Goal: Complete application form: Complete application form

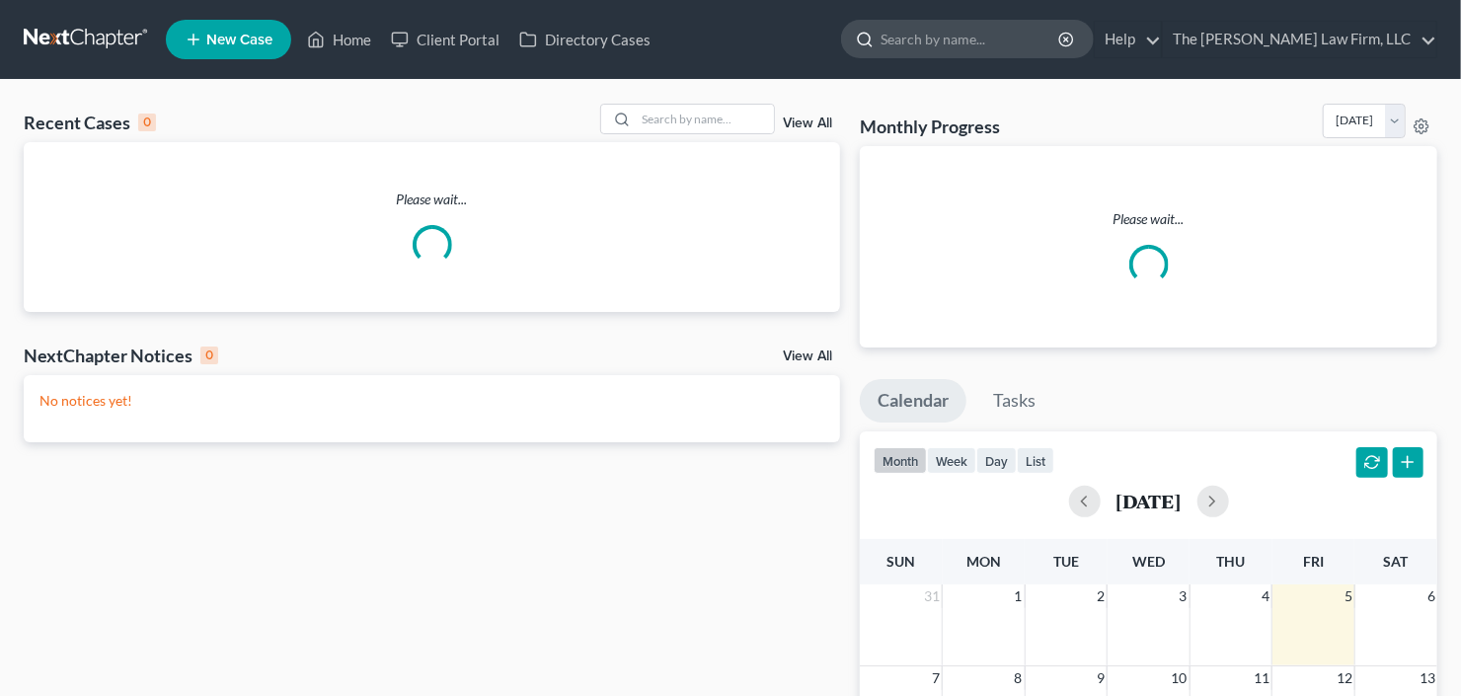
click at [1019, 53] on input "search" at bounding box center [971, 39] width 181 height 37
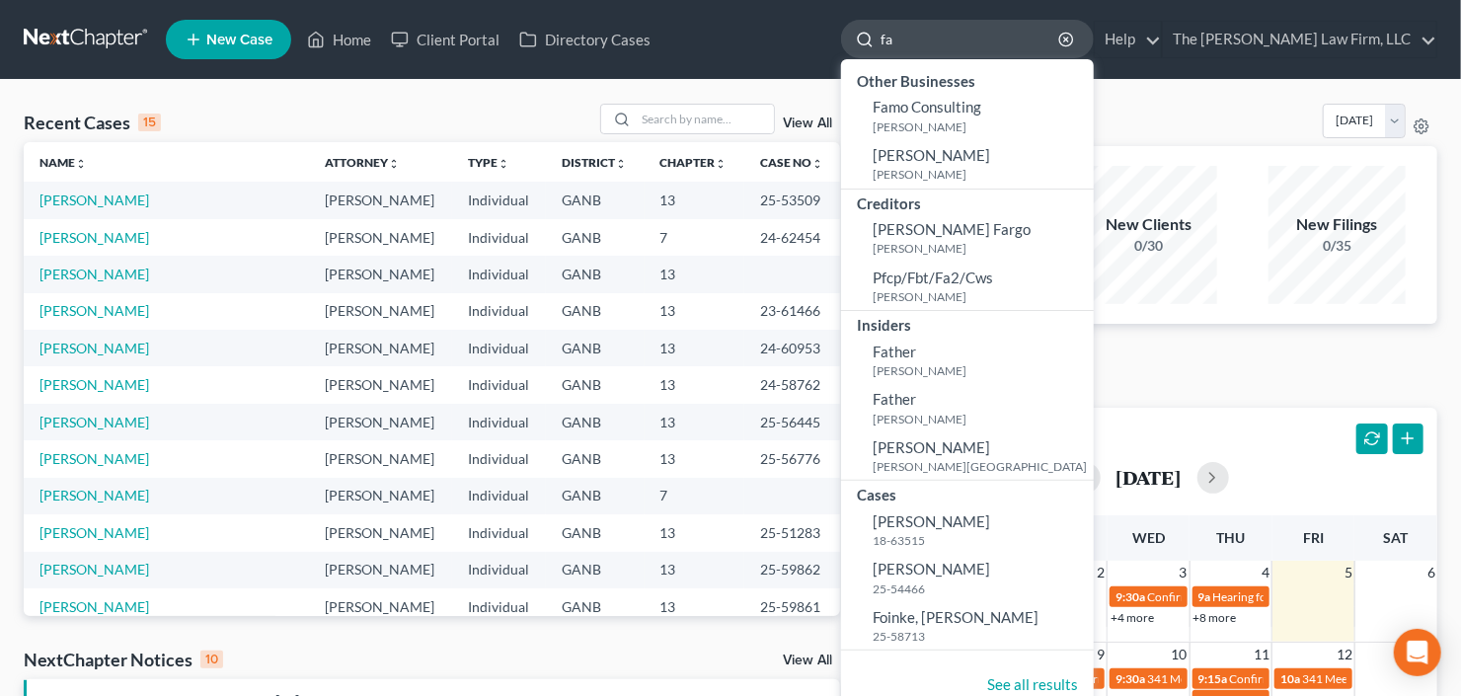
type input "f"
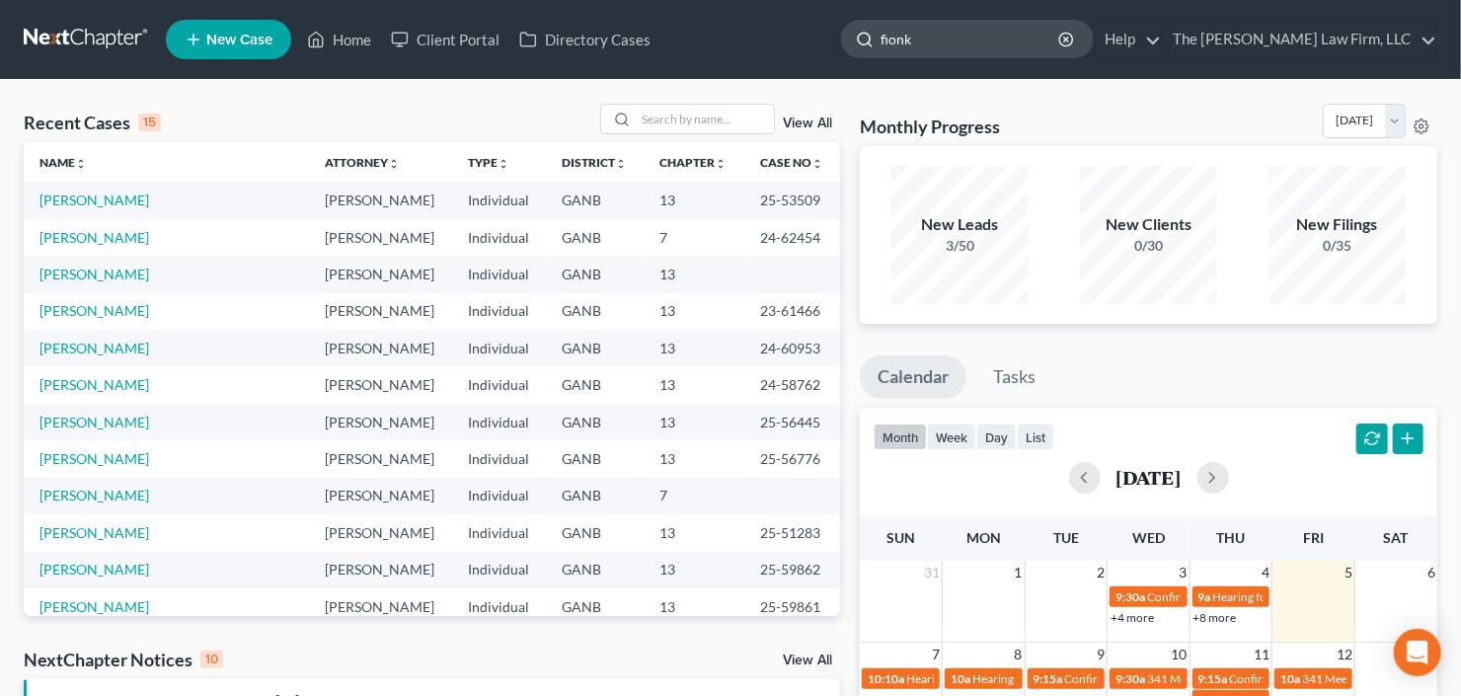
type input "fionke"
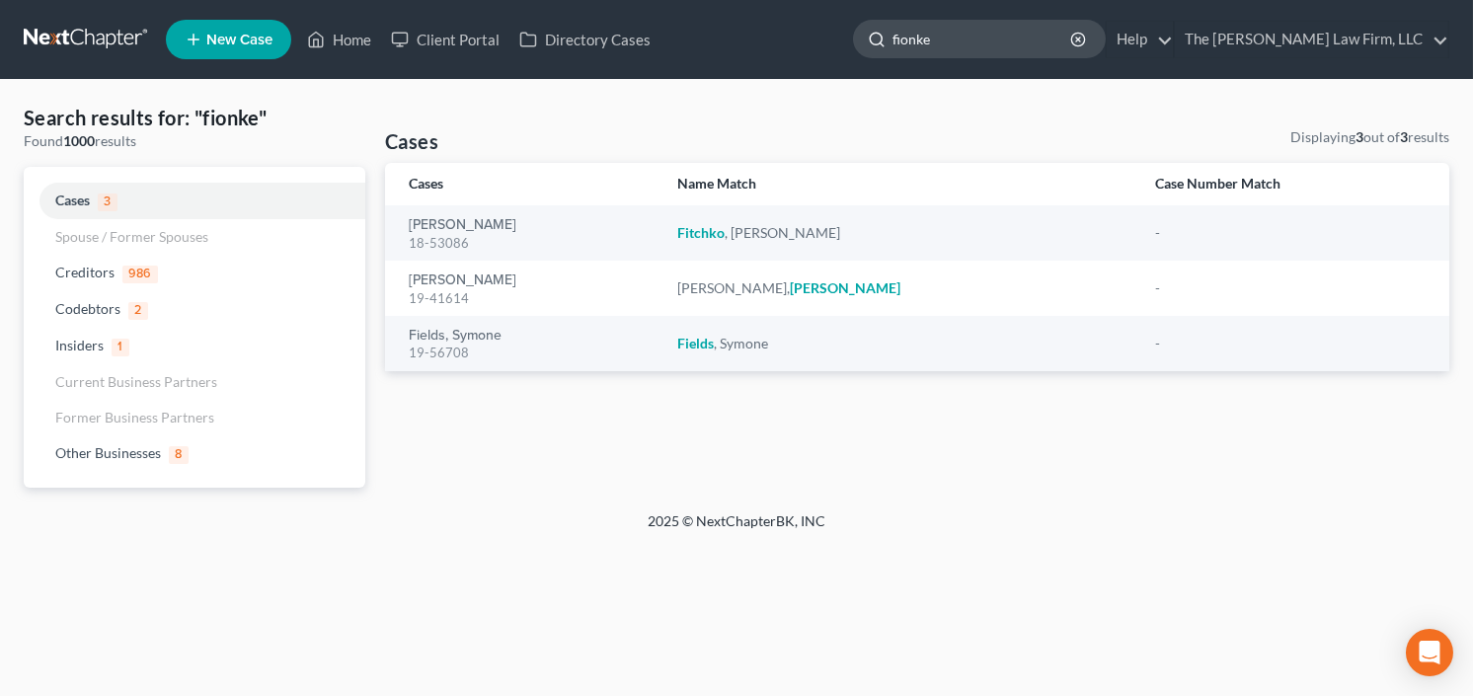
click at [1007, 37] on input "fionke" at bounding box center [982, 39] width 181 height 37
drag, startPoint x: 1007, startPoint y: 37, endPoint x: 945, endPoint y: 51, distance: 63.9
click at [945, 51] on input "fionke" at bounding box center [982, 39] width 181 height 37
click at [1001, 41] on input "fiio" at bounding box center [982, 39] width 181 height 37
drag, startPoint x: 967, startPoint y: 42, endPoint x: 866, endPoint y: 59, distance: 103.1
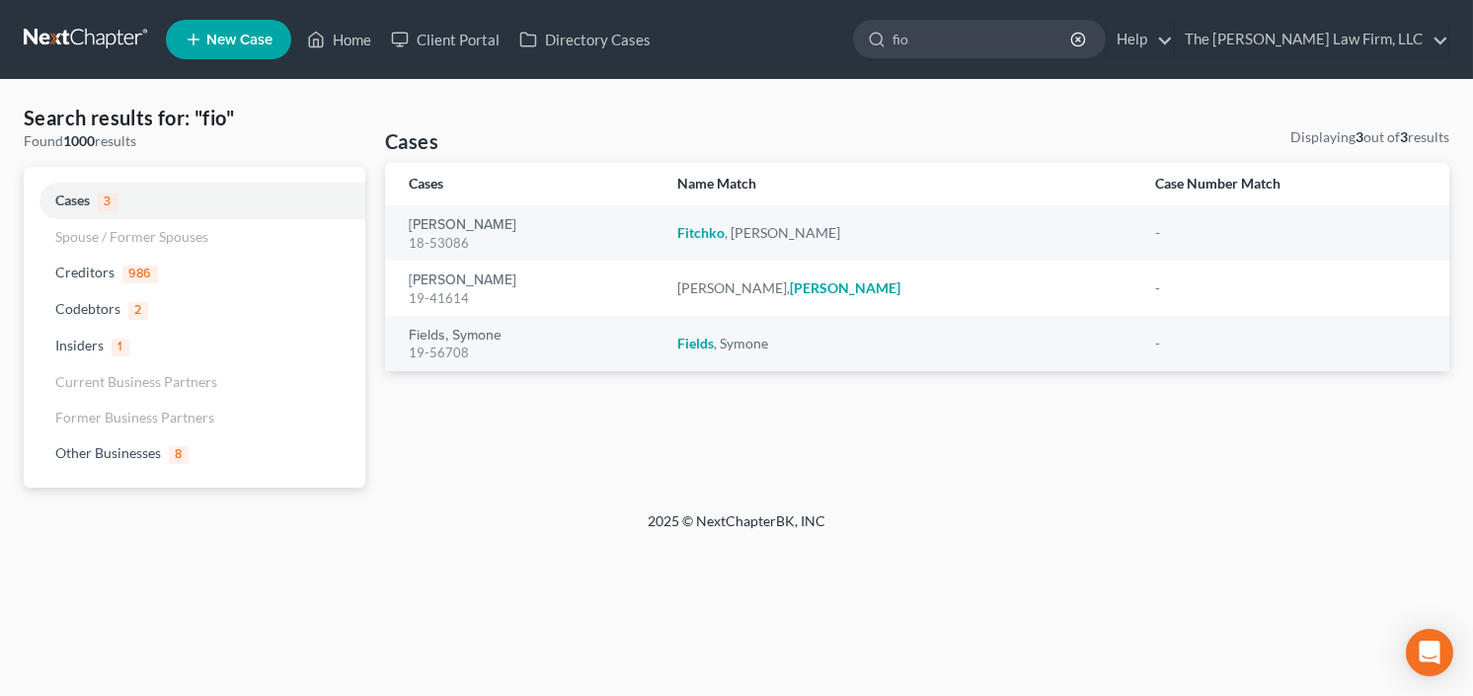
click at [886, 60] on ul "New Case Home Client Portal Directory Cases fionke - No Result - Codebtors Ebon…" at bounding box center [807, 39] width 1283 height 51
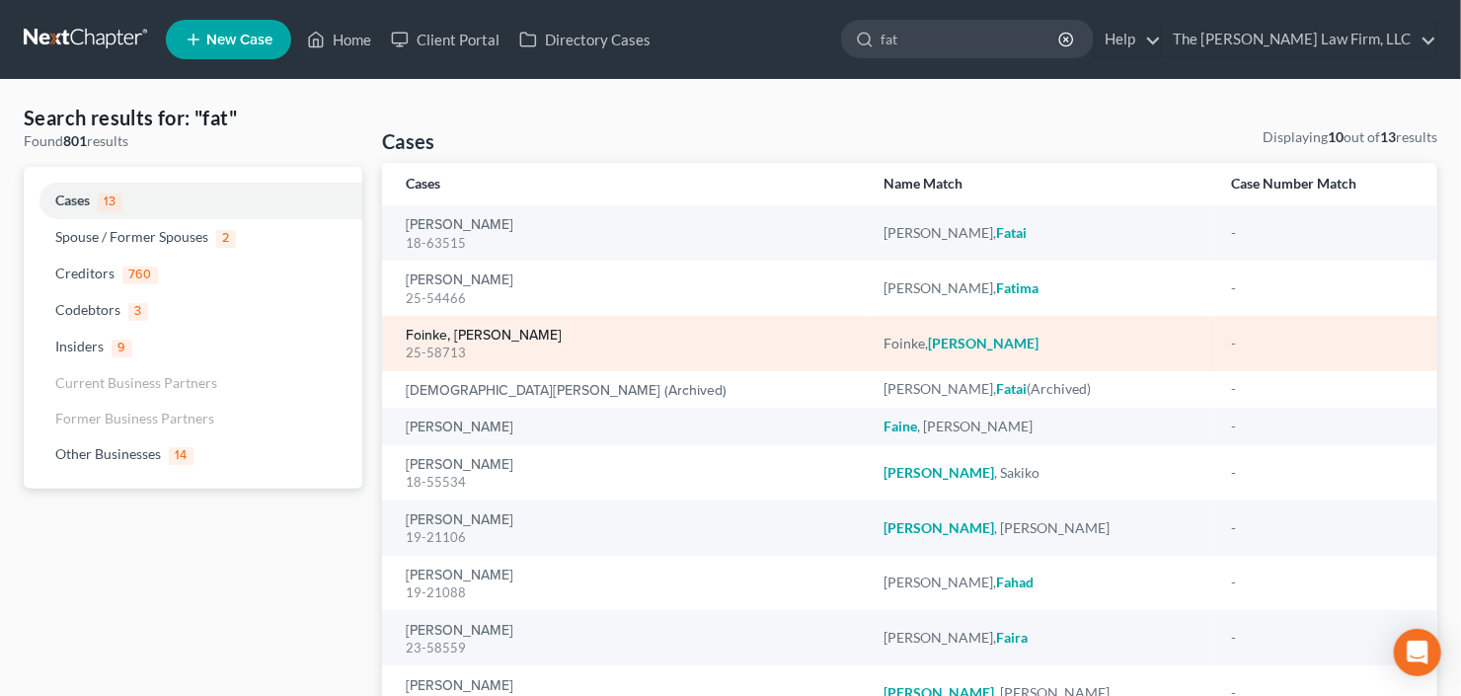
type input "fat"
click at [466, 337] on link "Foinke, [PERSON_NAME]" at bounding box center [484, 336] width 156 height 14
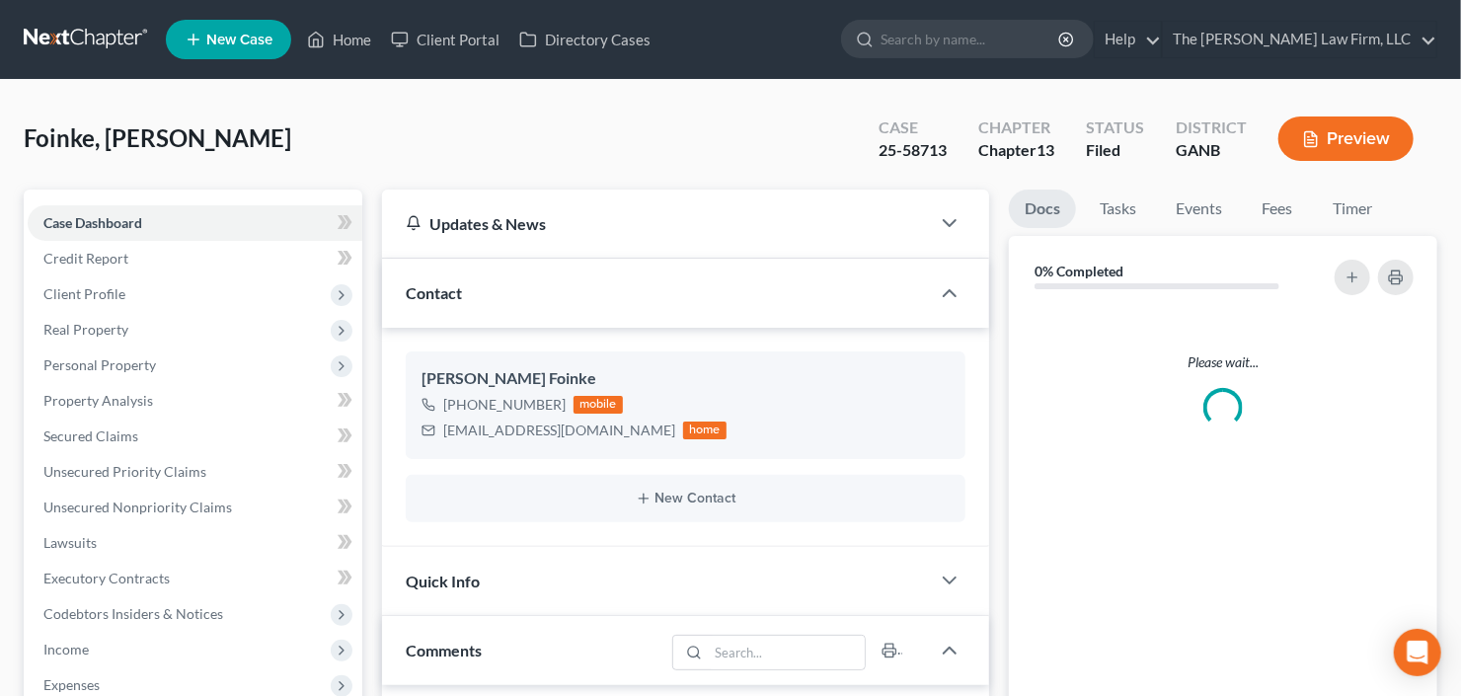
scroll to position [316, 0]
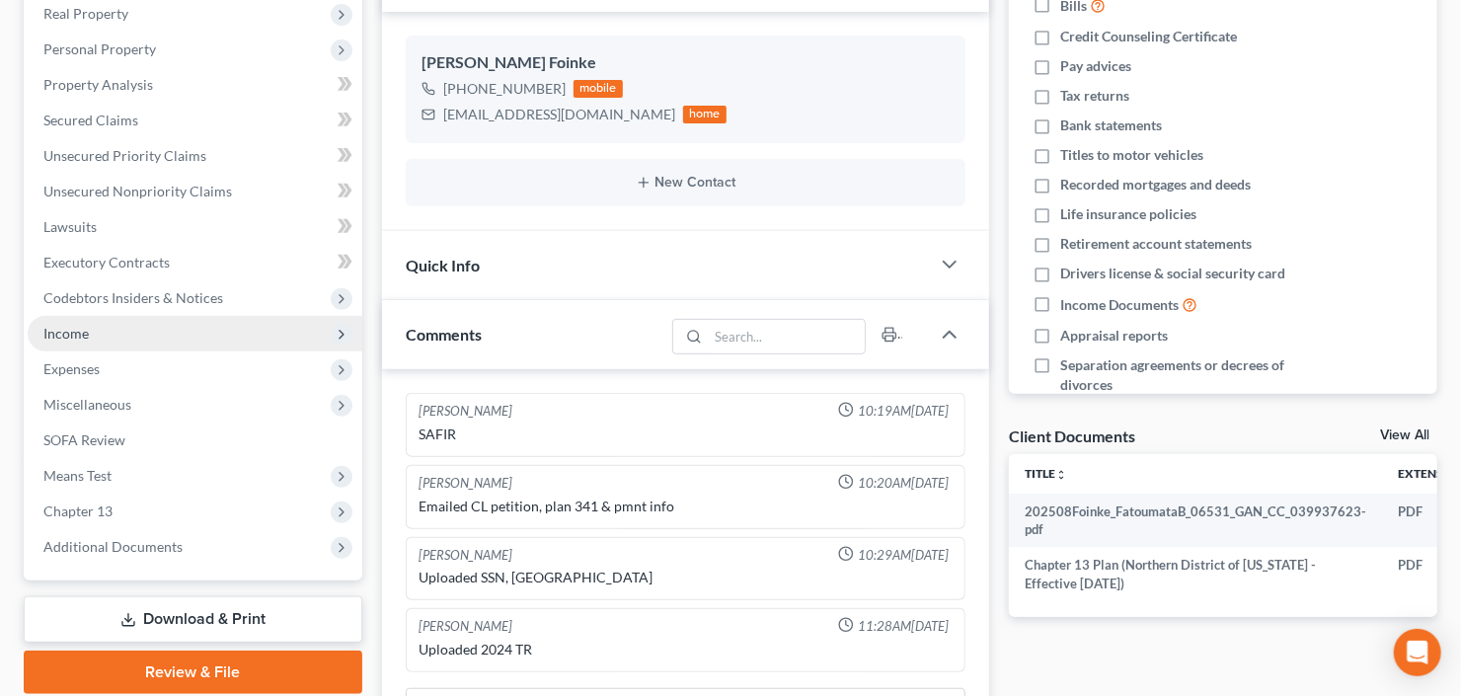
click at [93, 320] on span "Income" at bounding box center [195, 334] width 335 height 36
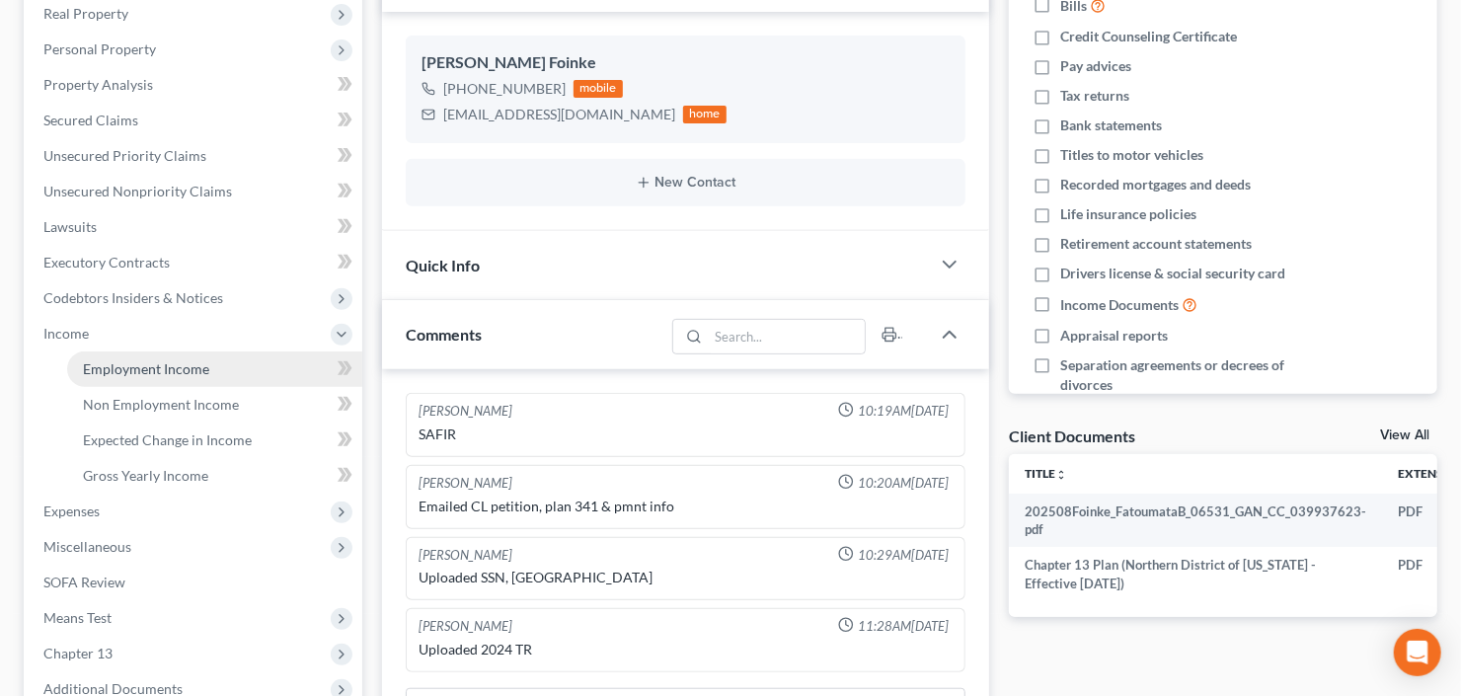
click at [132, 356] on link "Employment Income" at bounding box center [214, 369] width 295 height 36
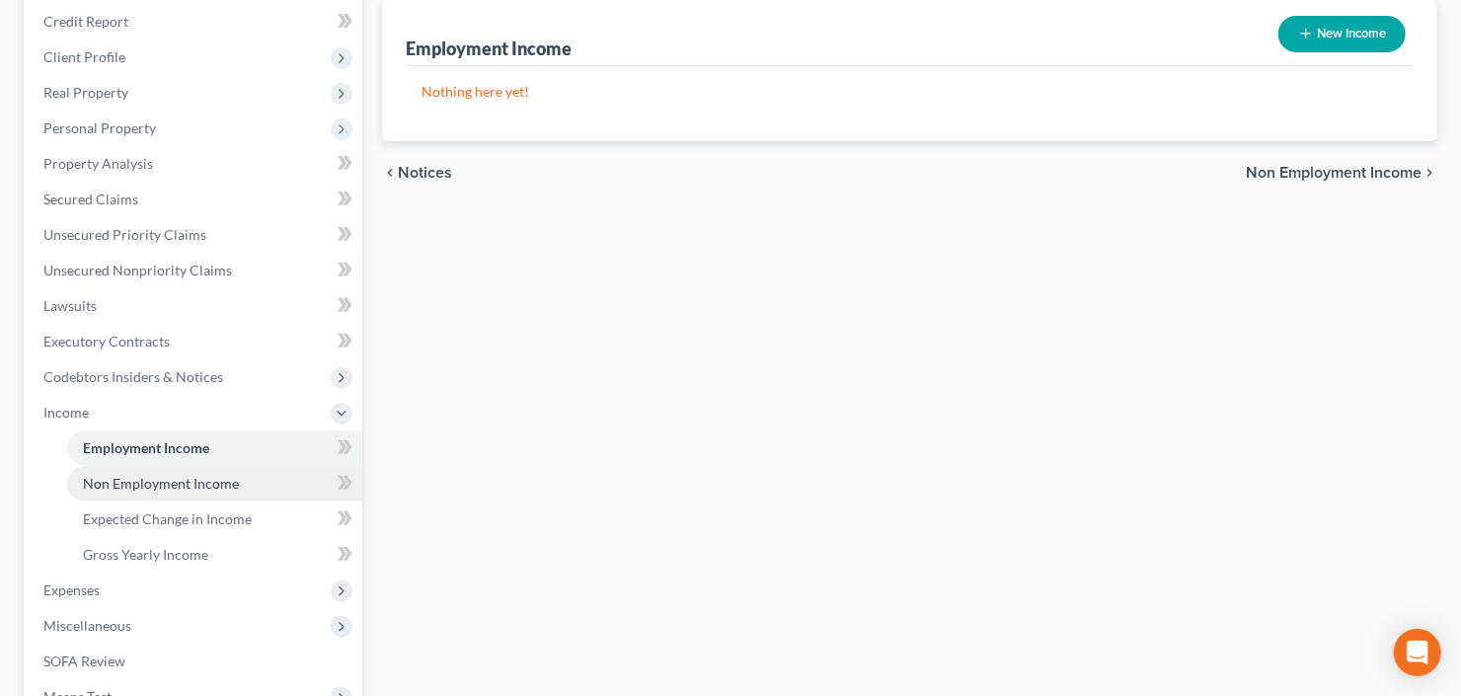
click at [143, 487] on span "Non Employment Income" at bounding box center [161, 483] width 156 height 17
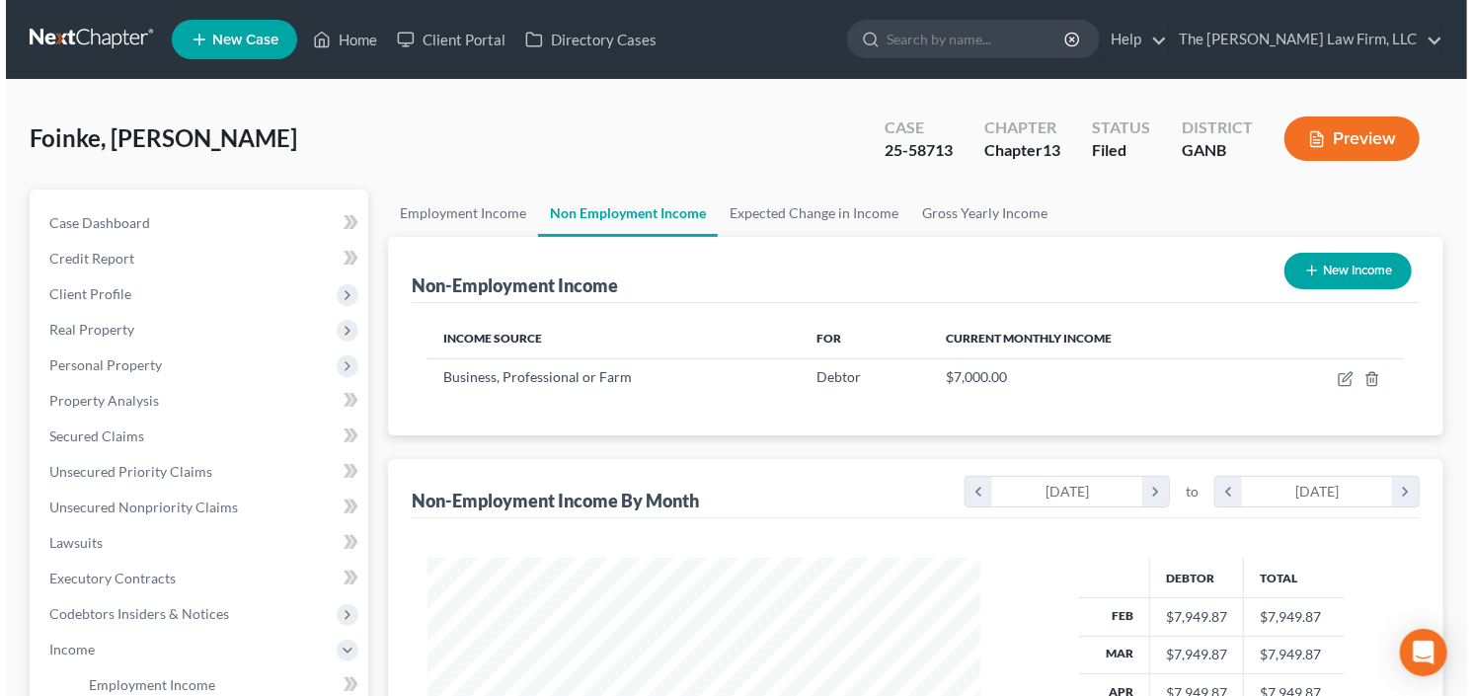
scroll to position [352, 592]
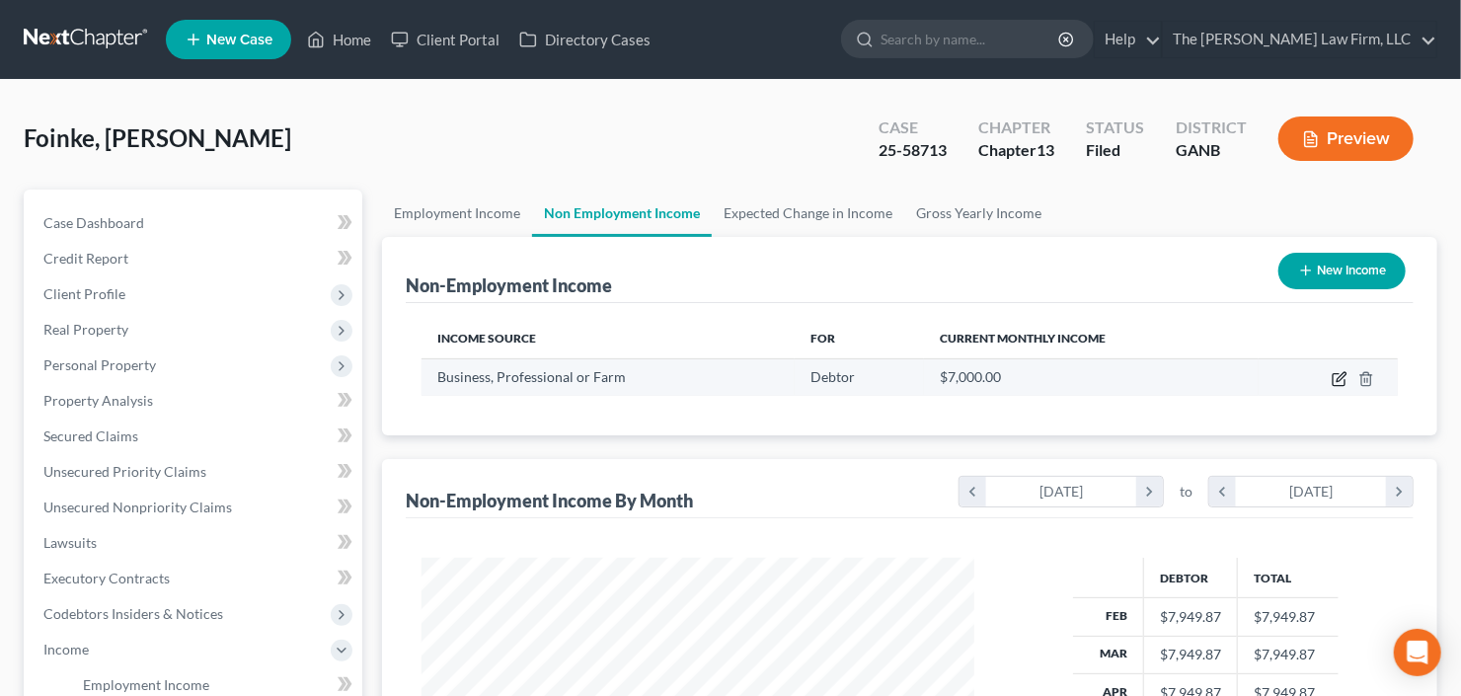
click at [1338, 377] on icon "button" at bounding box center [1341, 376] width 9 height 9
select select "10"
select select "0"
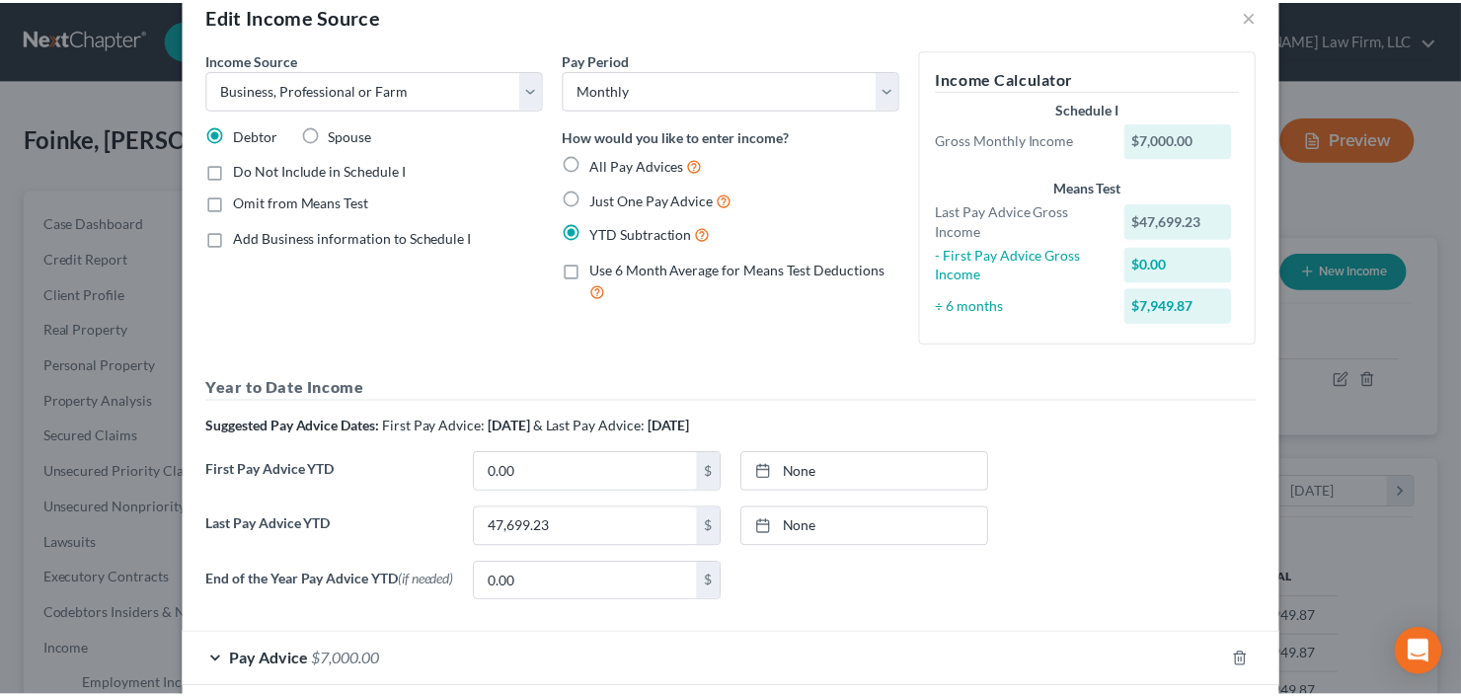
scroll to position [142, 0]
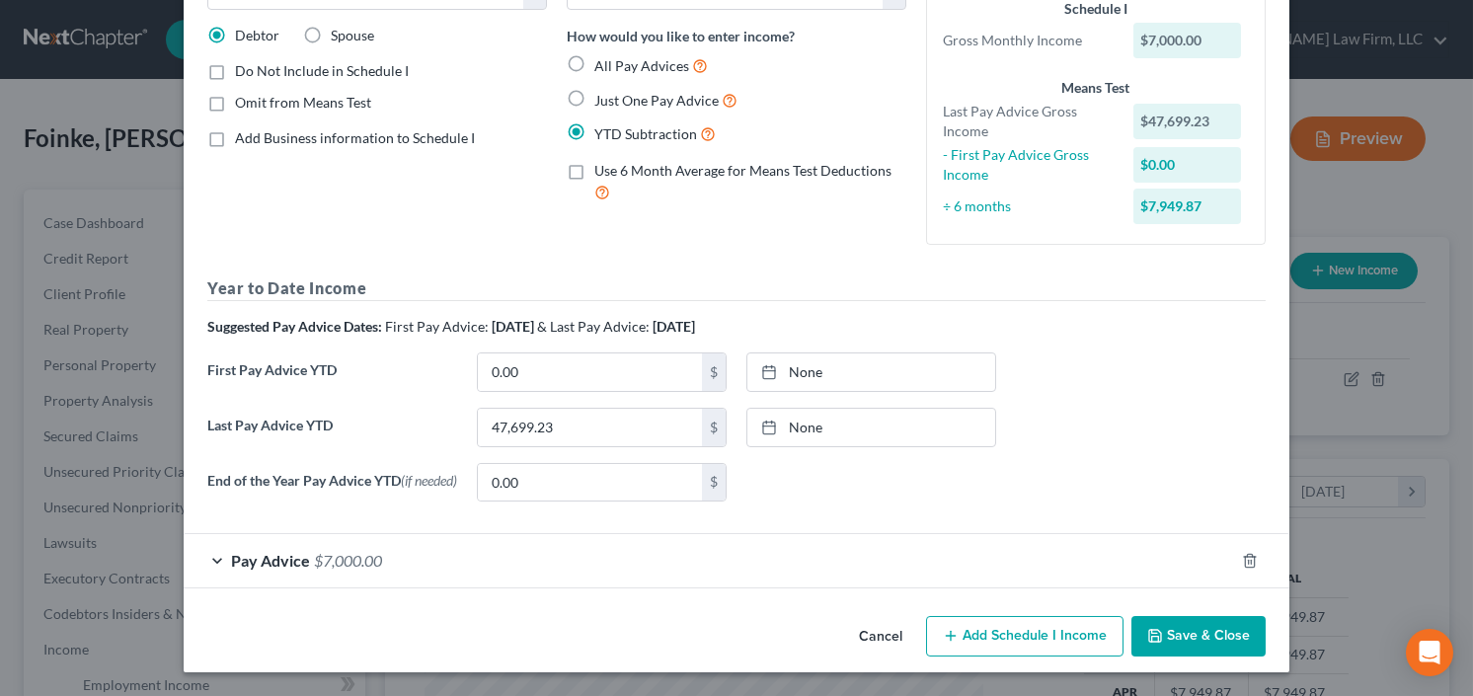
click at [1201, 632] on button "Save & Close" at bounding box center [1198, 636] width 134 height 41
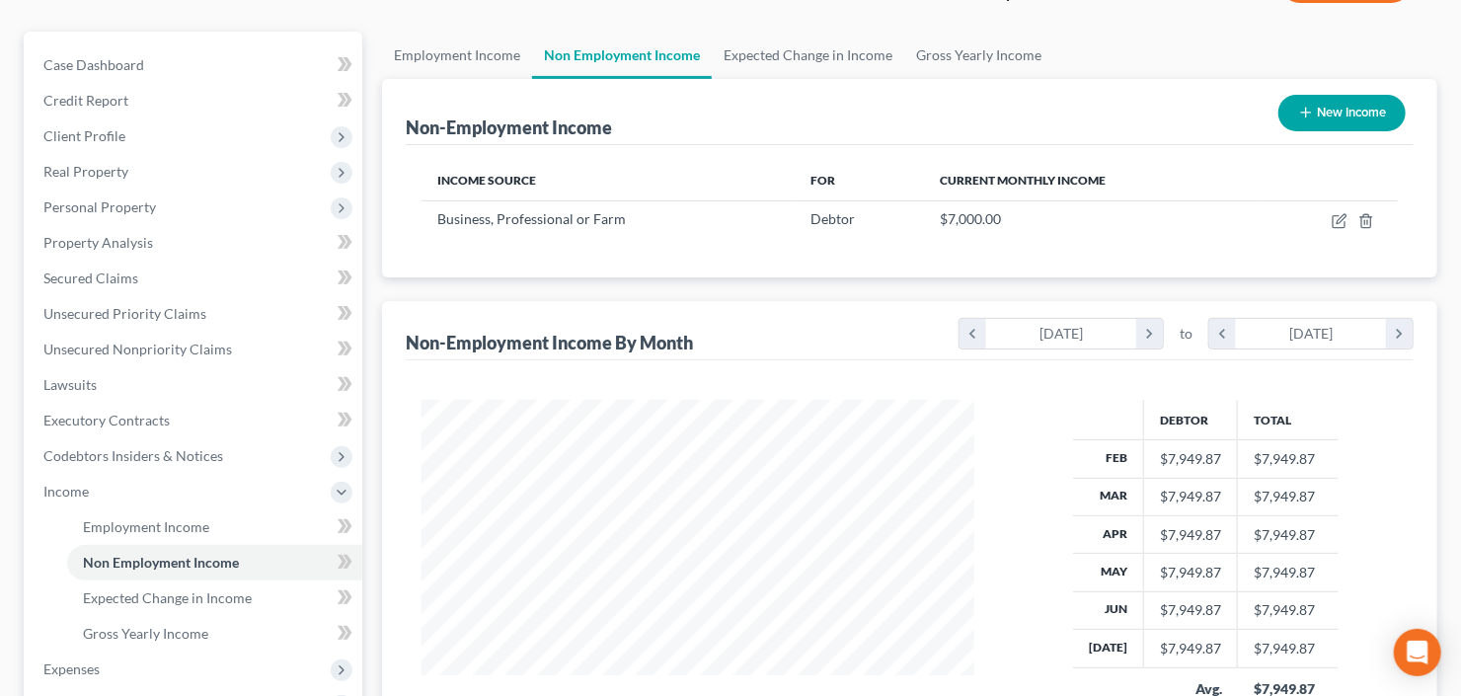
scroll to position [237, 0]
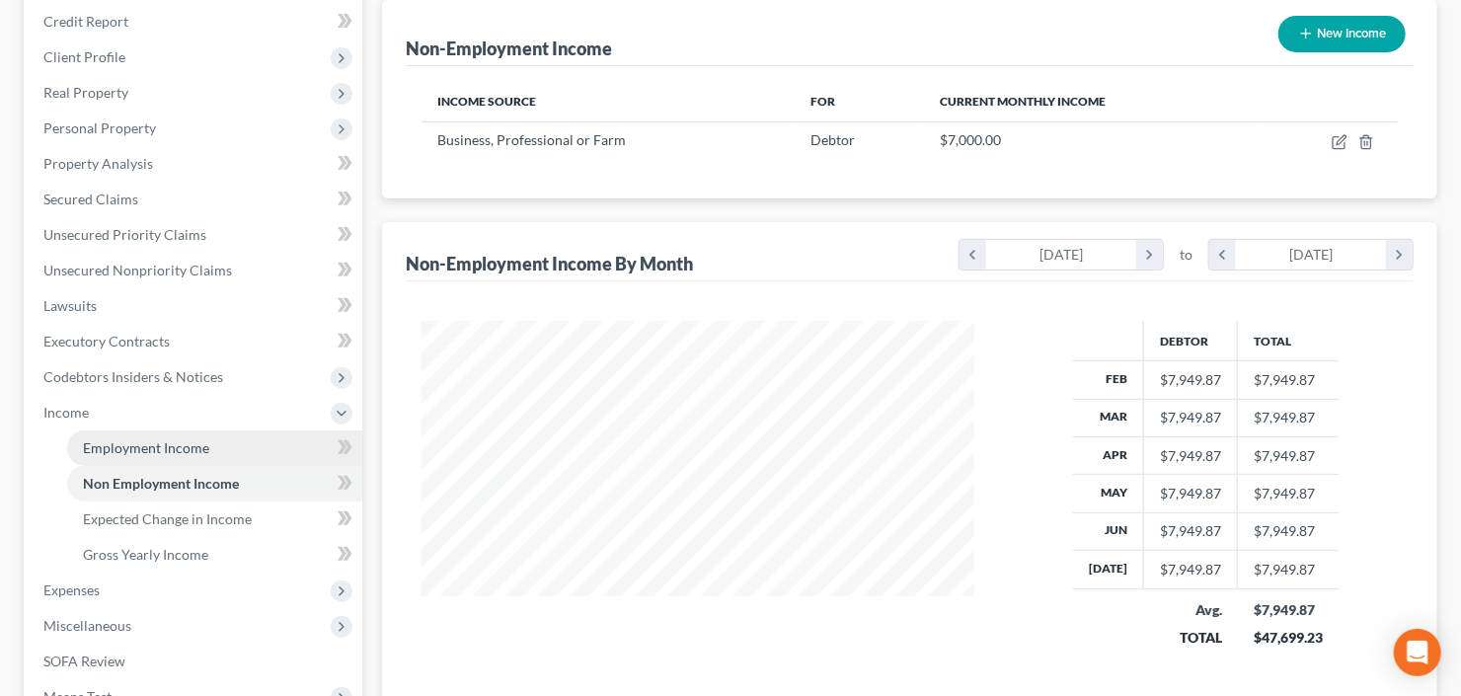
click at [119, 455] on link "Employment Income" at bounding box center [214, 448] width 295 height 36
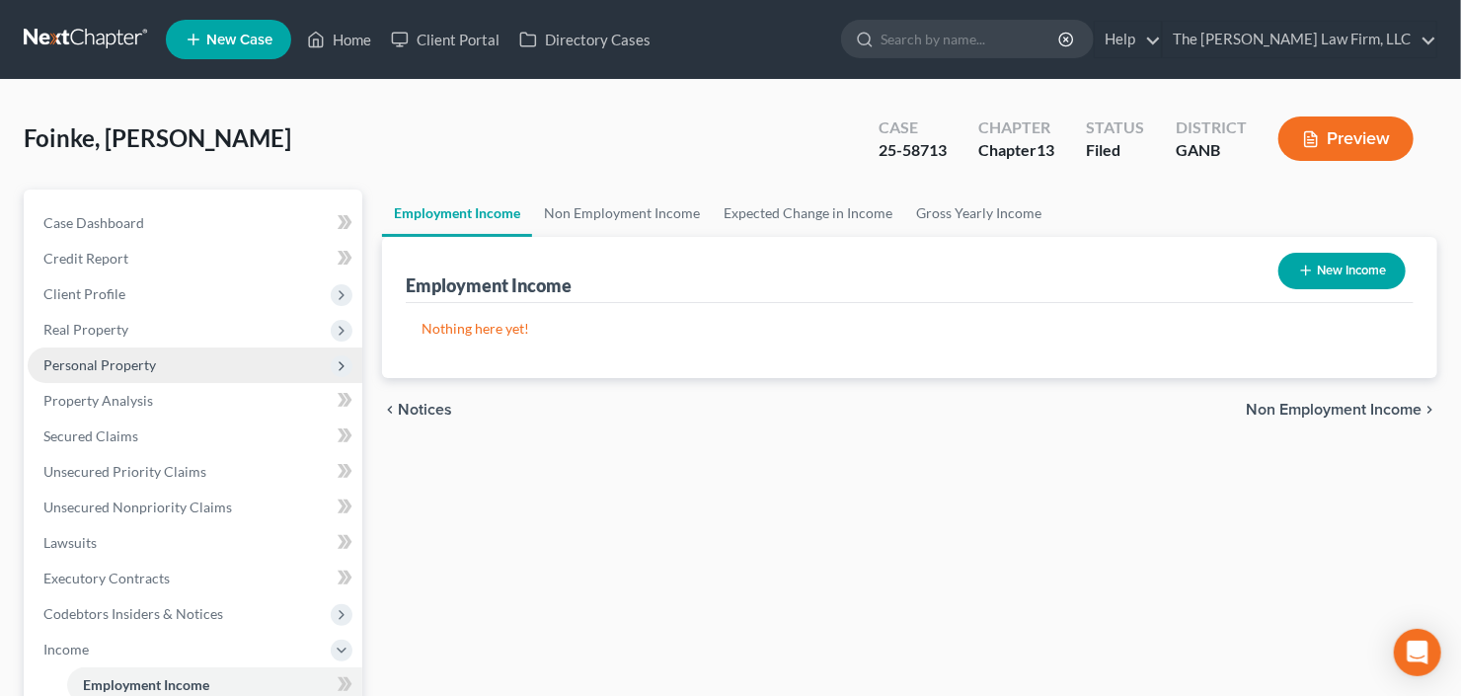
click at [102, 371] on span "Personal Property" at bounding box center [195, 365] width 335 height 36
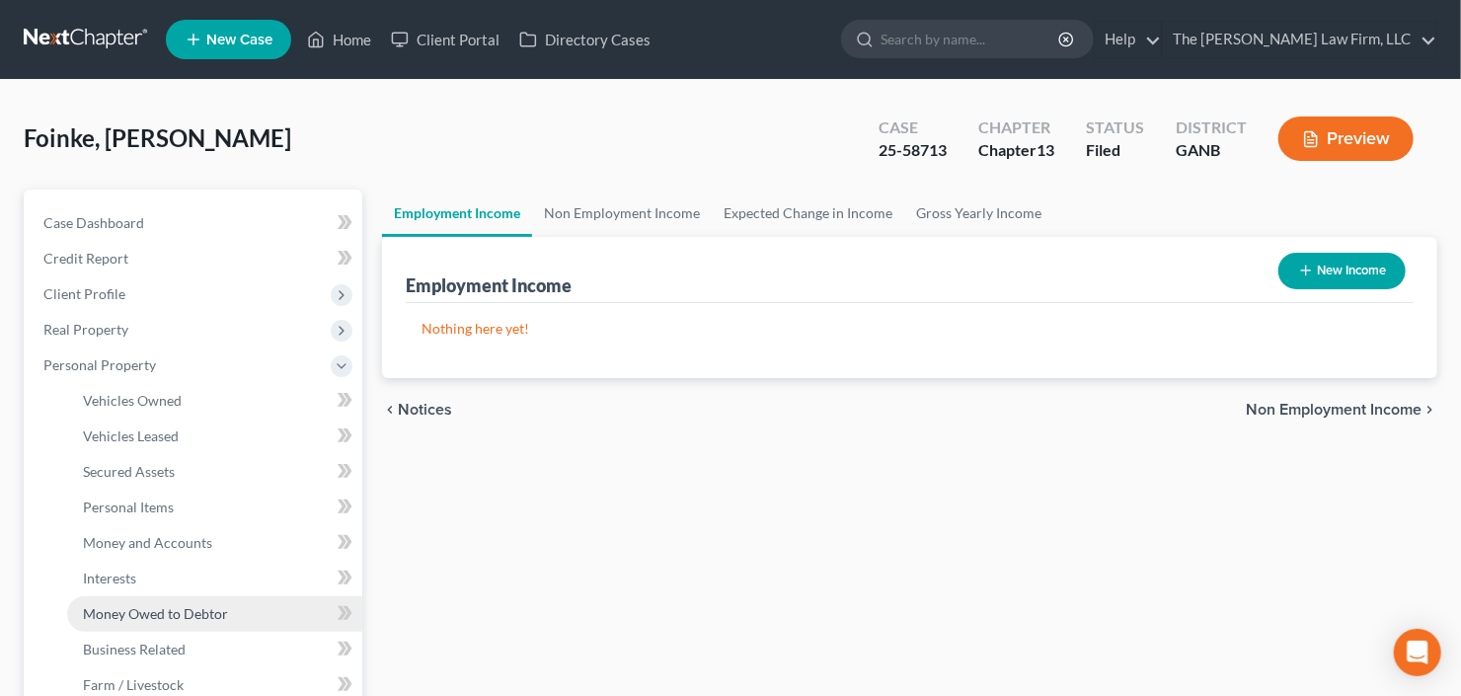
click at [154, 605] on span "Money Owed to Debtor" at bounding box center [155, 613] width 145 height 17
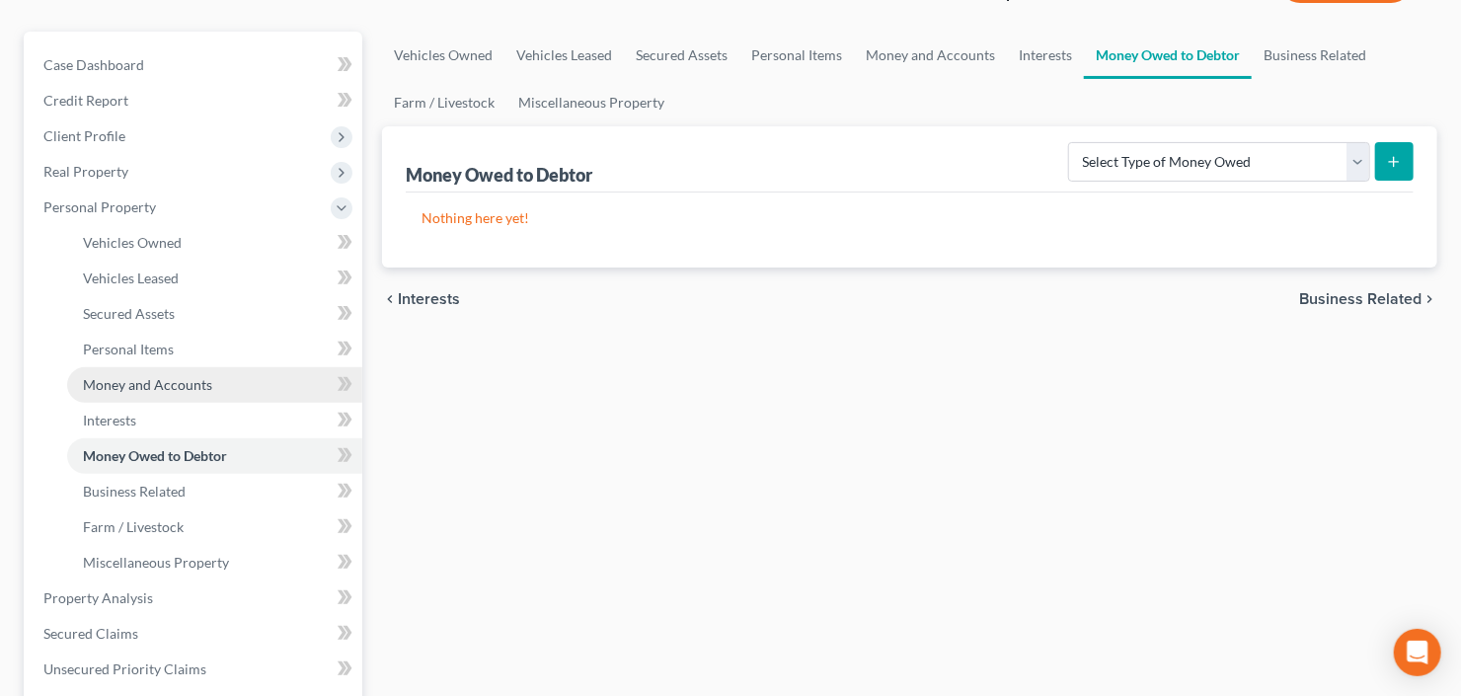
click at [111, 387] on span "Money and Accounts" at bounding box center [147, 384] width 129 height 17
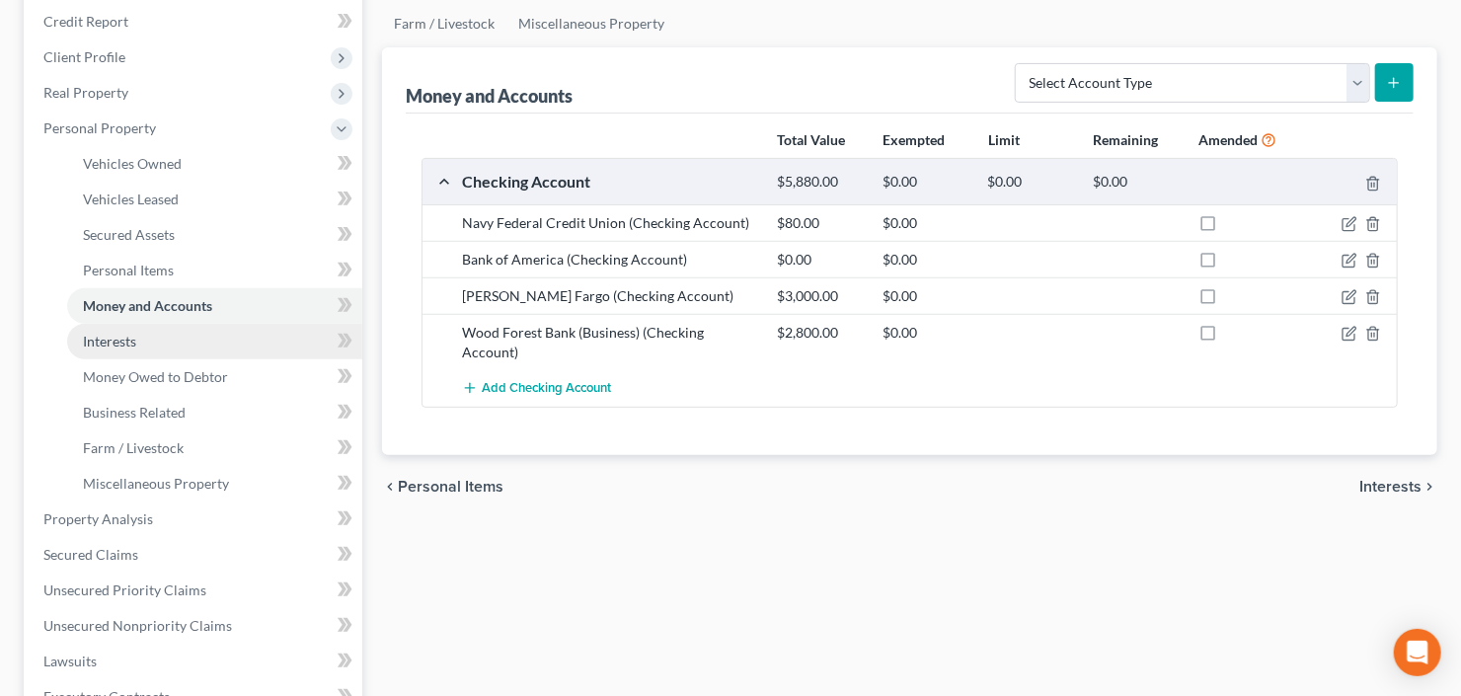
click at [120, 345] on span "Interests" at bounding box center [109, 341] width 53 height 17
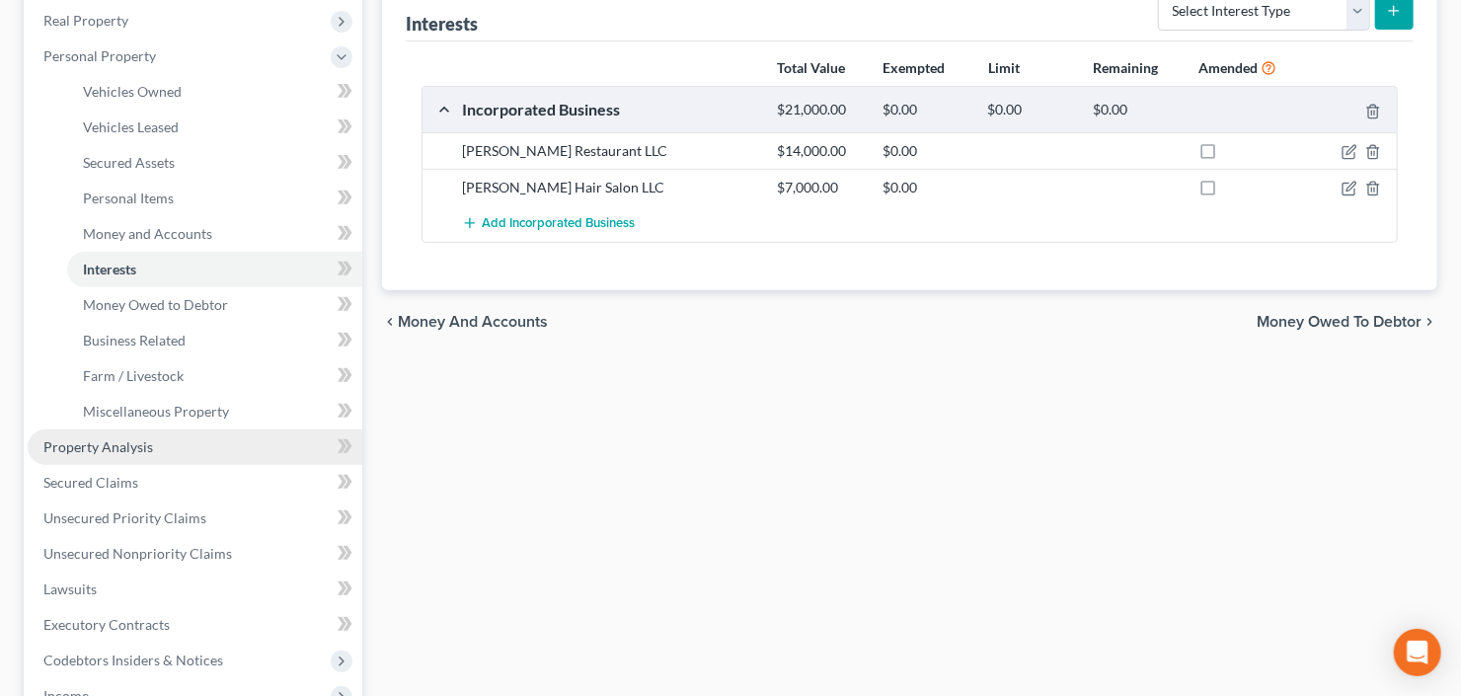
scroll to position [395, 0]
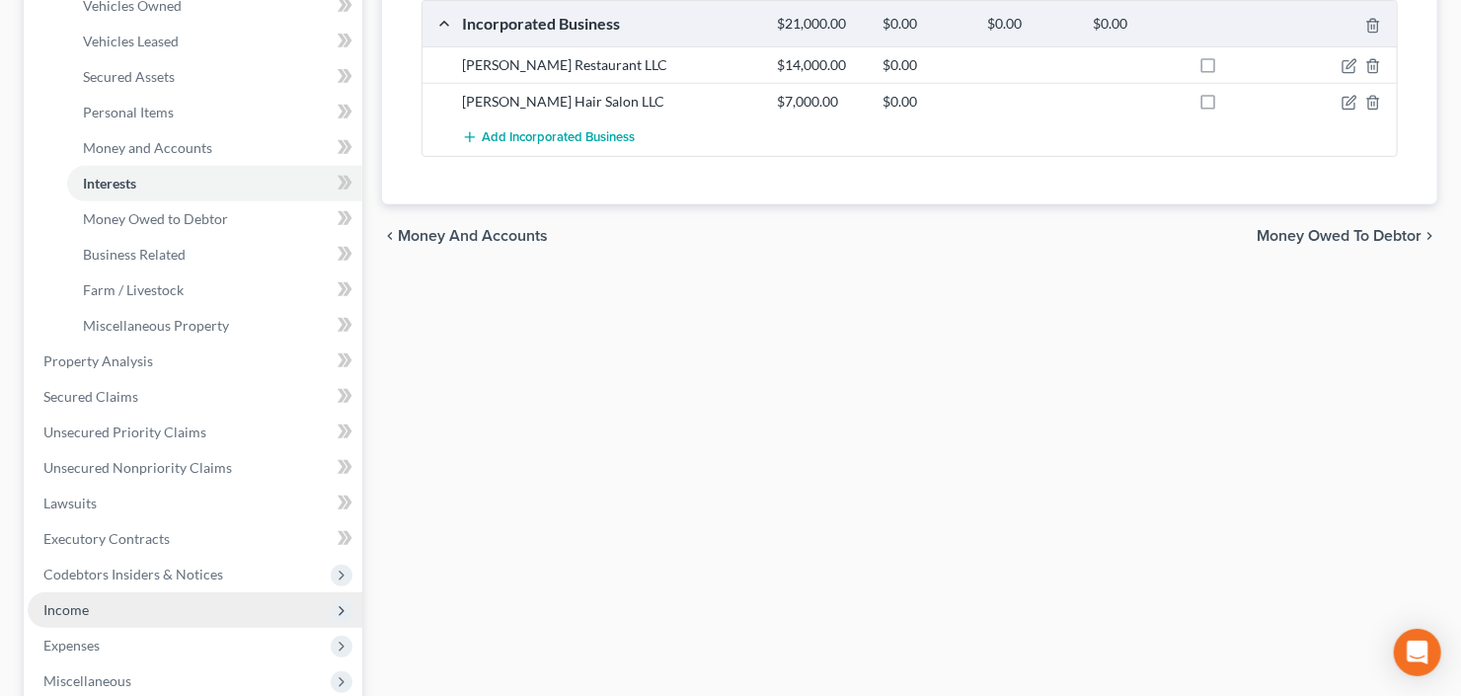
click at [103, 608] on span "Income" at bounding box center [195, 610] width 335 height 36
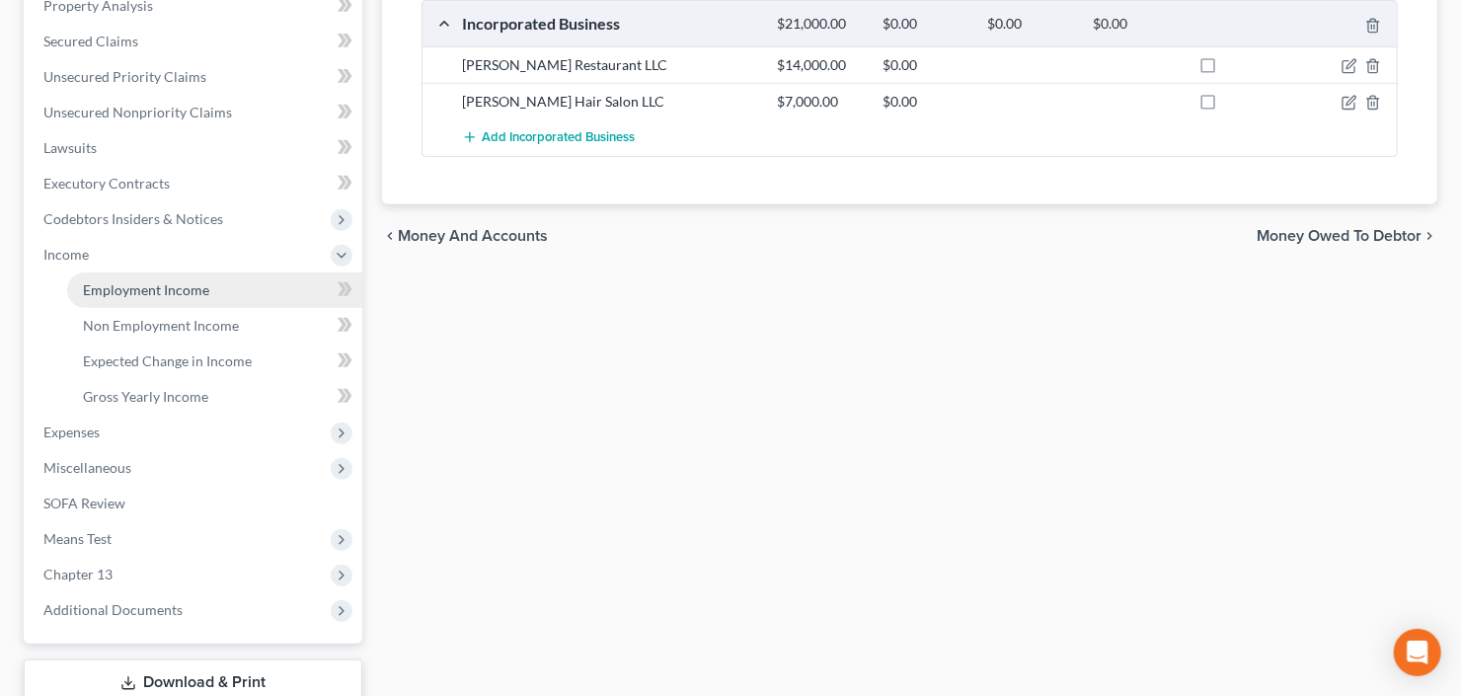
click at [148, 287] on span "Employment Income" at bounding box center [146, 289] width 126 height 17
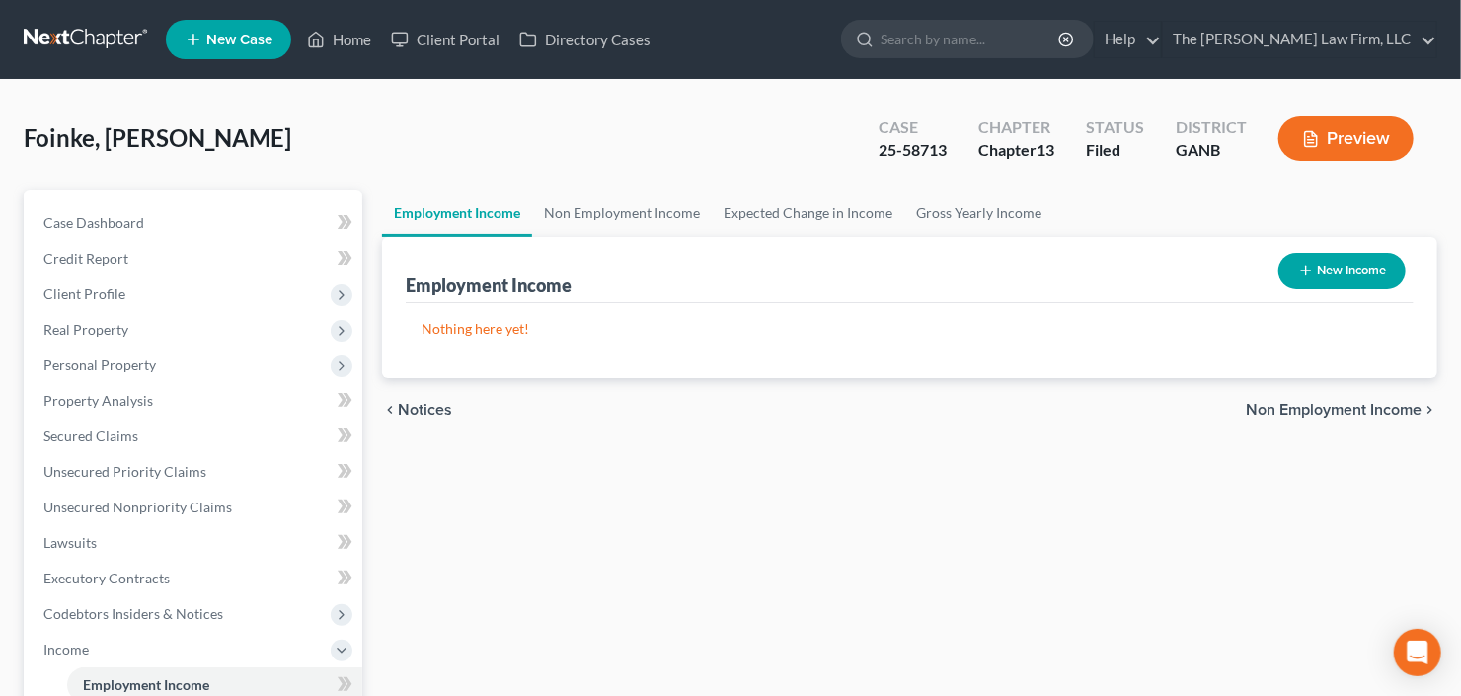
click at [1329, 267] on button "New Income" at bounding box center [1341, 271] width 127 height 37
select select "0"
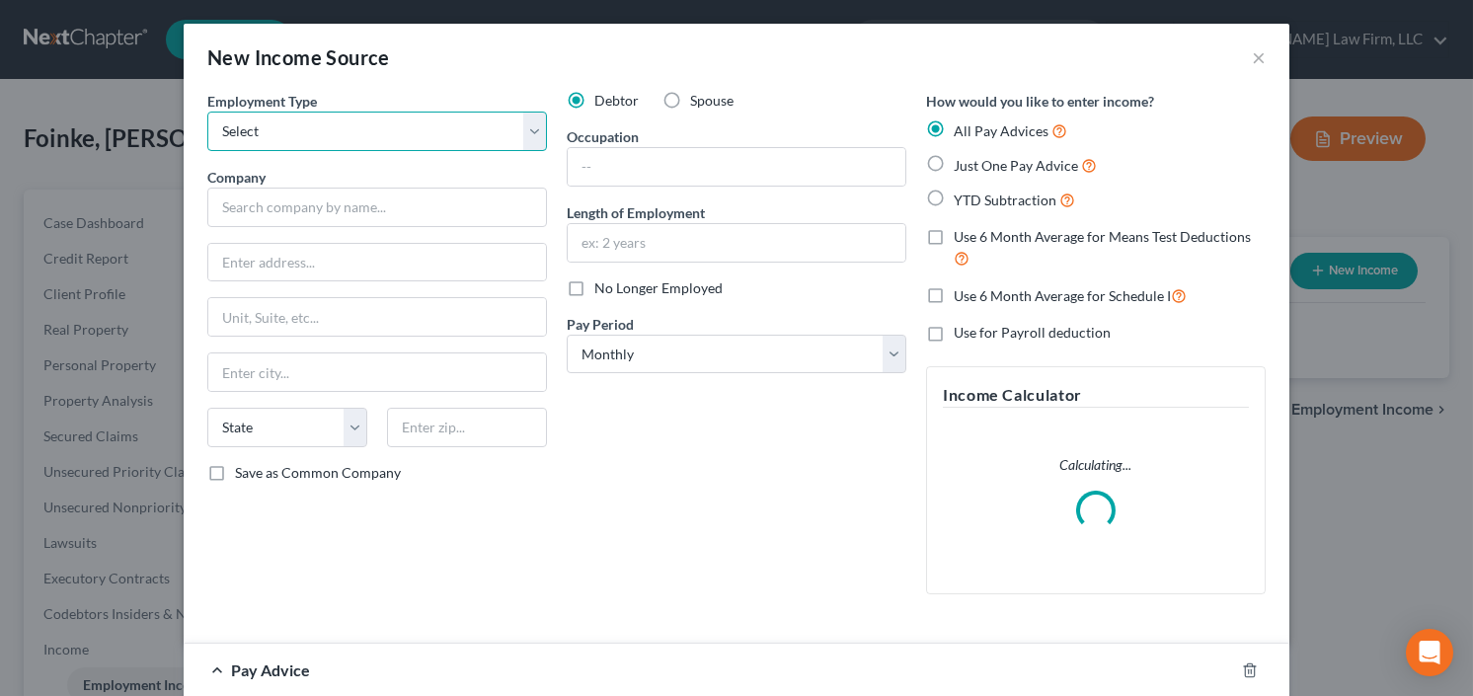
click at [329, 117] on select "Select Full or [DEMOGRAPHIC_DATA] Employment Self Employment" at bounding box center [377, 131] width 340 height 39
select select "1"
click at [207, 112] on select "Select Full or [DEMOGRAPHIC_DATA] Employment Self Employment" at bounding box center [377, 131] width 340 height 39
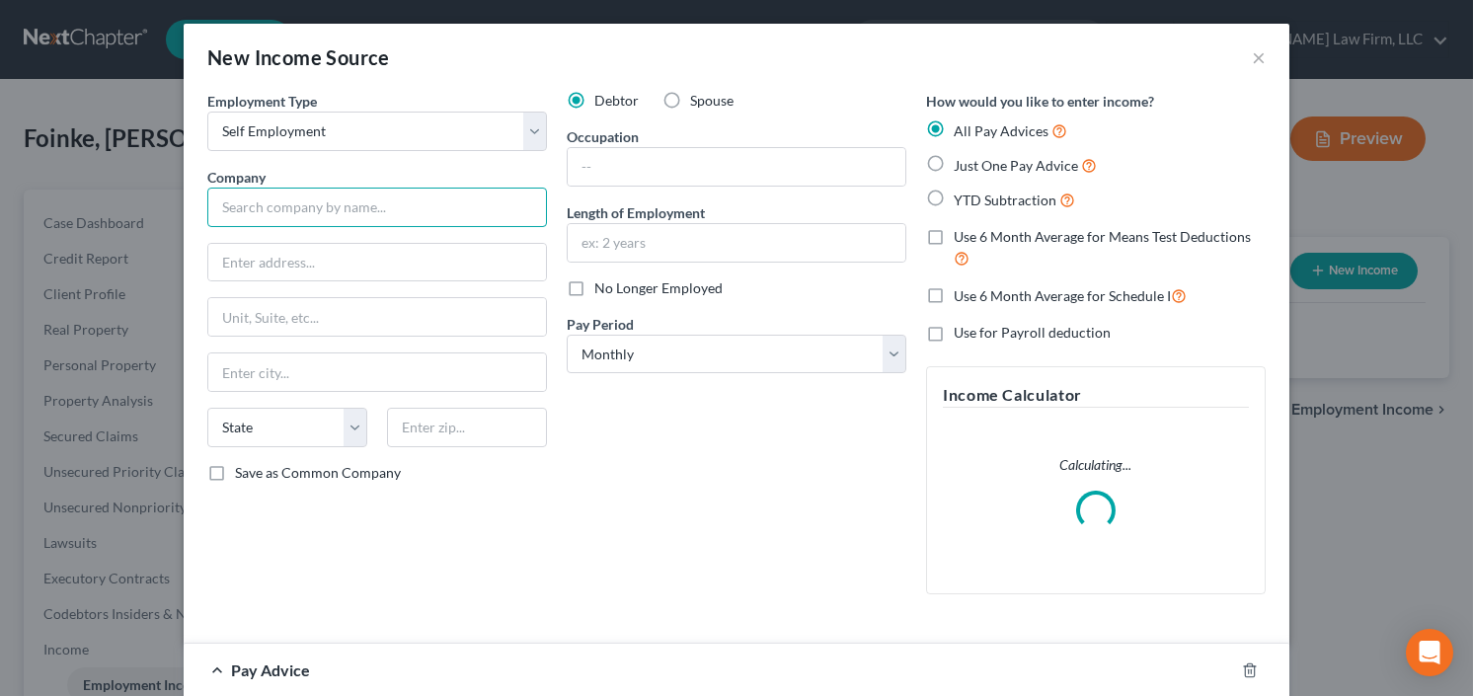
click at [316, 201] on input "text" at bounding box center [377, 207] width 340 height 39
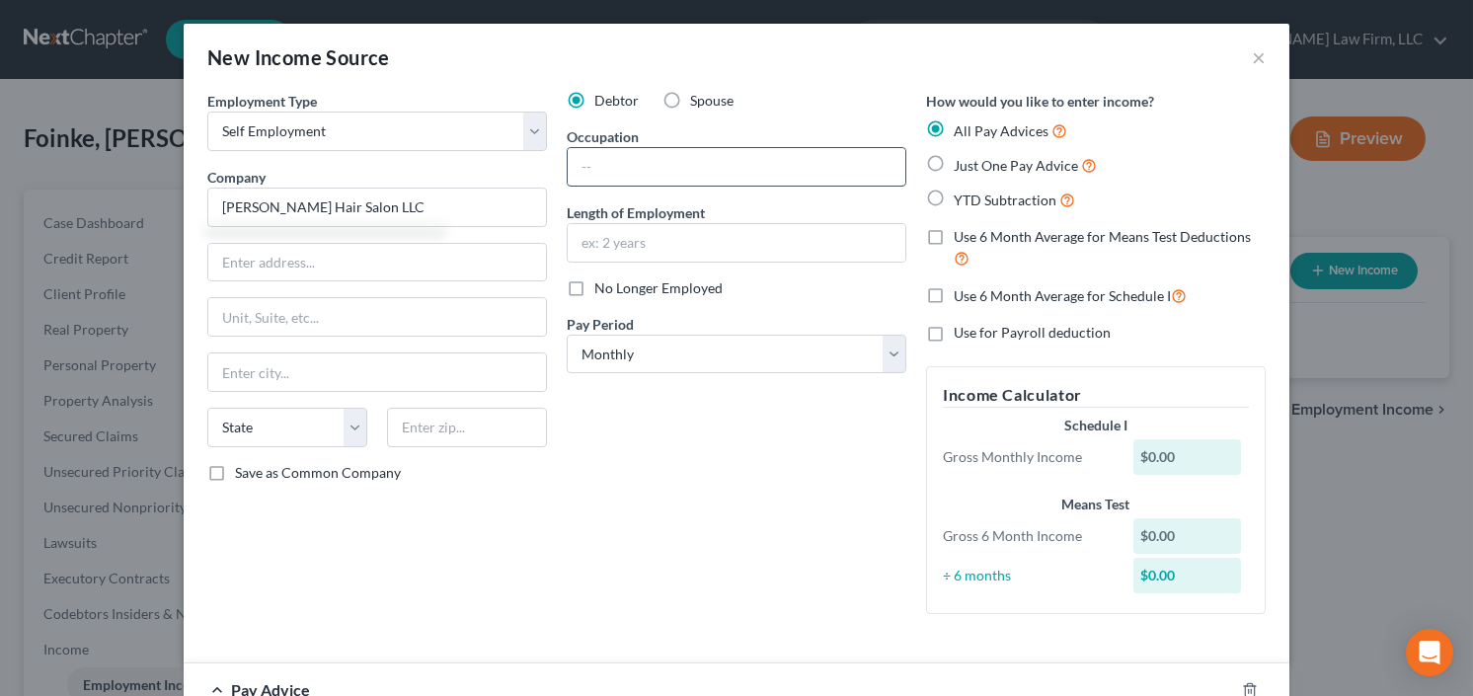
click at [665, 155] on input "text" at bounding box center [737, 167] width 338 height 38
type input "Binta Hair Salon LLC"
type input "Owner"
click at [954, 203] on label "YTD Subtraction" at bounding box center [1014, 200] width 121 height 23
click at [962, 201] on input "YTD Subtraction" at bounding box center [968, 195] width 13 height 13
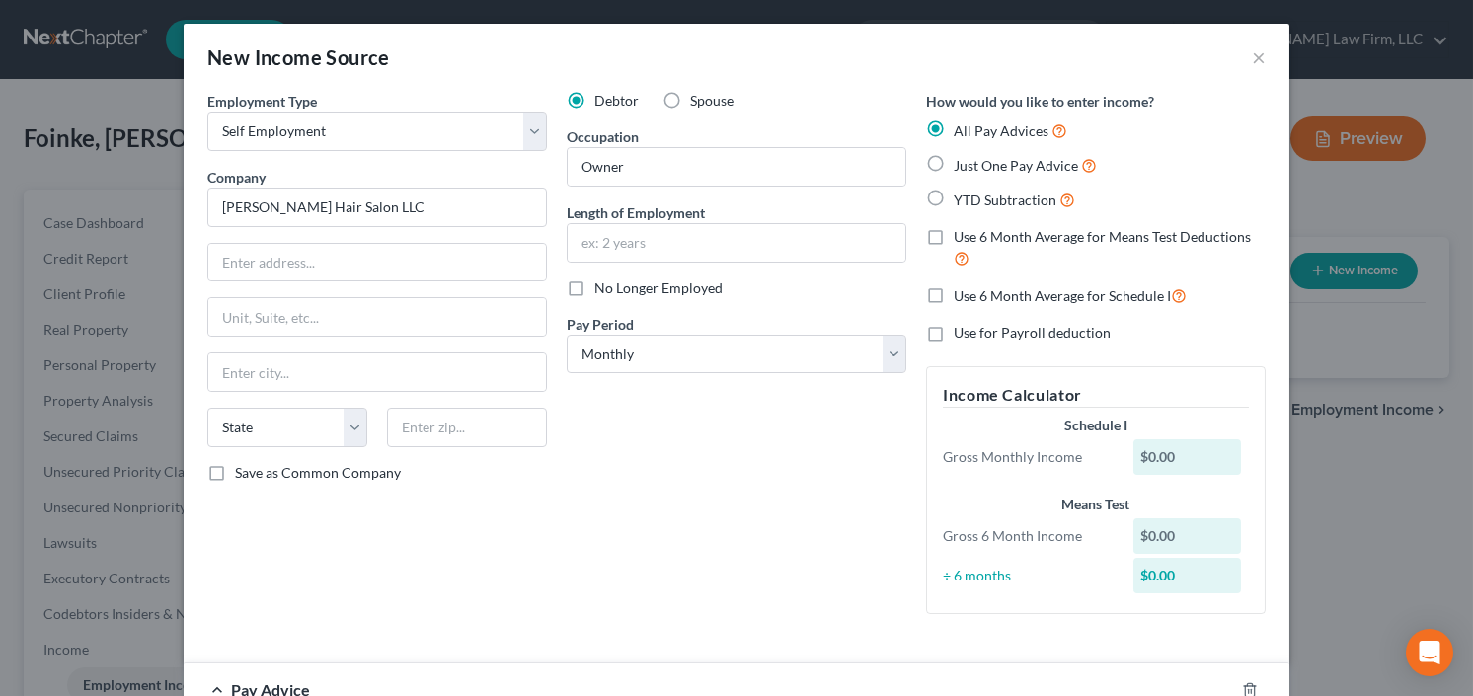
radio input "true"
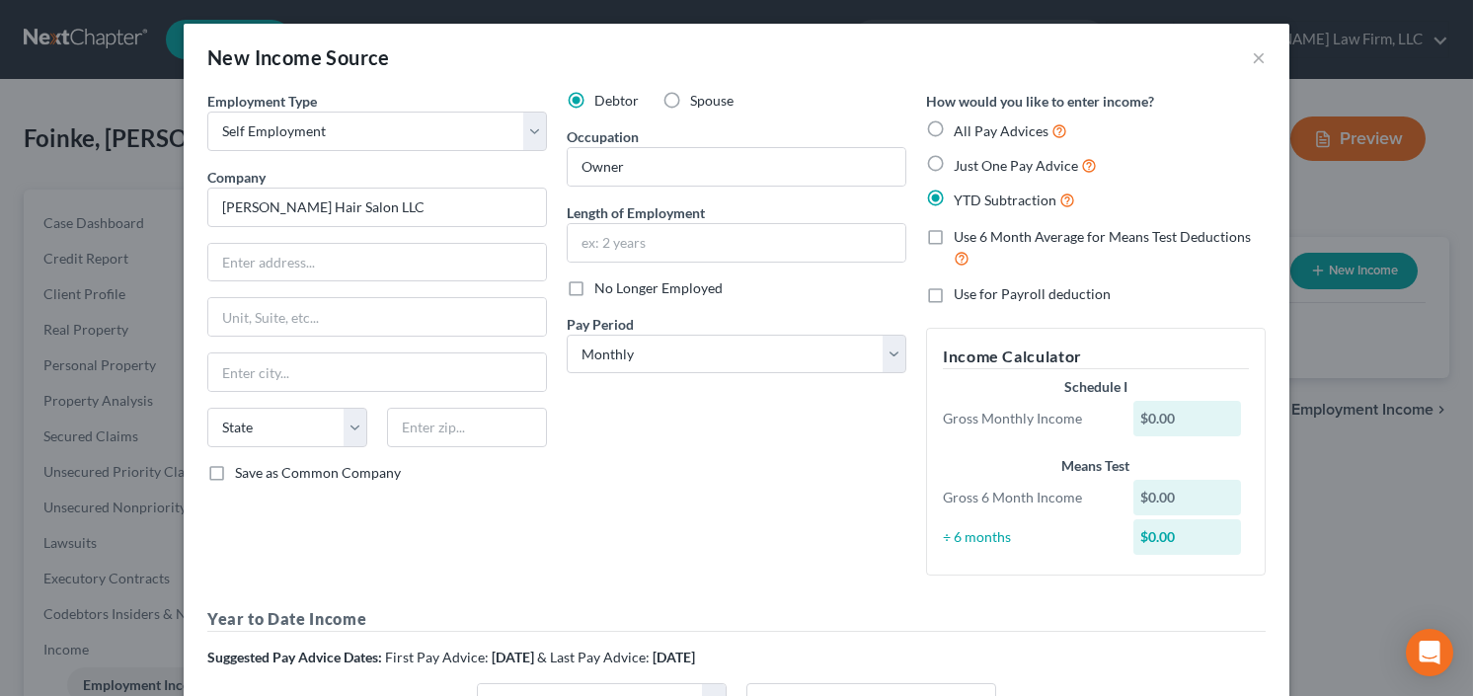
scroll to position [447, 0]
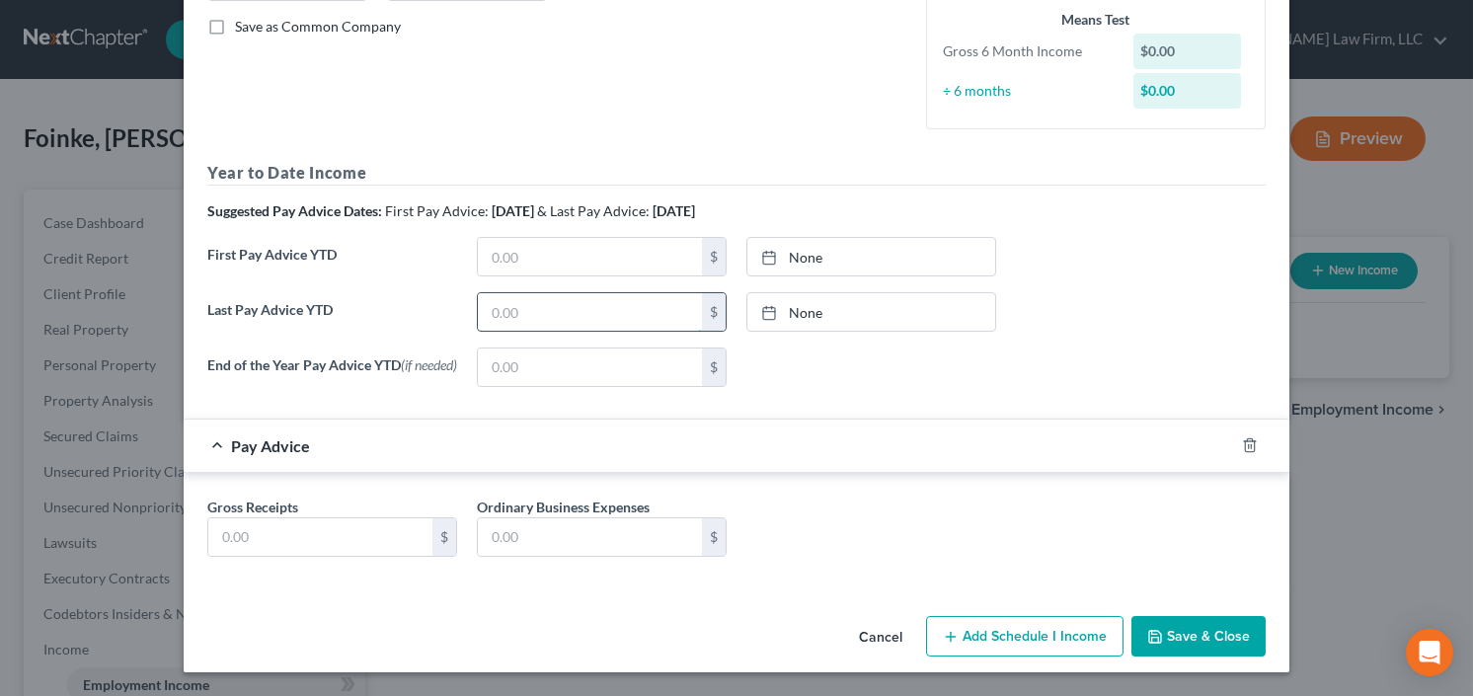
click at [514, 310] on input "text" at bounding box center [590, 312] width 224 height 38
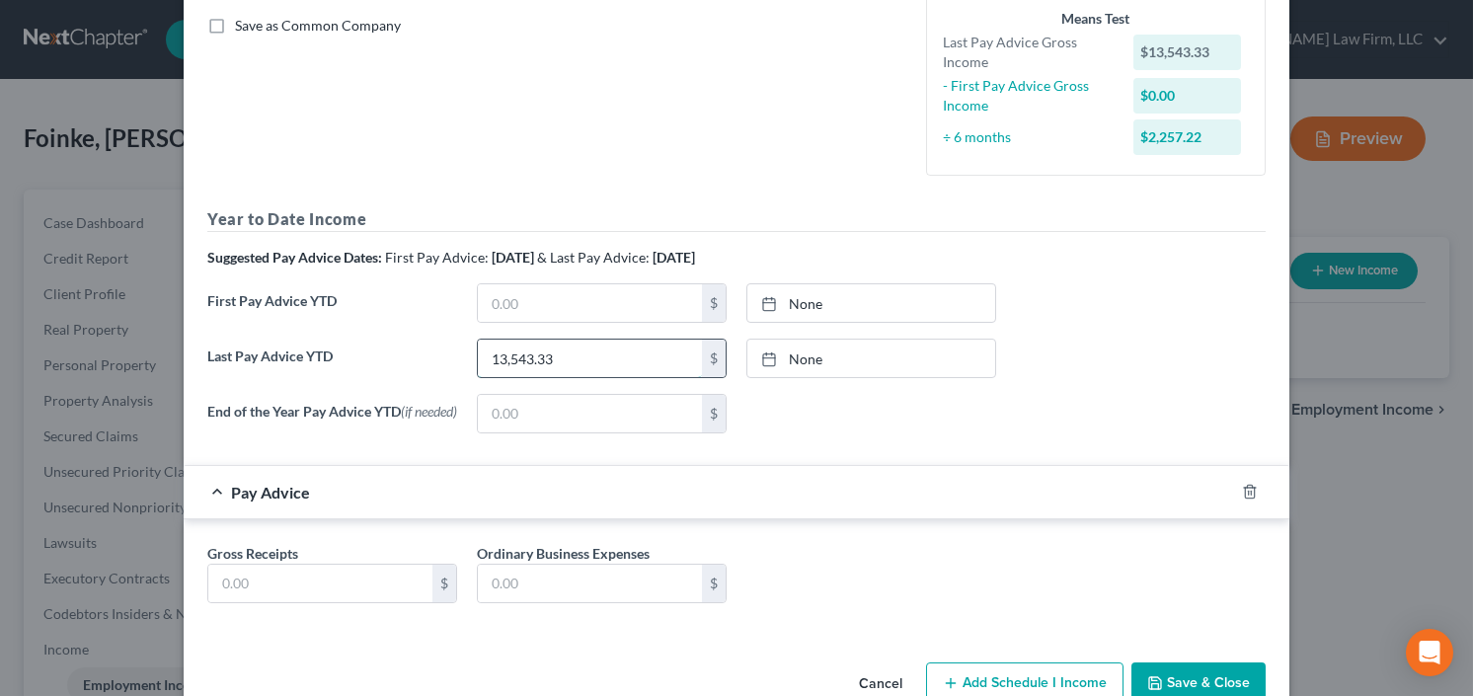
click at [598, 354] on input "13,543.33" at bounding box center [590, 359] width 224 height 38
click at [595, 353] on input "13,543.33" at bounding box center [590, 359] width 224 height 38
drag, startPoint x: 595, startPoint y: 353, endPoint x: 391, endPoint y: 379, distance: 206.0
click at [405, 379] on div "Last Pay Advice YTD 13,543.33 $ None close Date Time chevron_left September 202…" at bounding box center [736, 366] width 1078 height 55
click at [518, 364] on input "13,543.33" at bounding box center [590, 359] width 224 height 38
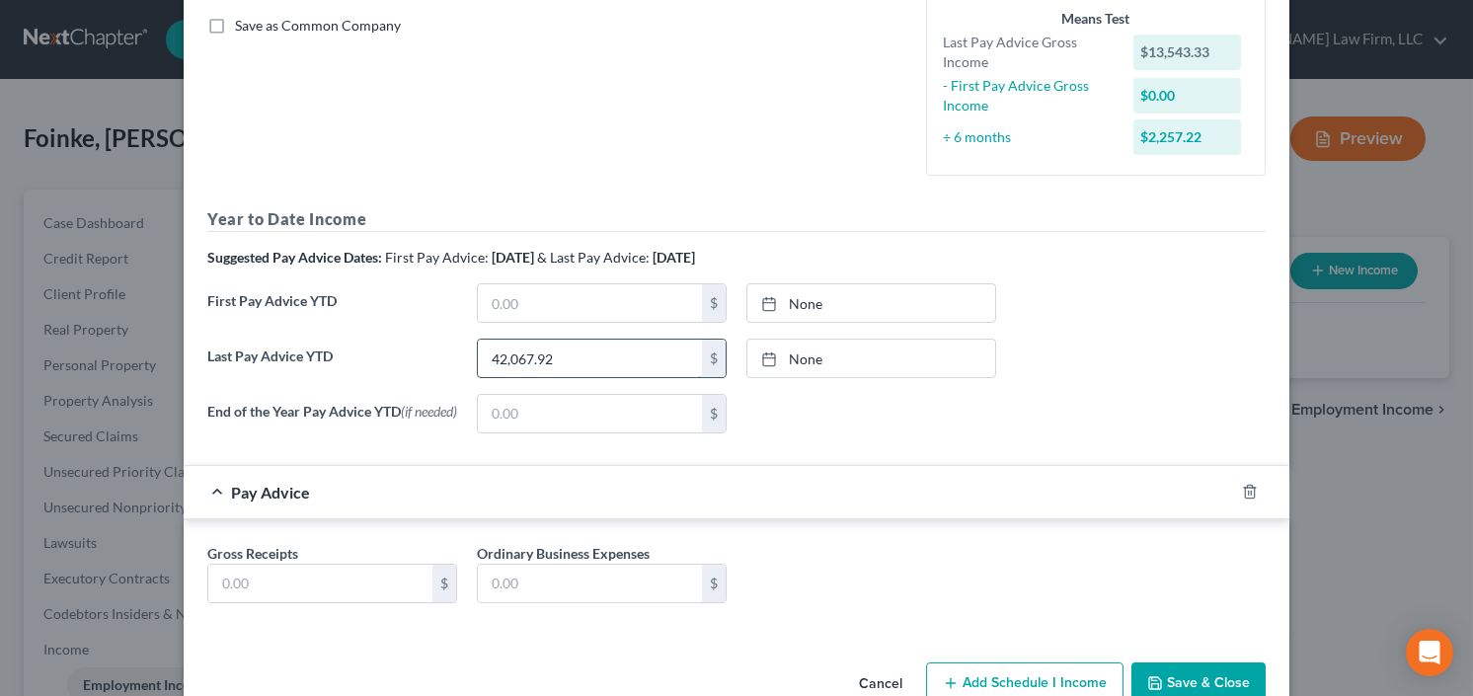
type input "42,067.92"
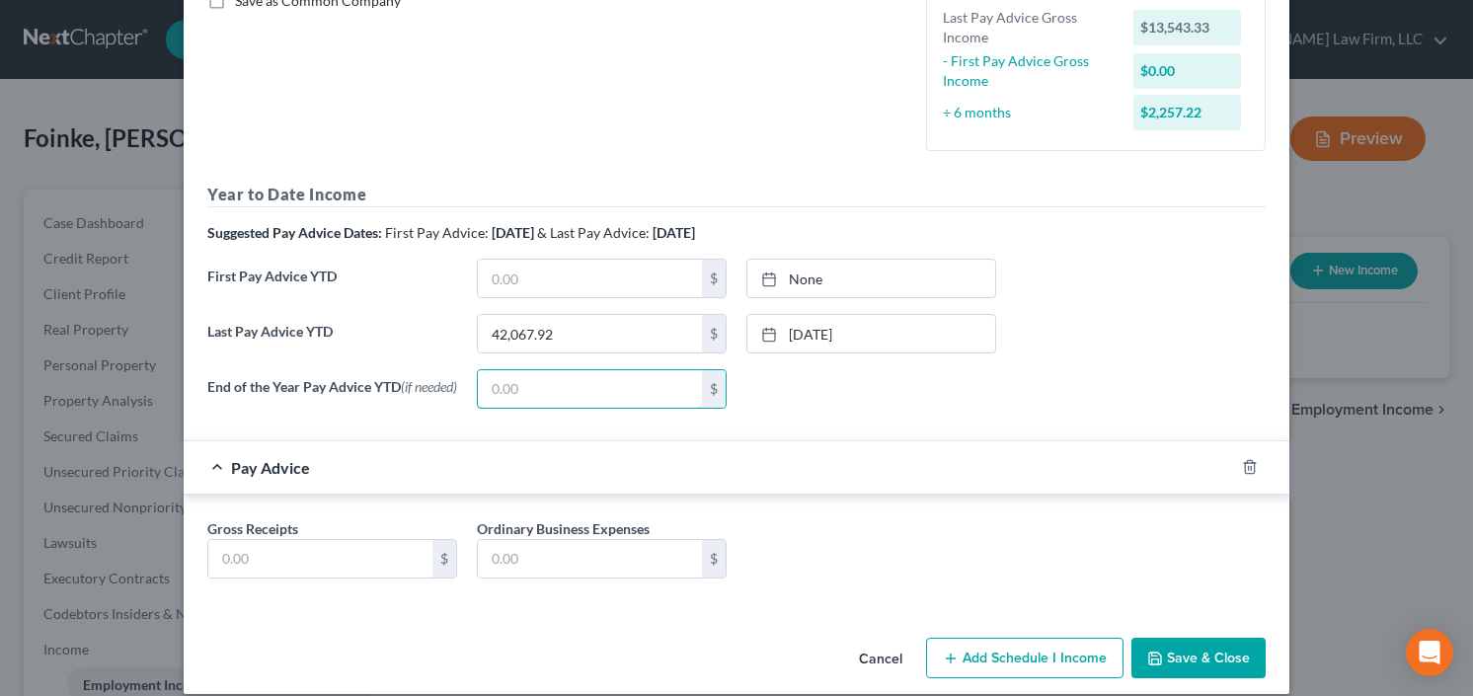
scroll to position [495, 0]
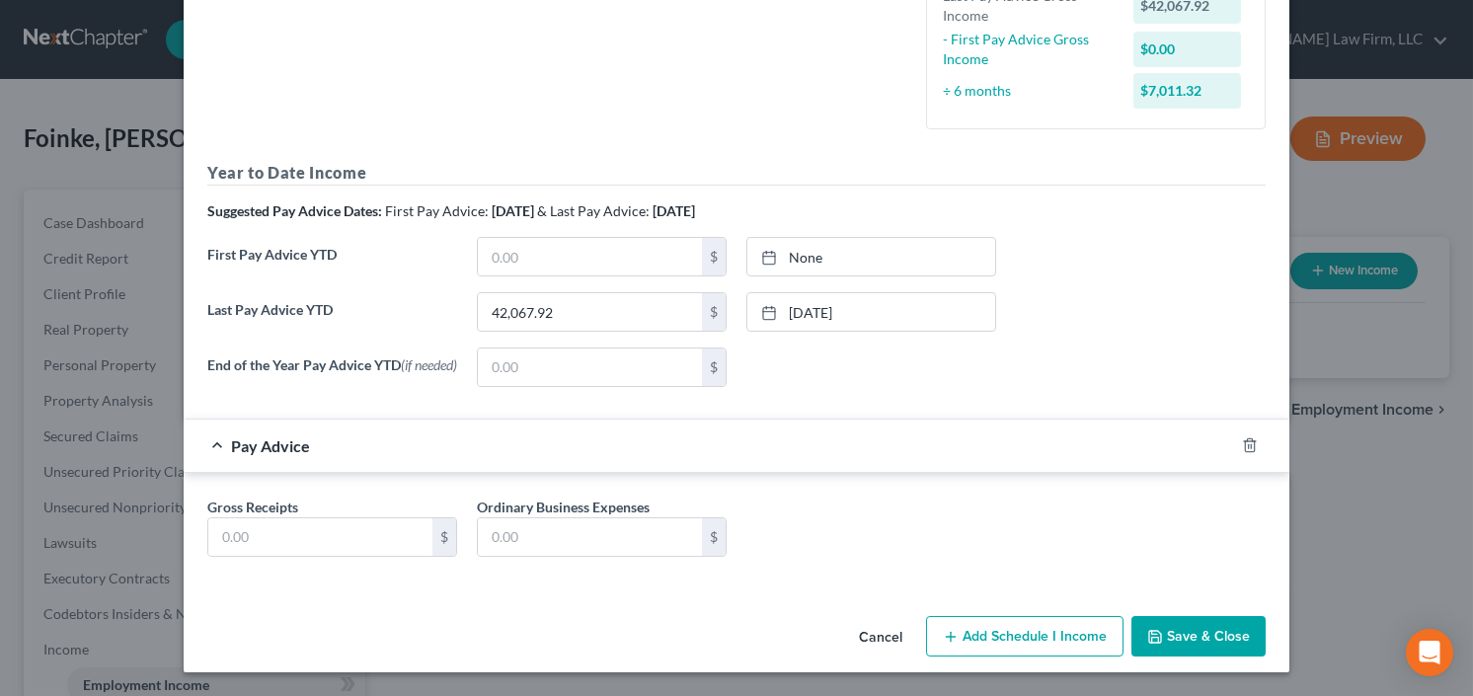
click at [1188, 626] on button "Save & Close" at bounding box center [1198, 636] width 134 height 41
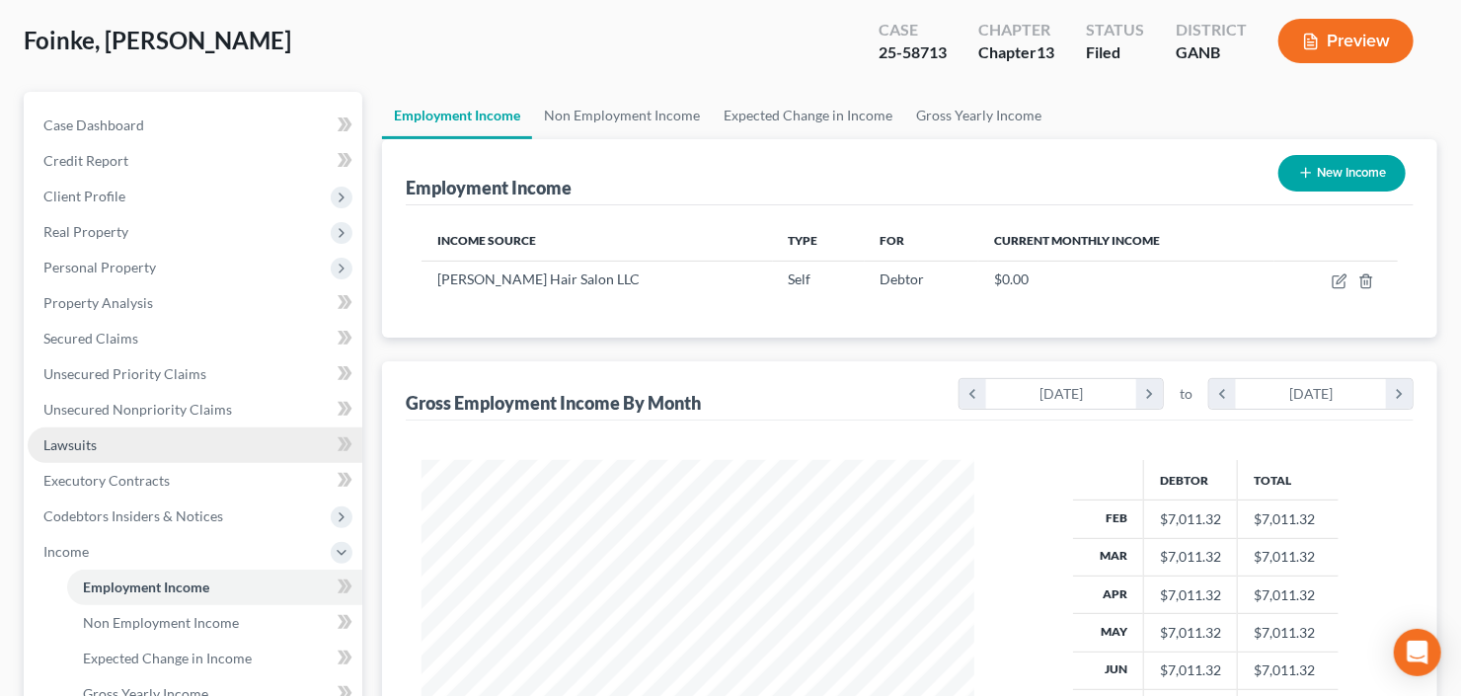
scroll to position [158, 0]
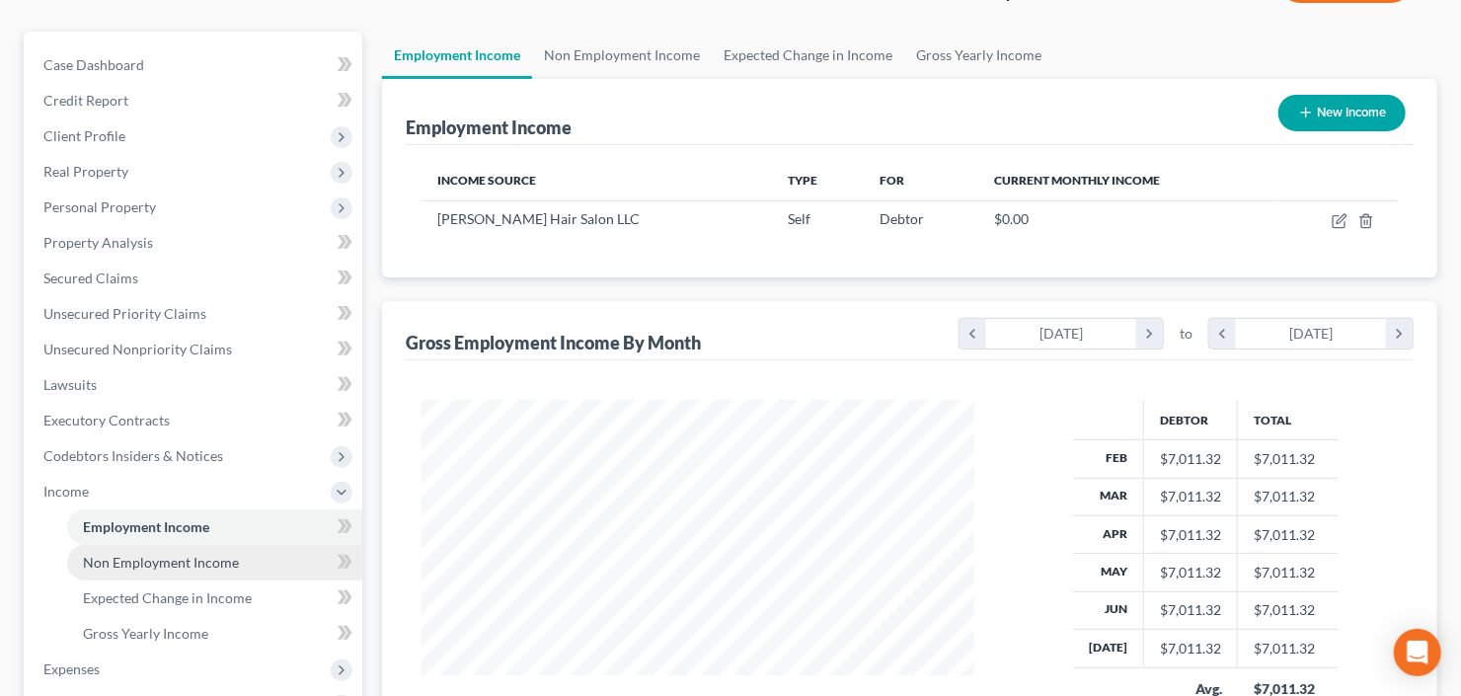
click at [163, 565] on span "Non Employment Income" at bounding box center [161, 562] width 156 height 17
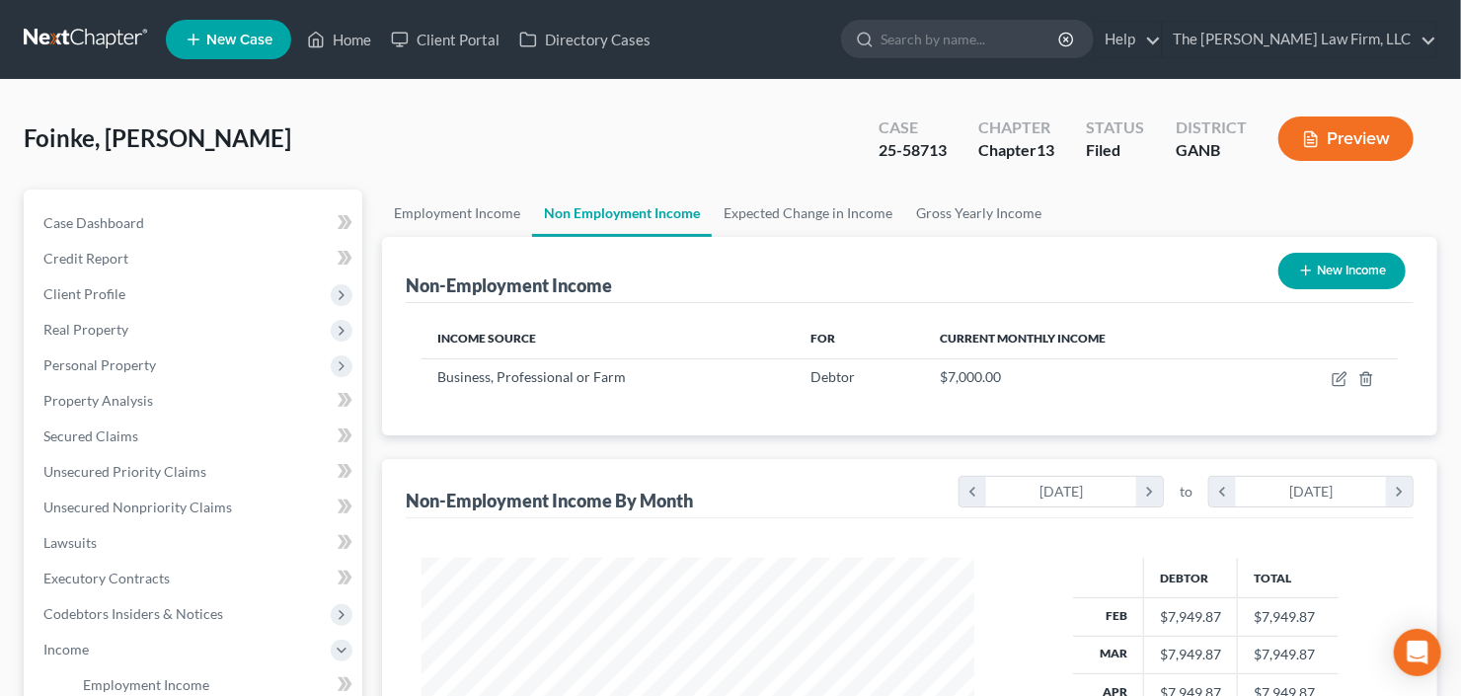
scroll to position [352, 592]
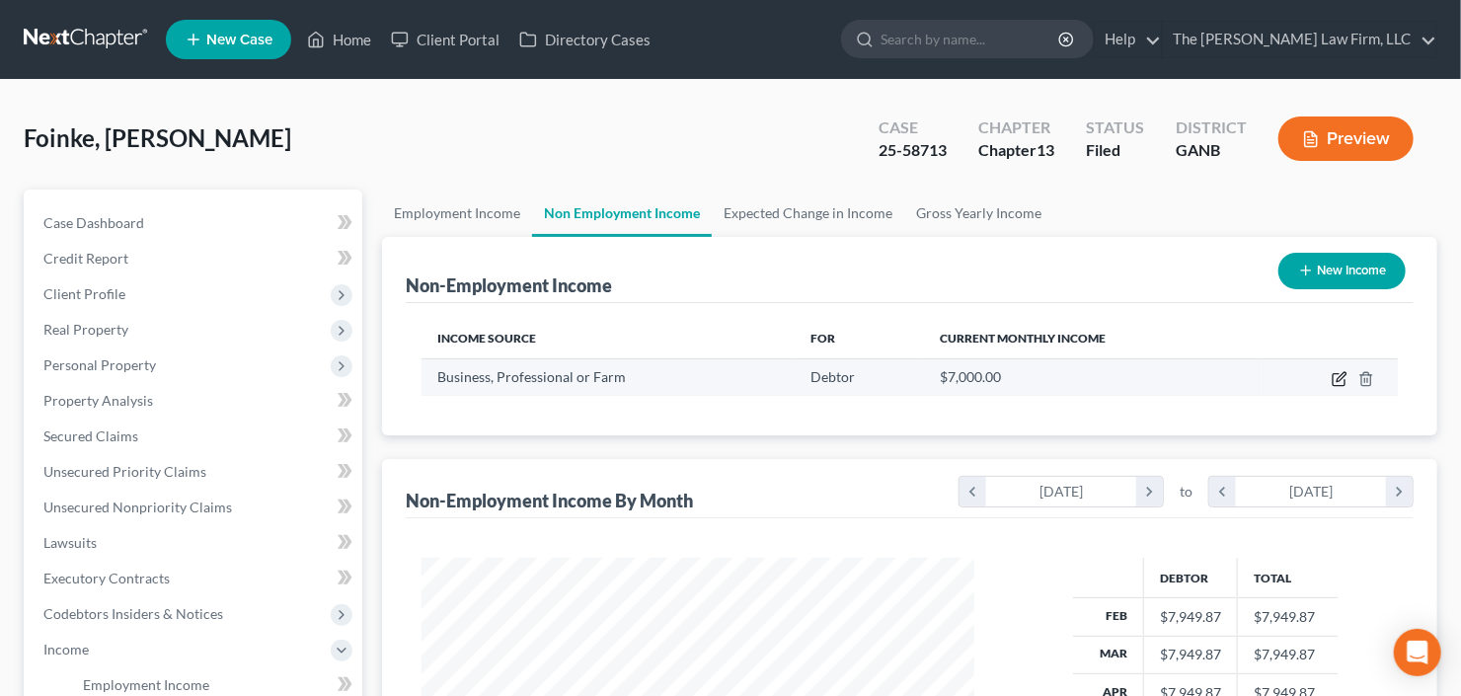
click at [1343, 375] on icon "button" at bounding box center [1341, 376] width 9 height 9
select select "10"
select select "0"
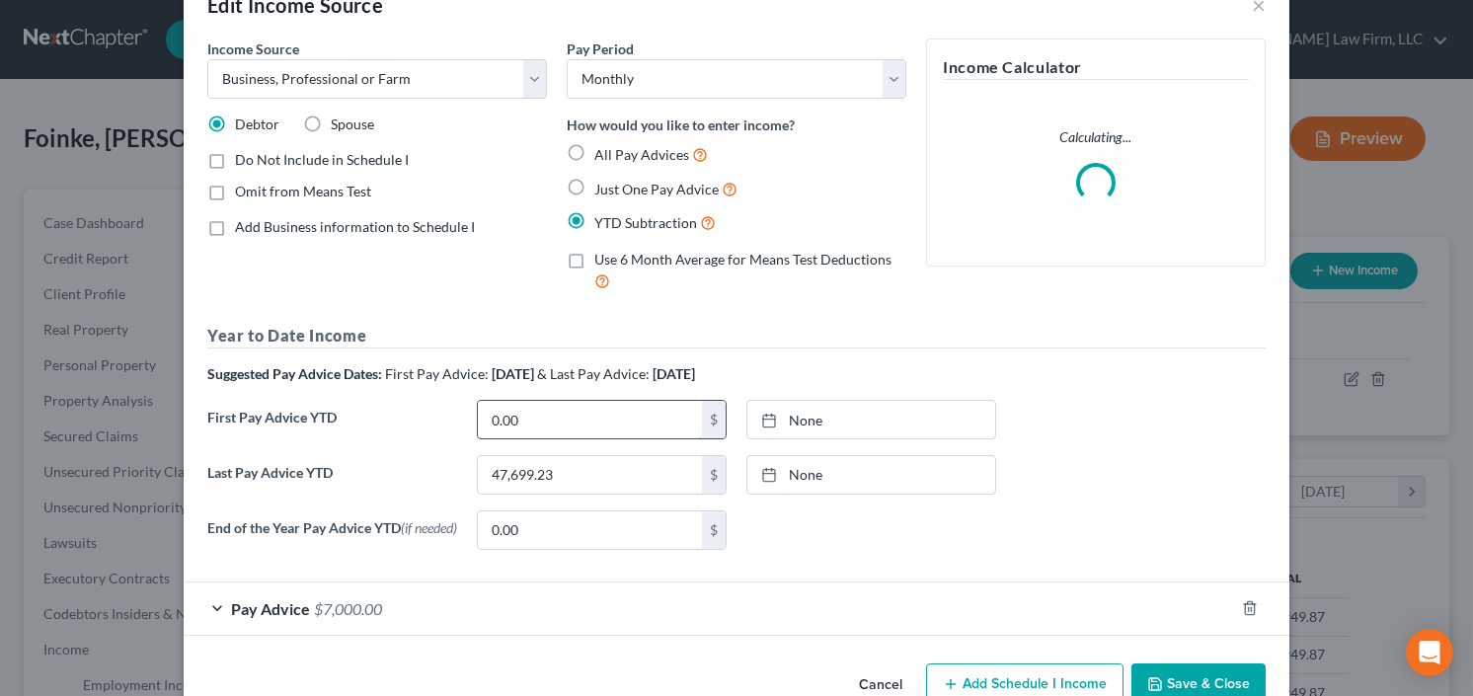
scroll to position [102, 0]
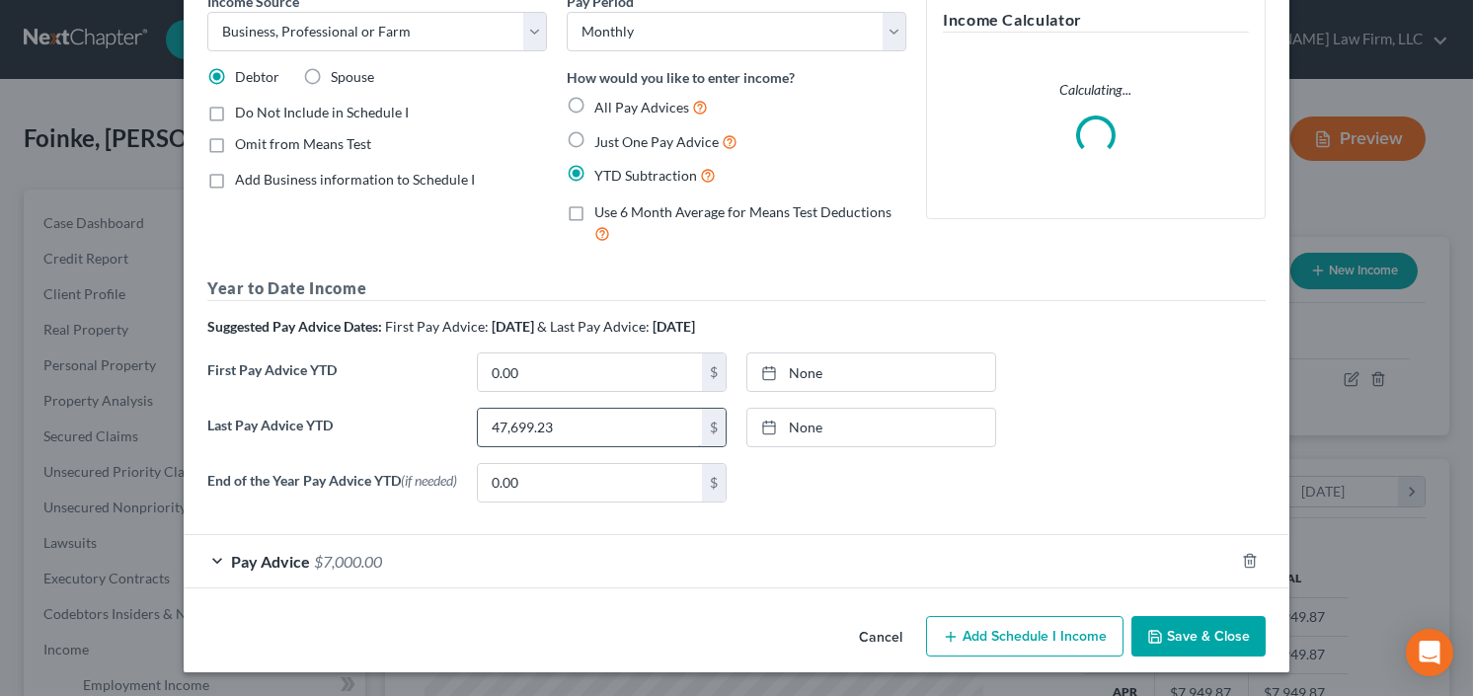
click at [563, 420] on input "47,699.23" at bounding box center [590, 428] width 224 height 38
type input "13,574.33"
click at [304, 561] on div "Pay Advice $7,000.00" at bounding box center [709, 561] width 1050 height 52
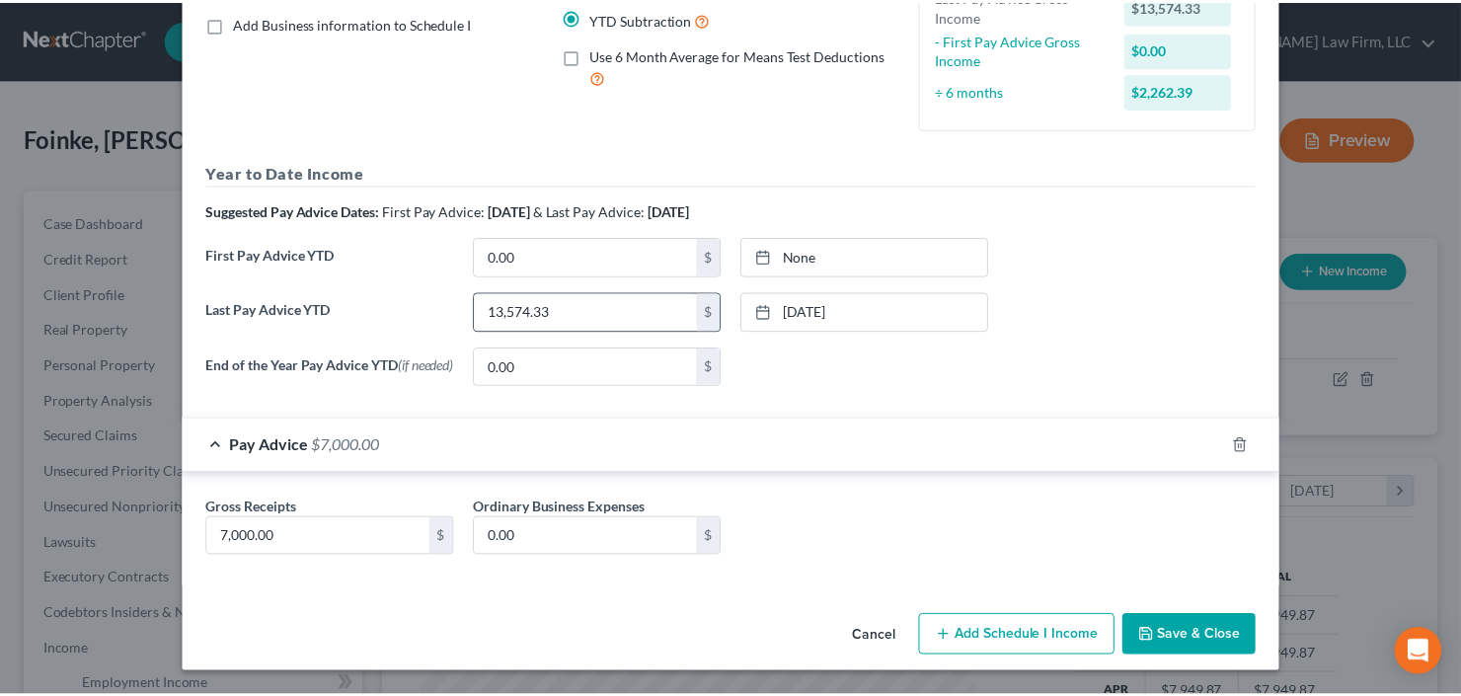
scroll to position [257, 0]
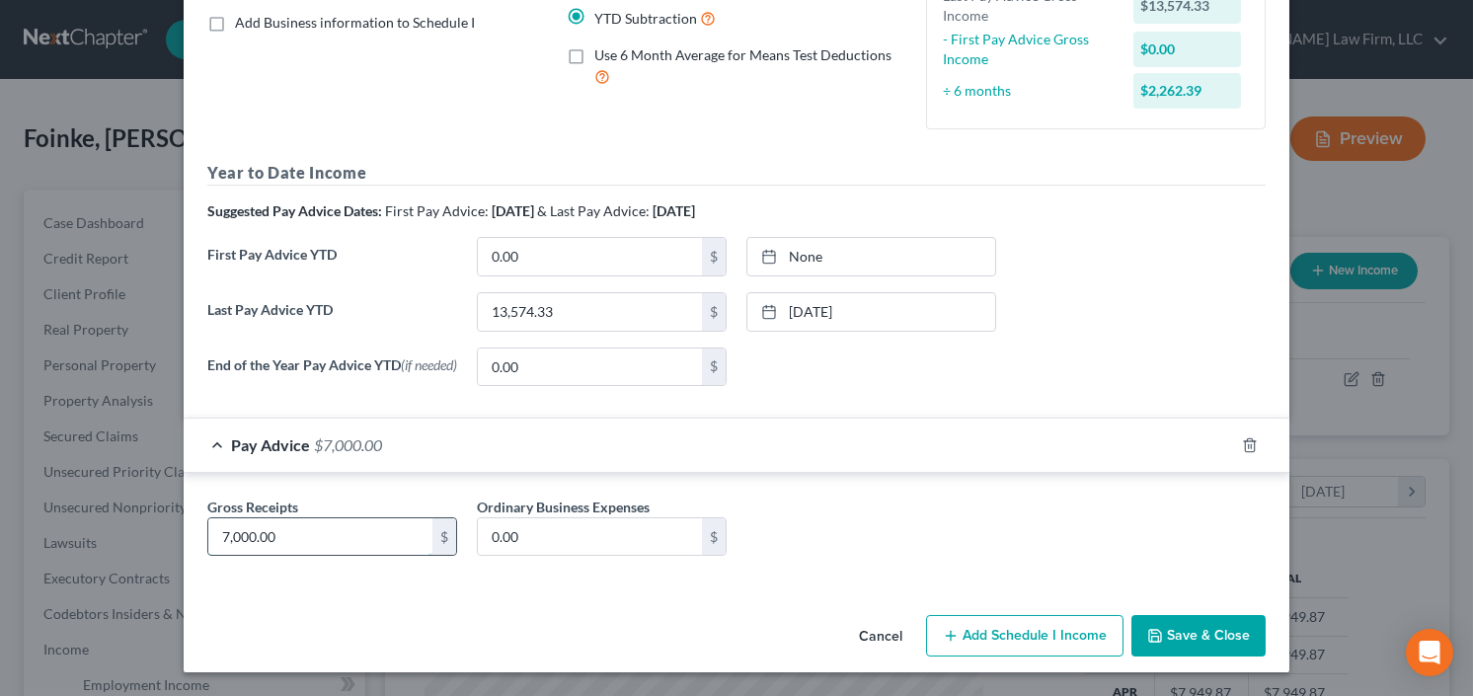
click at [299, 540] on input "7,000.00" at bounding box center [320, 537] width 224 height 38
click at [573, 312] on input "13,574.33" at bounding box center [590, 312] width 224 height 38
click at [301, 540] on input "7,000.00" at bounding box center [320, 537] width 224 height 38
type input "2,300"
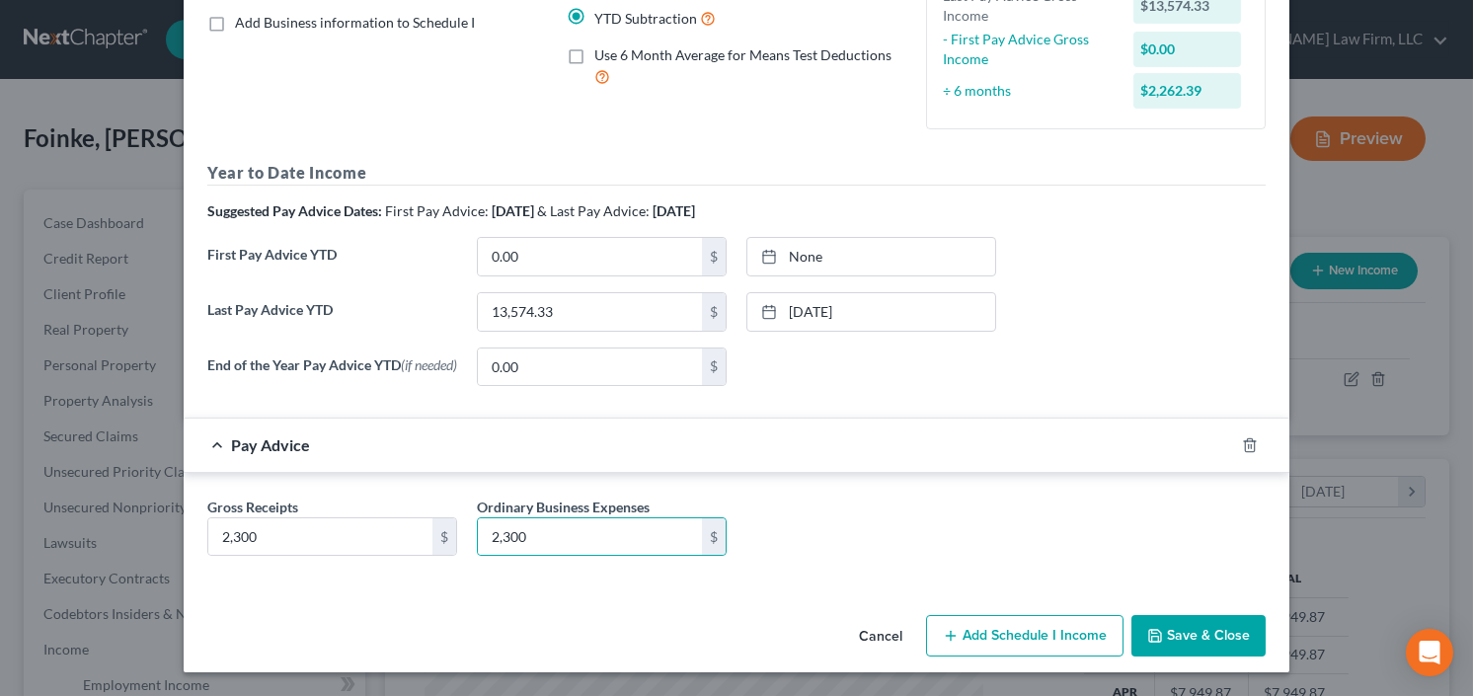
click at [1214, 633] on button "Save & Close" at bounding box center [1198, 635] width 134 height 41
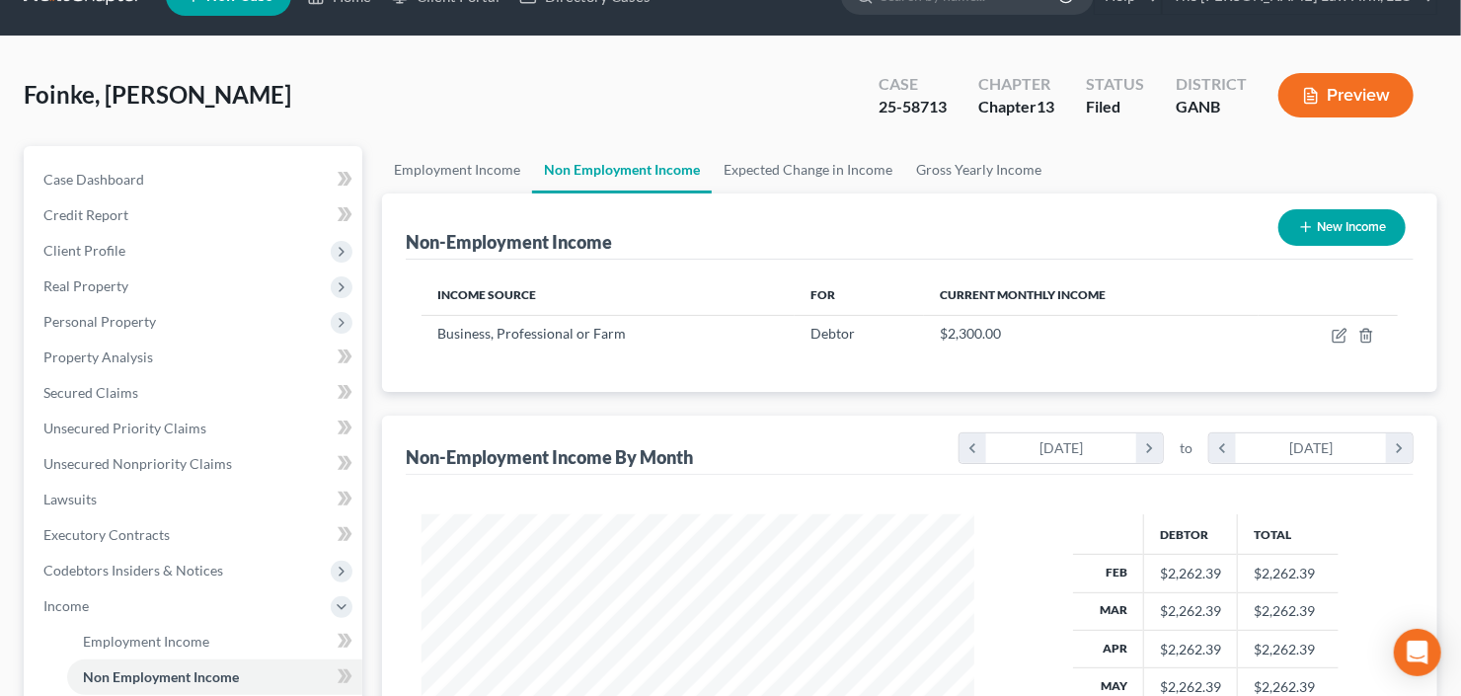
scroll to position [79, 0]
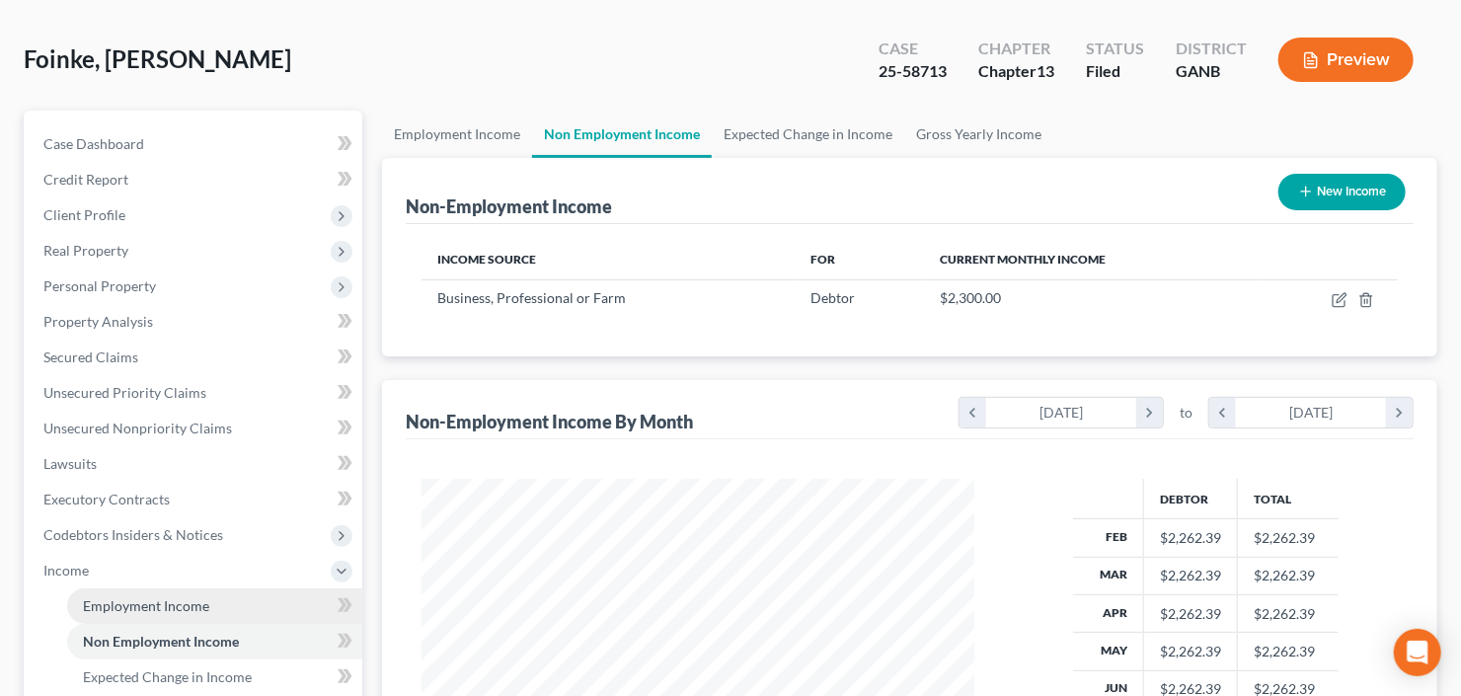
click at [157, 605] on span "Employment Income" at bounding box center [146, 605] width 126 height 17
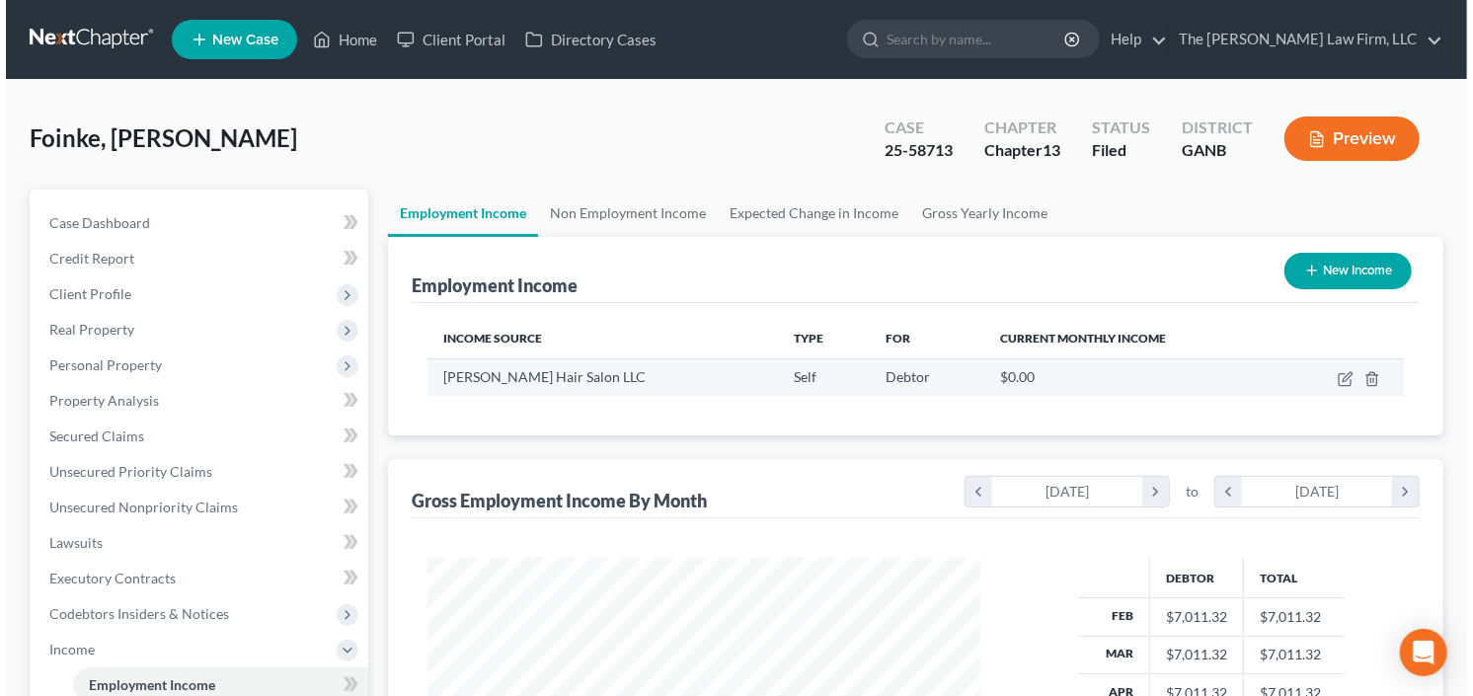
scroll to position [352, 592]
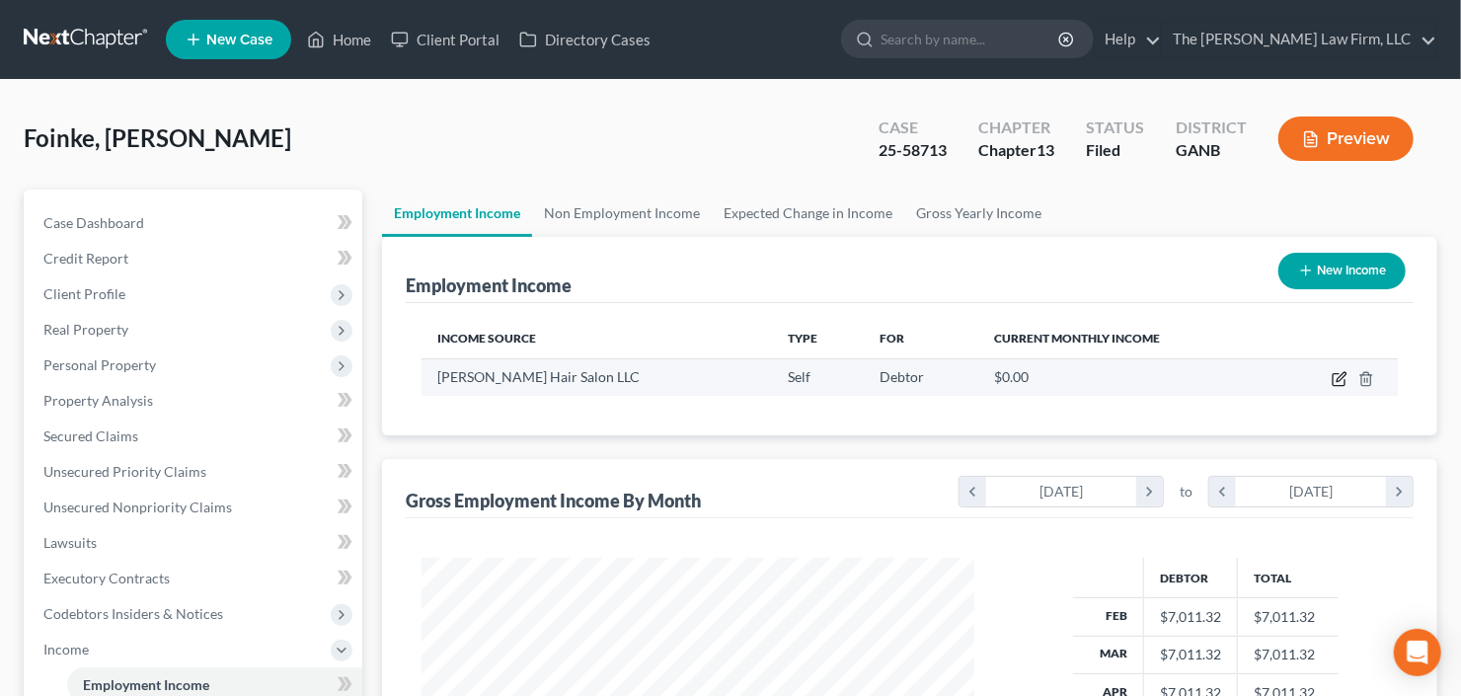
click at [1332, 378] on icon "button" at bounding box center [1340, 379] width 16 height 16
select select "1"
select select "0"
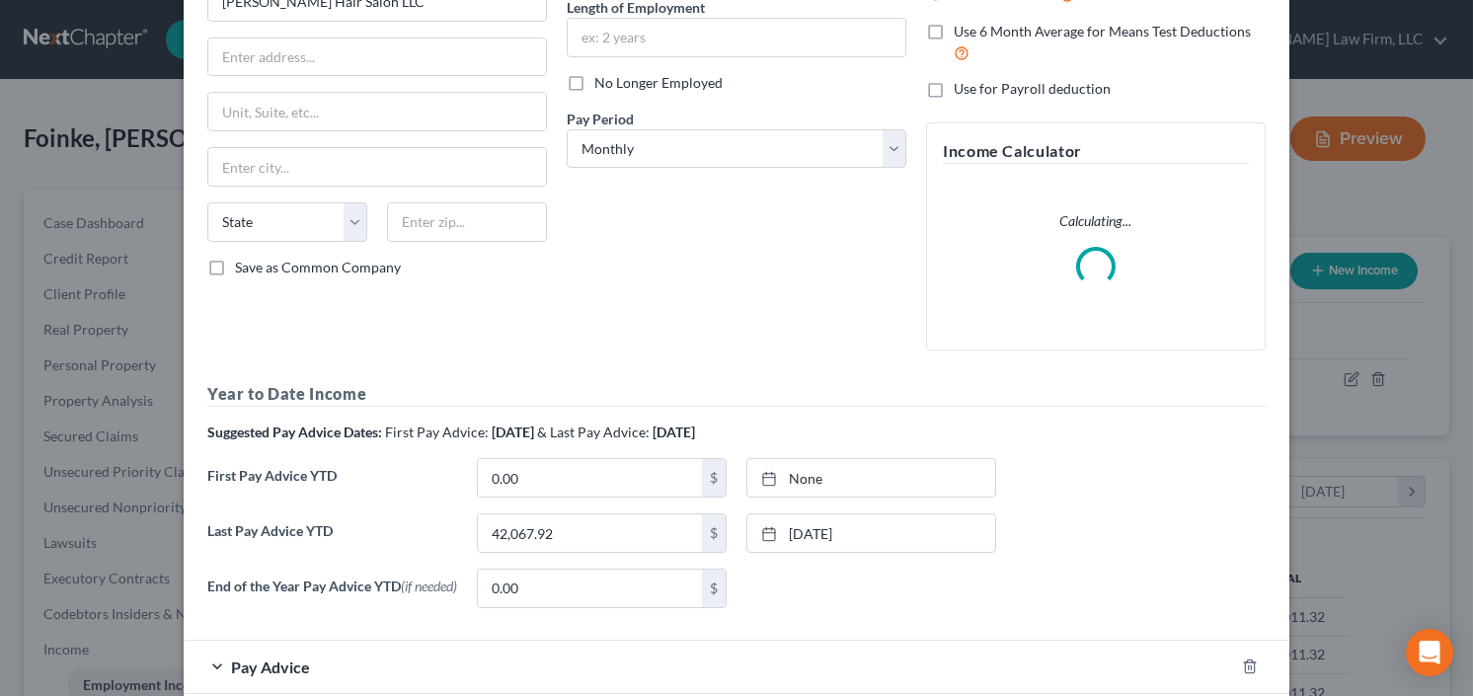
scroll to position [312, 0]
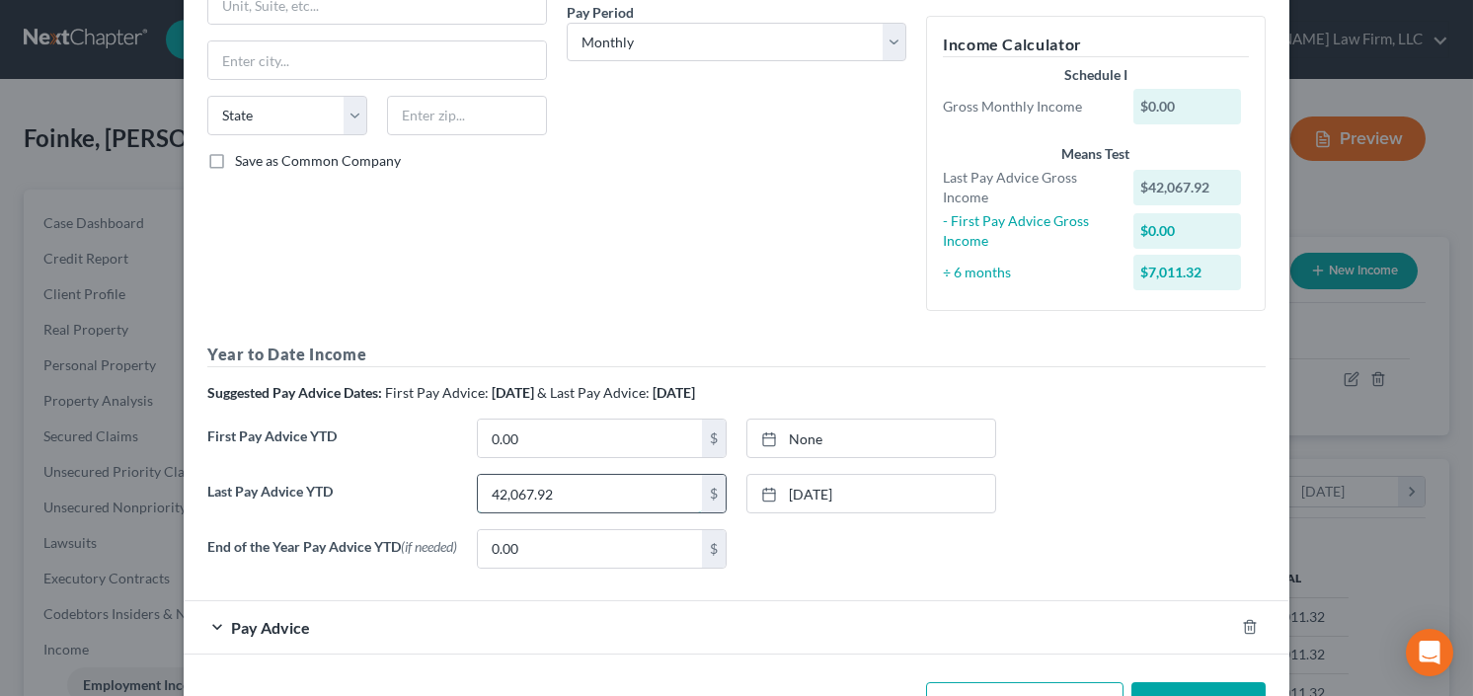
click at [557, 494] on input "42,067.92" at bounding box center [590, 494] width 224 height 38
click at [546, 496] on input "42,067.92" at bounding box center [590, 494] width 224 height 38
click at [574, 485] on input "42,067.92" at bounding box center [590, 494] width 224 height 38
drag, startPoint x: 530, startPoint y: 492, endPoint x: 442, endPoint y: 503, distance: 88.7
click at [446, 503] on div "Last Pay Advice YTD 42,067.92 $ 9/5/2025 close Date 9/5/2025 Time 12:00 AM chev…" at bounding box center [736, 501] width 1078 height 55
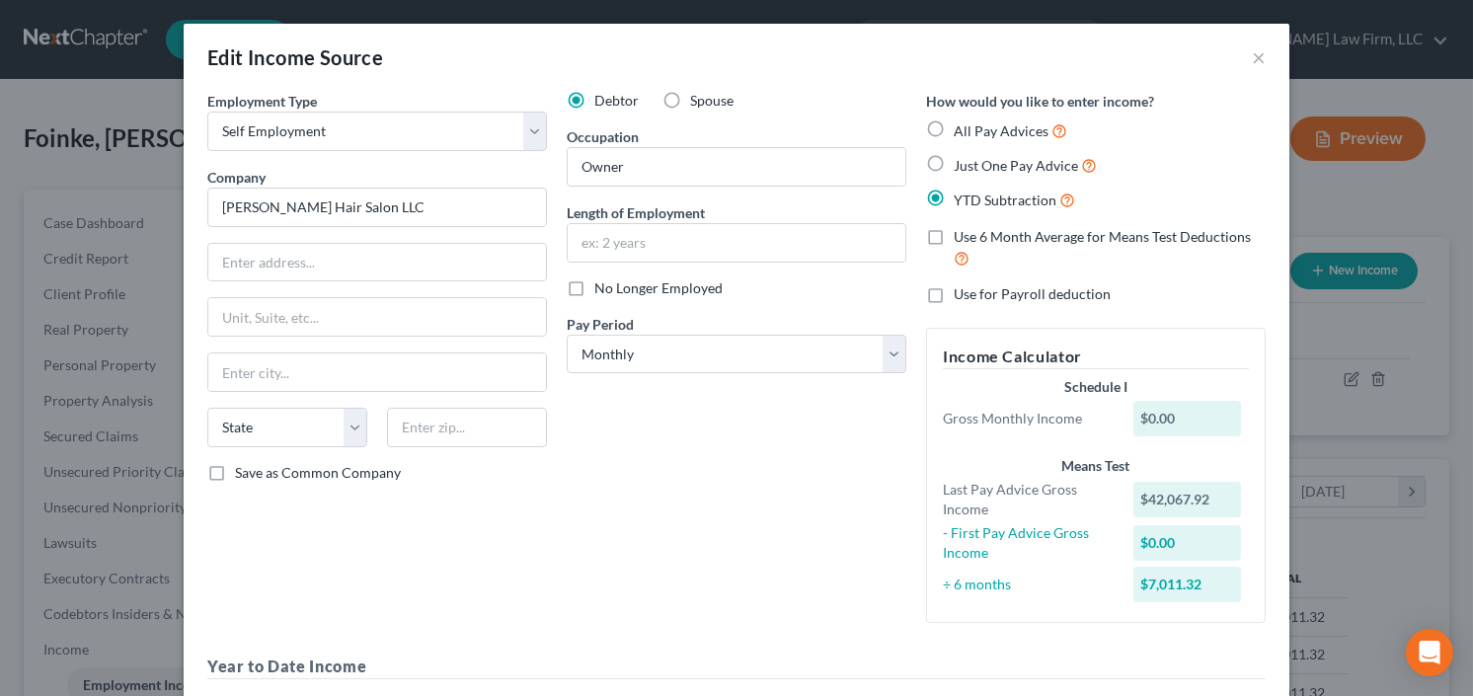
scroll to position [380, 0]
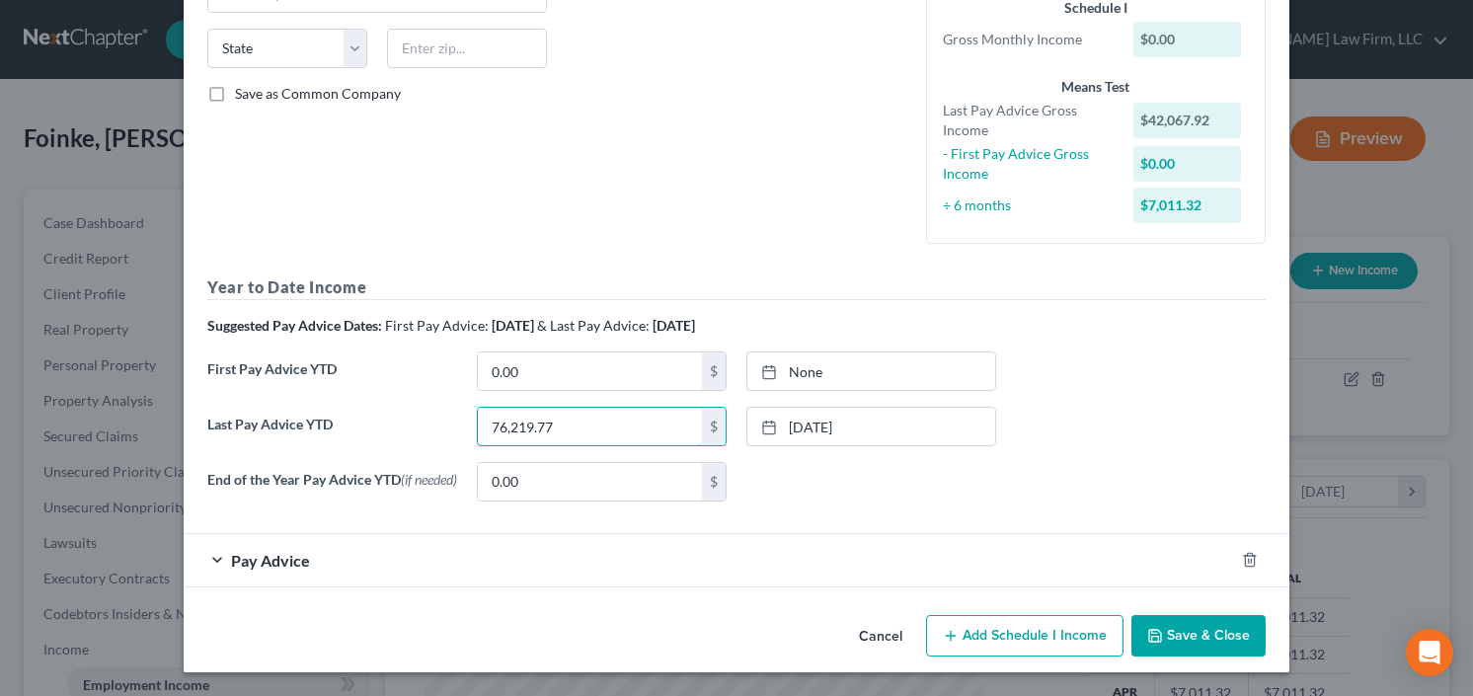
type input "76,219.77"
drag, startPoint x: 1175, startPoint y: 640, endPoint x: 652, endPoint y: 549, distance: 531.0
click at [652, 549] on div "Edit Income Source × Employment Type * Select Full or Part Time Employment Self…" at bounding box center [737, 159] width 1106 height 1028
click at [588, 427] on input "76,219.77" at bounding box center [590, 427] width 224 height 38
click at [340, 558] on div "Pay Advice" at bounding box center [709, 560] width 1050 height 52
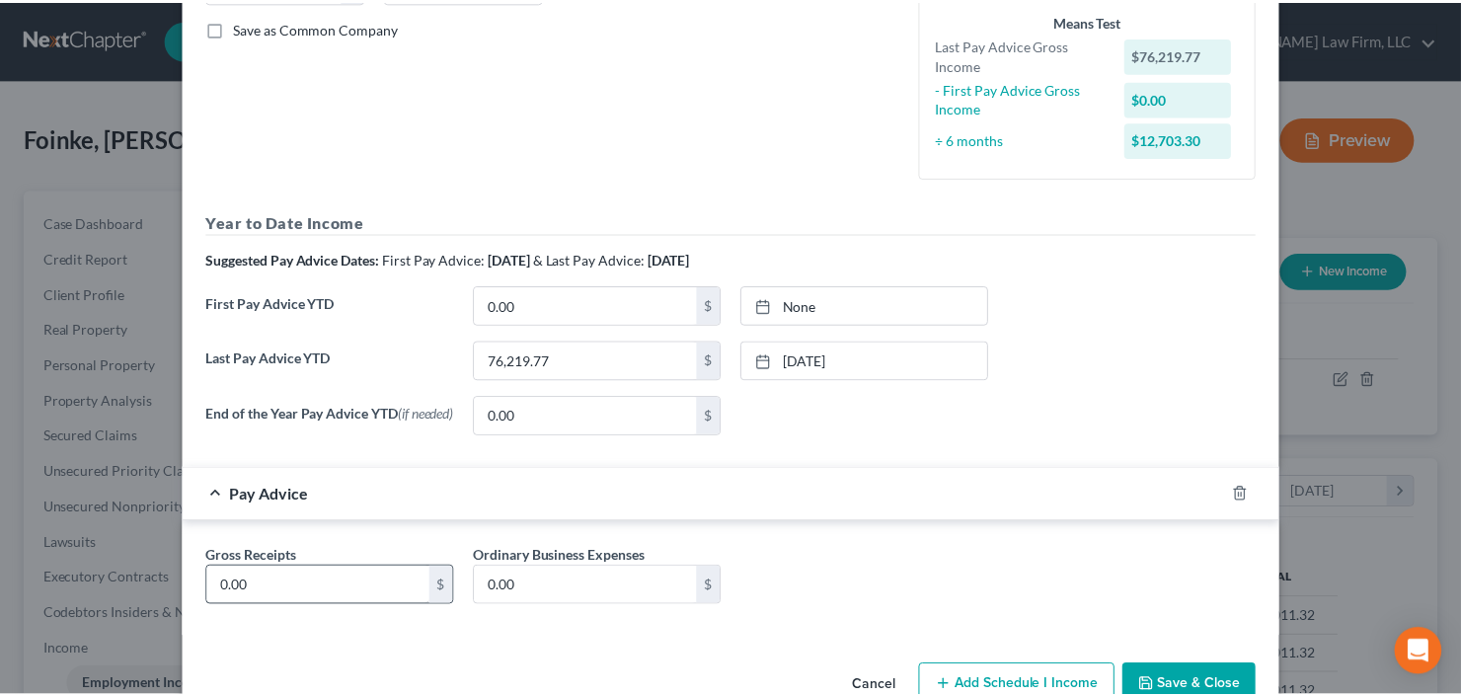
scroll to position [495, 0]
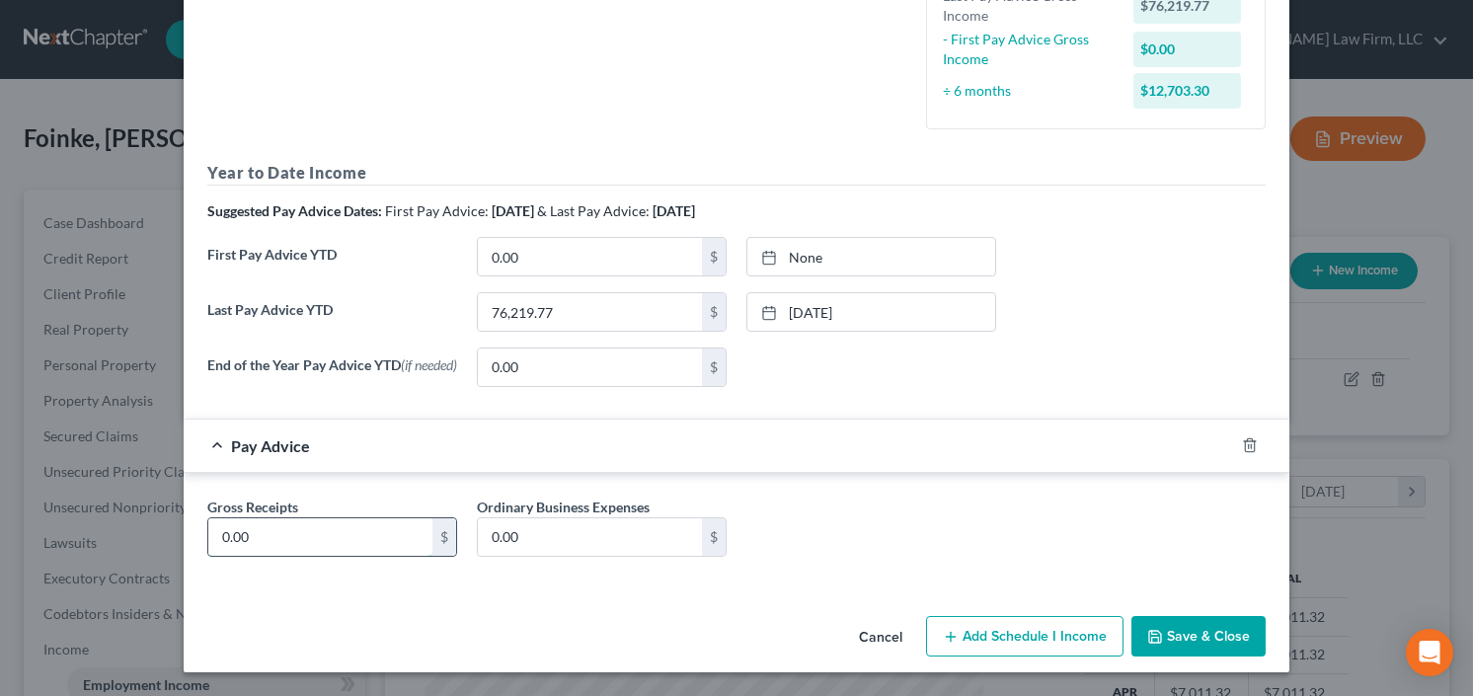
click at [329, 523] on input "0.00" at bounding box center [320, 537] width 224 height 38
type input "12,703.30"
click at [1199, 625] on button "Save & Close" at bounding box center [1198, 636] width 134 height 41
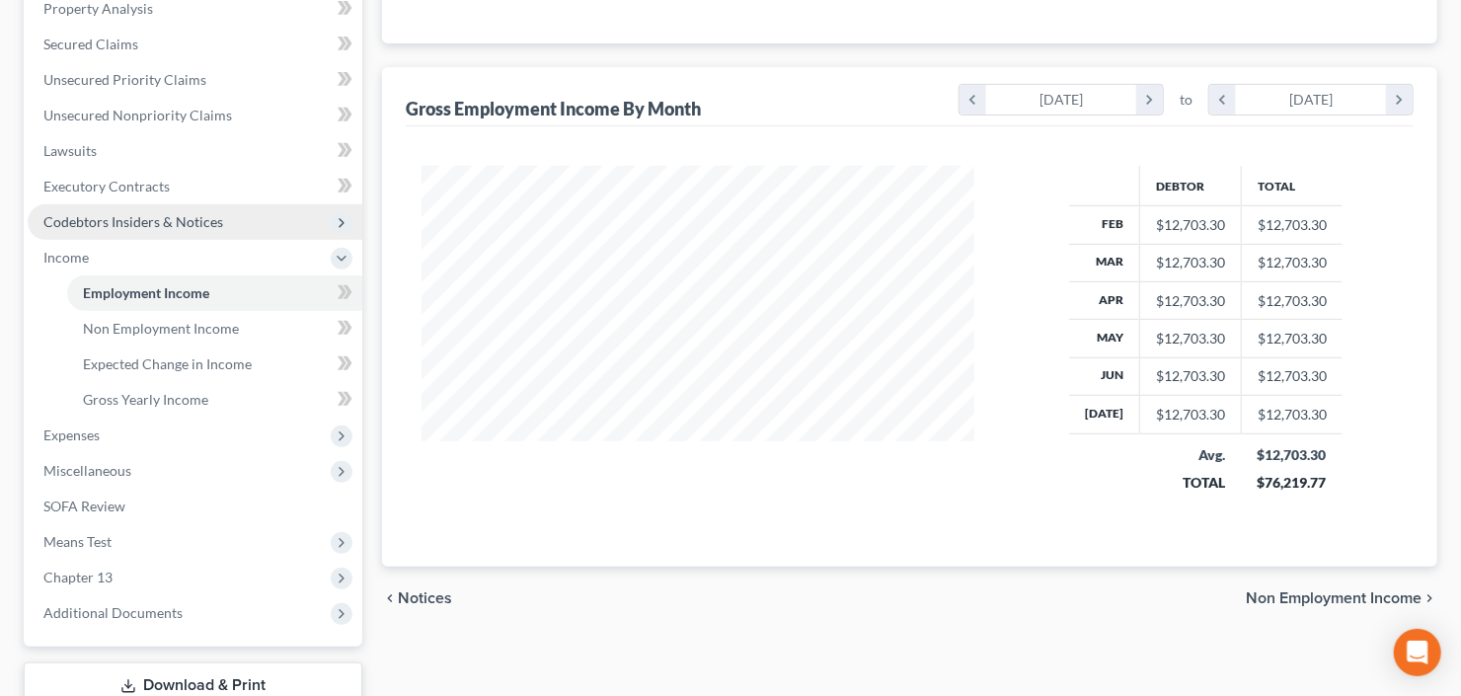
scroll to position [395, 0]
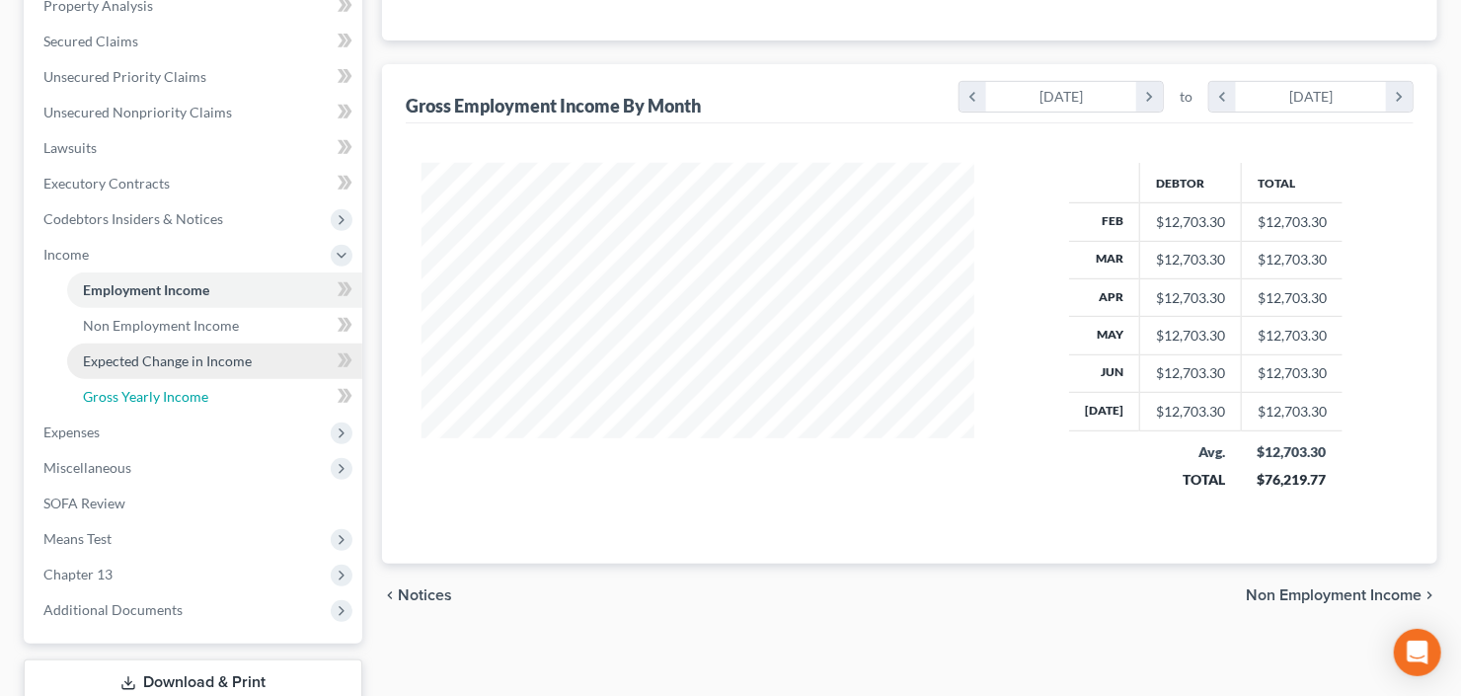
drag, startPoint x: 143, startPoint y: 401, endPoint x: 157, endPoint y: 399, distance: 14.0
click at [143, 401] on span "Gross Yearly Income" at bounding box center [145, 396] width 125 height 17
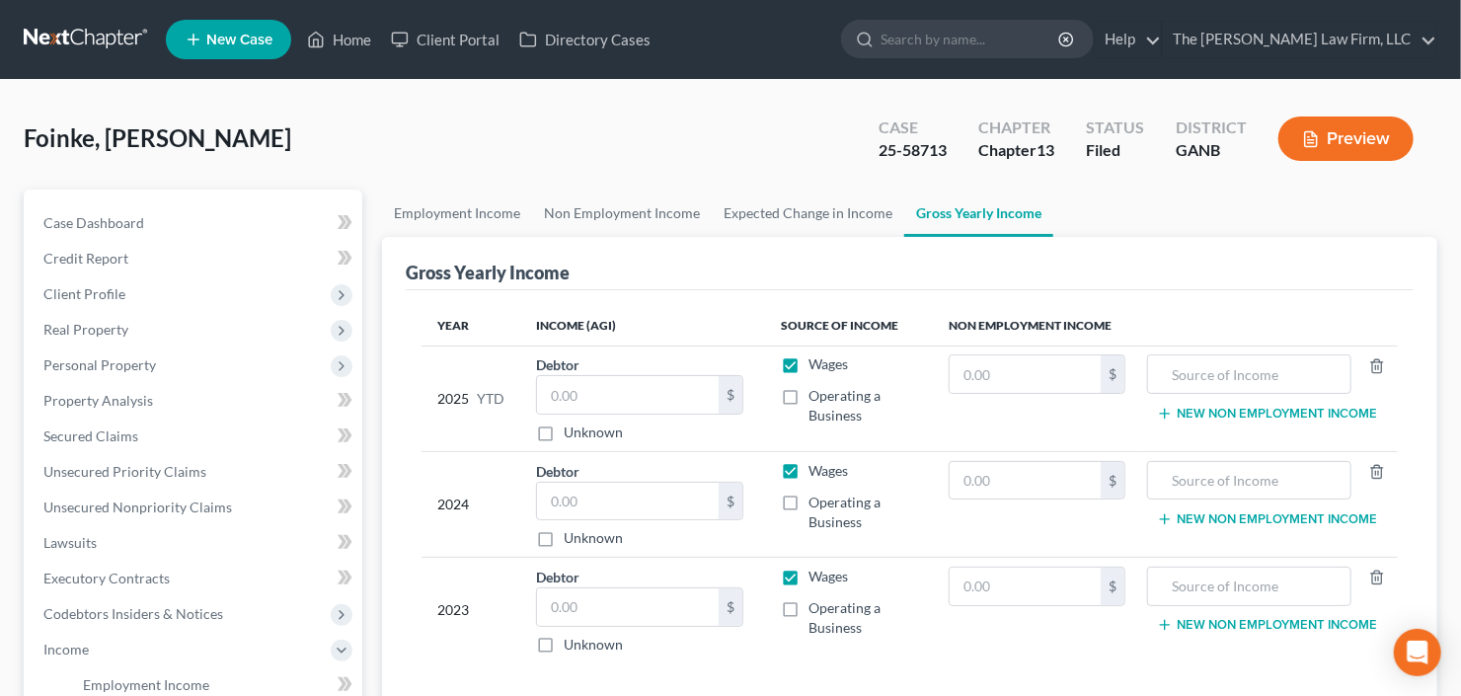
click at [564, 428] on label "Unknown" at bounding box center [593, 433] width 59 height 20
click at [572, 428] on input "Unknown" at bounding box center [578, 429] width 13 height 13
checkbox input "true"
type input "0.00"
click at [564, 533] on label "Unknown" at bounding box center [593, 538] width 59 height 20
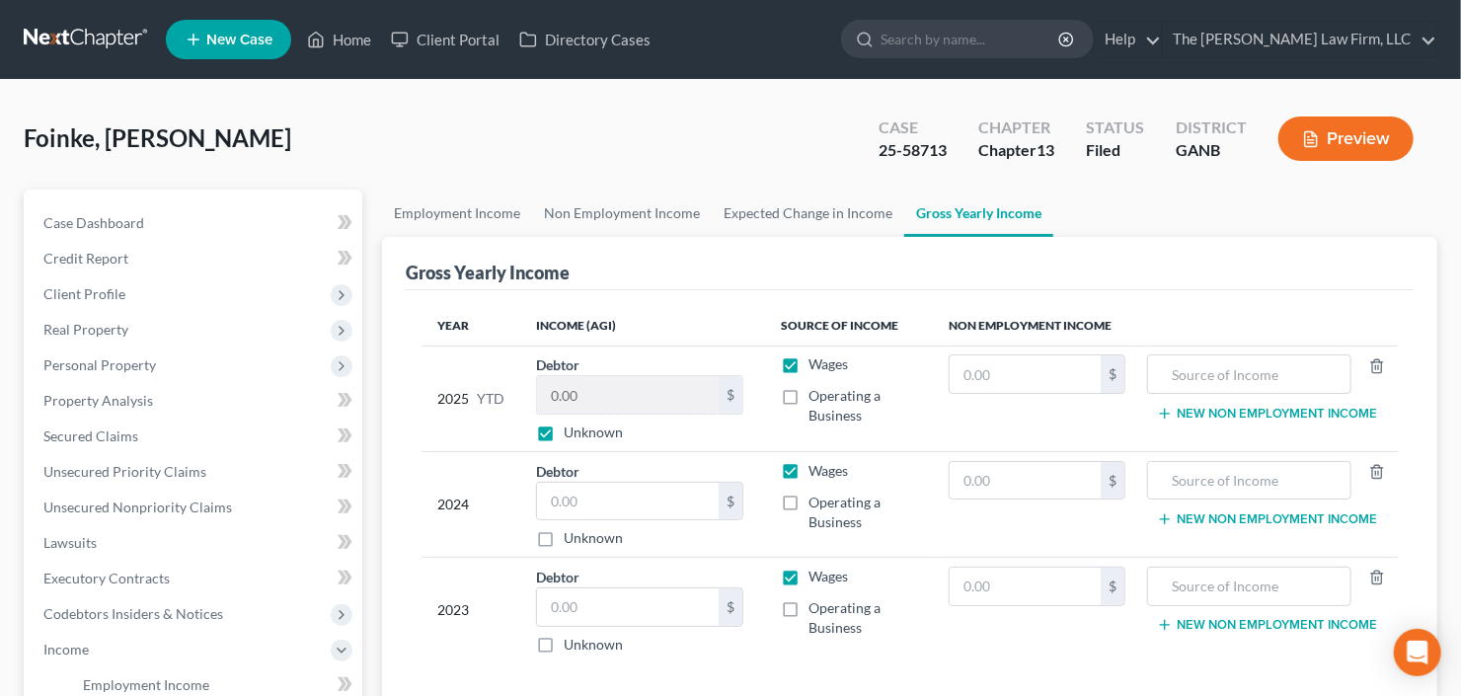
click at [572, 533] on input "Unknown" at bounding box center [578, 534] width 13 height 13
checkbox input "true"
type input "0.00"
click at [564, 649] on label "Unknown" at bounding box center [593, 645] width 59 height 20
click at [572, 648] on input "Unknown" at bounding box center [578, 641] width 13 height 13
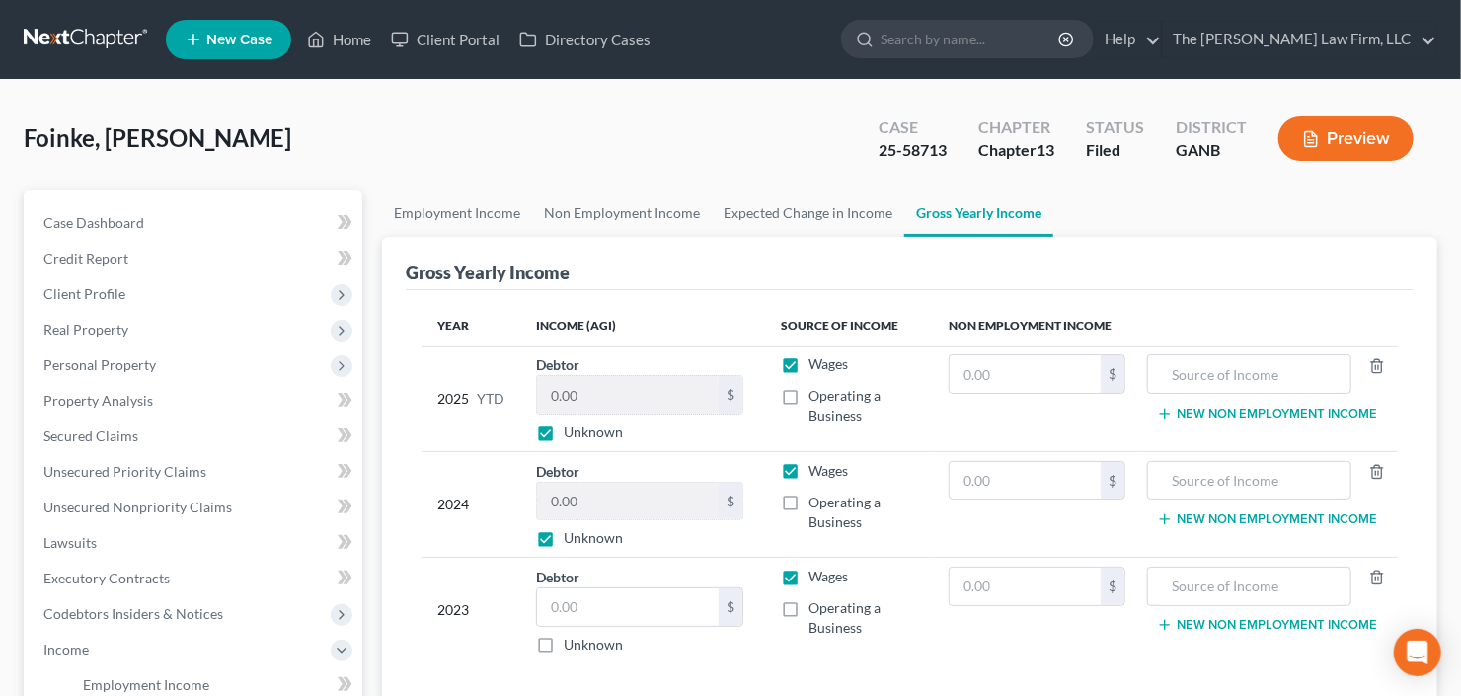
checkbox input "true"
type input "0.00"
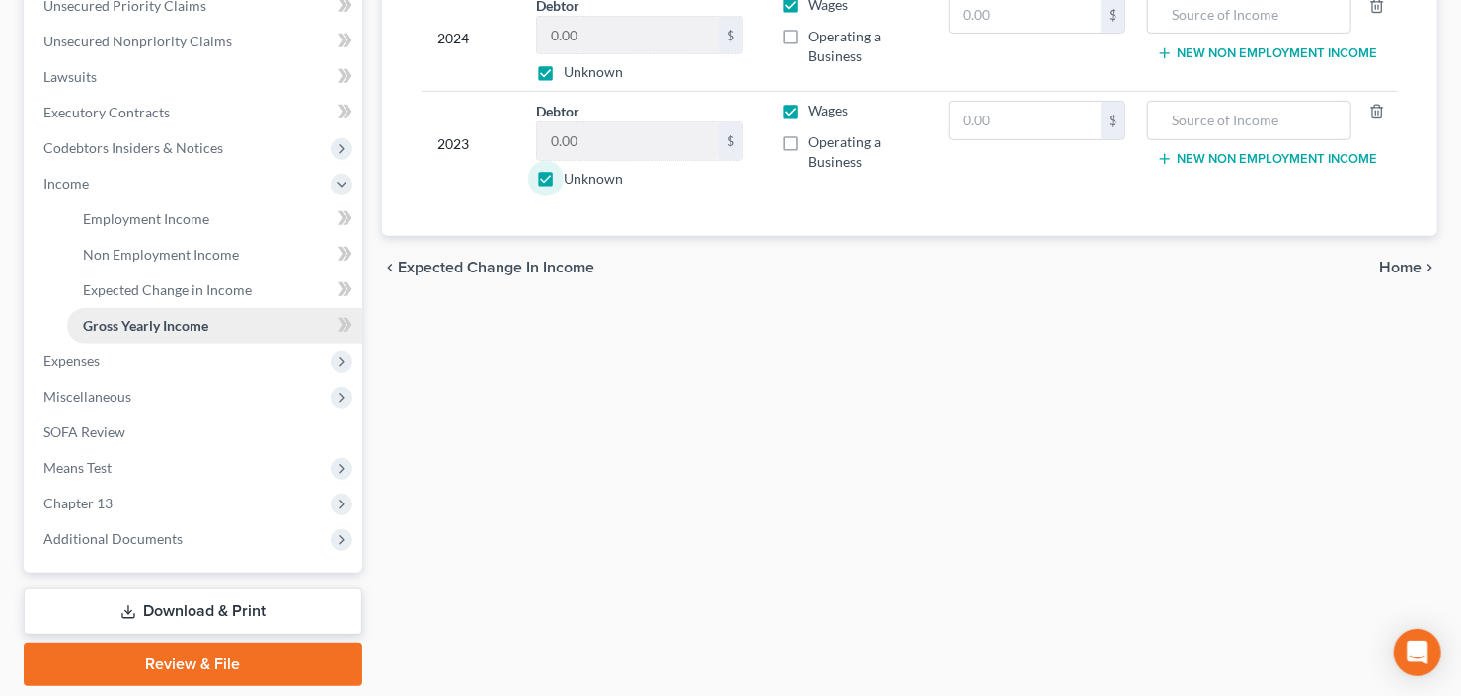
scroll to position [474, 0]
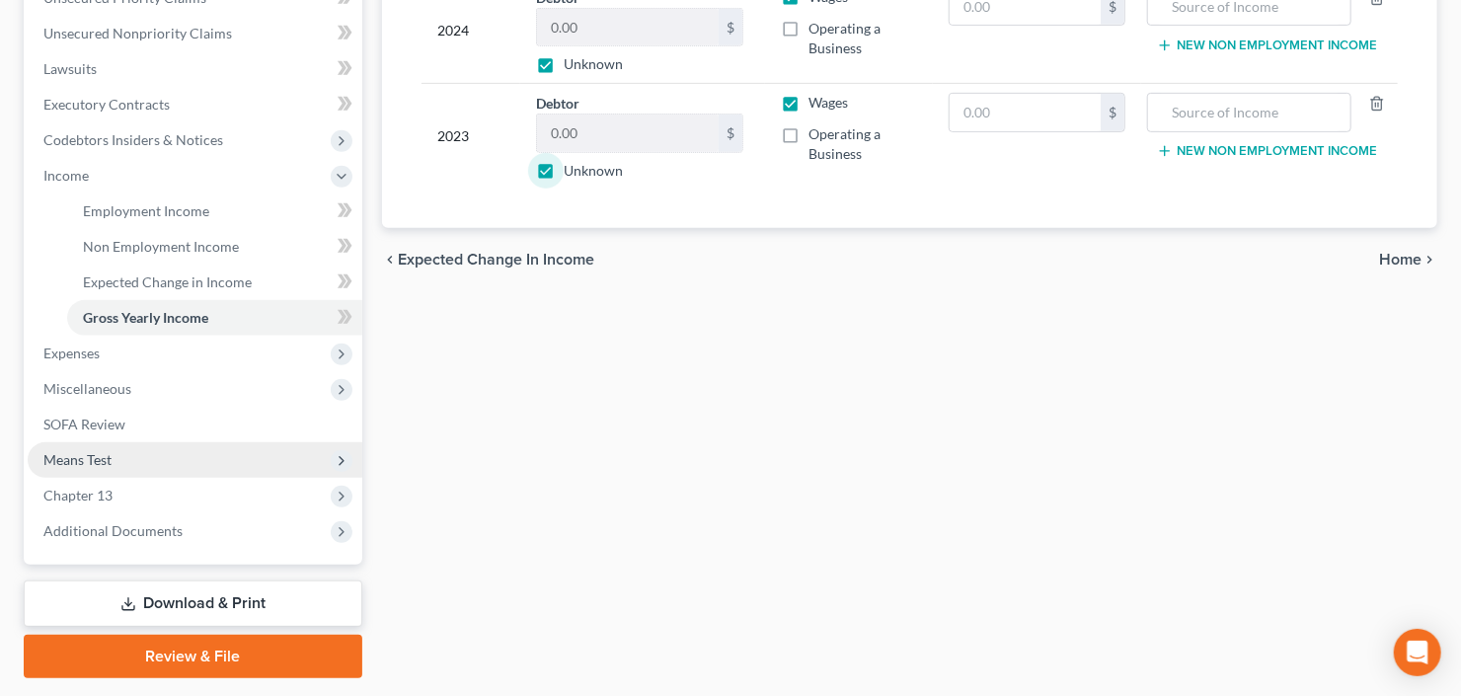
click at [119, 467] on span "Means Test" at bounding box center [195, 460] width 335 height 36
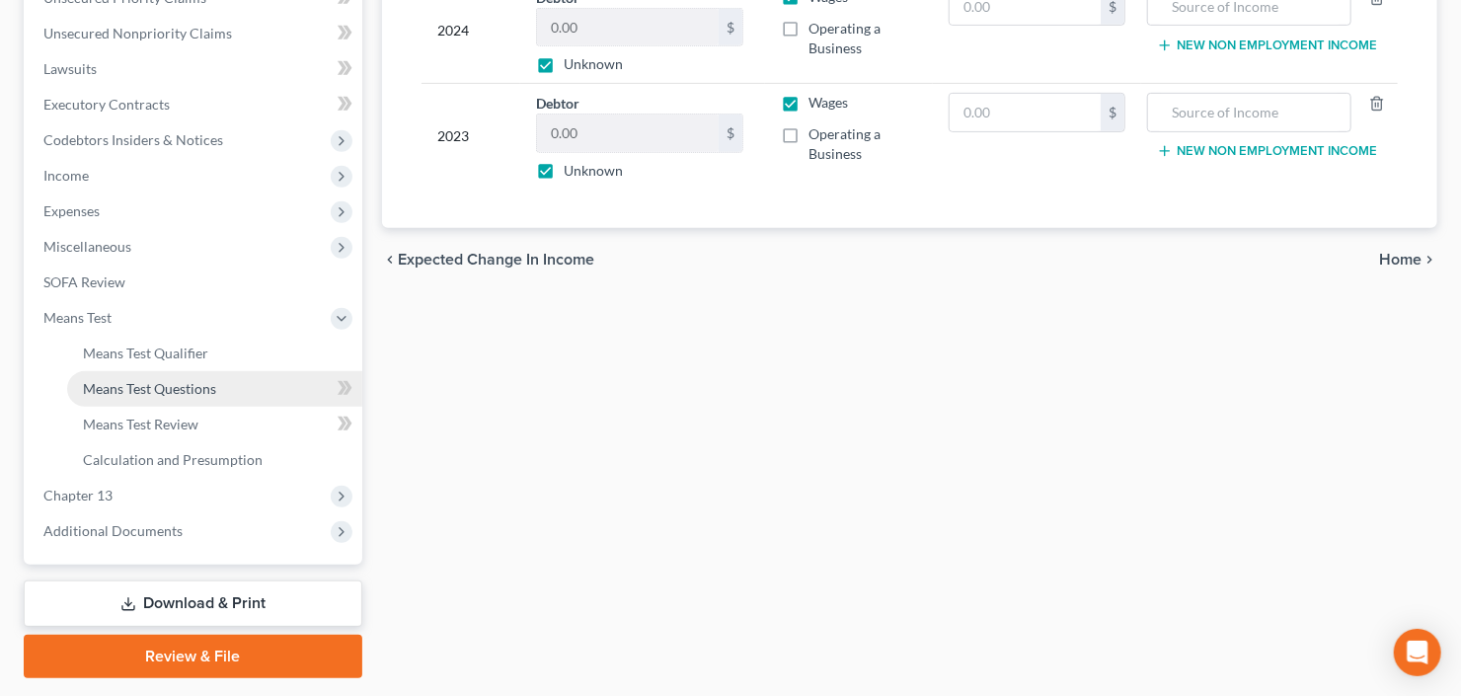
click at [157, 391] on span "Means Test Questions" at bounding box center [149, 388] width 133 height 17
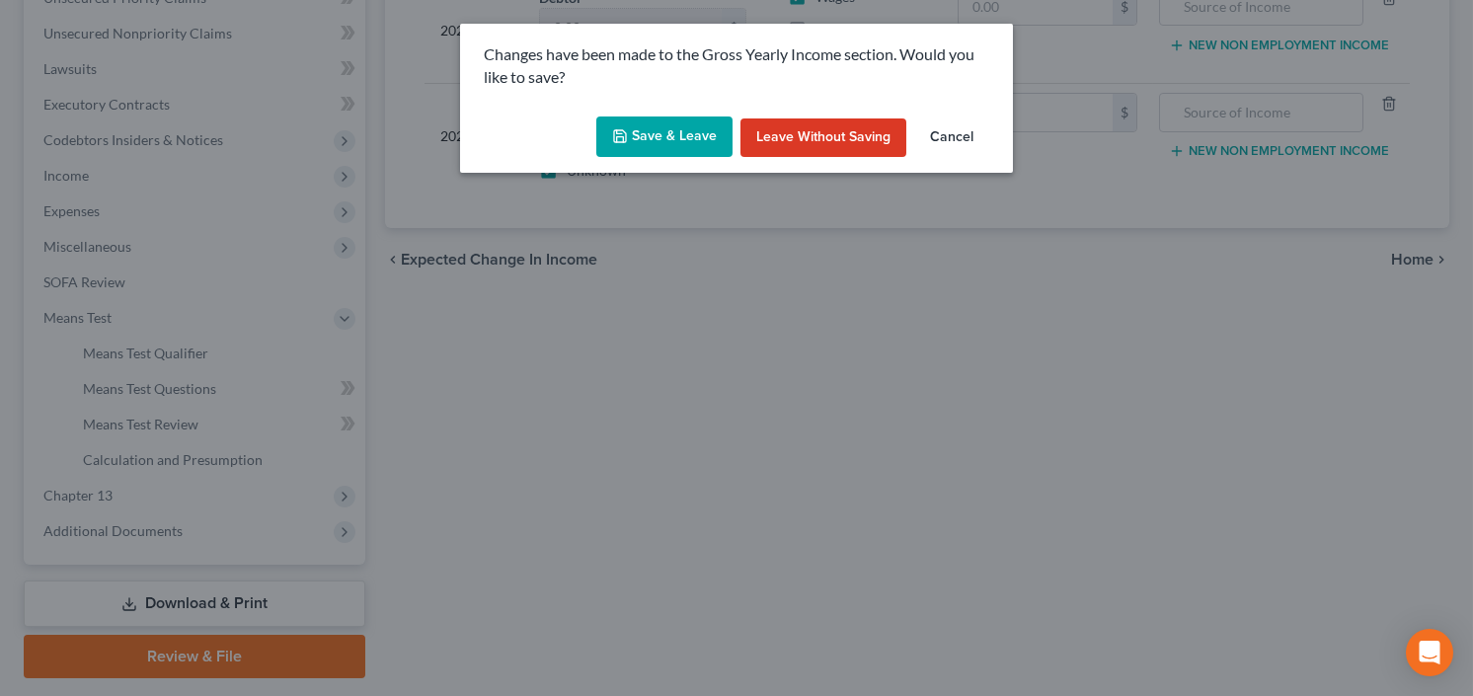
click at [676, 141] on button "Save & Leave" at bounding box center [664, 136] width 136 height 41
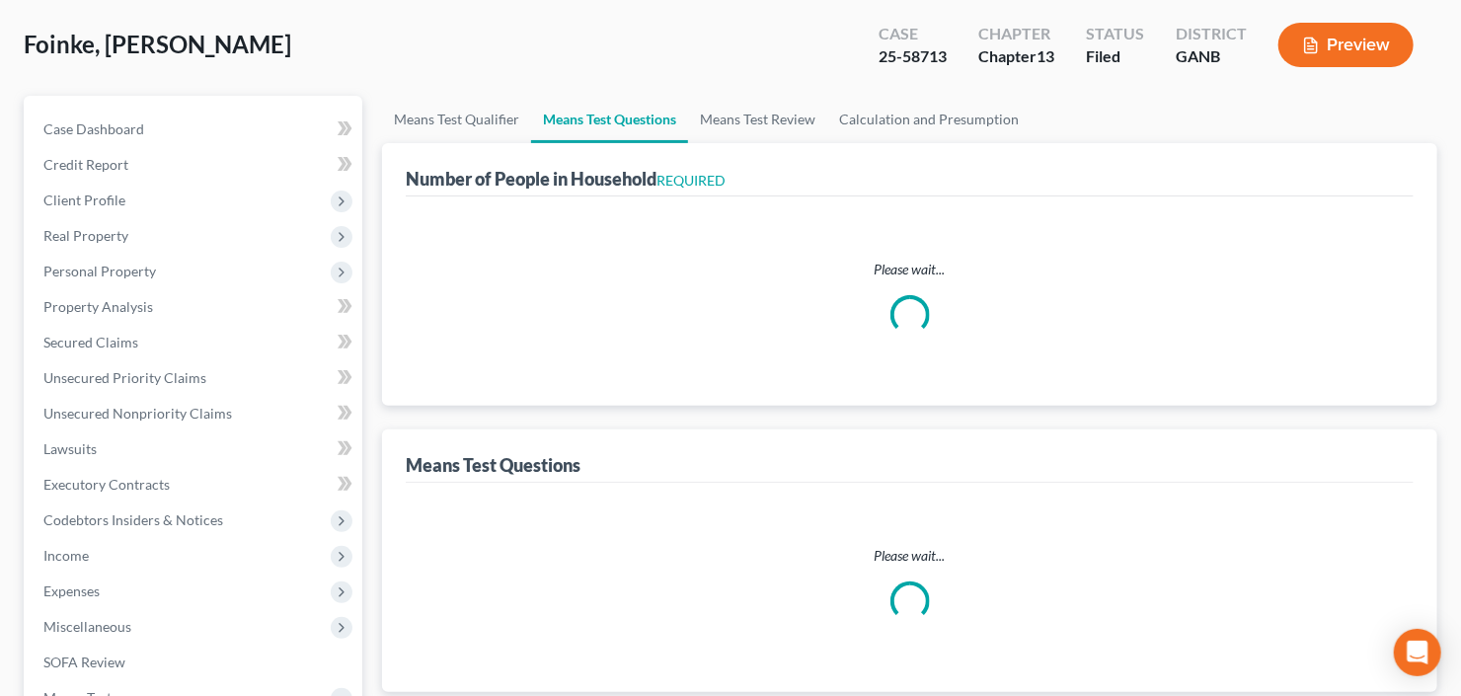
scroll to position [237, 0]
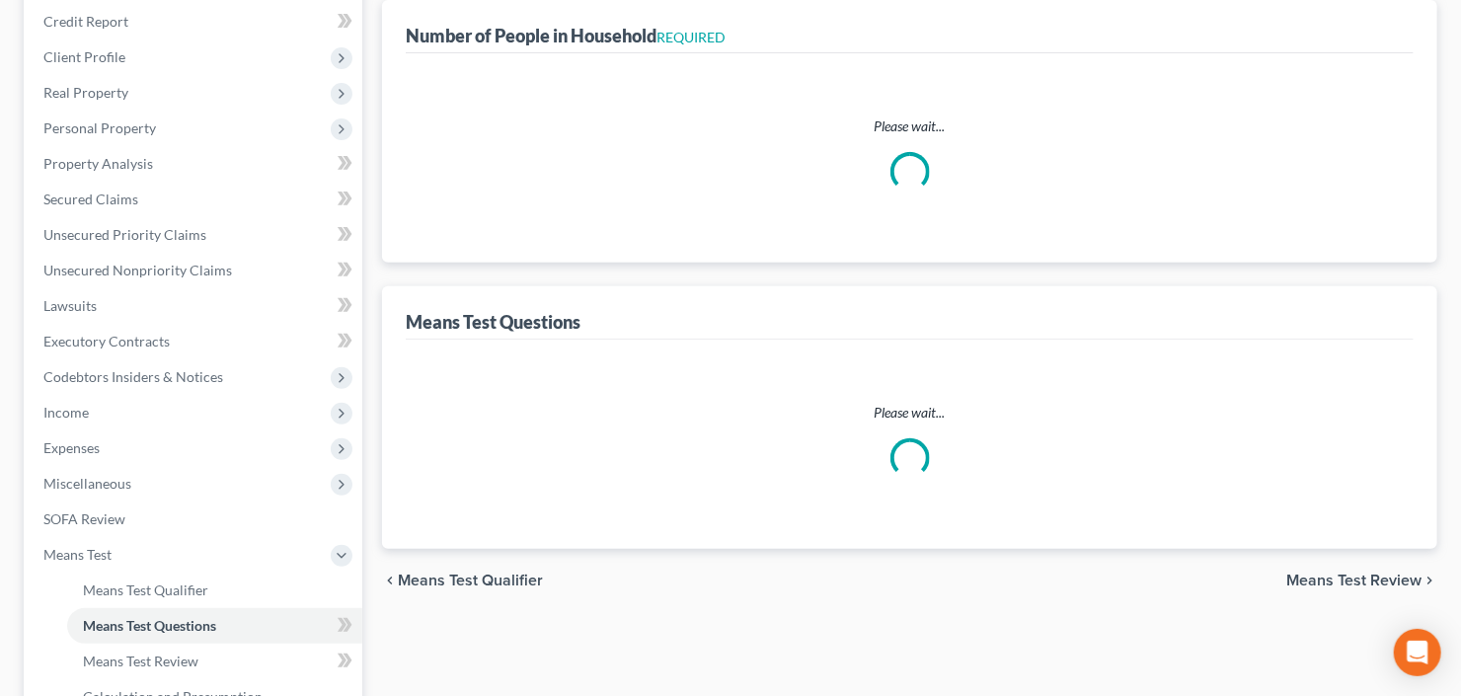
select select "0"
select select "60"
select select "1"
select select "60"
select select "2"
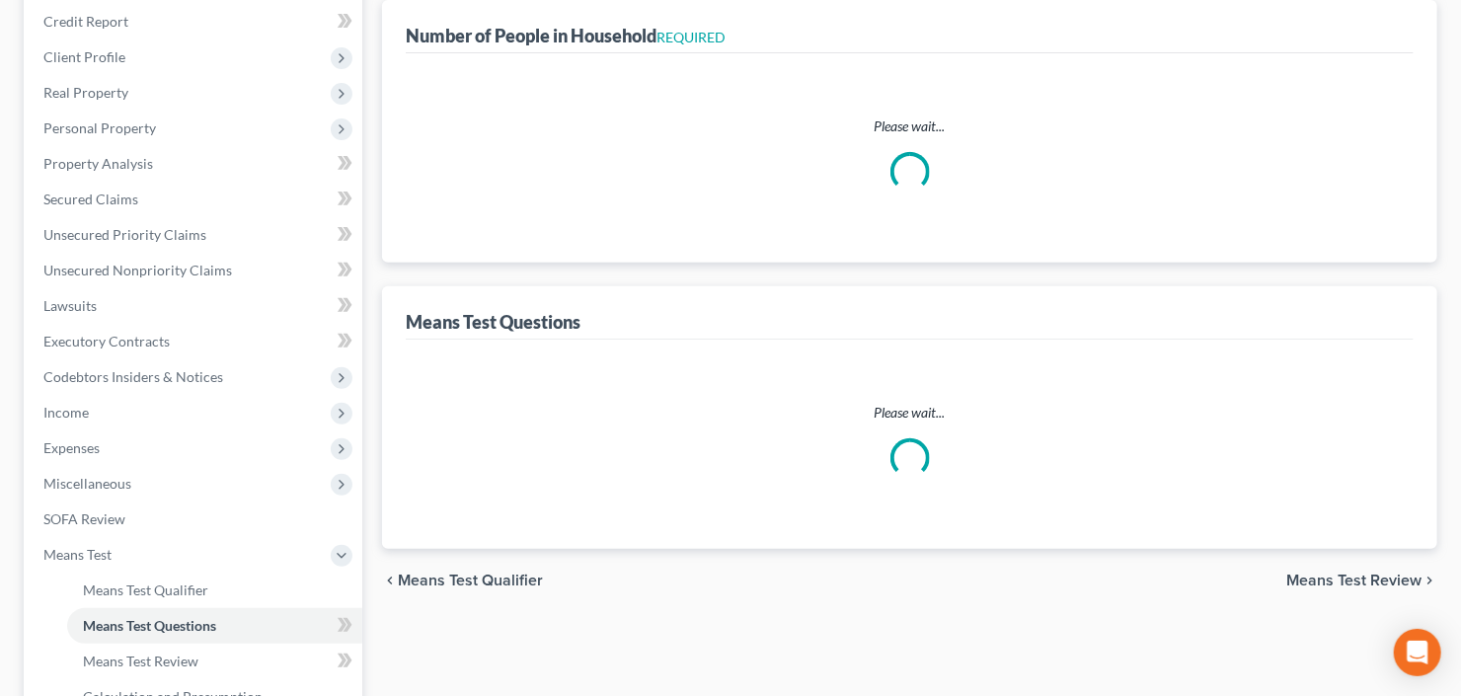
select select "1"
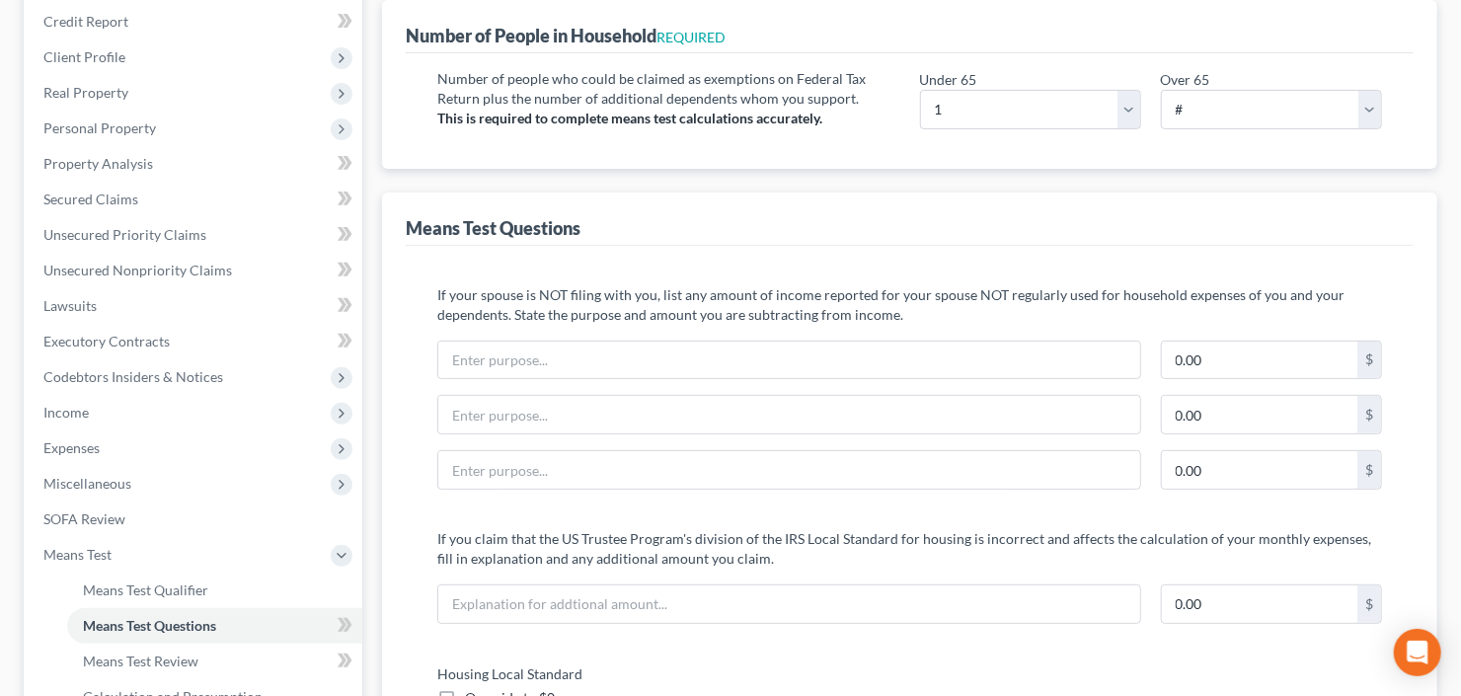
scroll to position [632, 0]
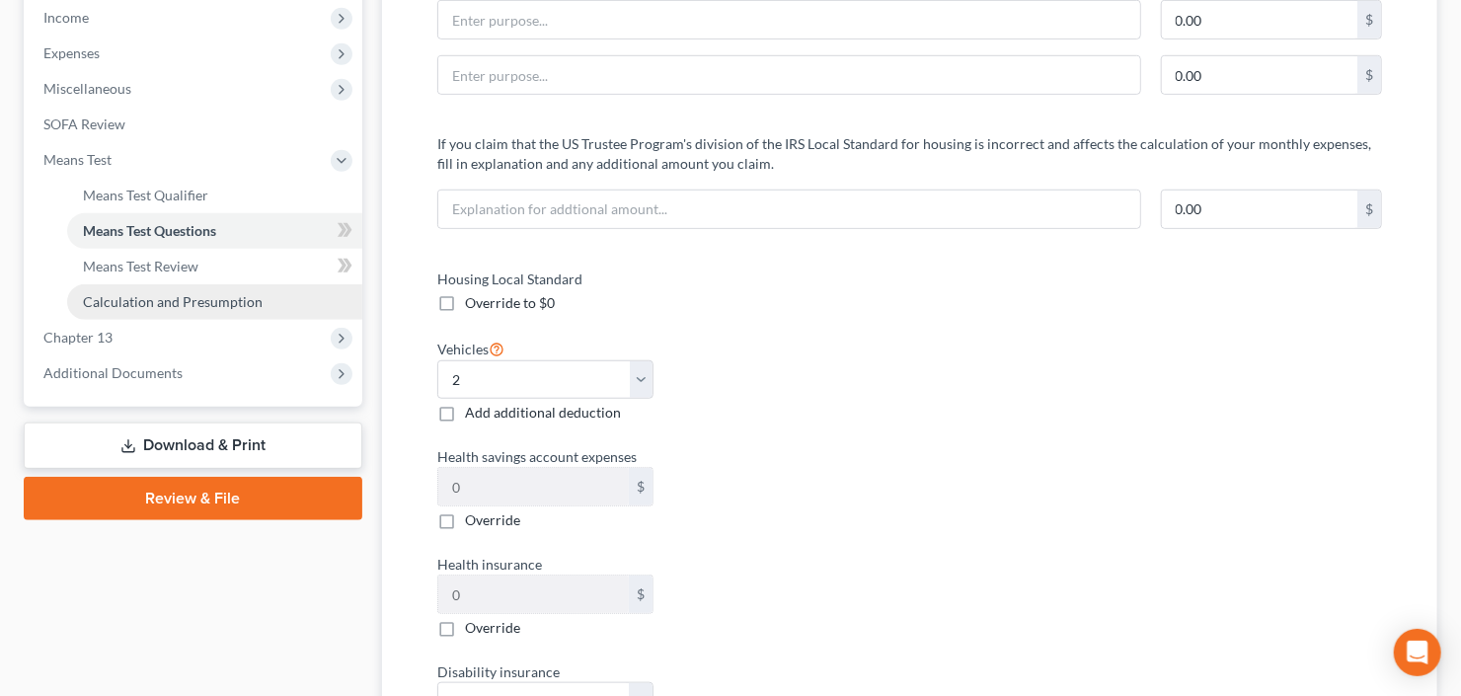
click at [166, 302] on span "Calculation and Presumption" at bounding box center [173, 301] width 180 height 17
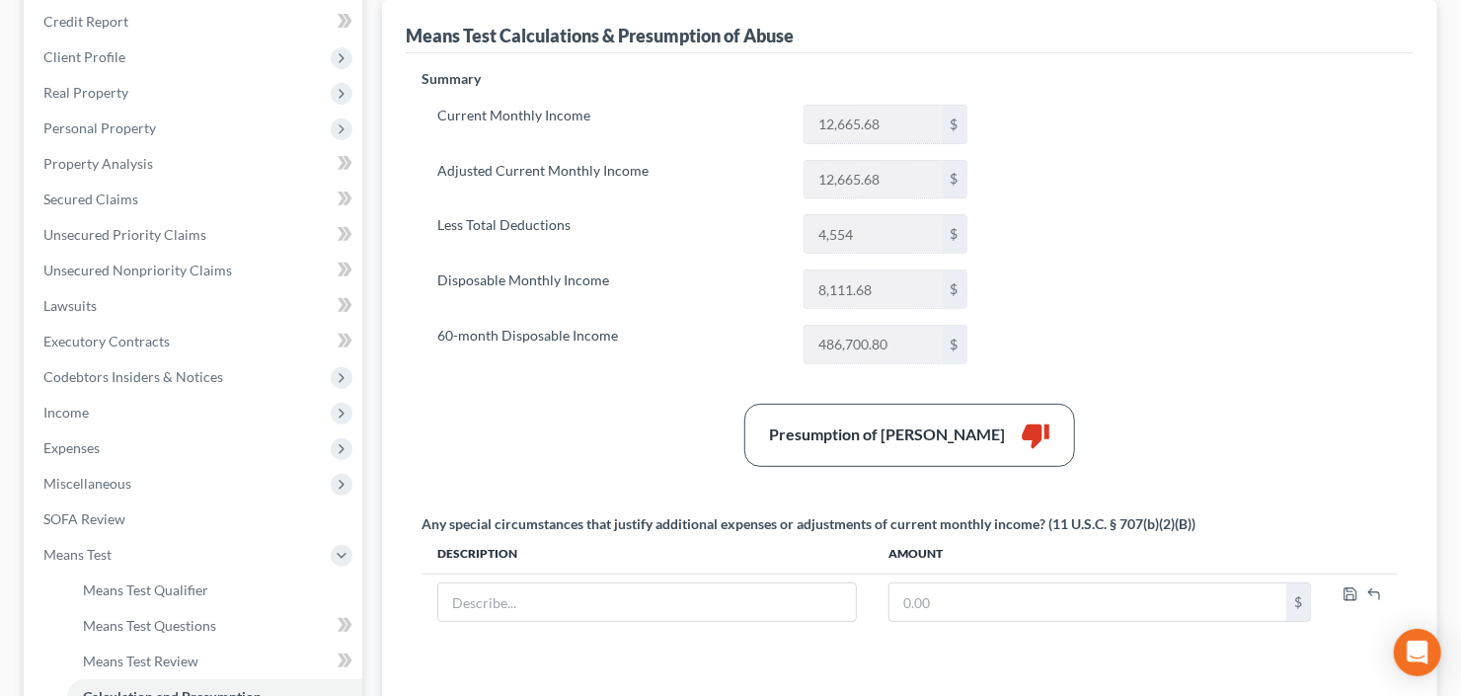
scroll to position [395, 0]
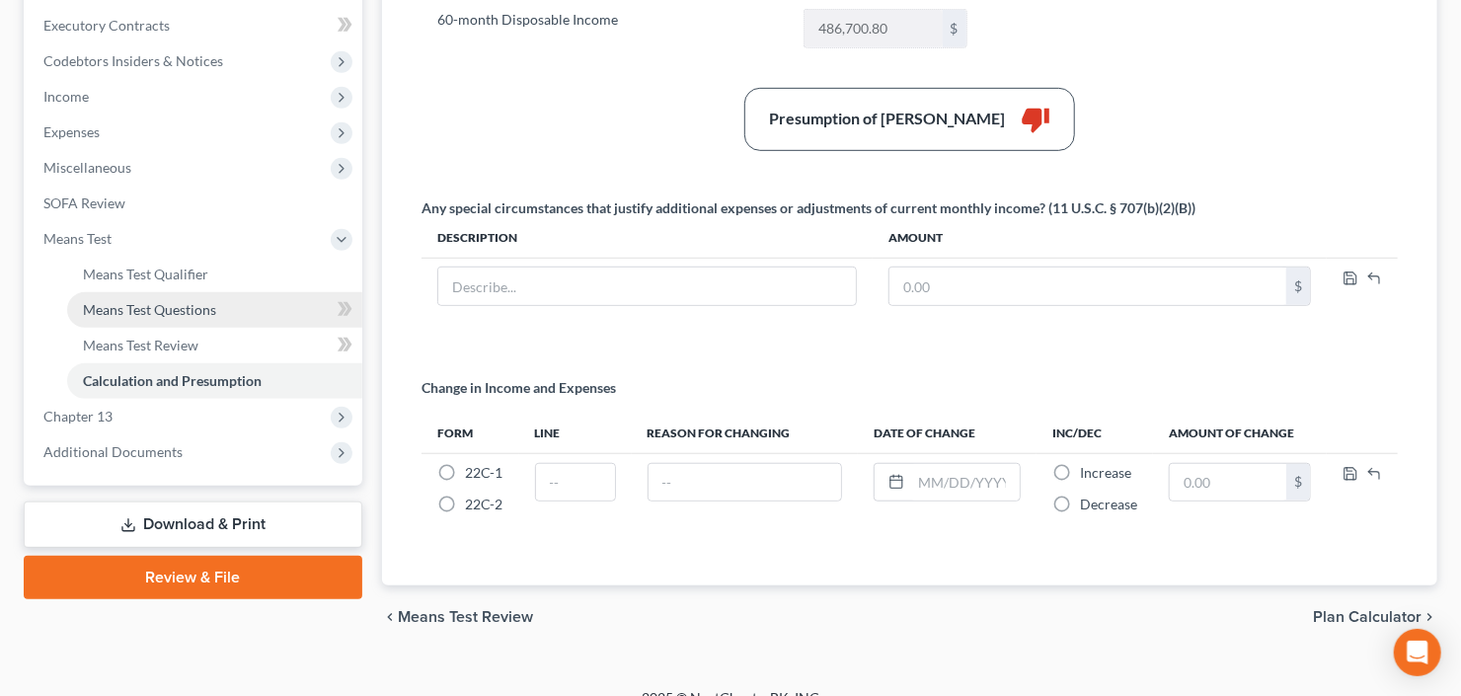
click at [149, 319] on link "Means Test Questions" at bounding box center [214, 310] width 295 height 36
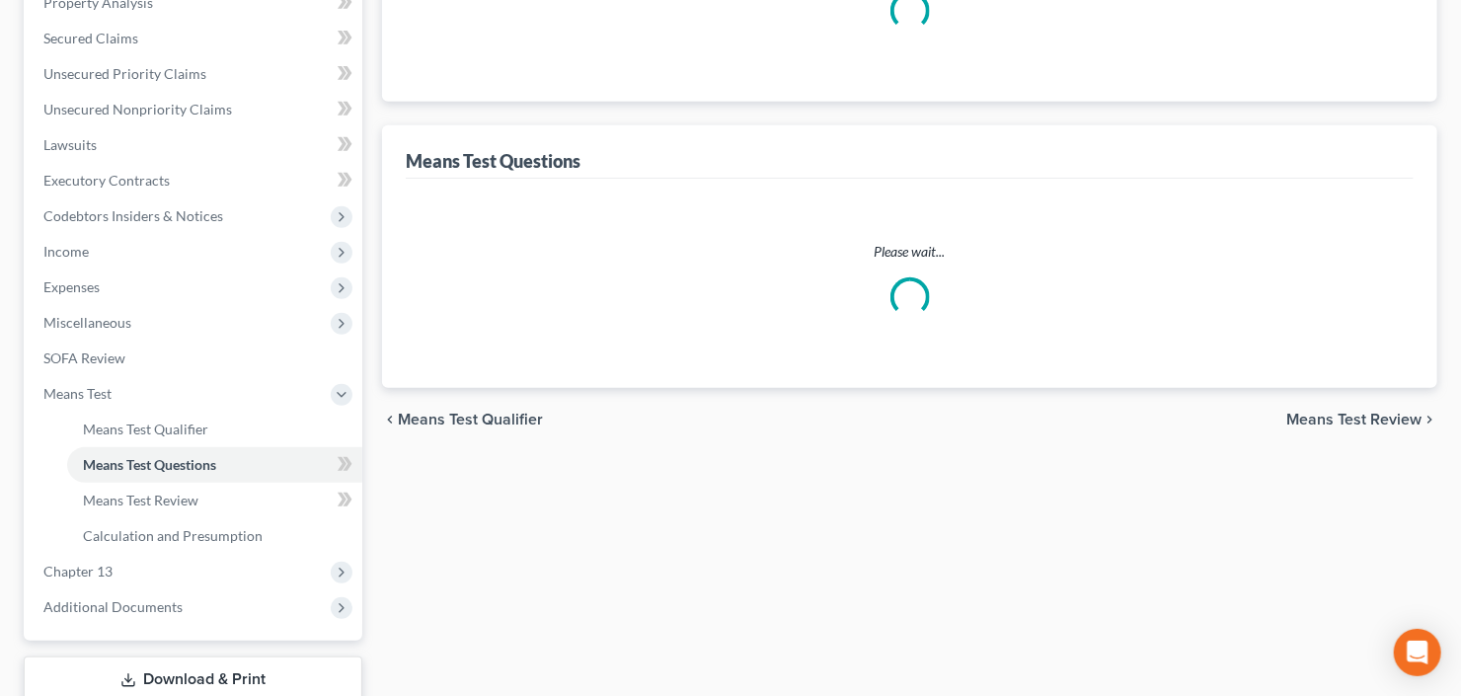
scroll to position [136, 0]
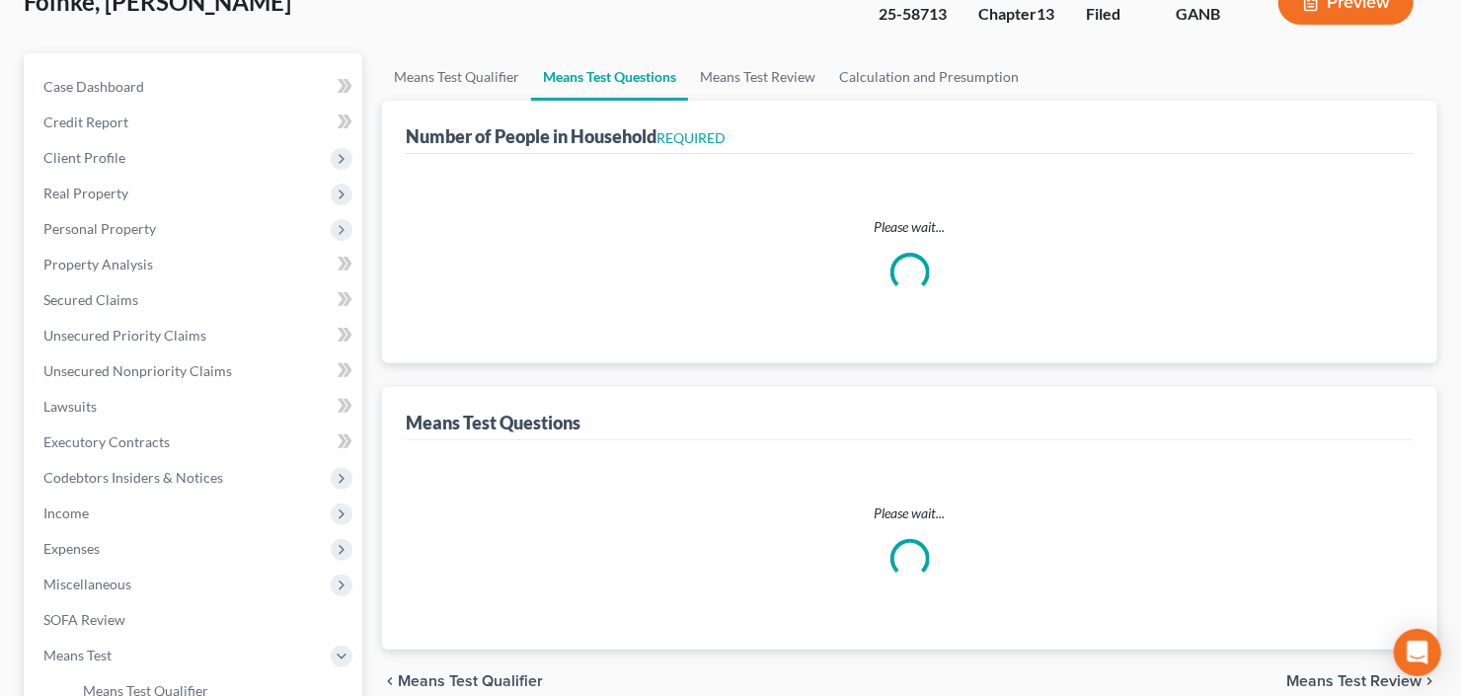
select select "0"
select select "60"
select select "1"
select select "60"
select select "1"
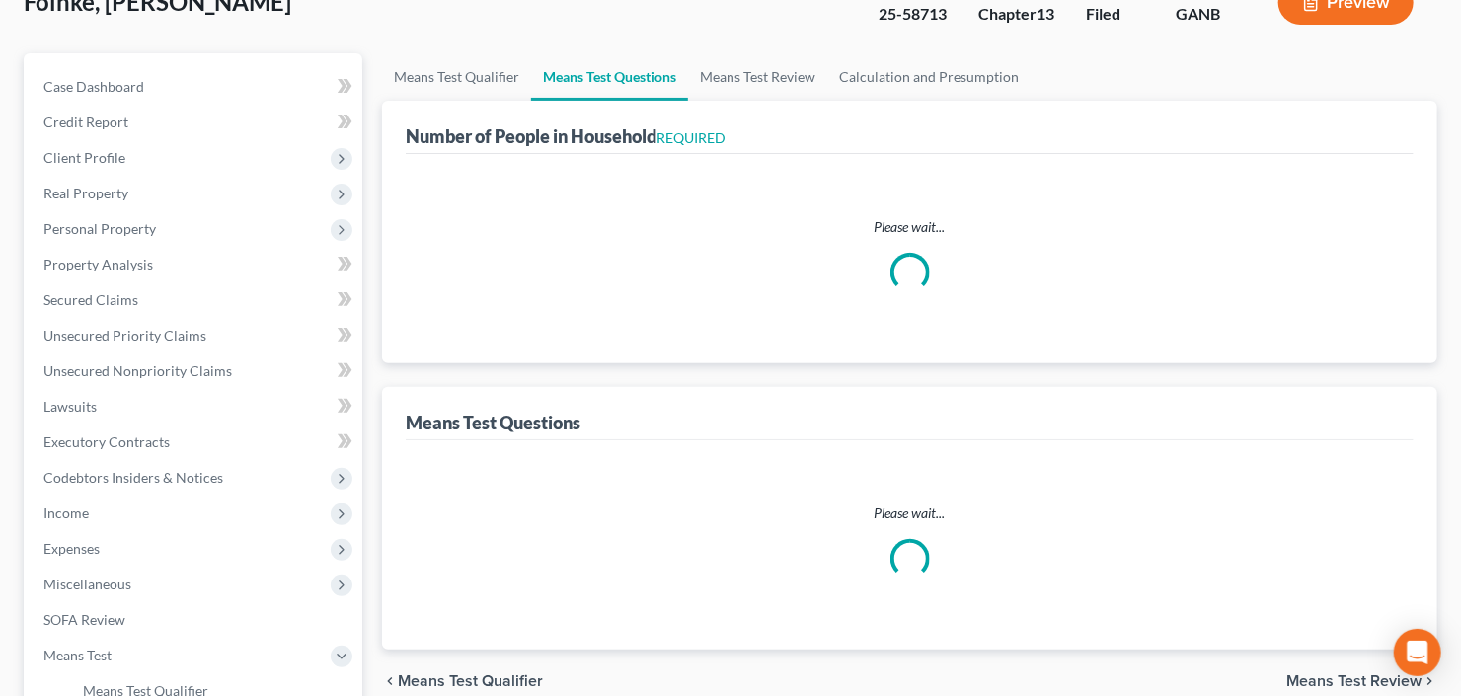
select select "2"
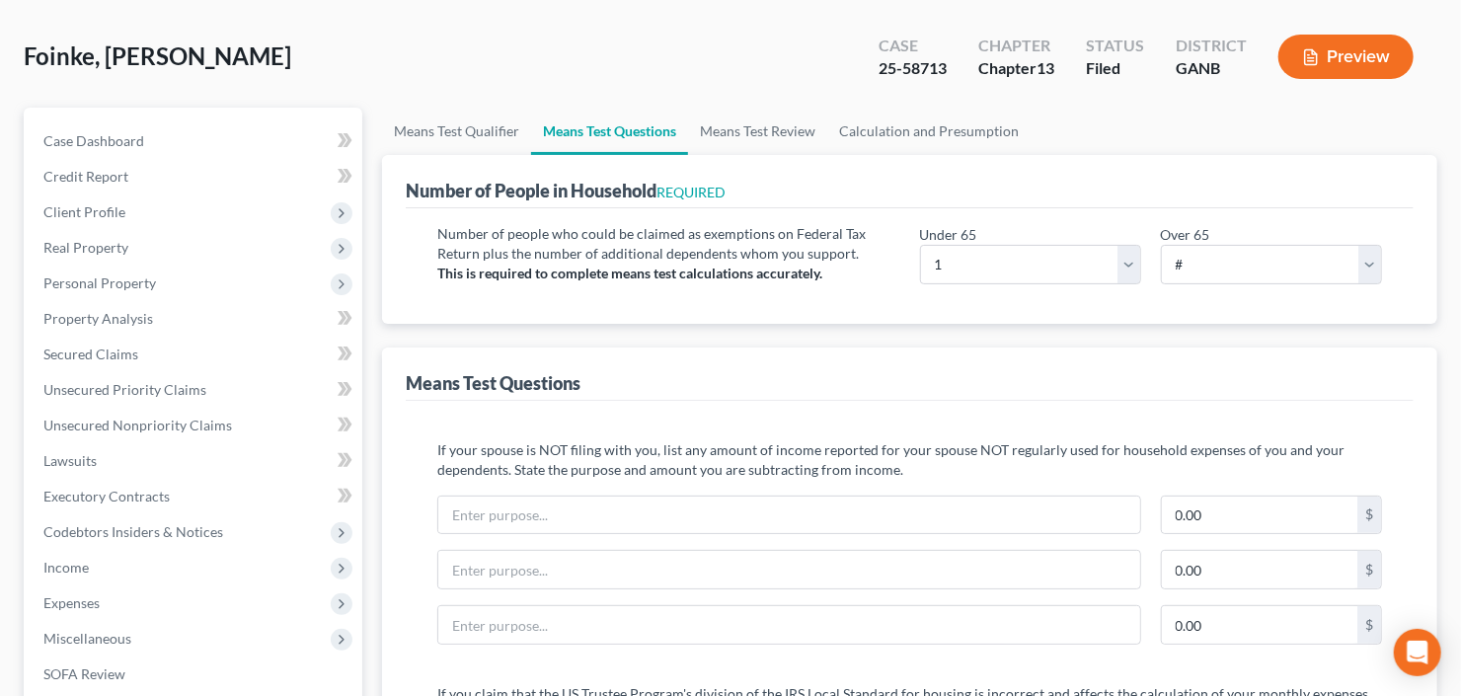
scroll to position [0, 0]
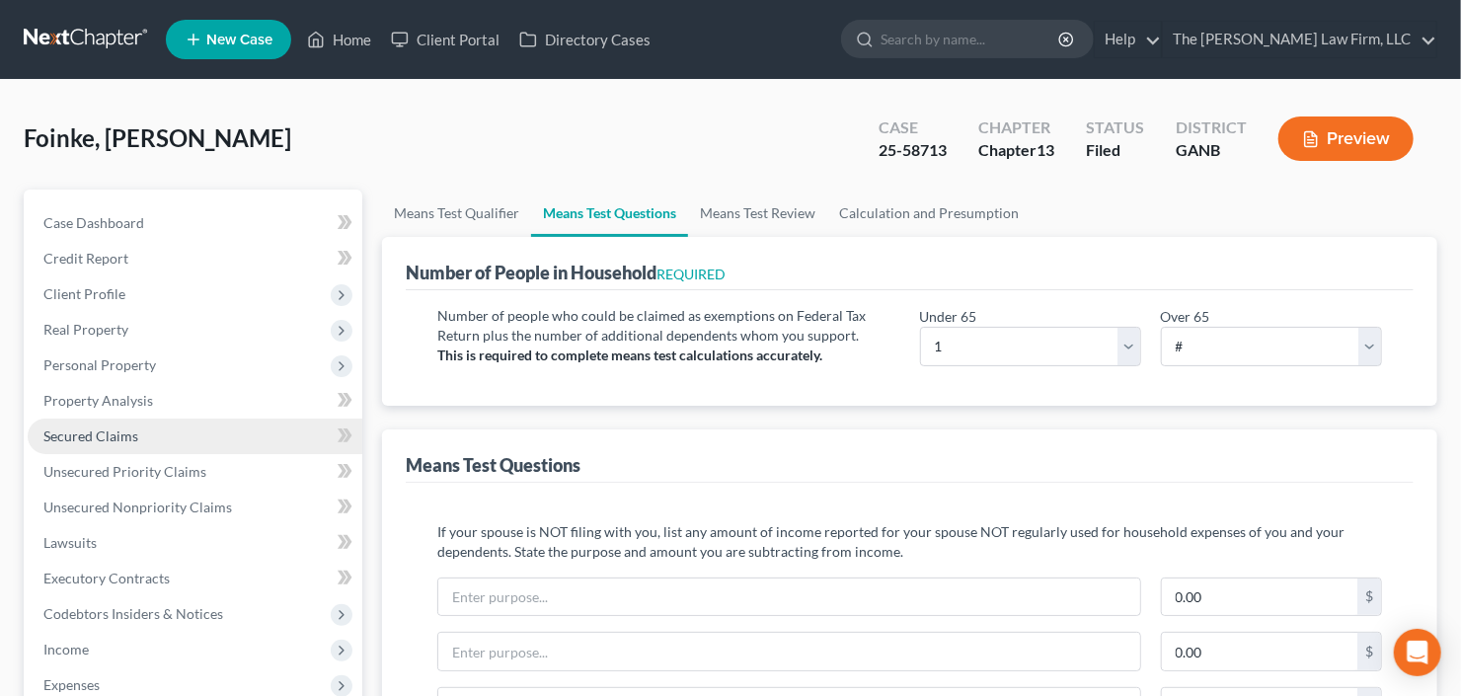
click at [95, 433] on span "Secured Claims" at bounding box center [90, 435] width 95 height 17
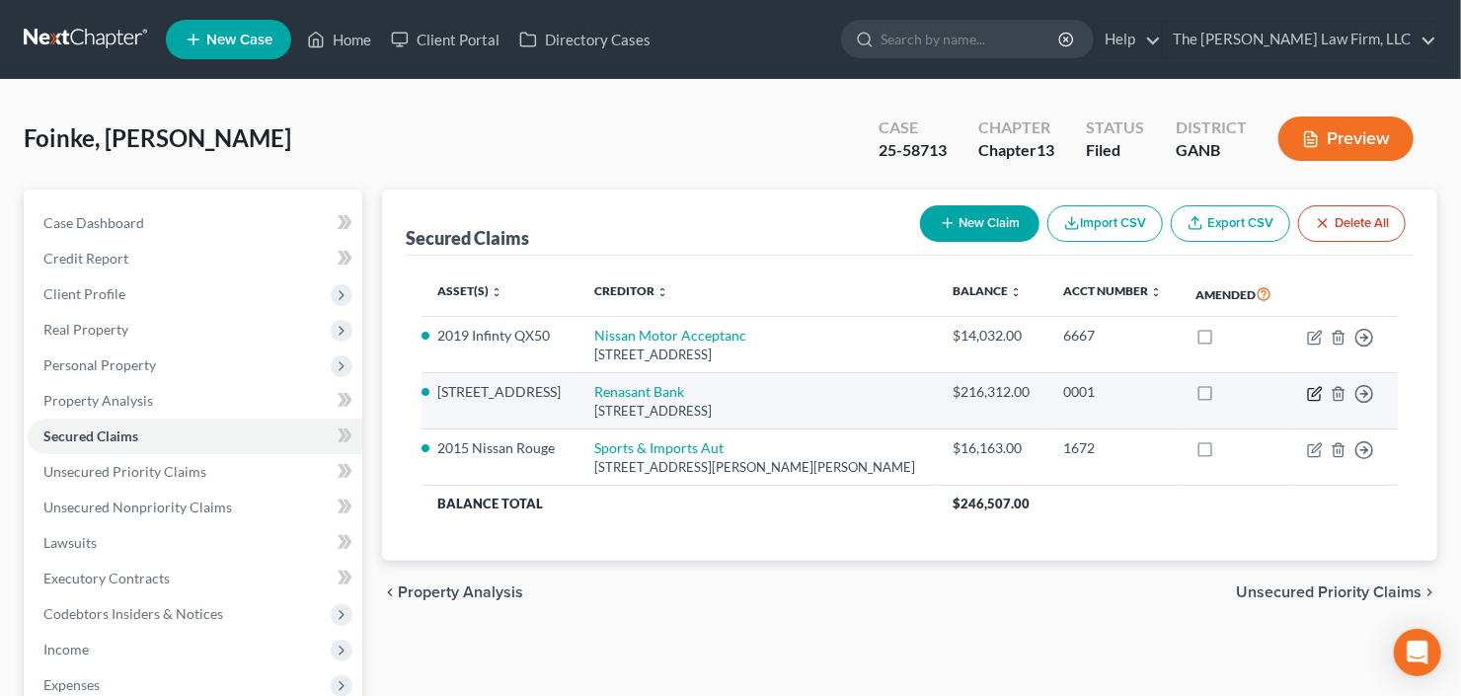
click at [1317, 391] on icon "button" at bounding box center [1316, 391] width 9 height 9
select select "25"
select select "2"
select select "0"
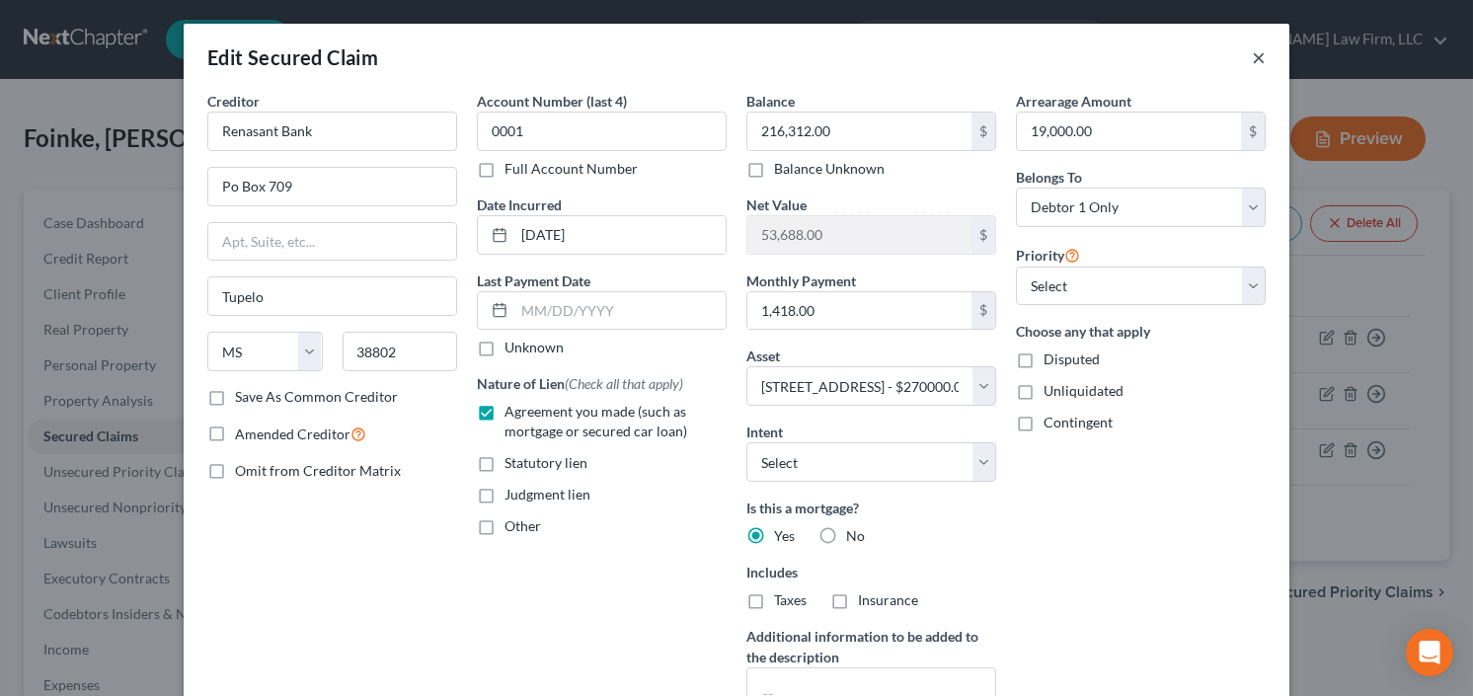
click at [1252, 57] on button "×" at bounding box center [1259, 57] width 14 height 24
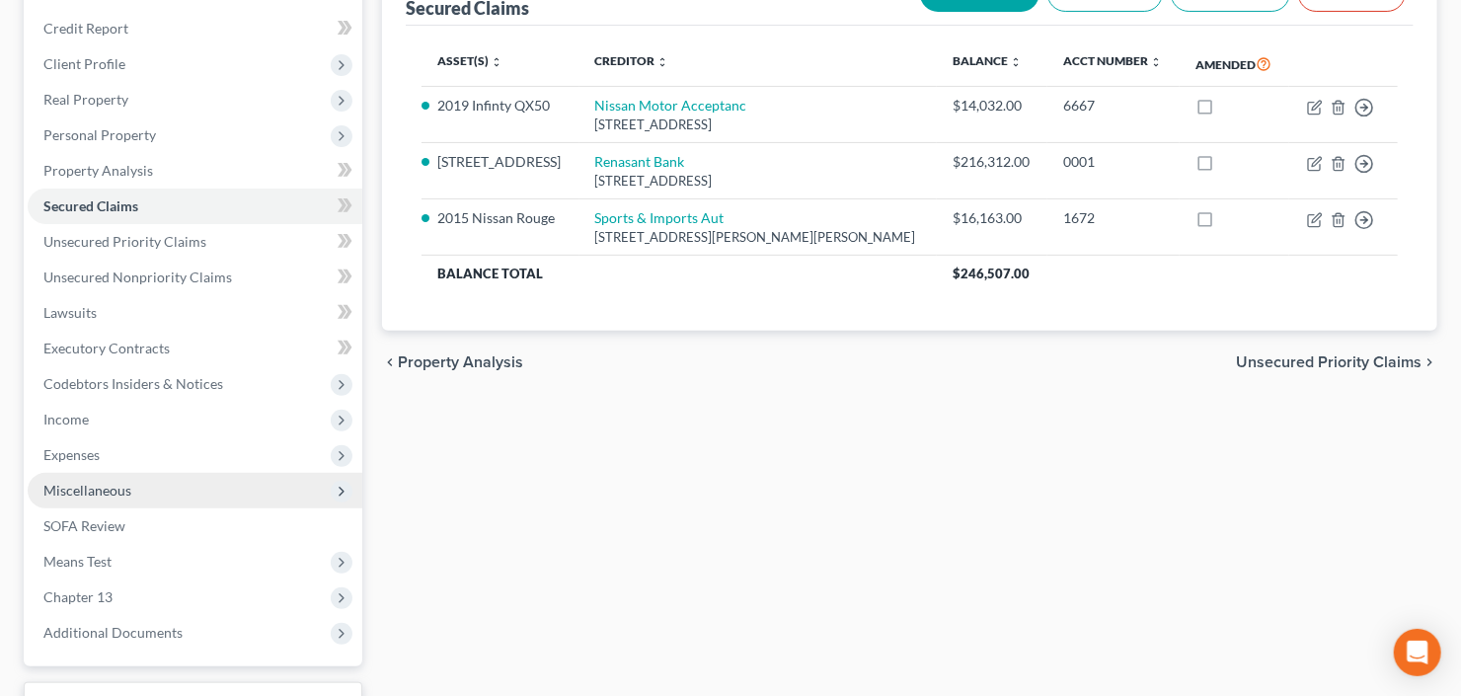
scroll to position [385, 0]
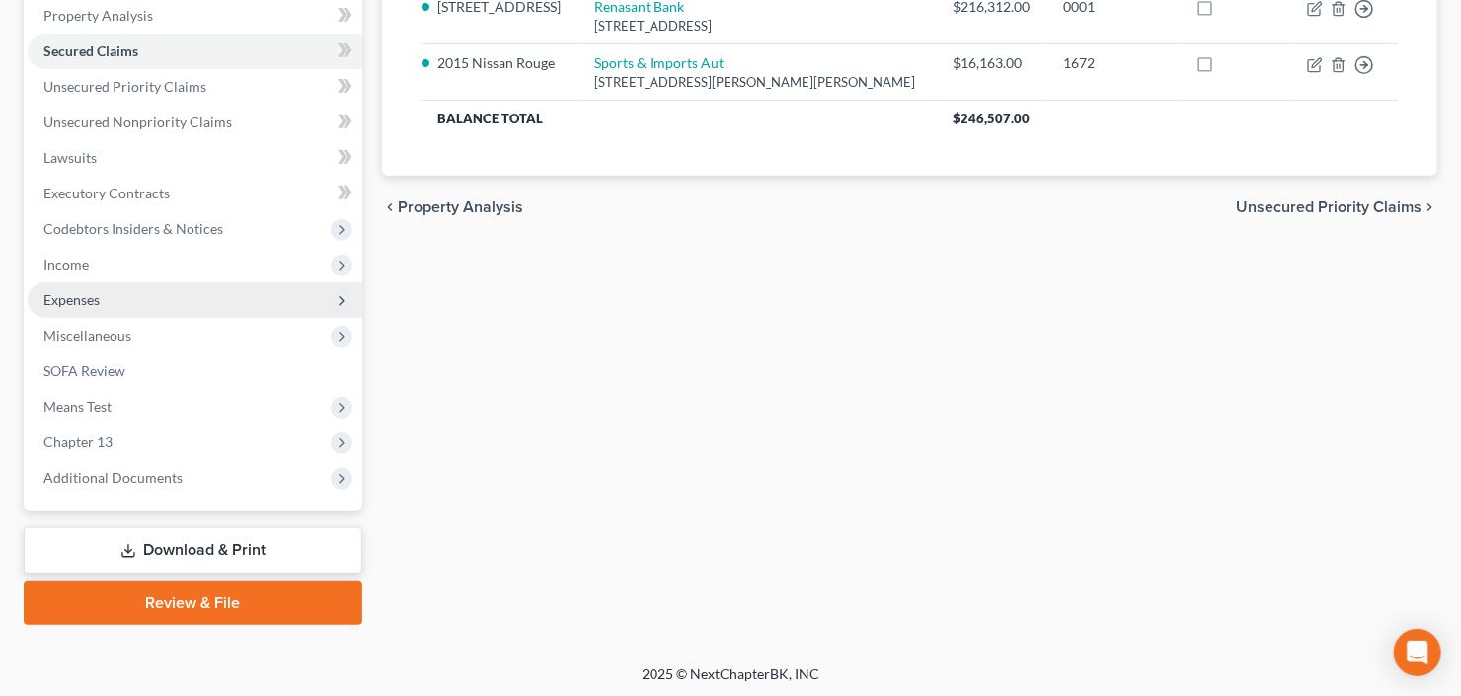
click at [172, 292] on span "Expenses" at bounding box center [195, 300] width 335 height 36
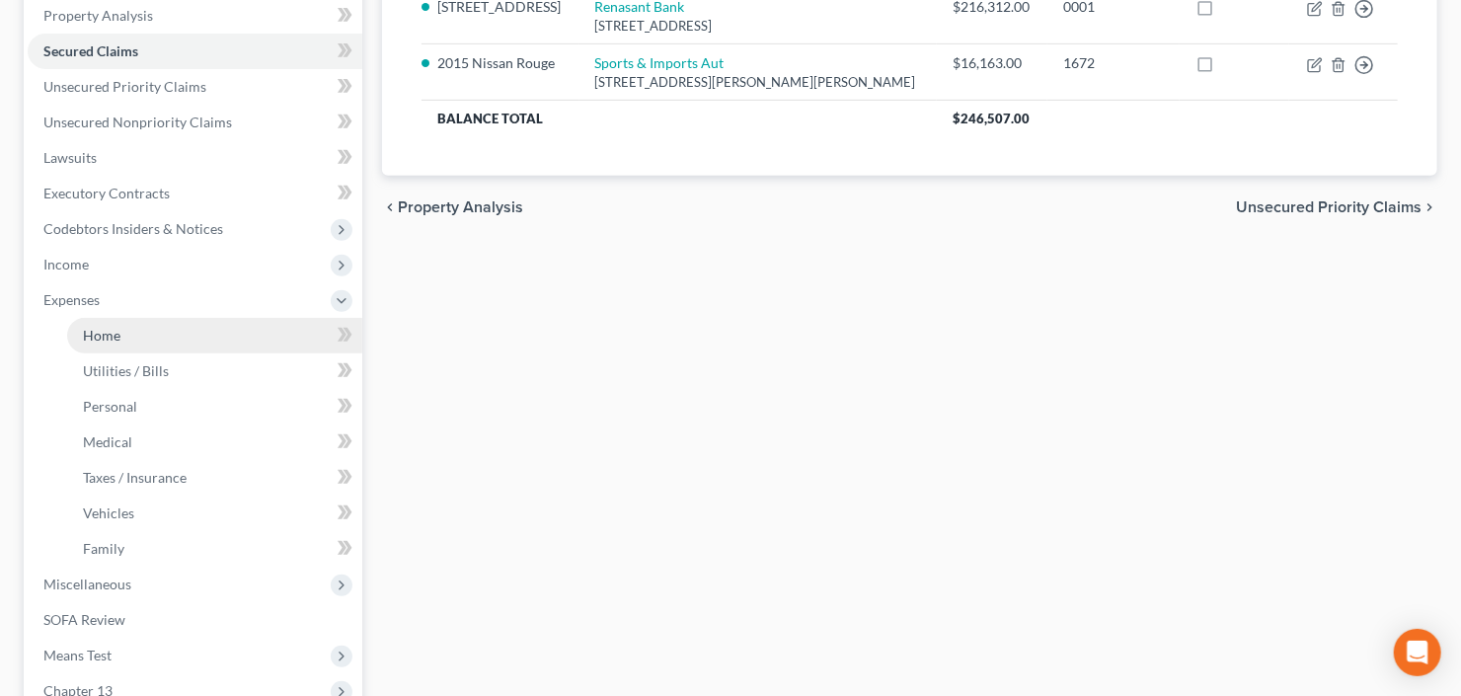
click at [147, 336] on link "Home" at bounding box center [214, 336] width 295 height 36
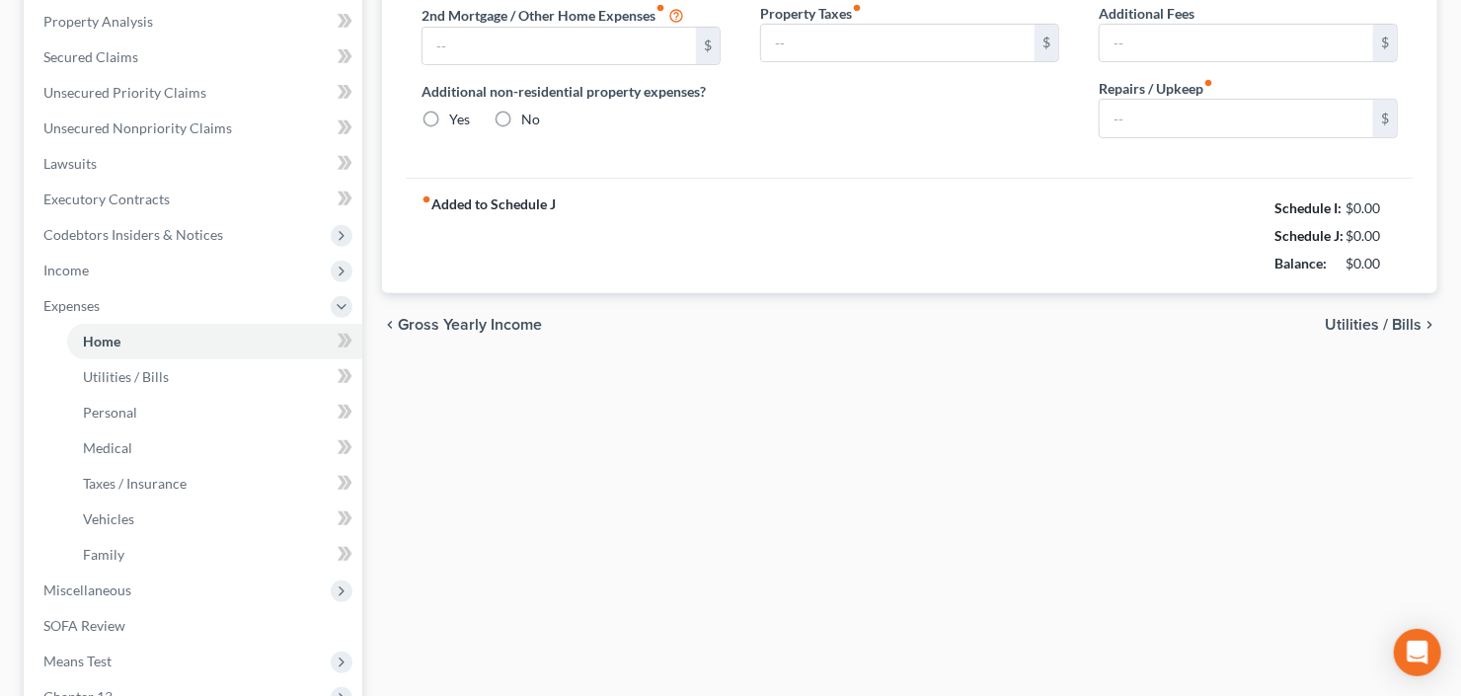
type input "1,418.00"
type input "0.00"
radio input "true"
type input "0.00"
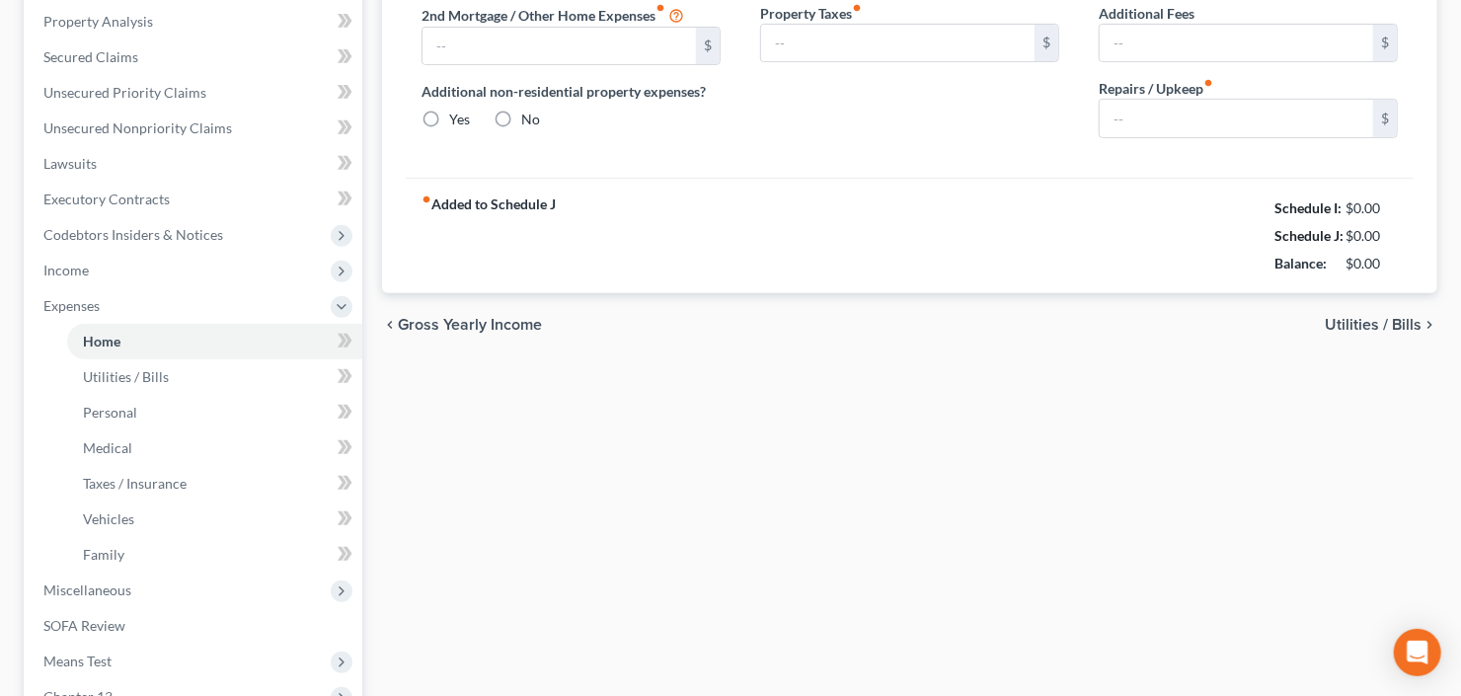
type input "0.00"
type input "100.00"
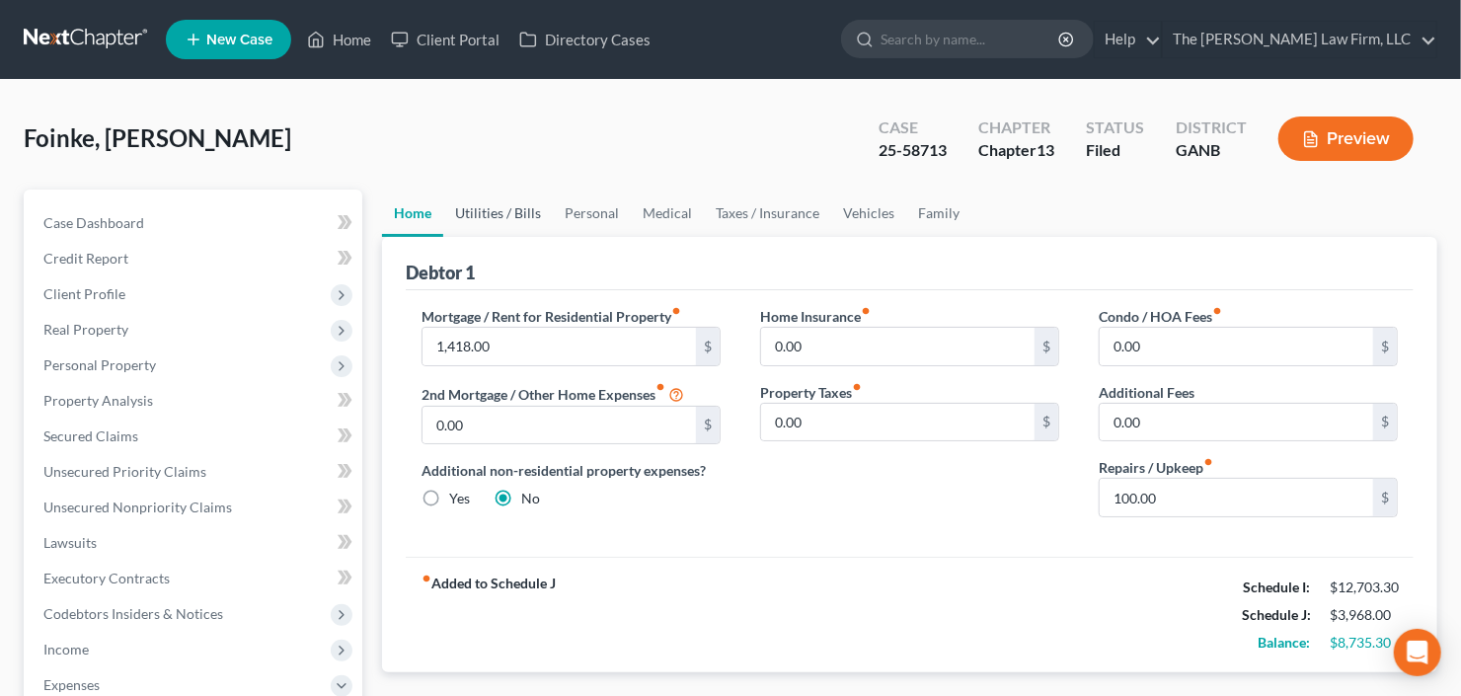
click at [495, 213] on link "Utilities / Bills" at bounding box center [498, 213] width 110 height 47
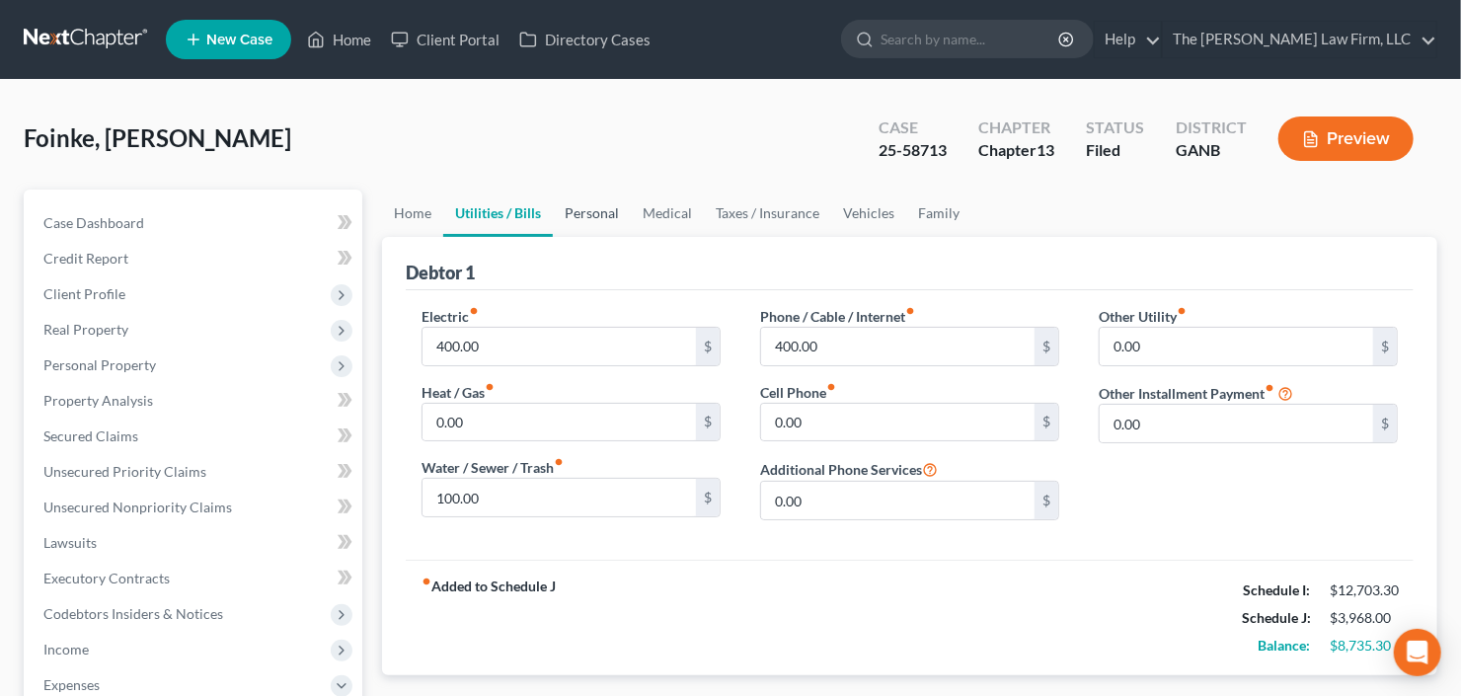
click at [602, 208] on link "Personal" at bounding box center [592, 213] width 78 height 47
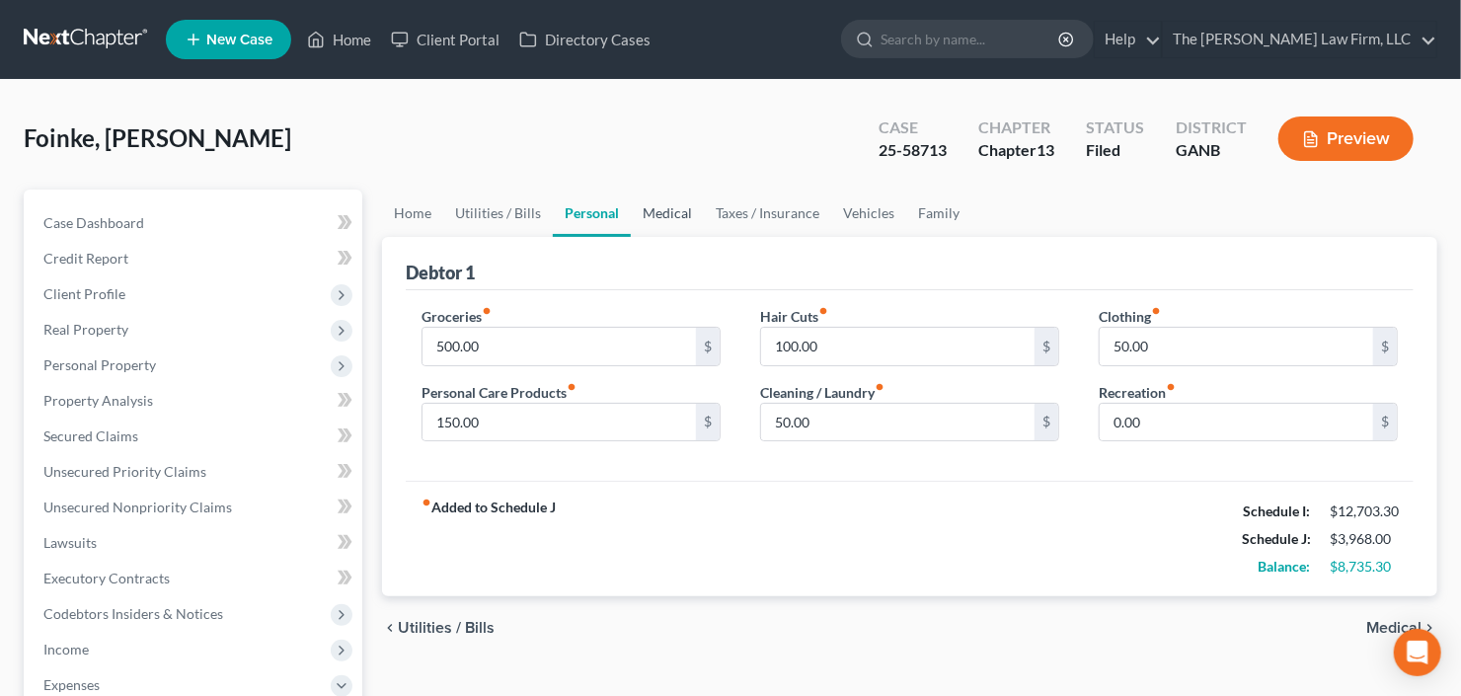
click at [684, 208] on link "Medical" at bounding box center [667, 213] width 73 height 47
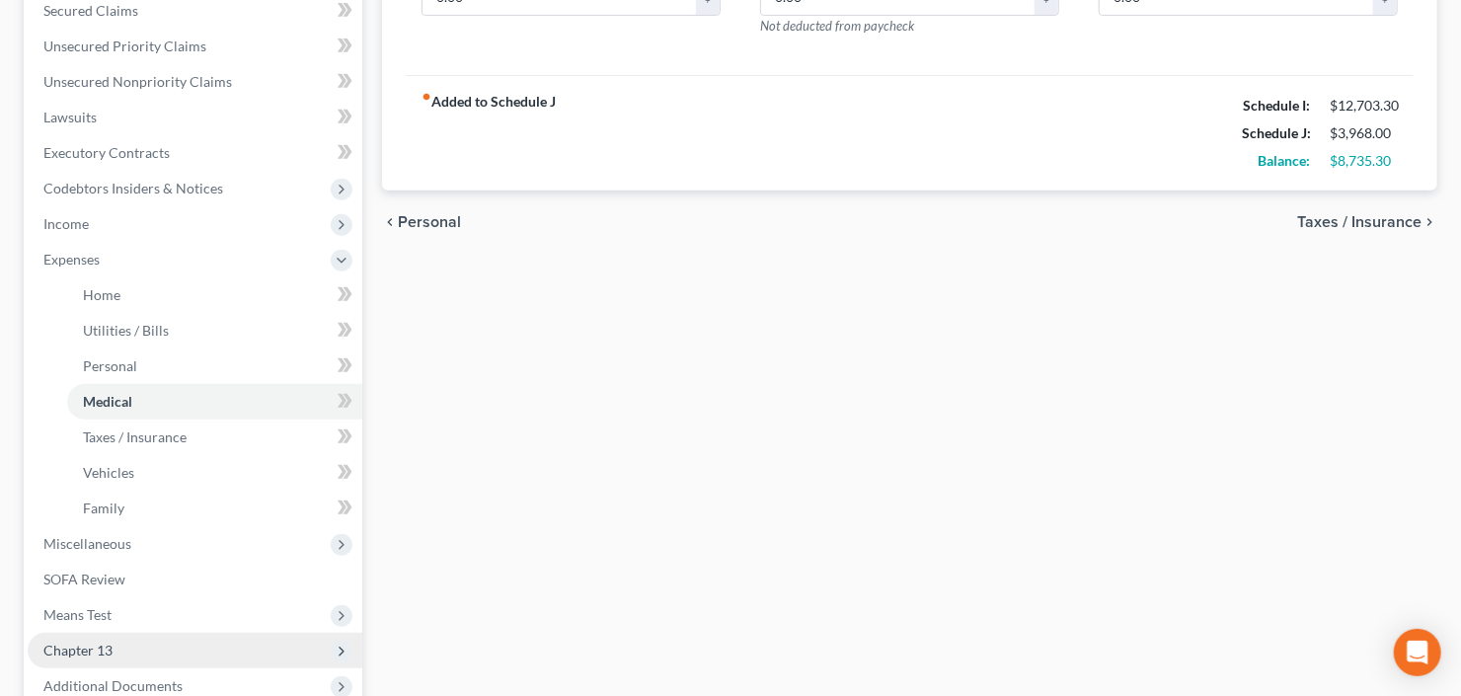
scroll to position [553, 0]
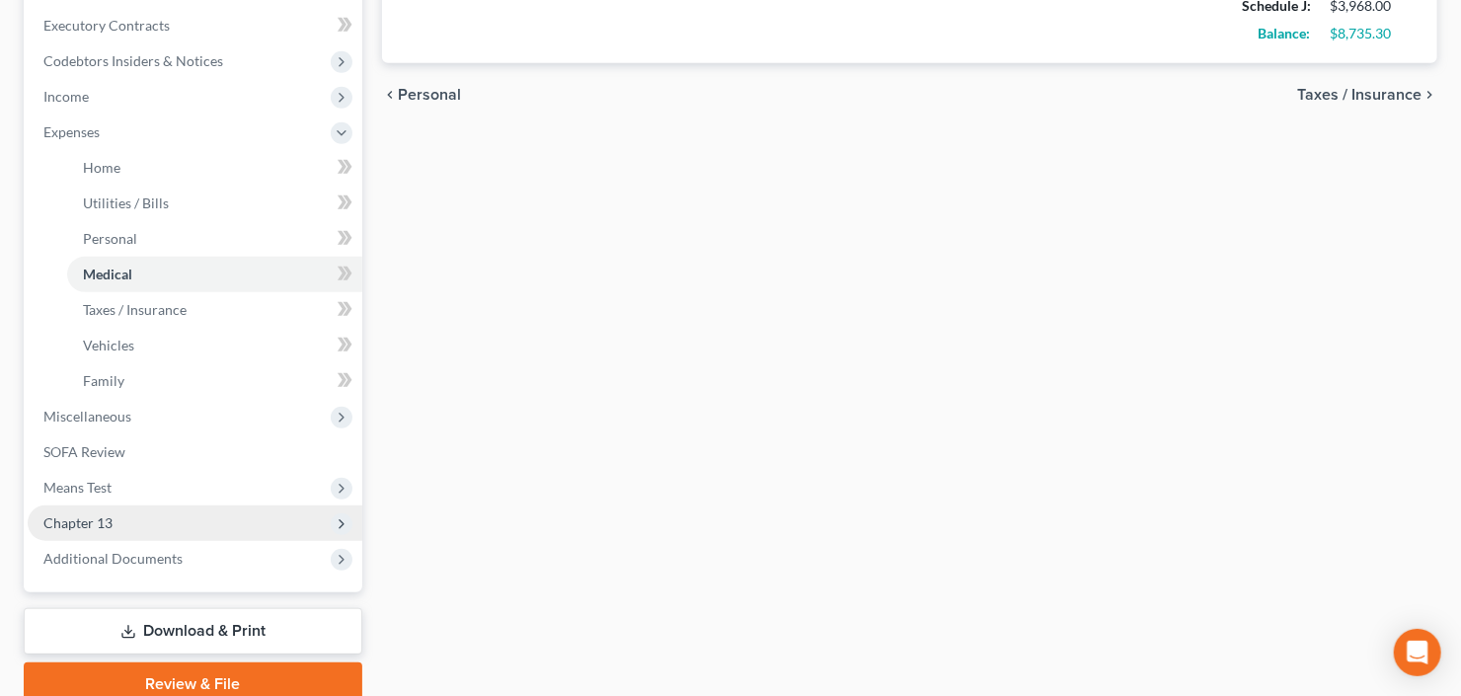
drag, startPoint x: 123, startPoint y: 567, endPoint x: 117, endPoint y: 537, distance: 30.2
click at [122, 566] on span "Additional Documents" at bounding box center [195, 559] width 335 height 36
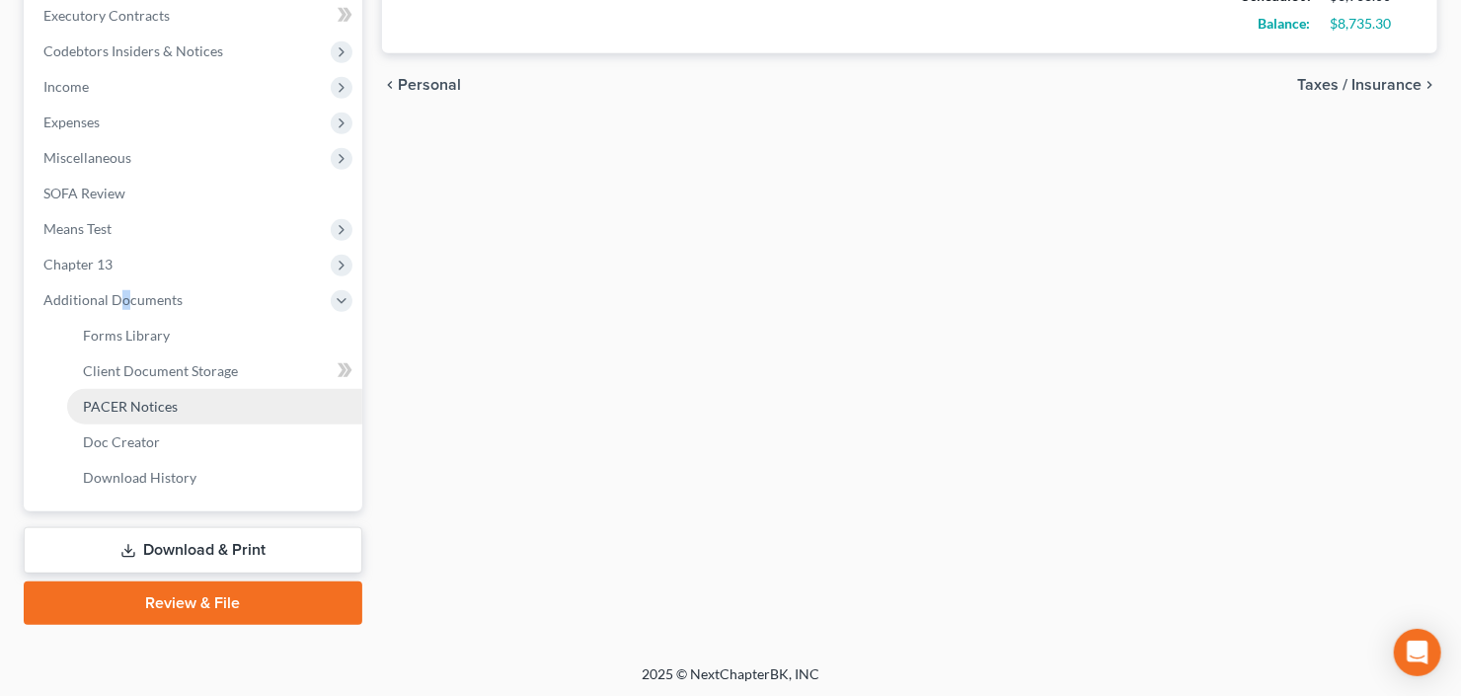
click at [130, 410] on span "PACER Notices" at bounding box center [130, 406] width 95 height 17
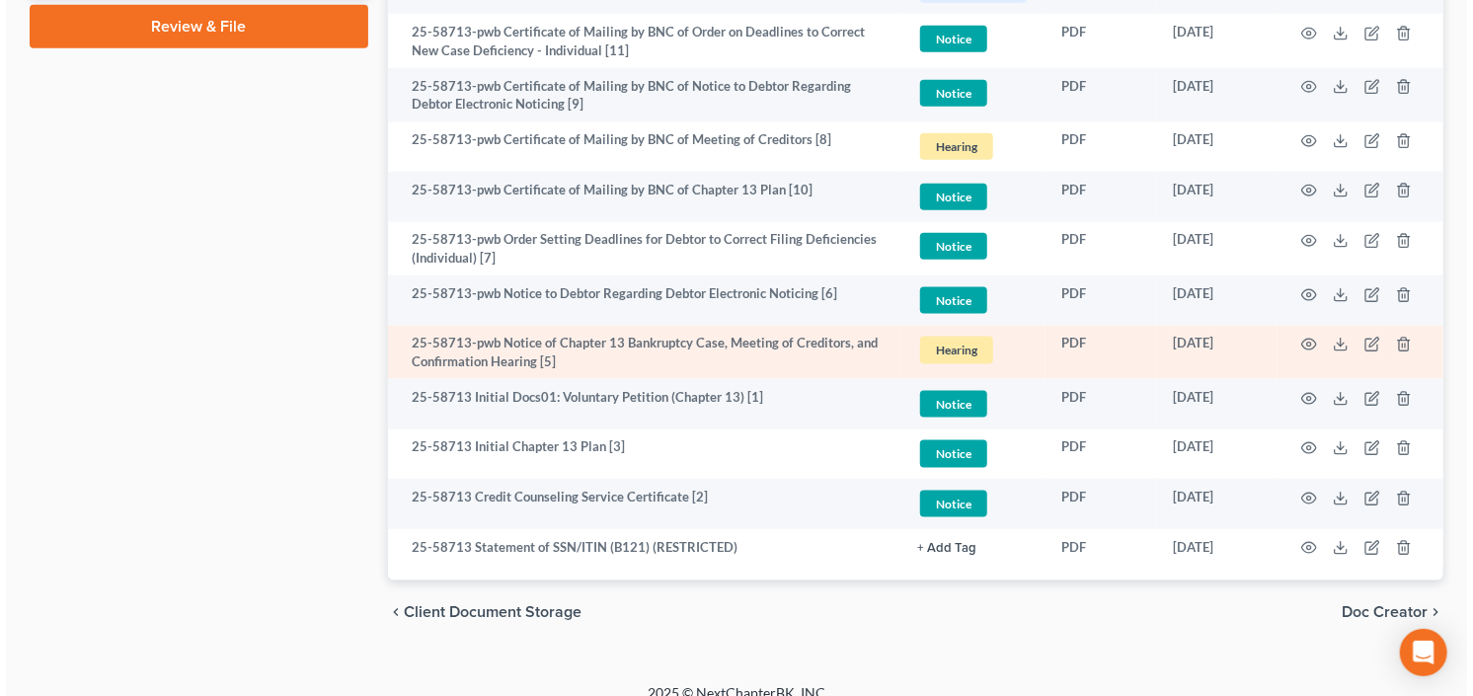
scroll to position [1159, 0]
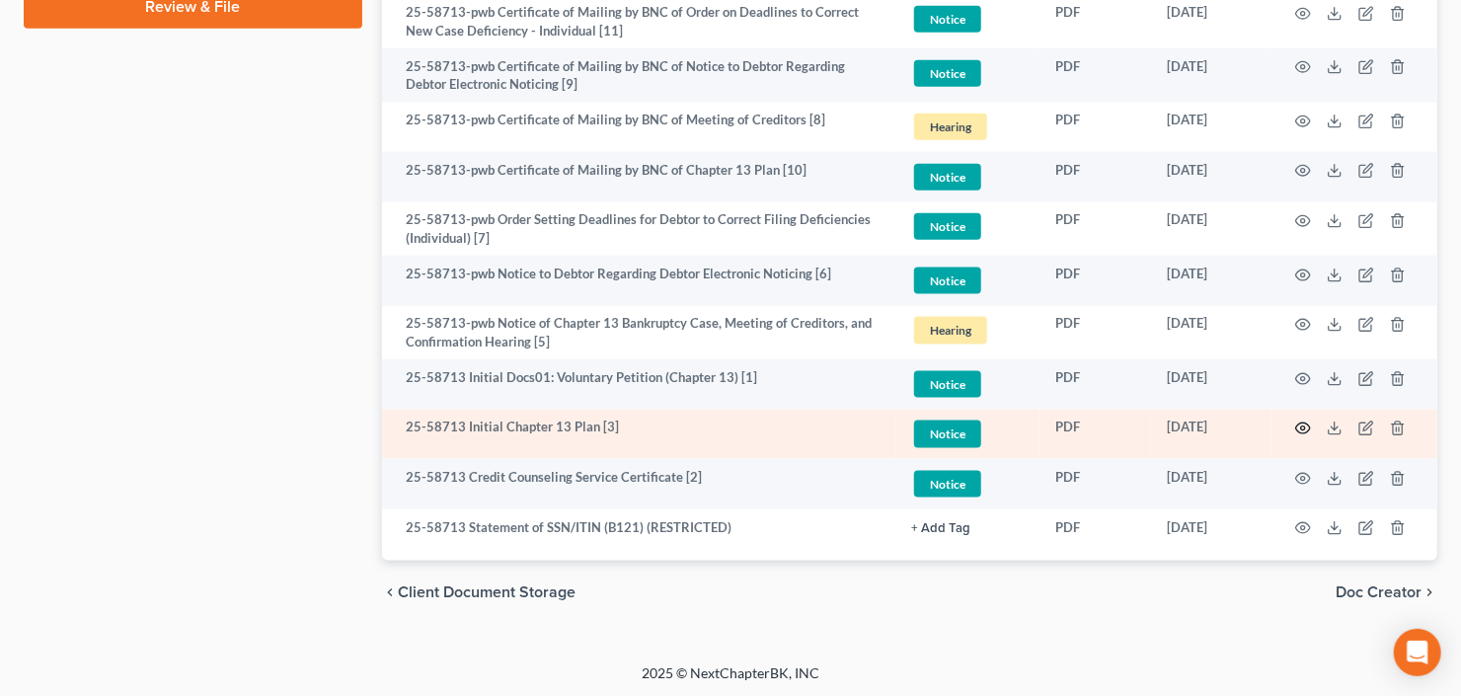
click at [1303, 423] on icon "button" at bounding box center [1303, 429] width 16 height 16
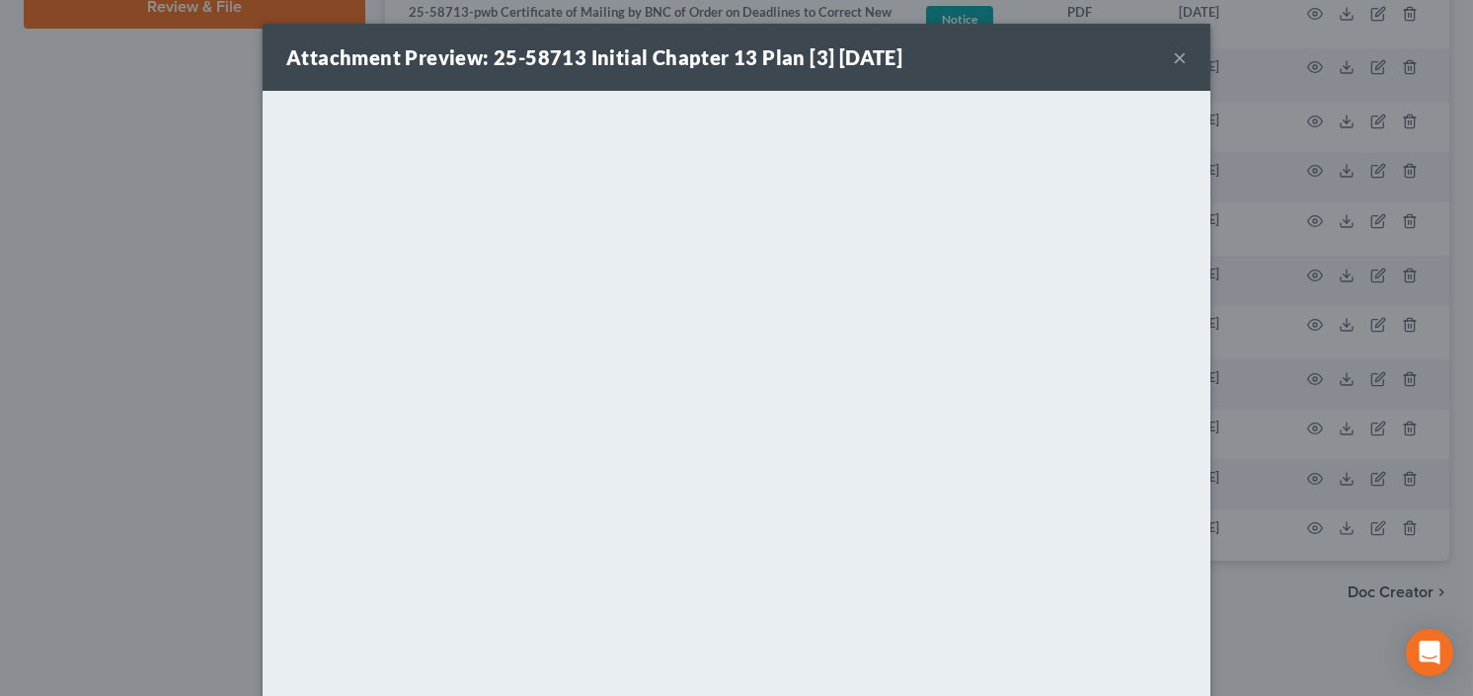
click at [1174, 55] on button "×" at bounding box center [1180, 57] width 14 height 24
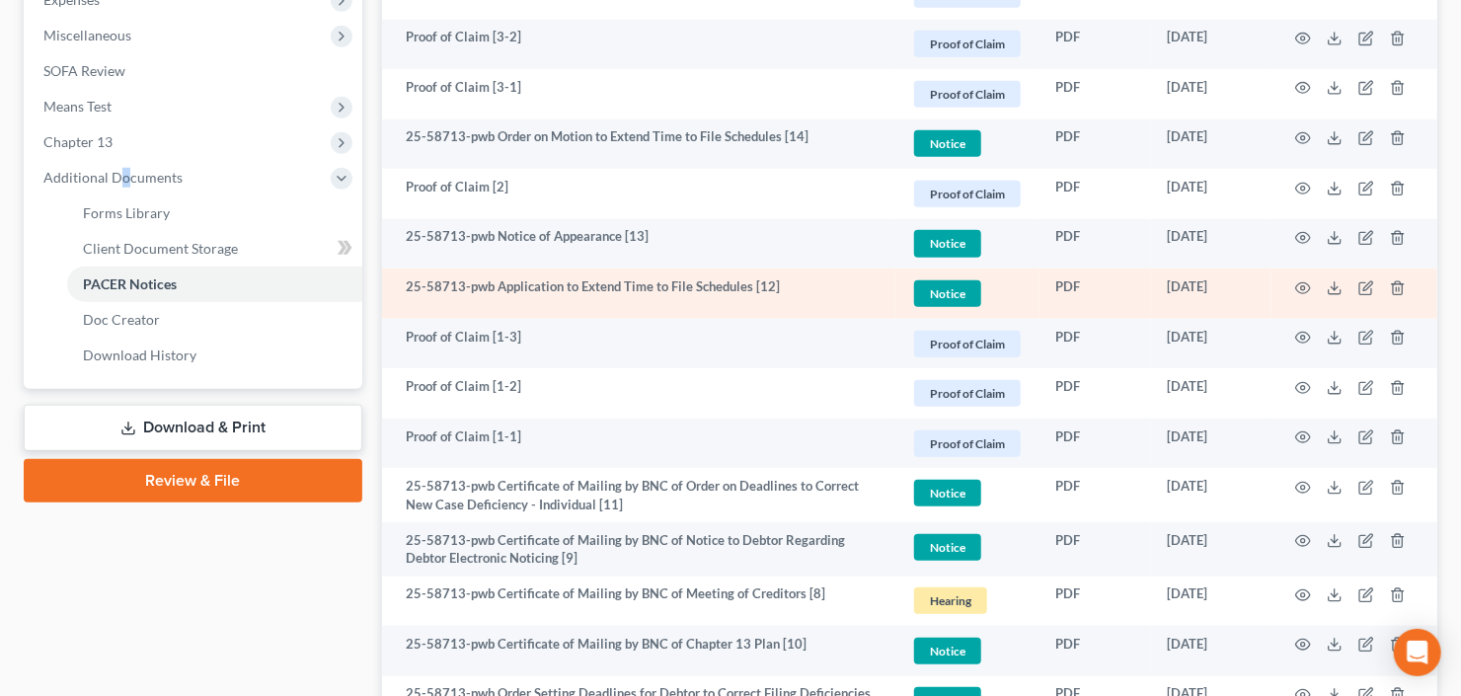
scroll to position [211, 0]
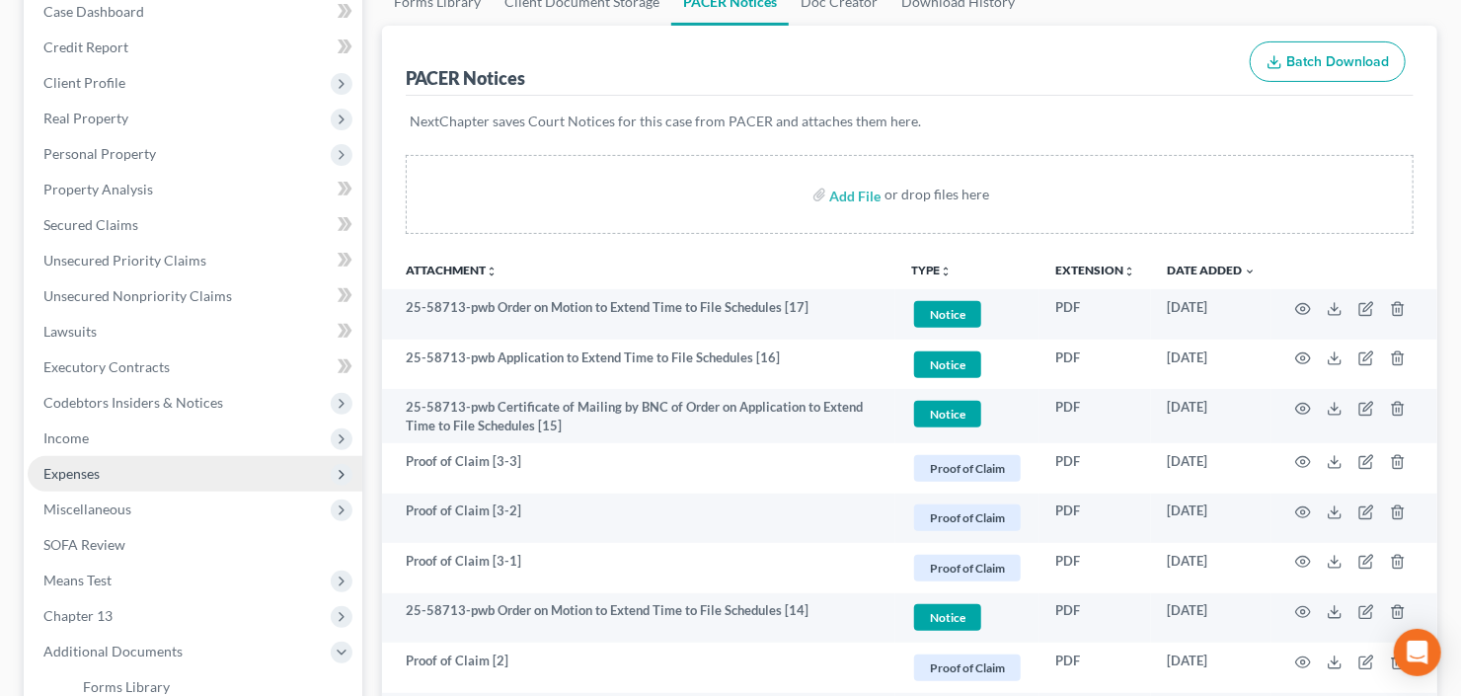
click at [103, 468] on span "Expenses" at bounding box center [195, 474] width 335 height 36
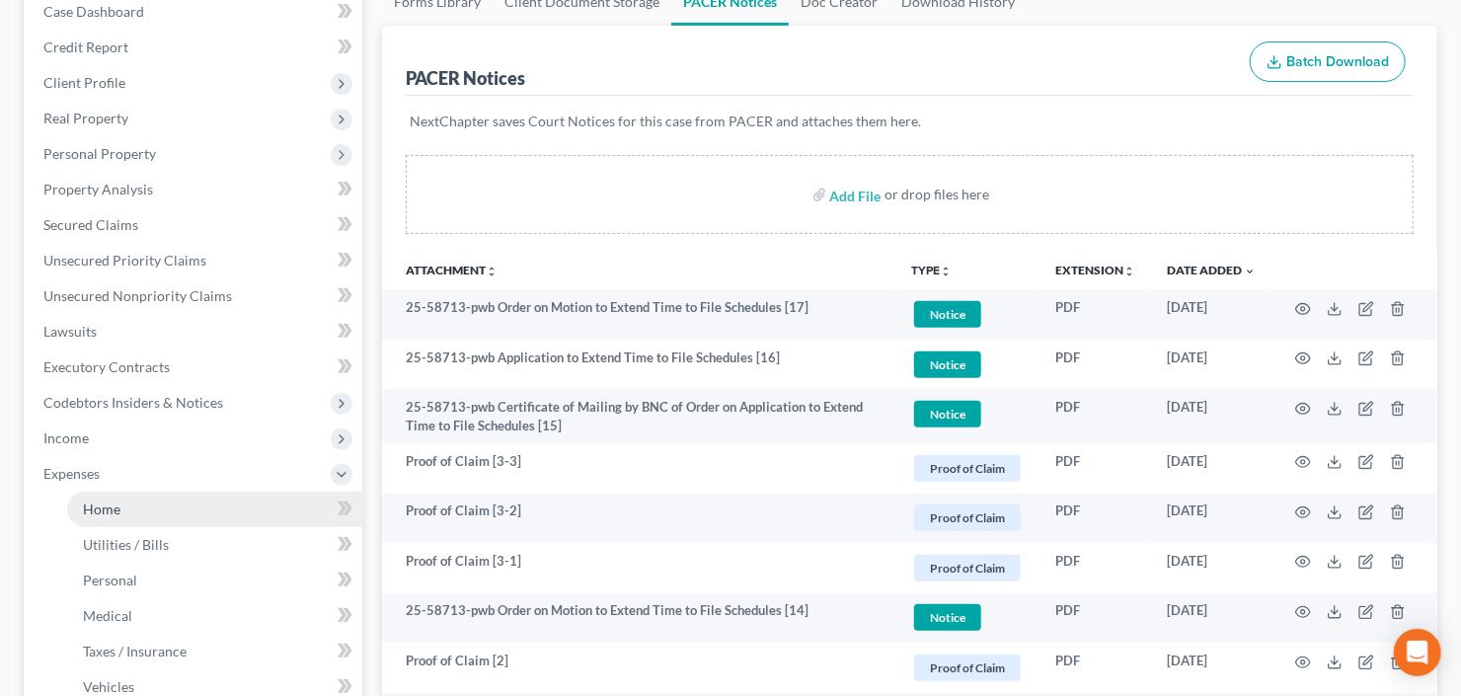
click at [116, 492] on link "Home" at bounding box center [214, 510] width 295 height 36
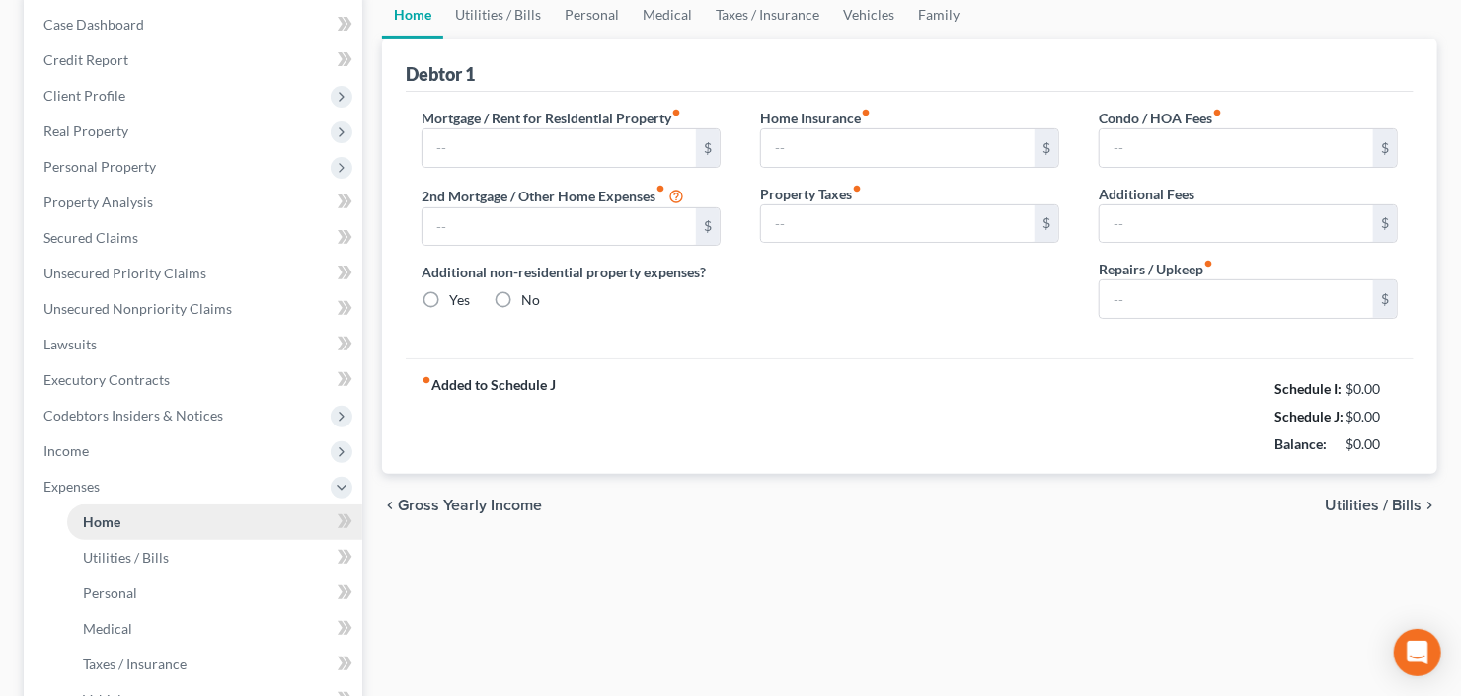
type input "1,418.00"
type input "0.00"
radio input "true"
type input "0.00"
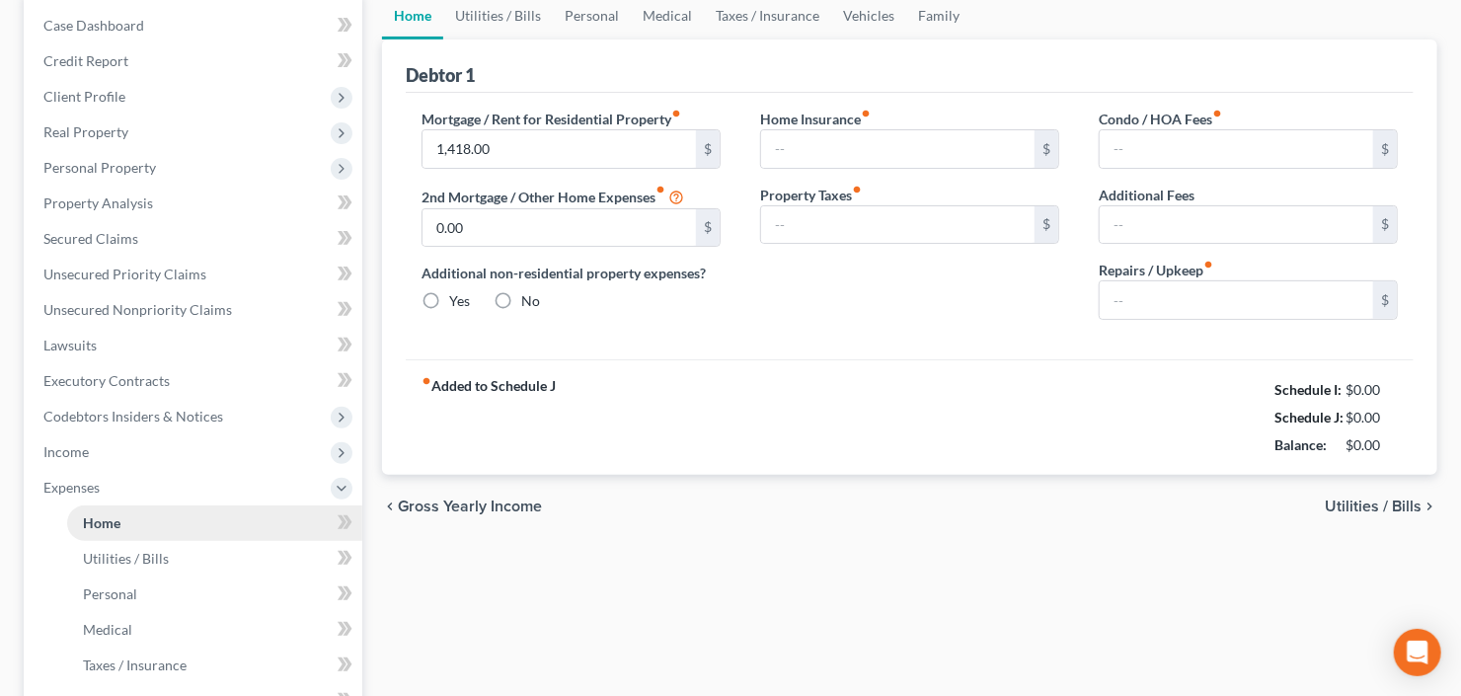
type input "0.00"
type input "100.00"
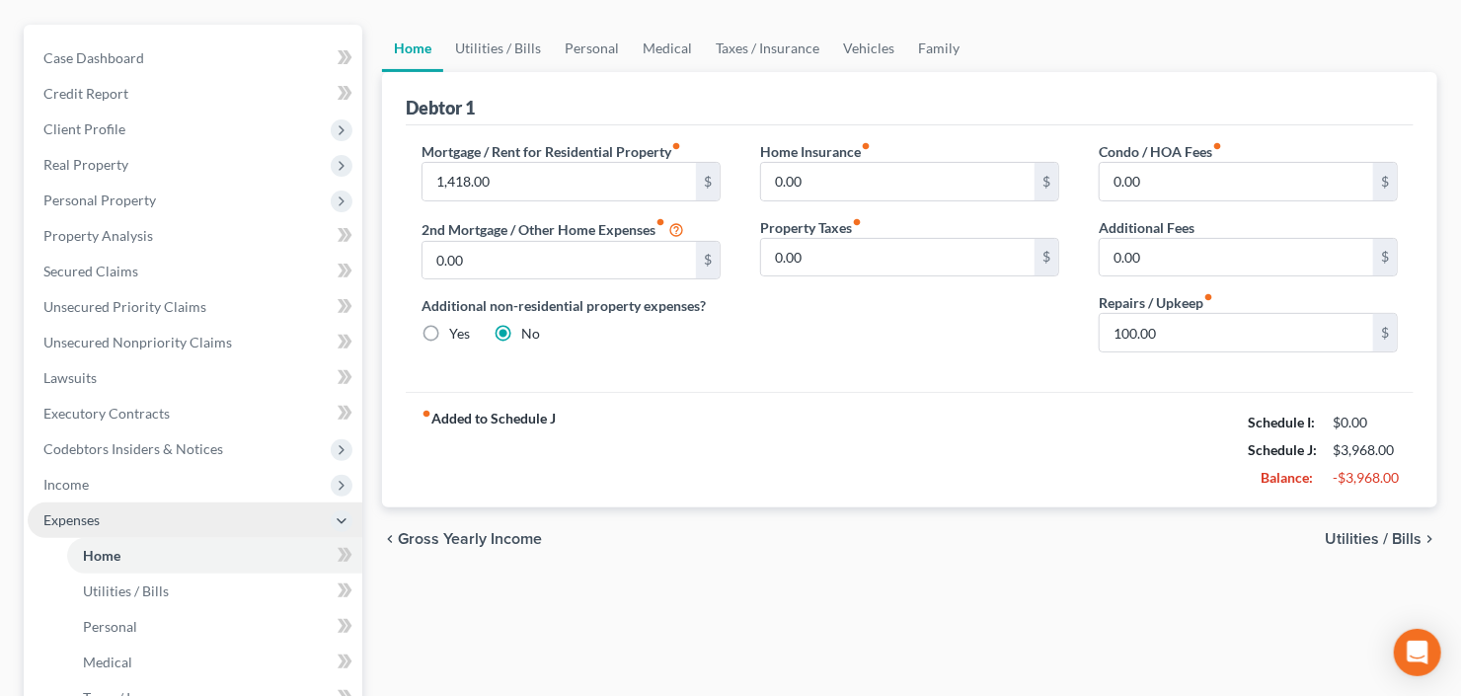
scroll to position [237, 0]
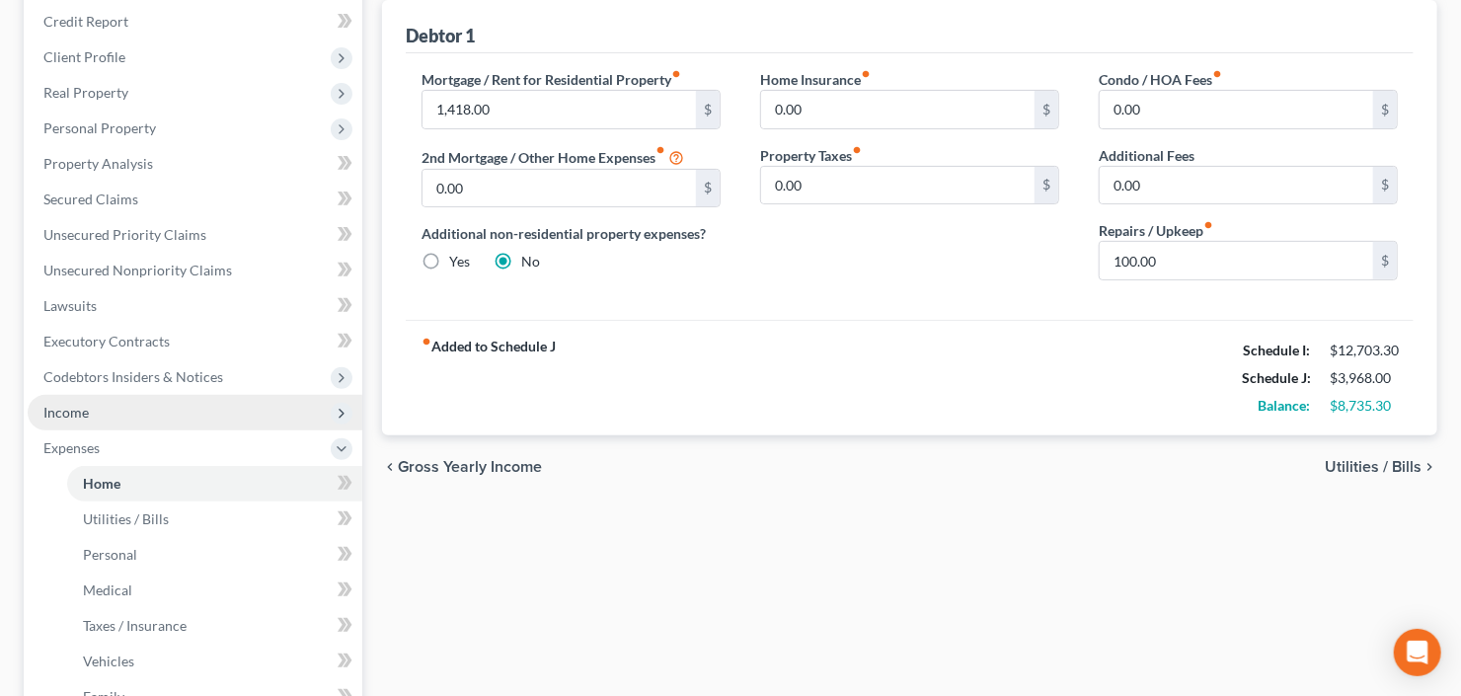
click at [97, 413] on span "Income" at bounding box center [195, 413] width 335 height 36
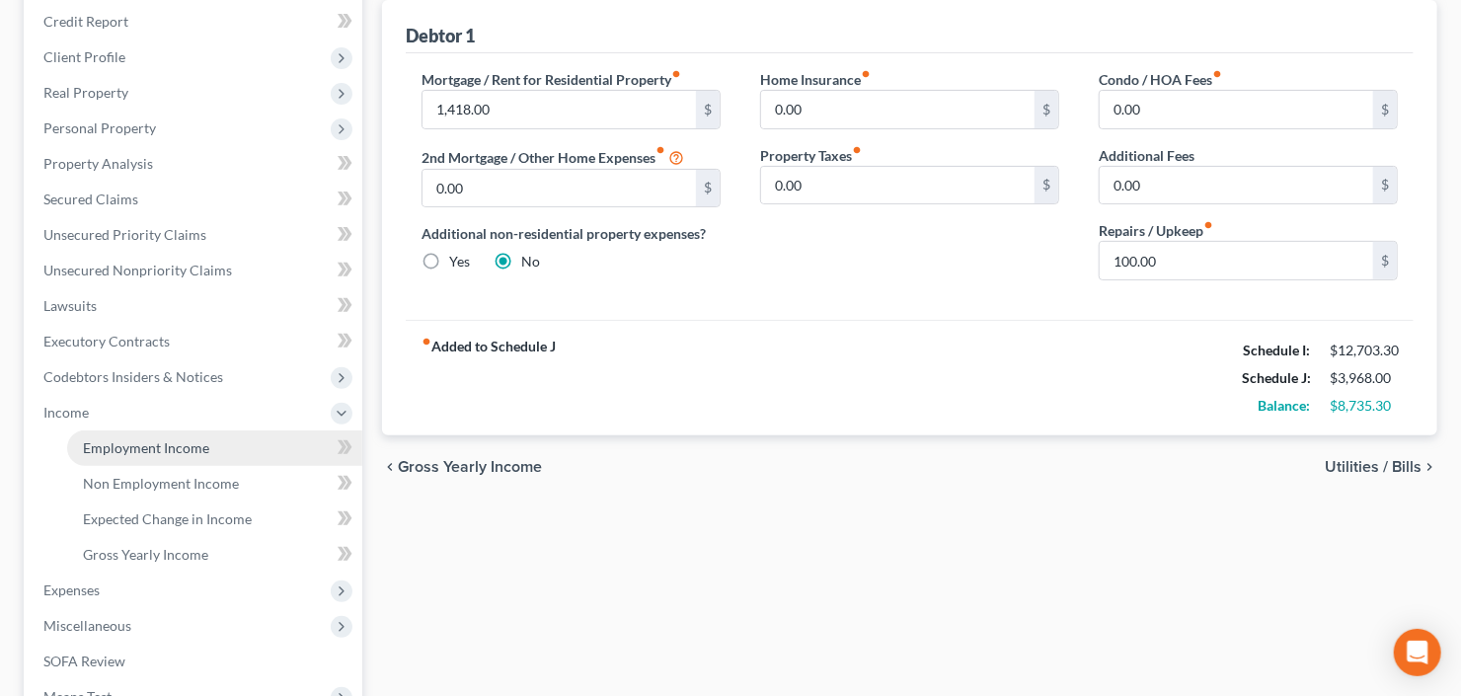
click at [134, 441] on span "Employment Income" at bounding box center [146, 447] width 126 height 17
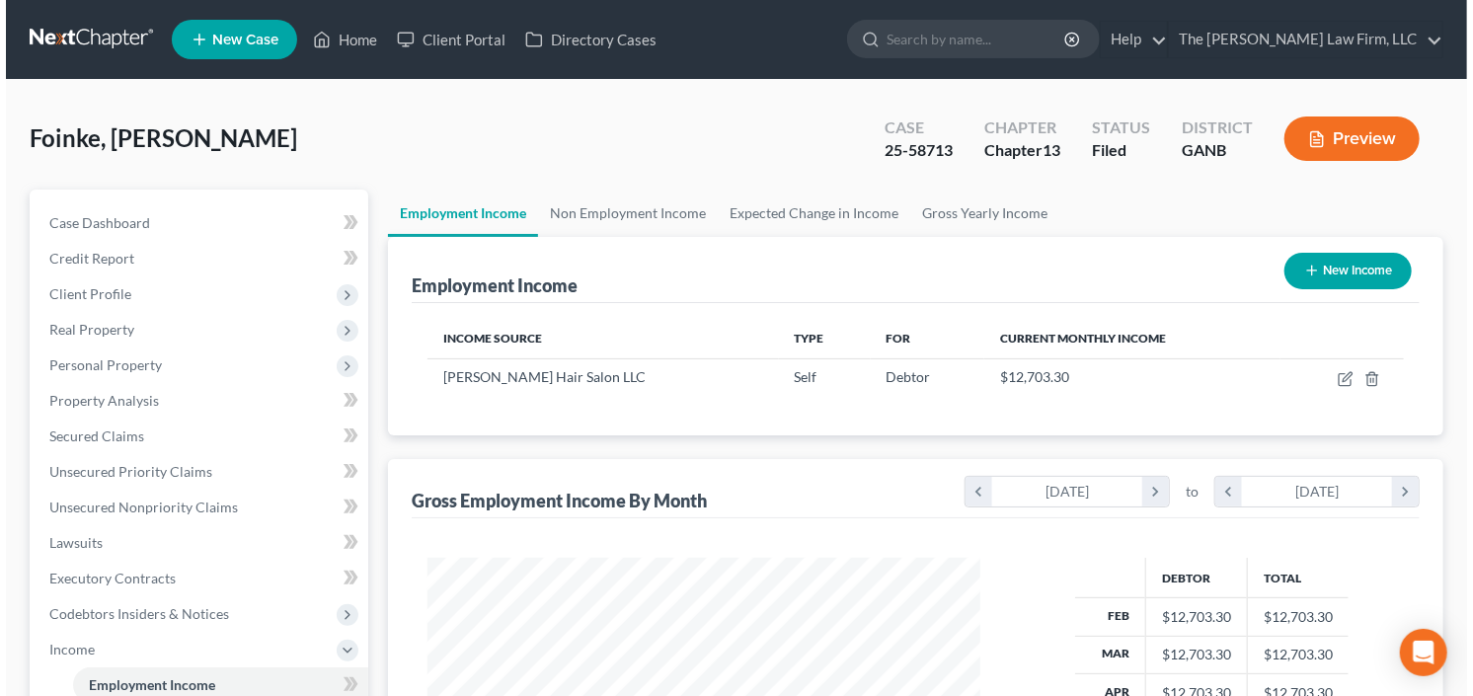
scroll to position [352, 592]
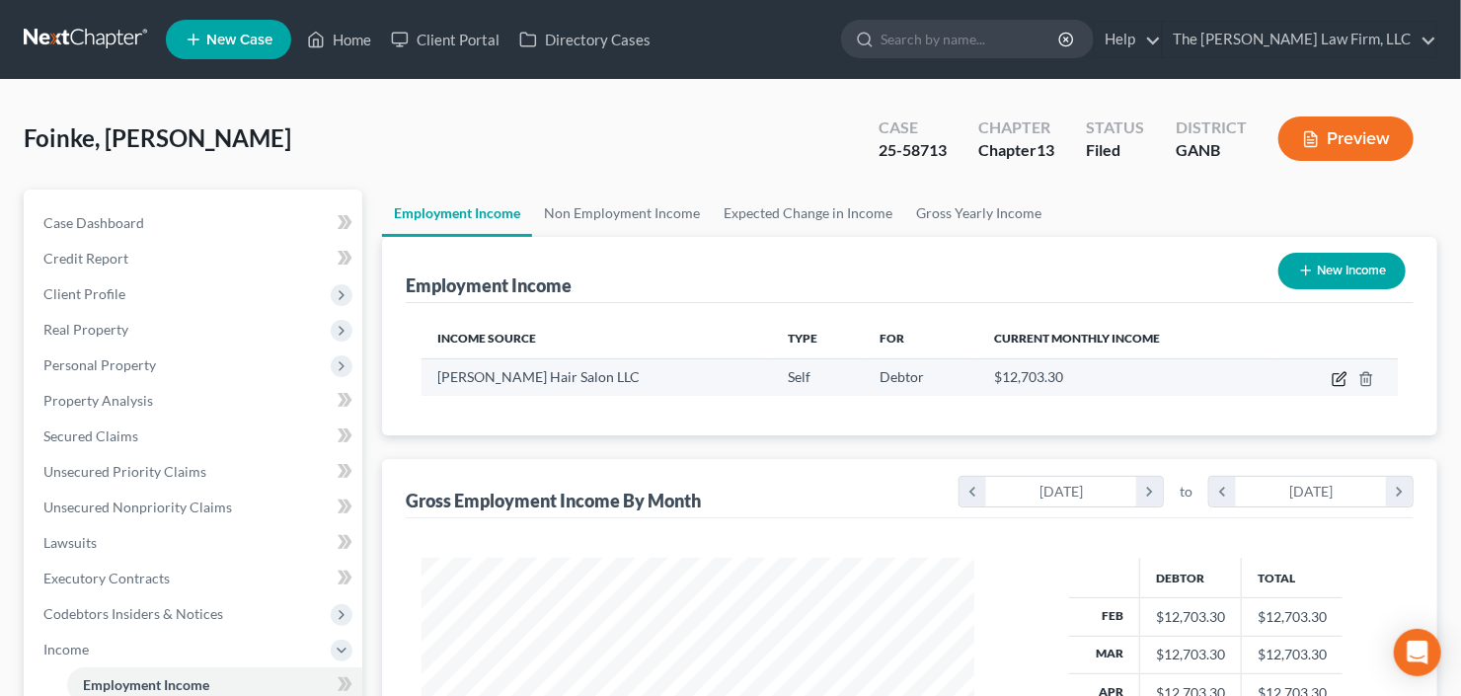
click at [1339, 375] on icon "button" at bounding box center [1341, 376] width 9 height 9
select select "1"
select select "0"
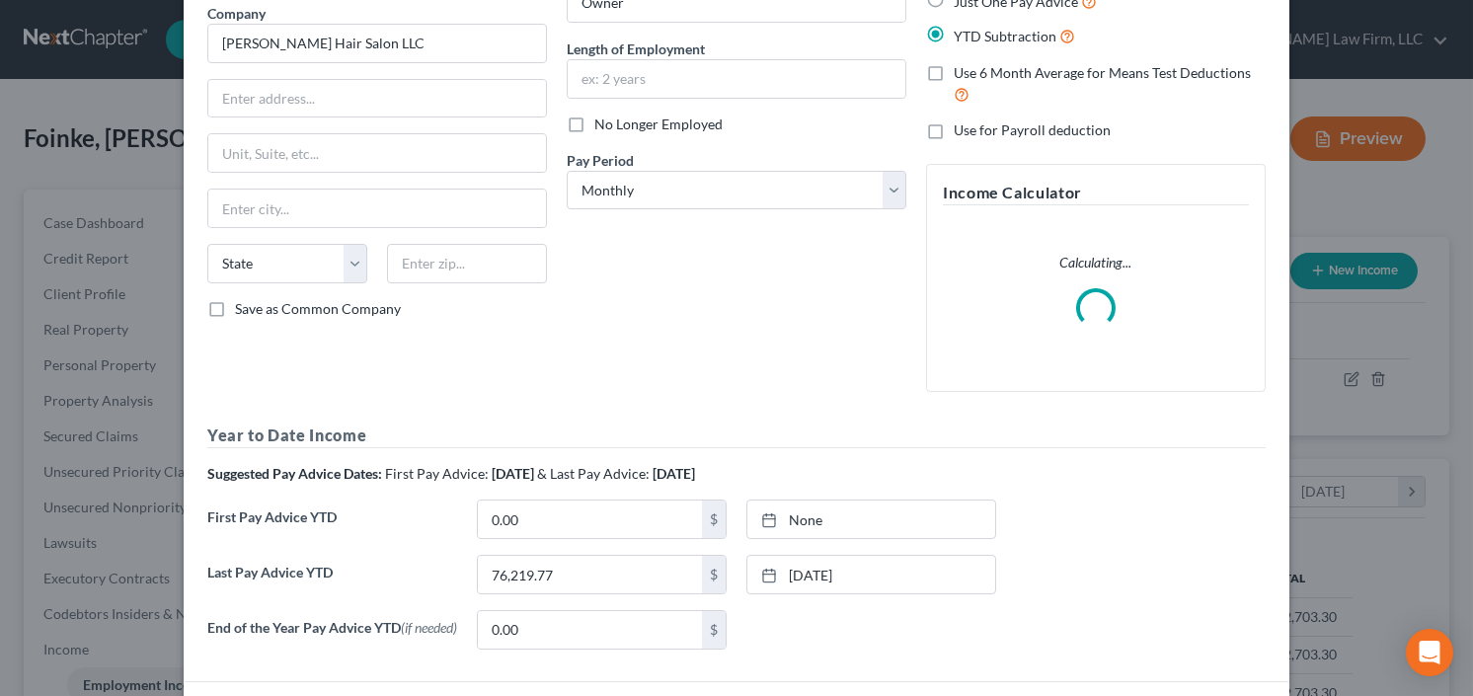
scroll to position [312, 0]
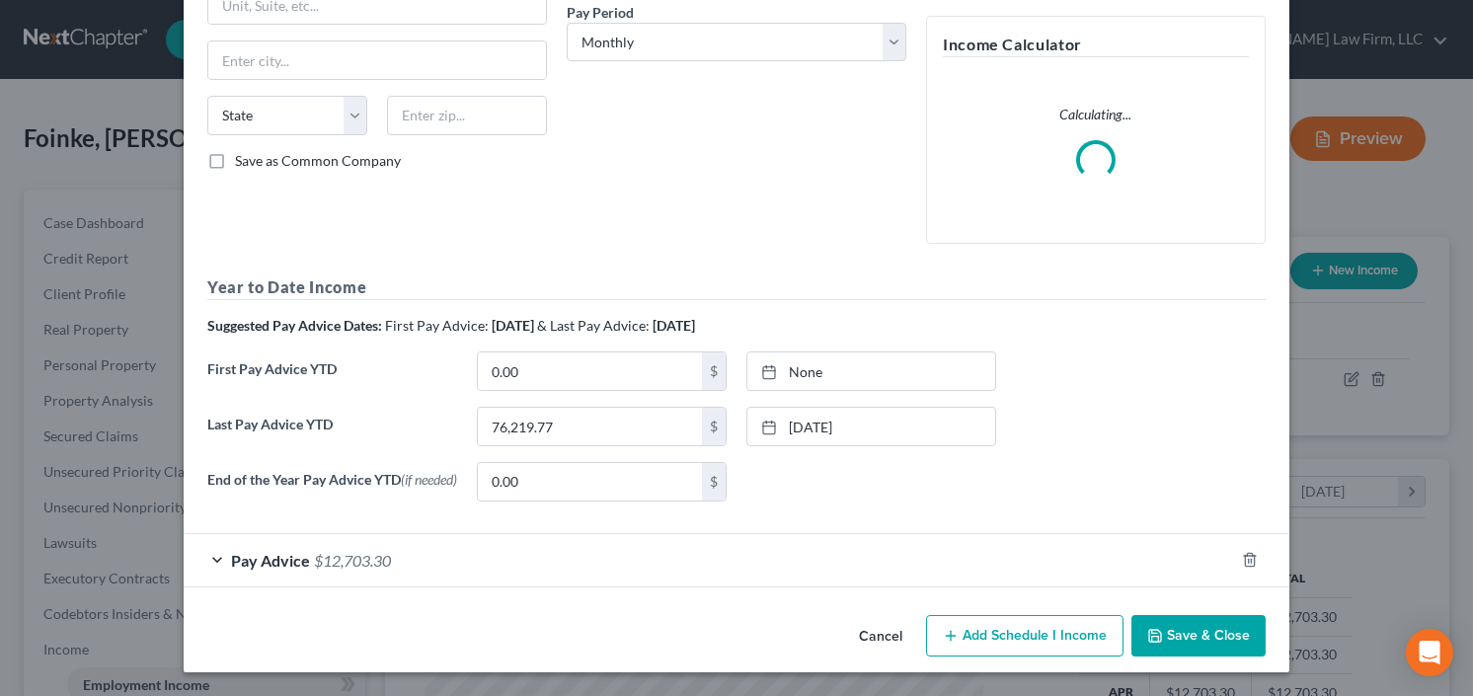
click at [312, 574] on div "Pay Advice $12,703.30" at bounding box center [709, 560] width 1050 height 52
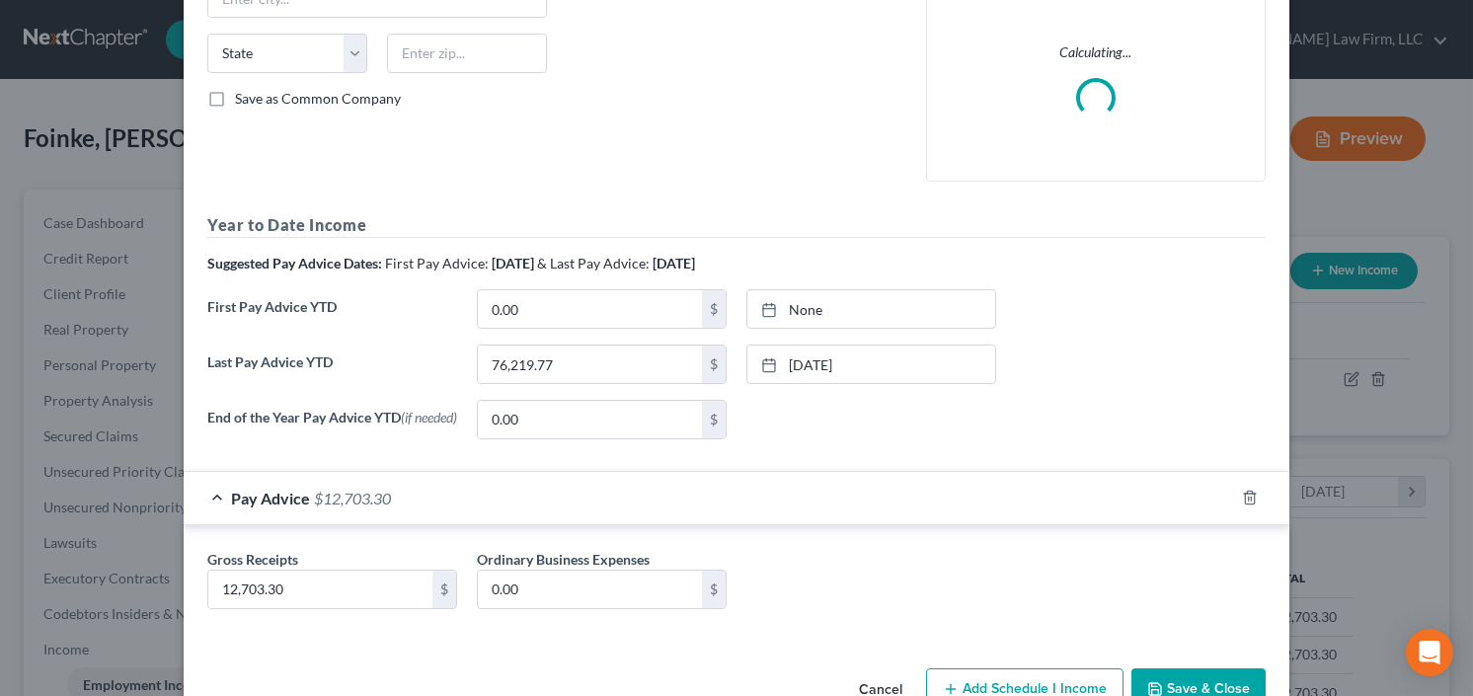
scroll to position [427, 0]
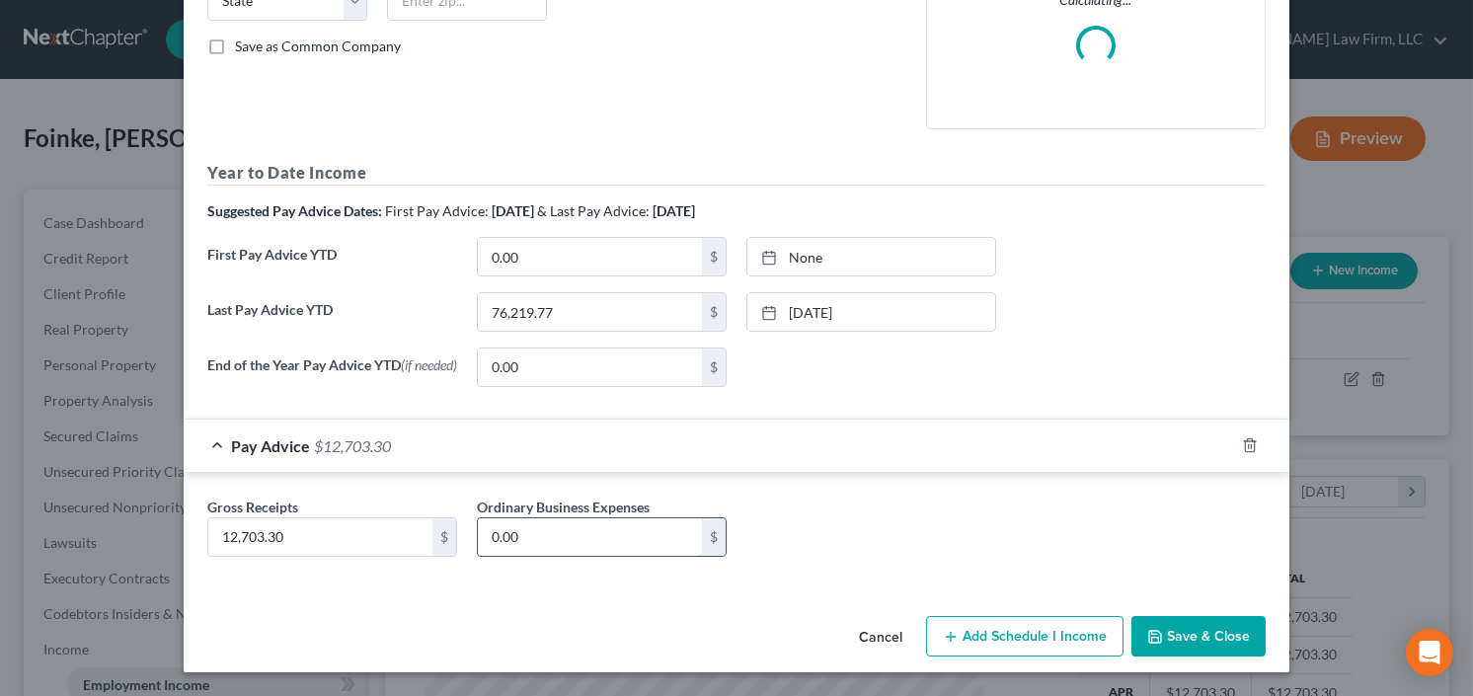
click at [591, 537] on input "0.00" at bounding box center [590, 537] width 224 height 38
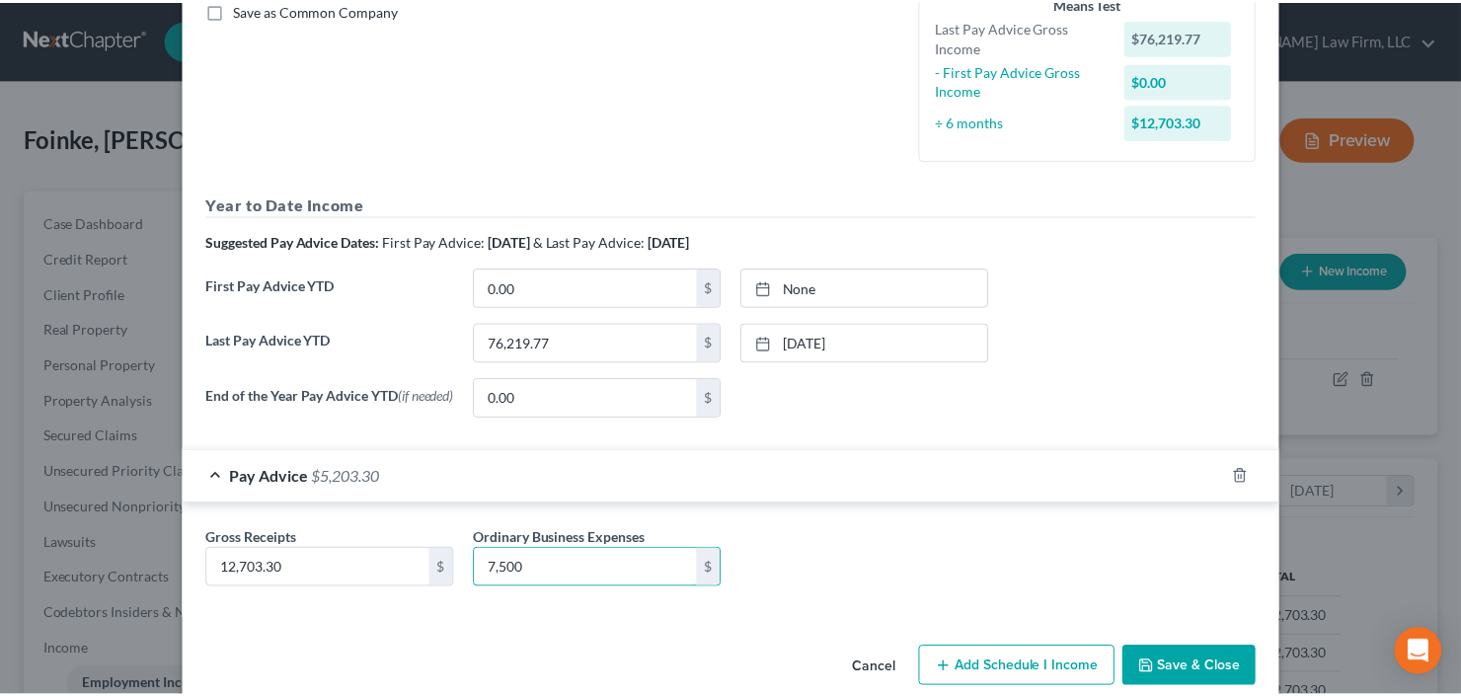
scroll to position [495, 0]
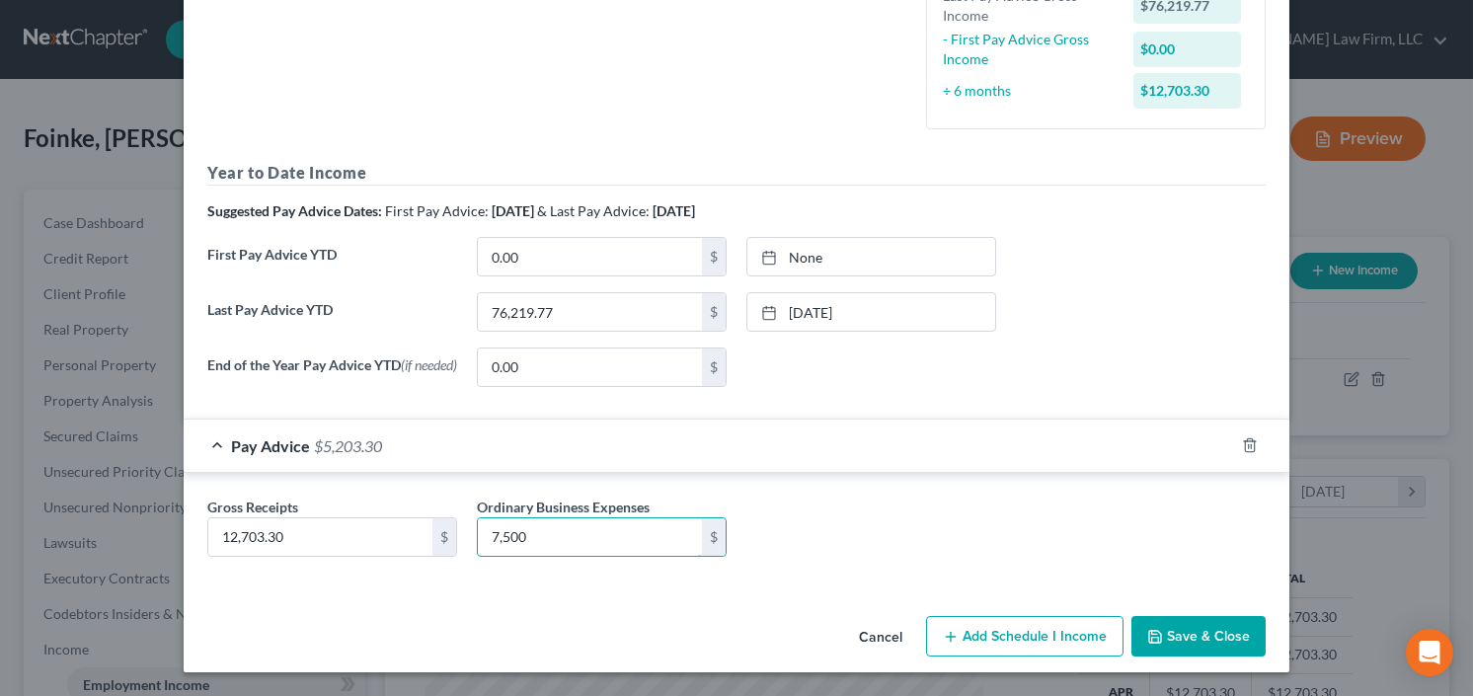
type input "7,500"
click at [1222, 621] on button "Save & Close" at bounding box center [1198, 636] width 134 height 41
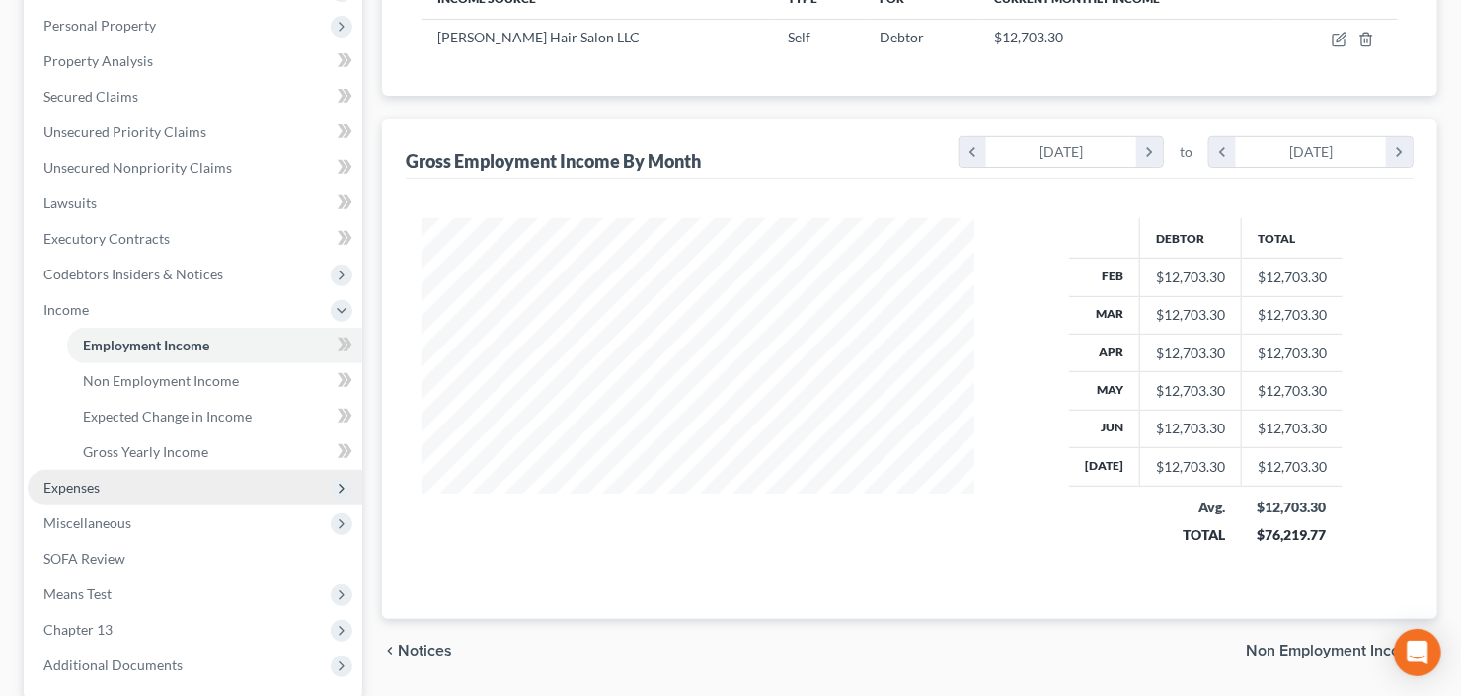
scroll to position [395, 0]
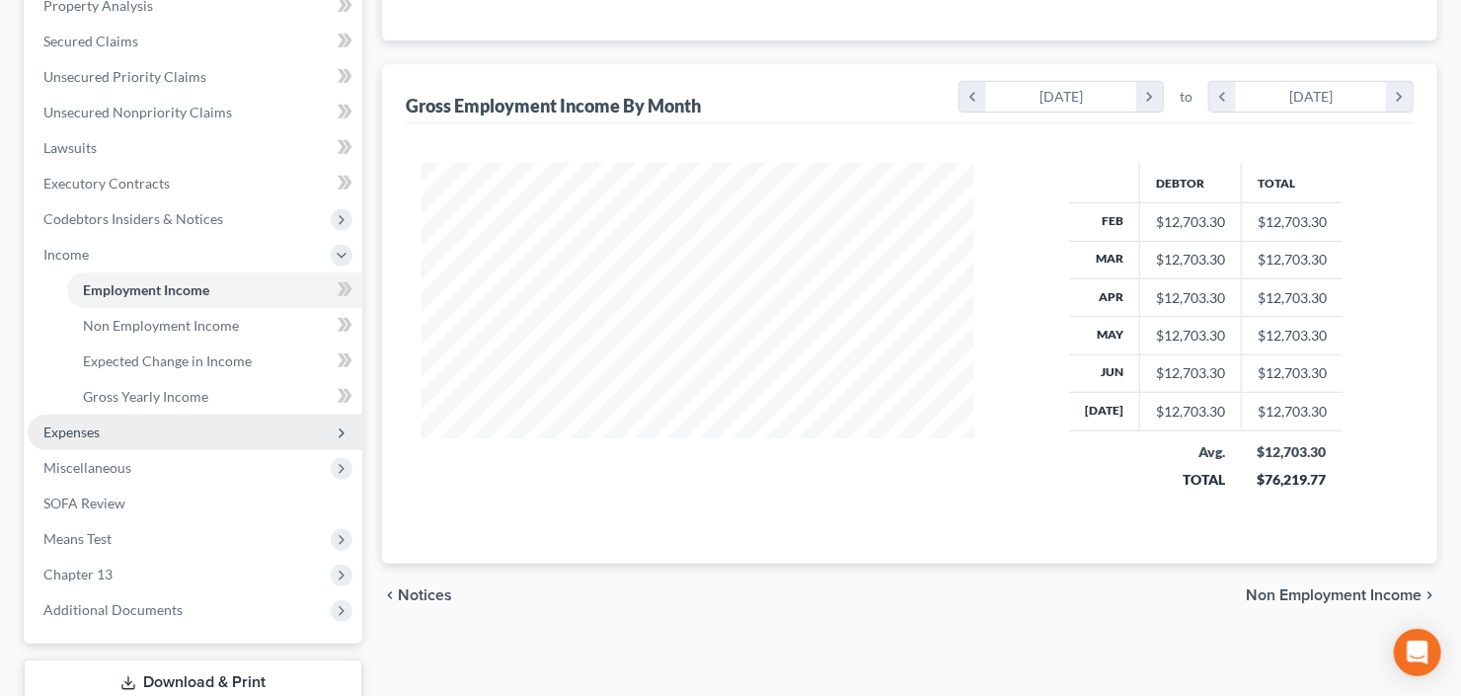
click at [110, 433] on span "Expenses" at bounding box center [195, 433] width 335 height 36
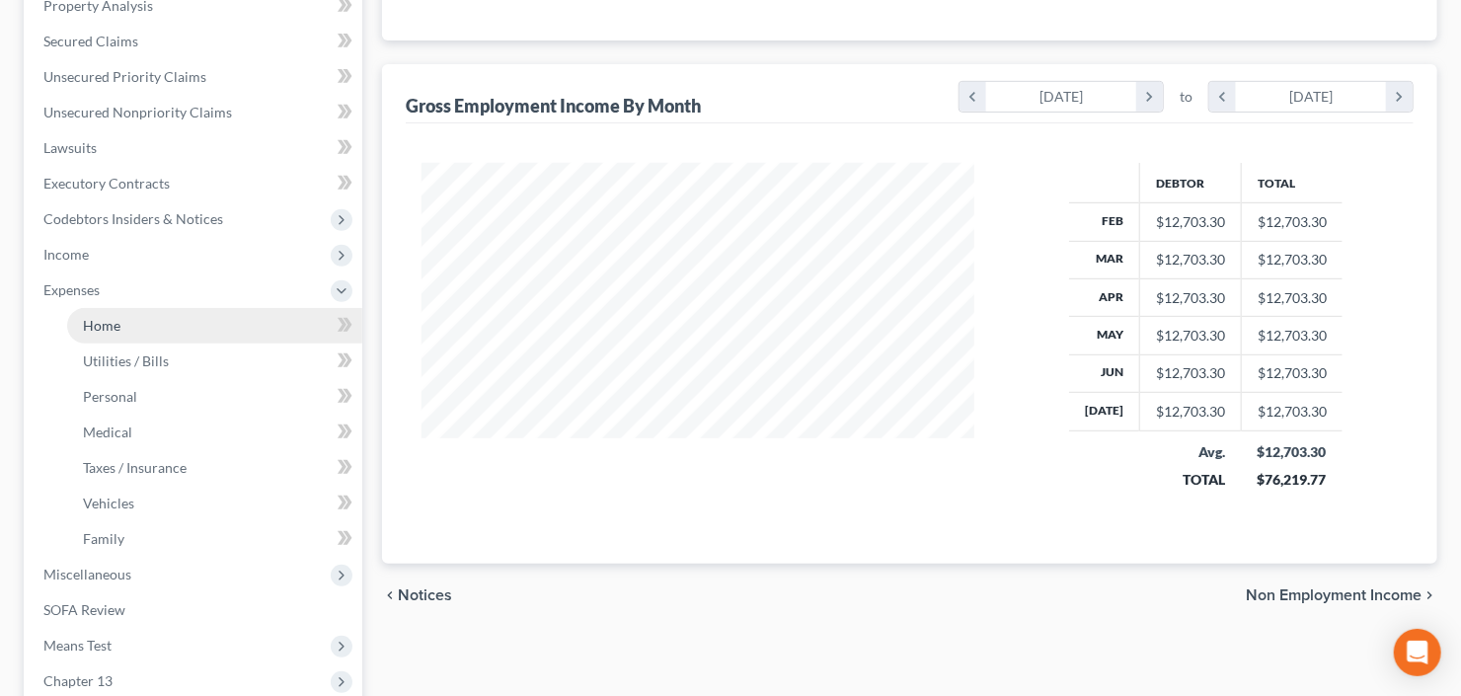
click at [123, 323] on link "Home" at bounding box center [214, 326] width 295 height 36
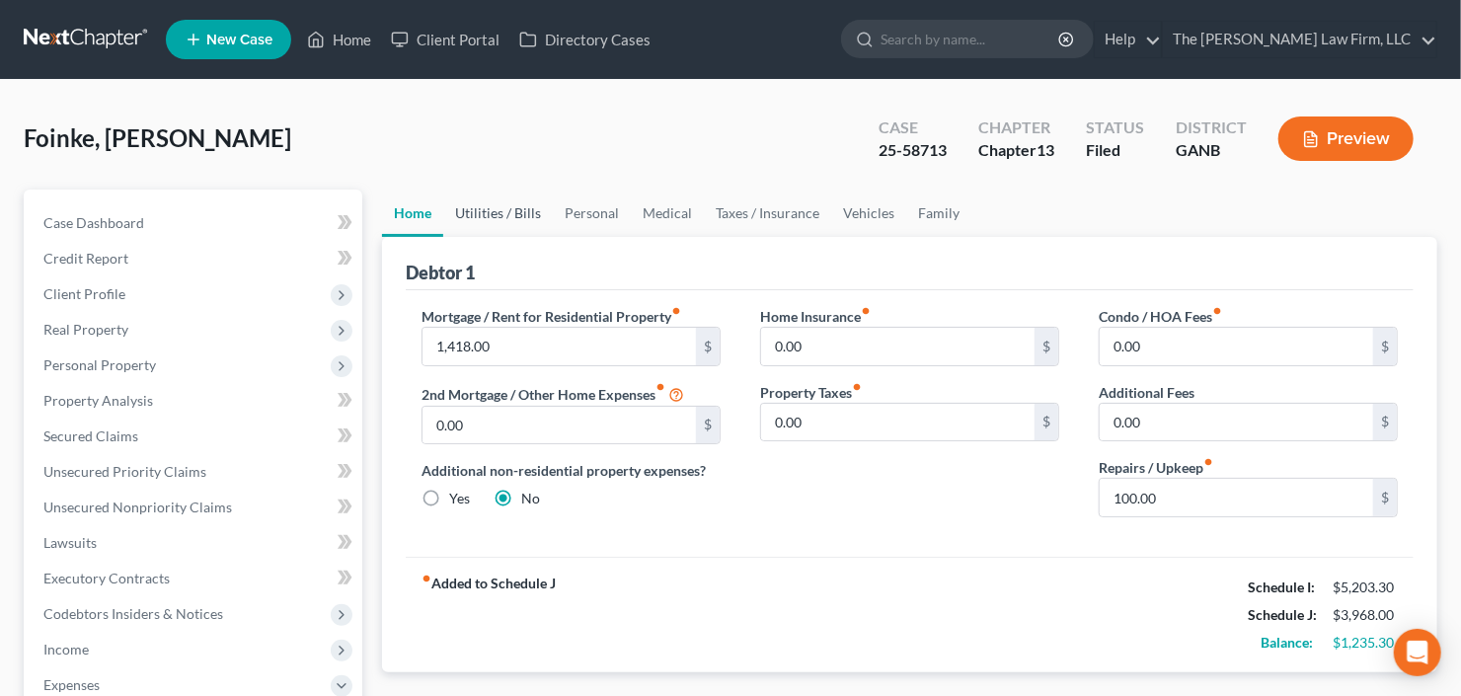
click at [503, 213] on link "Utilities / Bills" at bounding box center [498, 213] width 110 height 47
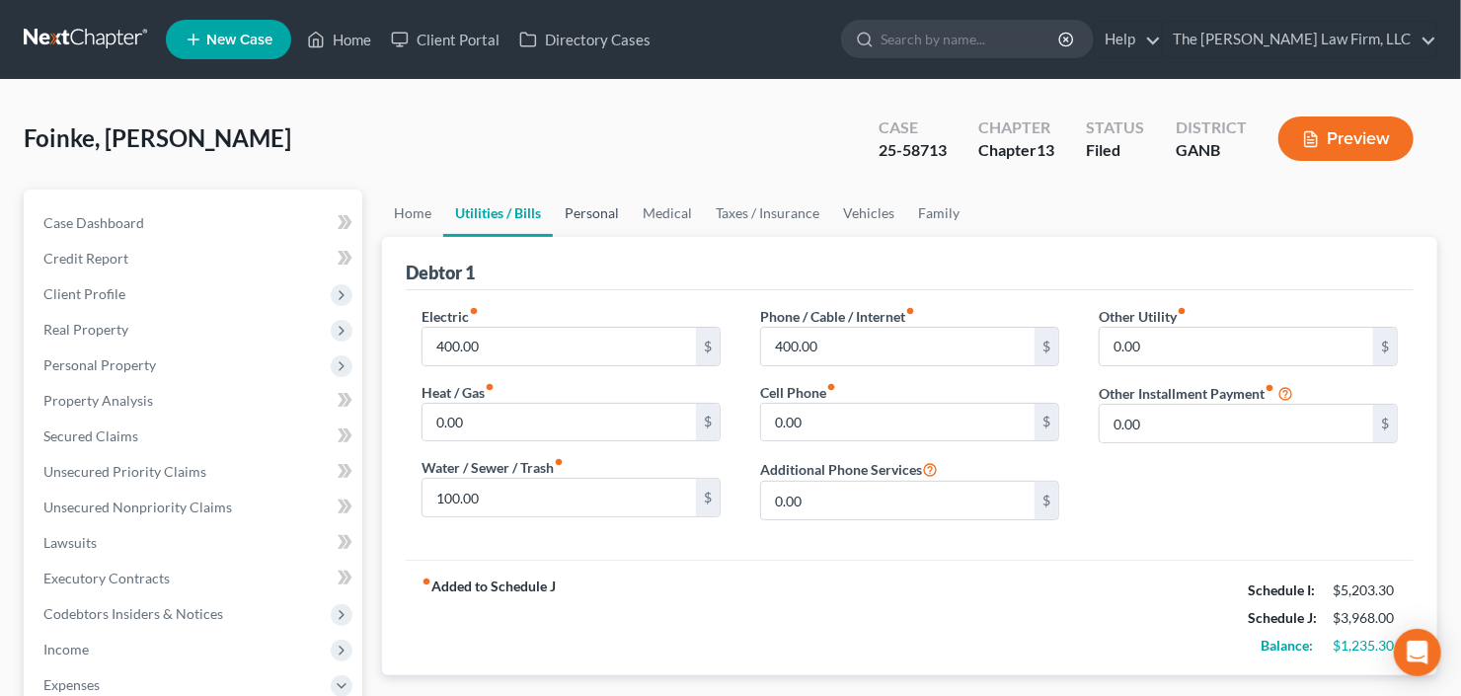
click at [586, 206] on link "Personal" at bounding box center [592, 213] width 78 height 47
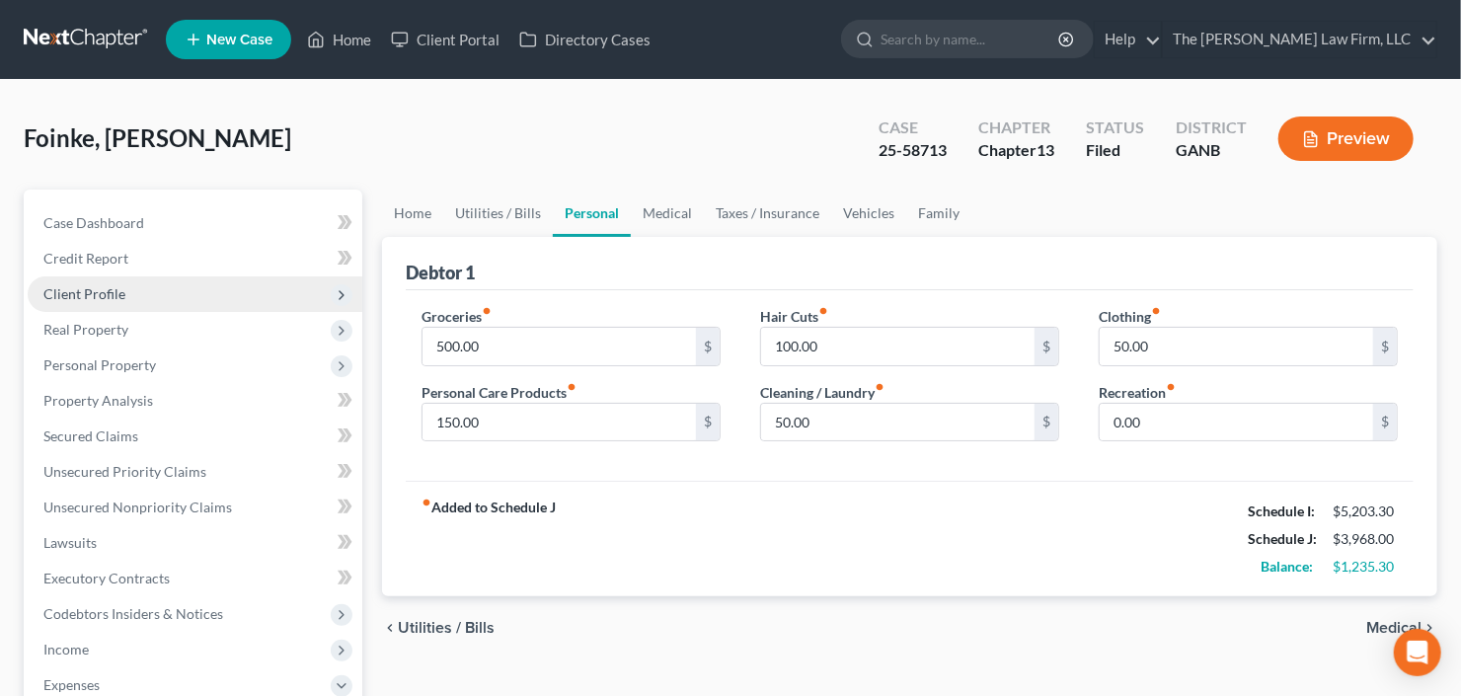
click at [75, 306] on span "Client Profile" at bounding box center [195, 294] width 335 height 36
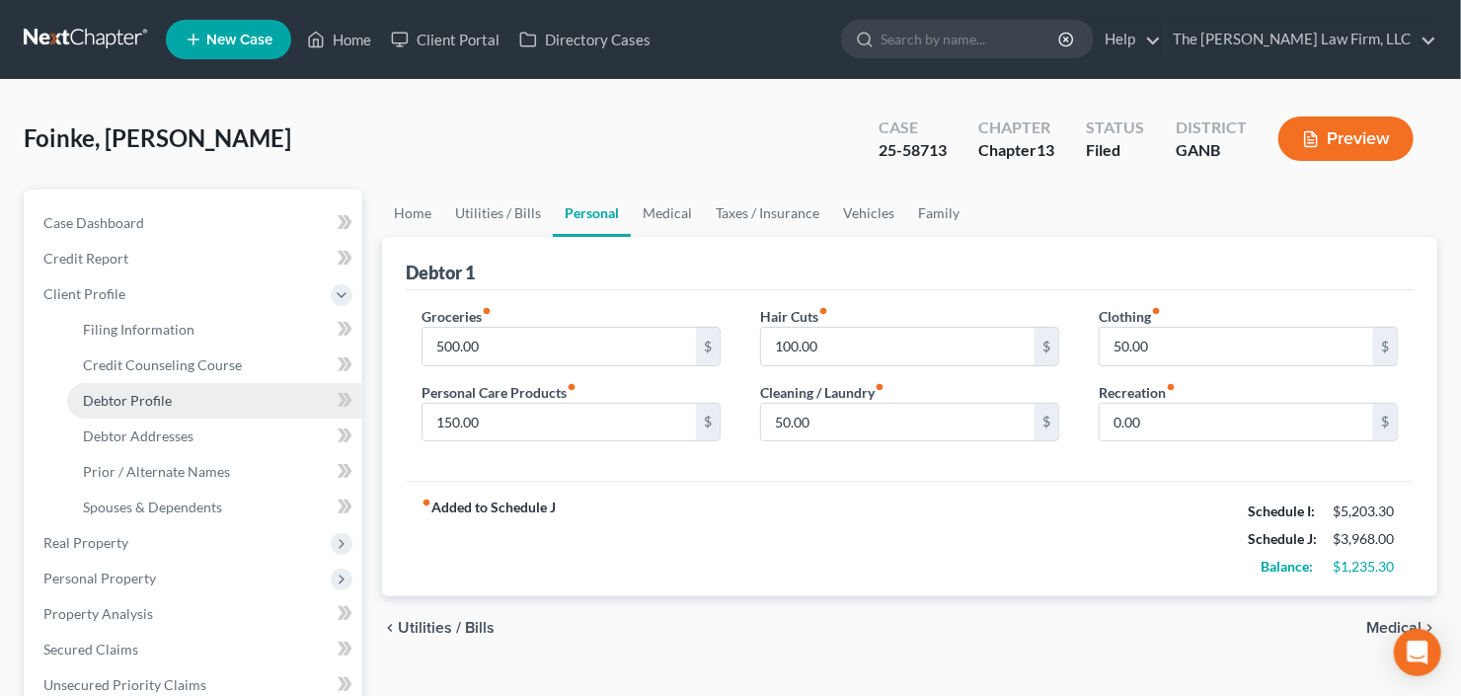
click at [127, 389] on link "Debtor Profile" at bounding box center [214, 401] width 295 height 36
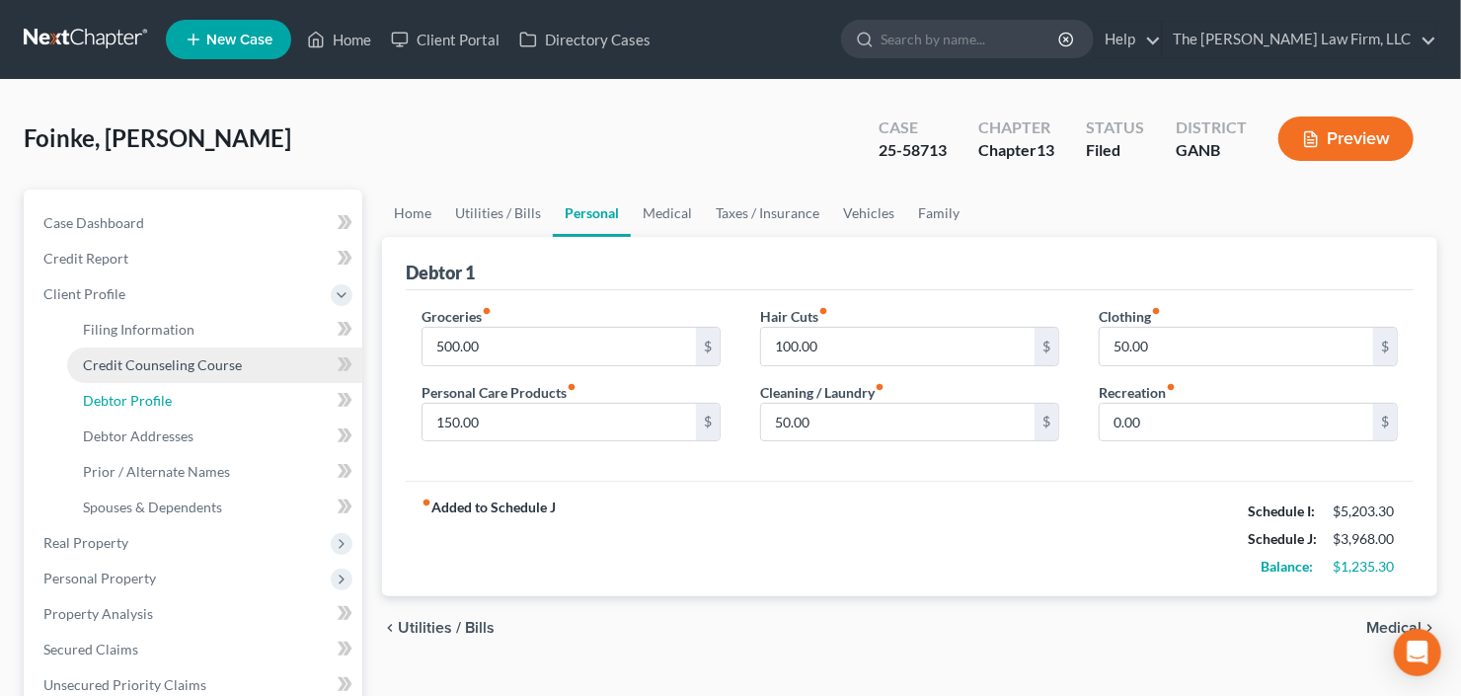
select select "0"
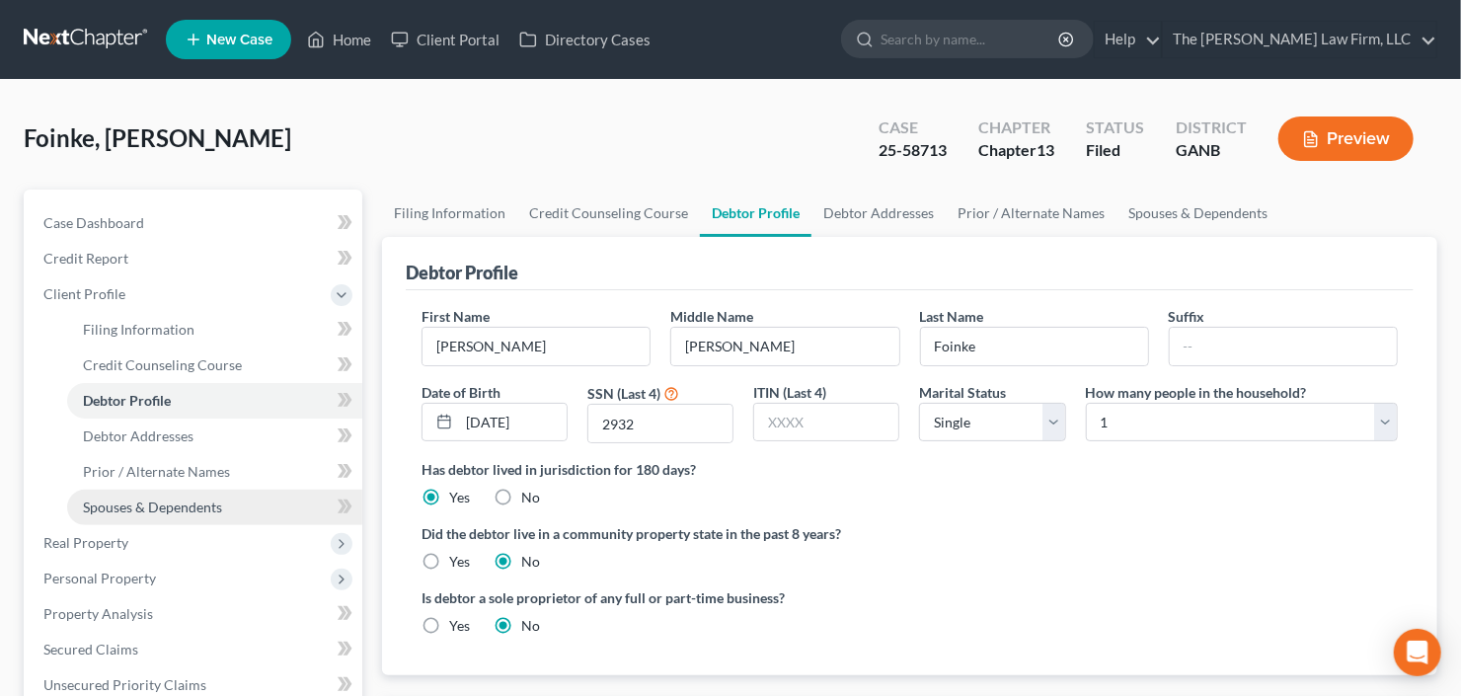
click at [161, 519] on link "Spouses & Dependents" at bounding box center [214, 508] width 295 height 36
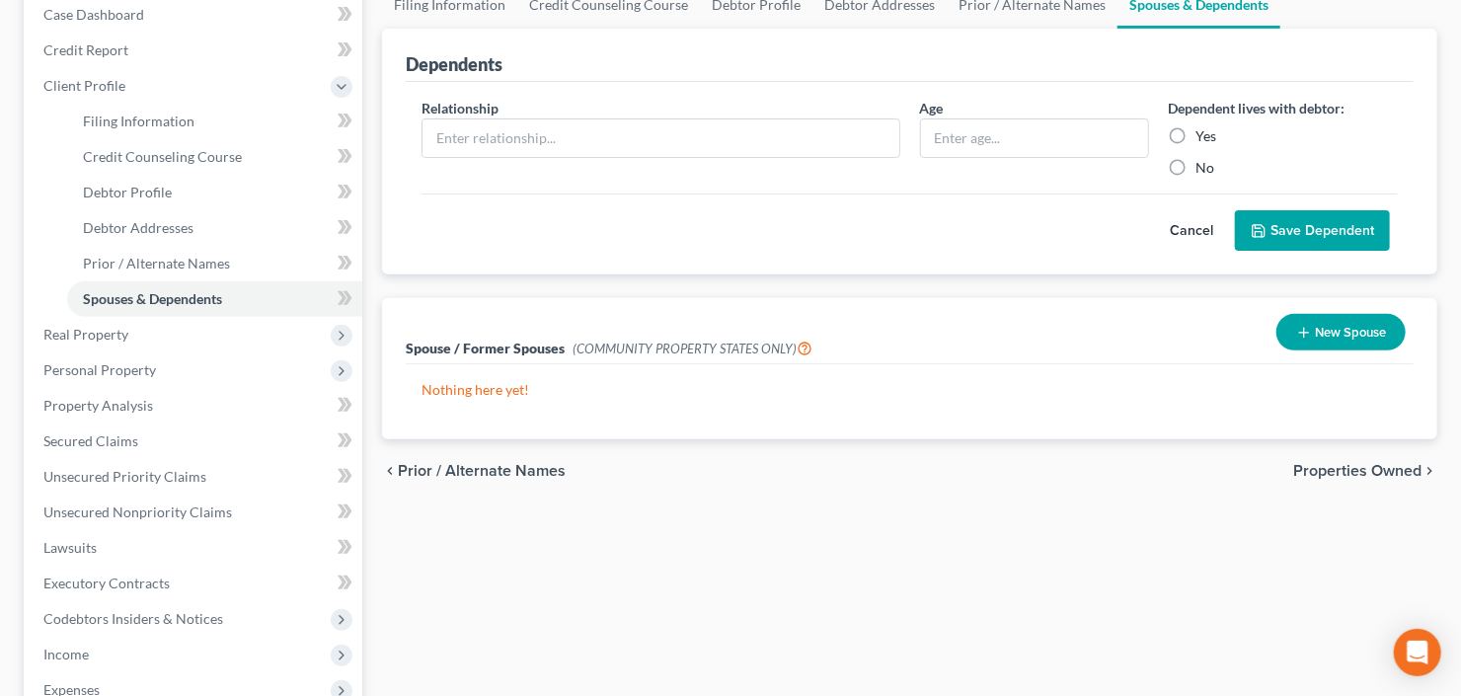
scroll to position [79, 0]
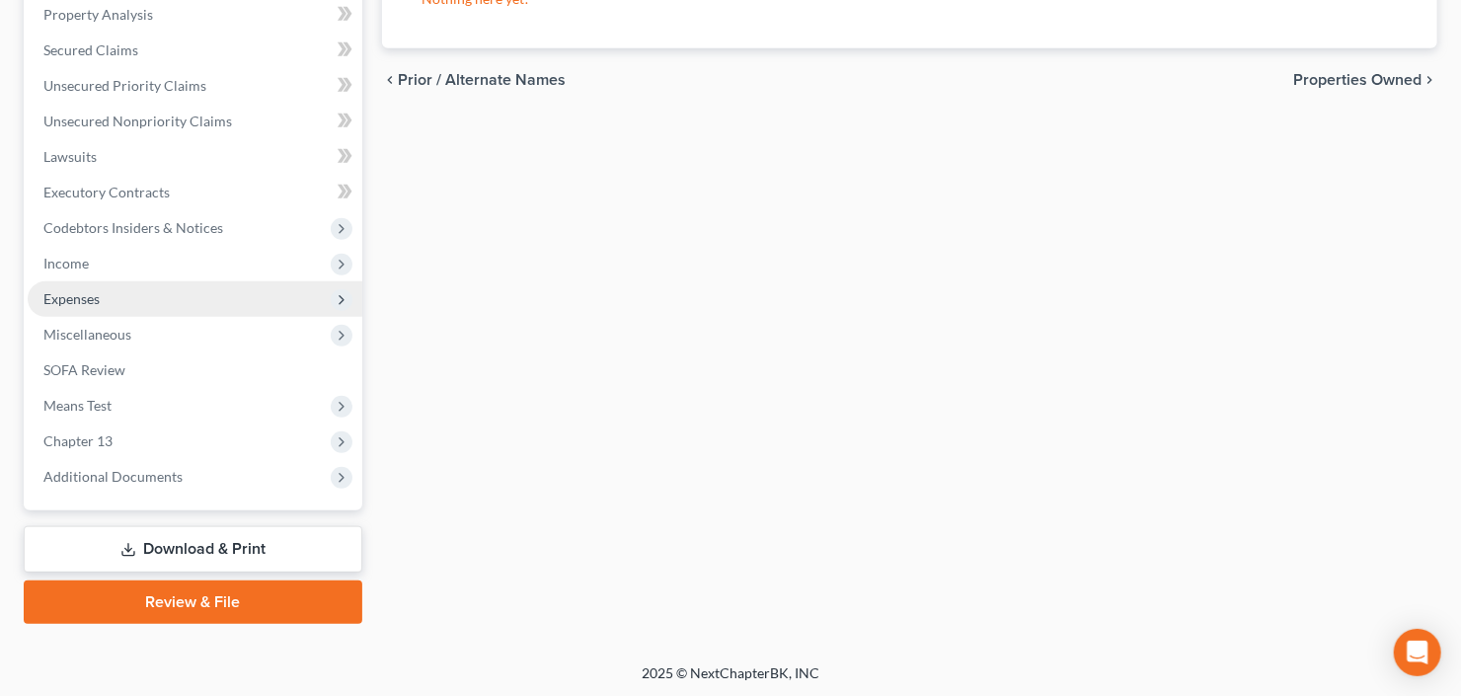
click at [108, 285] on span "Expenses" at bounding box center [195, 299] width 335 height 36
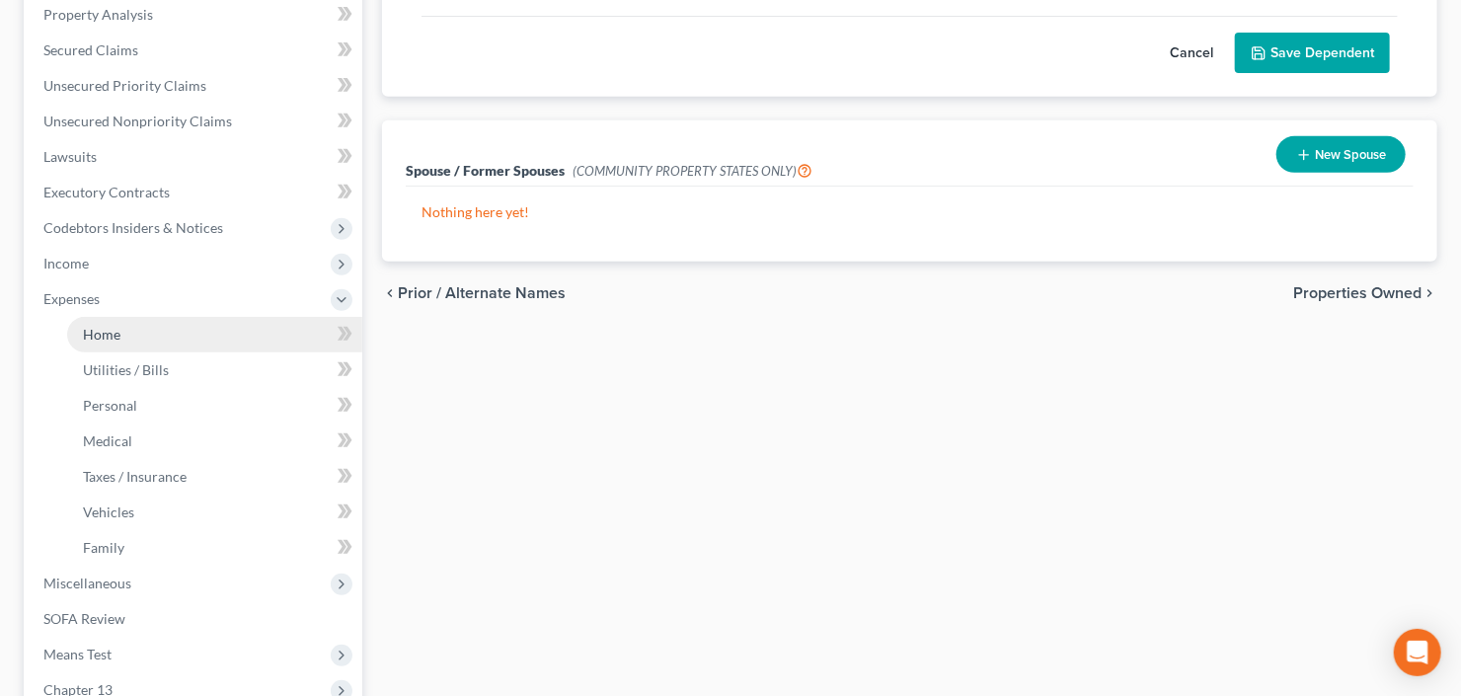
click at [113, 333] on span "Home" at bounding box center [102, 334] width 38 height 17
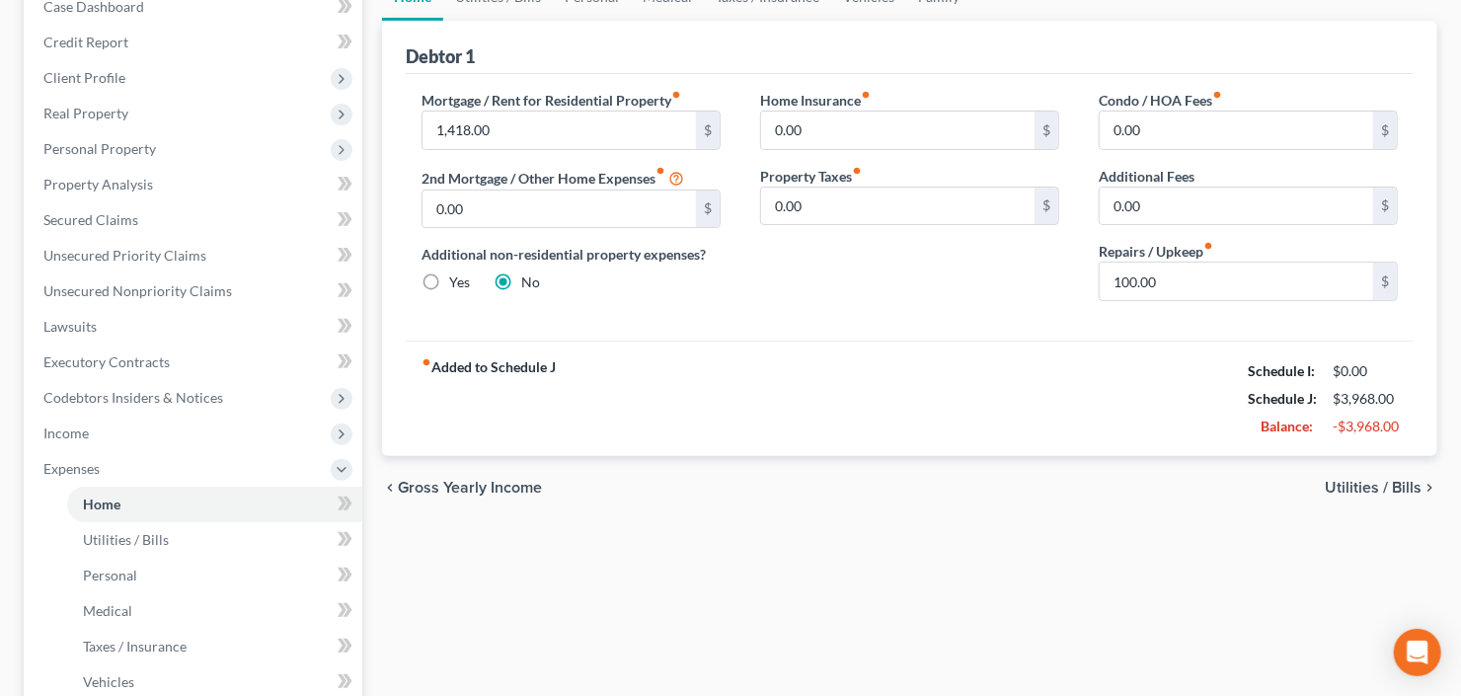
scroll to position [237, 0]
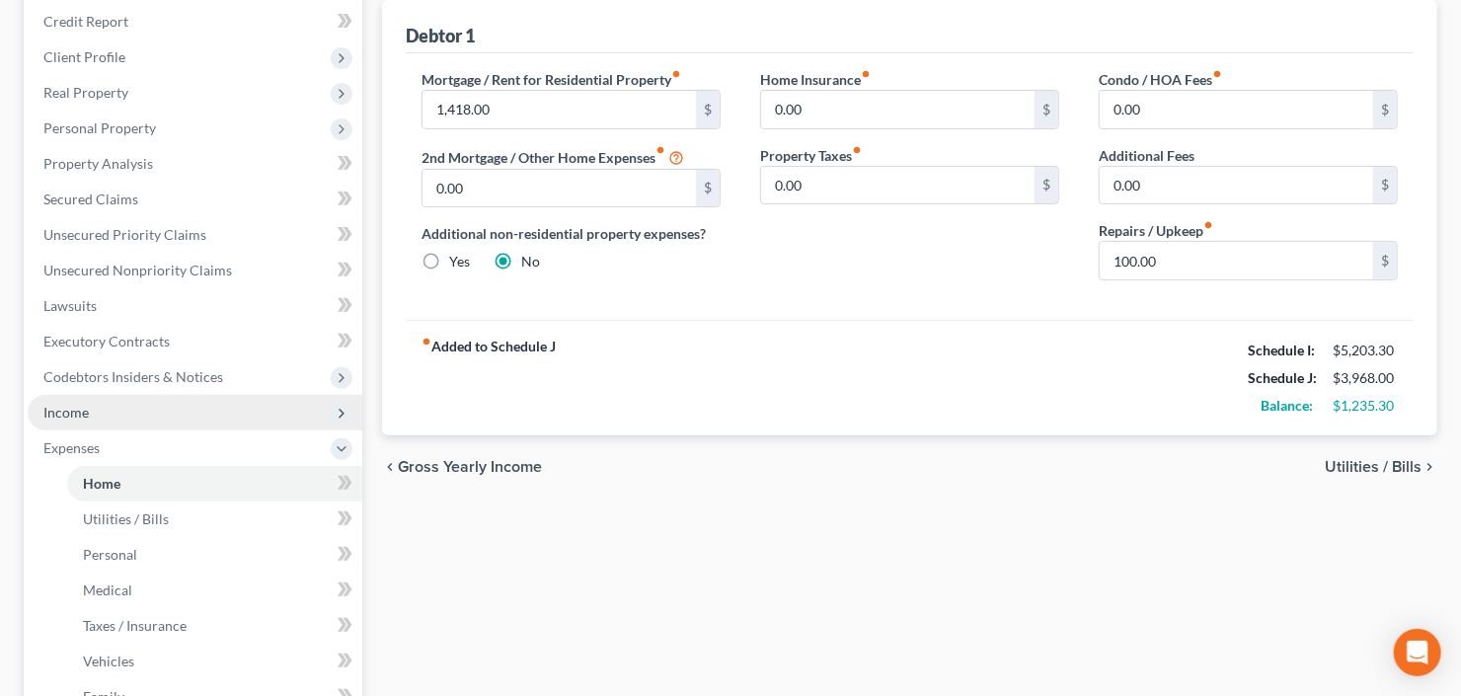
click at [99, 413] on span "Income" at bounding box center [195, 413] width 335 height 36
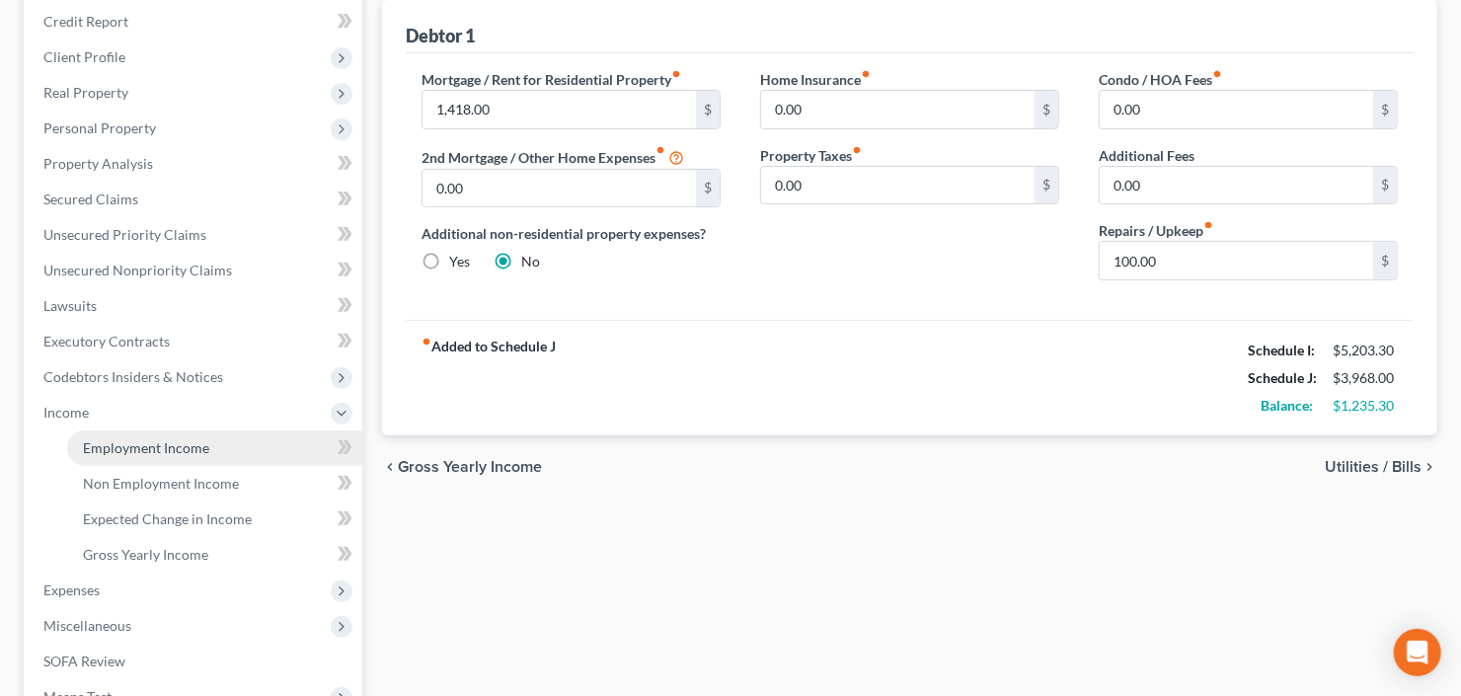
click at [119, 451] on span "Employment Income" at bounding box center [146, 447] width 126 height 17
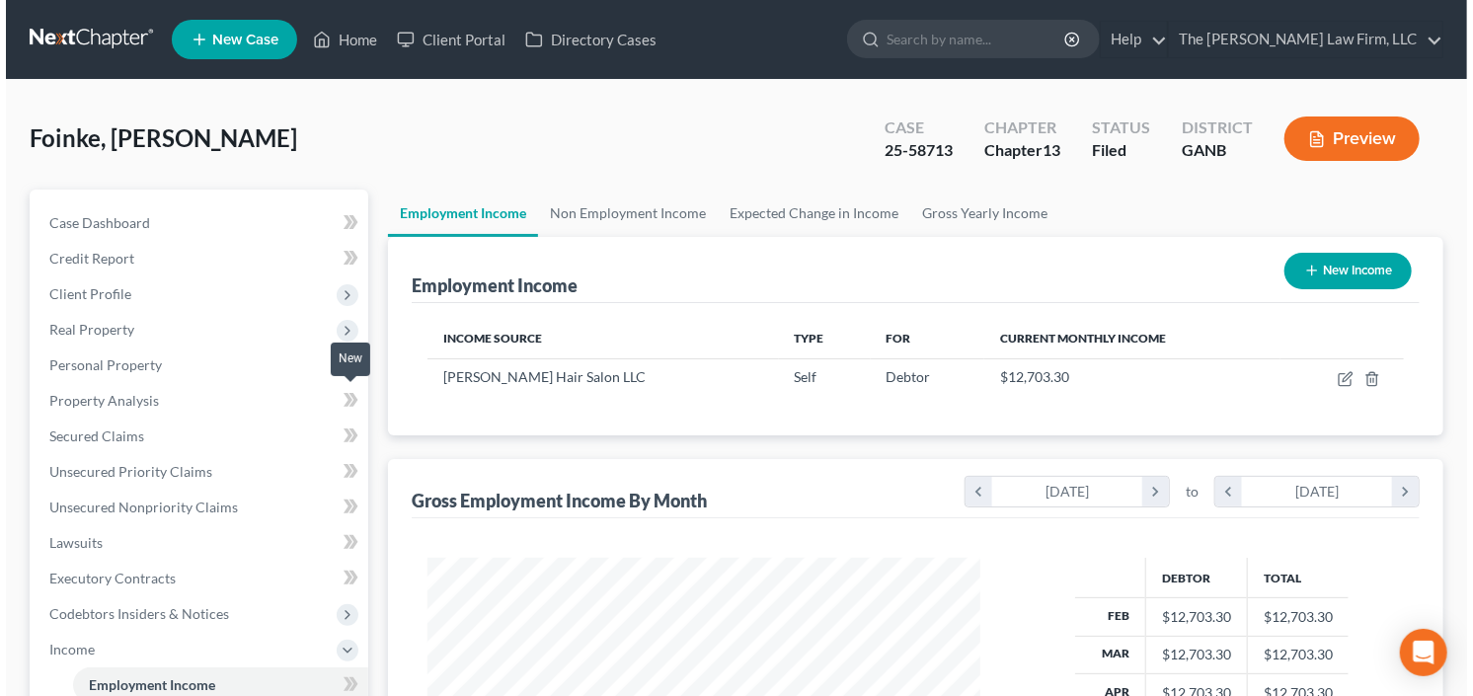
scroll to position [352, 592]
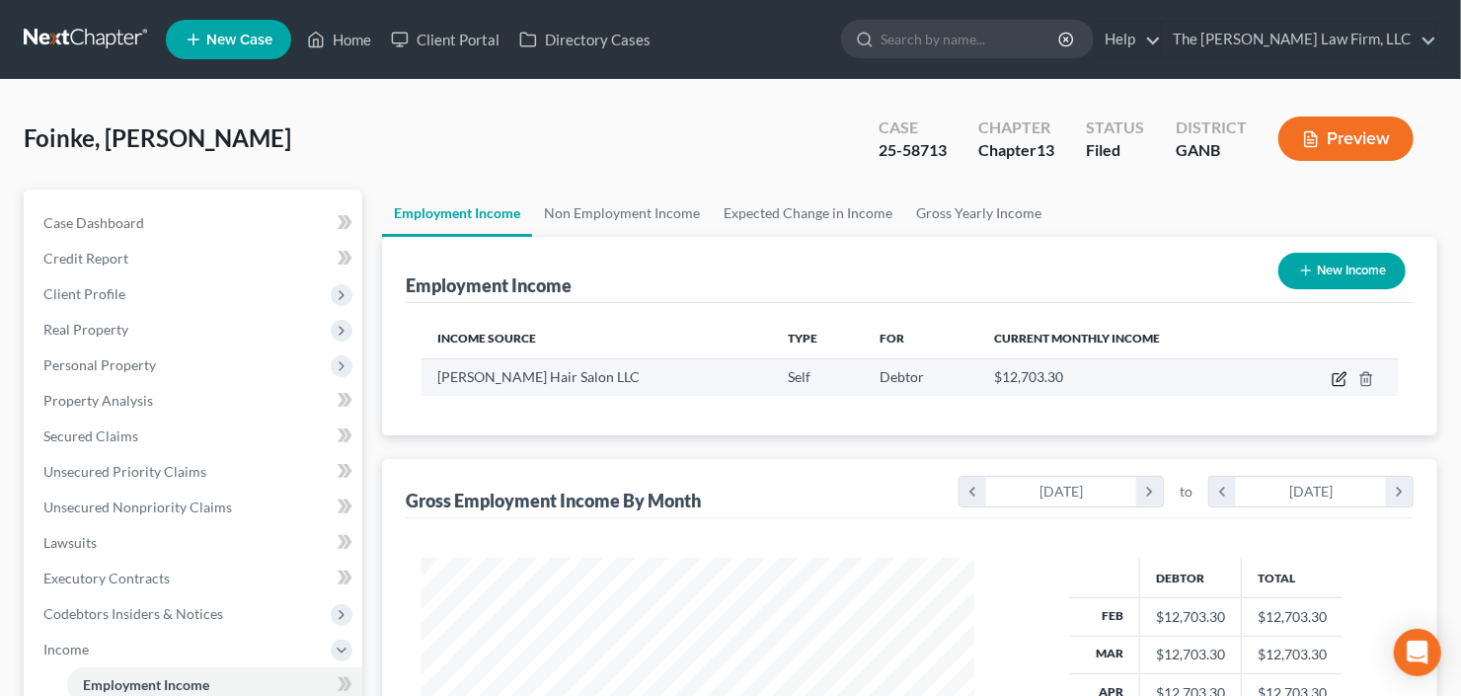
click at [1338, 384] on icon "button" at bounding box center [1340, 379] width 16 height 16
select select "1"
select select "0"
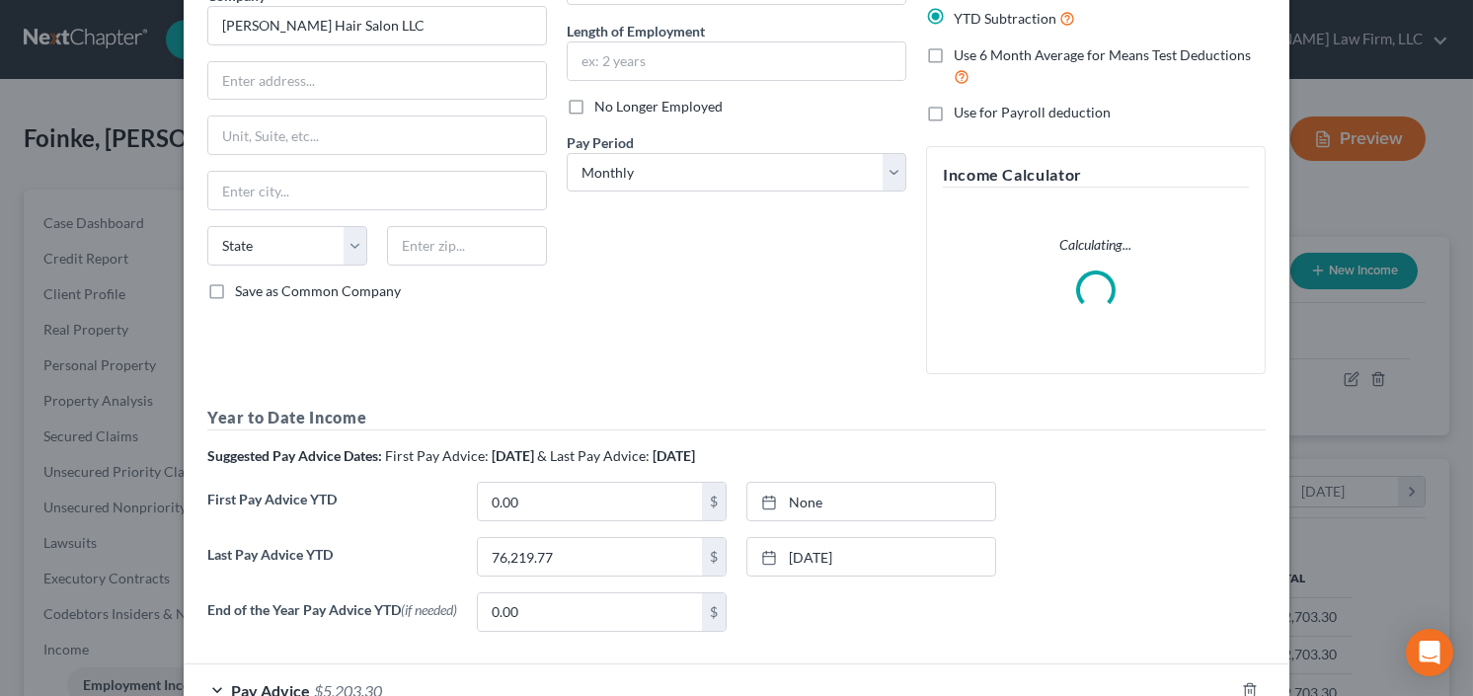
scroll to position [312, 0]
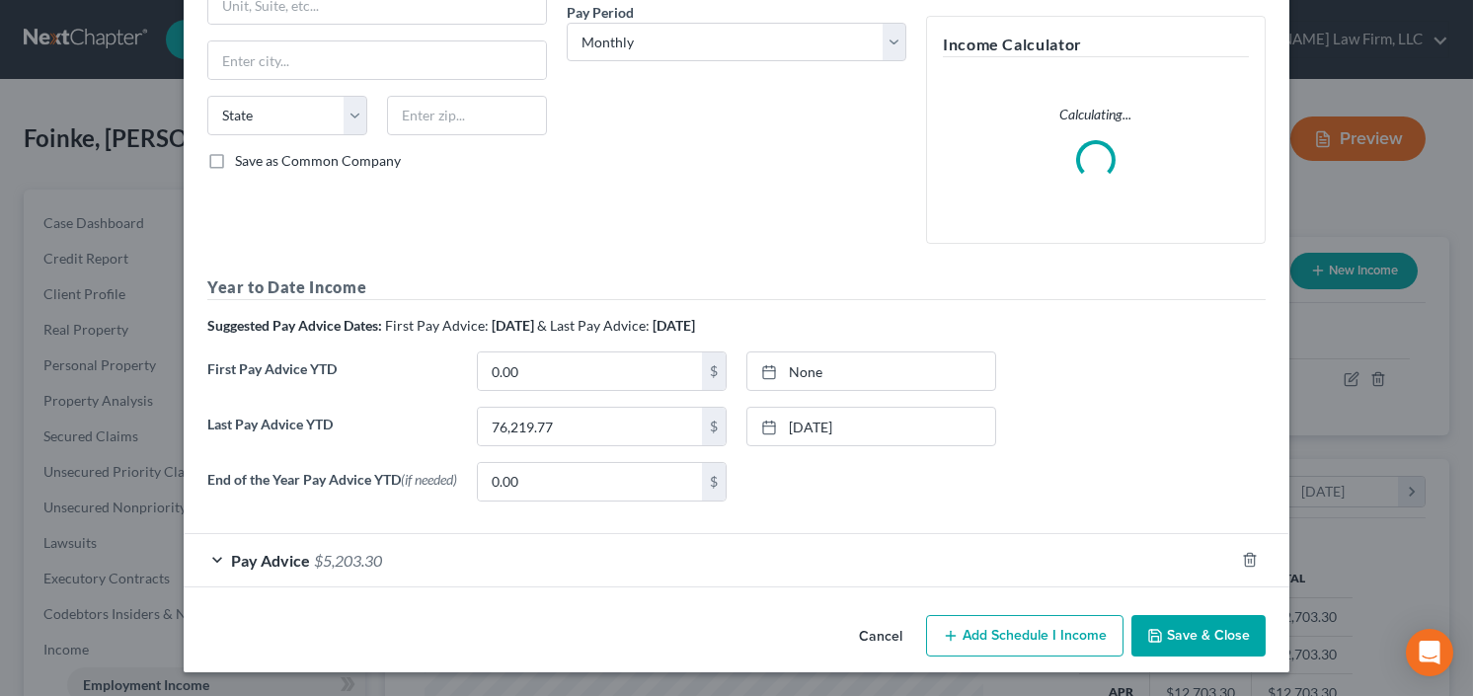
click at [314, 559] on span "$5,203.30" at bounding box center [348, 560] width 68 height 19
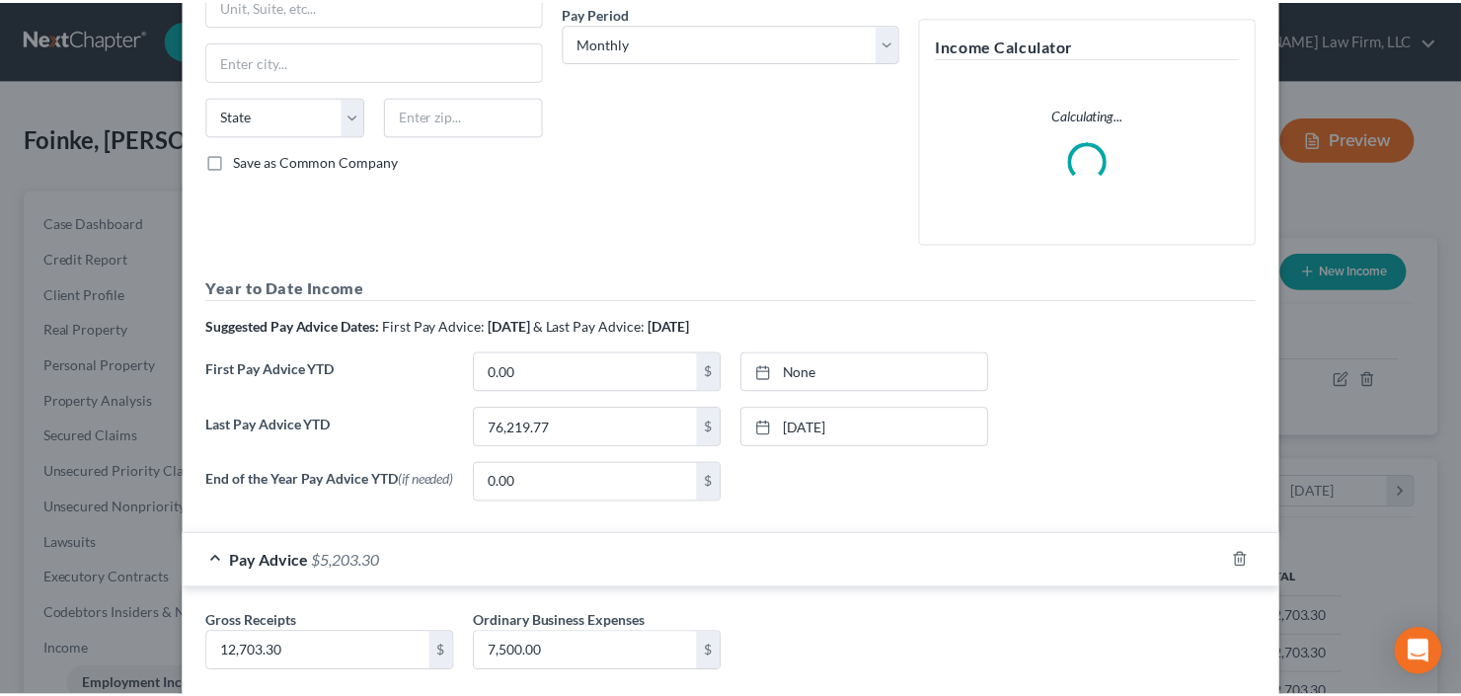
scroll to position [427, 0]
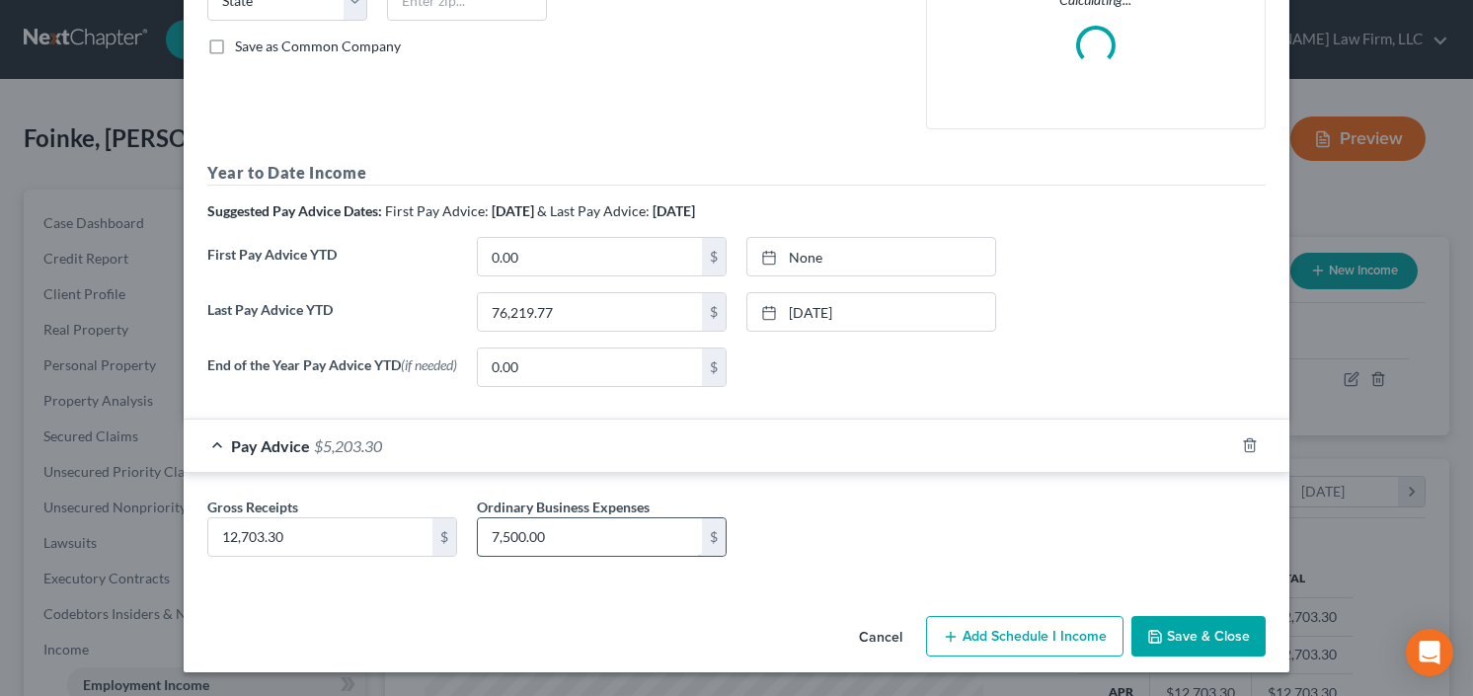
click at [546, 533] on input "7,500.00" at bounding box center [590, 537] width 224 height 38
type input "8,000.00"
click at [1232, 633] on button "Save & Close" at bounding box center [1198, 636] width 134 height 41
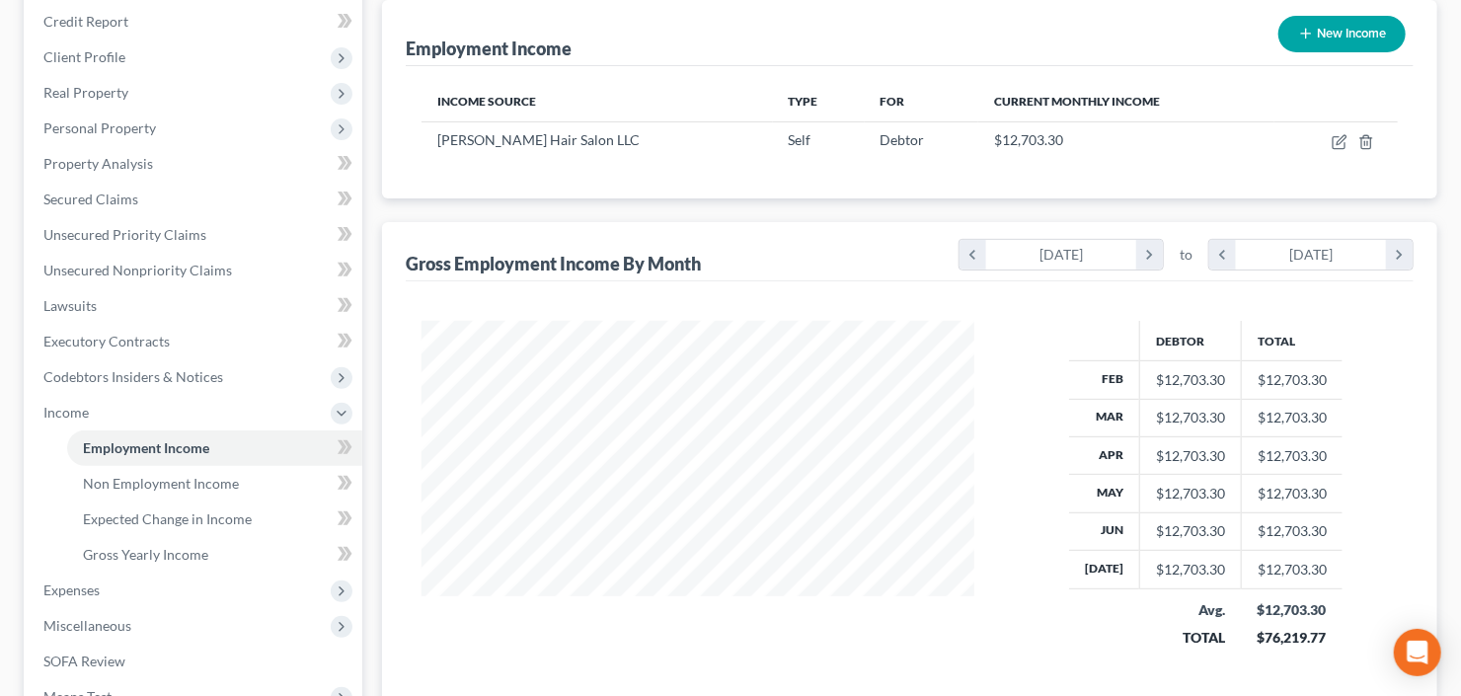
scroll to position [316, 0]
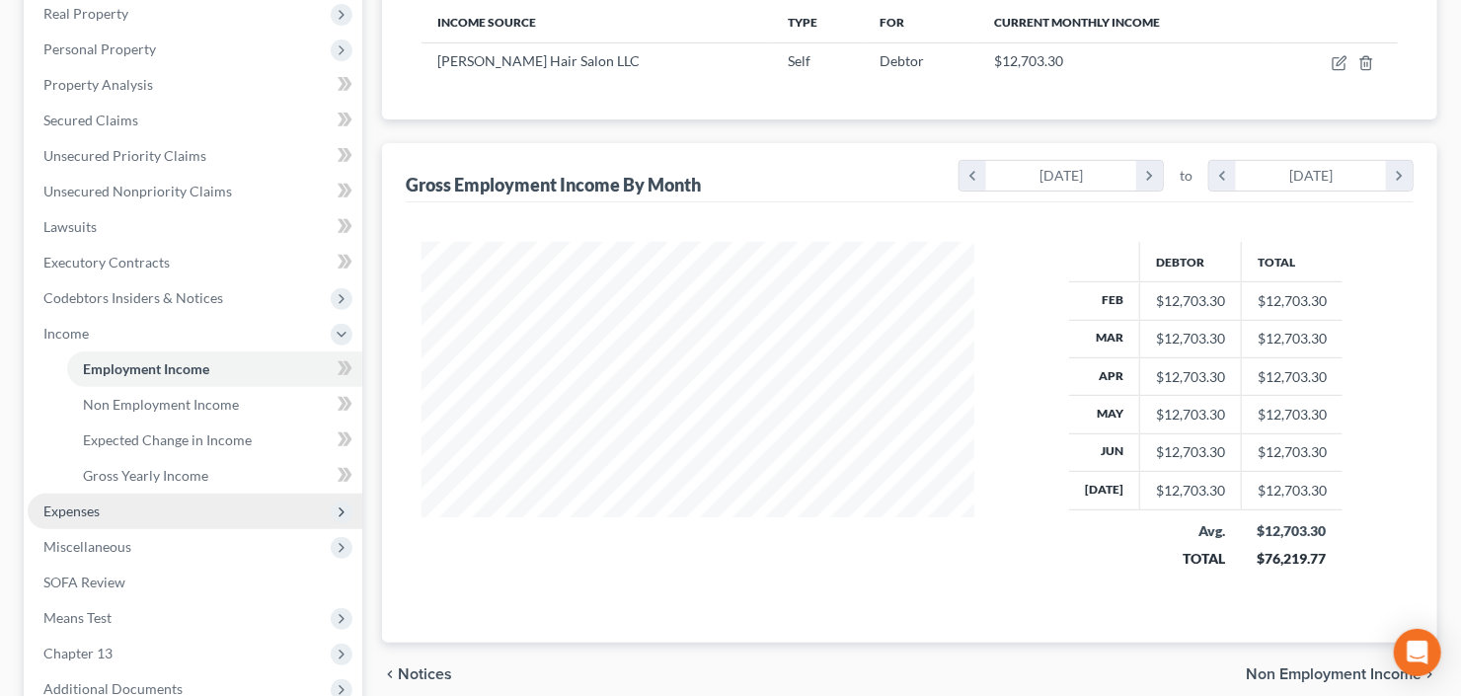
click at [123, 500] on span "Expenses" at bounding box center [195, 512] width 335 height 36
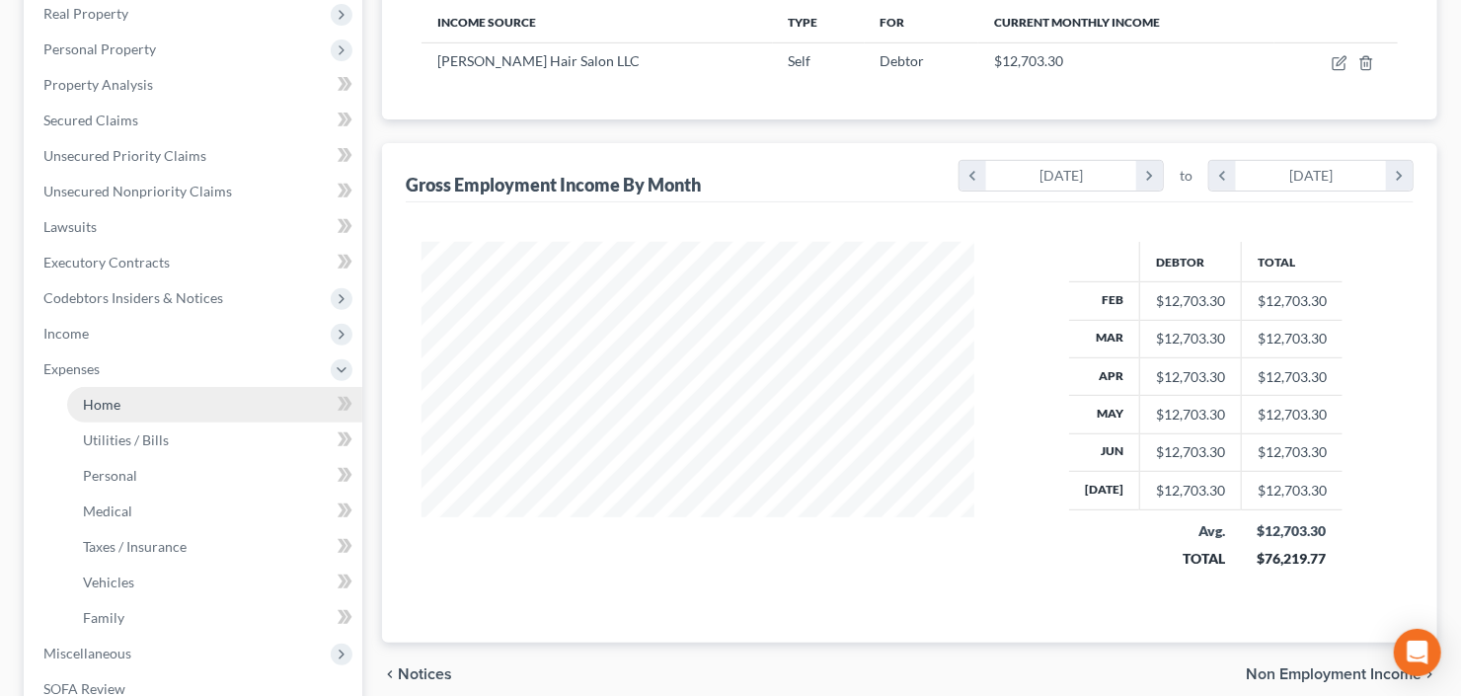
click at [122, 409] on link "Home" at bounding box center [214, 405] width 295 height 36
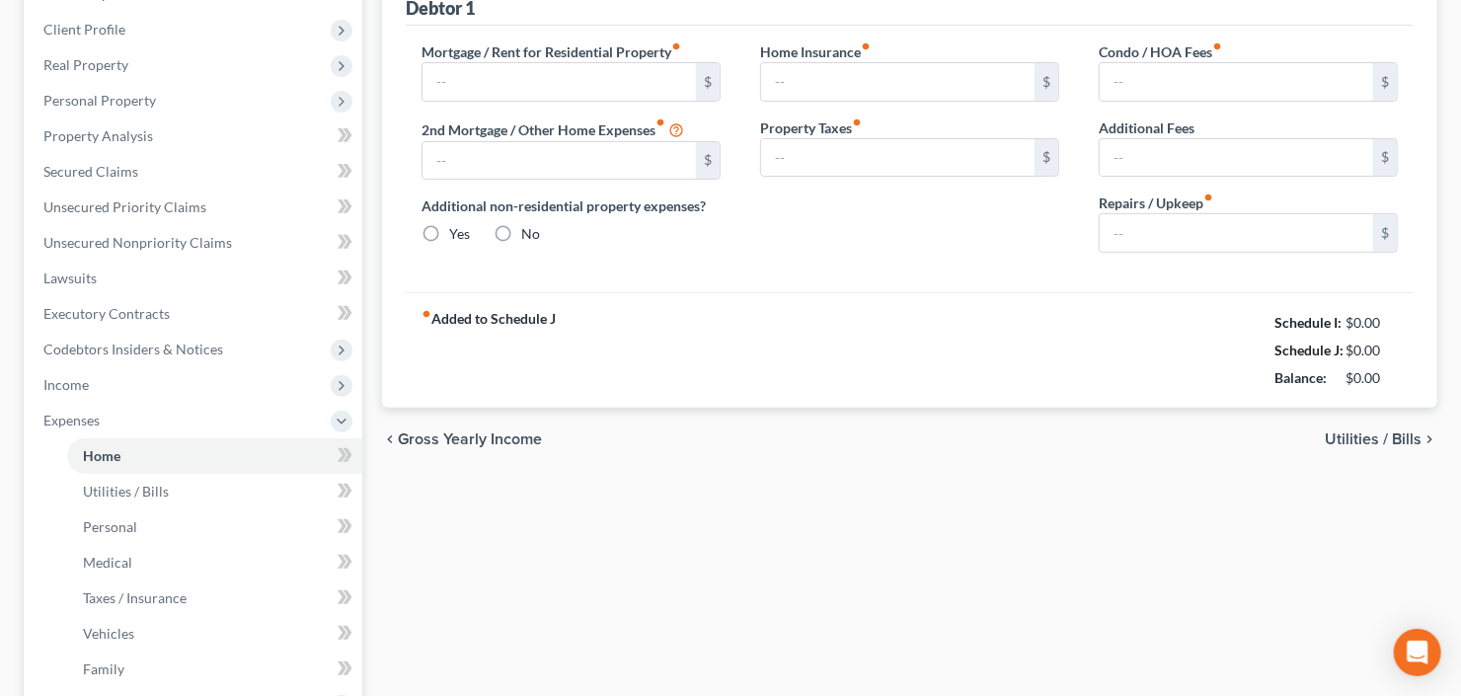
type input "1,418.00"
type input "0.00"
radio input "true"
type input "0.00"
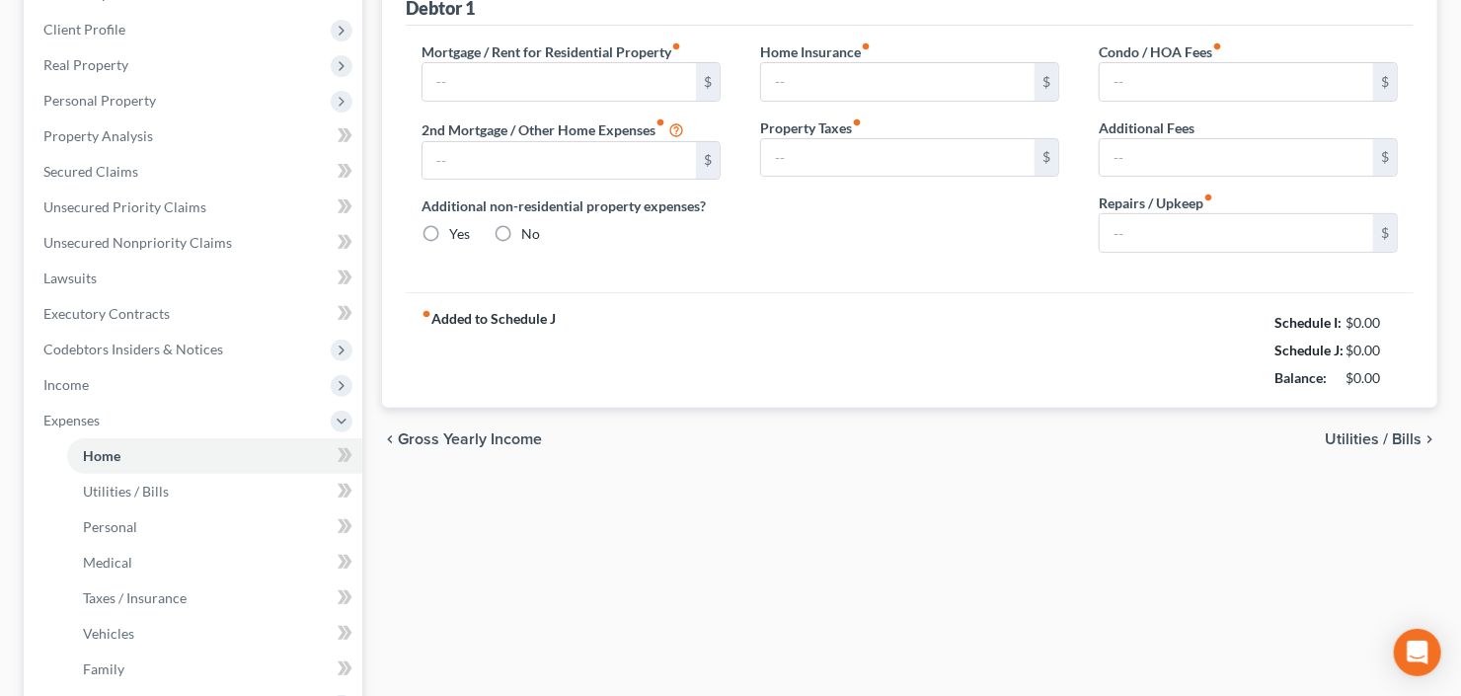
type input "0.00"
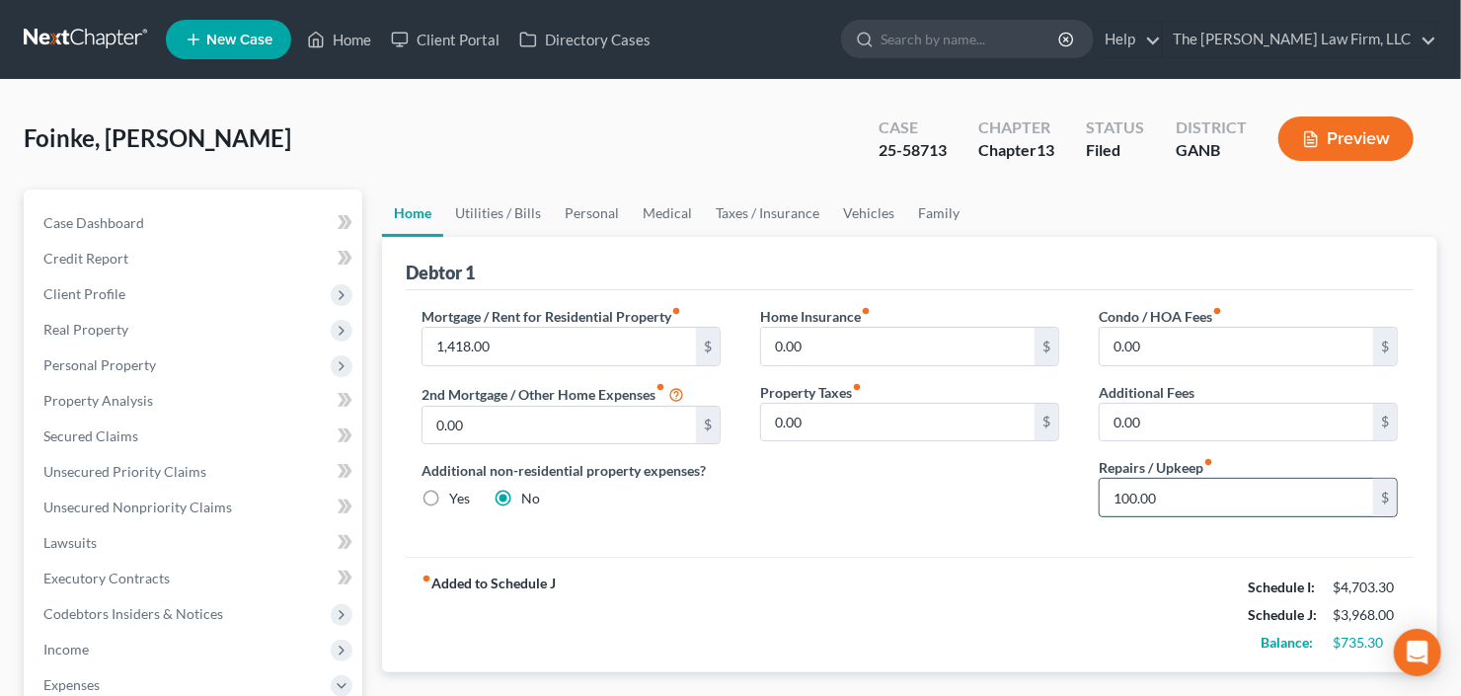
click at [1163, 489] on input "100.00" at bounding box center [1236, 498] width 273 height 38
type input "50"
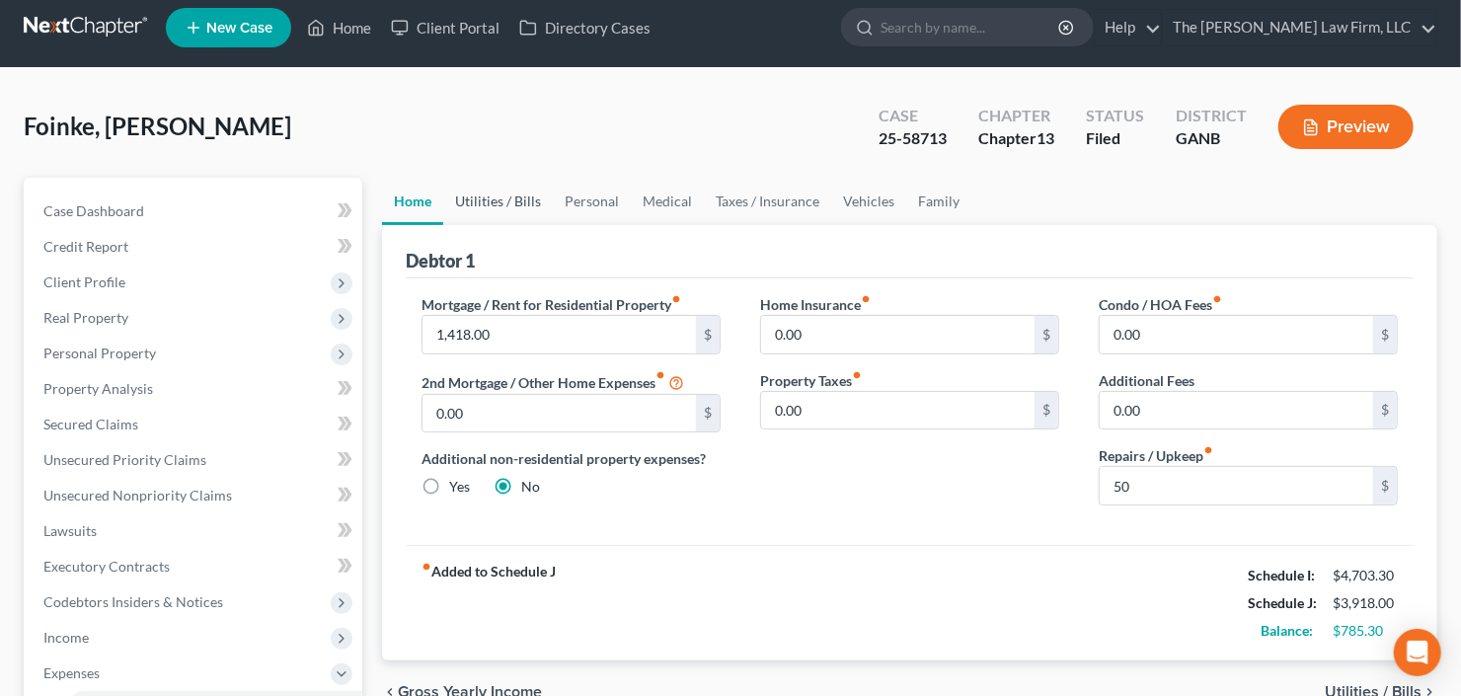
click at [500, 202] on link "Utilities / Bills" at bounding box center [498, 201] width 110 height 47
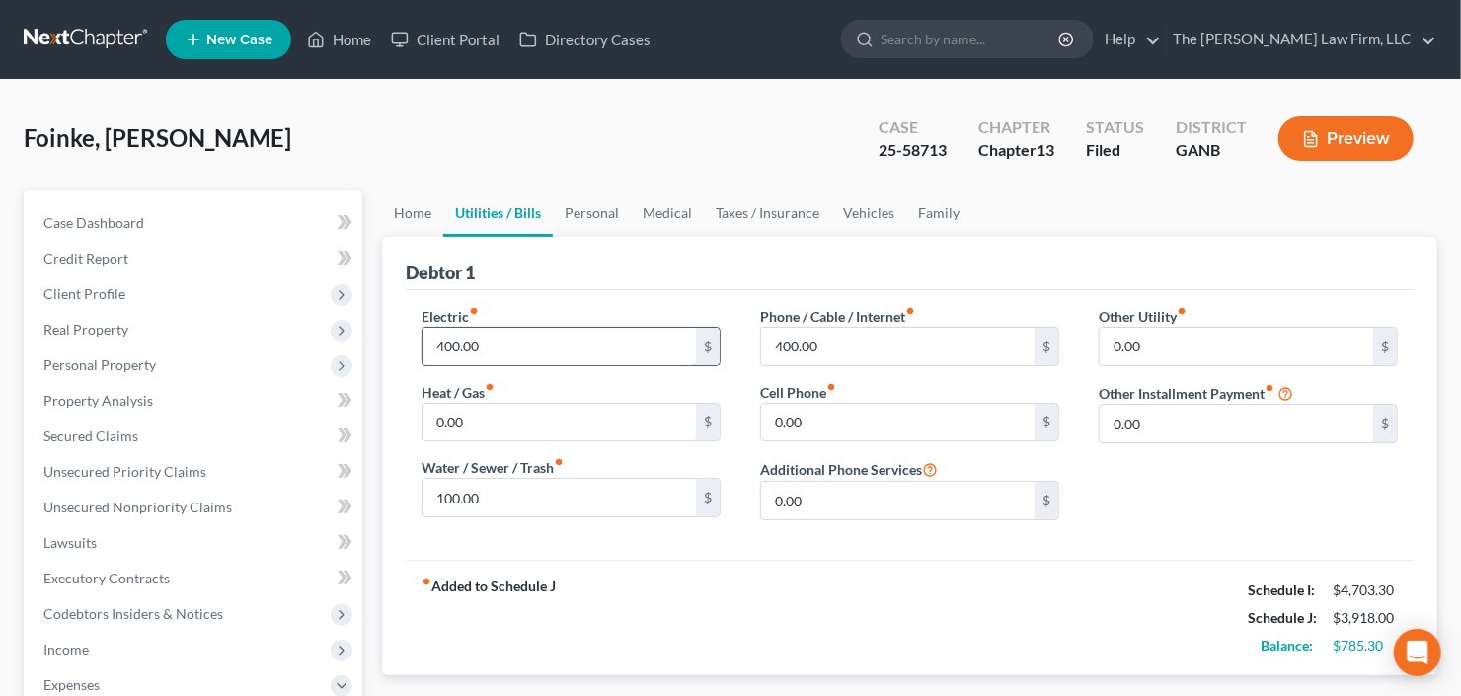
click at [546, 337] on input "400.00" at bounding box center [559, 347] width 273 height 38
type input "350"
click at [595, 203] on link "Personal" at bounding box center [592, 213] width 78 height 47
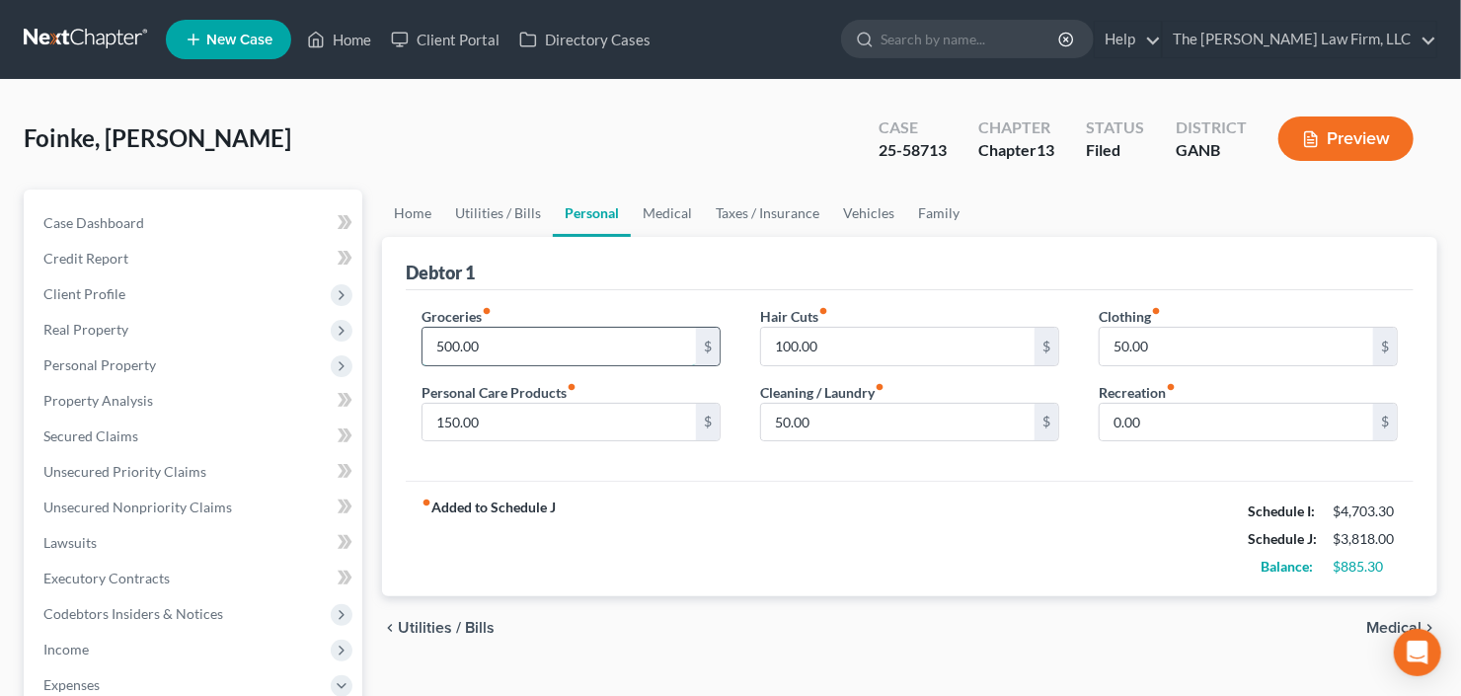
click at [511, 351] on input "500.00" at bounding box center [559, 347] width 273 height 38
click at [503, 341] on input "495.0" at bounding box center [559, 347] width 273 height 38
click at [503, 341] on input "450" at bounding box center [559, 347] width 273 height 38
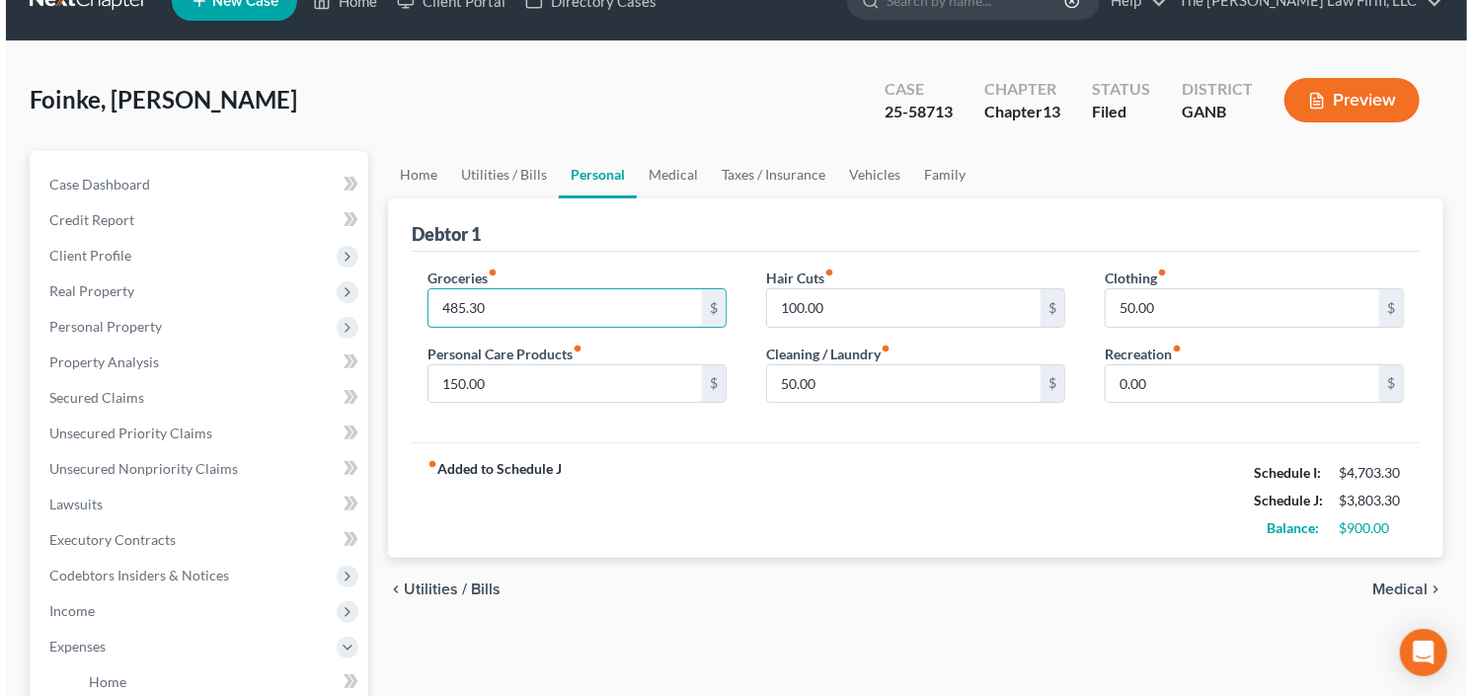
scroll to position [3, 0]
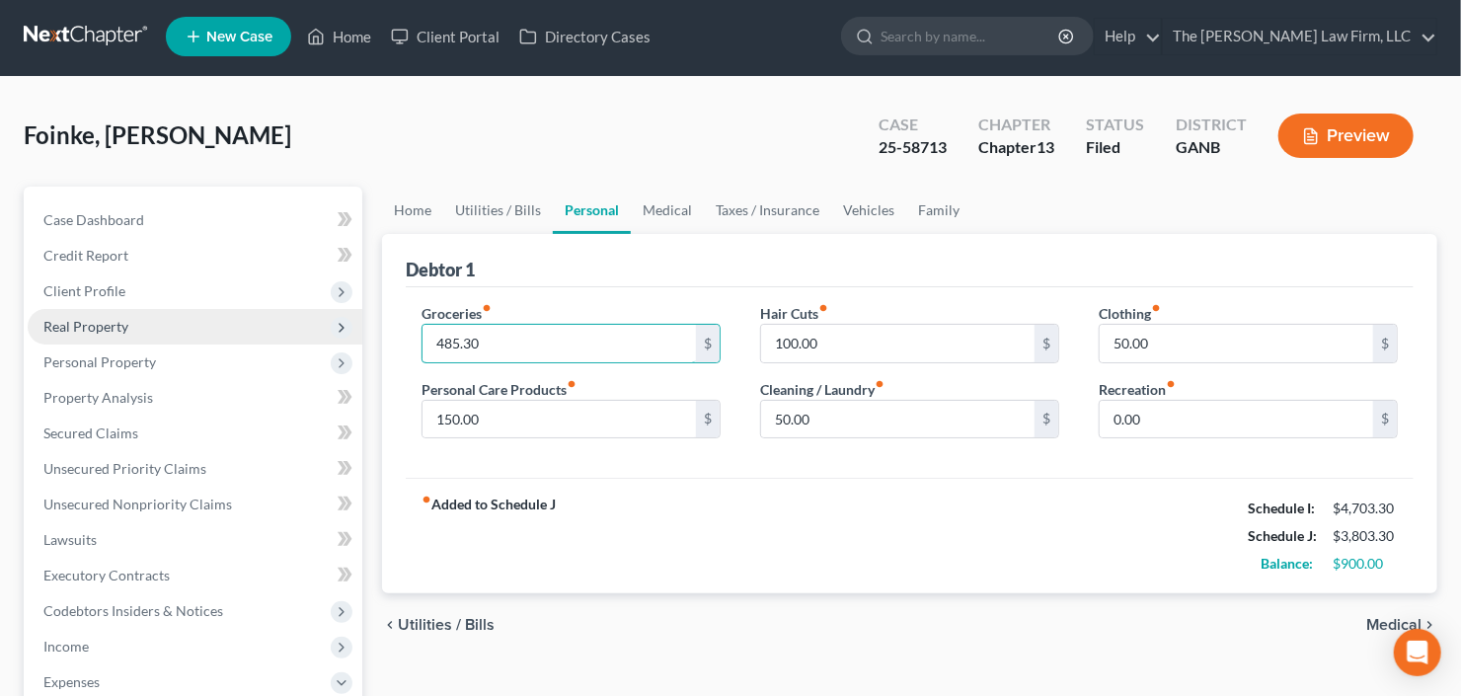
type input "485.30"
click at [91, 335] on span "Real Property" at bounding box center [195, 327] width 335 height 36
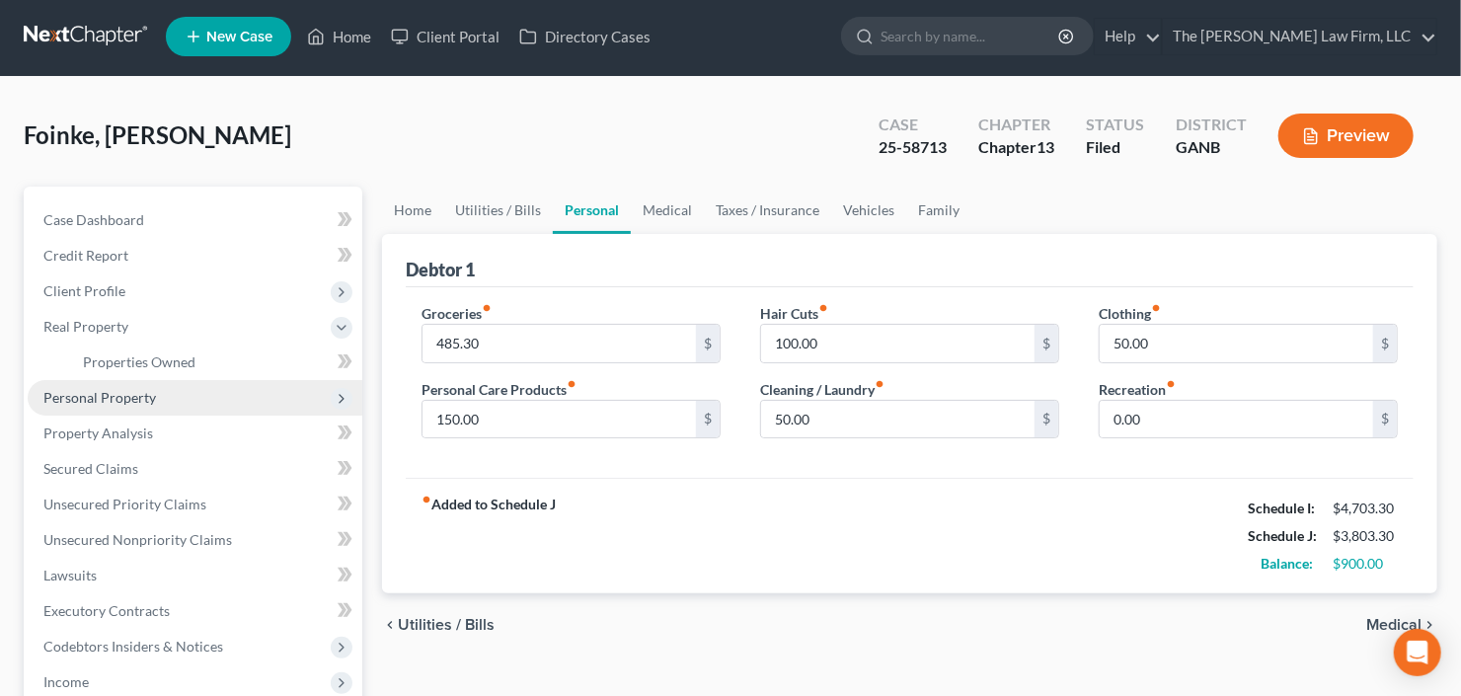
click at [115, 399] on span "Personal Property" at bounding box center [99, 397] width 113 height 17
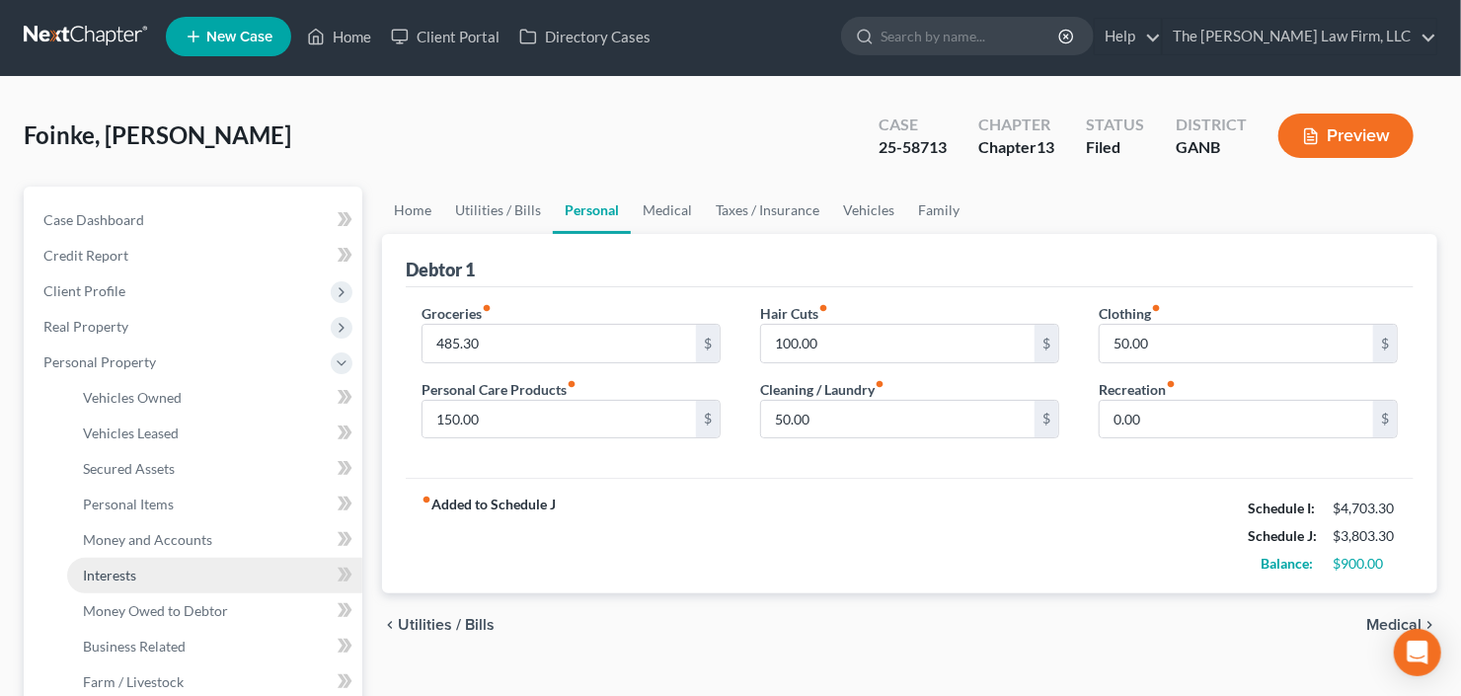
click at [130, 578] on span "Interests" at bounding box center [109, 575] width 53 height 17
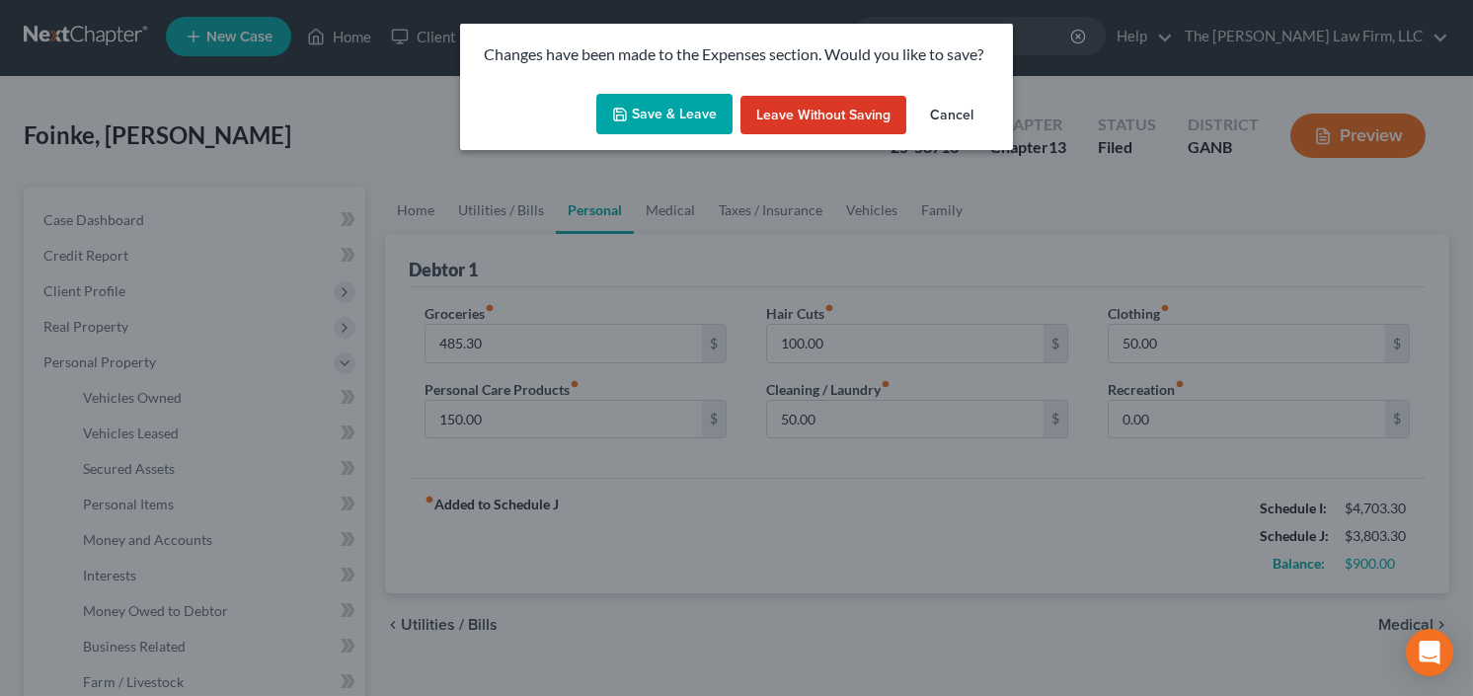
click at [674, 108] on button "Save & Leave" at bounding box center [664, 114] width 136 height 41
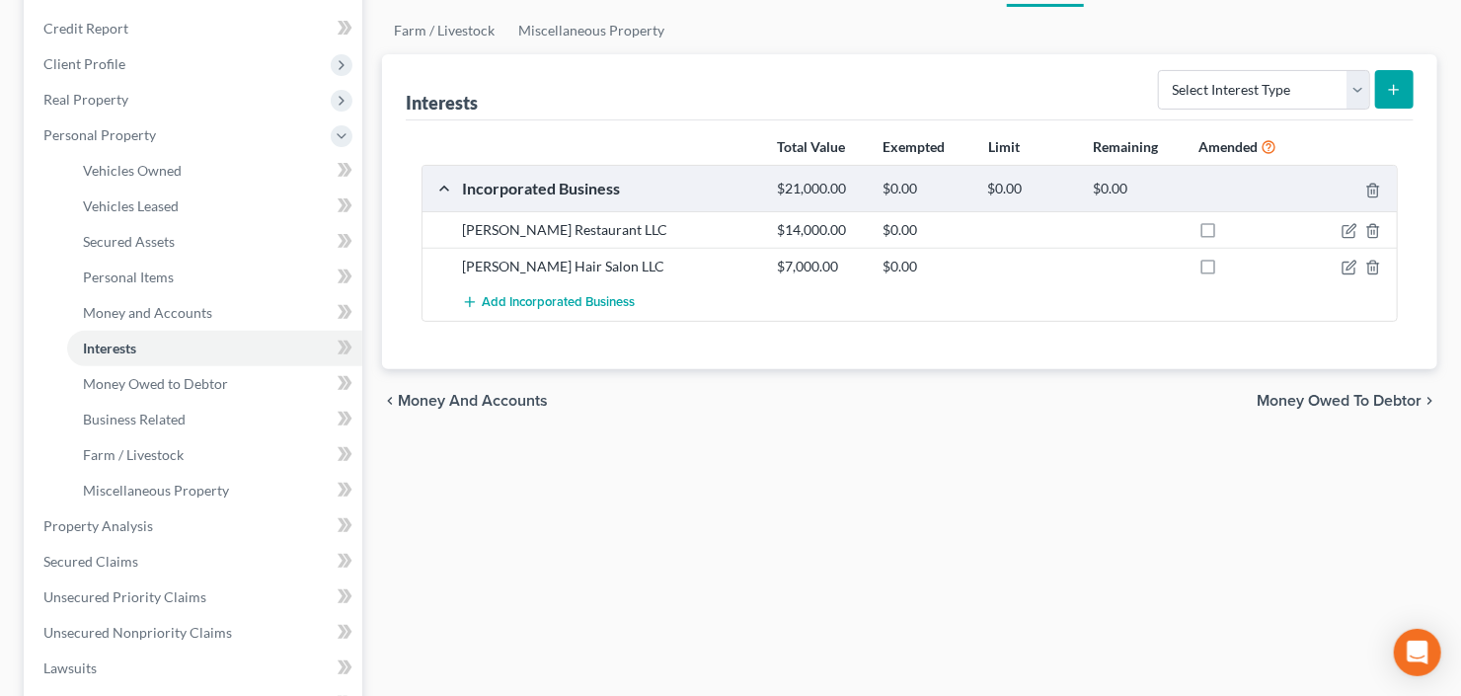
scroll to position [237, 0]
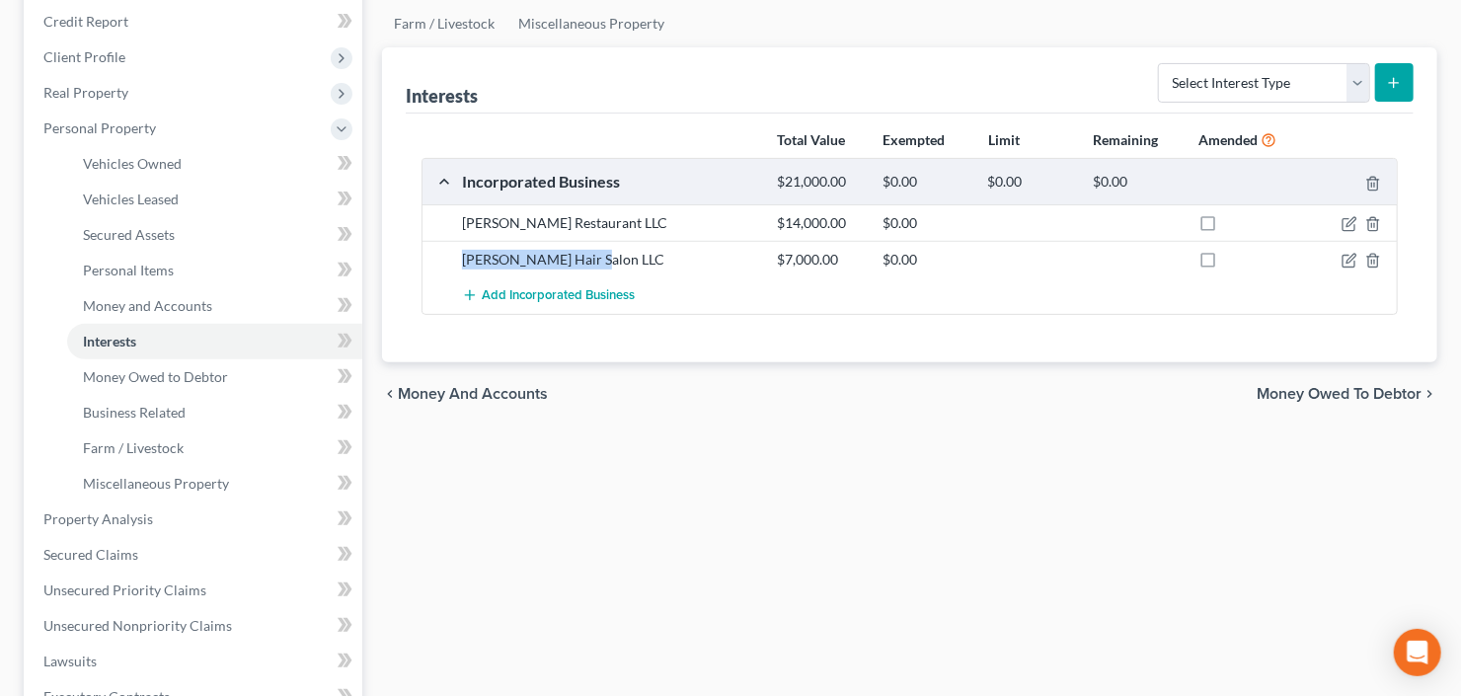
drag, startPoint x: 588, startPoint y: 256, endPoint x: 449, endPoint y: 258, distance: 139.2
click at [449, 258] on div "Binta Hair Salon LLC $7,000.00 $0.00" at bounding box center [910, 259] width 974 height 37
copy div "Binta Hair Salon LLC"
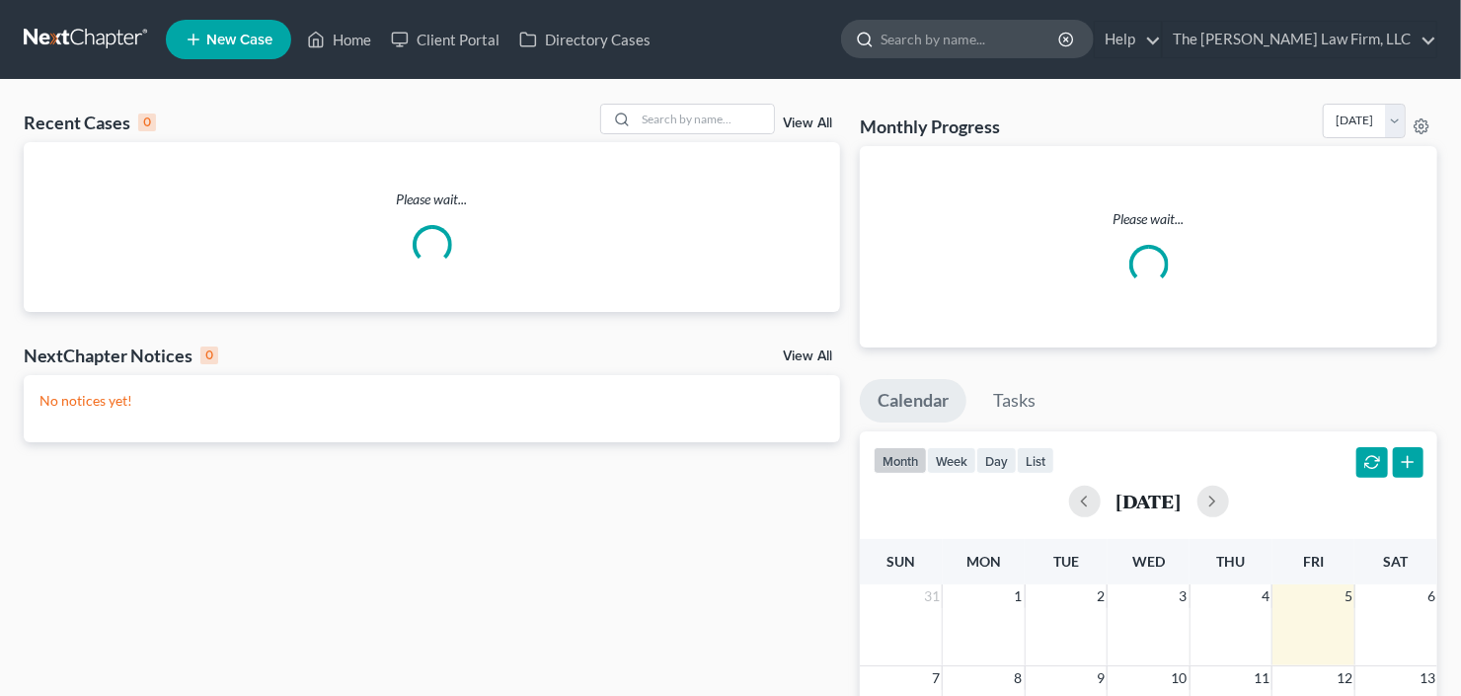
click at [966, 42] on input "search" at bounding box center [971, 39] width 181 height 37
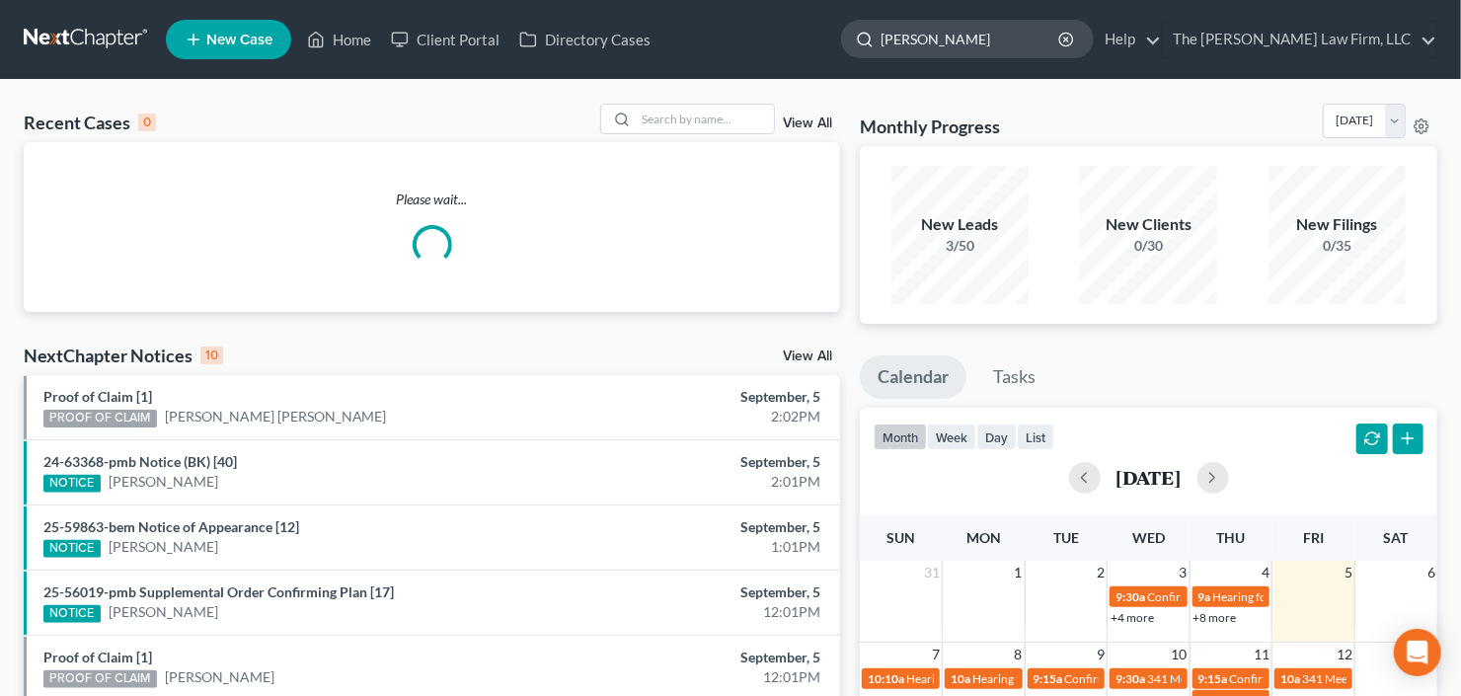
type input "wright"
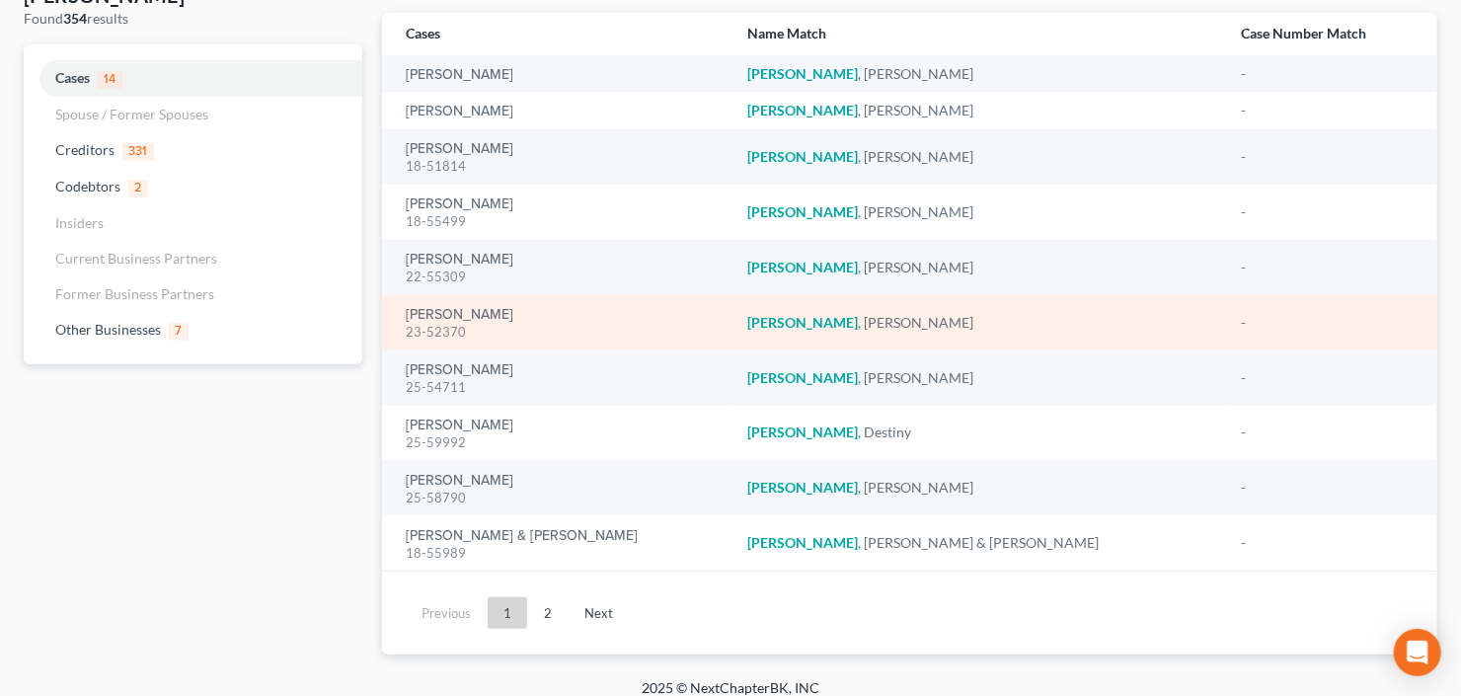
scroll to position [168, 0]
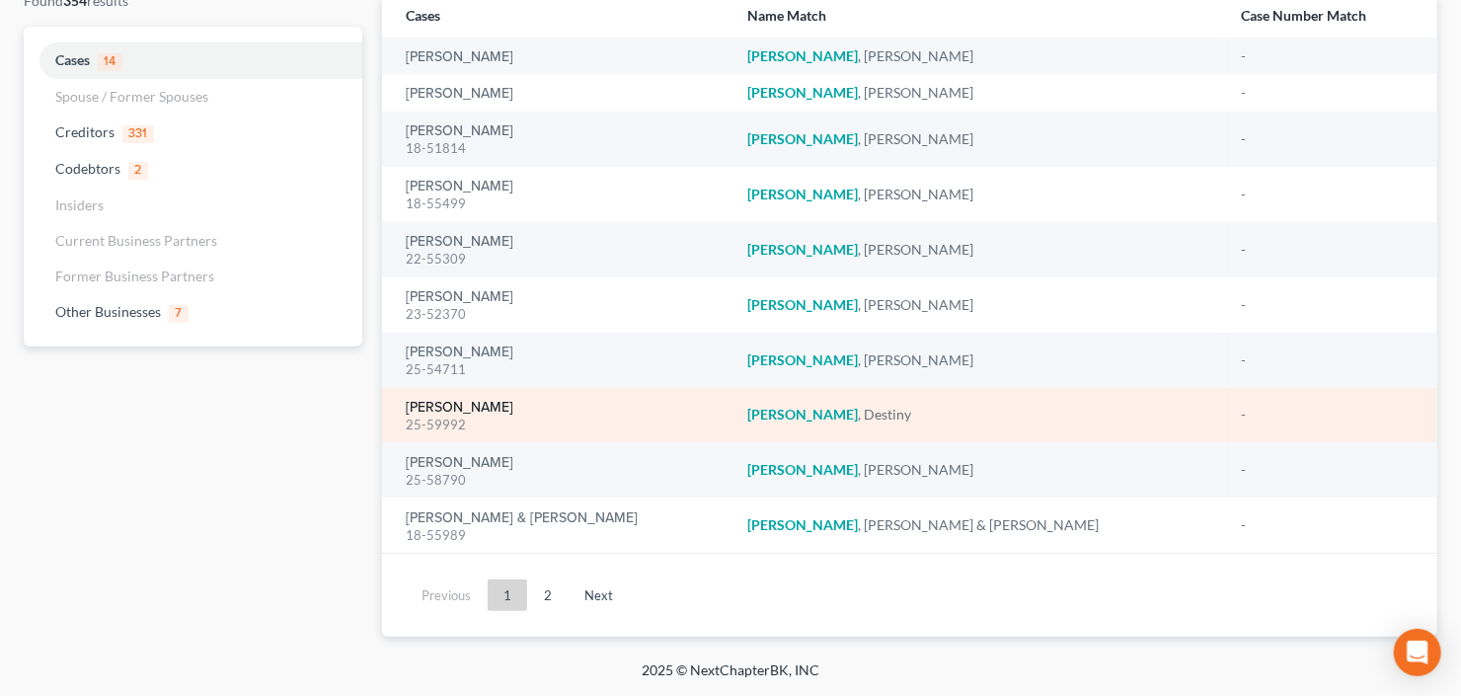
click at [430, 412] on link "[PERSON_NAME]" at bounding box center [460, 408] width 108 height 14
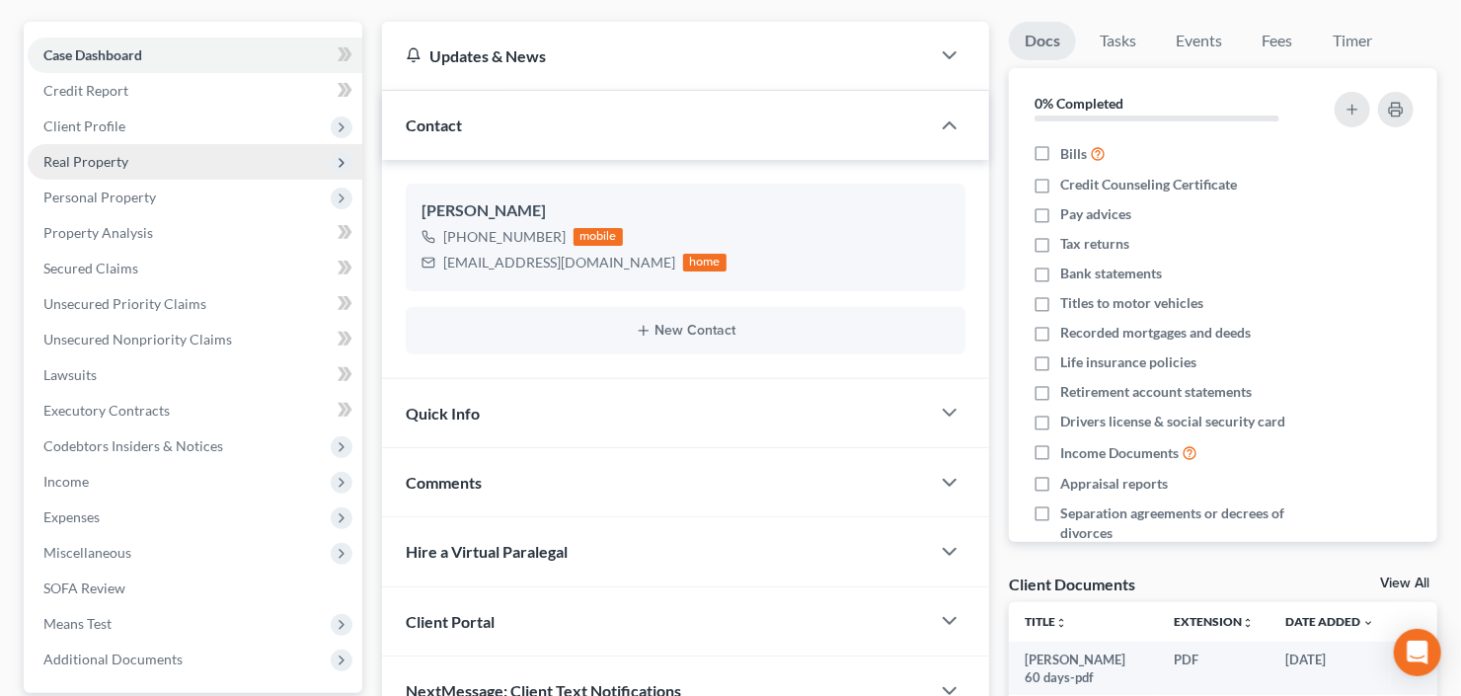
click at [110, 153] on span "Real Property" at bounding box center [85, 161] width 85 height 17
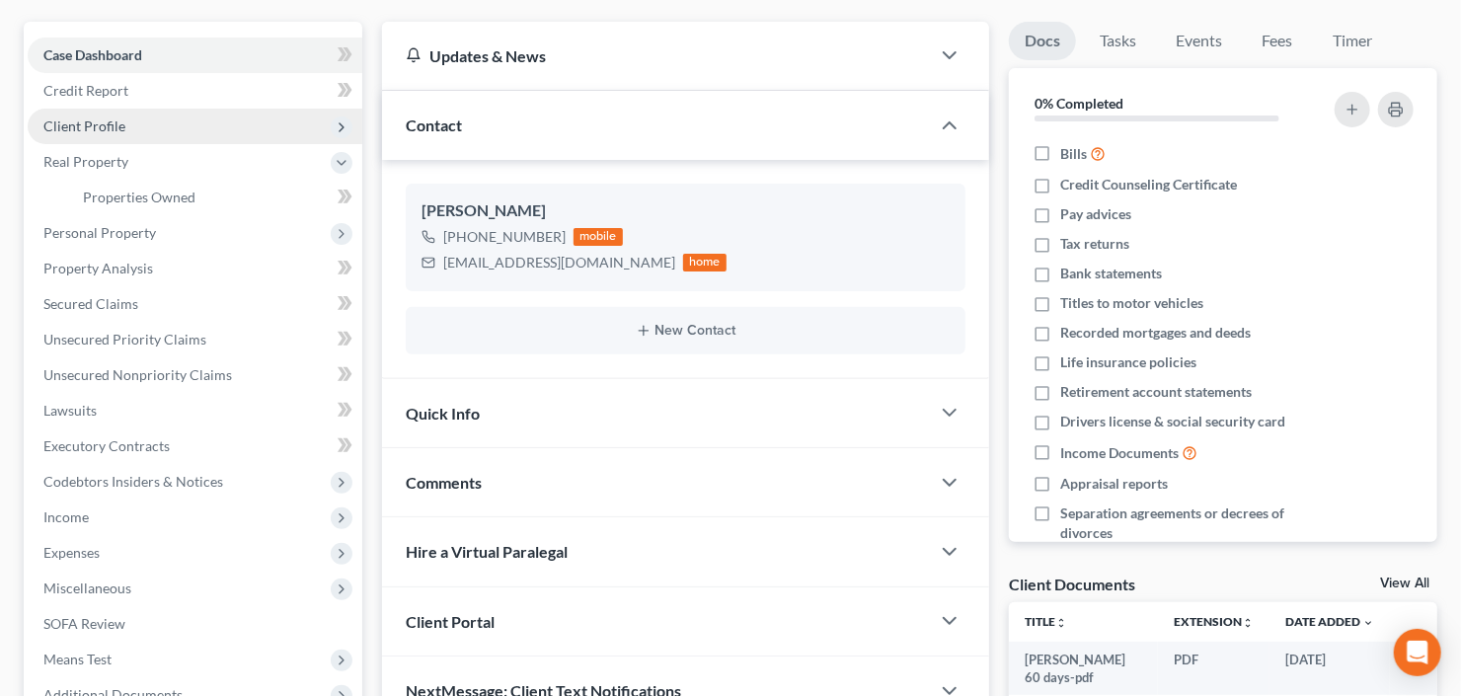
click at [118, 119] on span "Client Profile" at bounding box center [84, 125] width 82 height 17
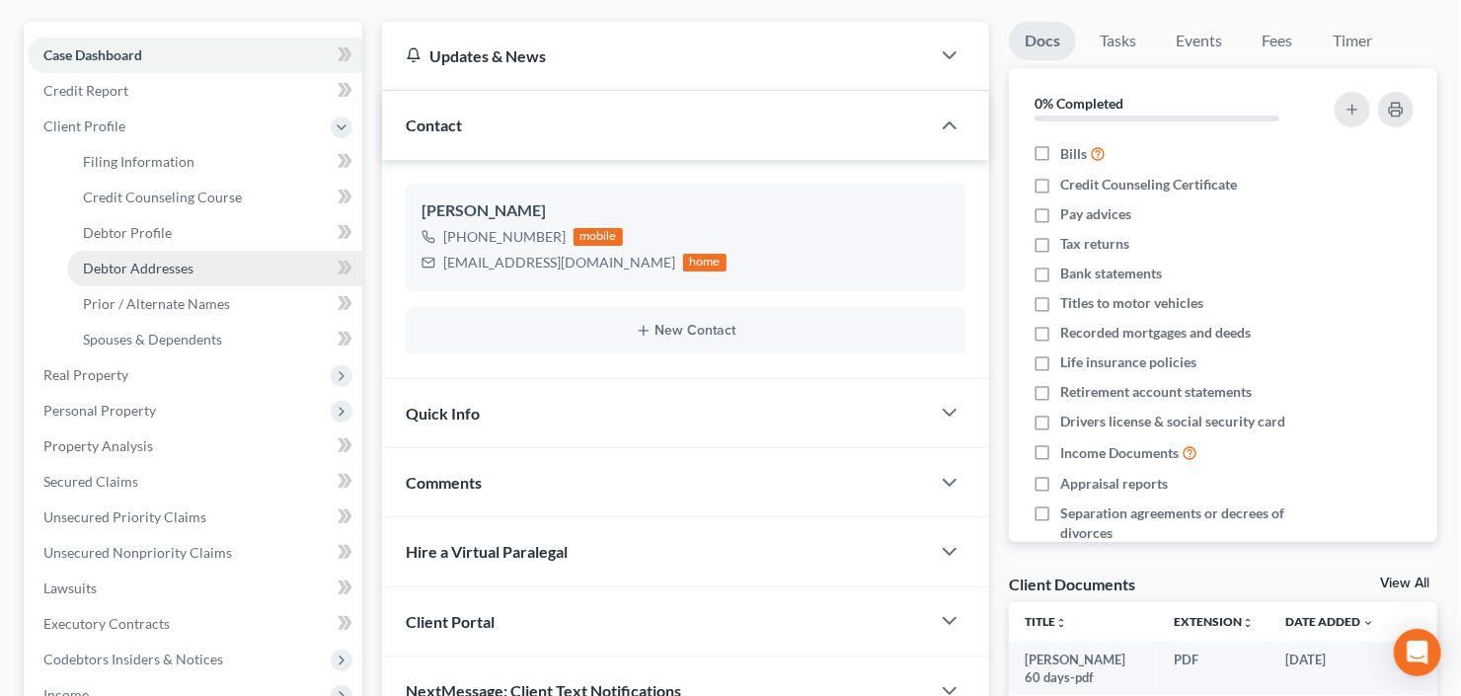
click at [133, 256] on link "Debtor Addresses" at bounding box center [214, 269] width 295 height 36
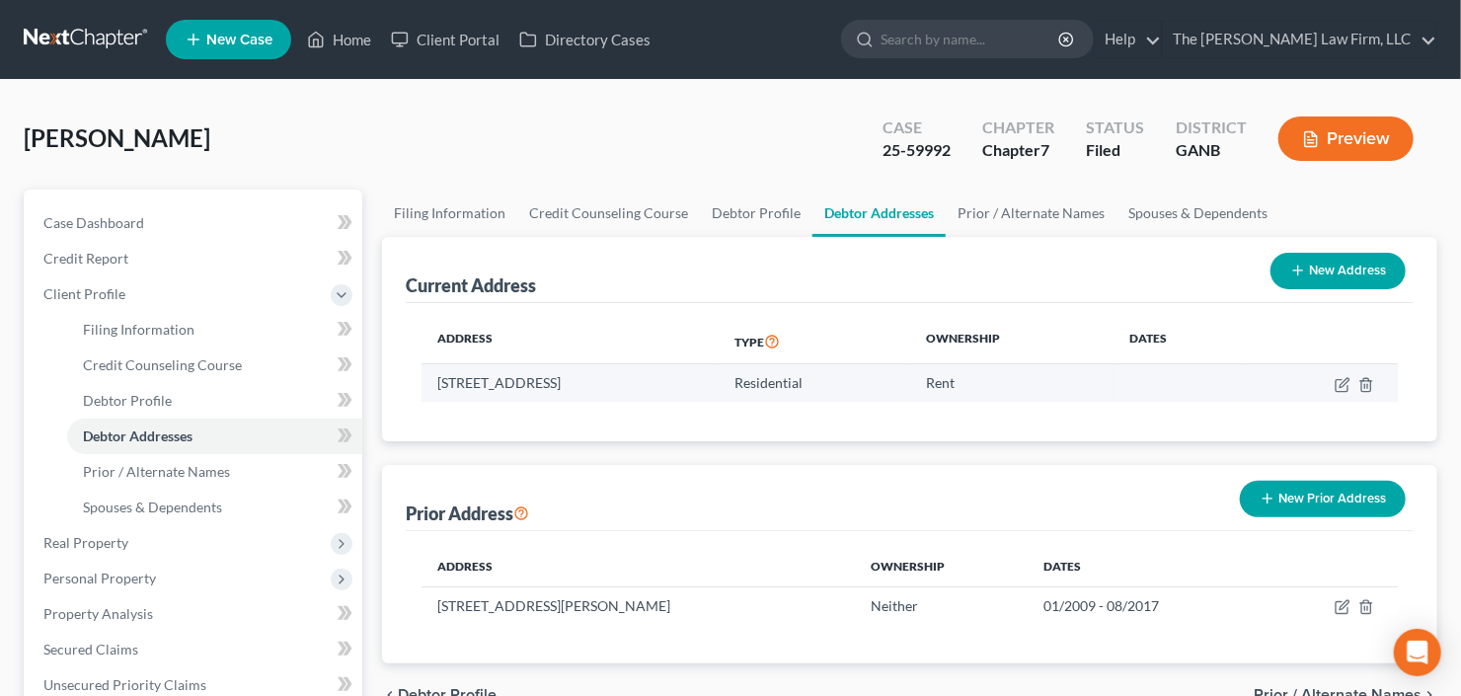
drag, startPoint x: 620, startPoint y: 381, endPoint x: 428, endPoint y: 384, distance: 191.5
click at [428, 384] on td "3025 Raven Trace, Fairburn, GA 30213" at bounding box center [571, 383] width 298 height 38
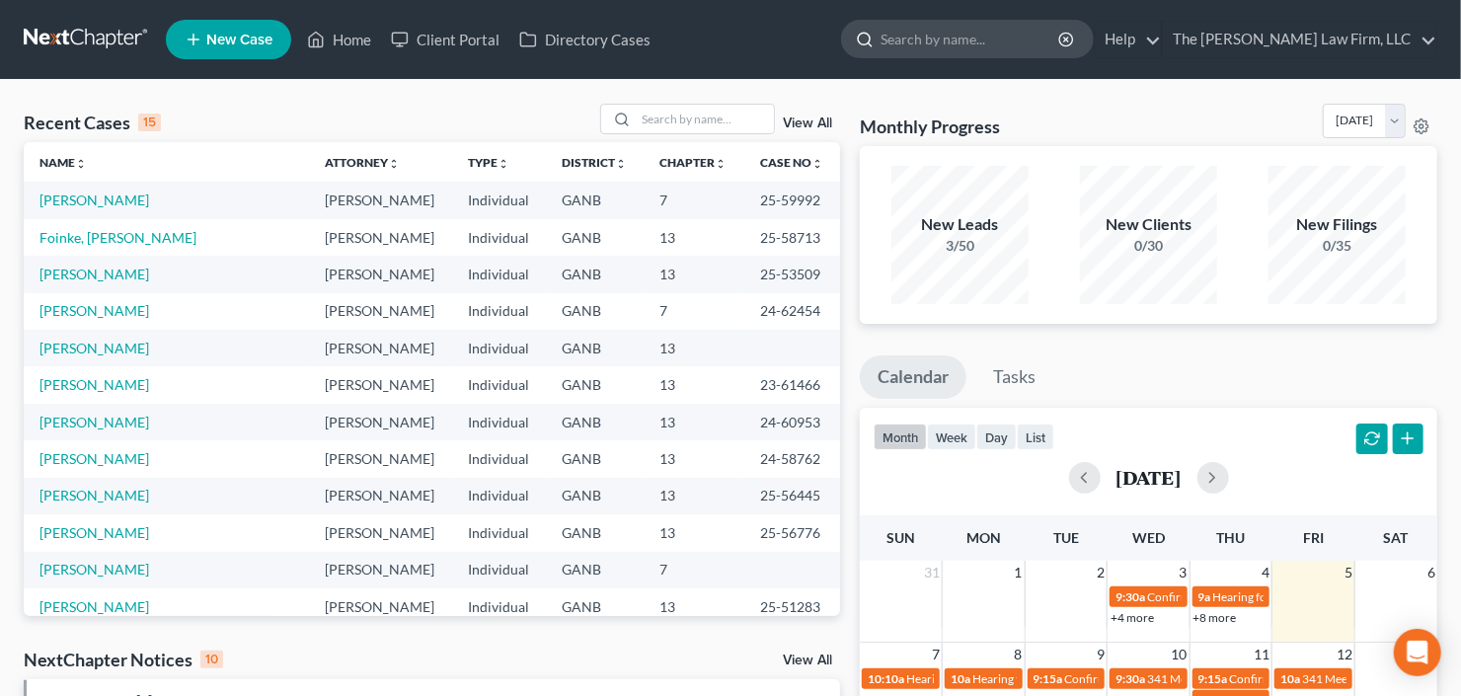
click at [1033, 28] on input "search" at bounding box center [971, 39] width 181 height 37
type input "deborah"
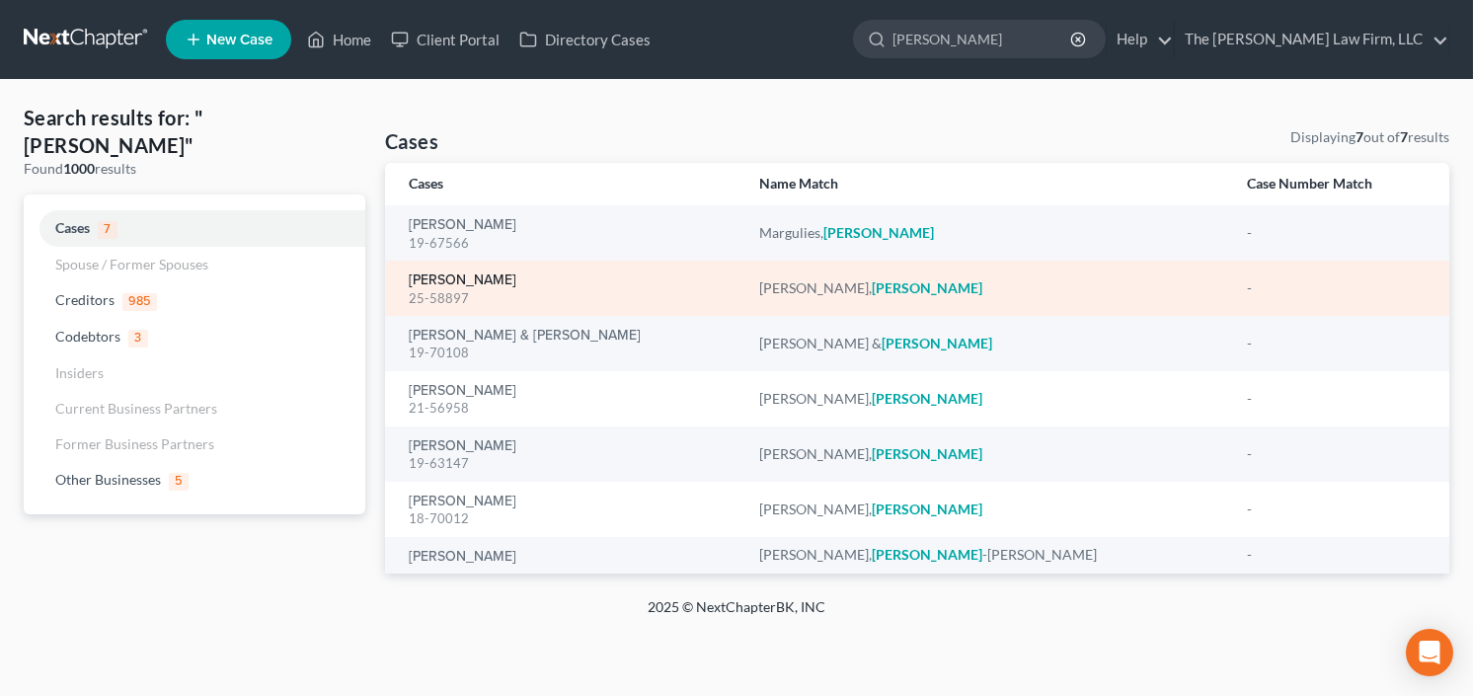
click at [456, 279] on link "[PERSON_NAME]" at bounding box center [463, 280] width 108 height 14
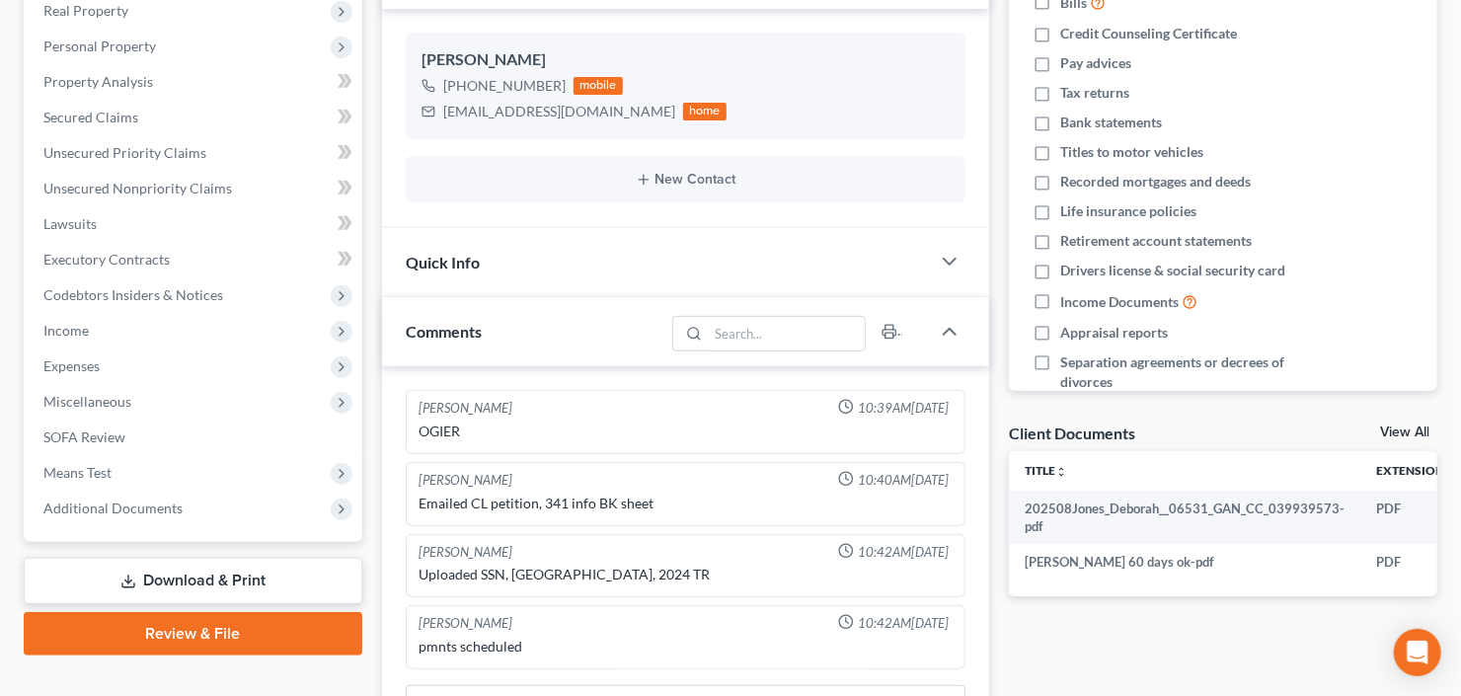
scroll to position [395, 0]
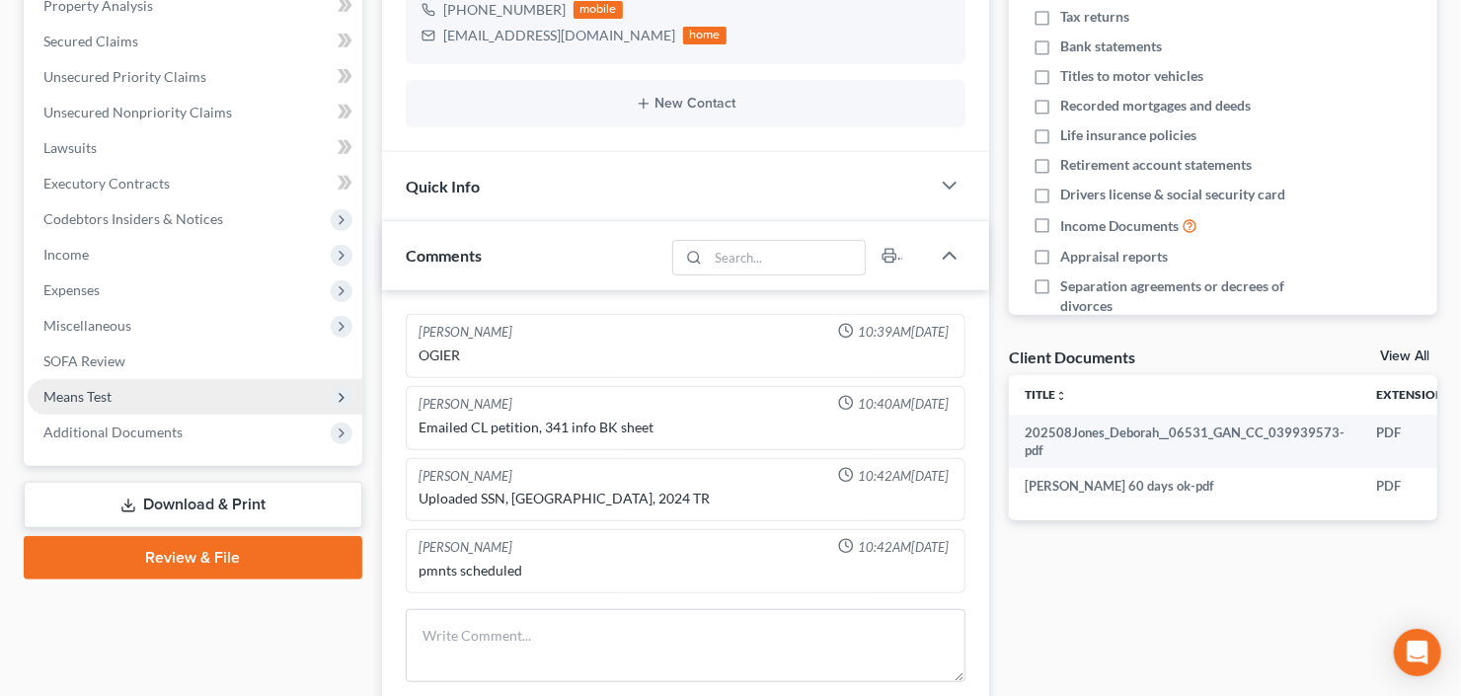
drag, startPoint x: 126, startPoint y: 431, endPoint x: 137, endPoint y: 389, distance: 43.8
click at [126, 431] on span "Additional Documents" at bounding box center [112, 432] width 139 height 17
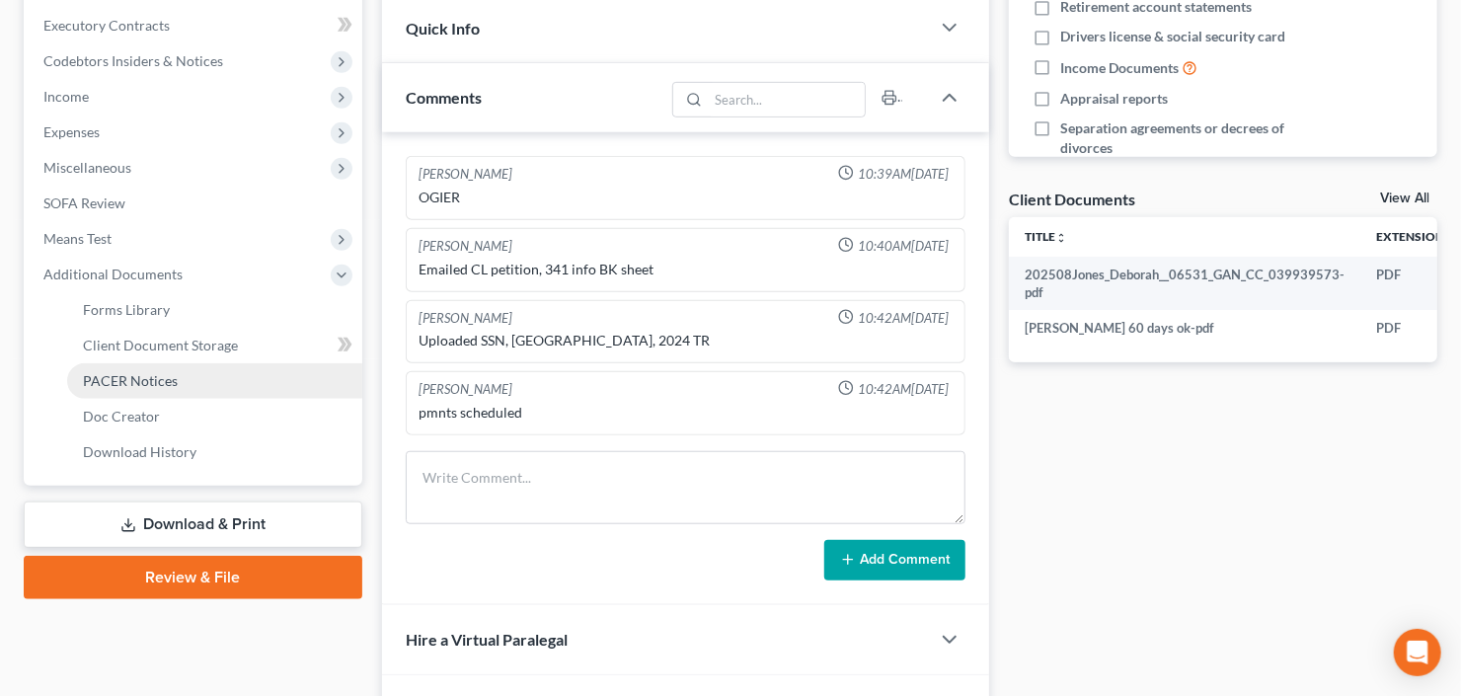
click at [133, 380] on span "PACER Notices" at bounding box center [130, 380] width 95 height 17
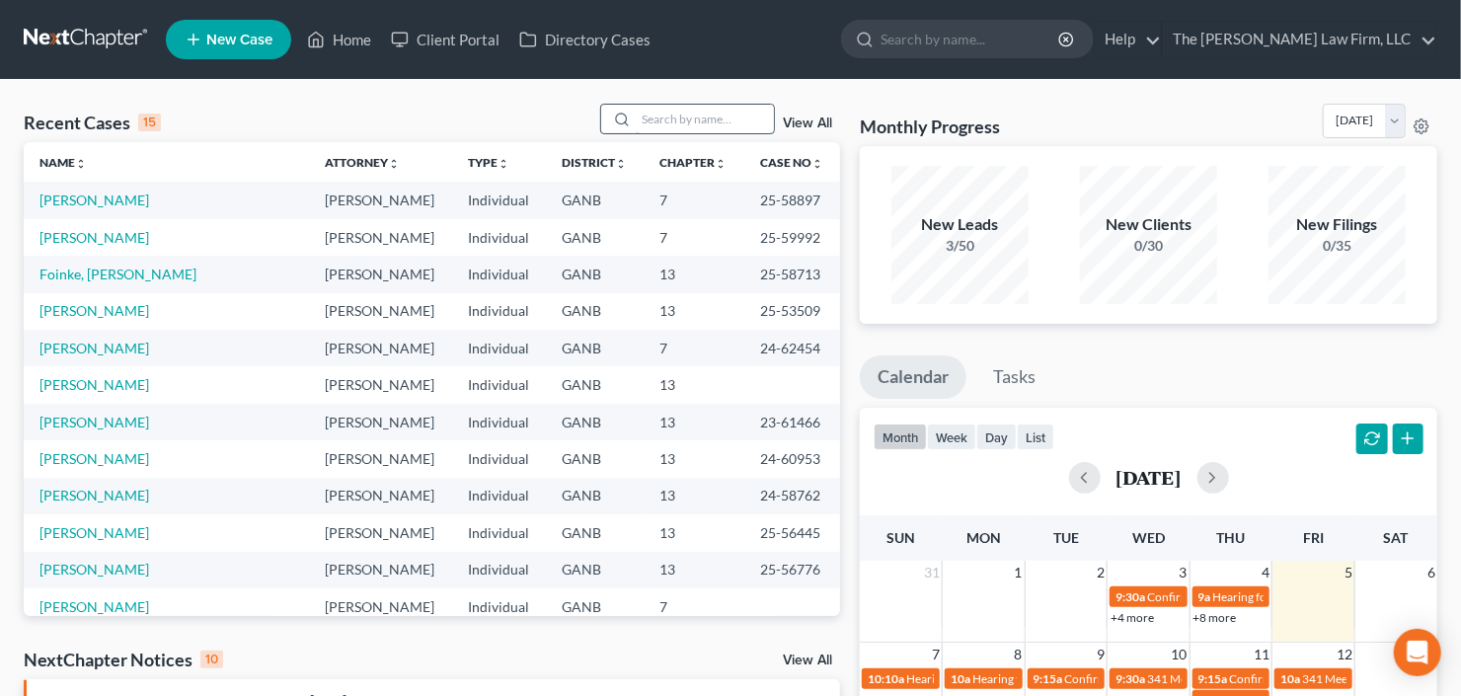
click at [694, 127] on input "search" at bounding box center [705, 119] width 138 height 29
type input "[PERSON_NAME]"
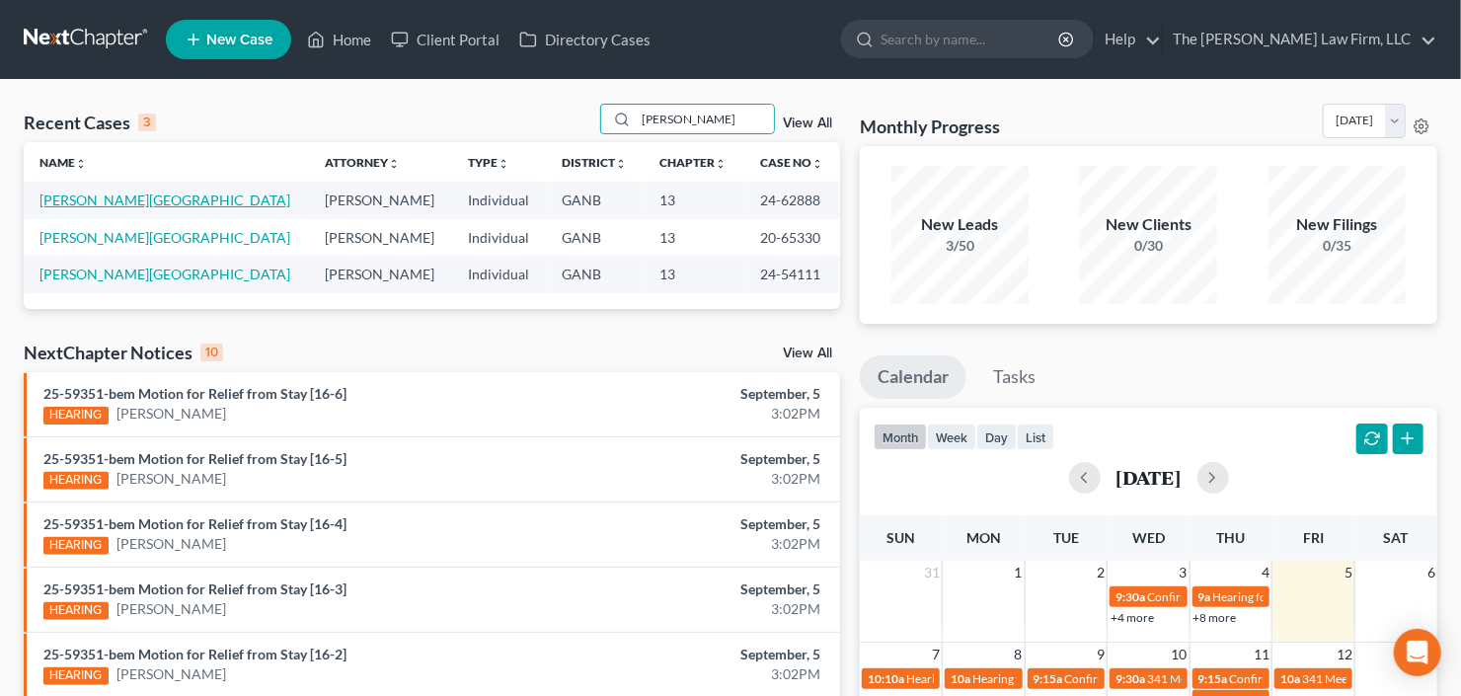
click at [77, 200] on link "[PERSON_NAME][GEOGRAPHIC_DATA]" at bounding box center [164, 200] width 251 height 17
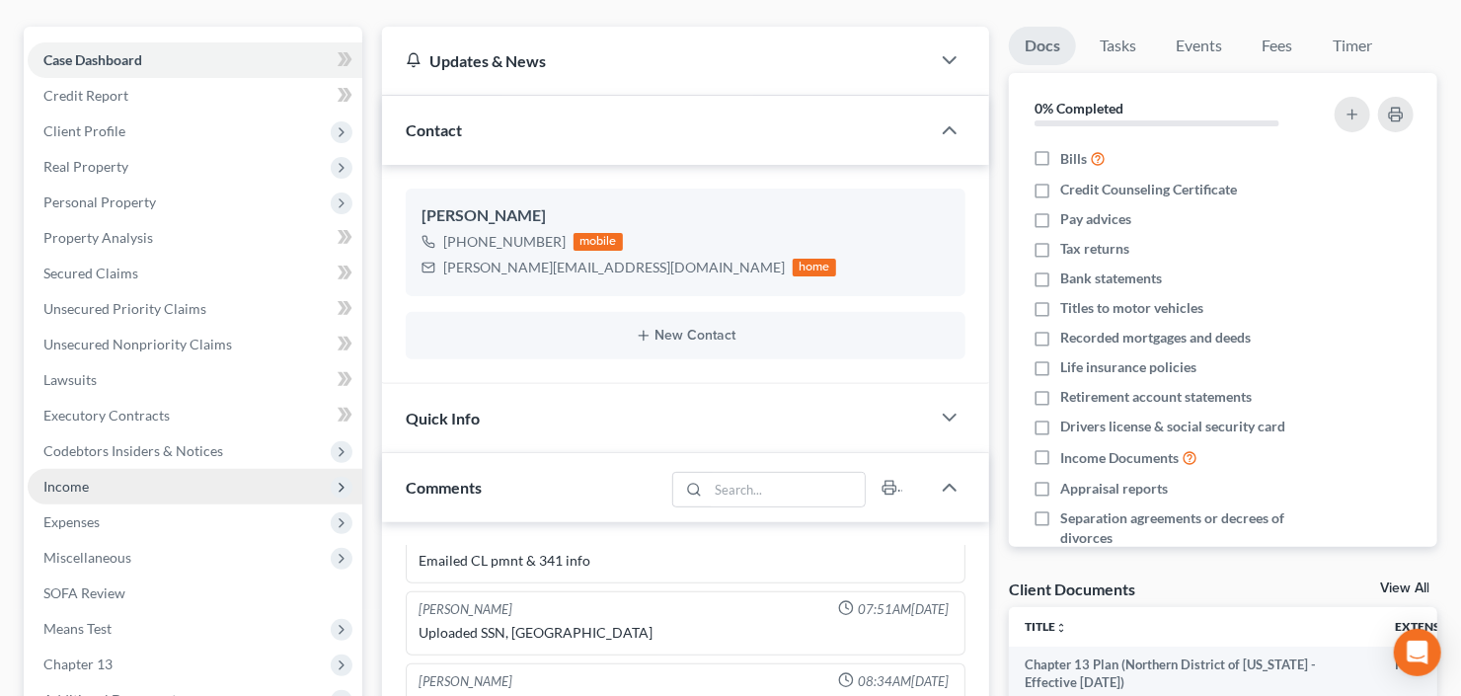
scroll to position [316, 0]
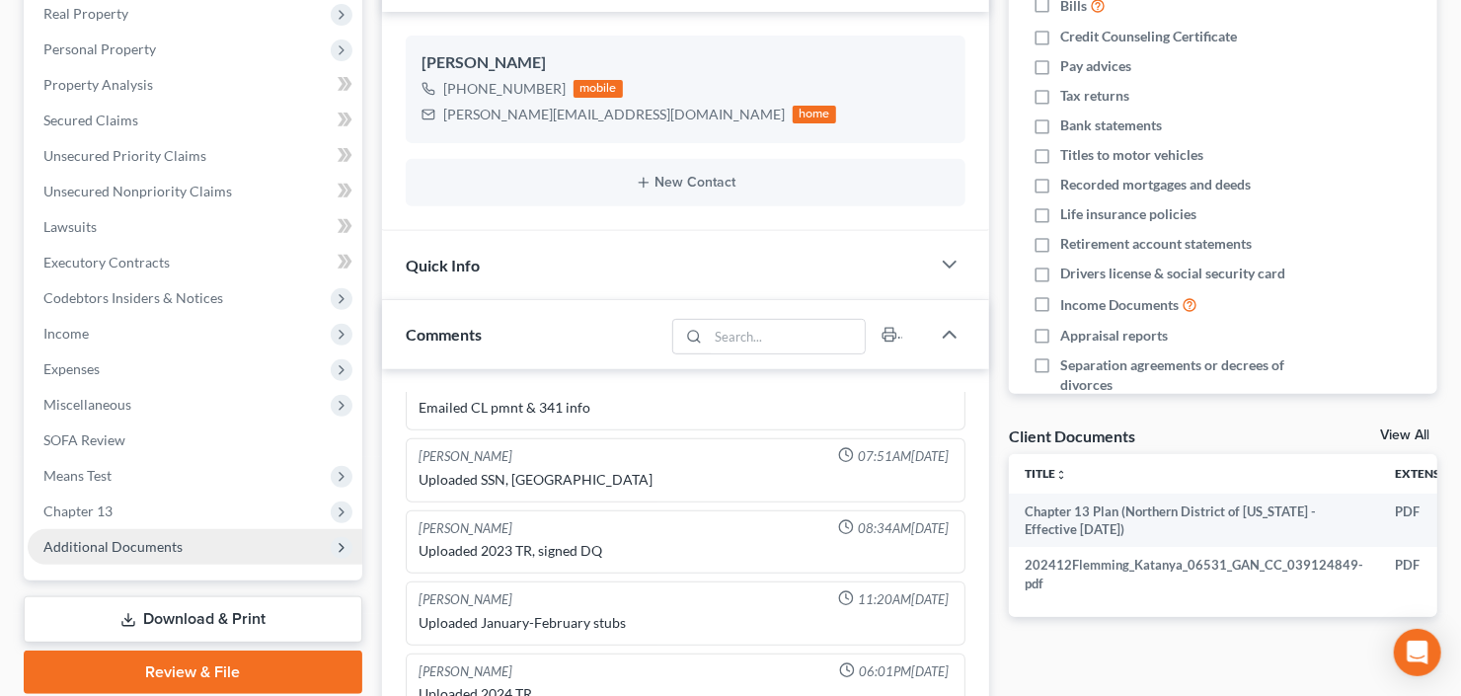
click at [132, 547] on span "Additional Documents" at bounding box center [112, 546] width 139 height 17
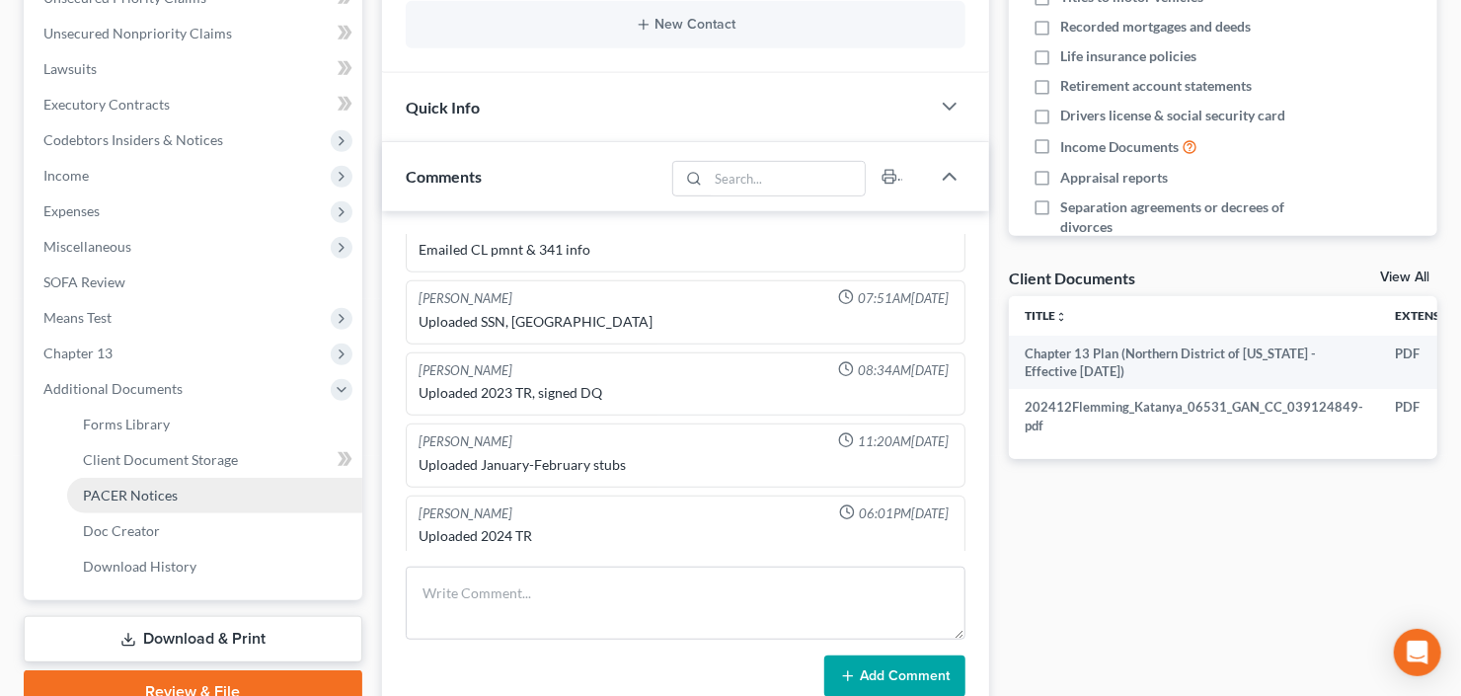
click at [138, 496] on span "PACER Notices" at bounding box center [130, 495] width 95 height 17
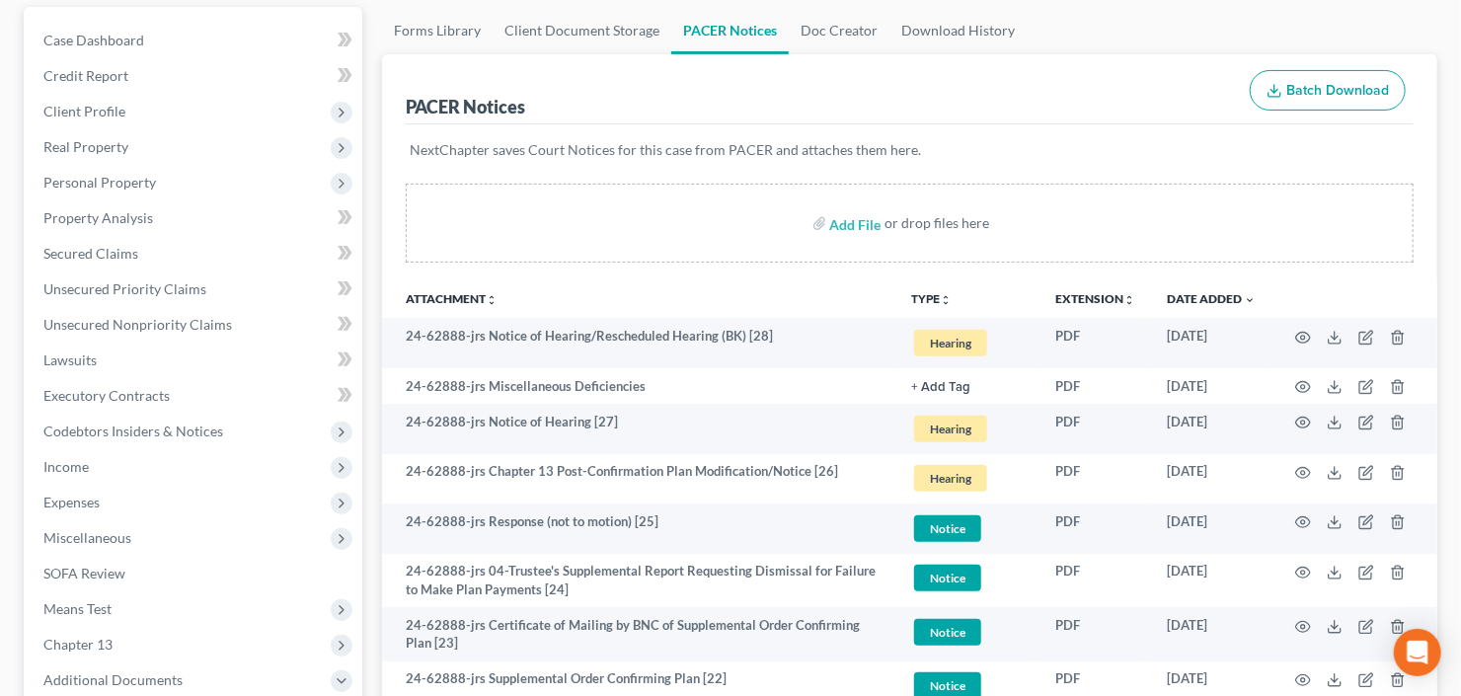
scroll to position [237, 0]
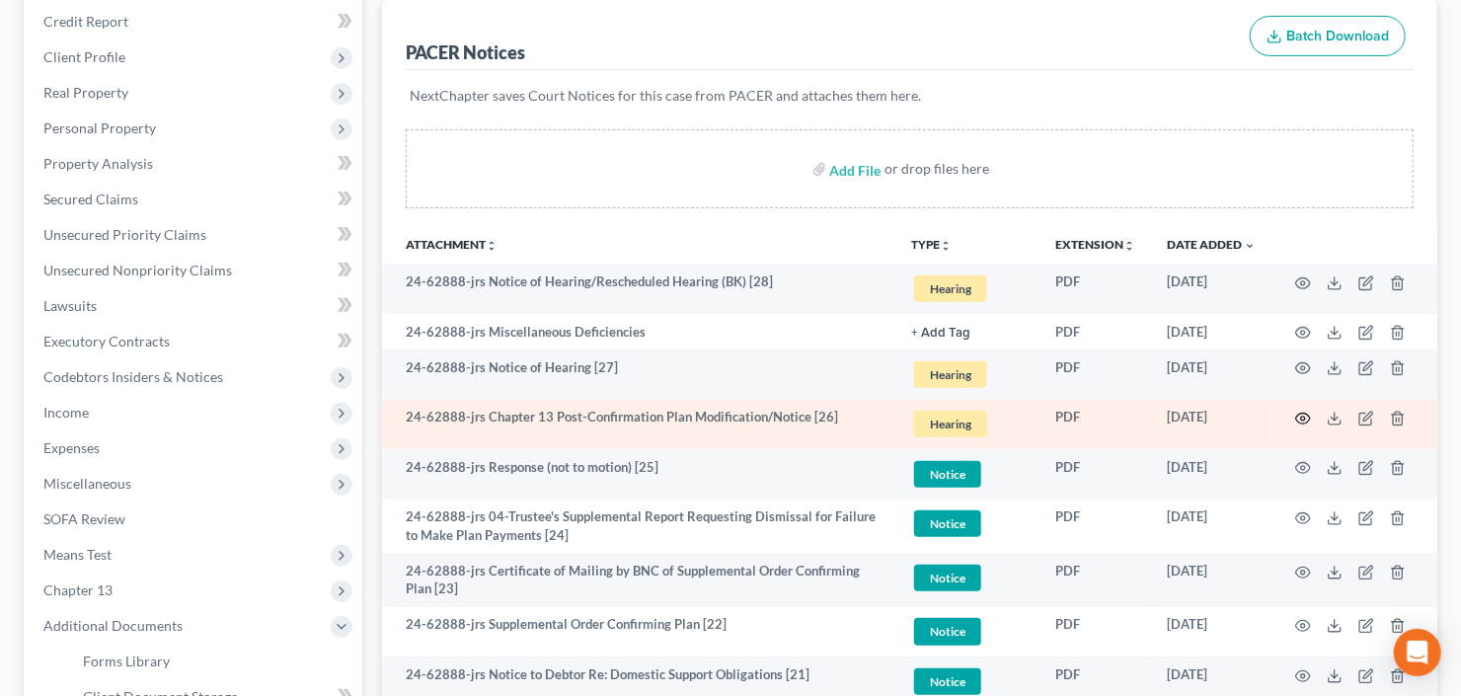
click at [1302, 417] on icon "button" at bounding box center [1303, 419] width 16 height 16
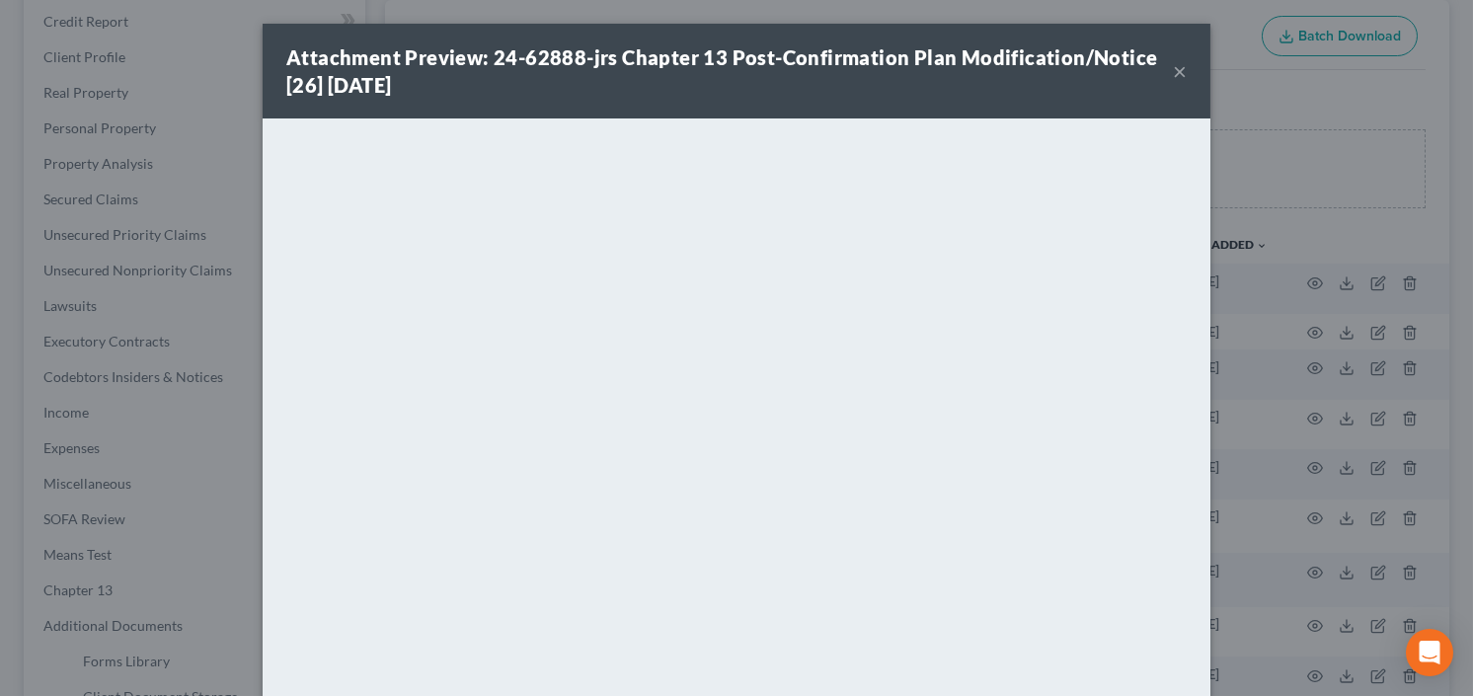
click at [1165, 72] on div "Attachment Preview: 24-62888-jrs Chapter 13 Post-Confirmation Plan Modification…" at bounding box center [729, 70] width 887 height 55
click at [1173, 70] on button "×" at bounding box center [1180, 71] width 14 height 24
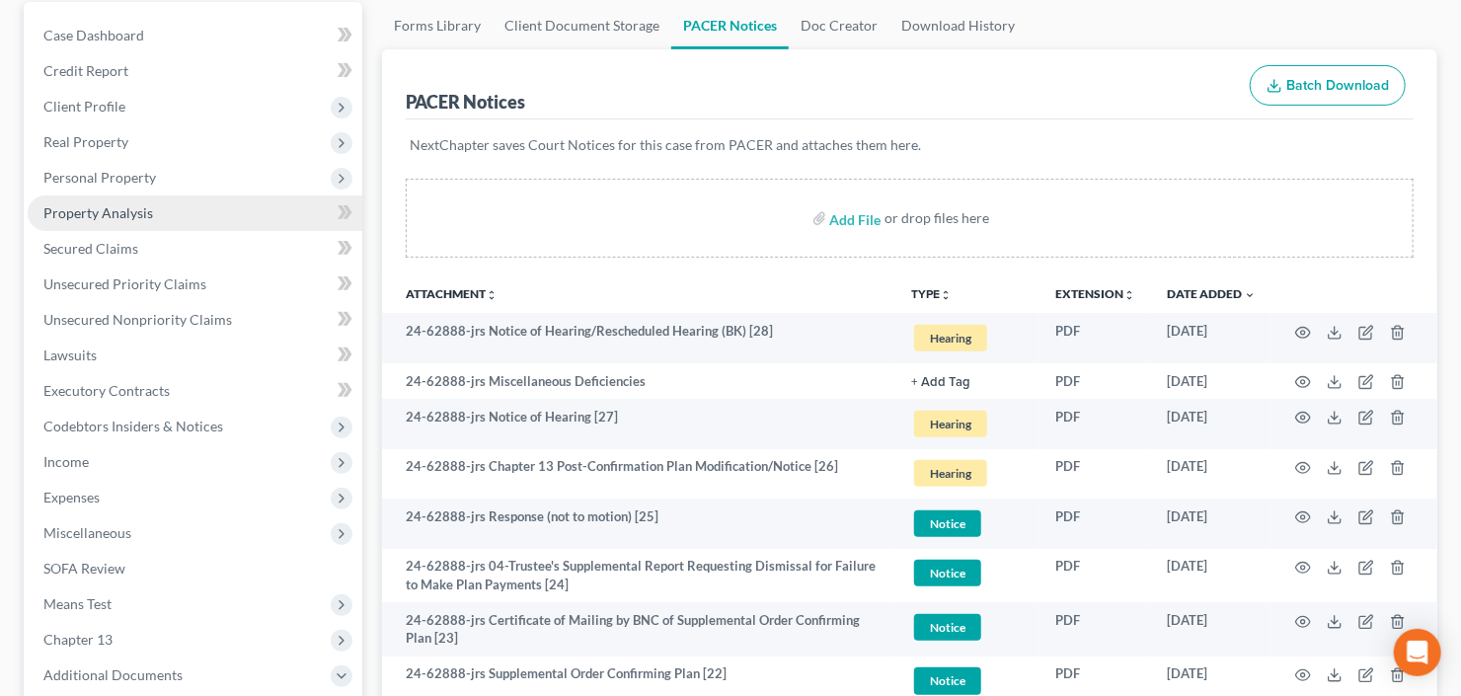
scroll to position [316, 0]
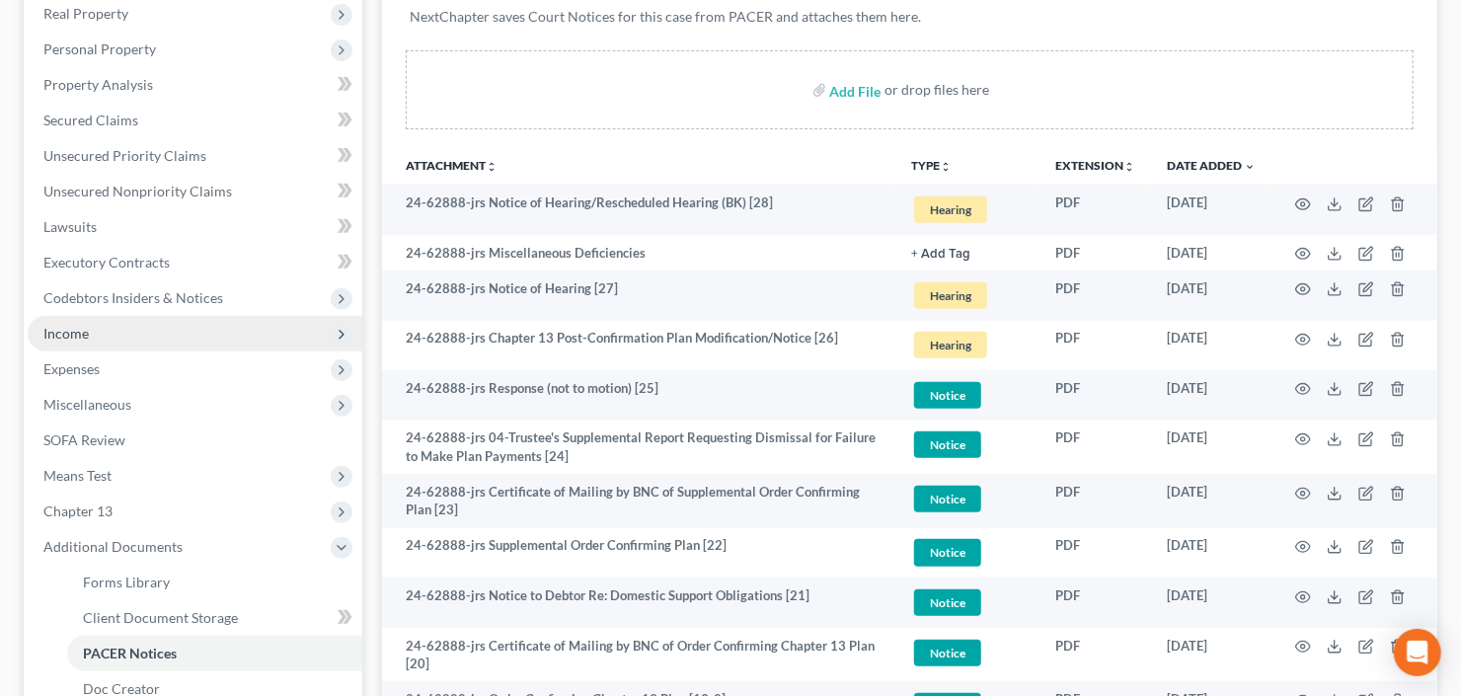
click at [85, 335] on span "Income" at bounding box center [65, 333] width 45 height 17
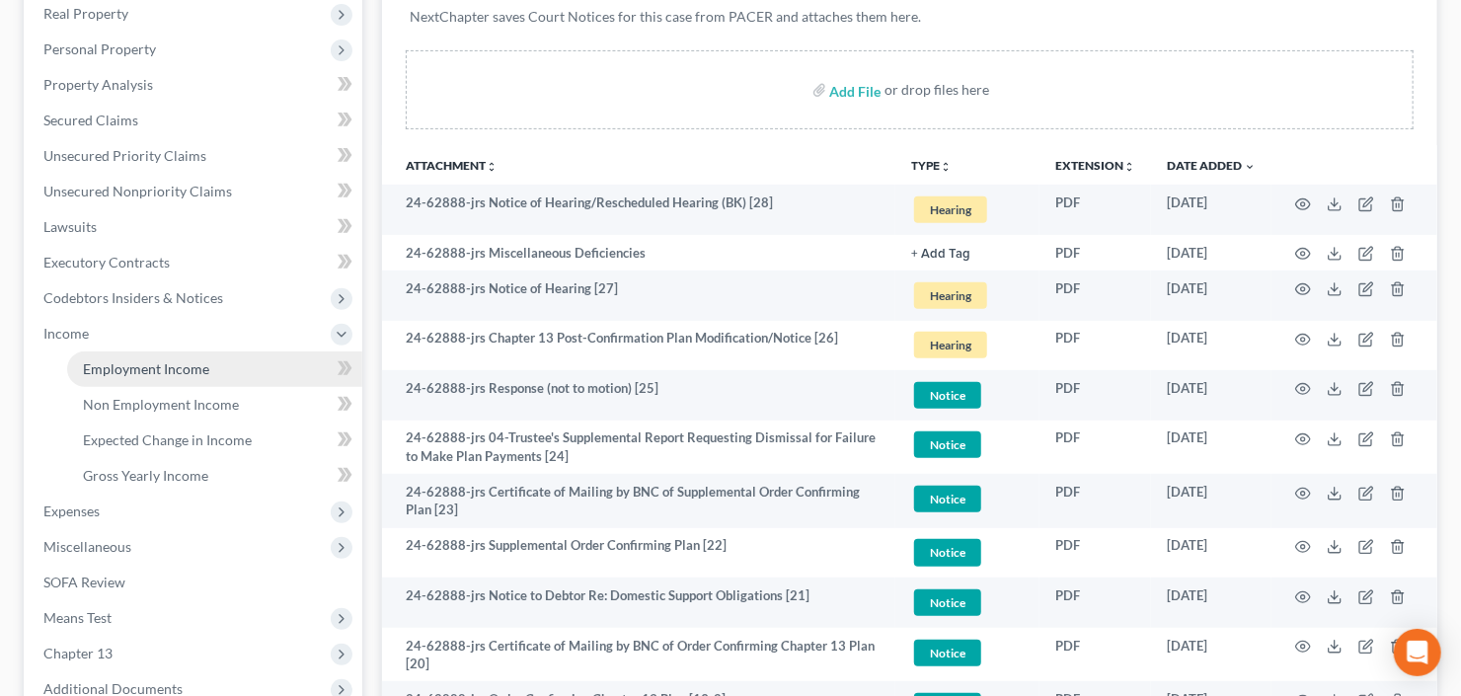
click at [130, 372] on span "Employment Income" at bounding box center [146, 368] width 126 height 17
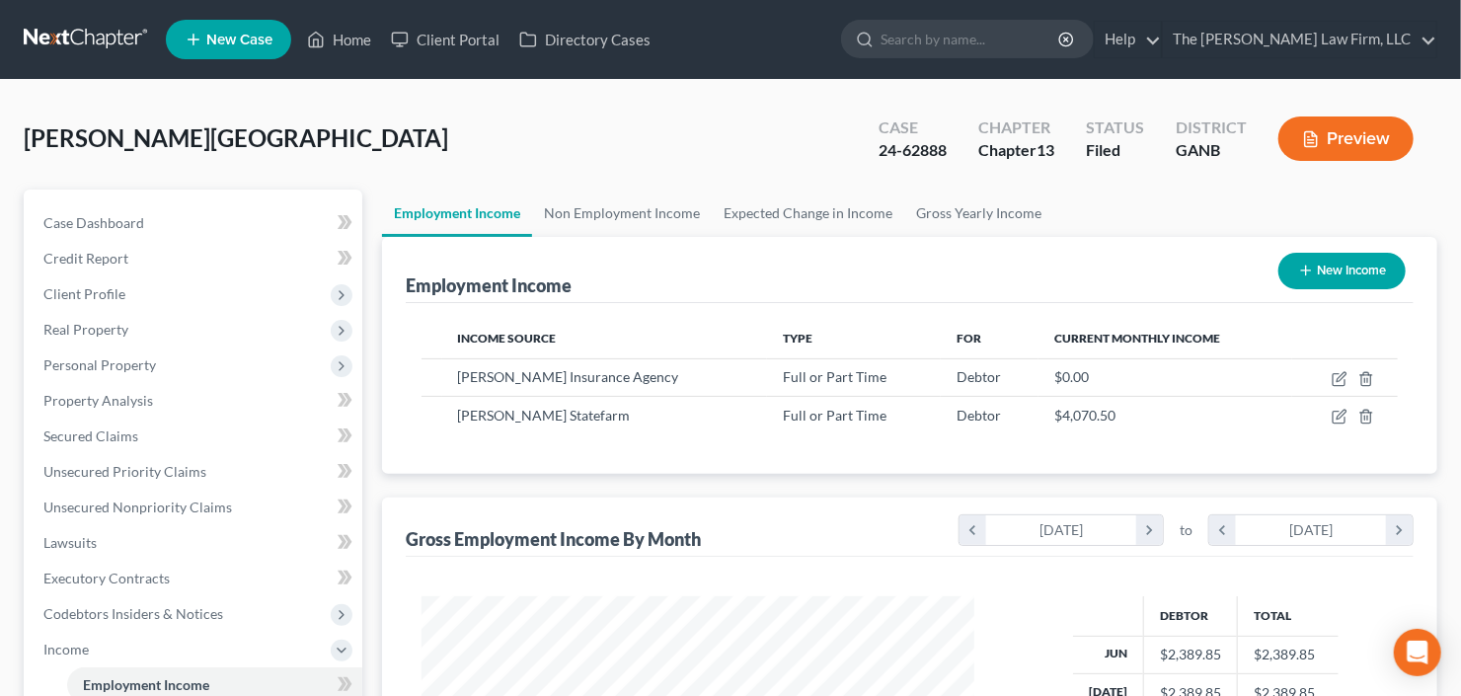
scroll to position [352, 592]
click at [1315, 271] on button "New Income" at bounding box center [1341, 271] width 127 height 37
select select "0"
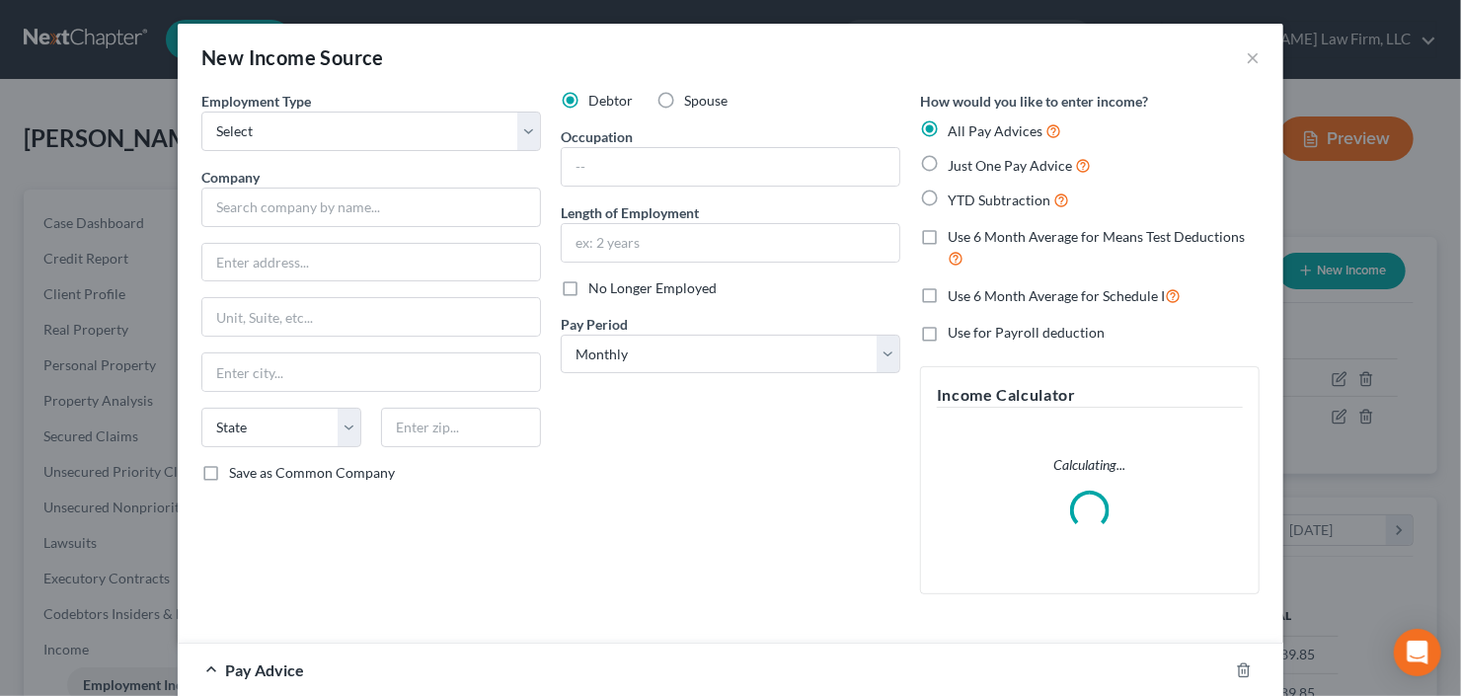
scroll to position [352, 597]
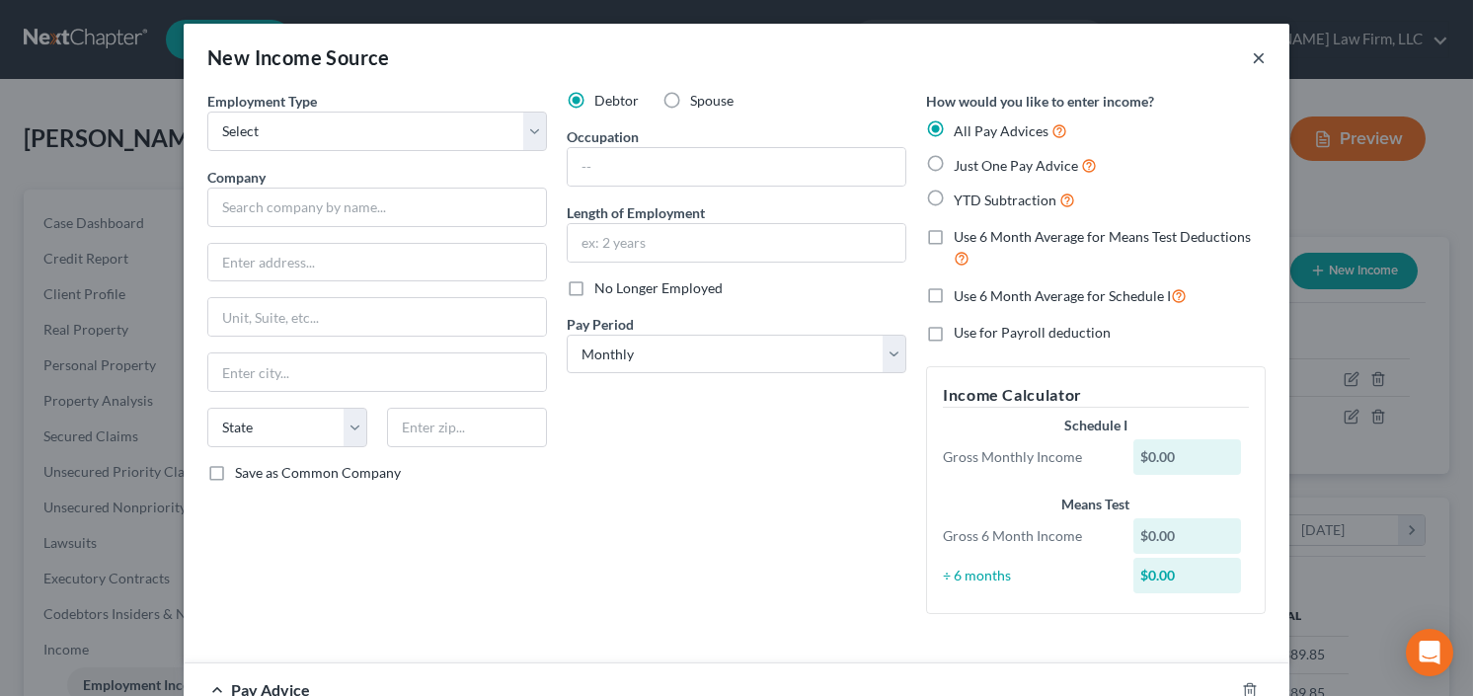
click at [1245, 55] on div "New Income Source ×" at bounding box center [737, 57] width 1106 height 67
click at [1252, 54] on button "×" at bounding box center [1259, 57] width 14 height 24
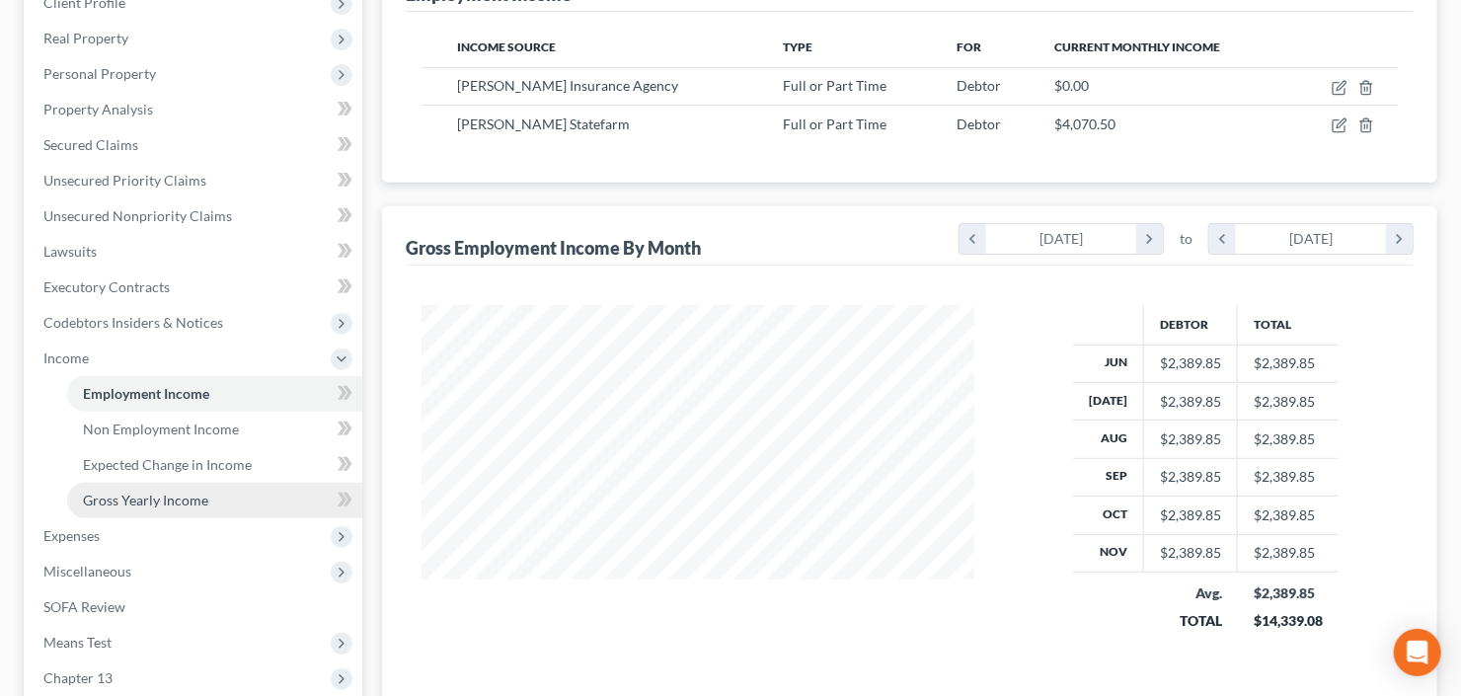
scroll to position [528, 0]
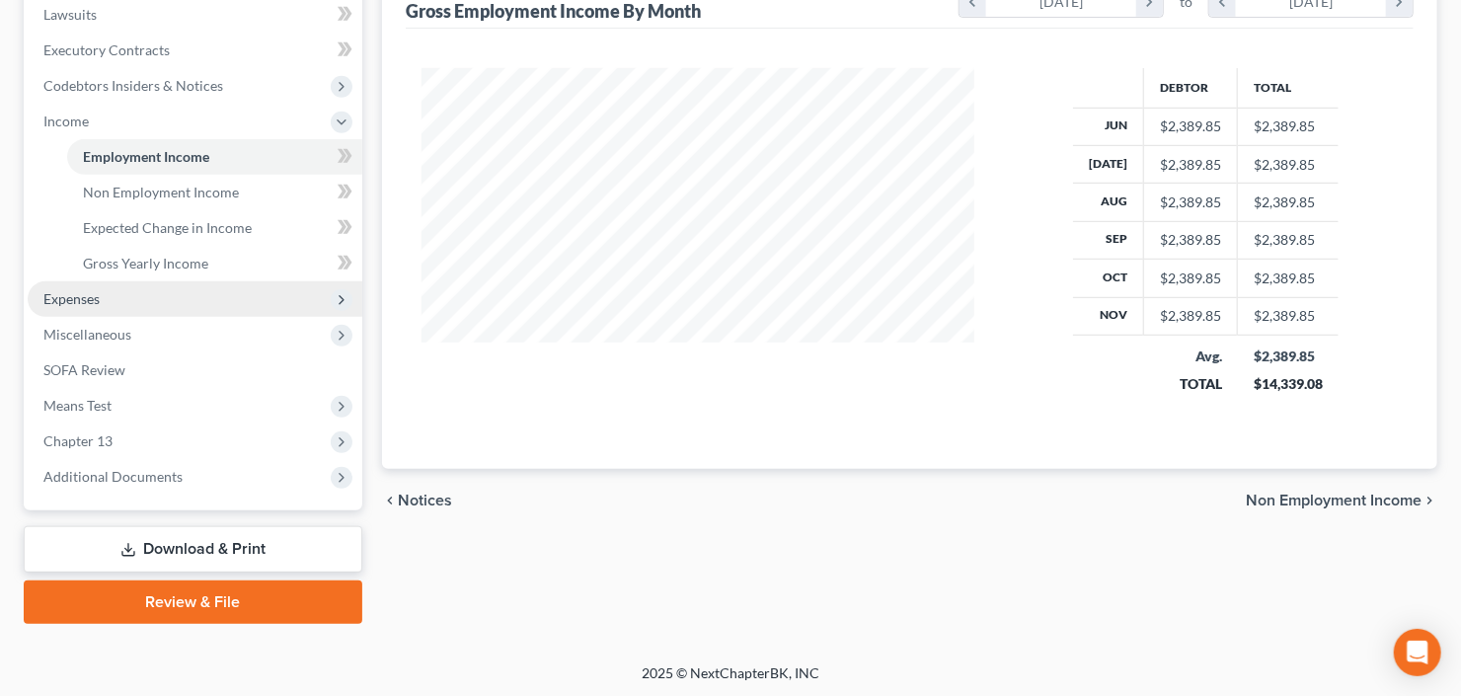
click at [118, 296] on span "Expenses" at bounding box center [195, 299] width 335 height 36
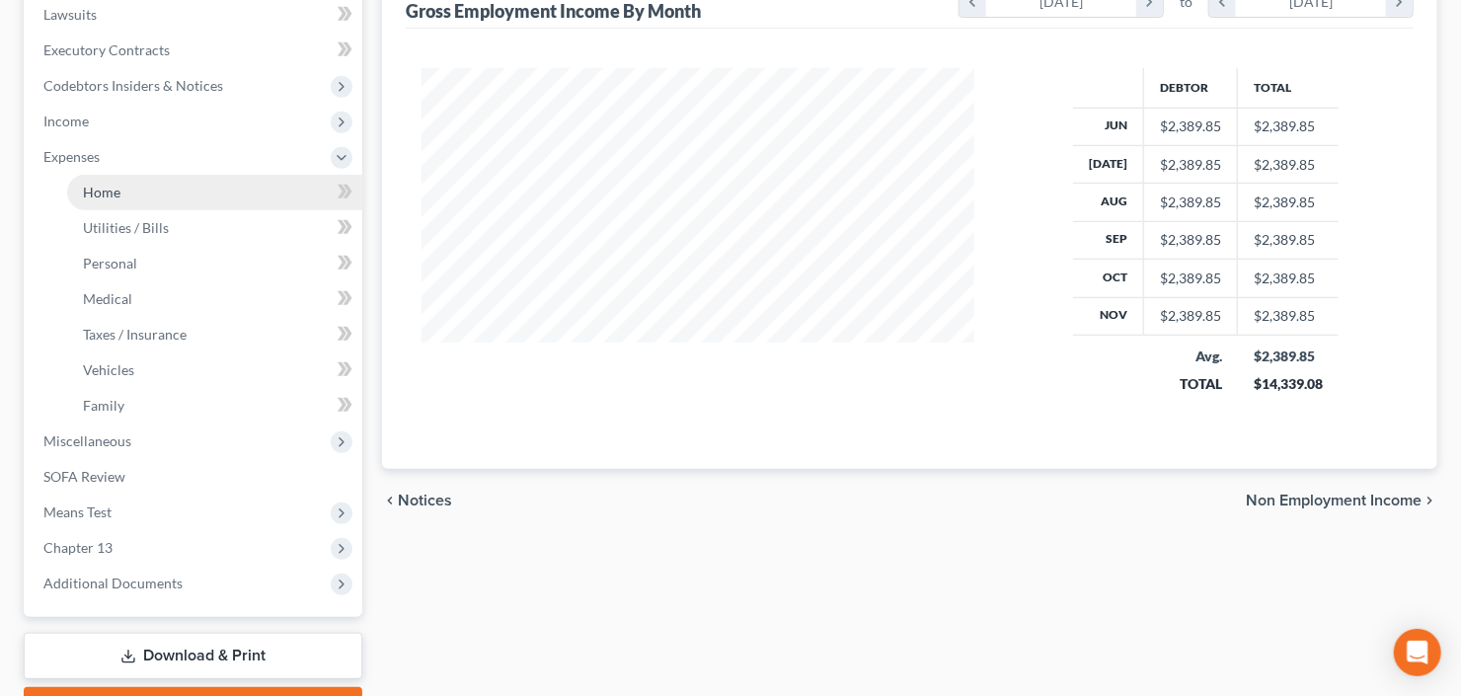
click at [179, 184] on link "Home" at bounding box center [214, 193] width 295 height 36
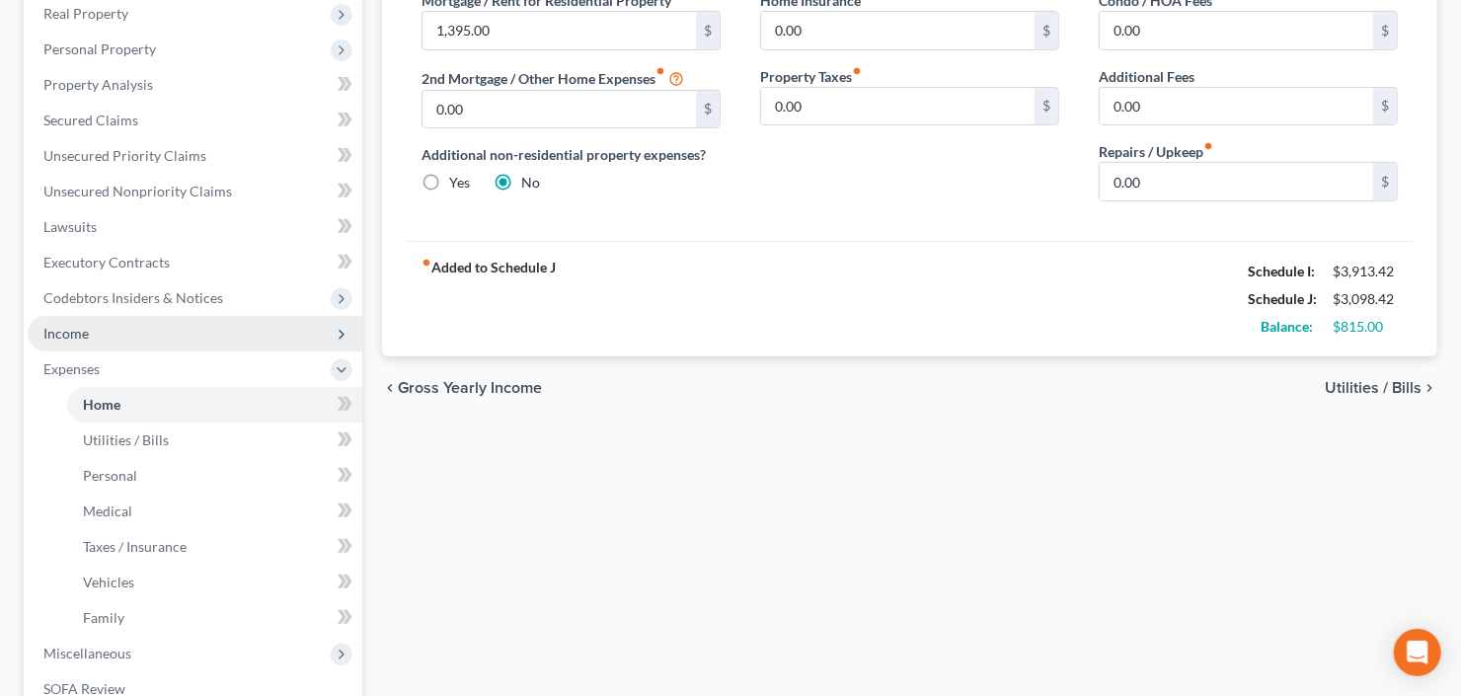
scroll to position [474, 0]
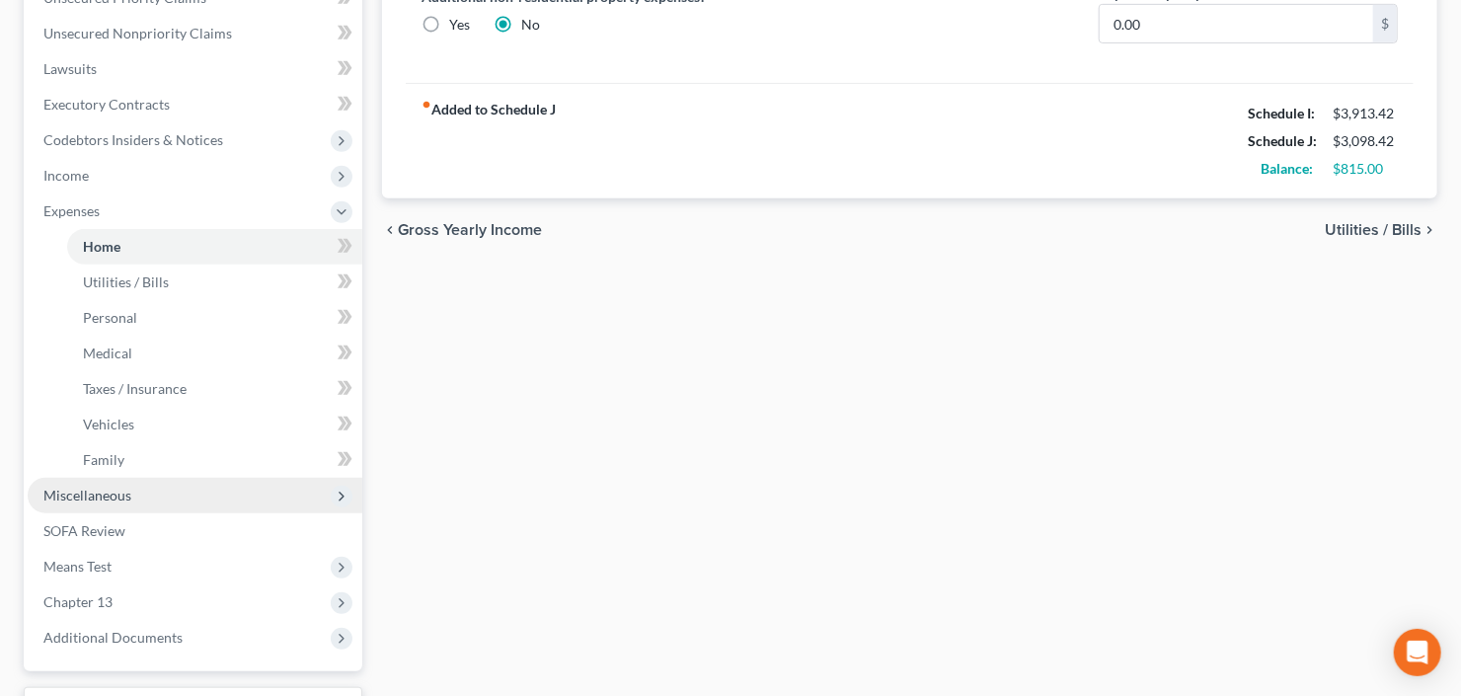
click at [144, 499] on span "Miscellaneous" at bounding box center [195, 496] width 335 height 36
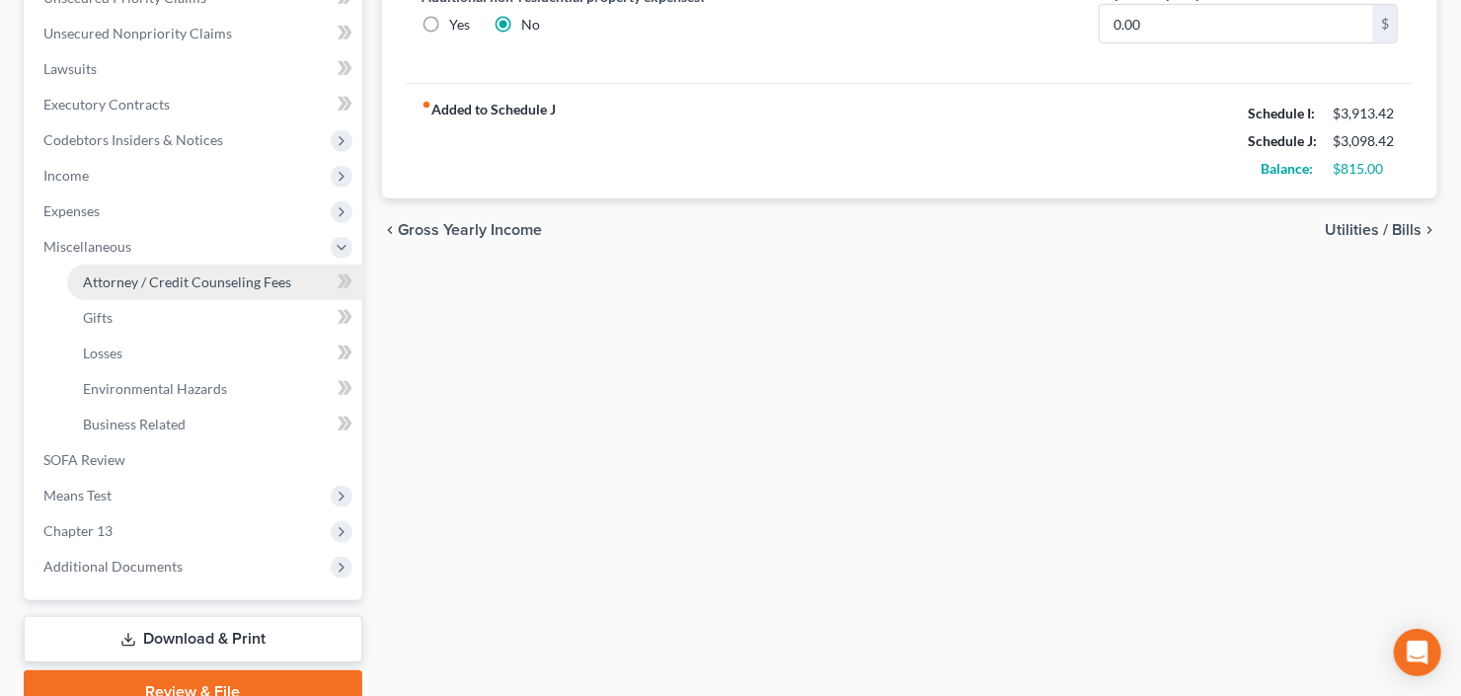
click at [193, 285] on span "Attorney / Credit Counseling Fees" at bounding box center [187, 281] width 208 height 17
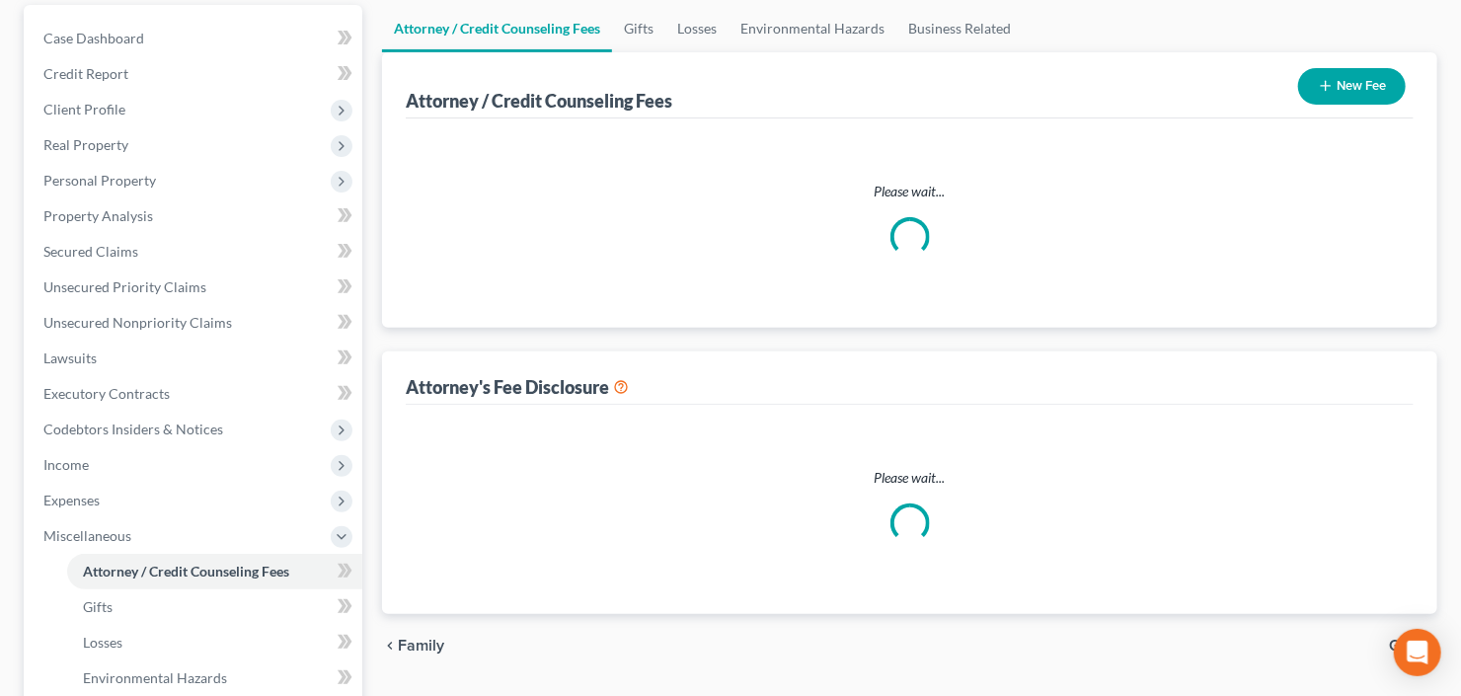
scroll to position [23, 0]
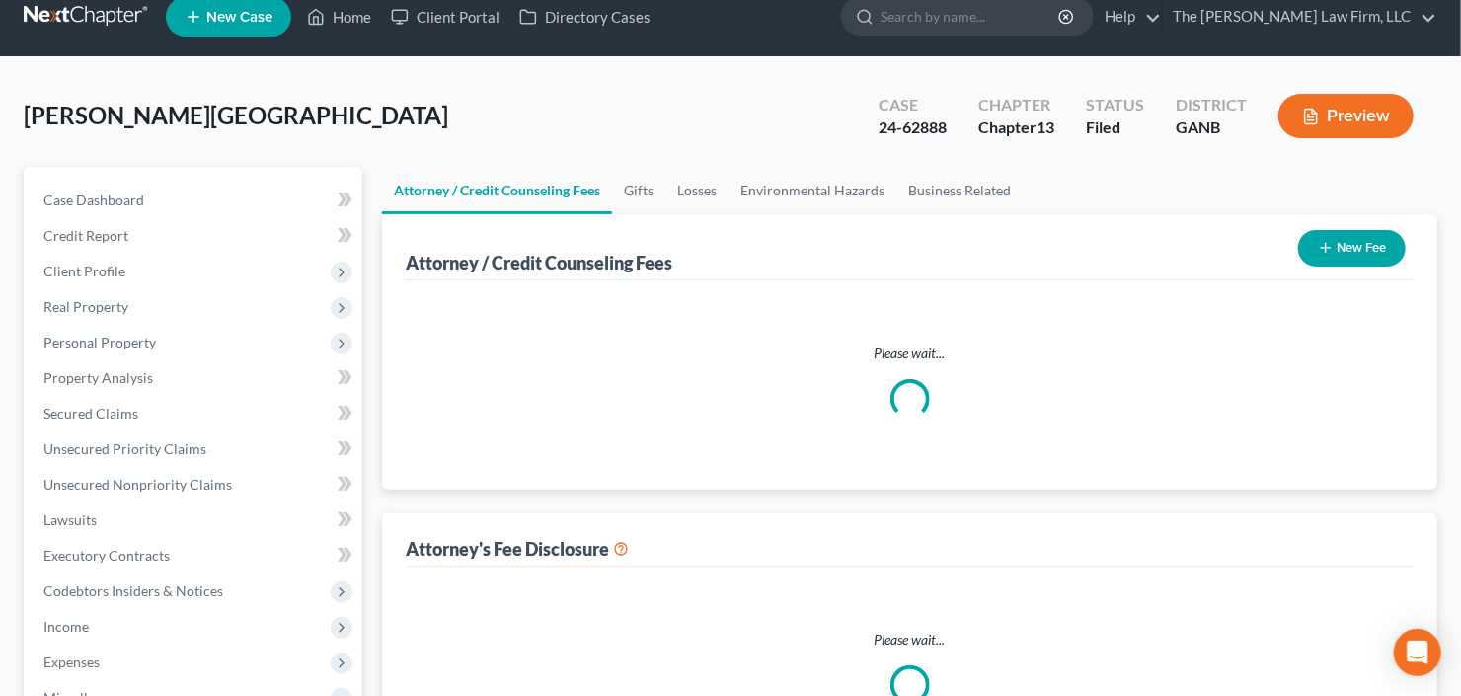
select select "2"
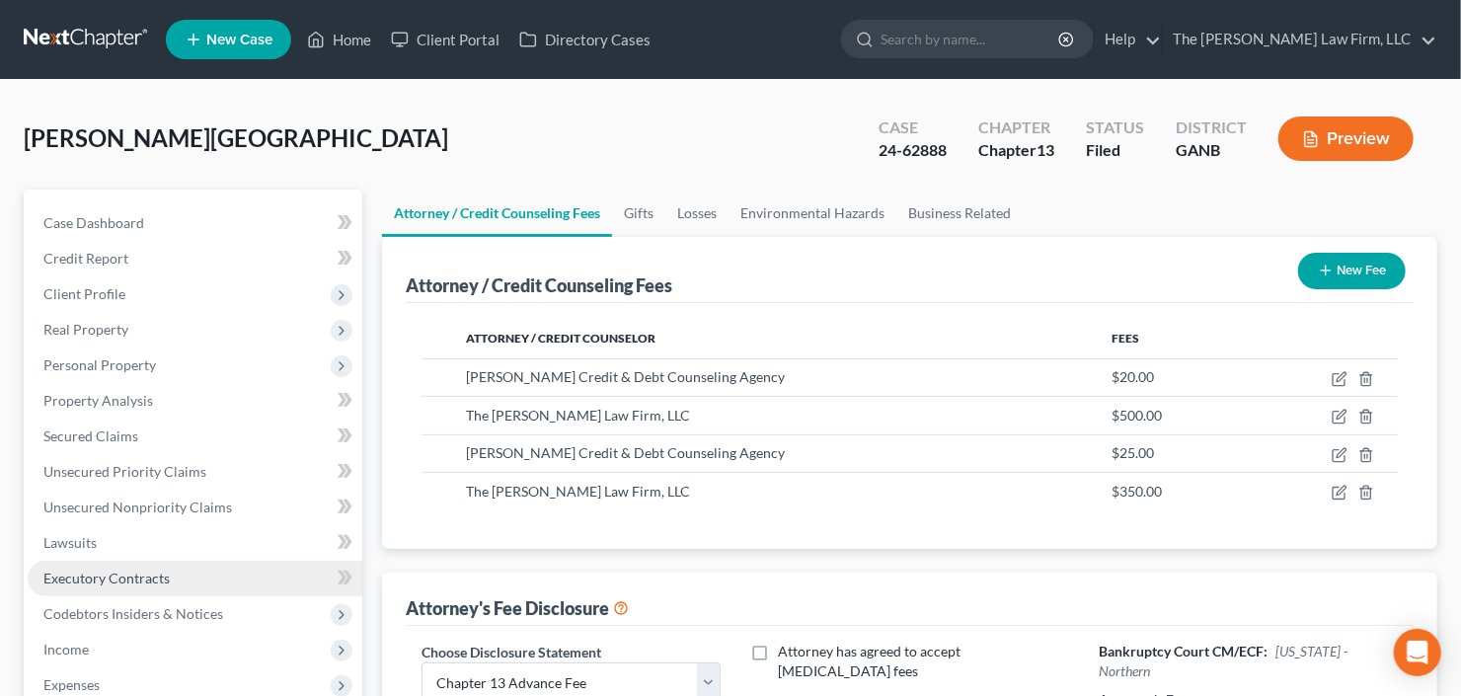
scroll to position [237, 0]
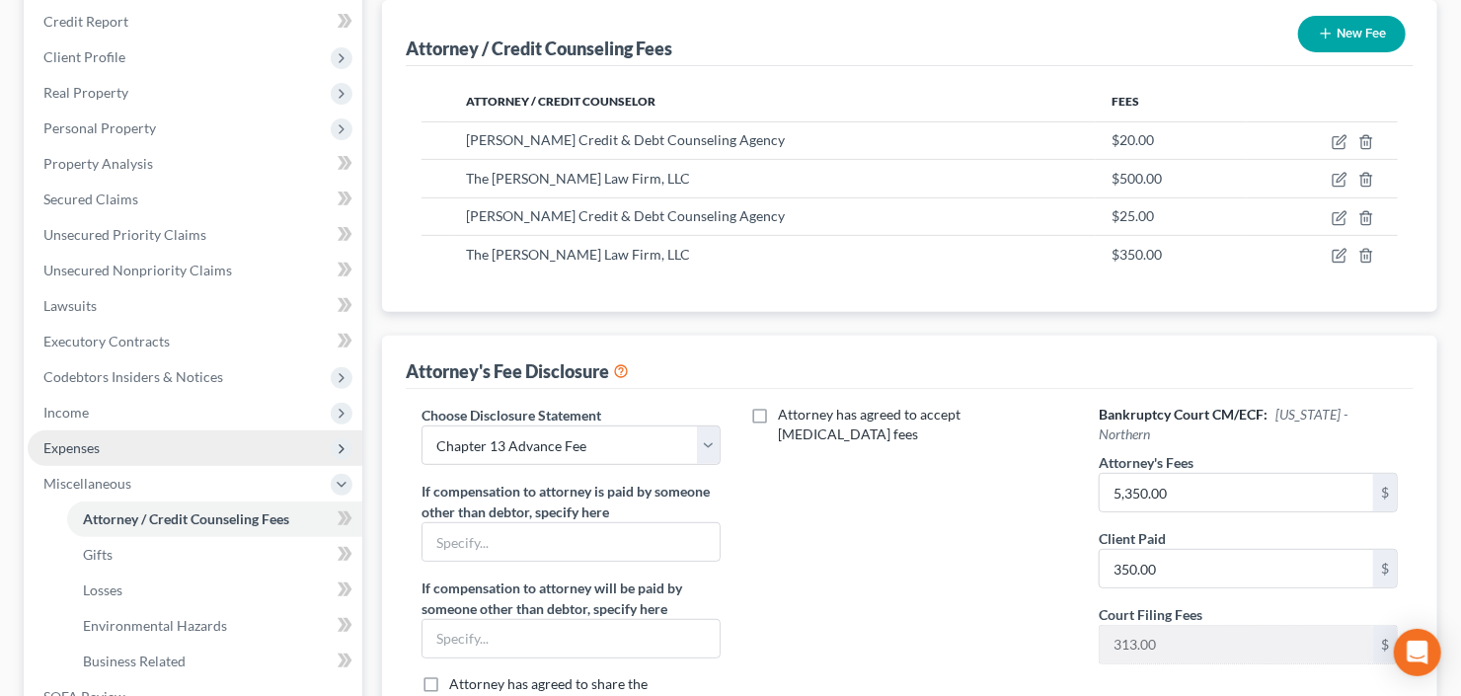
click at [82, 430] on span "Expenses" at bounding box center [195, 448] width 335 height 36
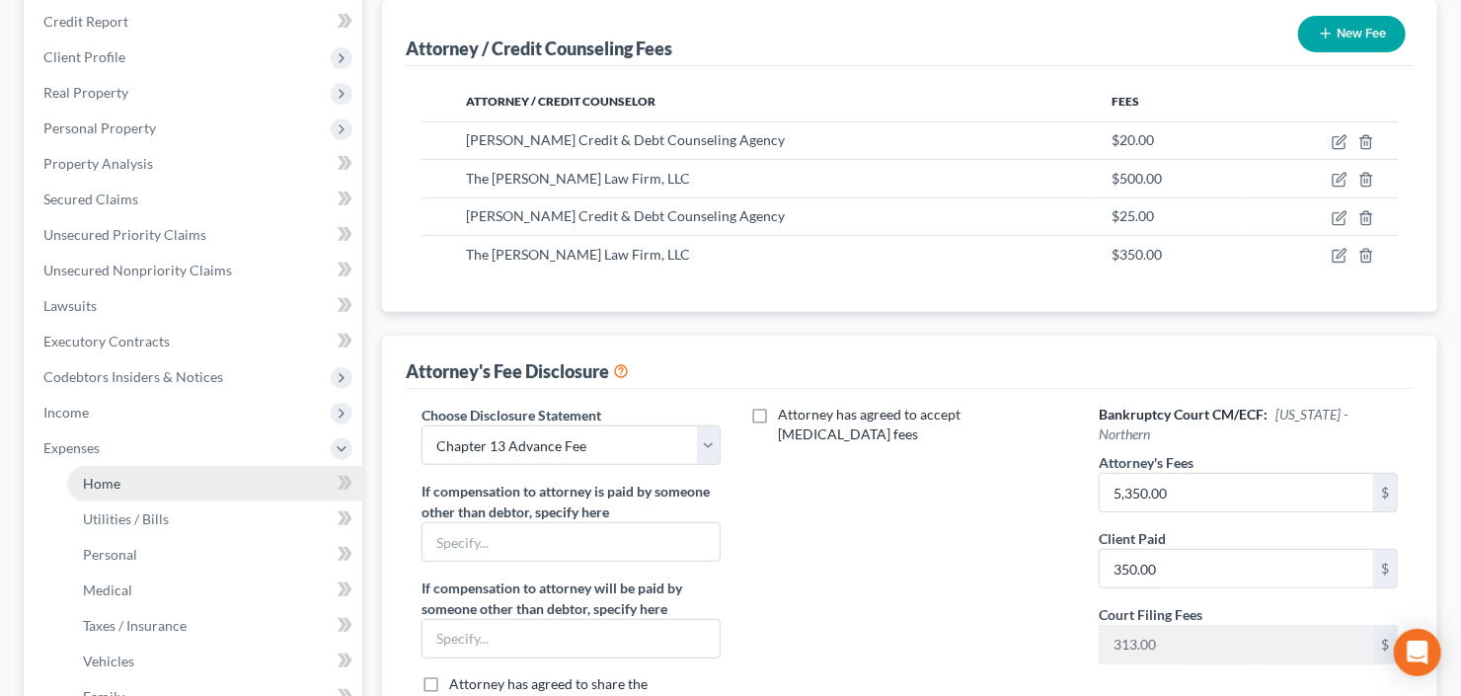
click at [119, 479] on link "Home" at bounding box center [214, 484] width 295 height 36
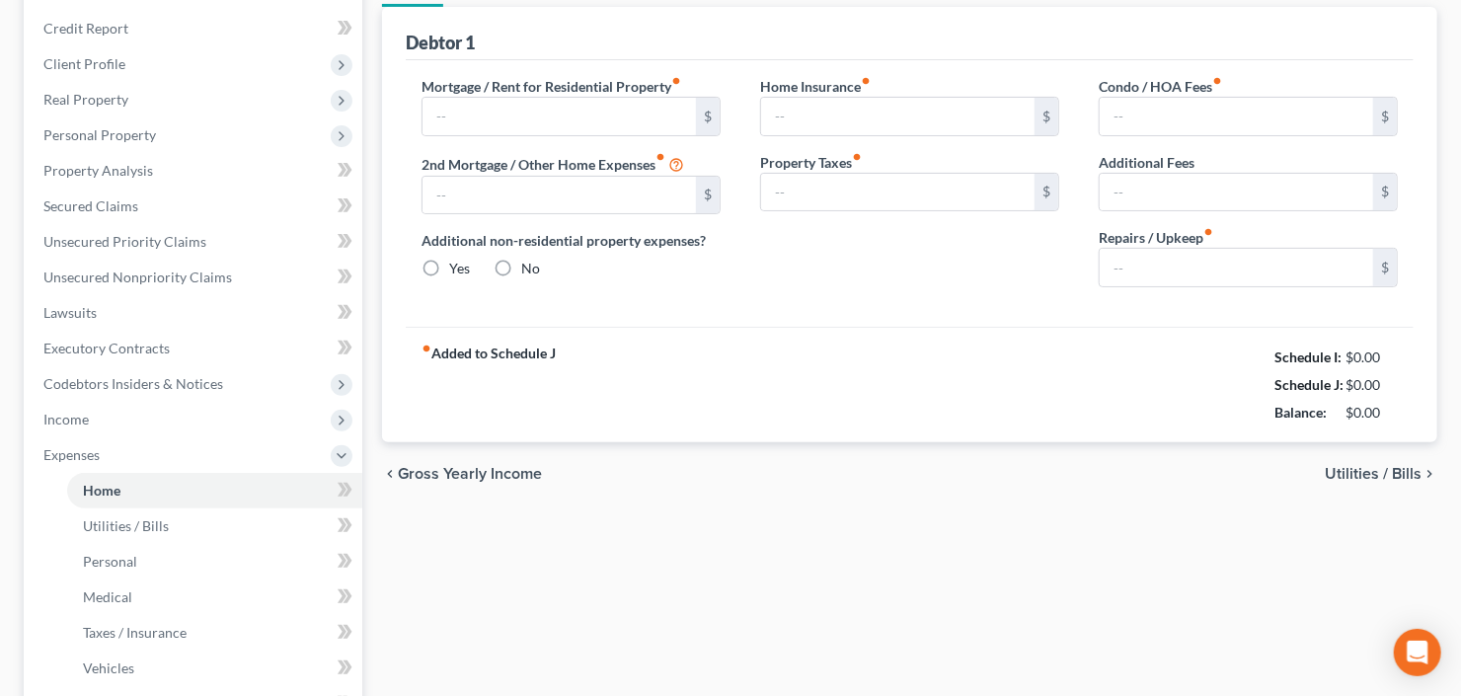
type input "1,395.00"
type input "0.00"
radio input "true"
type input "0.00"
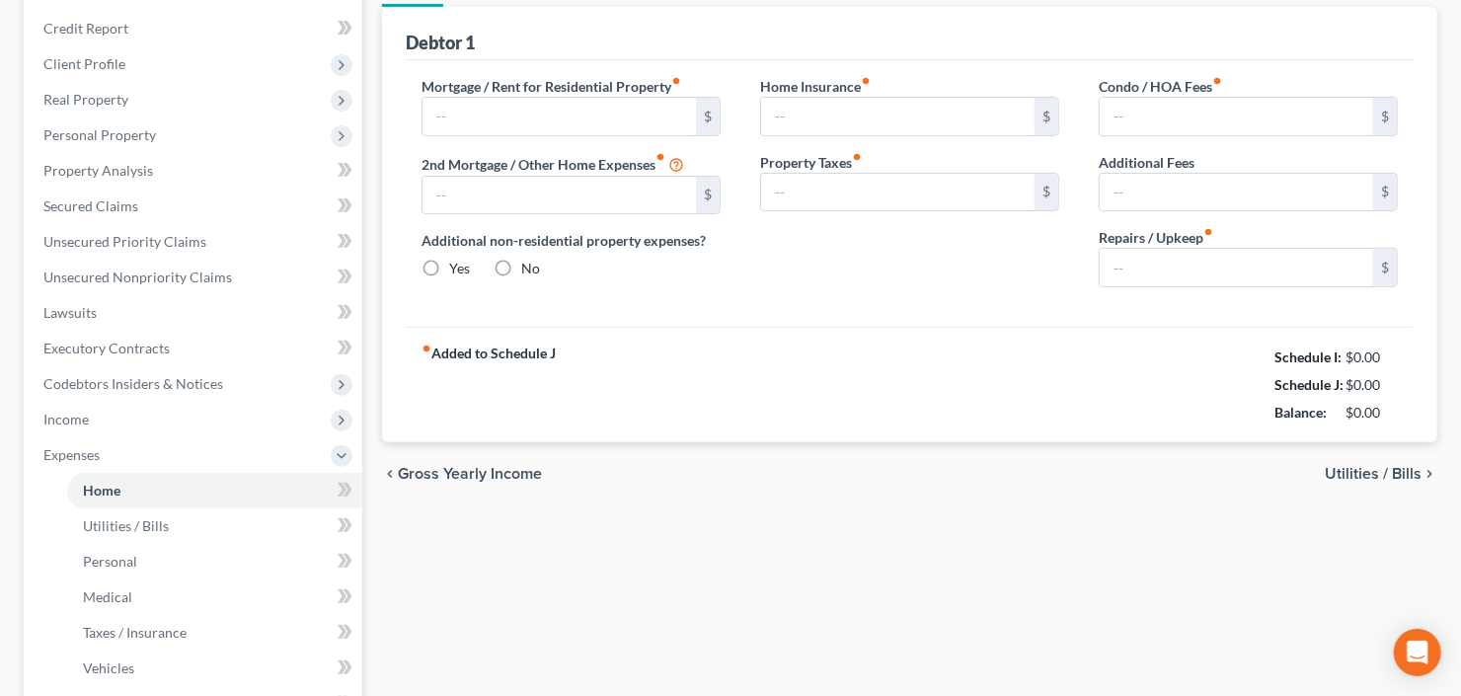
type input "0.00"
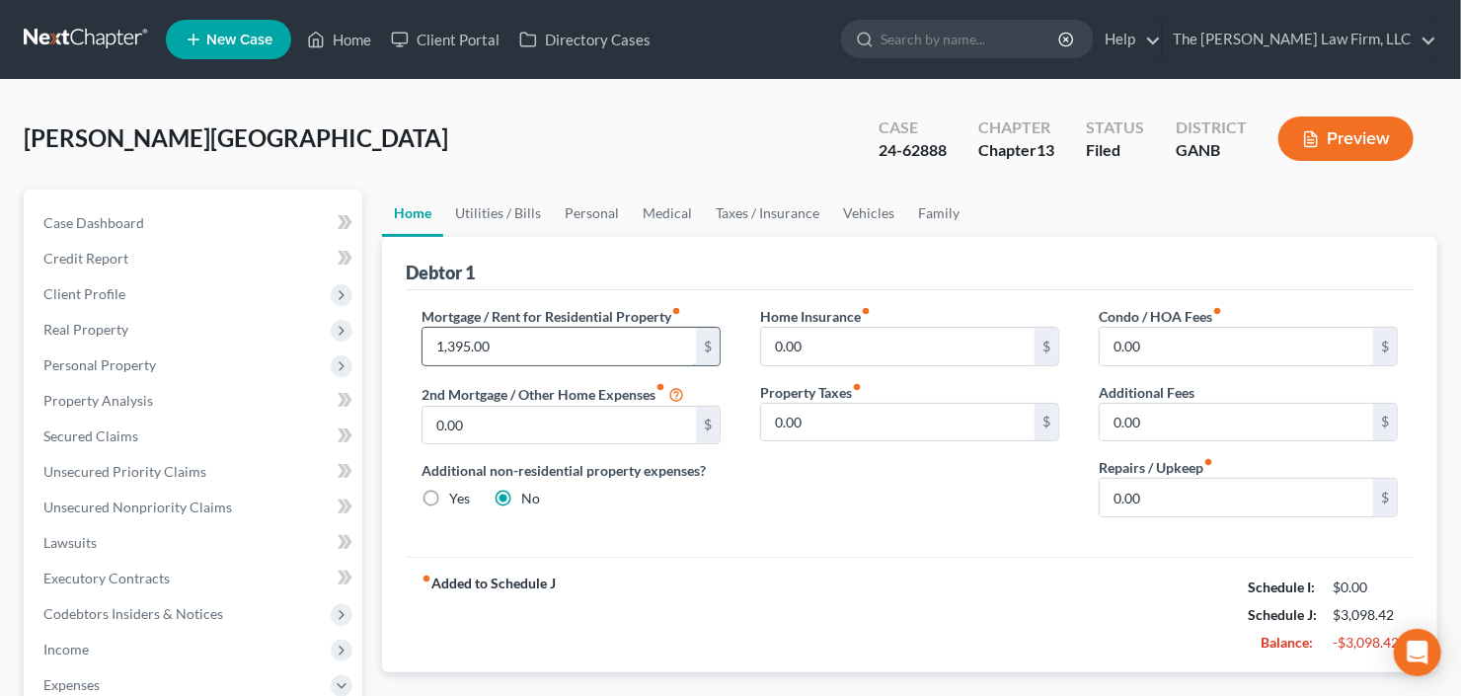
click at [529, 354] on input "1,395.00" at bounding box center [559, 347] width 273 height 38
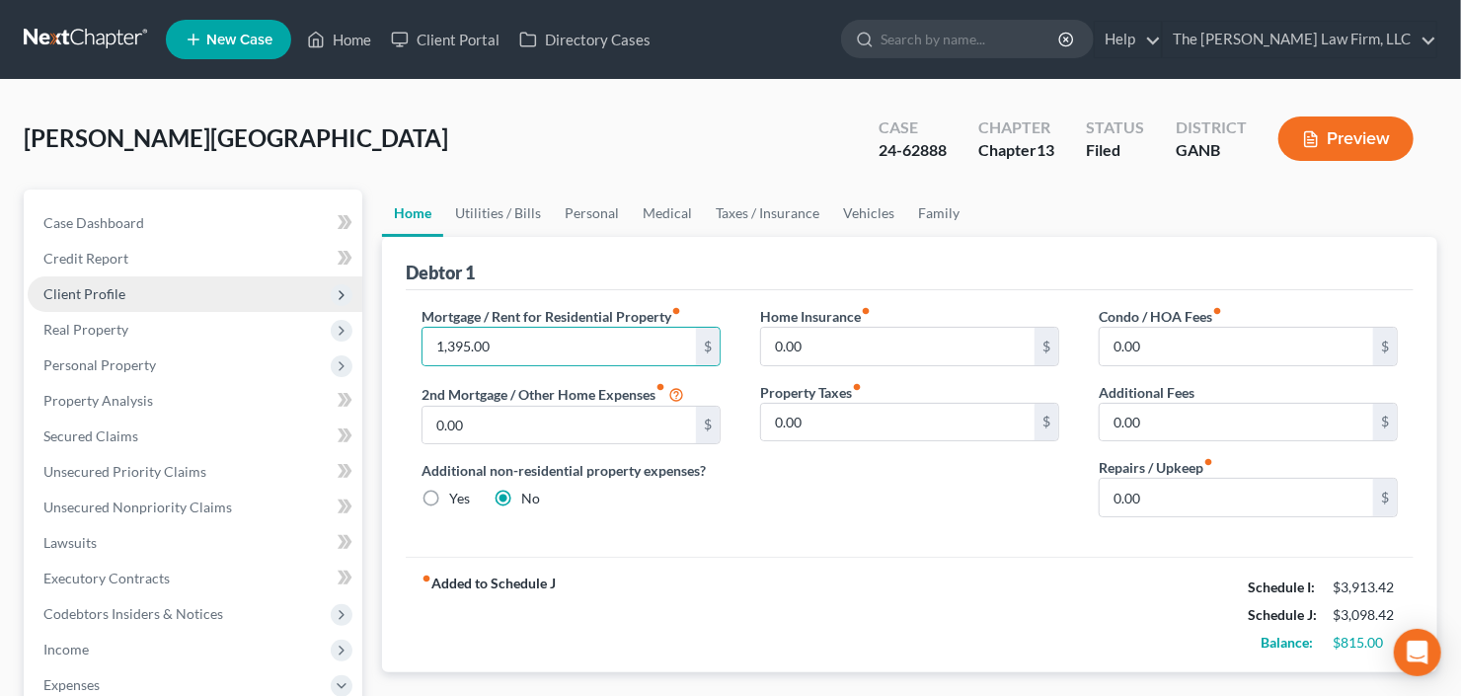
click at [153, 284] on span "Client Profile" at bounding box center [195, 294] width 335 height 36
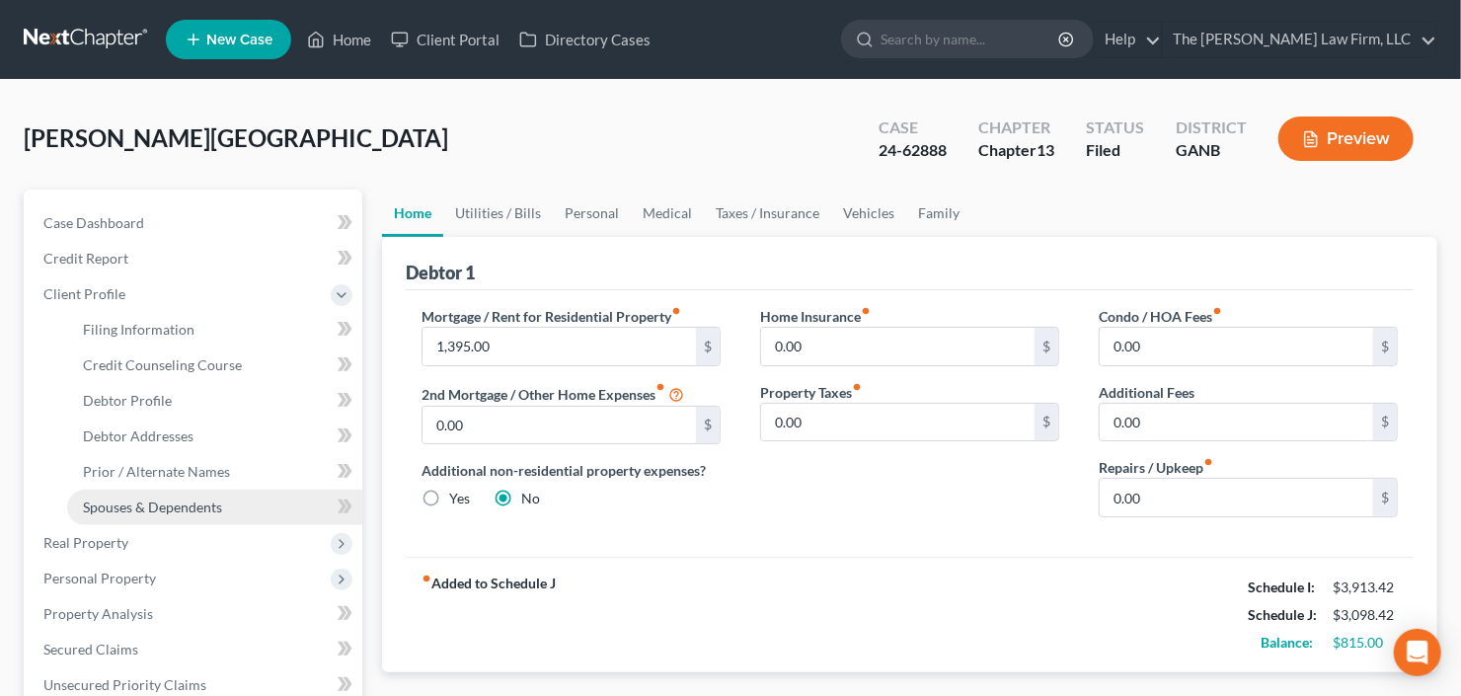
click at [155, 510] on span "Spouses & Dependents" at bounding box center [152, 507] width 139 height 17
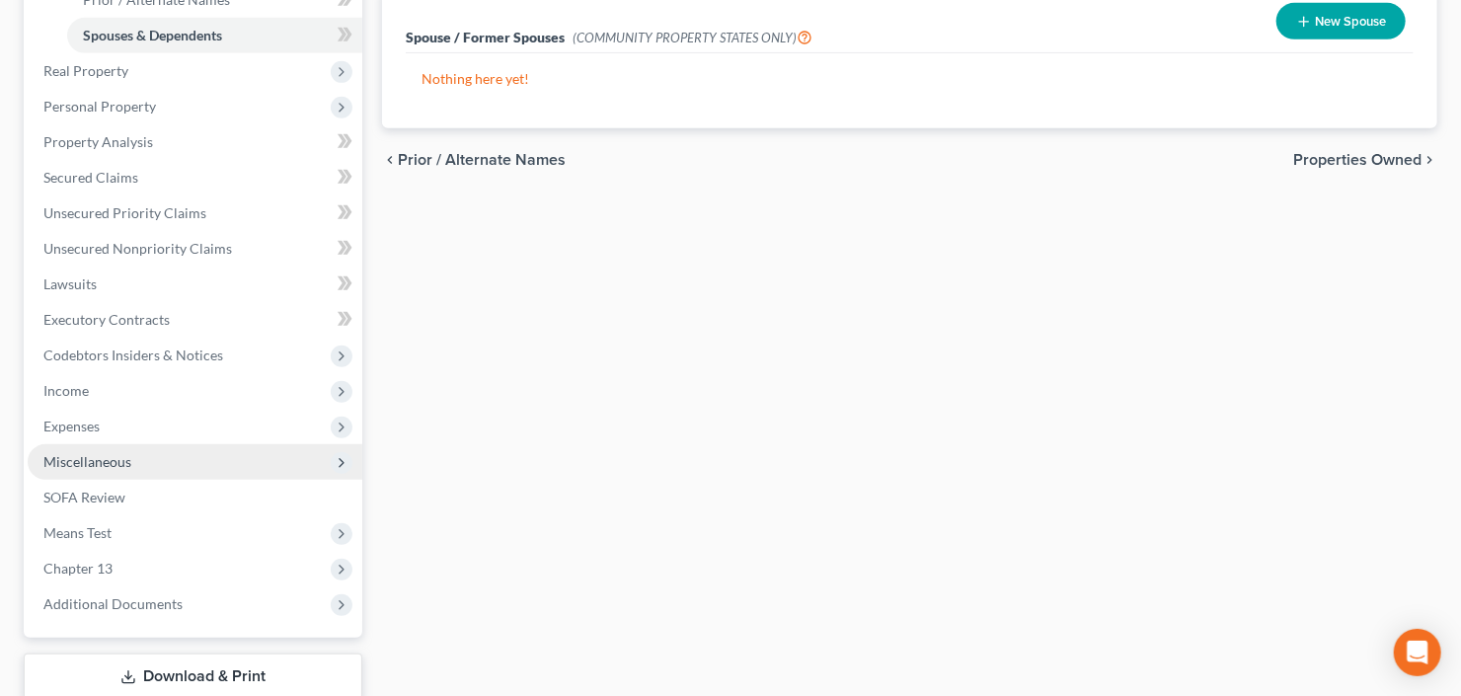
scroll to position [474, 0]
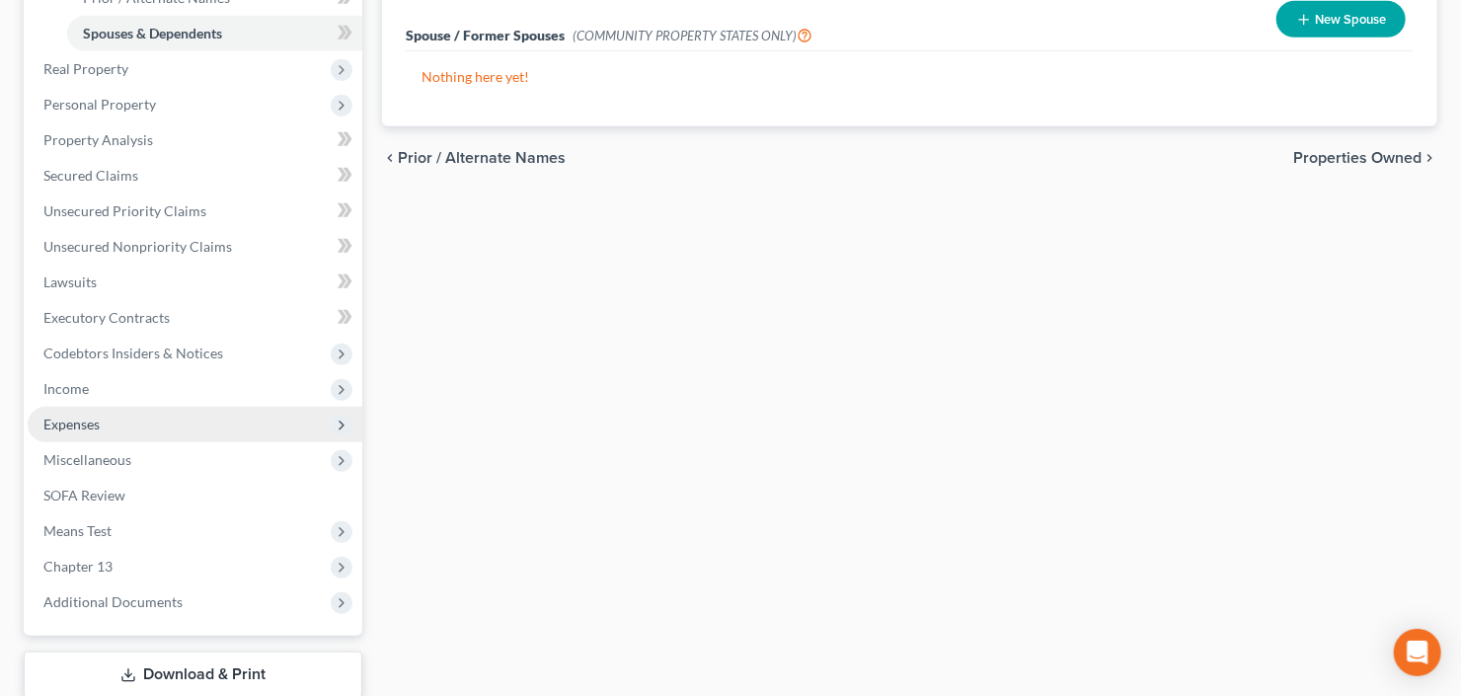
click at [140, 430] on span "Expenses" at bounding box center [195, 425] width 335 height 36
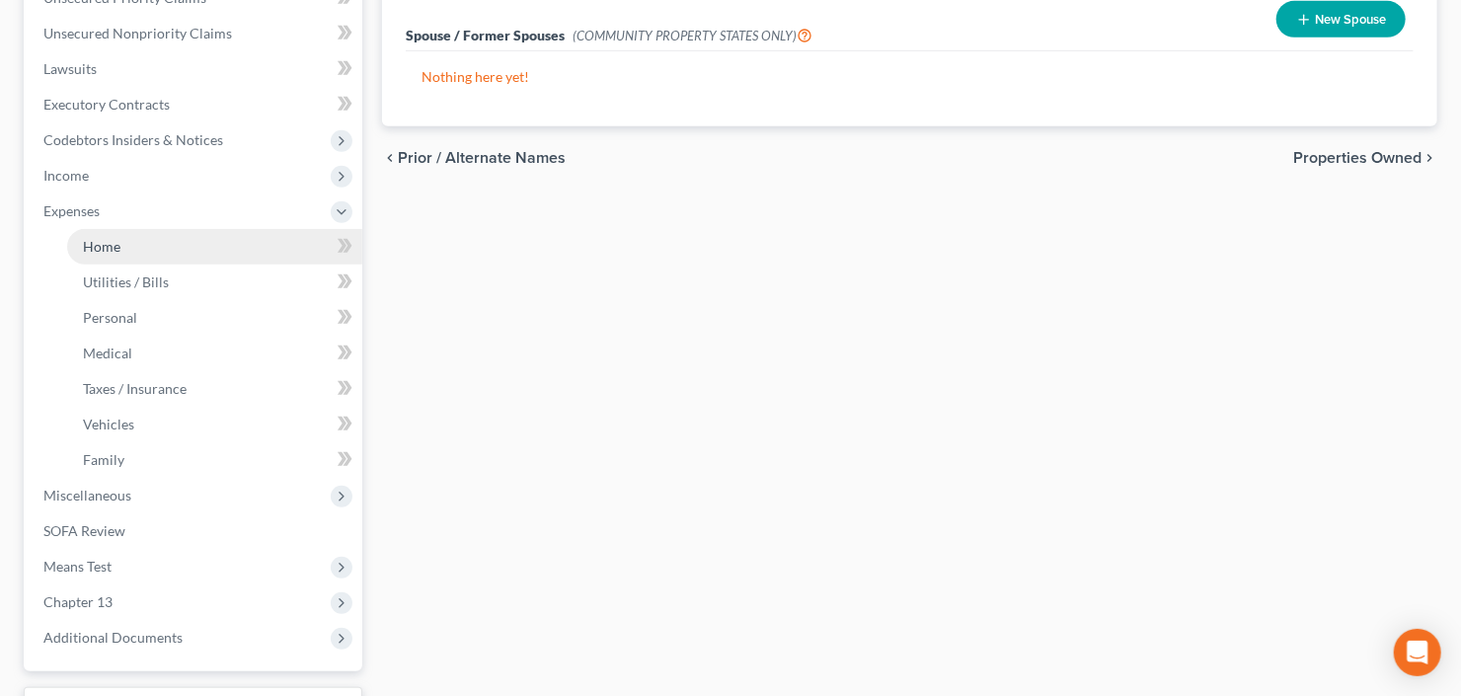
click at [133, 244] on link "Home" at bounding box center [214, 247] width 295 height 36
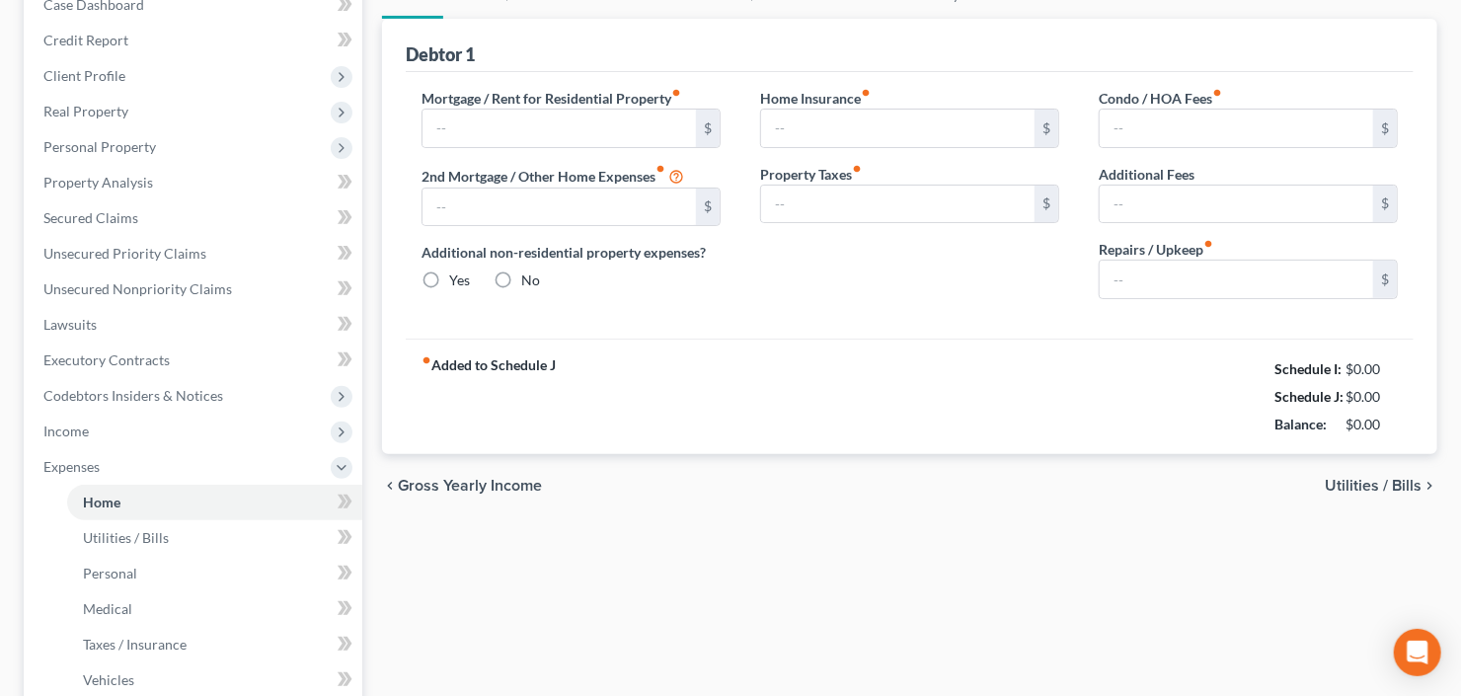
type input "1,395.00"
type input "0.00"
radio input "true"
type input "0.00"
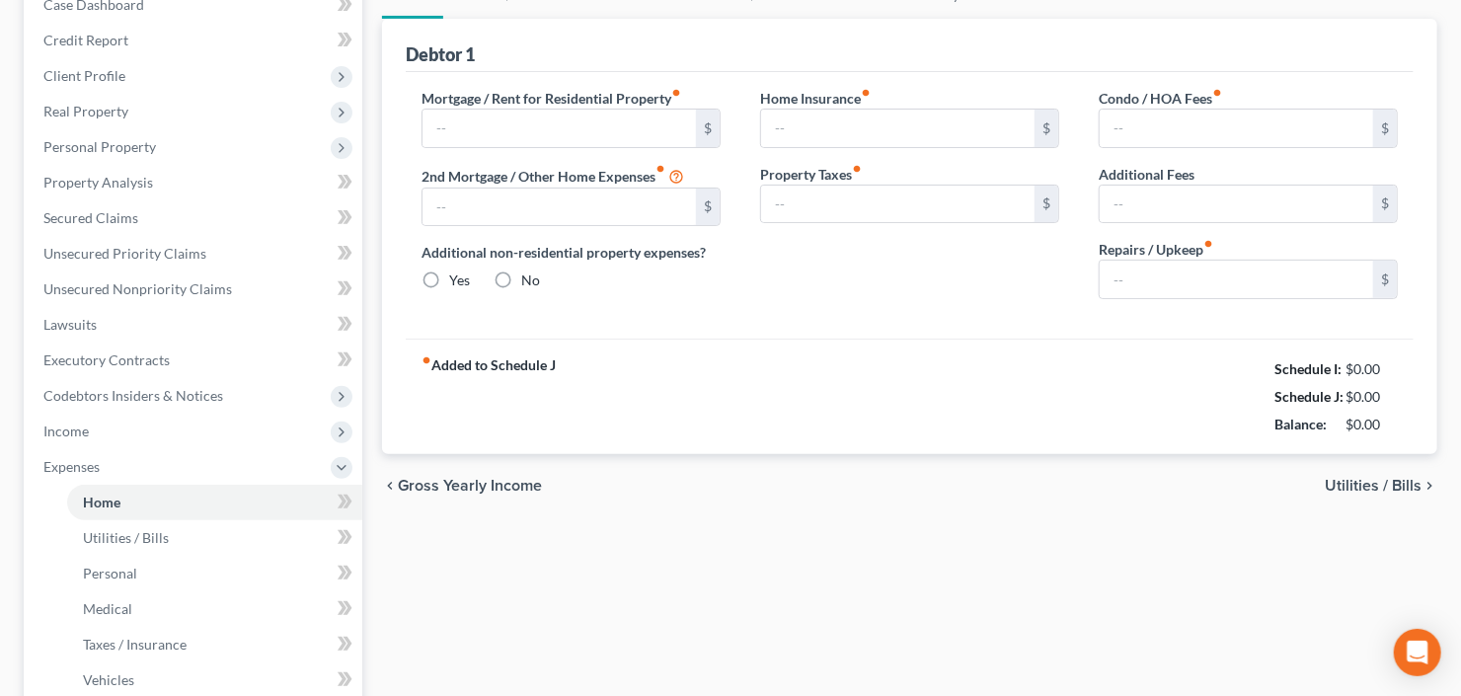
type input "0.00"
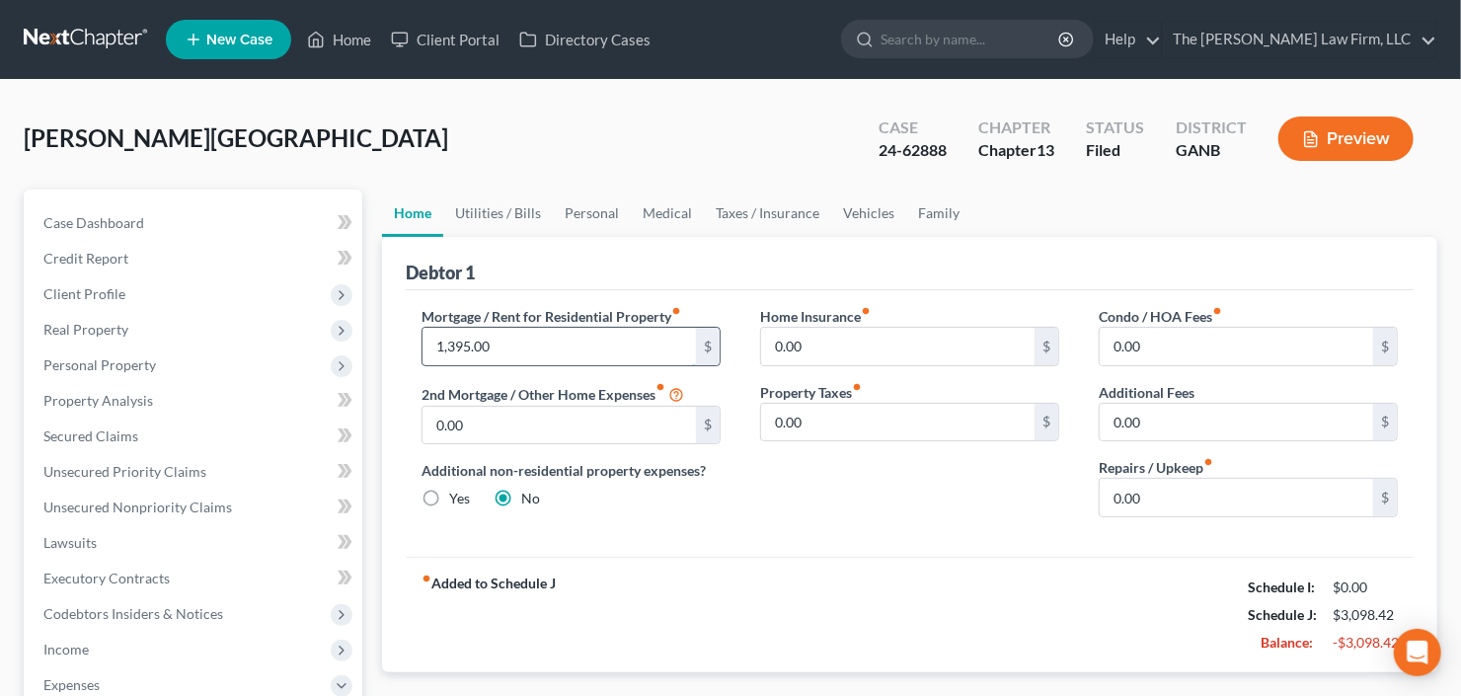
click at [491, 336] on input "1,395.00" at bounding box center [559, 347] width 273 height 38
type input "2,000"
click at [844, 215] on link "Vehicles" at bounding box center [868, 213] width 75 height 47
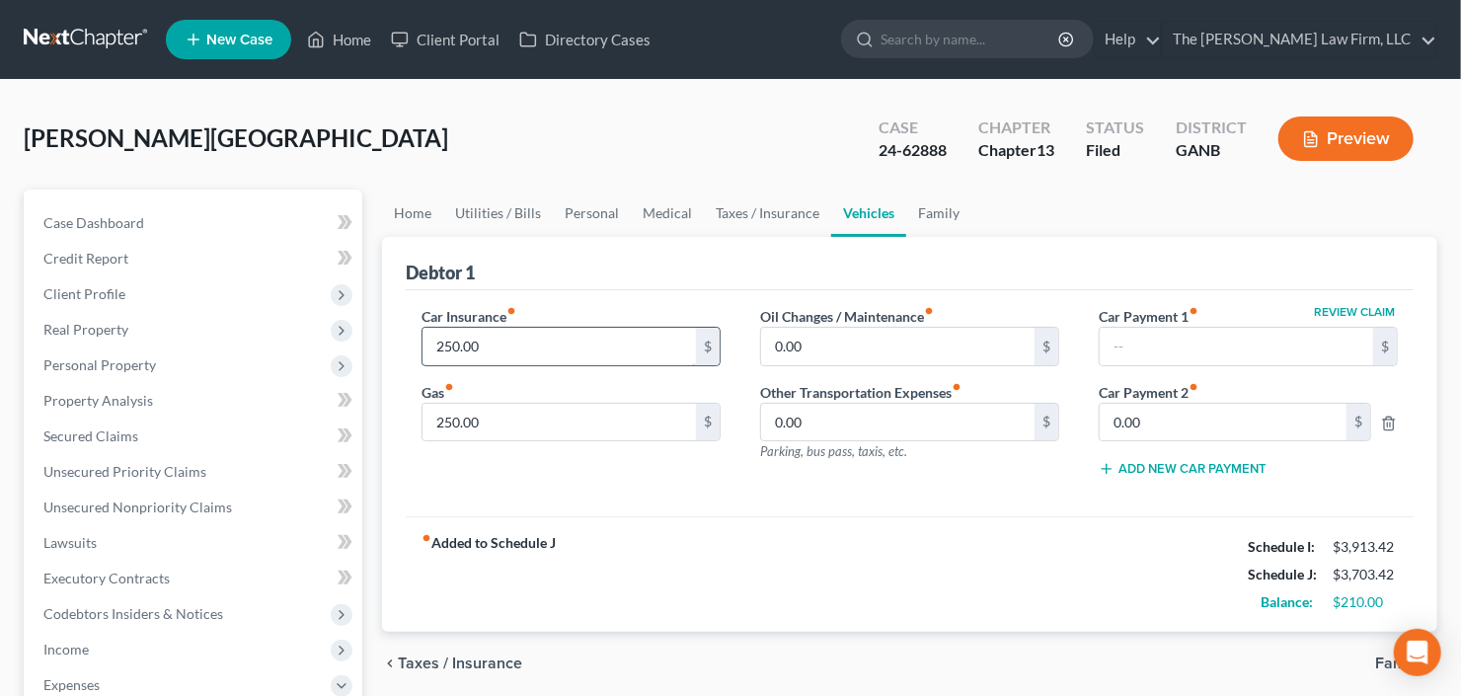
click at [579, 330] on input "250.00" at bounding box center [559, 347] width 273 height 38
click at [529, 345] on input "250.00" at bounding box center [559, 347] width 273 height 38
drag, startPoint x: 529, startPoint y: 345, endPoint x: 377, endPoint y: 352, distance: 152.2
type input "800.00"
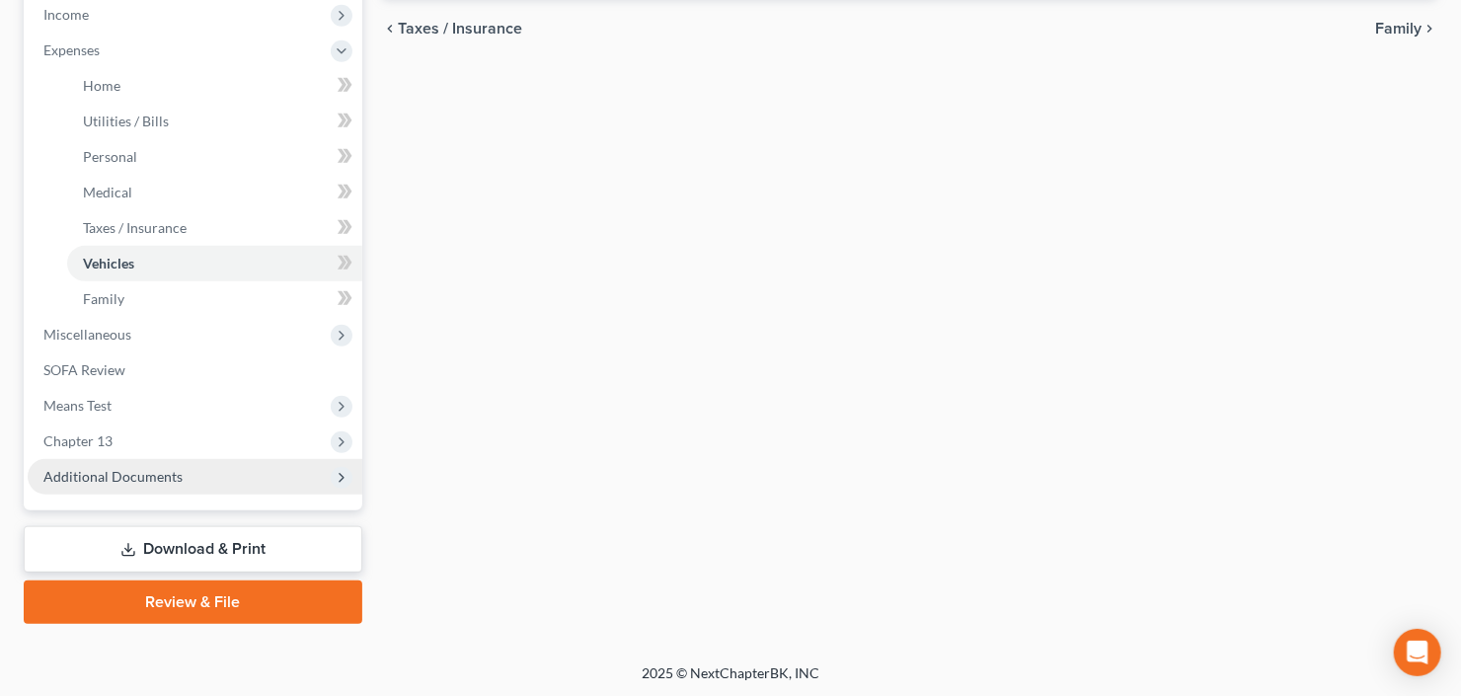
click at [124, 474] on span "Additional Documents" at bounding box center [112, 476] width 139 height 17
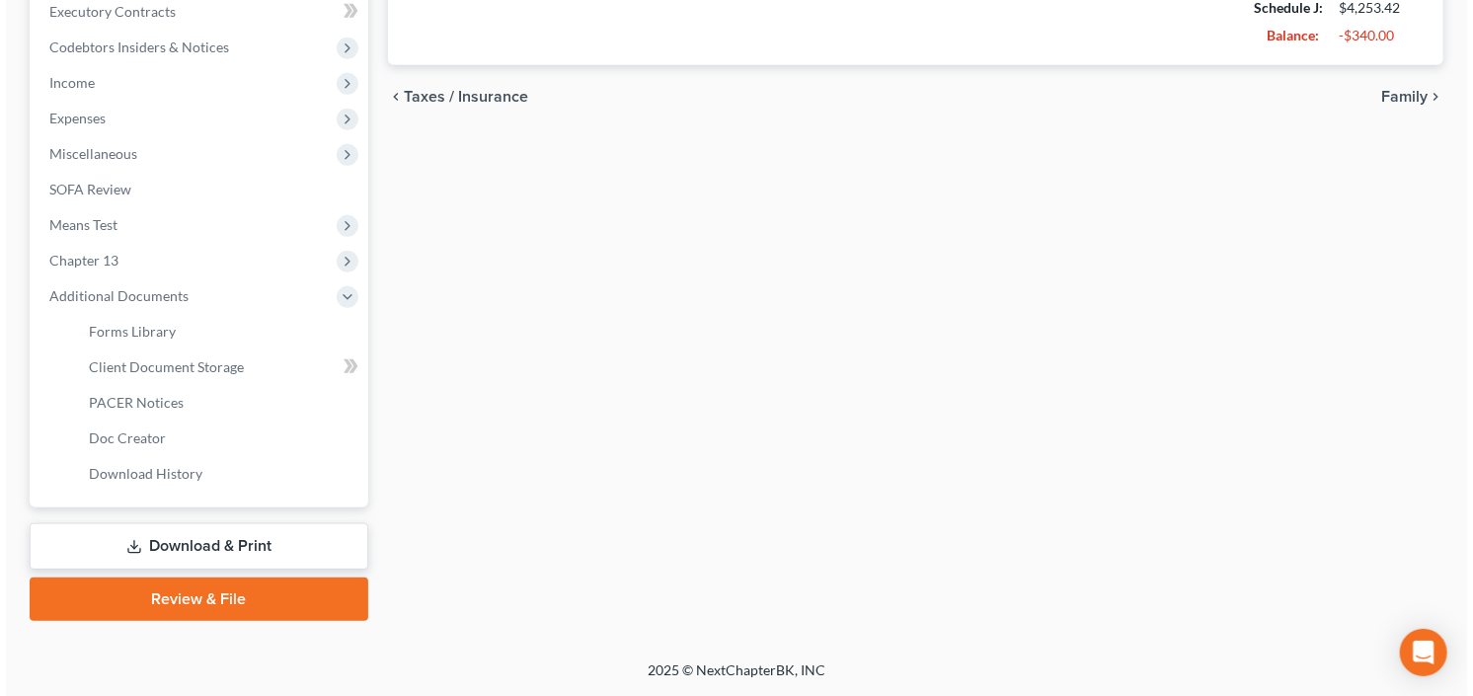
scroll to position [563, 0]
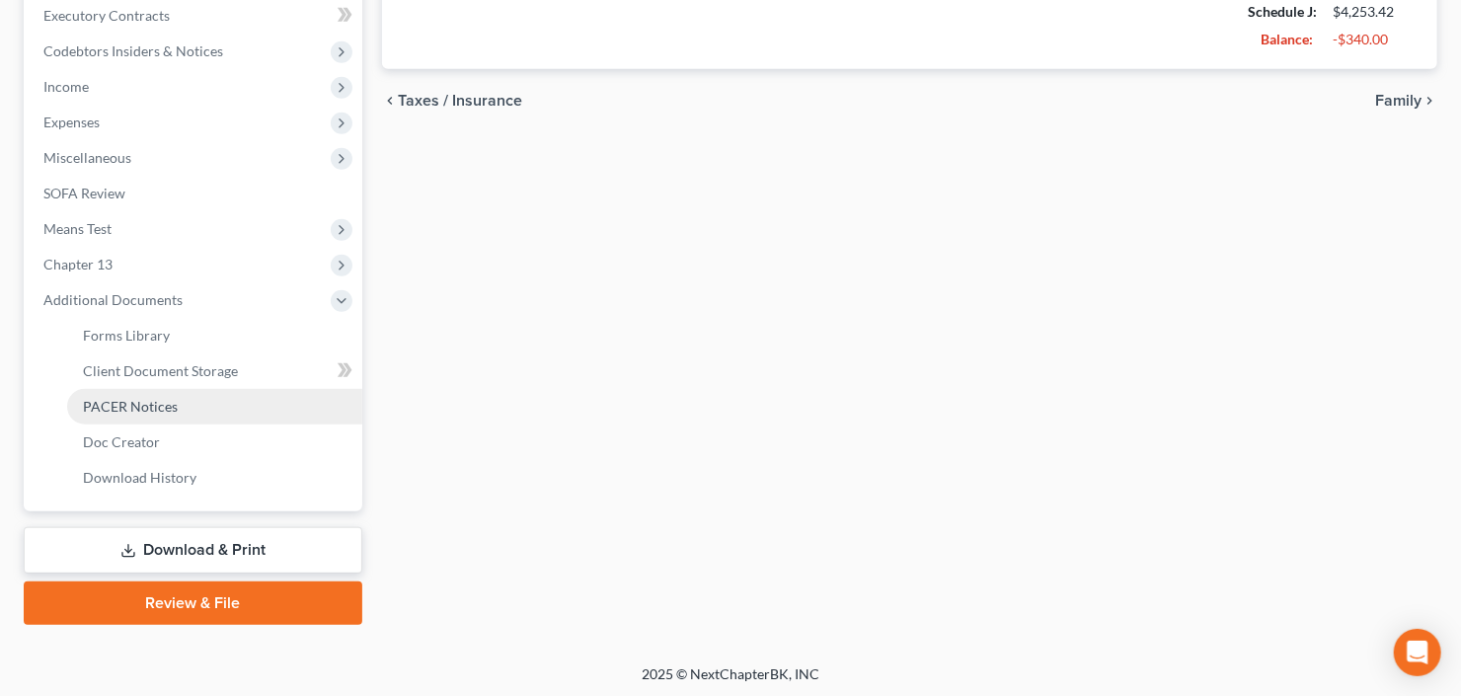
click at [162, 403] on span "PACER Notices" at bounding box center [130, 406] width 95 height 17
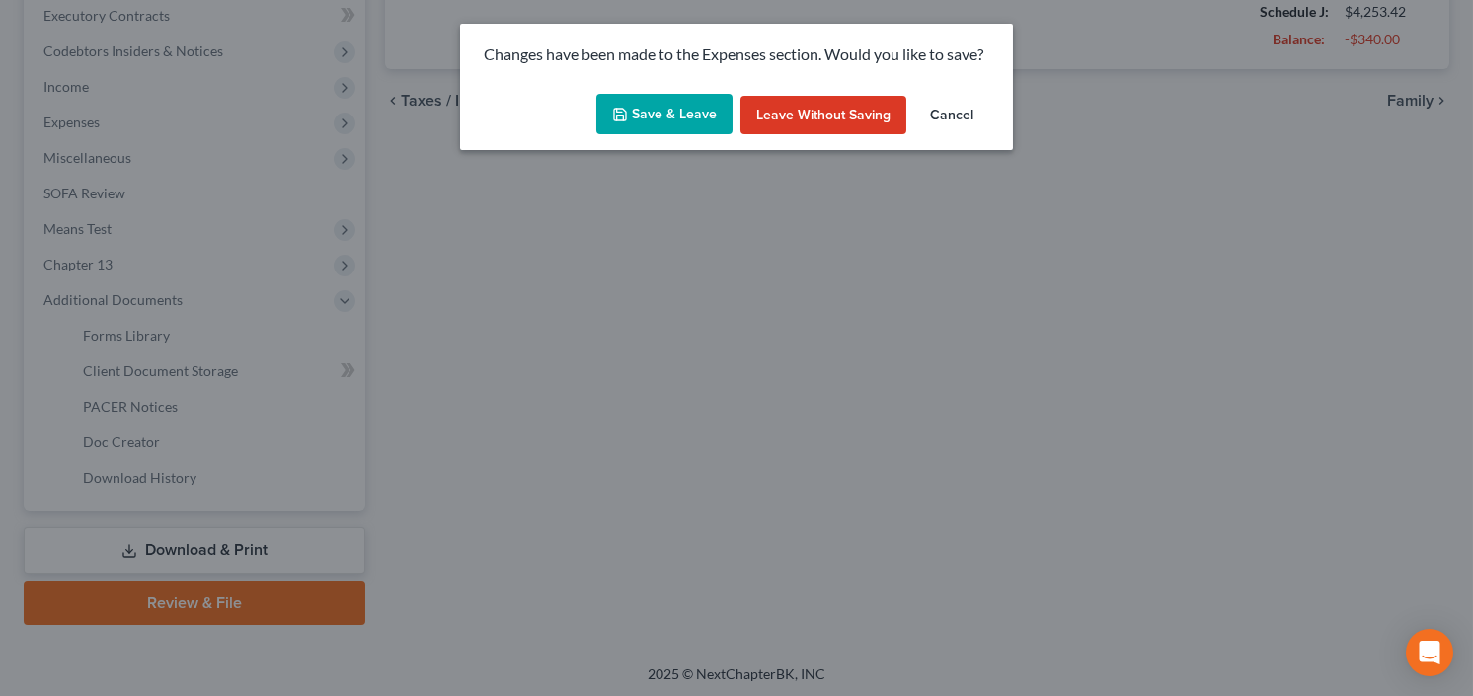
click at [672, 105] on button "Save & Leave" at bounding box center [664, 114] width 136 height 41
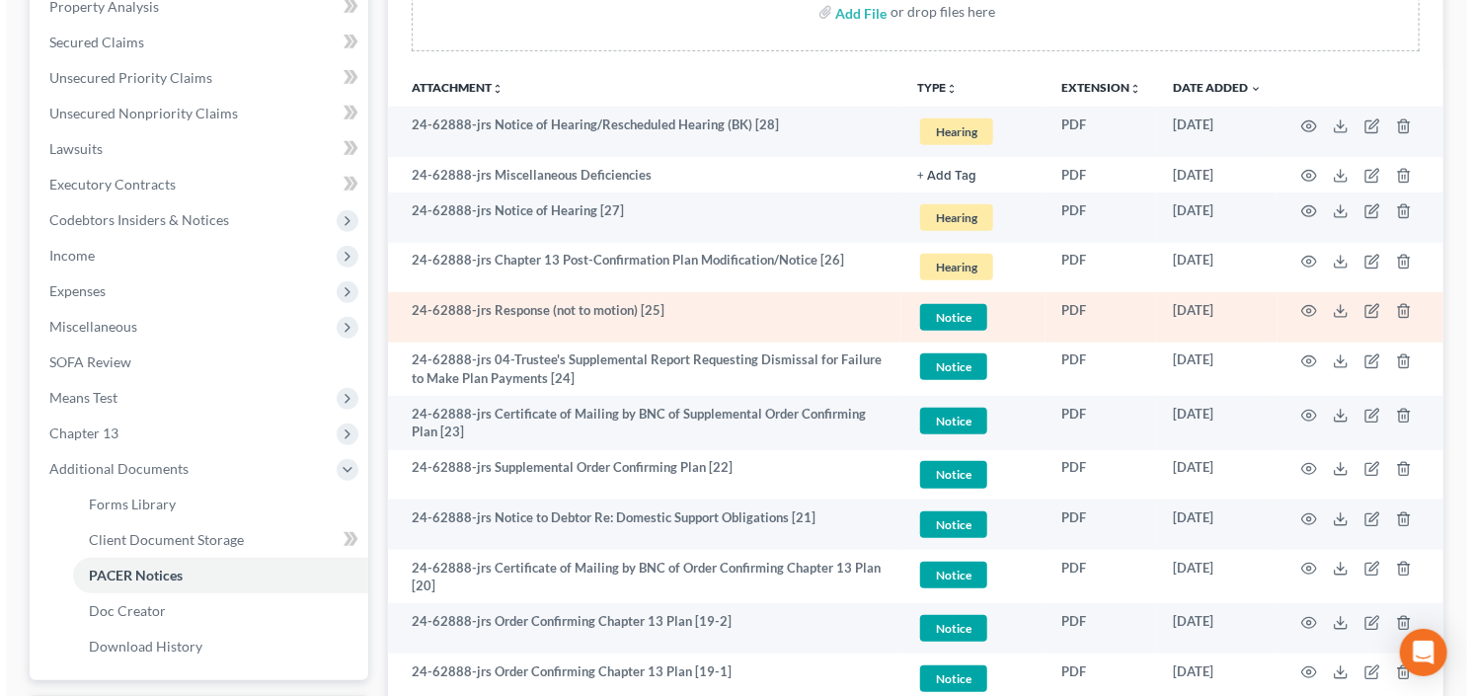
scroll to position [395, 0]
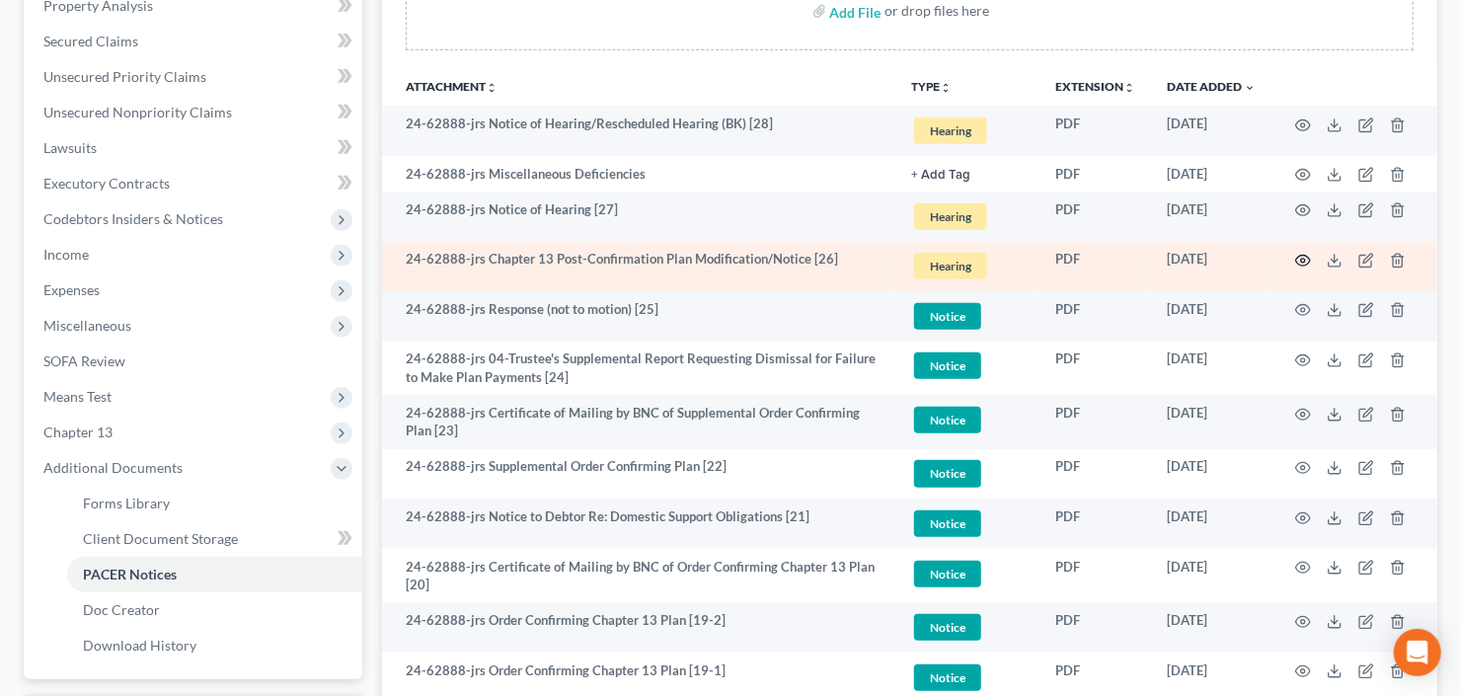
click at [1304, 258] on icon "button" at bounding box center [1303, 261] width 16 height 16
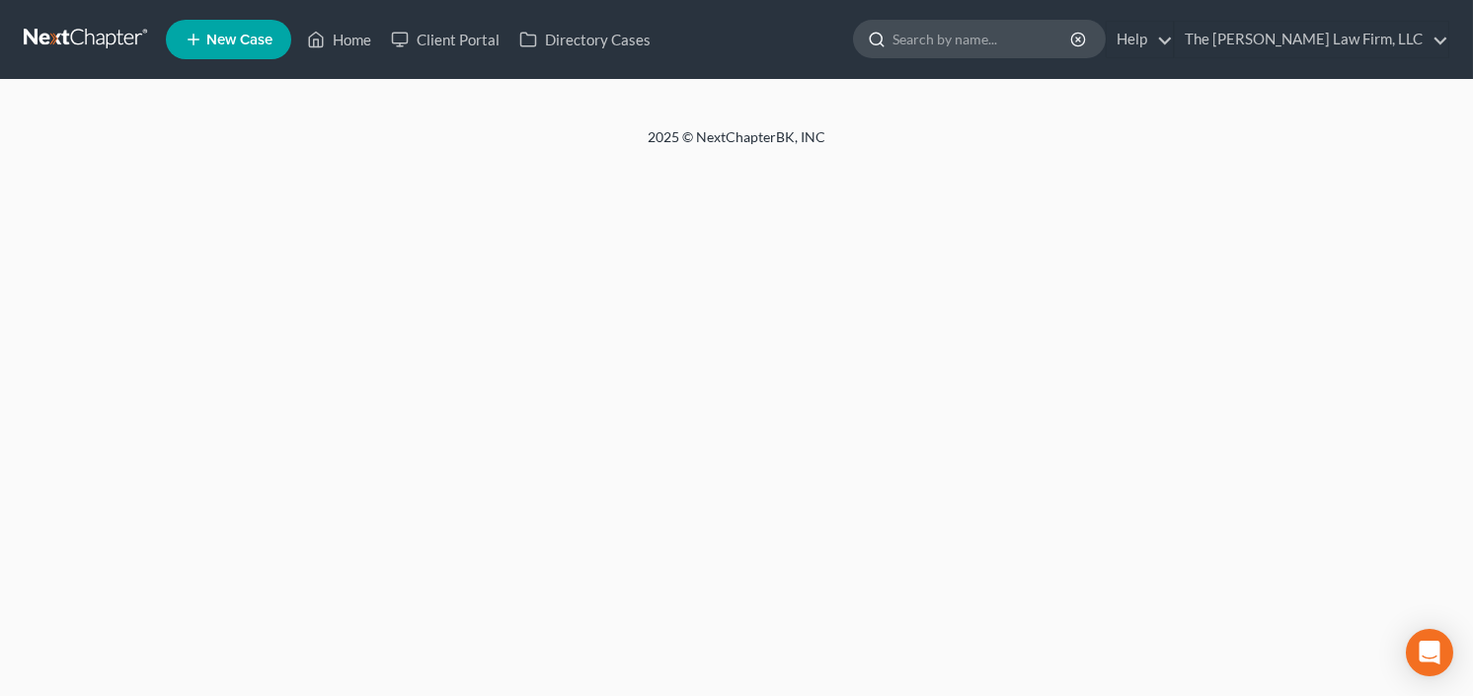
click at [967, 39] on input "search" at bounding box center [982, 39] width 181 height 37
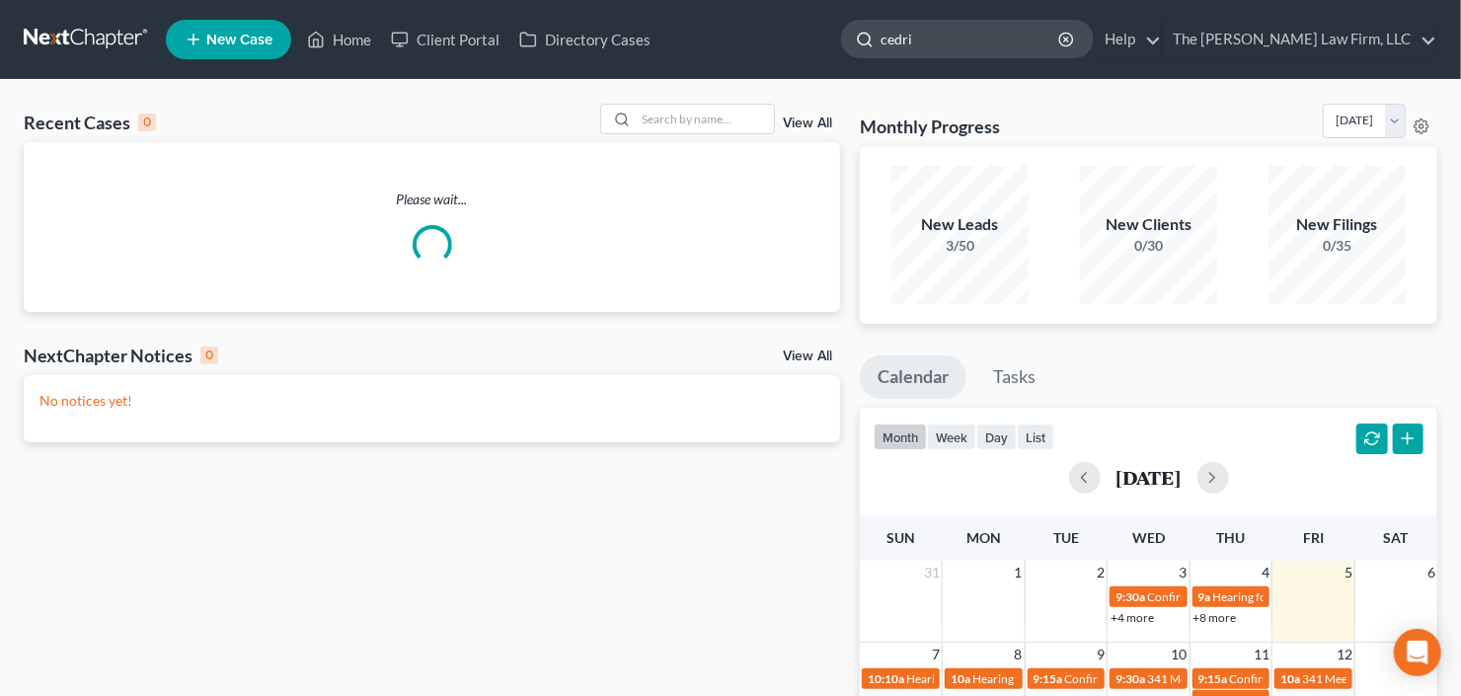
type input "[PERSON_NAME]"
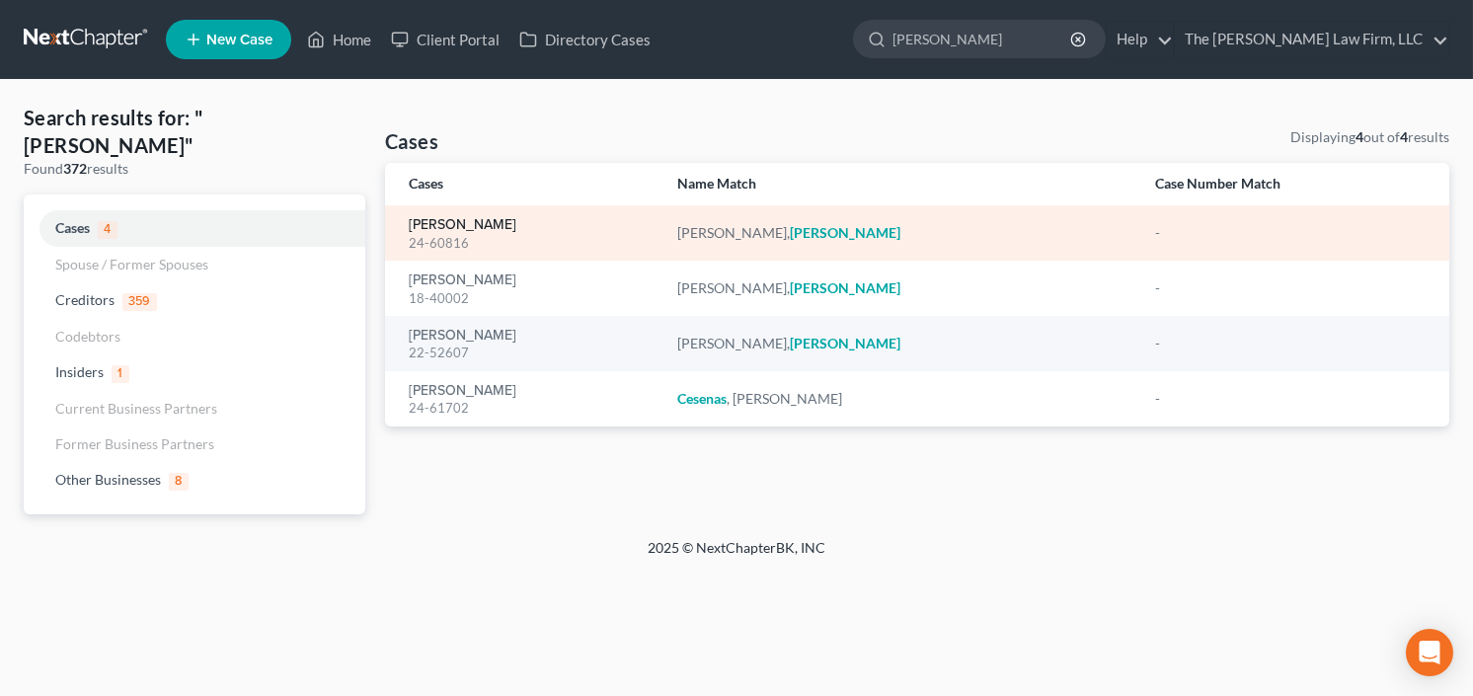
click at [454, 225] on link "[PERSON_NAME]" at bounding box center [463, 225] width 108 height 14
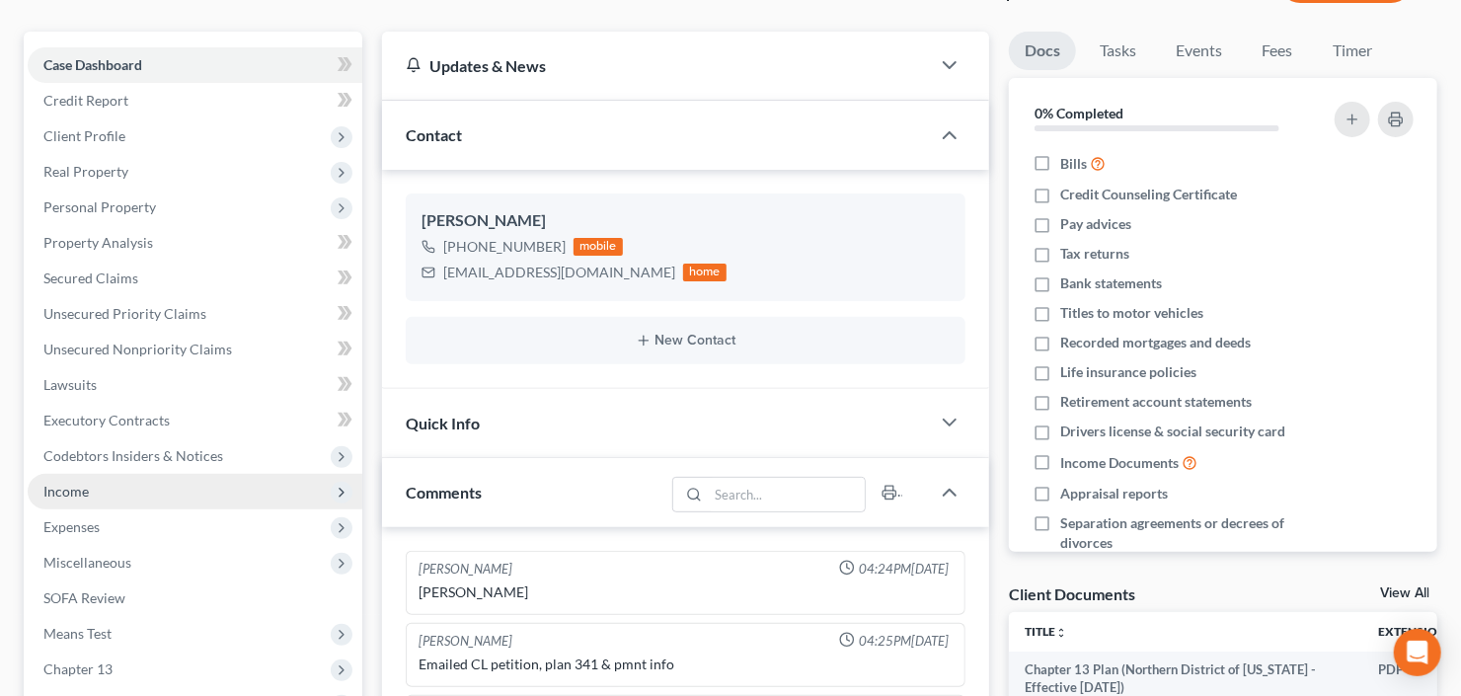
scroll to position [388, 0]
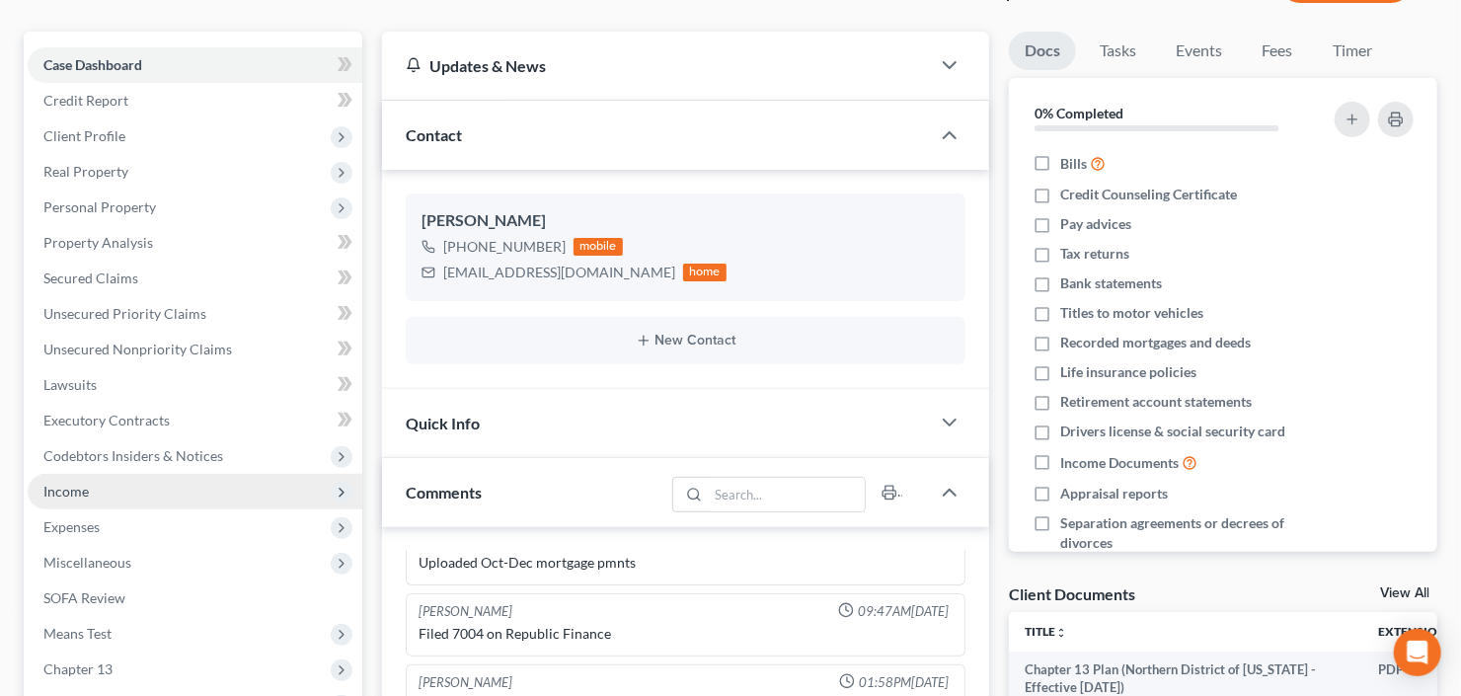
click at [72, 483] on span "Income" at bounding box center [65, 491] width 45 height 17
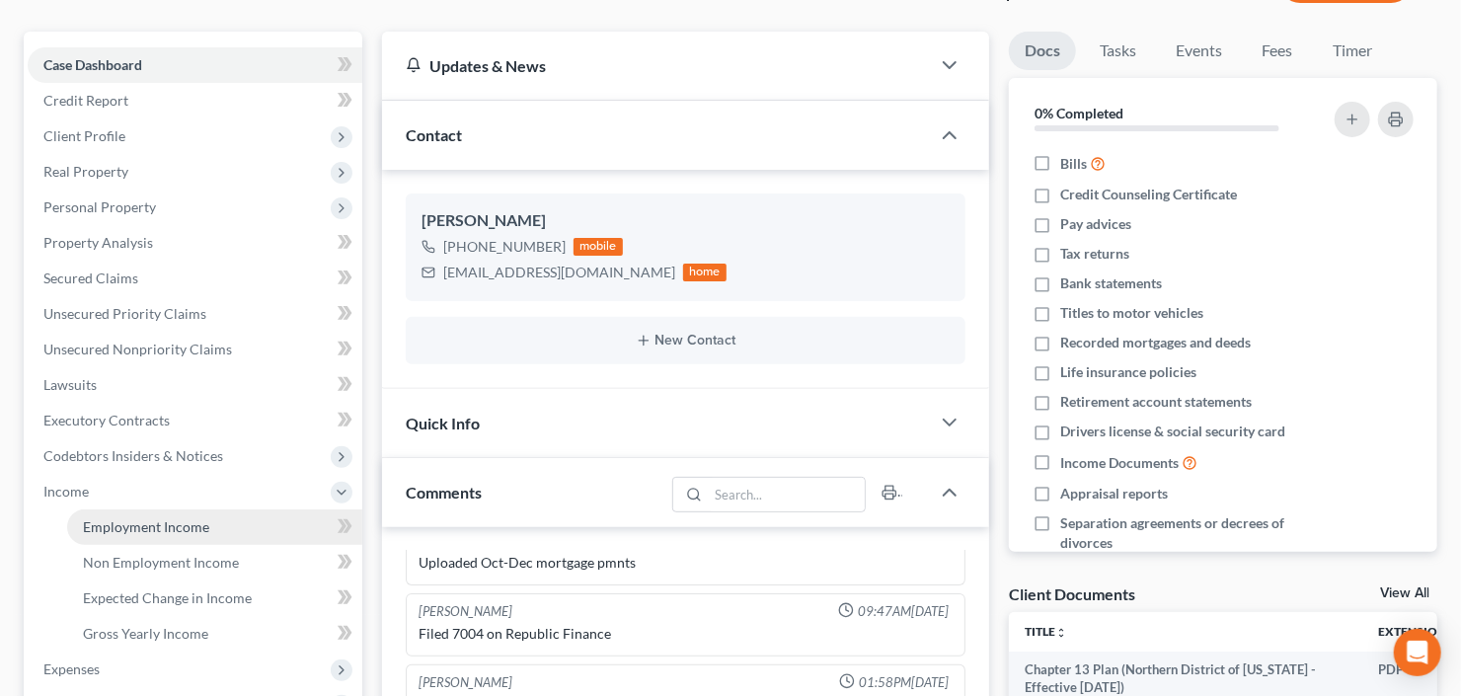
click at [163, 521] on span "Employment Income" at bounding box center [146, 526] width 126 height 17
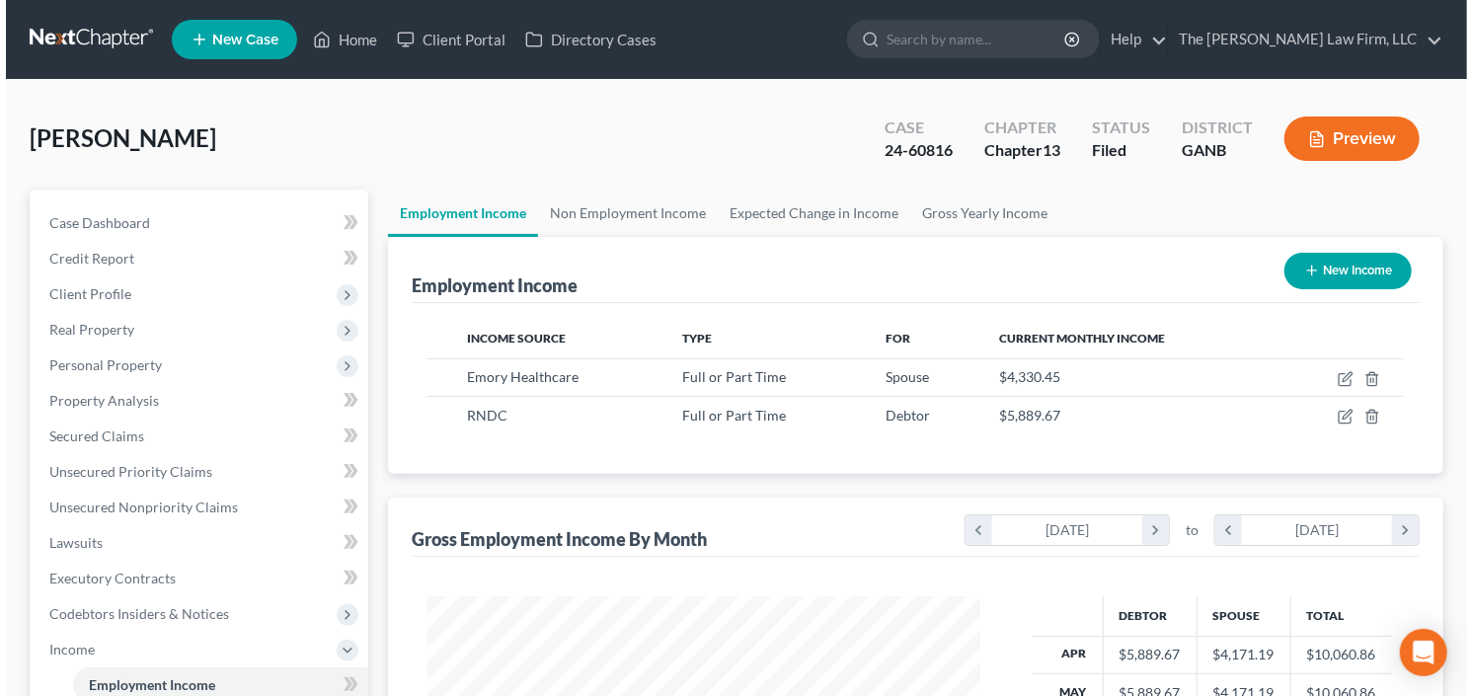
scroll to position [352, 592]
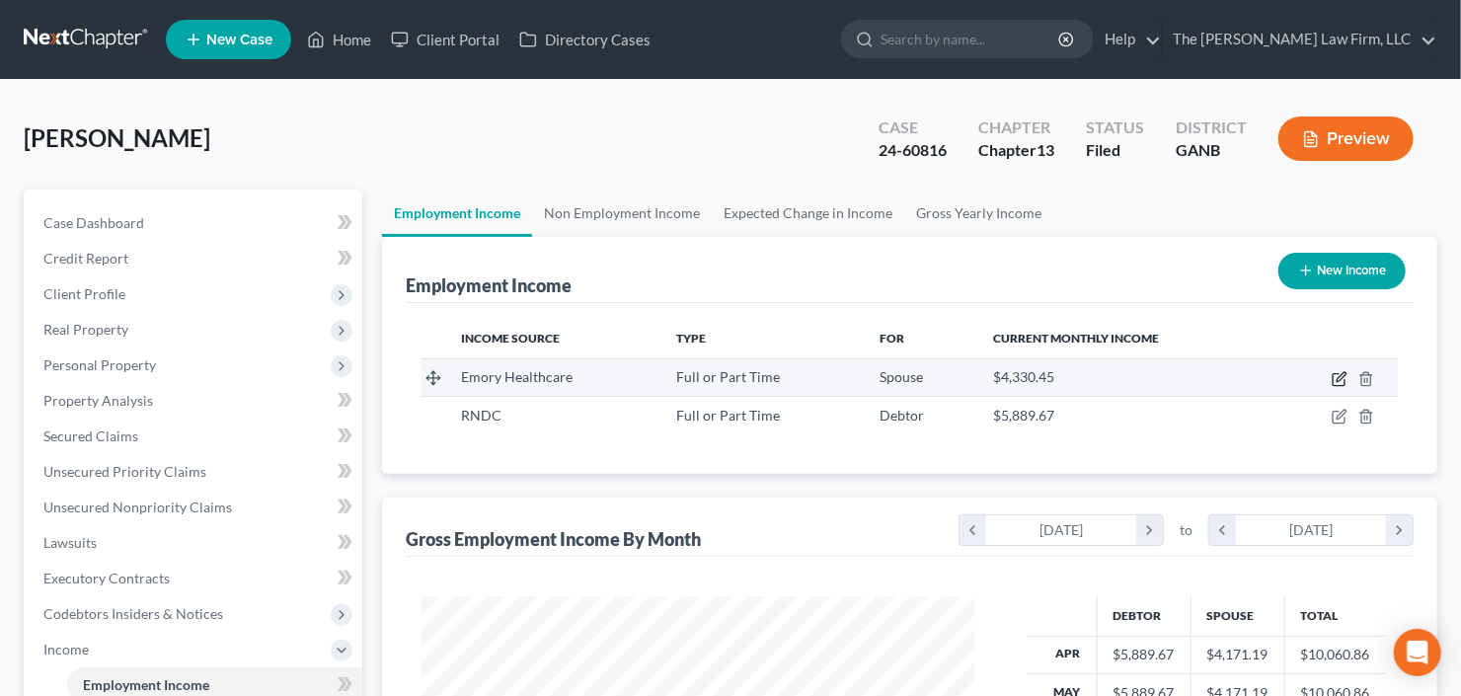
click at [1341, 379] on icon "button" at bounding box center [1340, 379] width 16 height 16
select select "0"
select select "10"
select select "2"
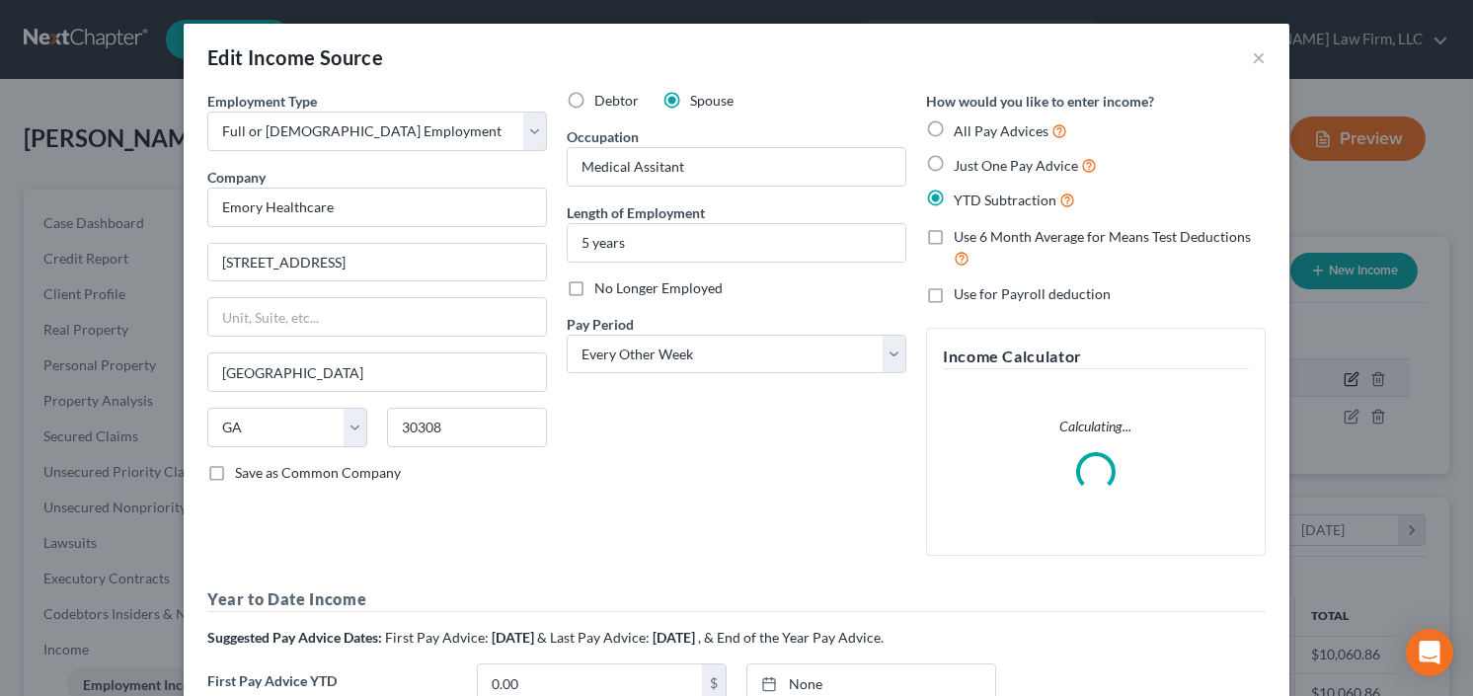
scroll to position [352, 597]
click at [594, 283] on label "No Longer Employed" at bounding box center [658, 288] width 128 height 20
click at [602, 283] on input "No Longer Employed" at bounding box center [608, 284] width 13 height 13
checkbox input "true"
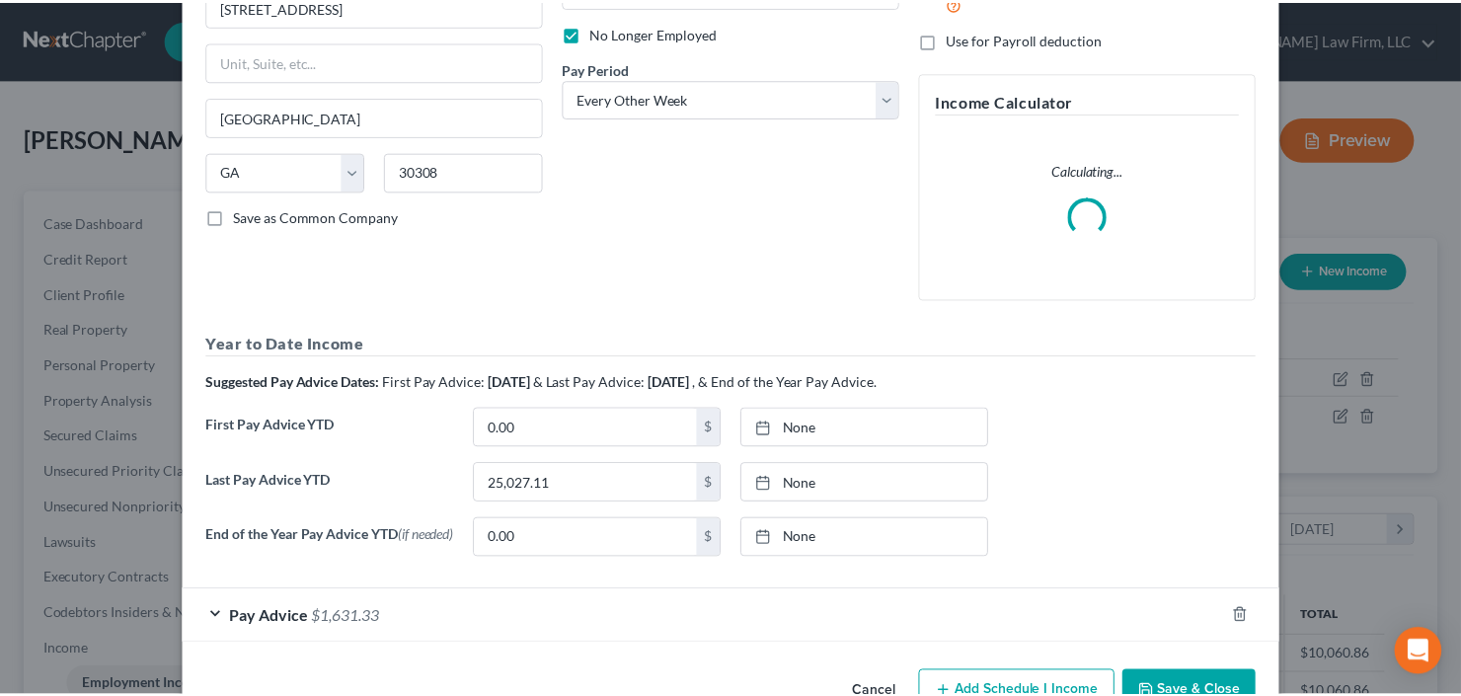
scroll to position [312, 0]
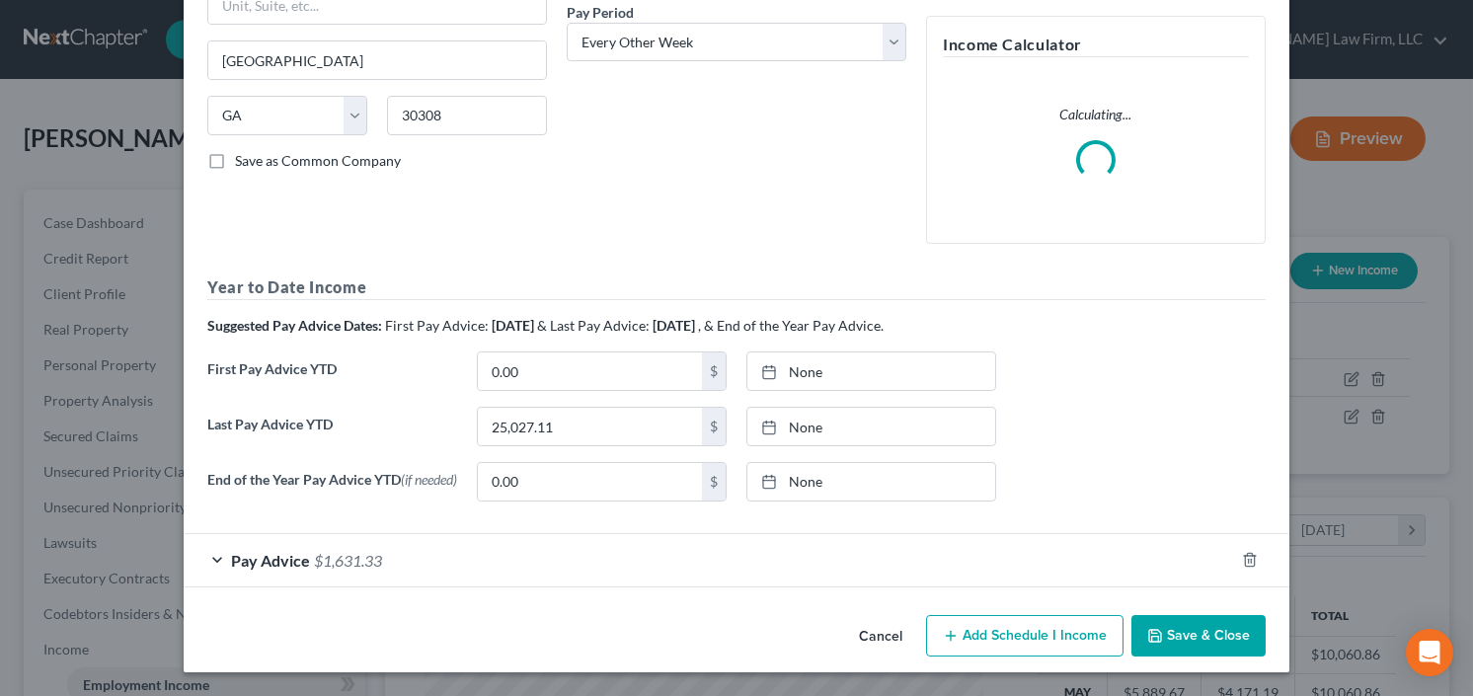
click at [1188, 664] on div "Cancel Add Schedule I Income Save & Close" at bounding box center [737, 639] width 1106 height 65
click at [1195, 646] on button "Save & Close" at bounding box center [1198, 635] width 134 height 41
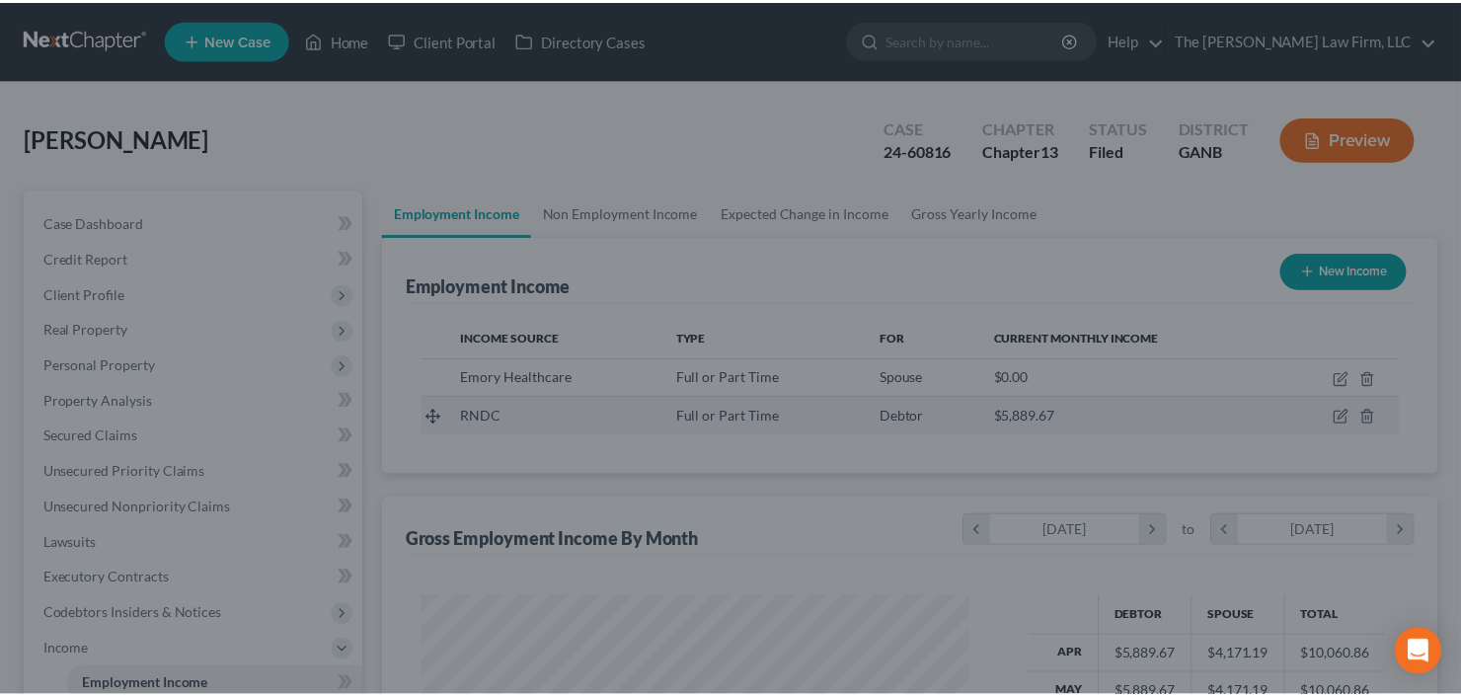
scroll to position [352, 592]
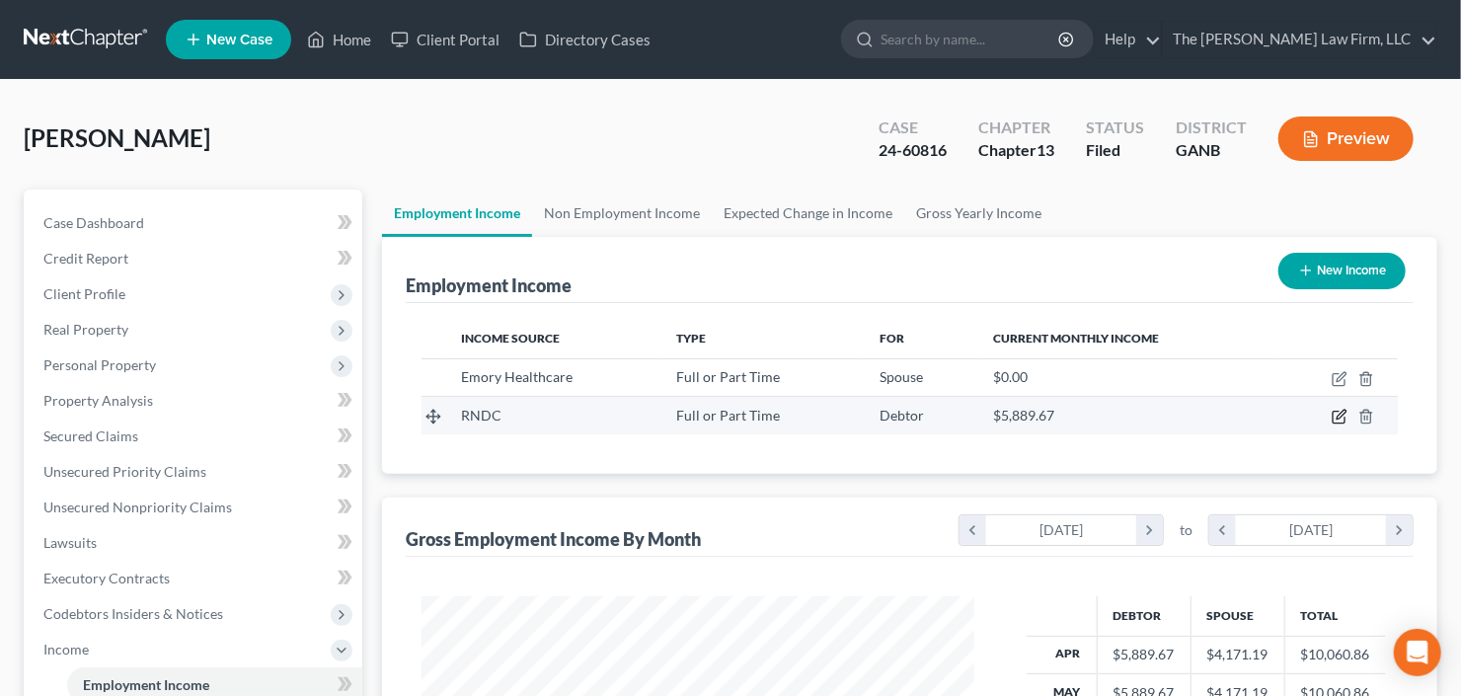
click at [1338, 413] on icon "button" at bounding box center [1340, 417] width 16 height 16
select select "0"
select select "10"
select select "2"
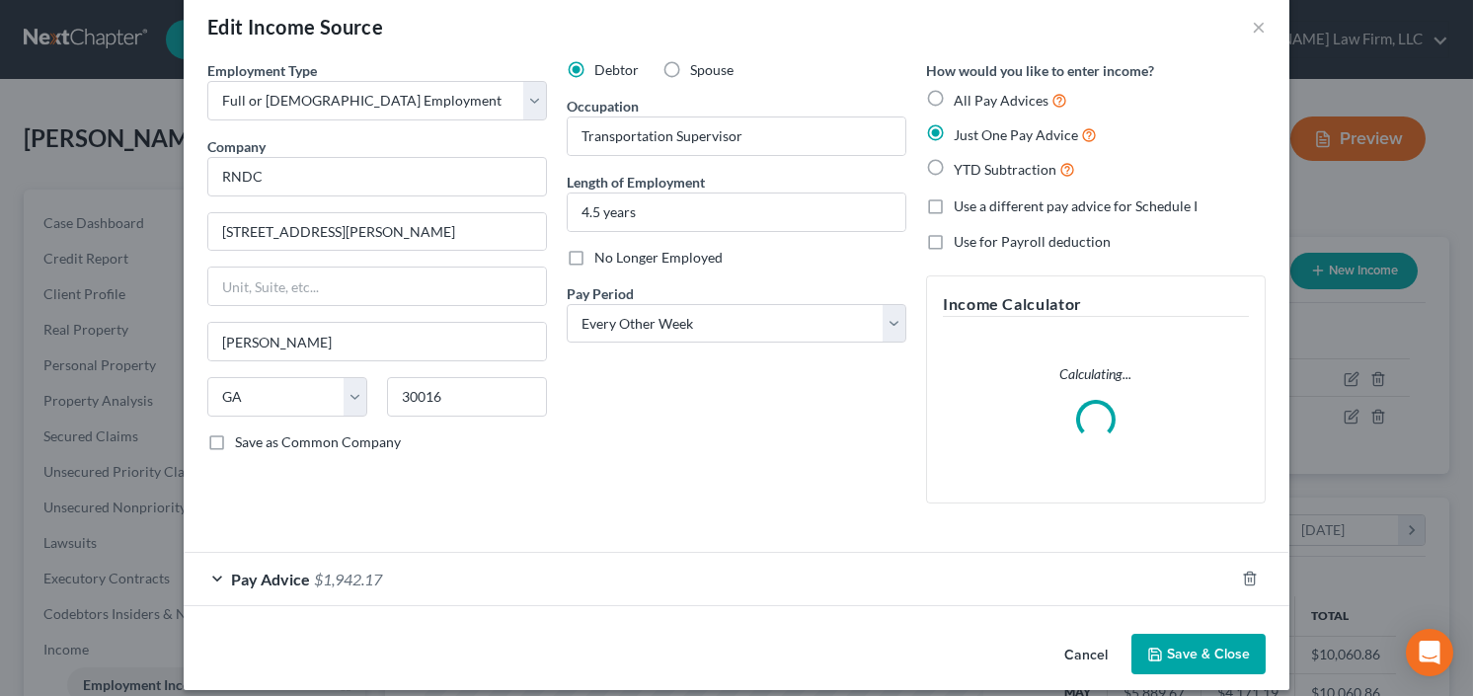
scroll to position [47, 0]
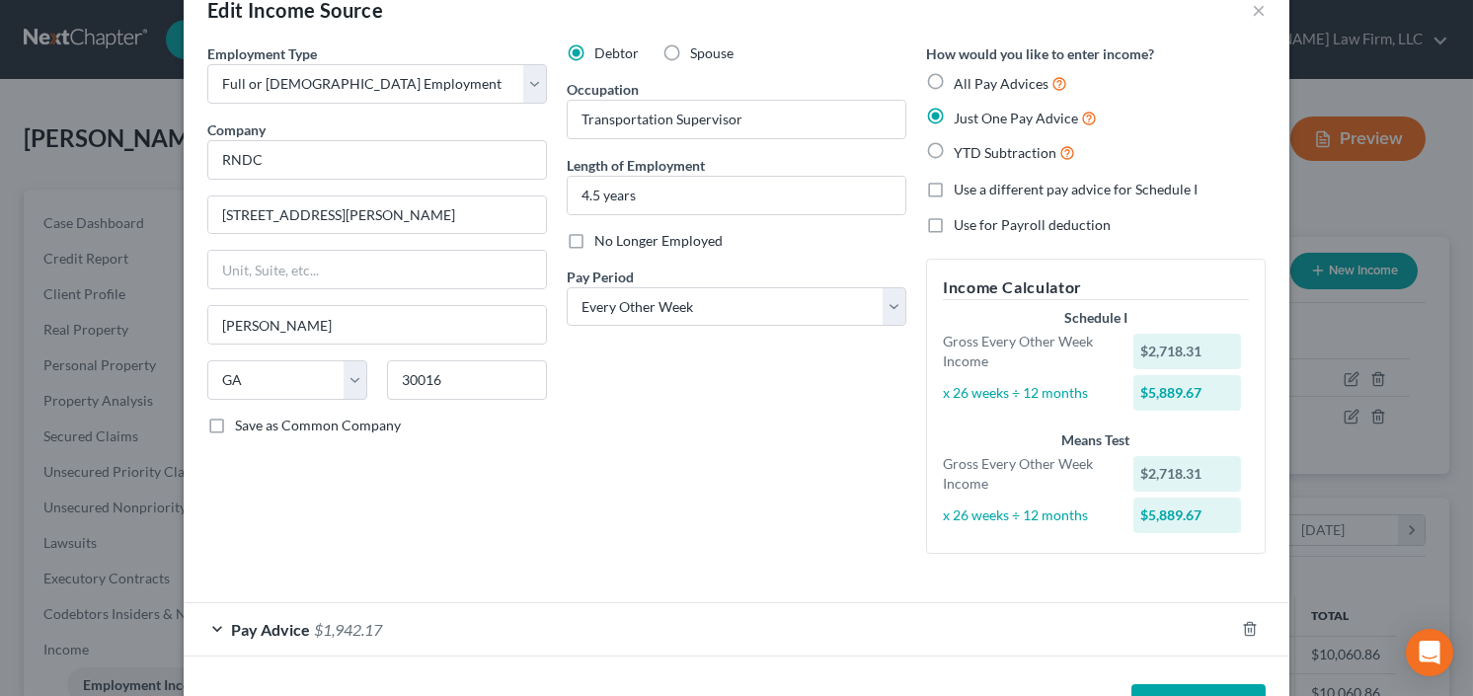
click at [594, 247] on label "No Longer Employed" at bounding box center [658, 241] width 128 height 20
click at [602, 244] on input "No Longer Employed" at bounding box center [608, 237] width 13 height 13
checkbox input "true"
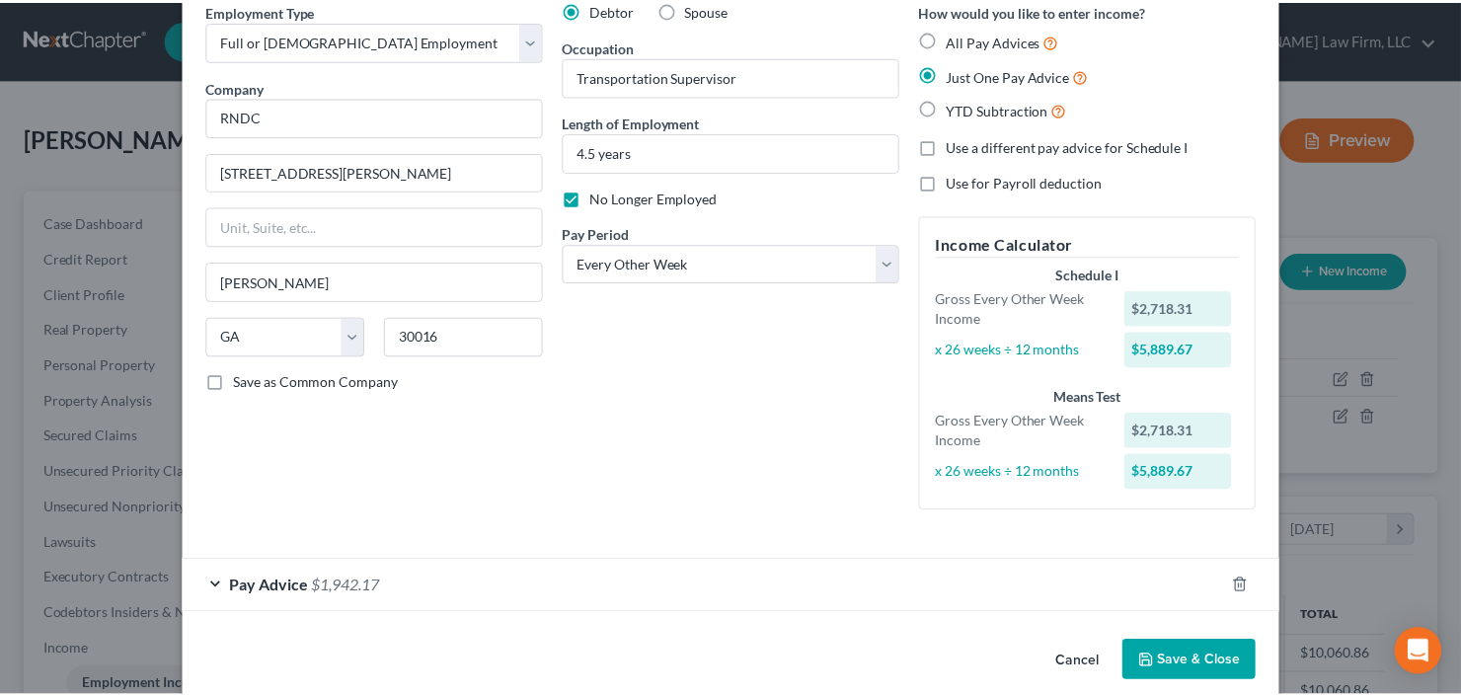
scroll to position [114, 0]
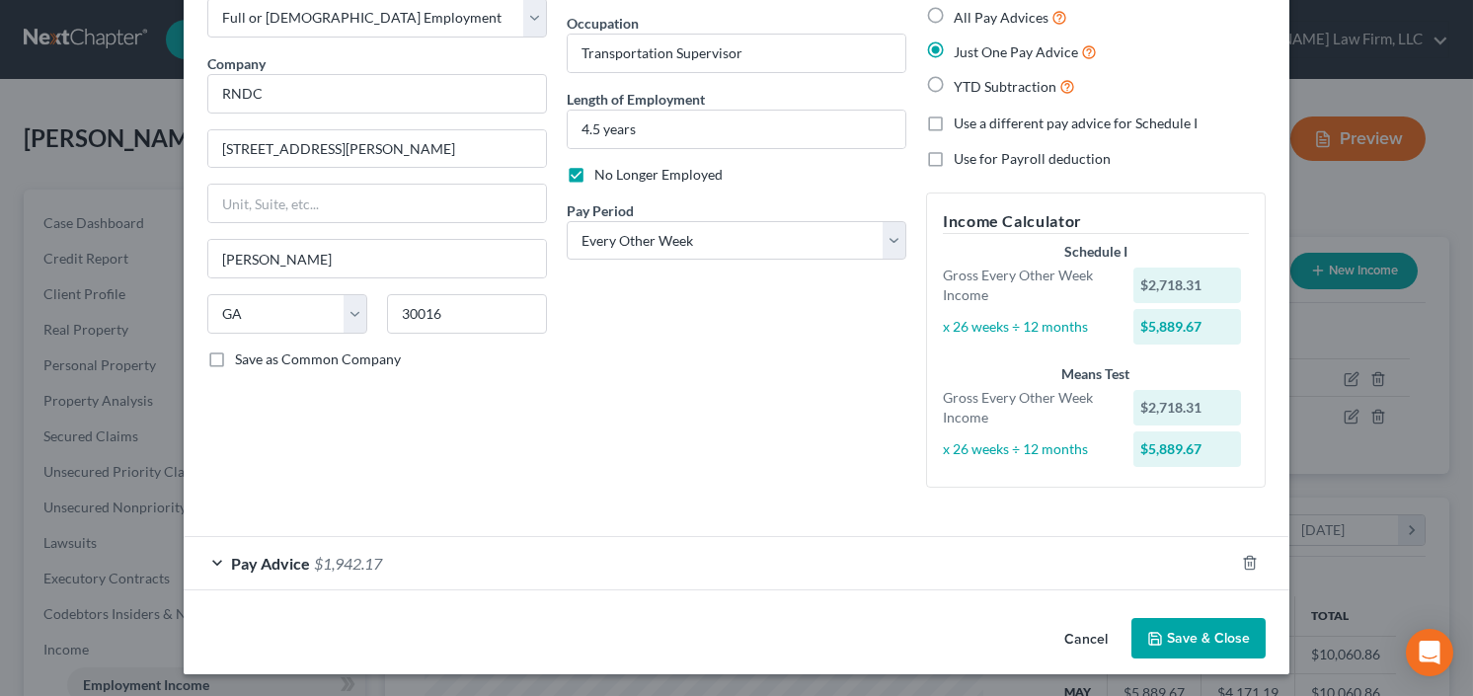
click at [1188, 638] on button "Save & Close" at bounding box center [1198, 638] width 134 height 41
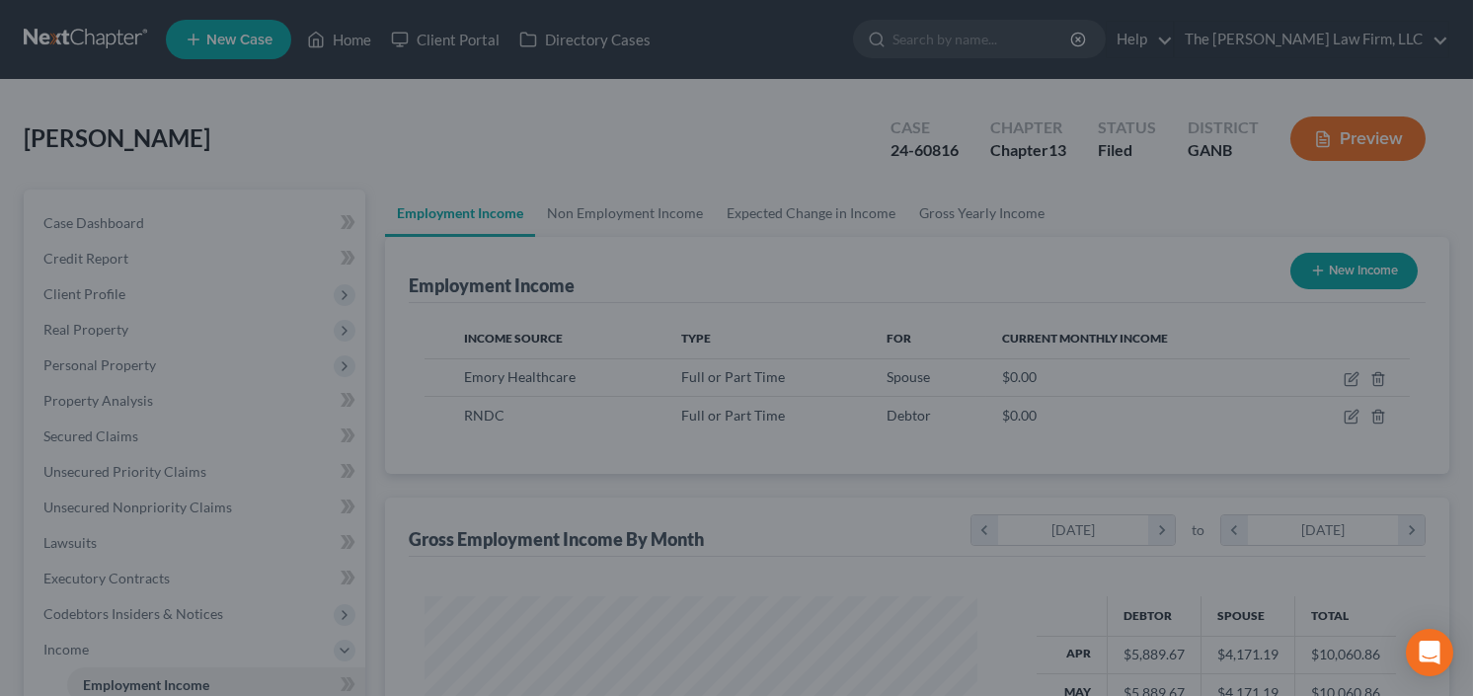
scroll to position [986842, 986601]
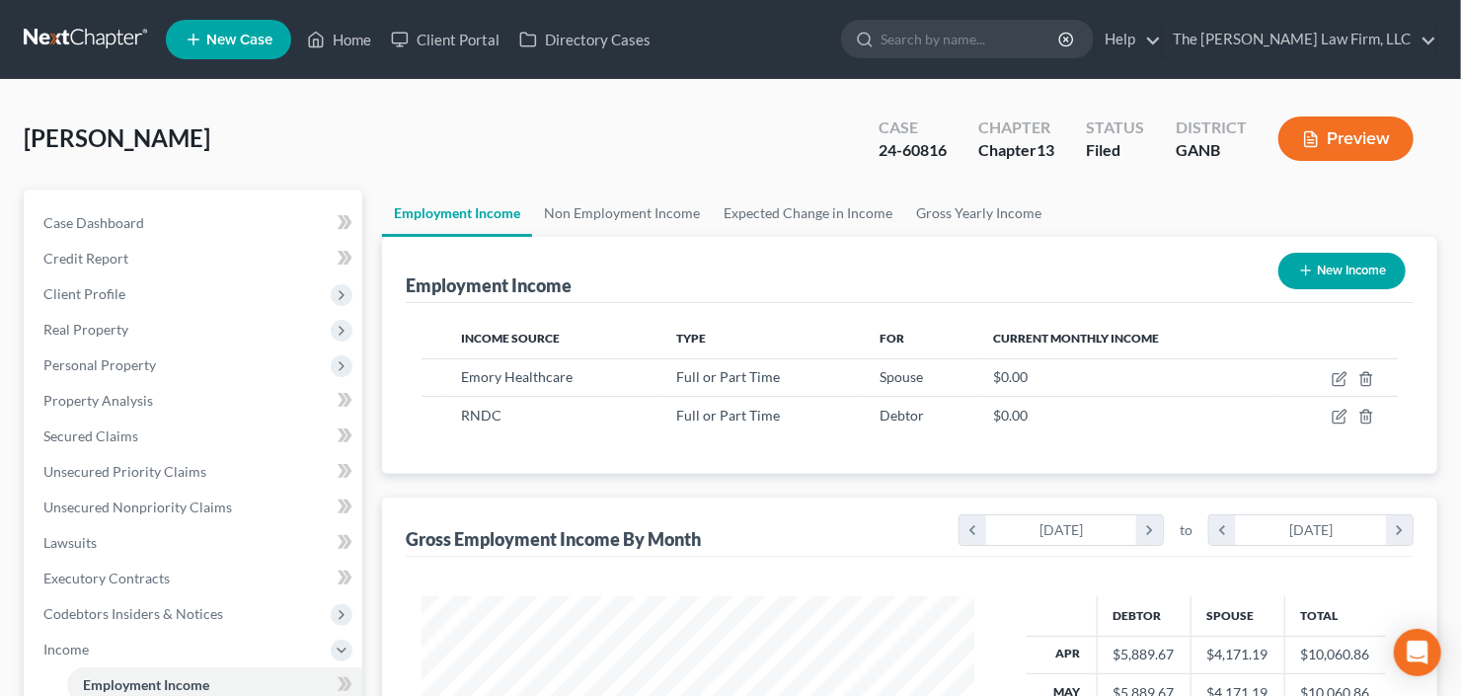
click at [1315, 272] on button "New Income" at bounding box center [1341, 271] width 127 height 37
select select "0"
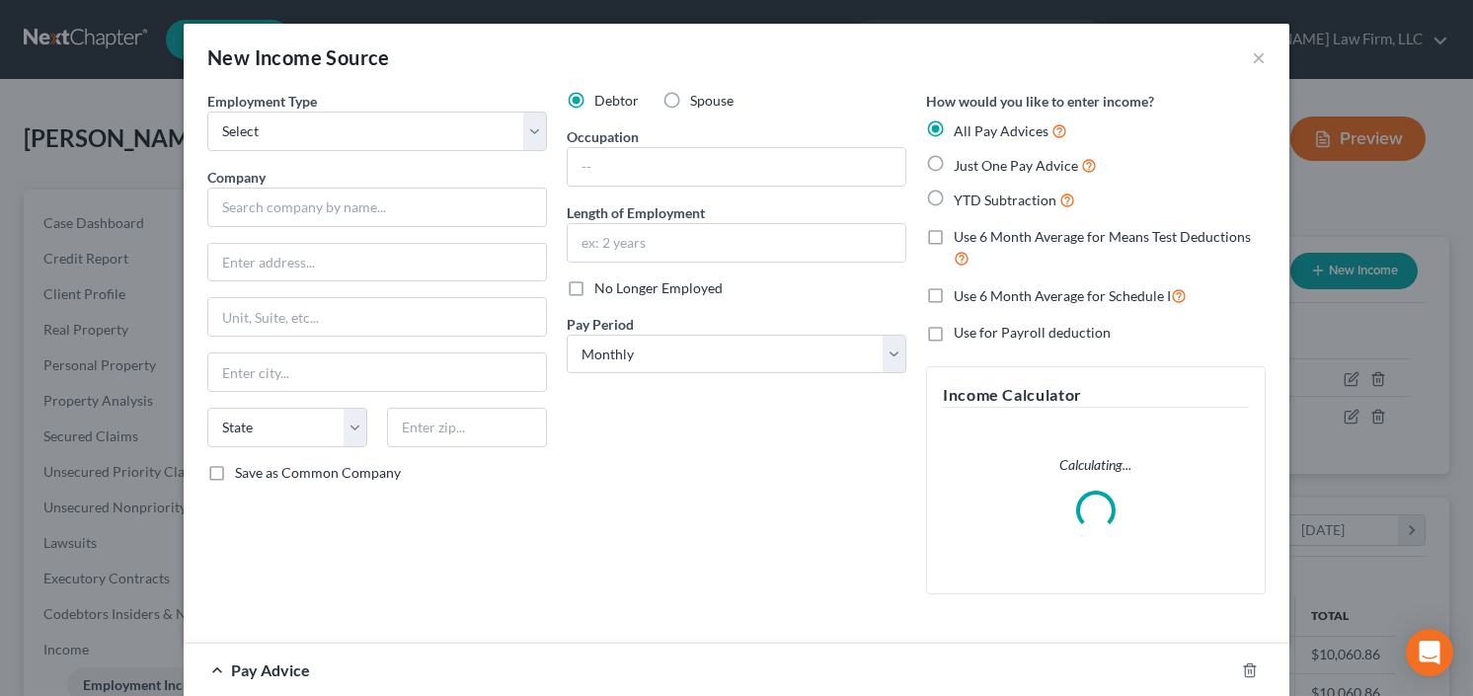
scroll to position [352, 597]
click at [318, 131] on select "Select Full or [DEMOGRAPHIC_DATA] Employment Self Employment" at bounding box center [377, 131] width 340 height 39
select select "0"
click at [207, 112] on select "Select Full or [DEMOGRAPHIC_DATA] Employment Self Employment" at bounding box center [377, 131] width 340 height 39
click at [309, 204] on input "text" at bounding box center [377, 207] width 340 height 39
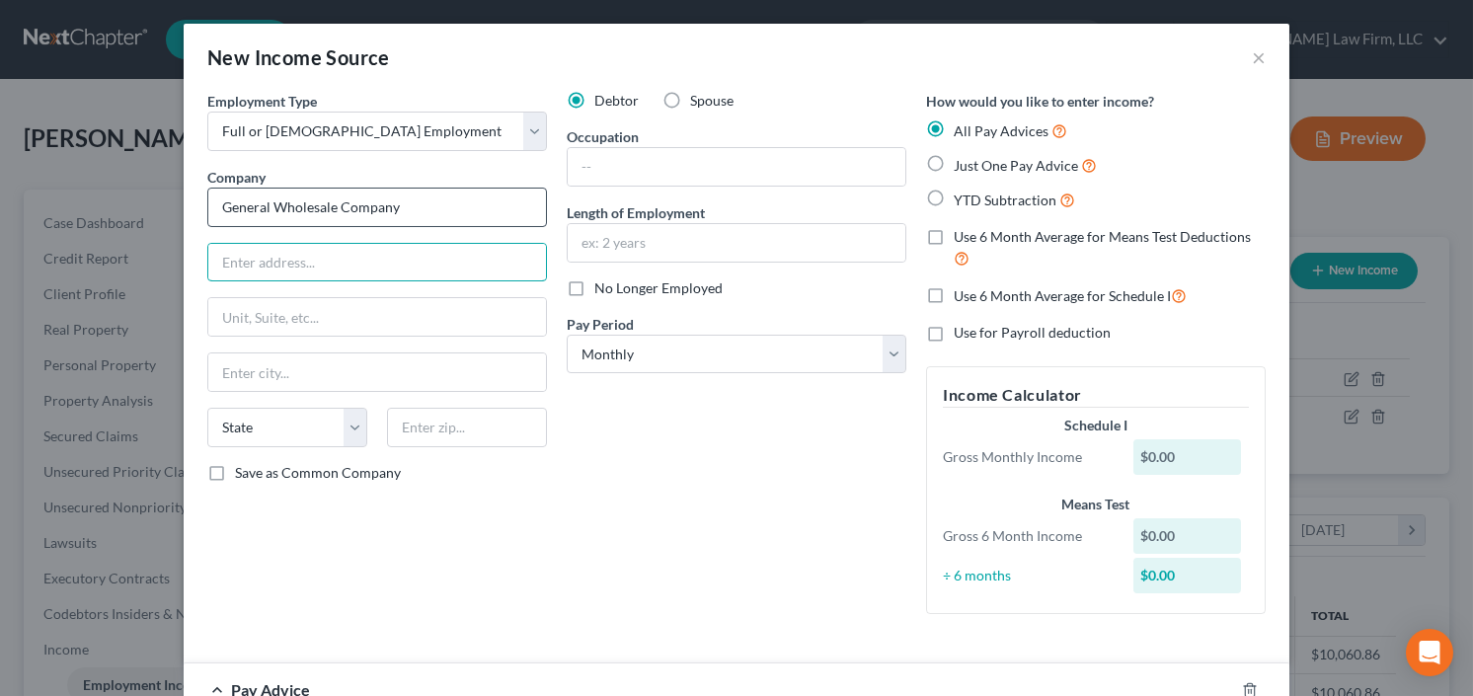
type input "General Wholesale Company"
type input "615 Stonehill SW Dr"
type input "30336"
type input "[GEOGRAPHIC_DATA]"
select select "10"
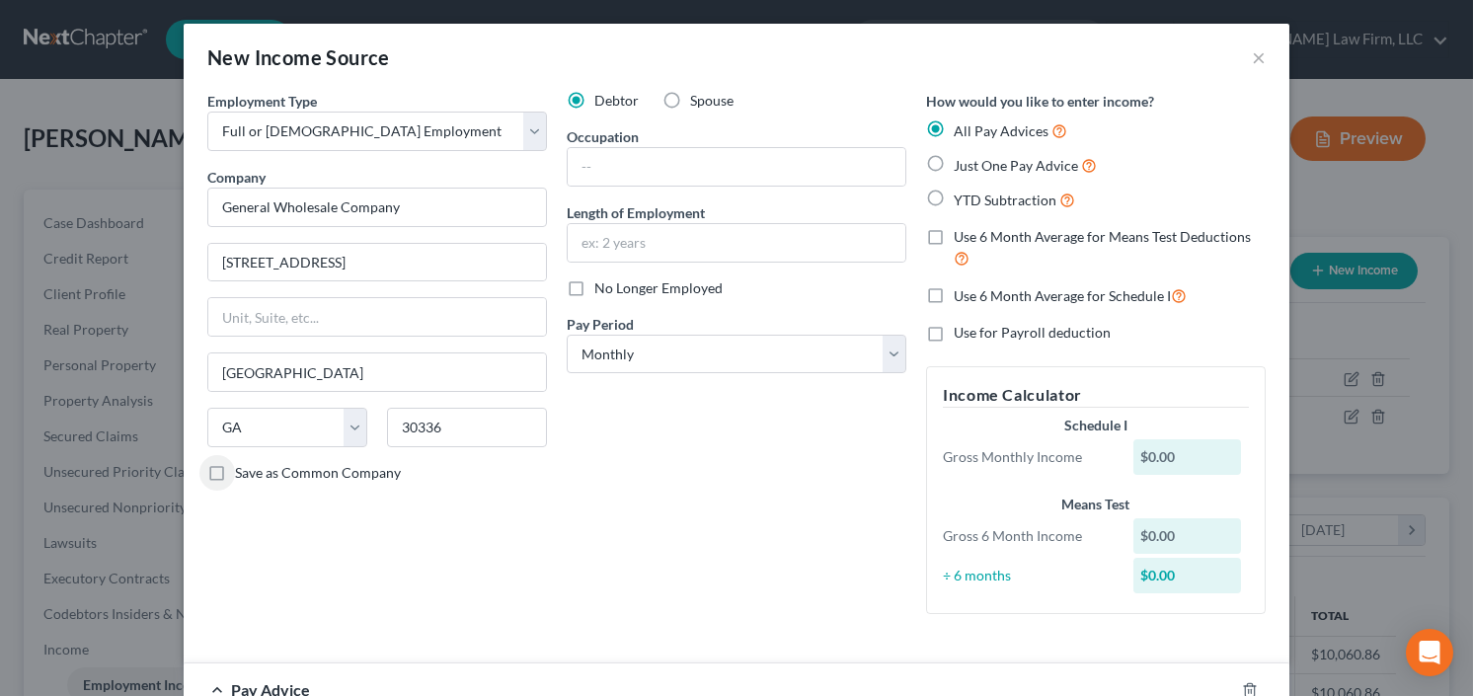
click at [954, 194] on label "YTD Subtraction" at bounding box center [1014, 200] width 121 height 23
click at [962, 194] on input "YTD Subtraction" at bounding box center [968, 195] width 13 height 13
radio input "true"
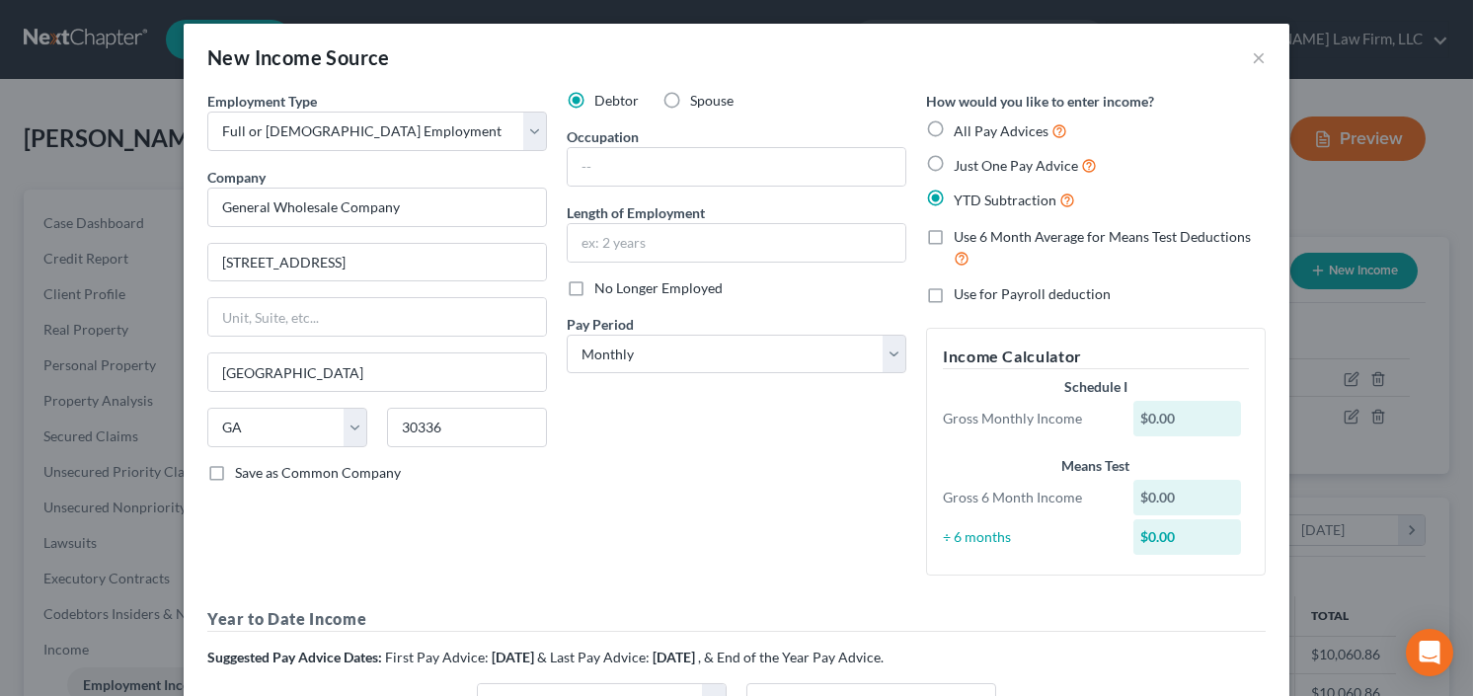
click at [954, 161] on label "Just One Pay Advice" at bounding box center [1025, 165] width 143 height 23
click at [962, 161] on input "Just One Pay Advice" at bounding box center [968, 160] width 13 height 13
radio input "true"
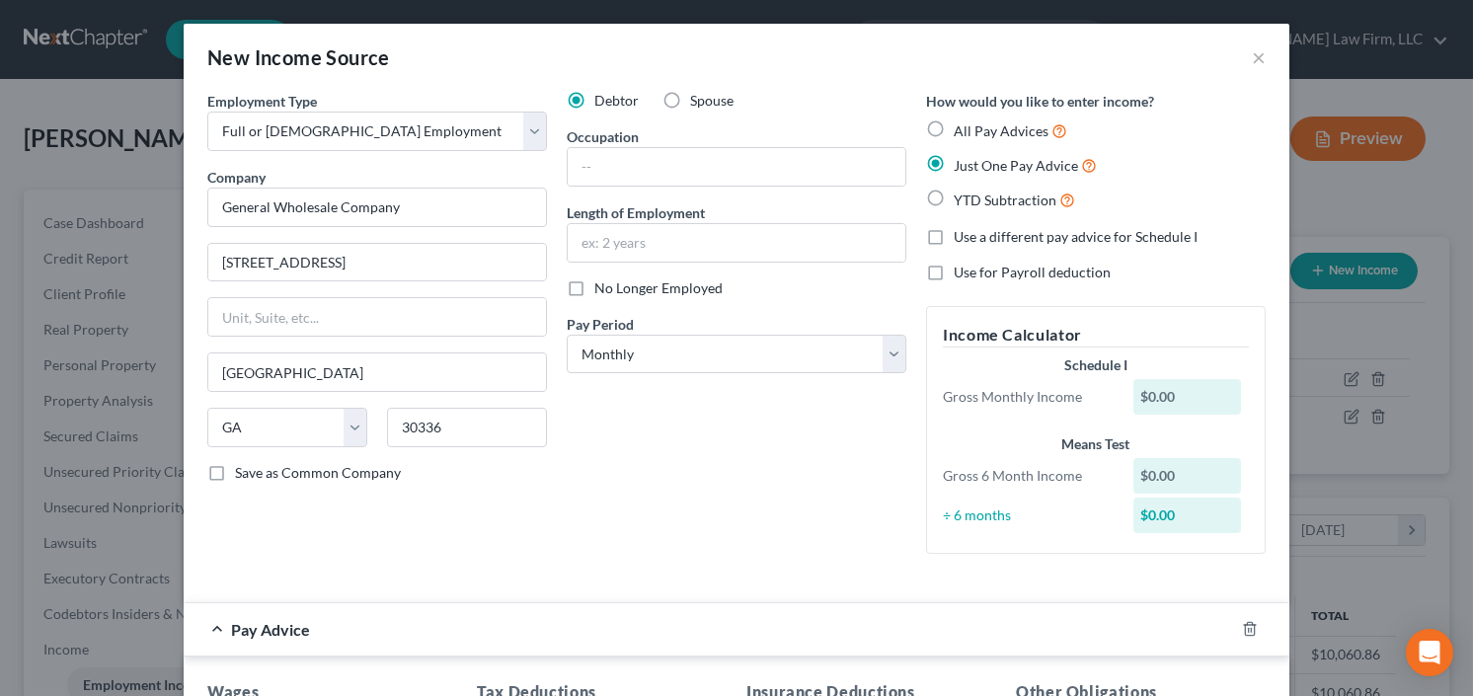
click at [954, 194] on label "YTD Subtraction" at bounding box center [1014, 200] width 121 height 23
click at [962, 194] on input "YTD Subtraction" at bounding box center [968, 195] width 13 height 13
radio input "true"
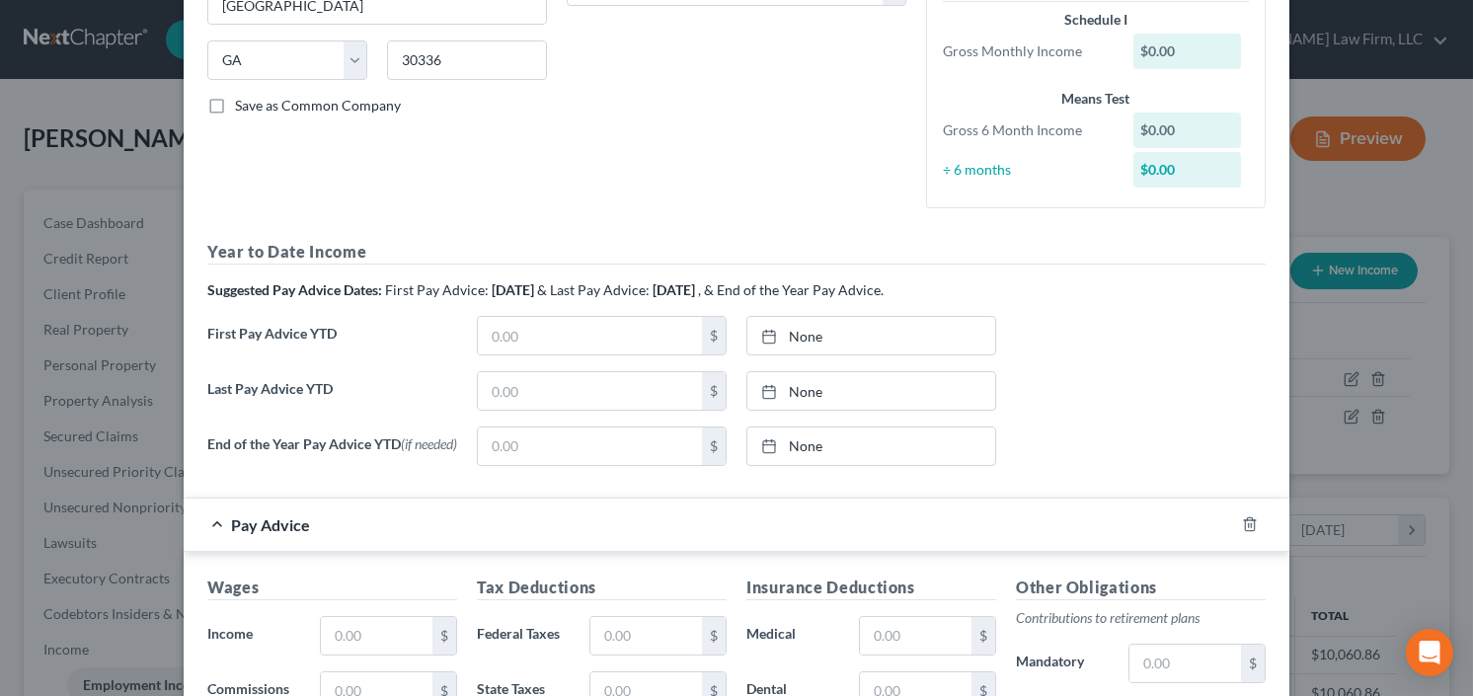
scroll to position [474, 0]
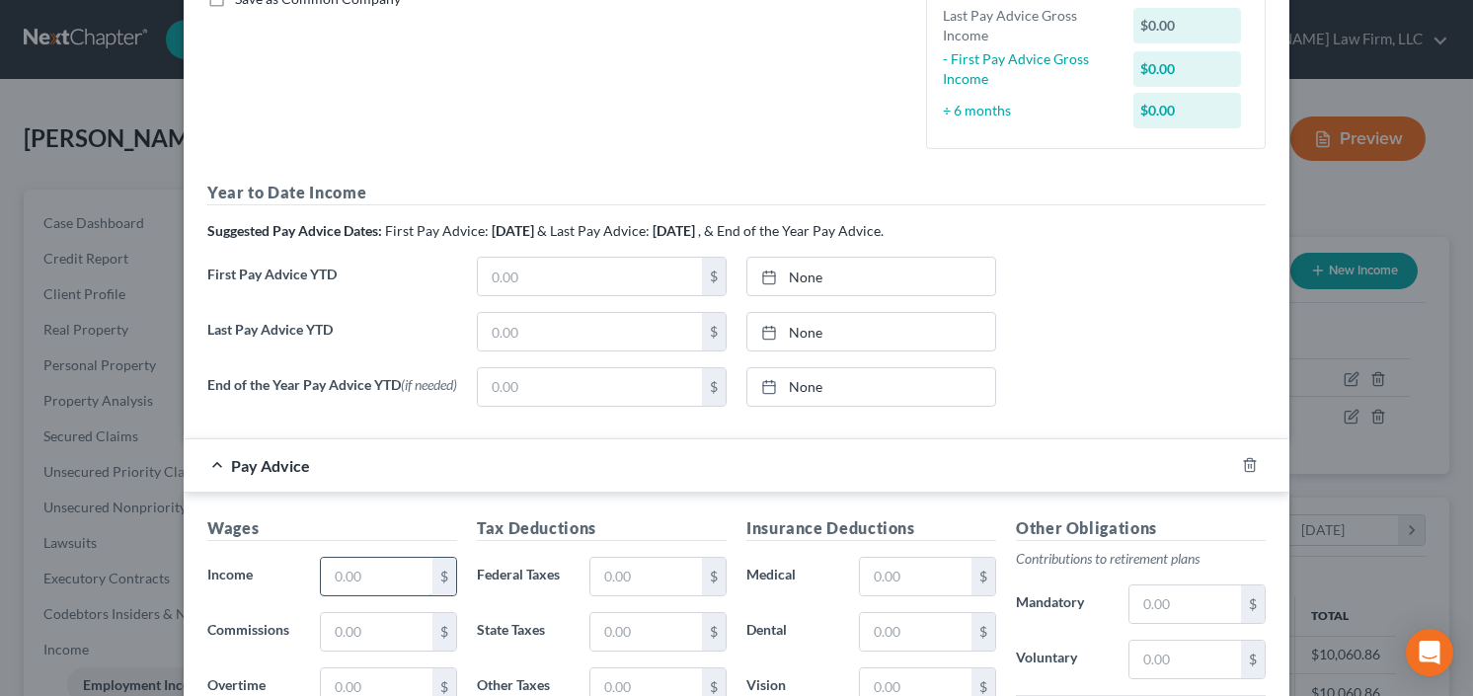
click at [367, 575] on input "text" at bounding box center [377, 577] width 112 height 38
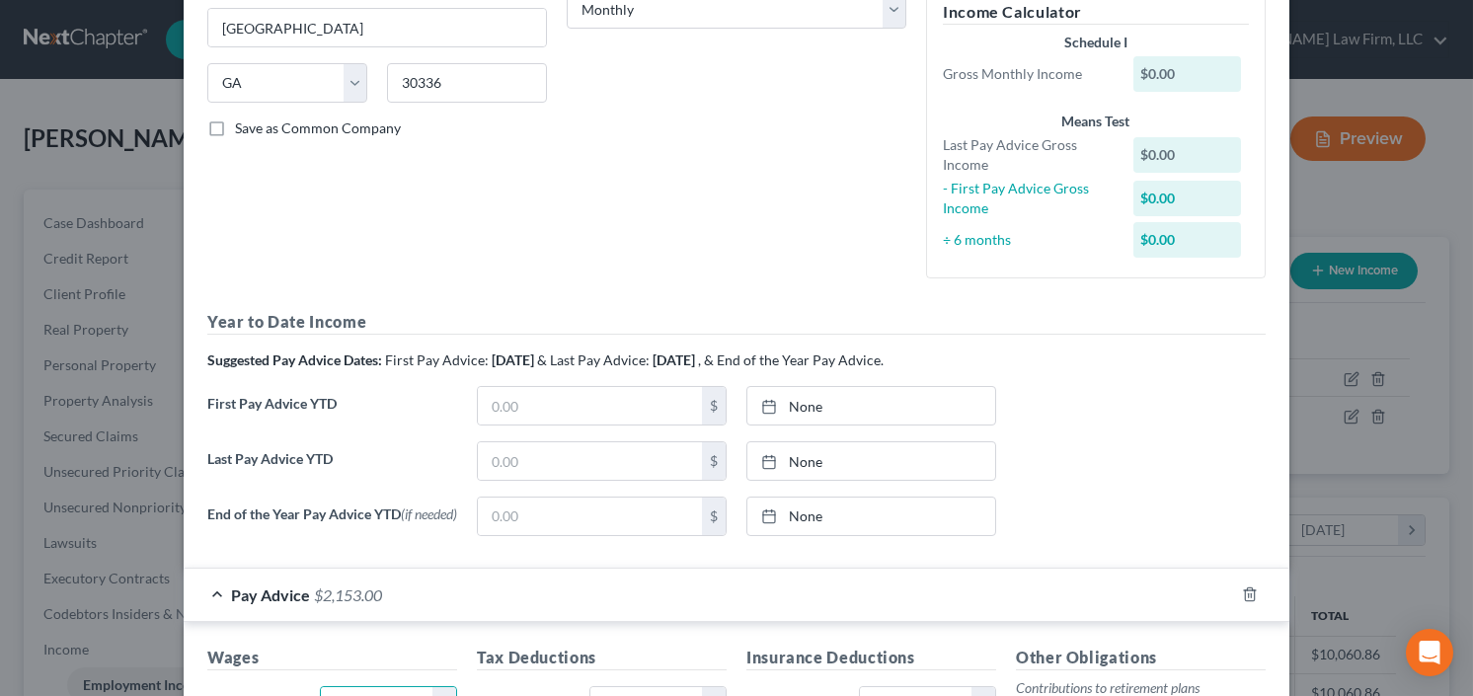
scroll to position [237, 0]
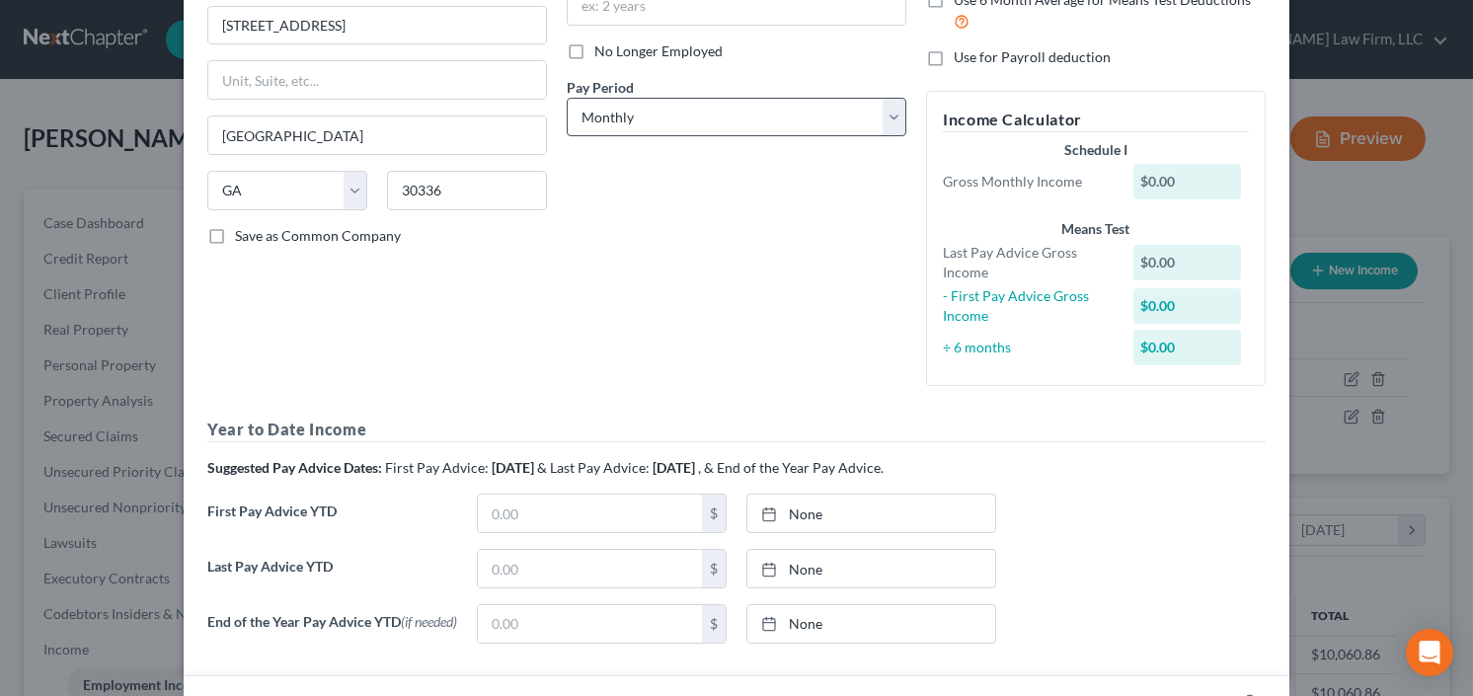
type input "2,153.00"
click at [611, 113] on select "Select Monthly Twice Monthly Every Other Week Weekly" at bounding box center [737, 117] width 340 height 39
select select "2"
click at [567, 98] on select "Select Monthly Twice Monthly Every Other Week Weekly" at bounding box center [737, 117] width 340 height 39
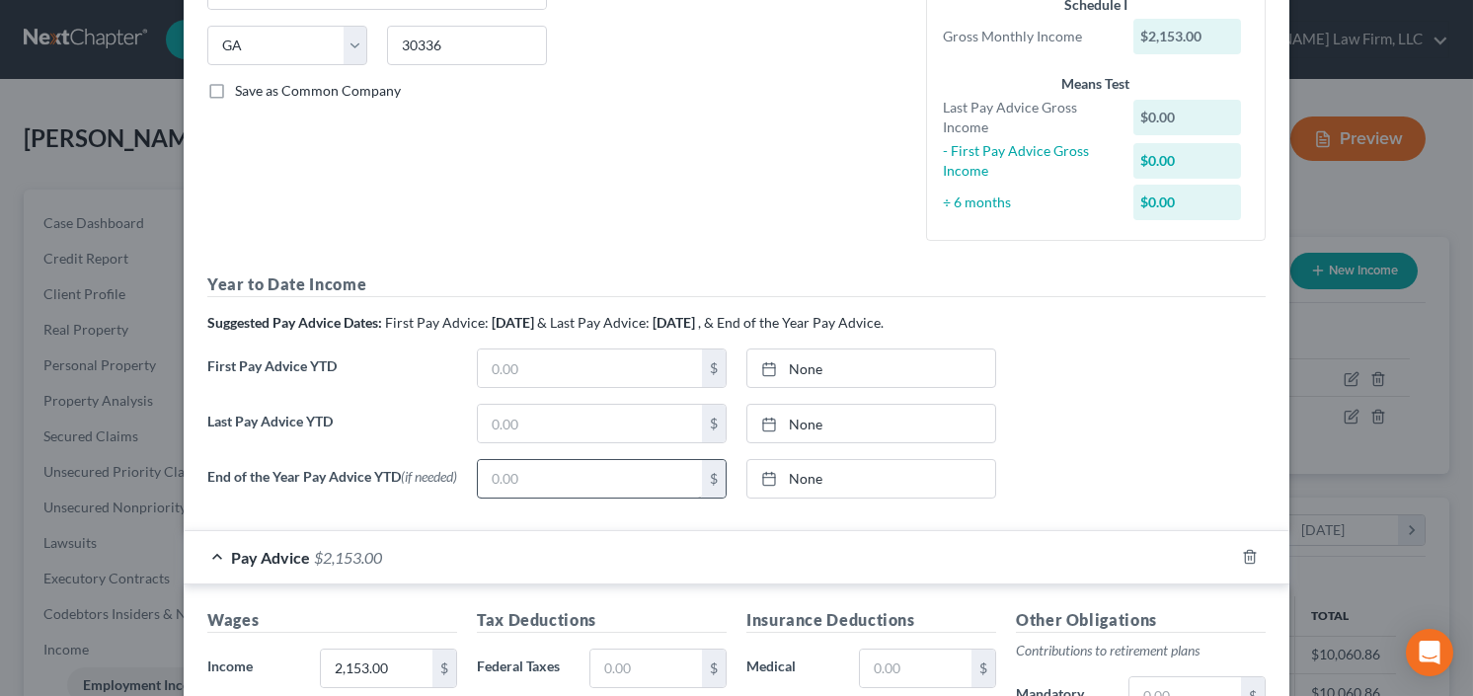
scroll to position [632, 0]
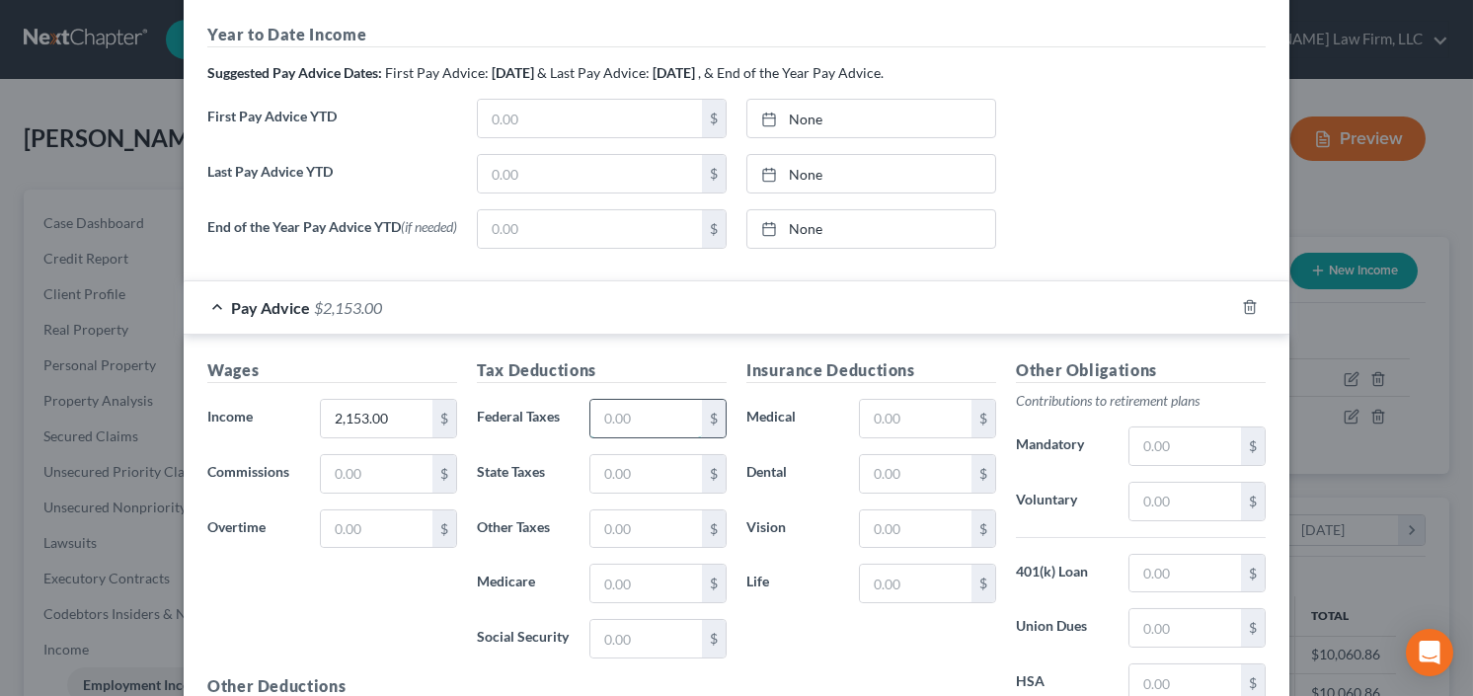
click at [629, 431] on input "text" at bounding box center [646, 419] width 112 height 38
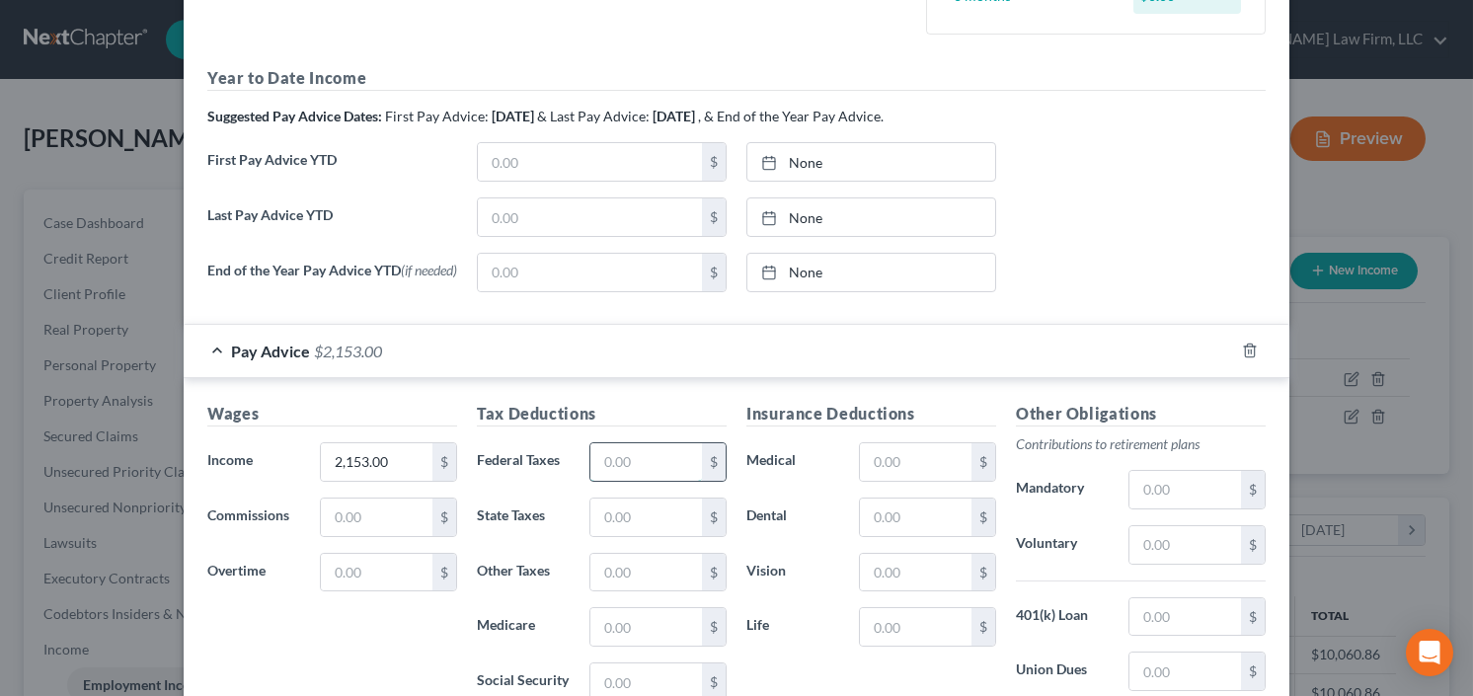
click at [610, 458] on input "text" at bounding box center [646, 462] width 112 height 38
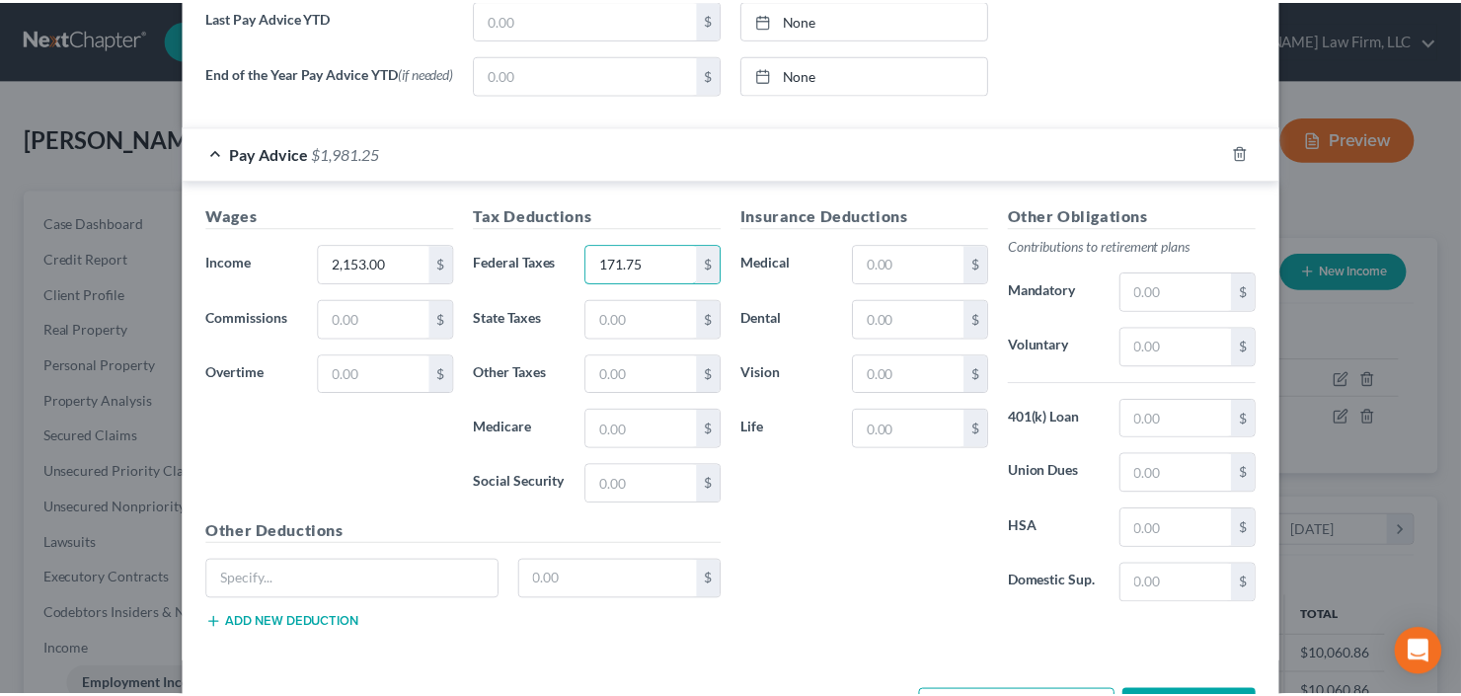
scroll to position [902, 0]
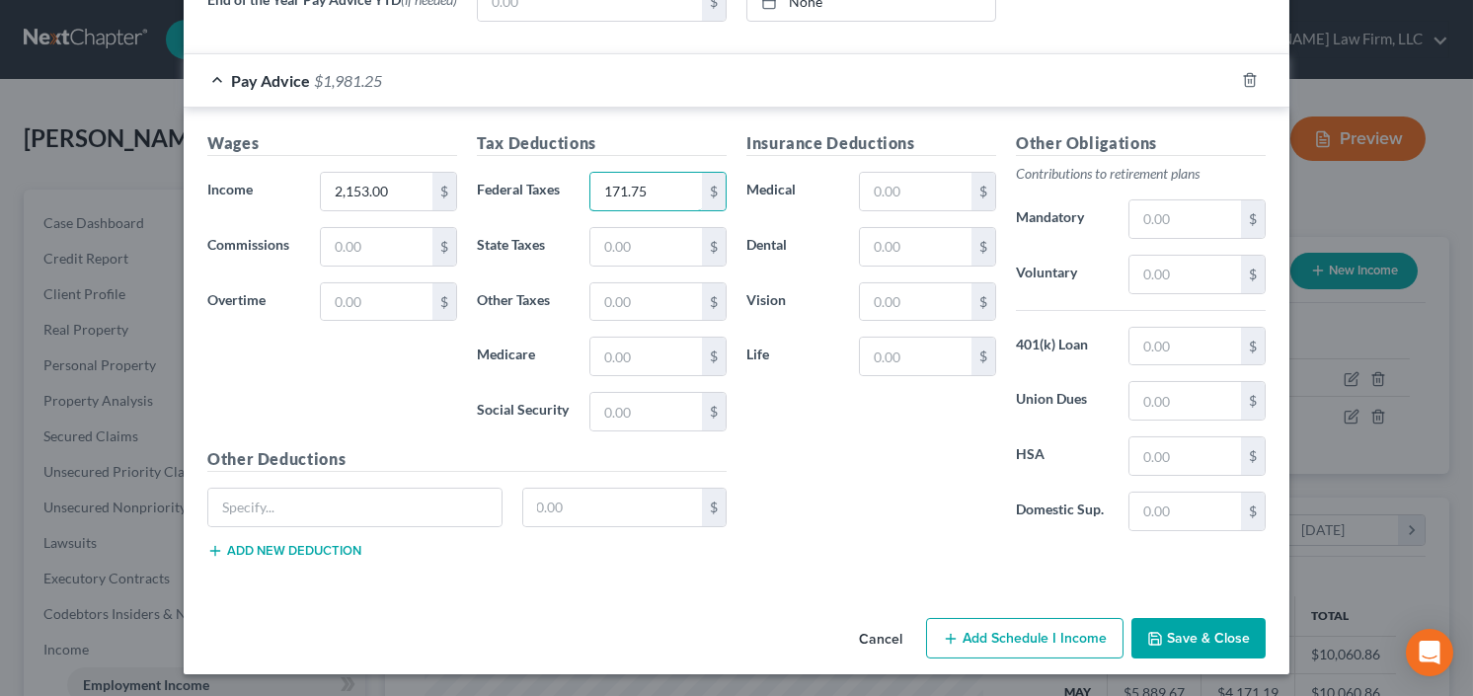
type input "171.75"
click at [1239, 626] on button "Save & Close" at bounding box center [1198, 638] width 134 height 41
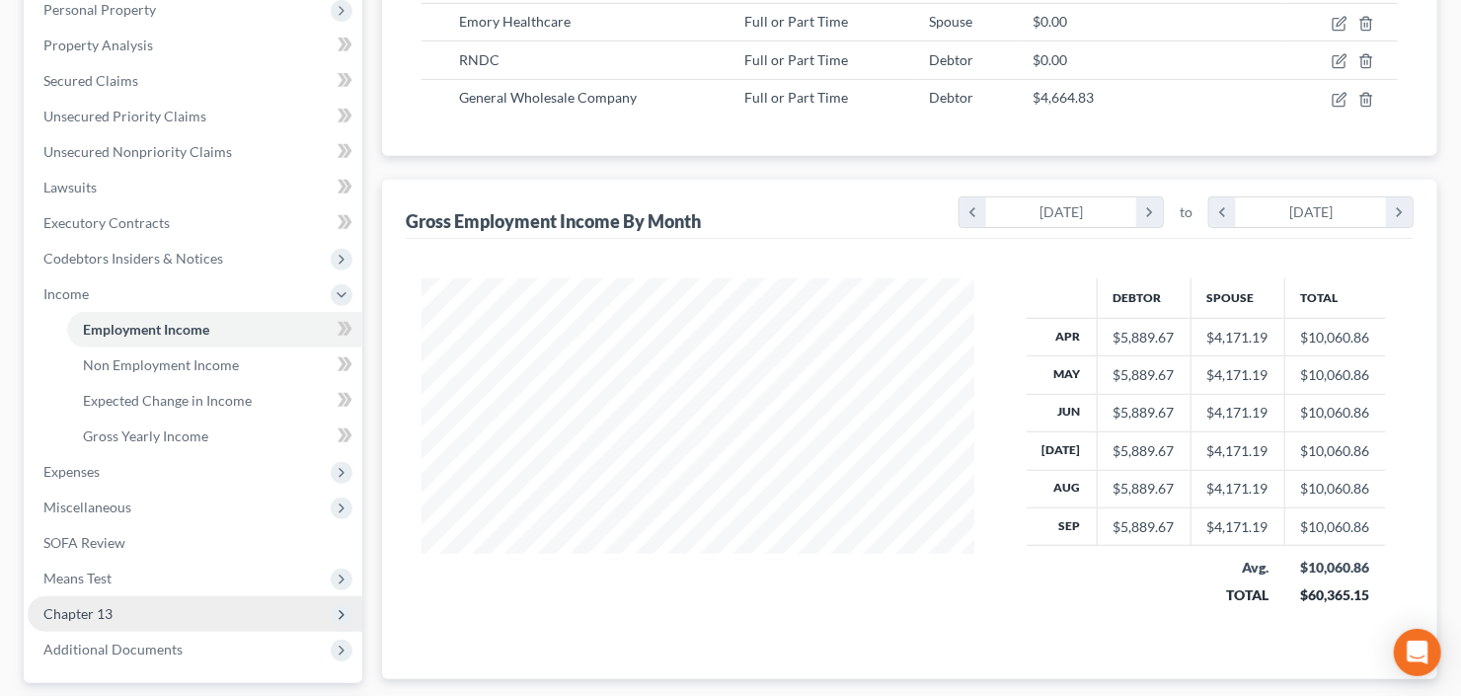
scroll to position [474, 0]
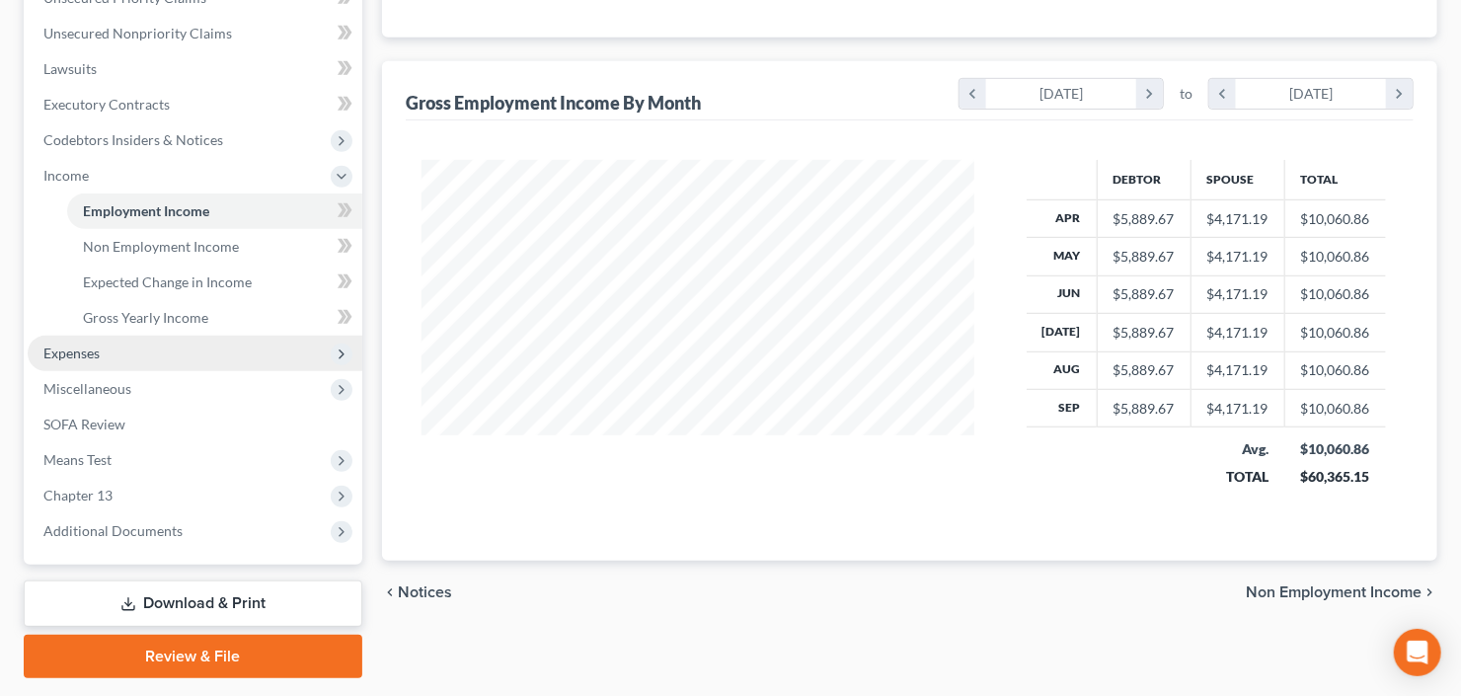
click at [105, 358] on span "Expenses" at bounding box center [195, 354] width 335 height 36
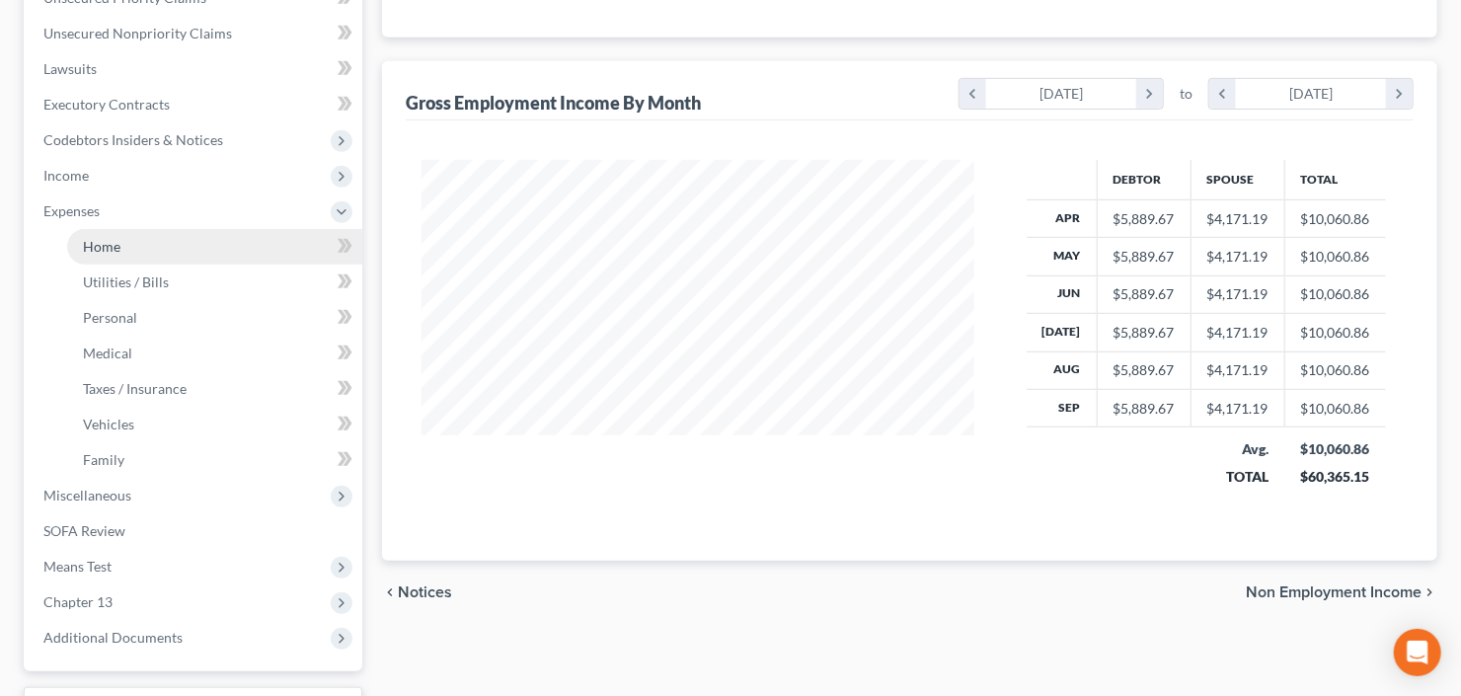
click at [131, 247] on link "Home" at bounding box center [214, 247] width 295 height 36
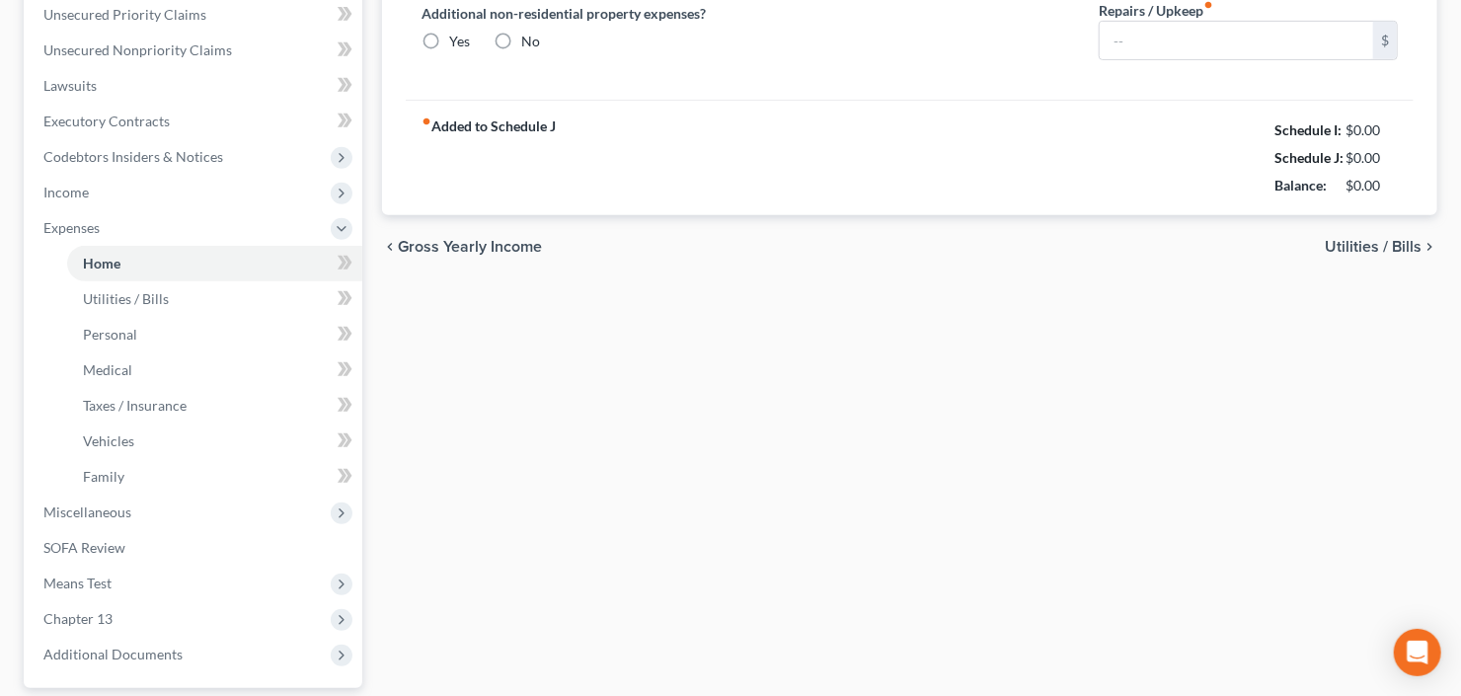
type input "1,717.00"
type input "0.00"
radio input "true"
type input "0.00"
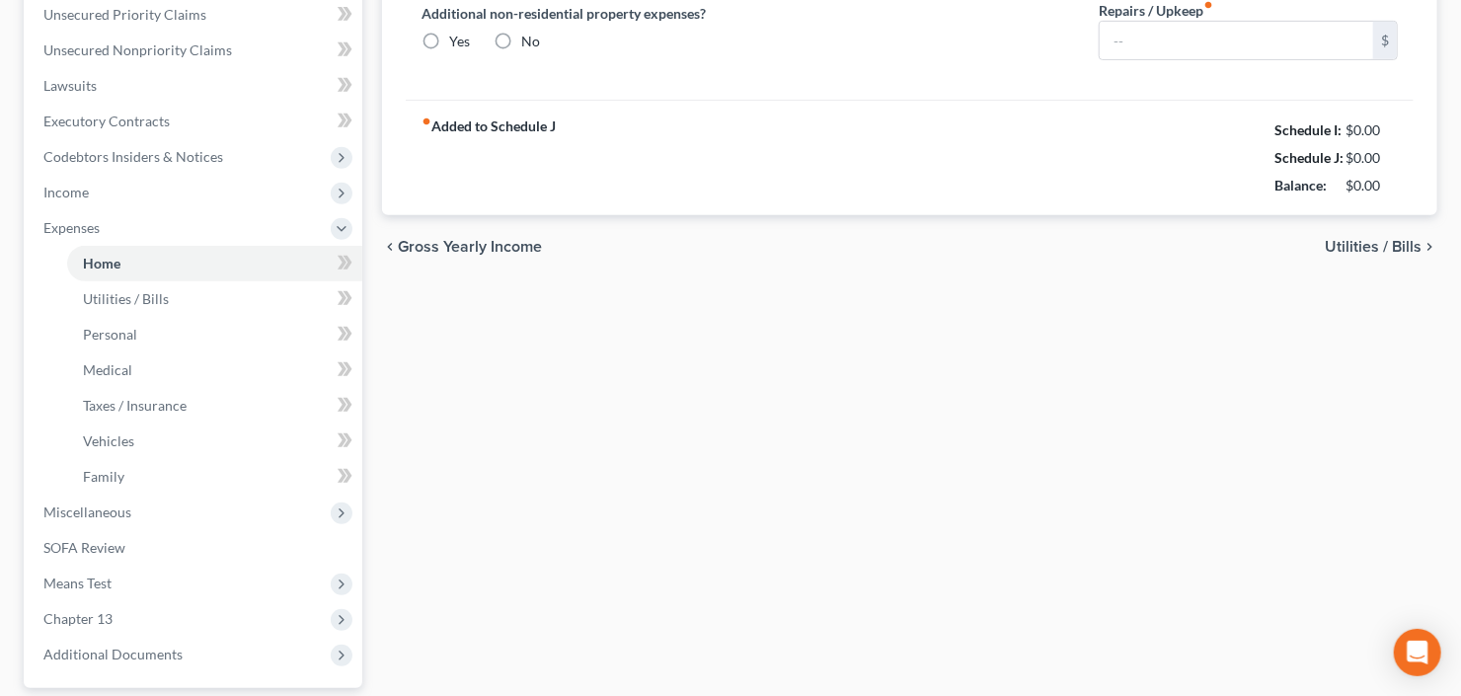
type input "30.00"
type input "0.00"
type input "75.00"
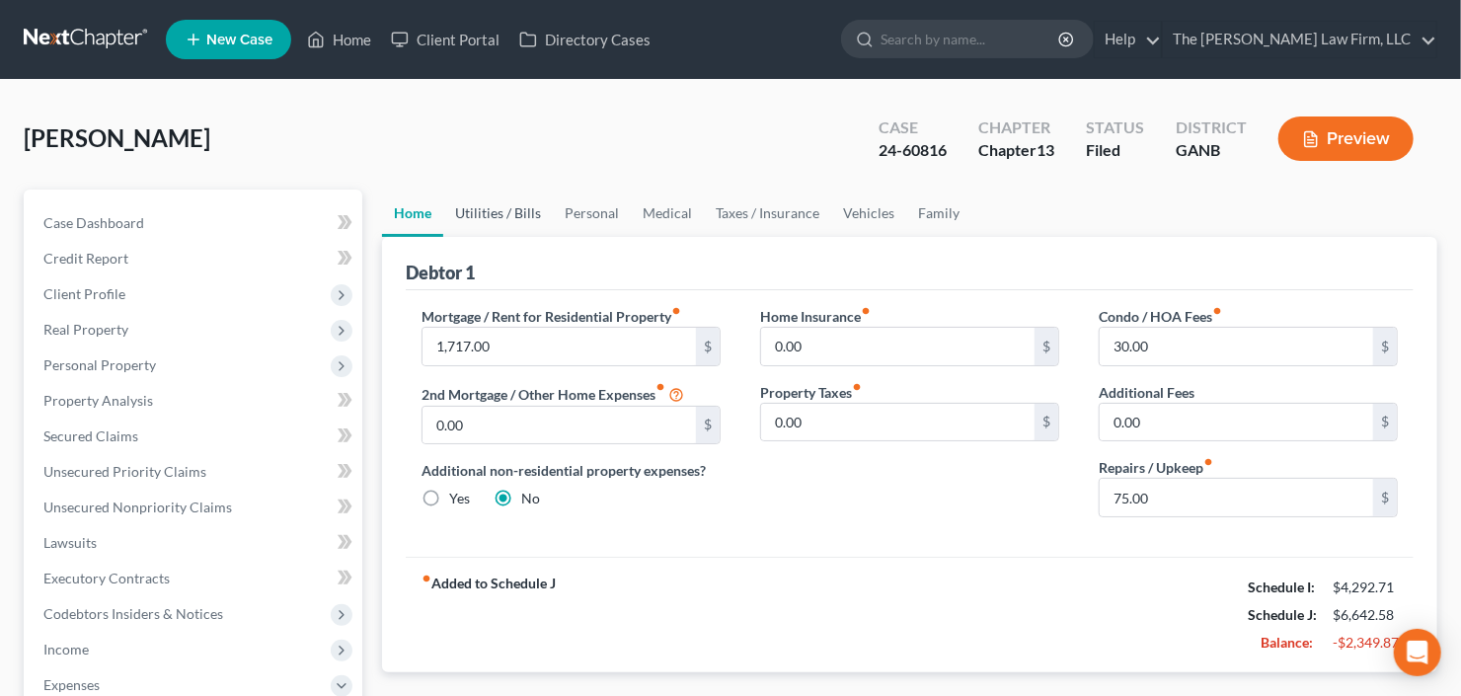
click at [494, 211] on link "Utilities / Bills" at bounding box center [498, 213] width 110 height 47
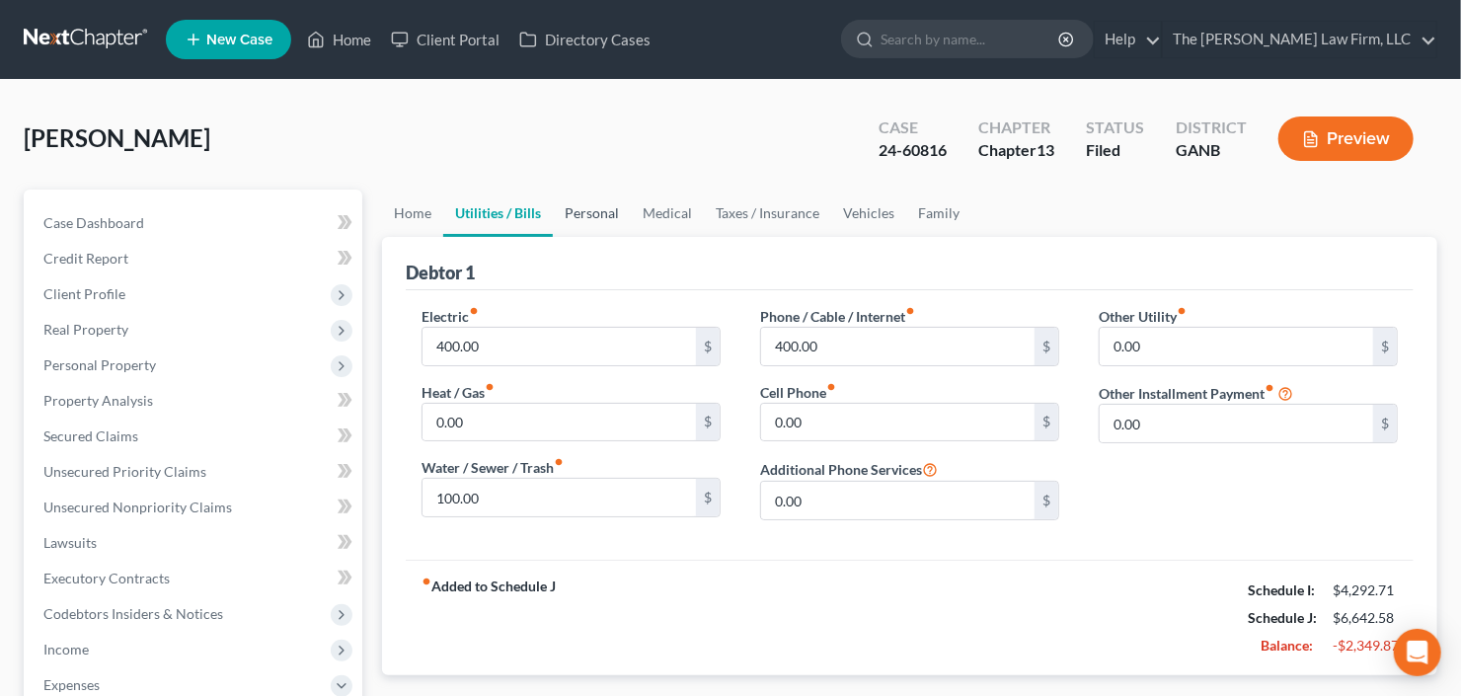
click at [577, 215] on link "Personal" at bounding box center [592, 213] width 78 height 47
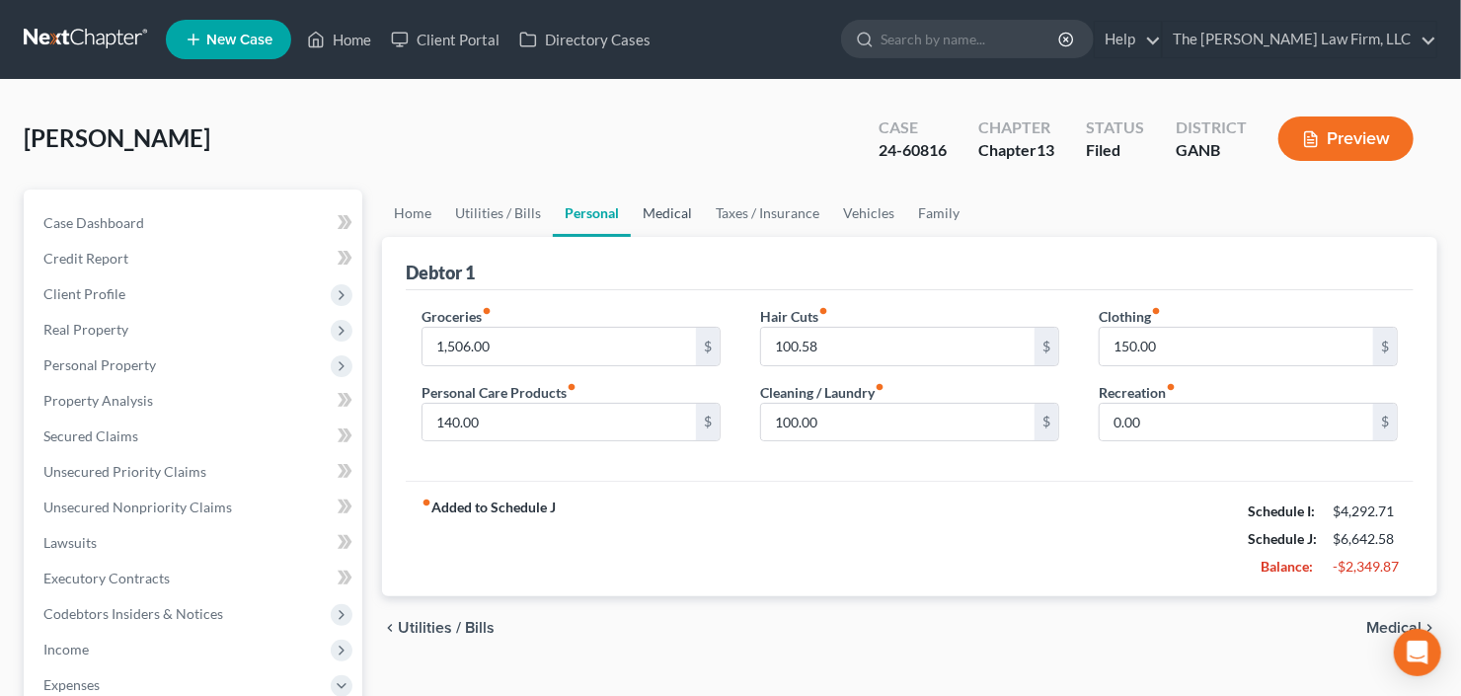
click at [649, 209] on link "Medical" at bounding box center [667, 213] width 73 height 47
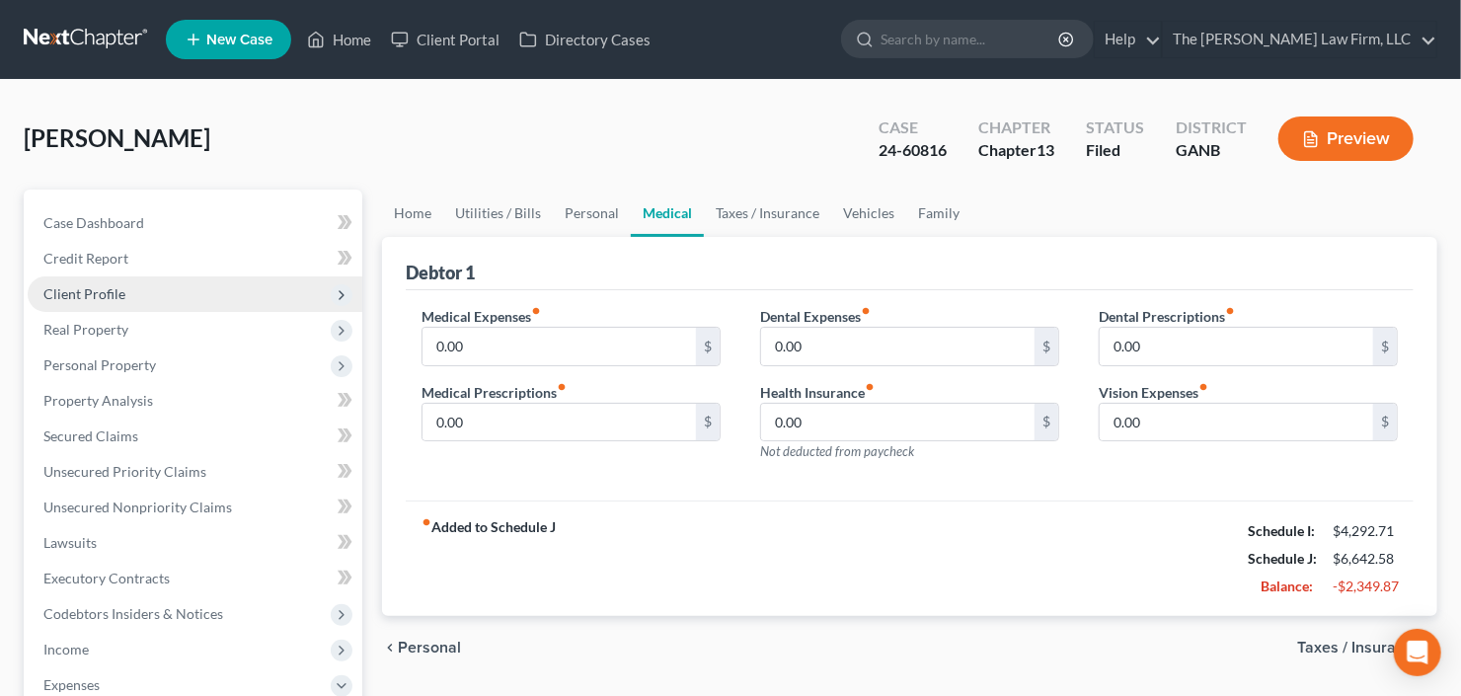
click at [102, 287] on span "Client Profile" at bounding box center [84, 293] width 82 height 17
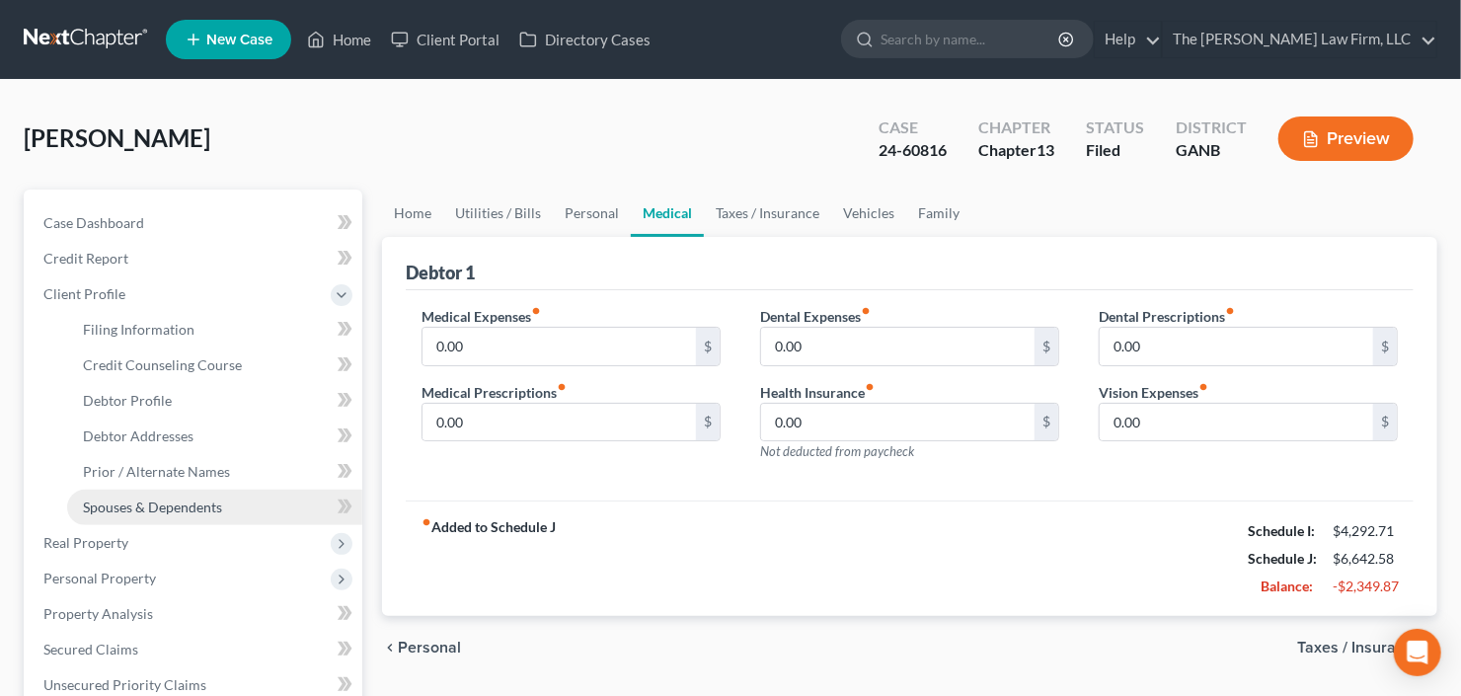
click at [139, 502] on span "Spouses & Dependents" at bounding box center [152, 507] width 139 height 17
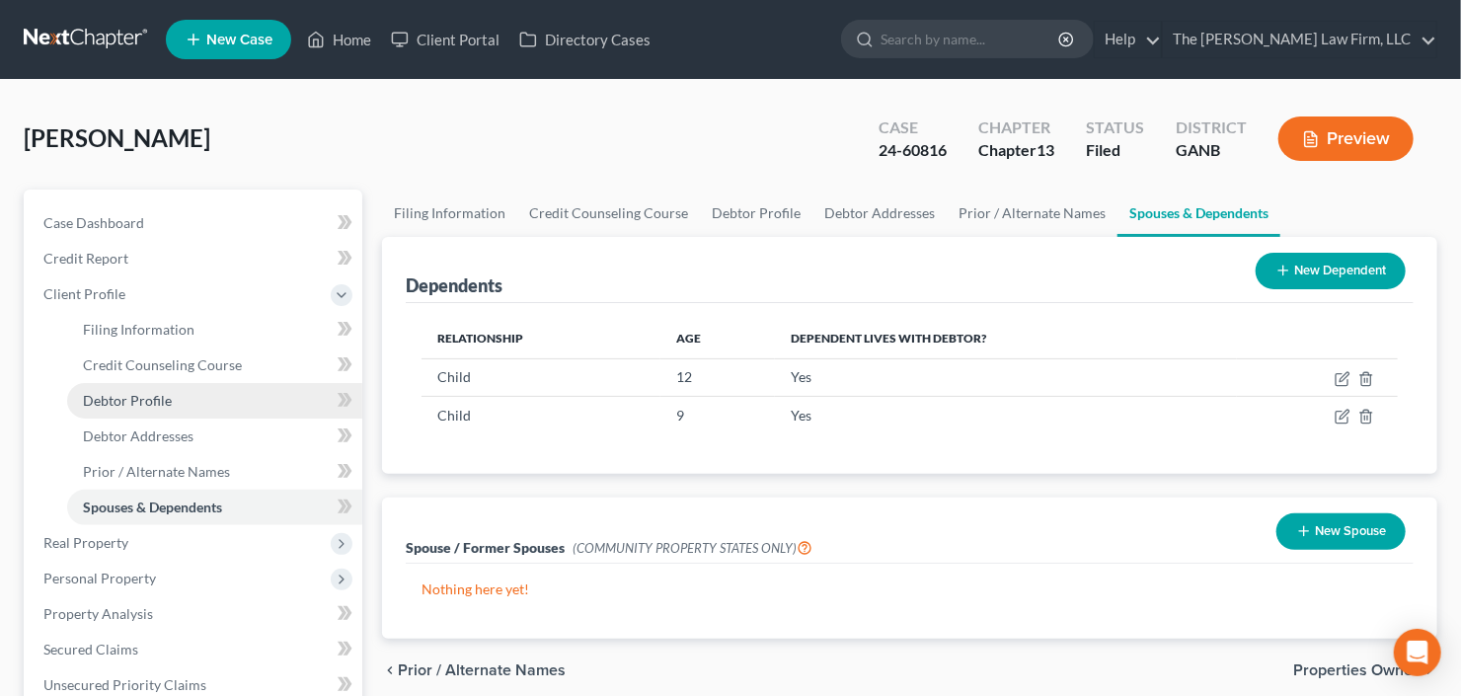
click at [106, 392] on span "Debtor Profile" at bounding box center [127, 400] width 89 height 17
select select "1"
select select "3"
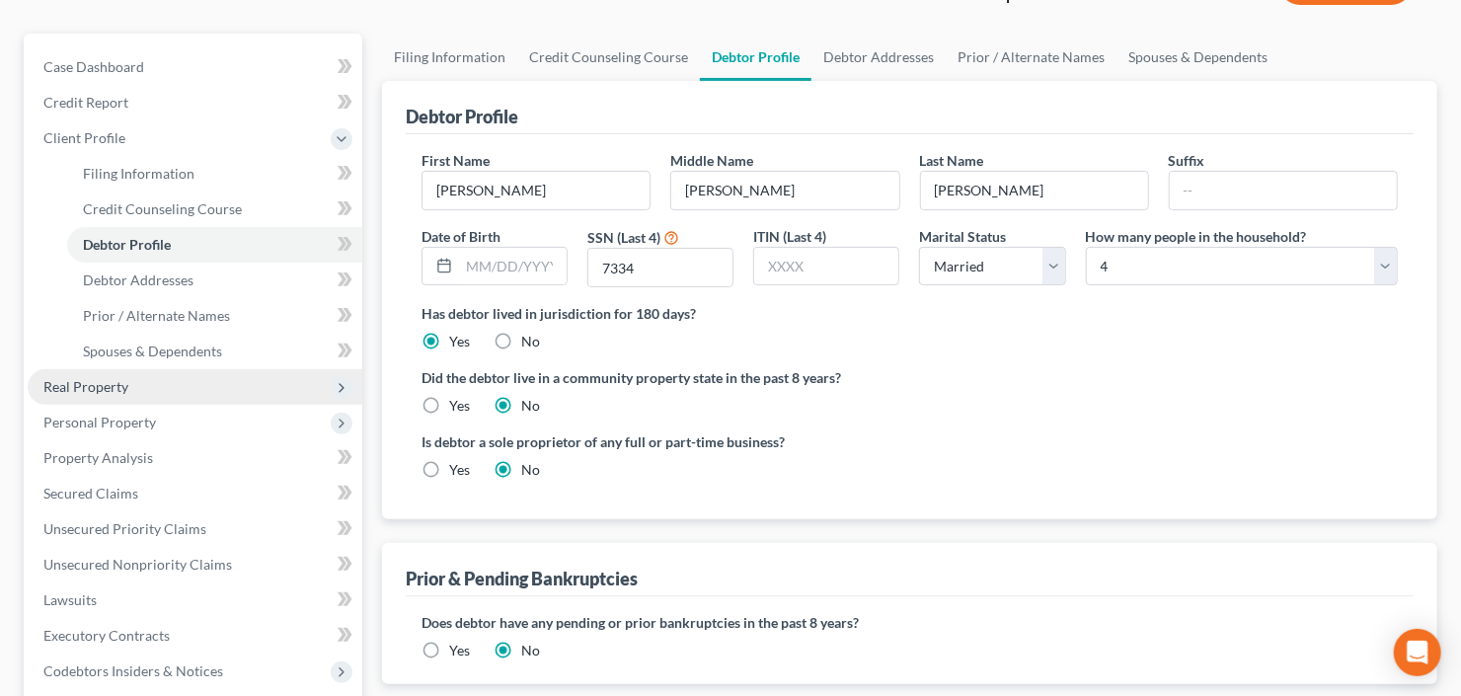
scroll to position [158, 0]
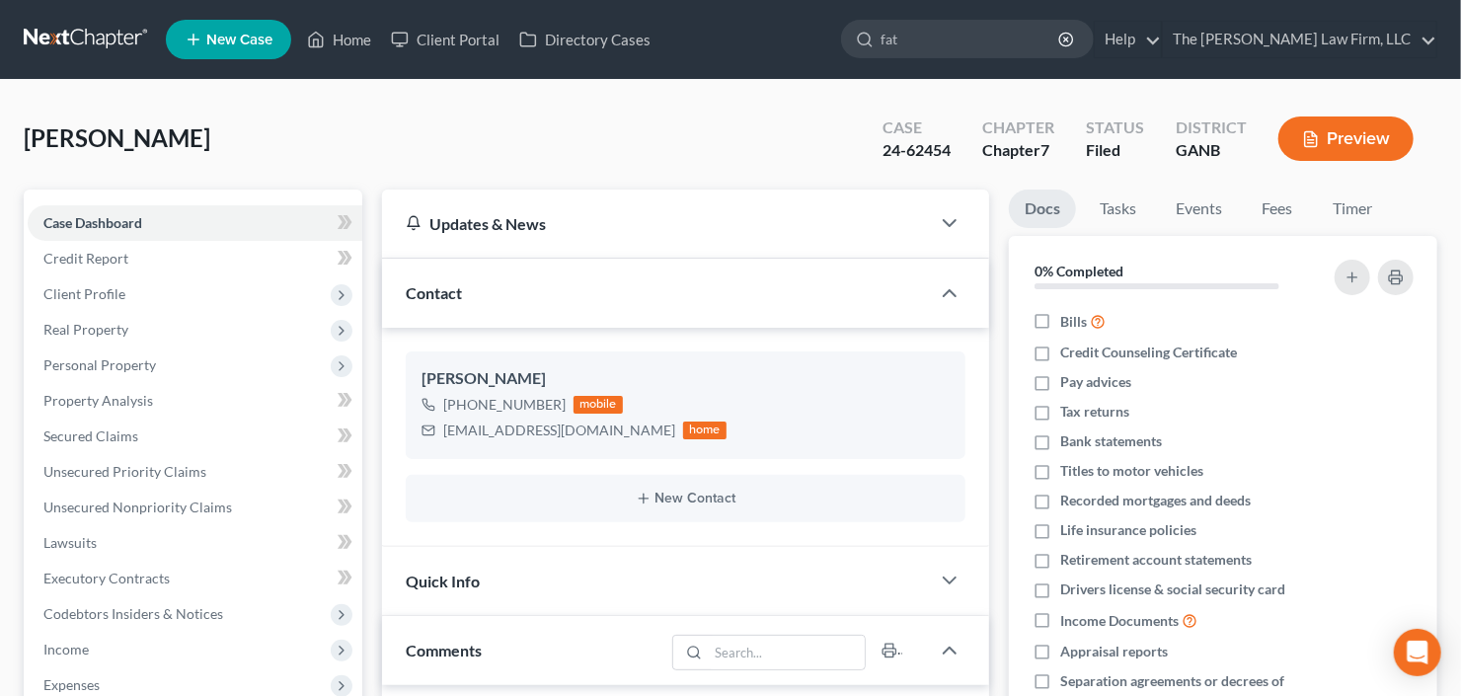
scroll to position [32, 0]
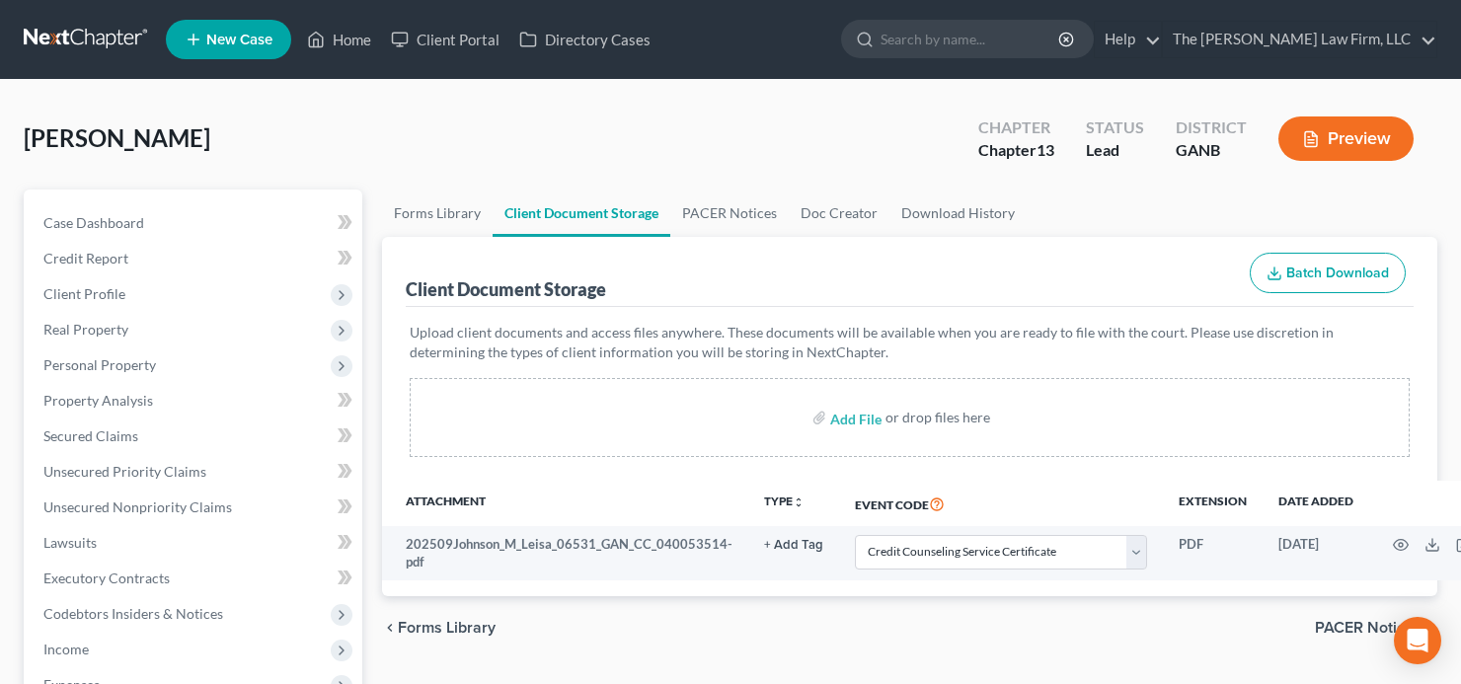
select select "5"
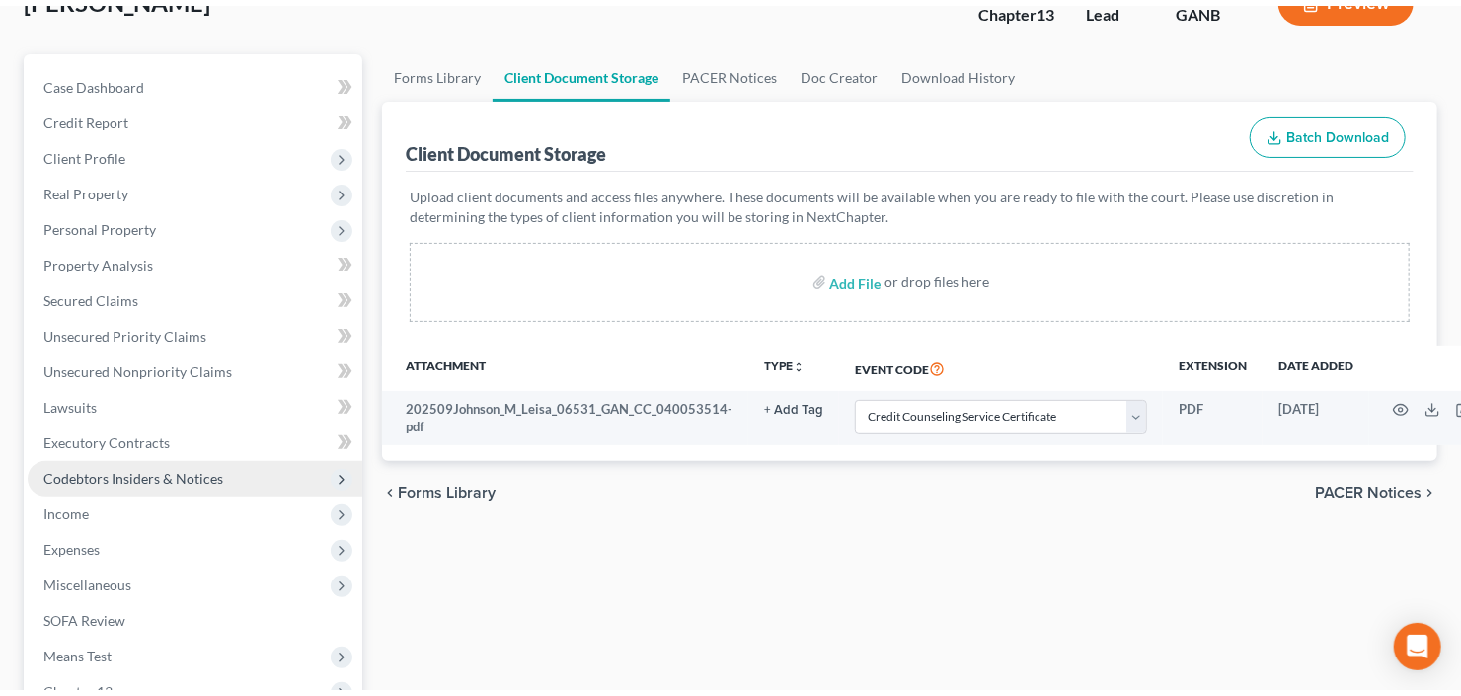
scroll to position [158, 0]
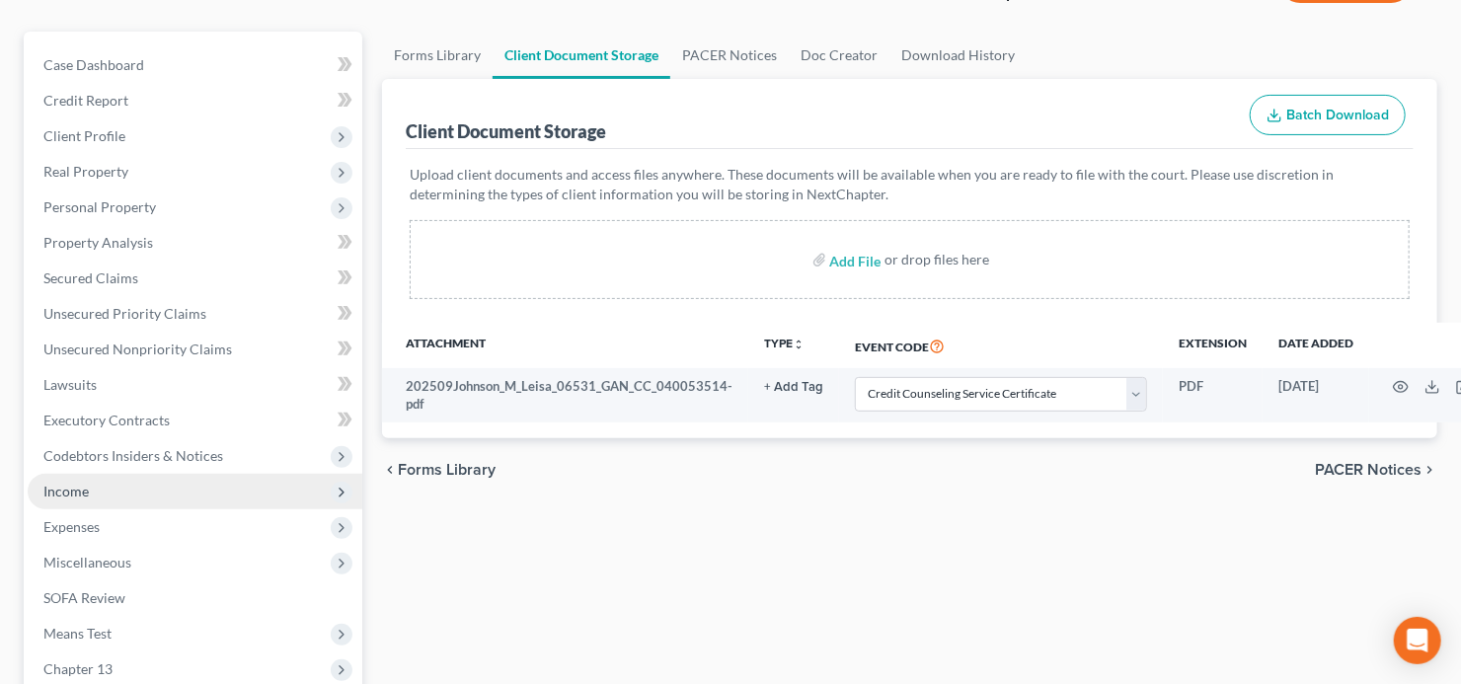
click at [115, 485] on span "Income" at bounding box center [195, 492] width 335 height 36
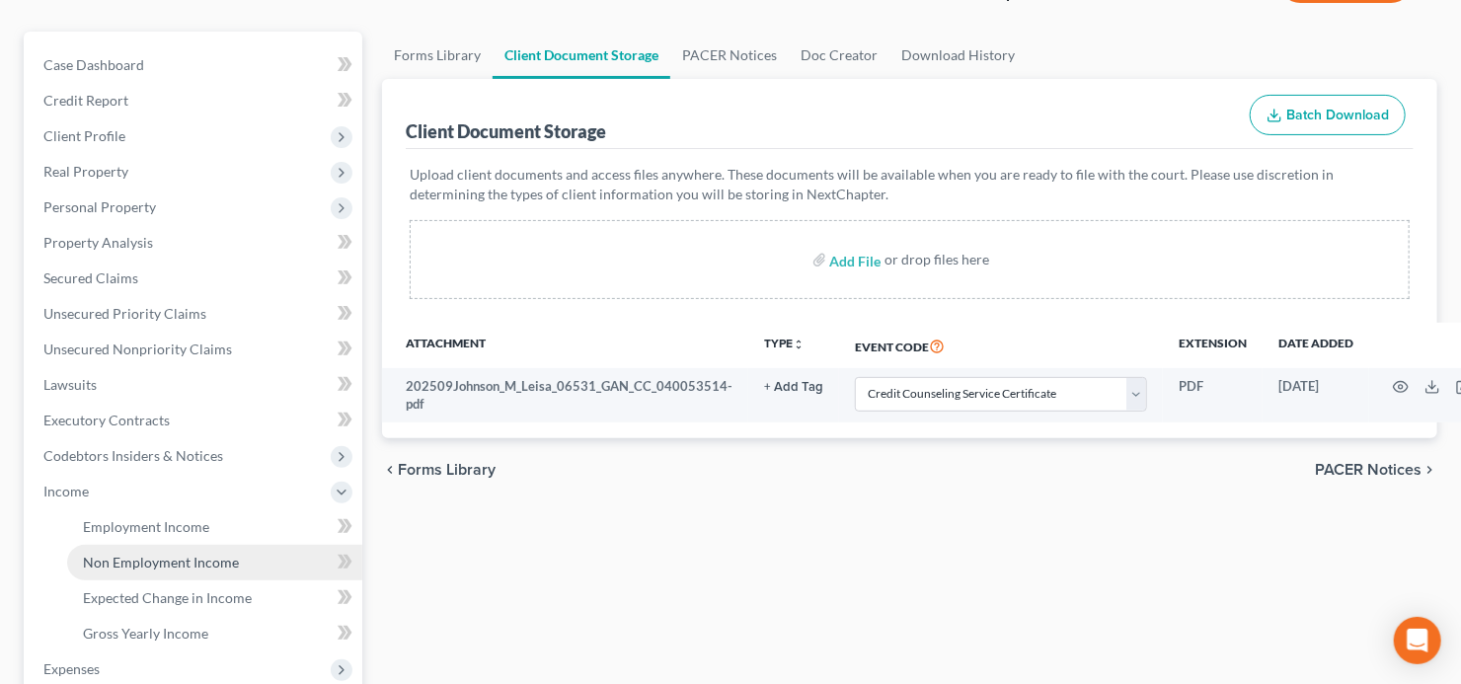
click at [144, 557] on span "Non Employment Income" at bounding box center [161, 562] width 156 height 17
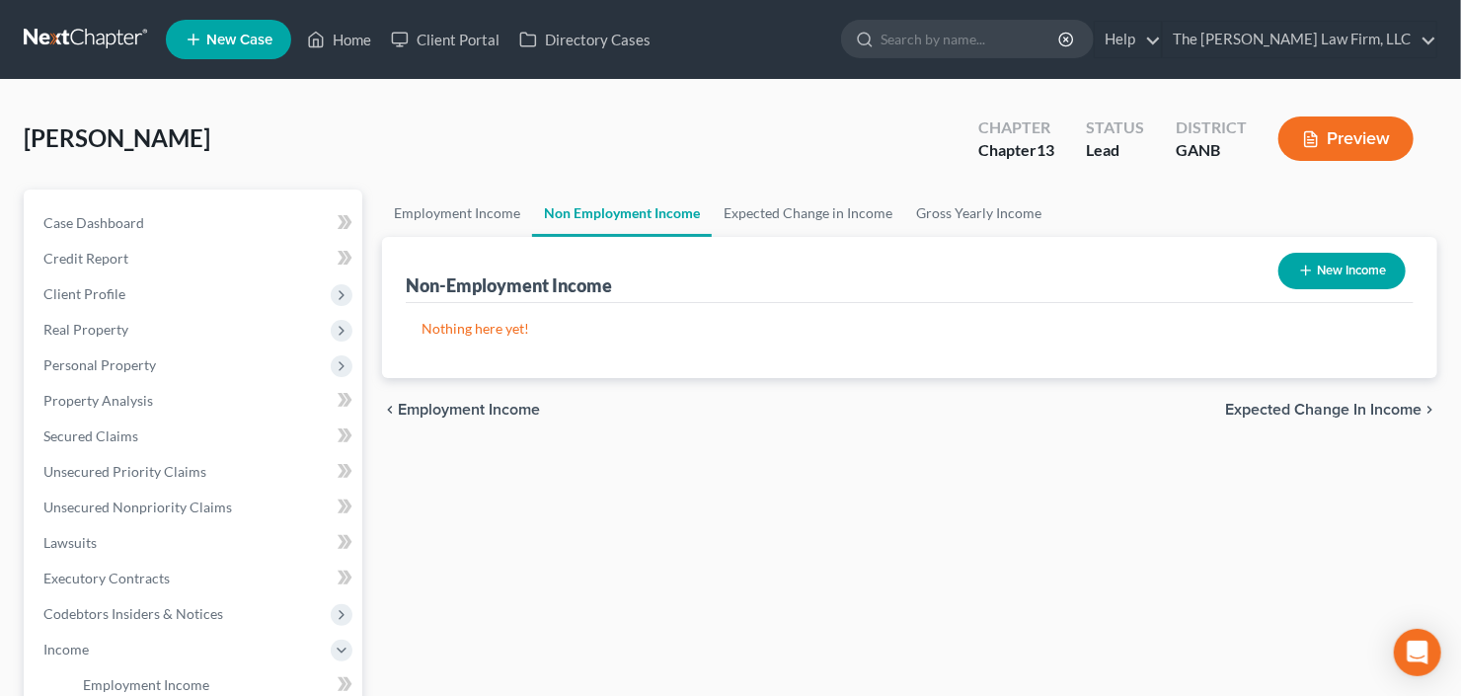
click at [1333, 265] on button "New Income" at bounding box center [1341, 271] width 127 height 37
select select "0"
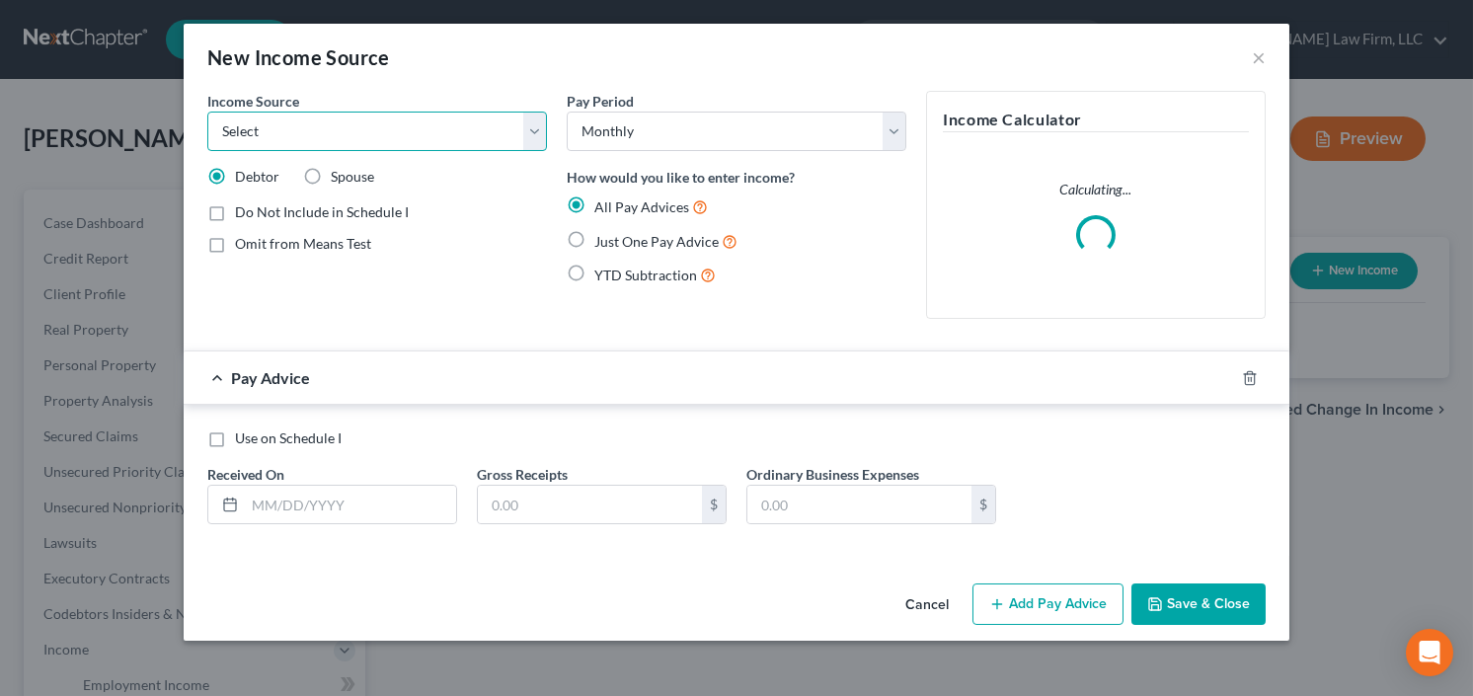
click at [384, 148] on select "Select Unemployment Disability (from employer) Pension Retirement Social Securi…" at bounding box center [377, 131] width 340 height 39
select select "3"
click at [207, 112] on select "Select Unemployment Disability (from employer) Pension Retirement Social Securi…" at bounding box center [377, 131] width 340 height 39
click at [594, 237] on label "Just One Pay Advice" at bounding box center [665, 241] width 143 height 23
click at [602, 237] on input "Just One Pay Advice" at bounding box center [608, 236] width 13 height 13
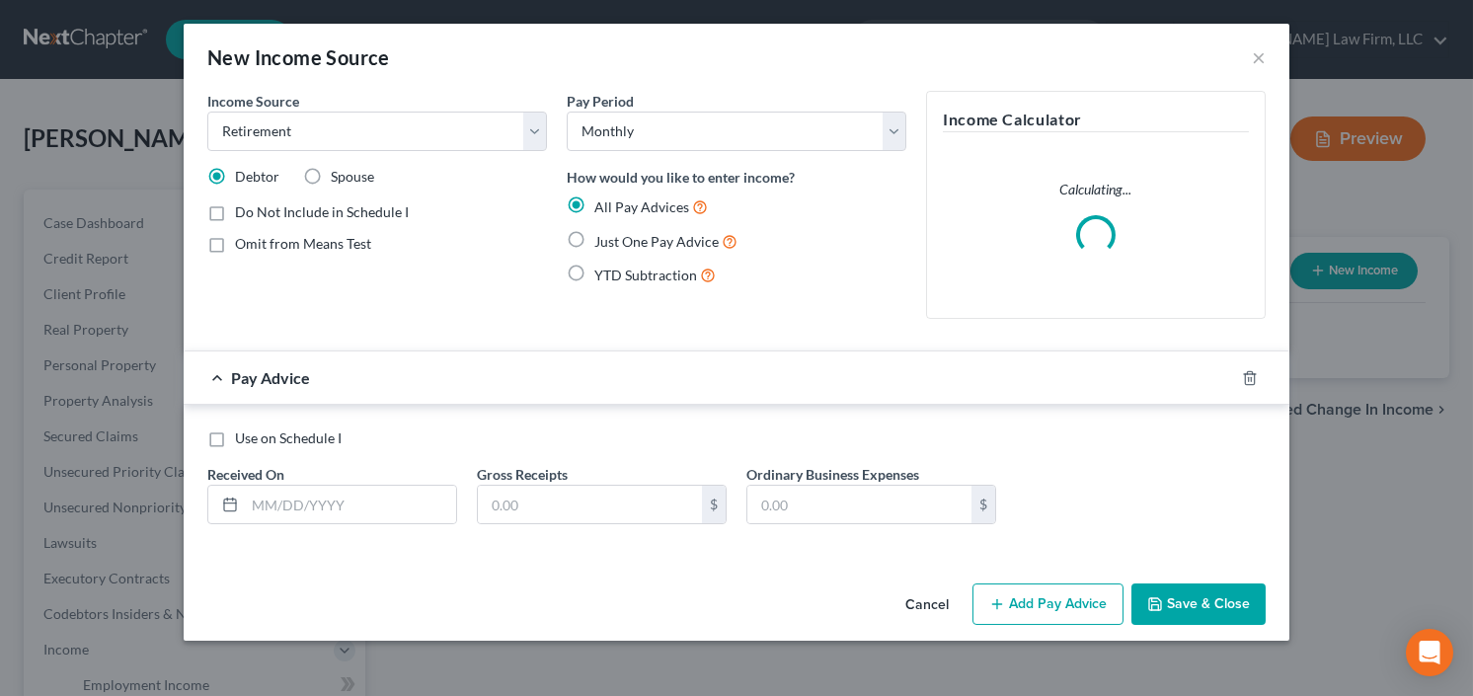
radio input "true"
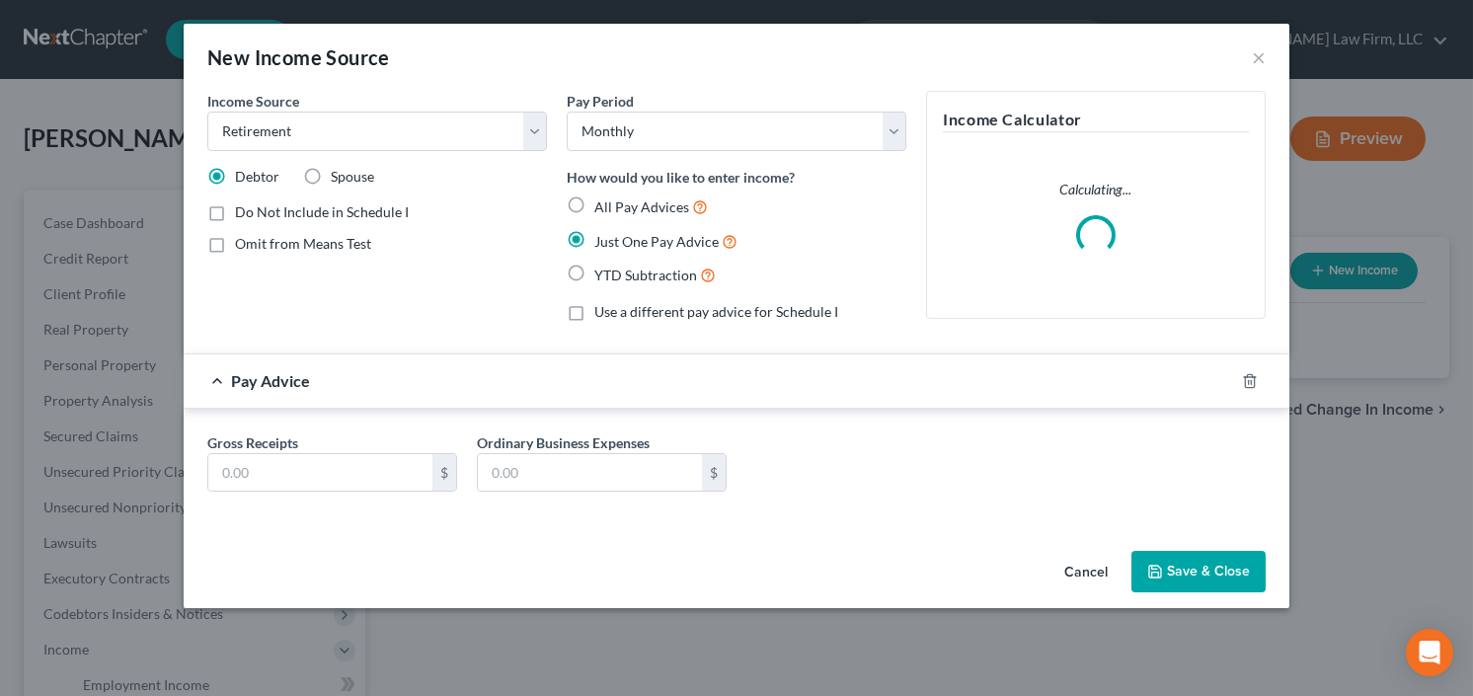
click at [594, 272] on label "YTD Subtraction" at bounding box center [654, 275] width 121 height 23
click at [602, 272] on input "YTD Subtraction" at bounding box center [608, 270] width 13 height 13
radio input "true"
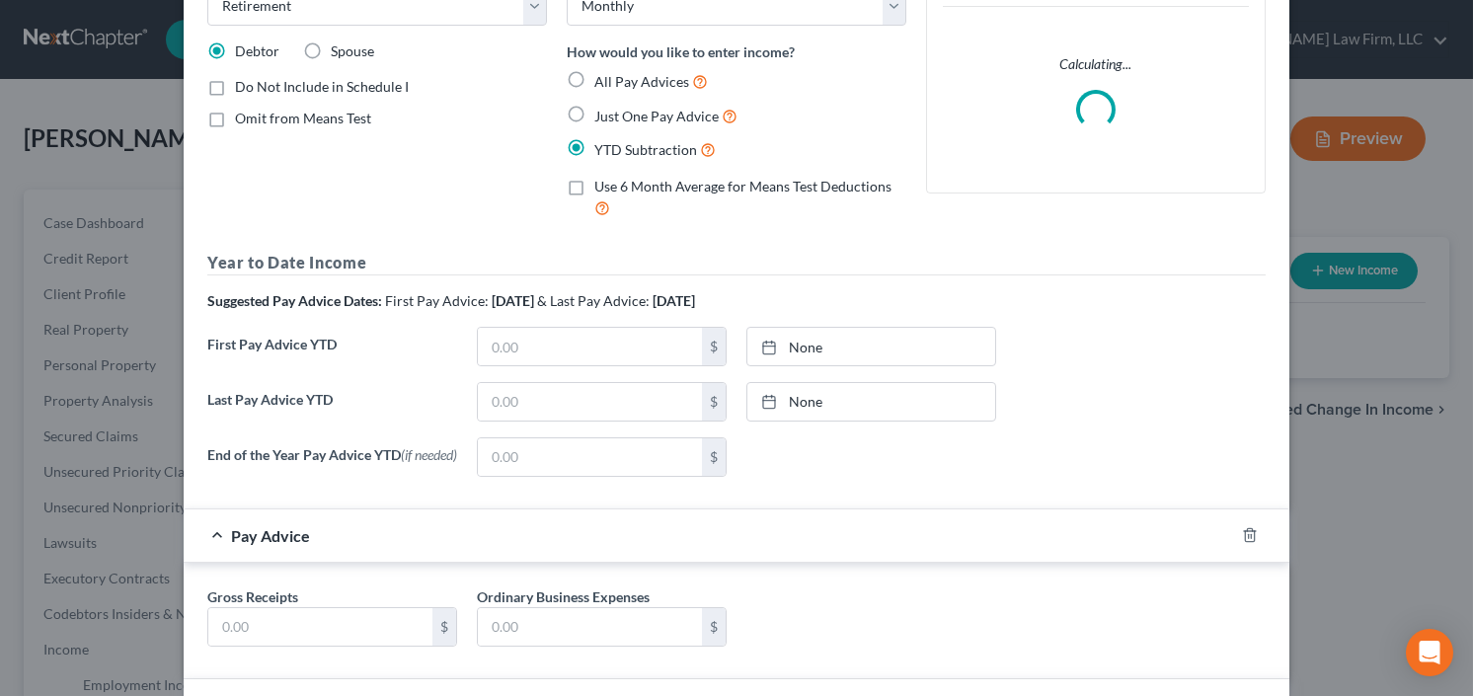
scroll to position [316, 0]
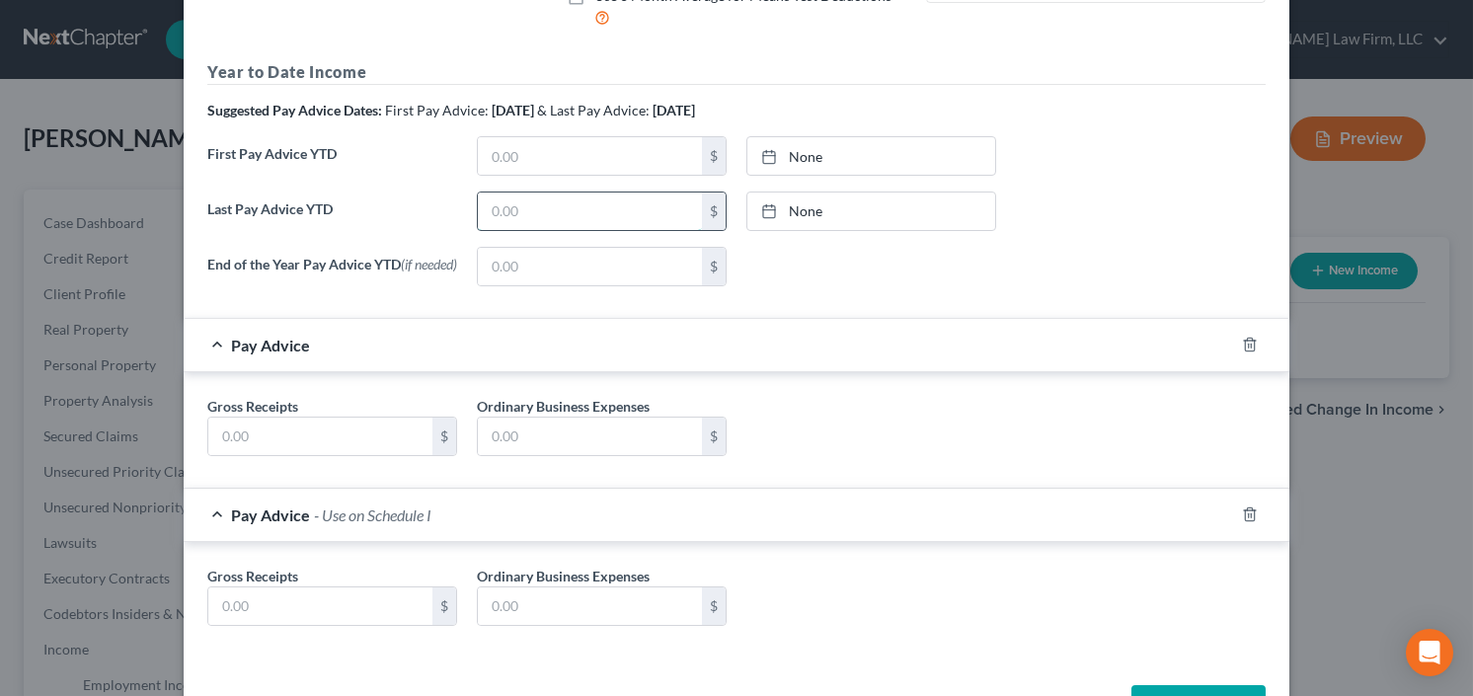
click at [529, 214] on input "text" at bounding box center [590, 212] width 224 height 38
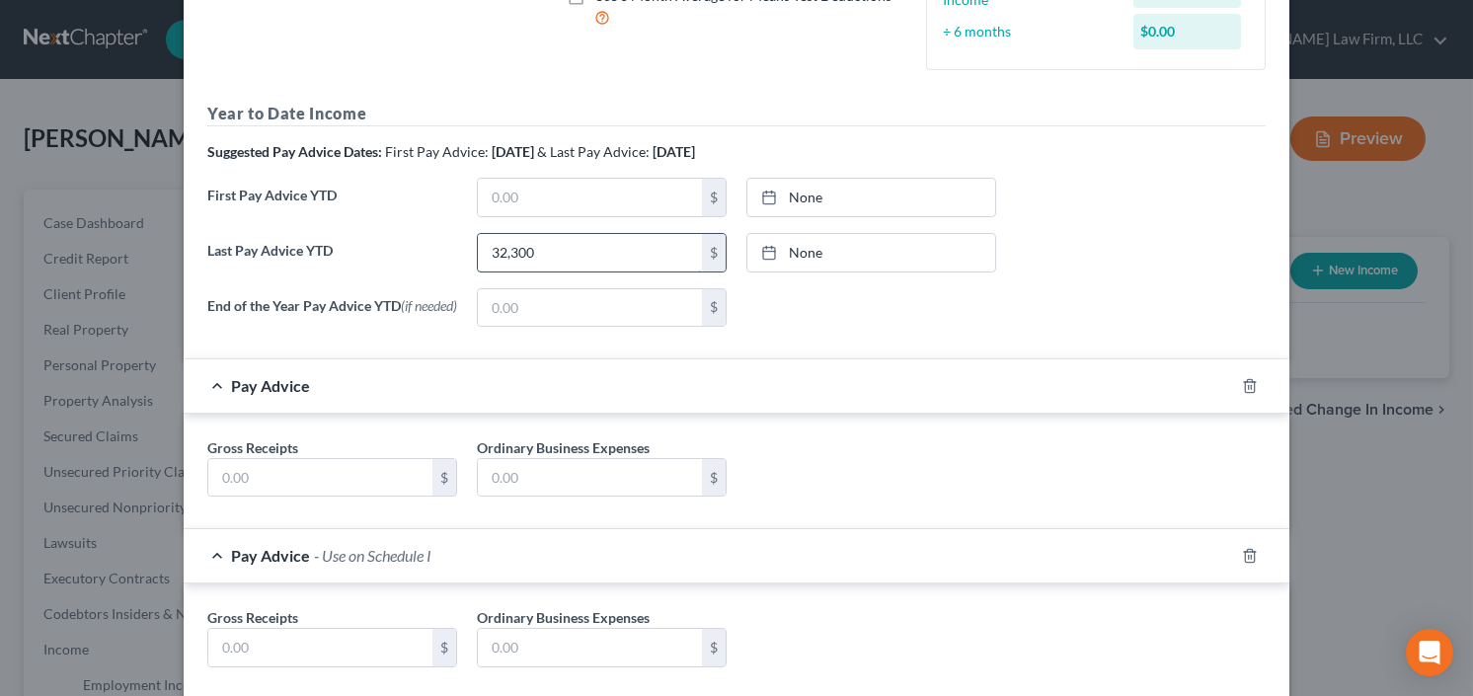
type input "32,300"
click at [288, 480] on input "text" at bounding box center [320, 478] width 224 height 38
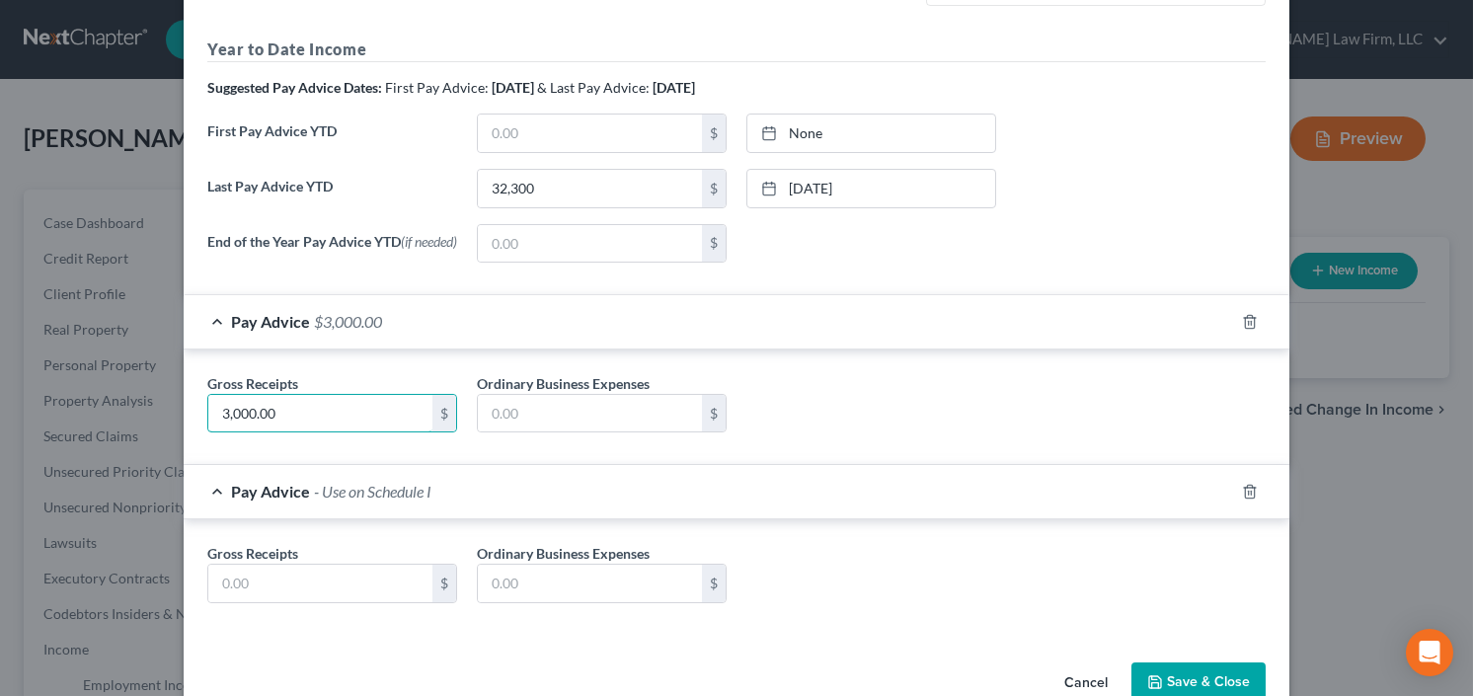
scroll to position [426, 0]
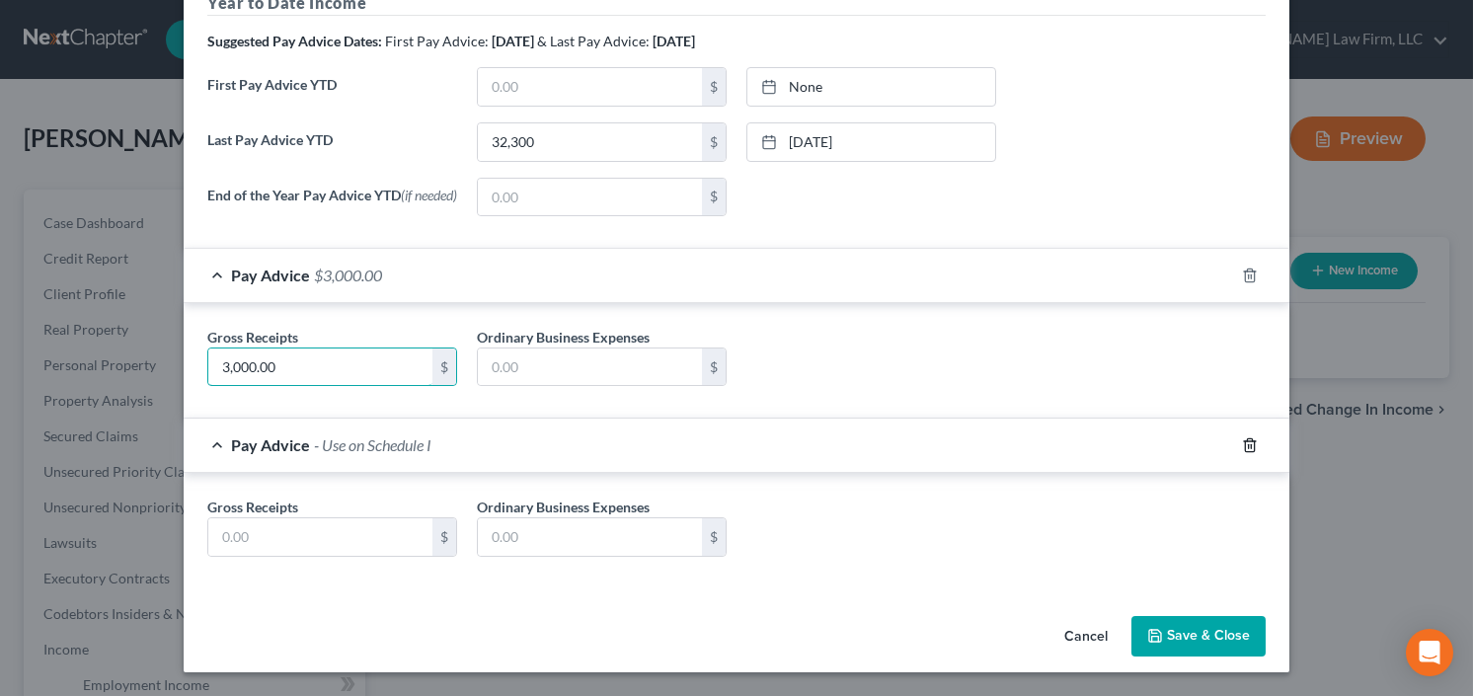
type input "3,000.00"
click at [1244, 437] on icon "button" at bounding box center [1250, 445] width 16 height 16
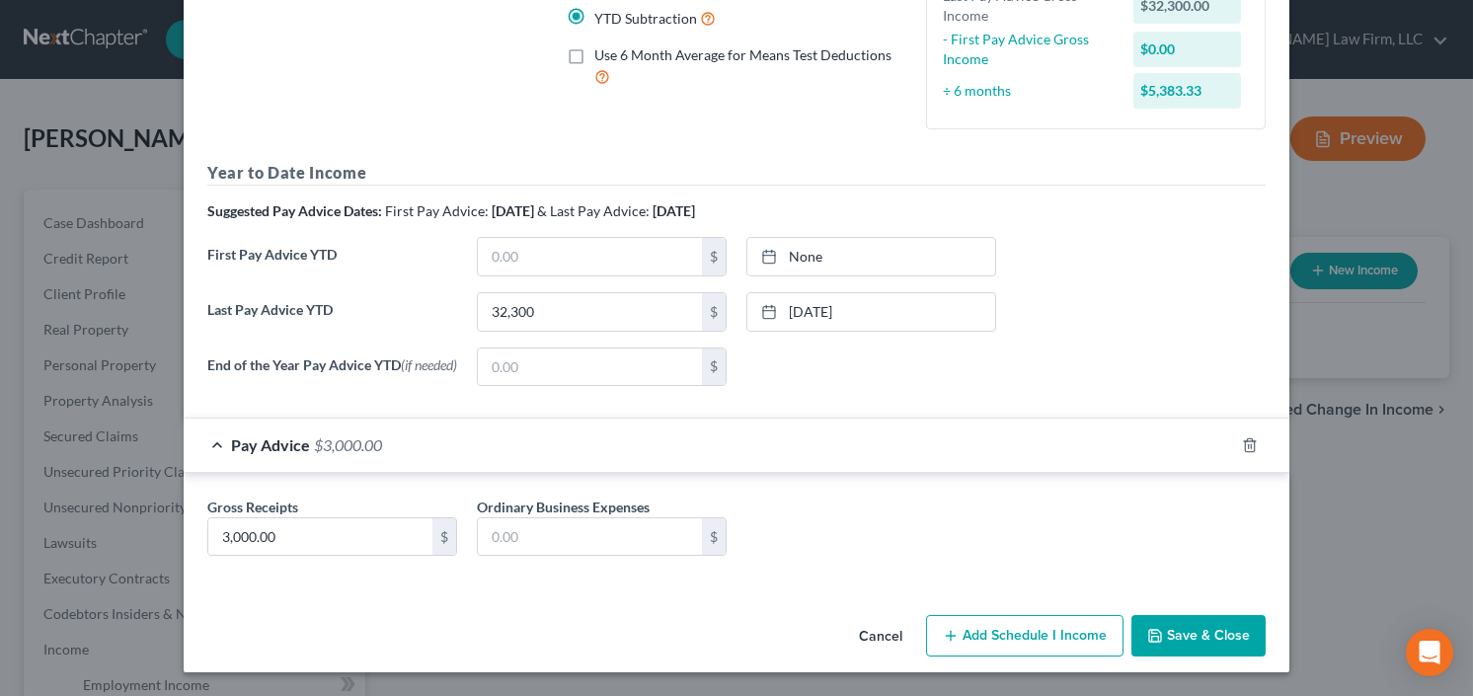
click at [1205, 627] on button "Save & Close" at bounding box center [1198, 635] width 134 height 41
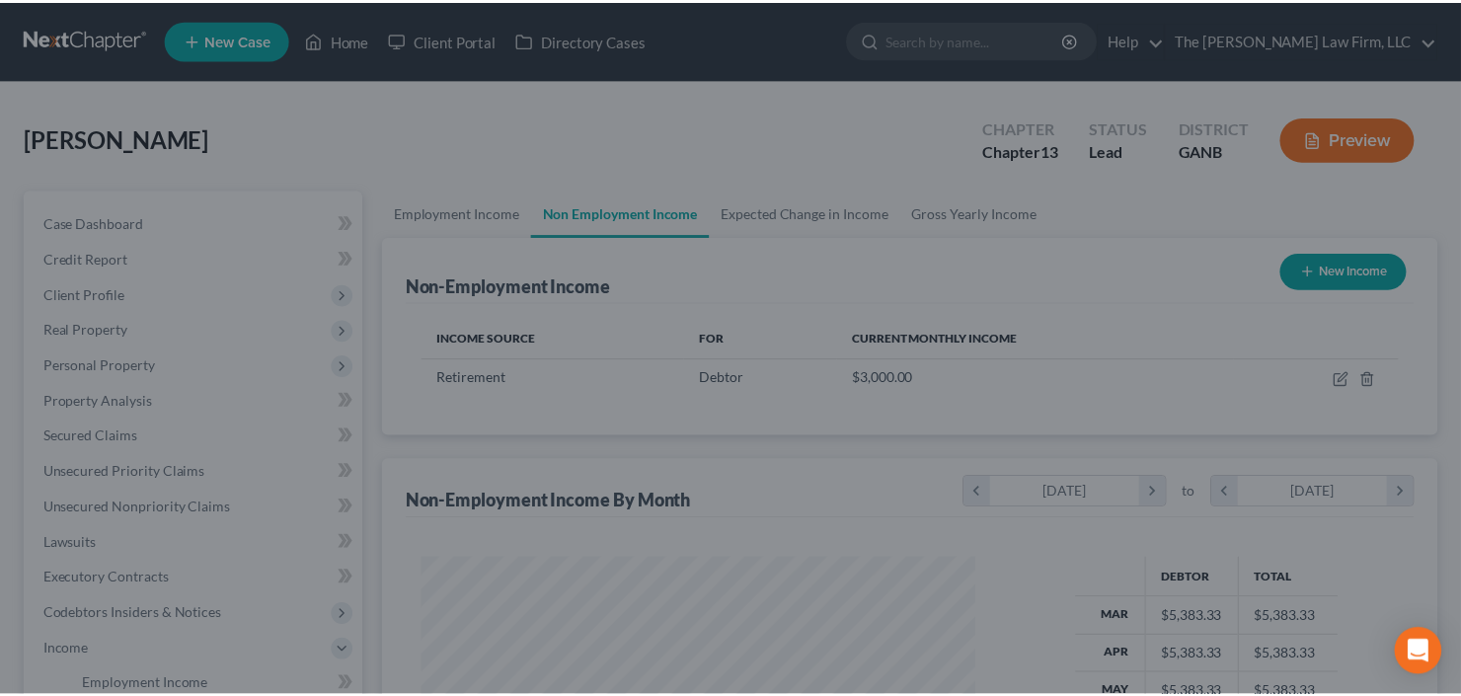
scroll to position [986842, 986601]
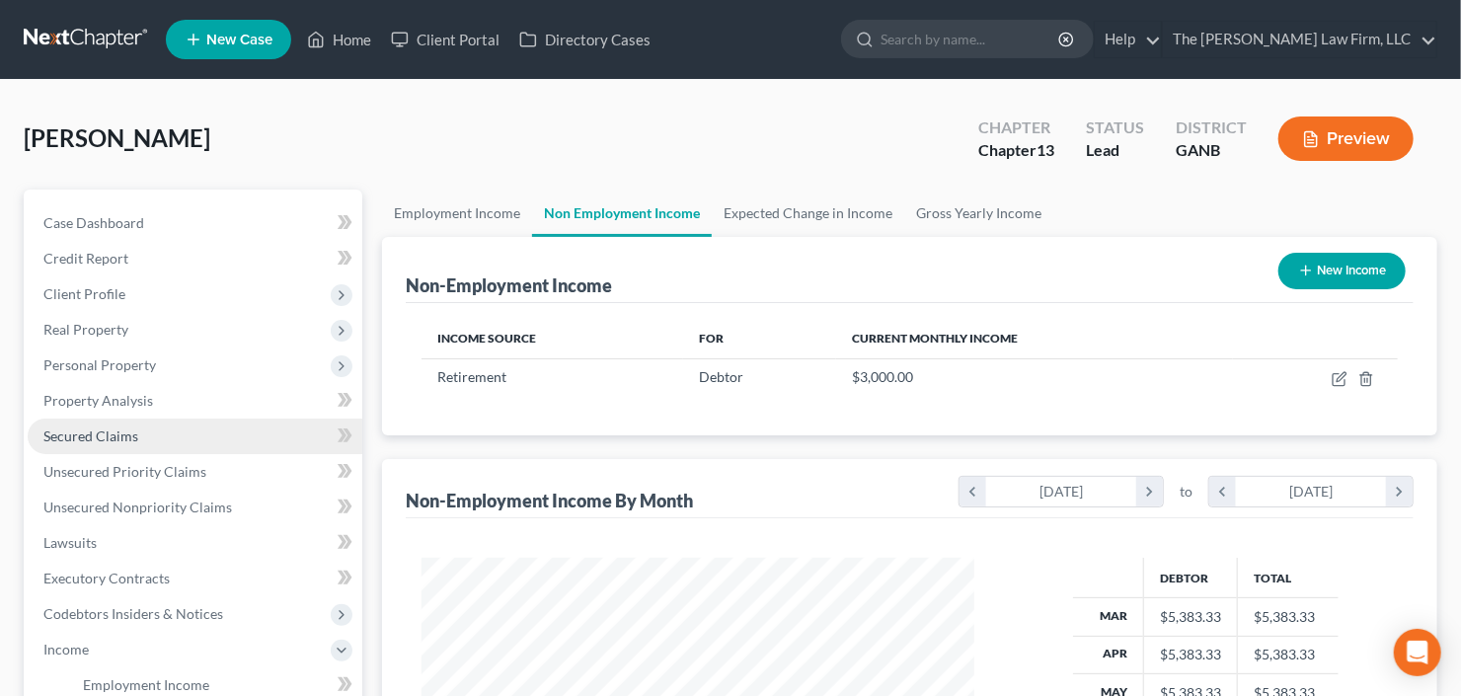
click at [51, 421] on link "Secured Claims" at bounding box center [195, 437] width 335 height 36
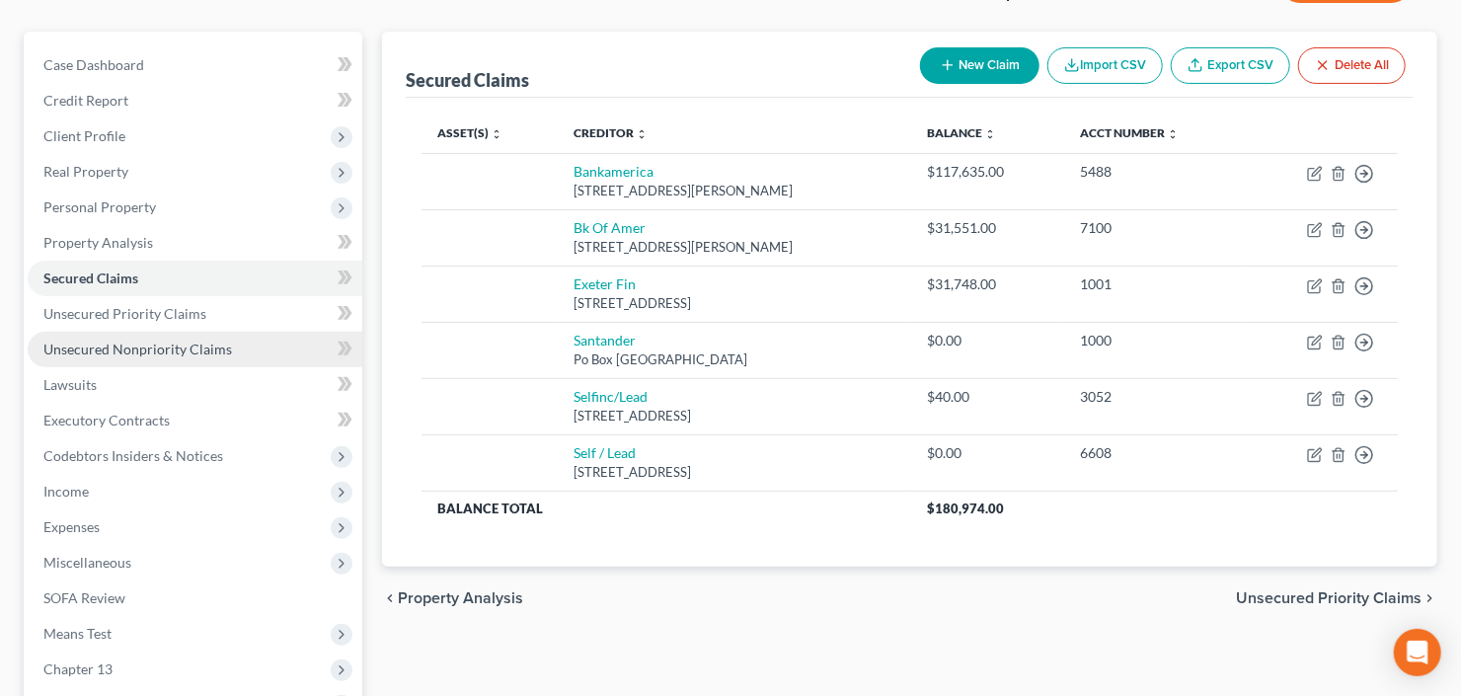
click at [104, 338] on link "Unsecured Nonpriority Claims" at bounding box center [195, 350] width 335 height 36
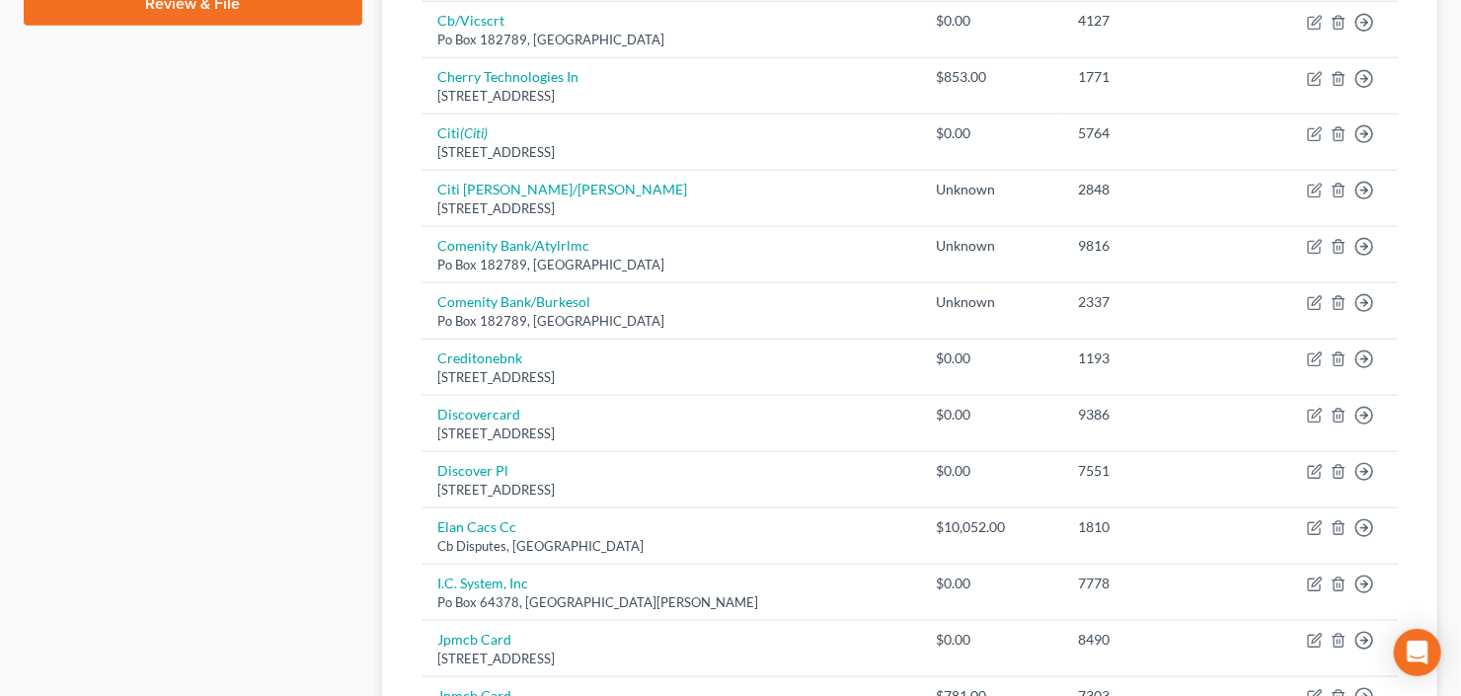
scroll to position [1106, 0]
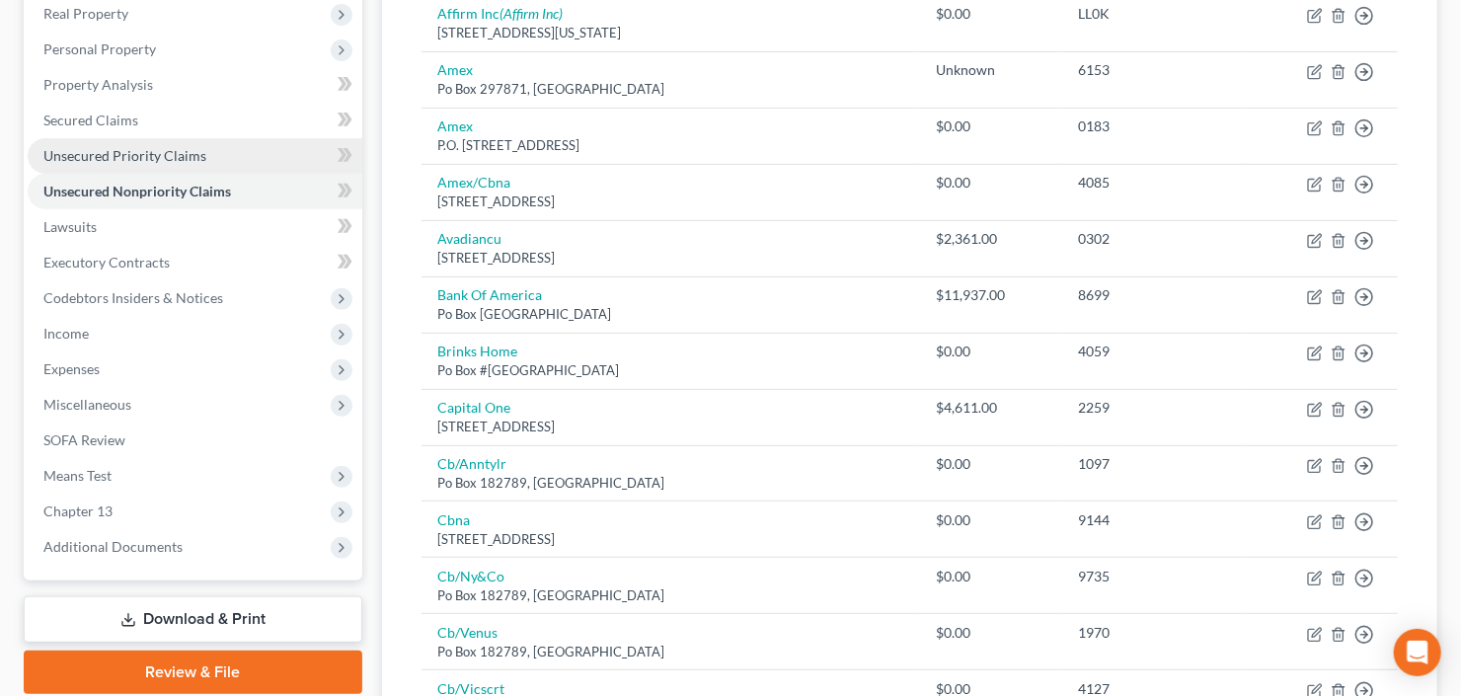
click at [107, 153] on span "Unsecured Priority Claims" at bounding box center [124, 155] width 163 height 17
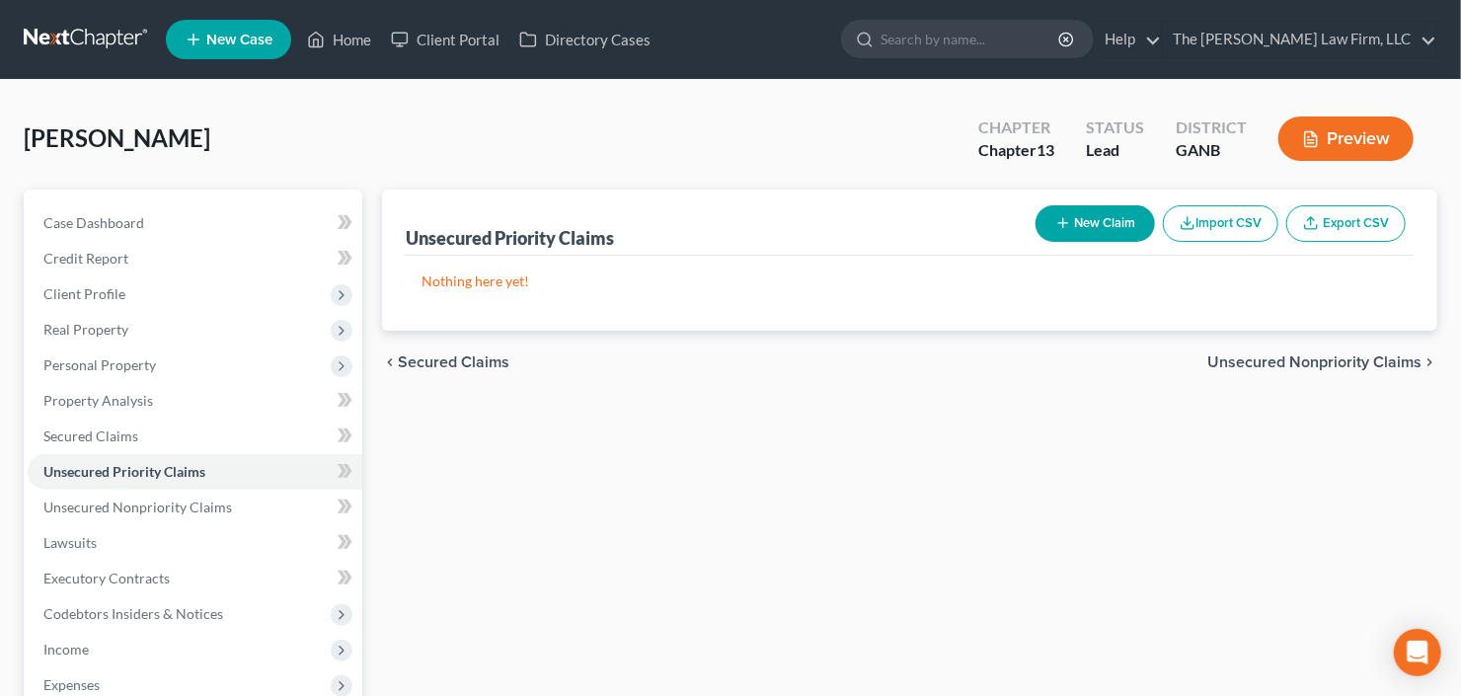
click at [1092, 206] on button "New Claim" at bounding box center [1095, 223] width 119 height 37
select select "0"
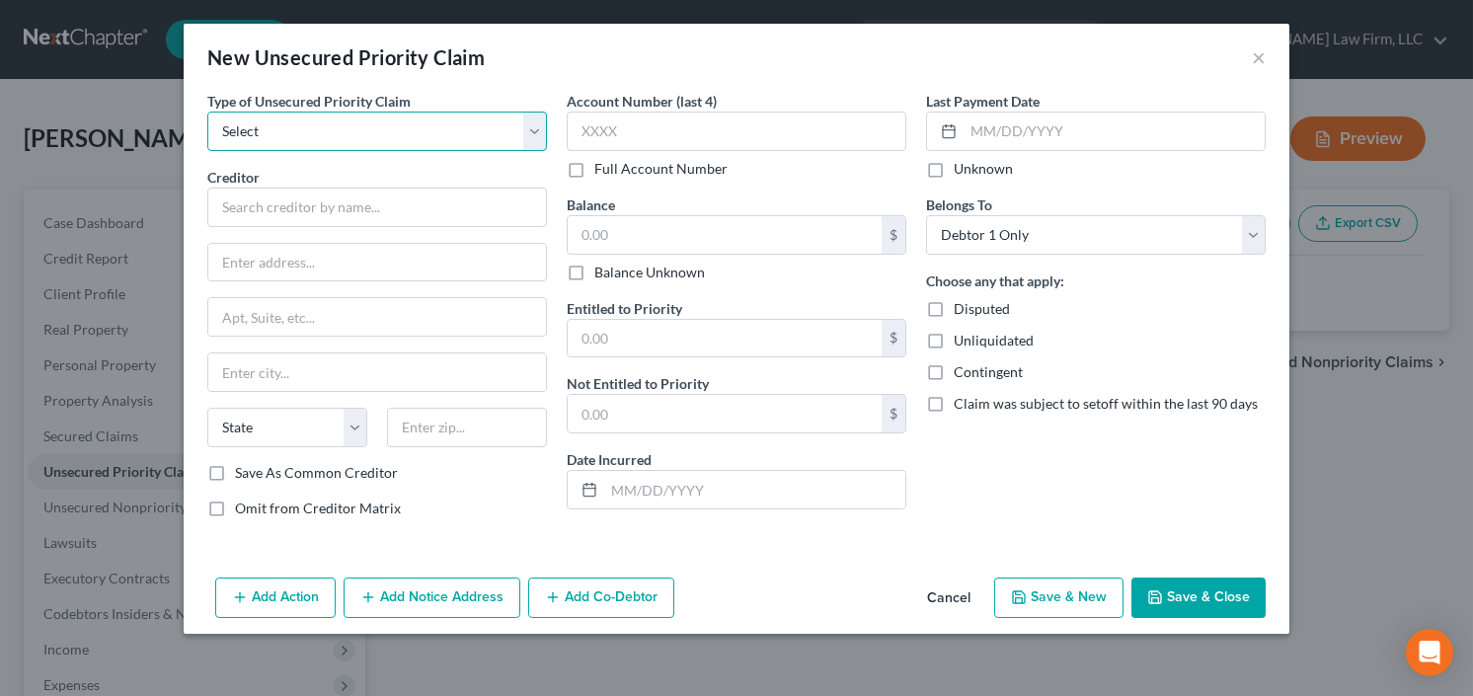
click at [408, 135] on select "Select Taxes & Other Government Units Domestic Support Obligations Extensions o…" at bounding box center [377, 131] width 340 height 39
select select "0"
click at [207, 112] on select "Select Taxes & Other Government Units Domestic Support Obligations Extensions o…" at bounding box center [377, 131] width 340 height 39
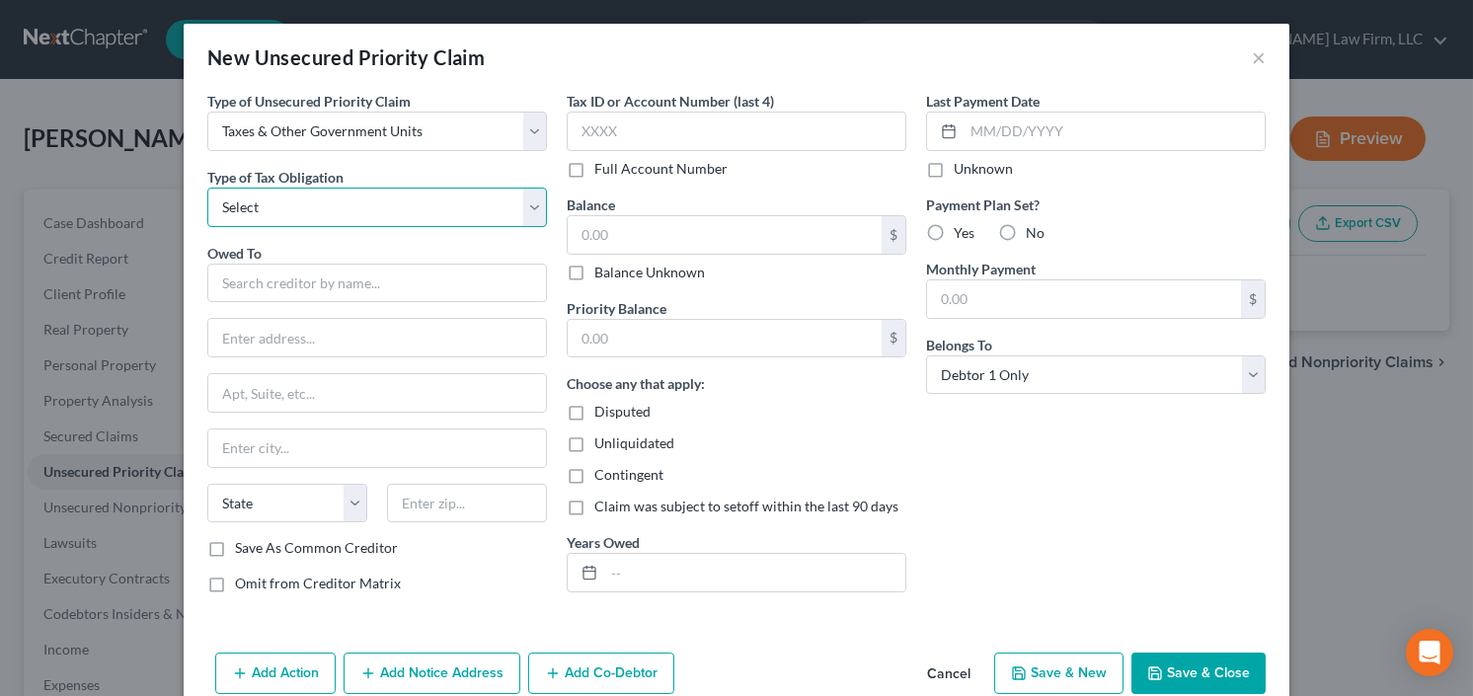
click at [340, 200] on select "Select Federal City State Franchise Tax Board Other" at bounding box center [377, 207] width 340 height 39
select select "0"
click at [207, 188] on select "Select Federal City State Franchise Tax Board Other" at bounding box center [377, 207] width 340 height 39
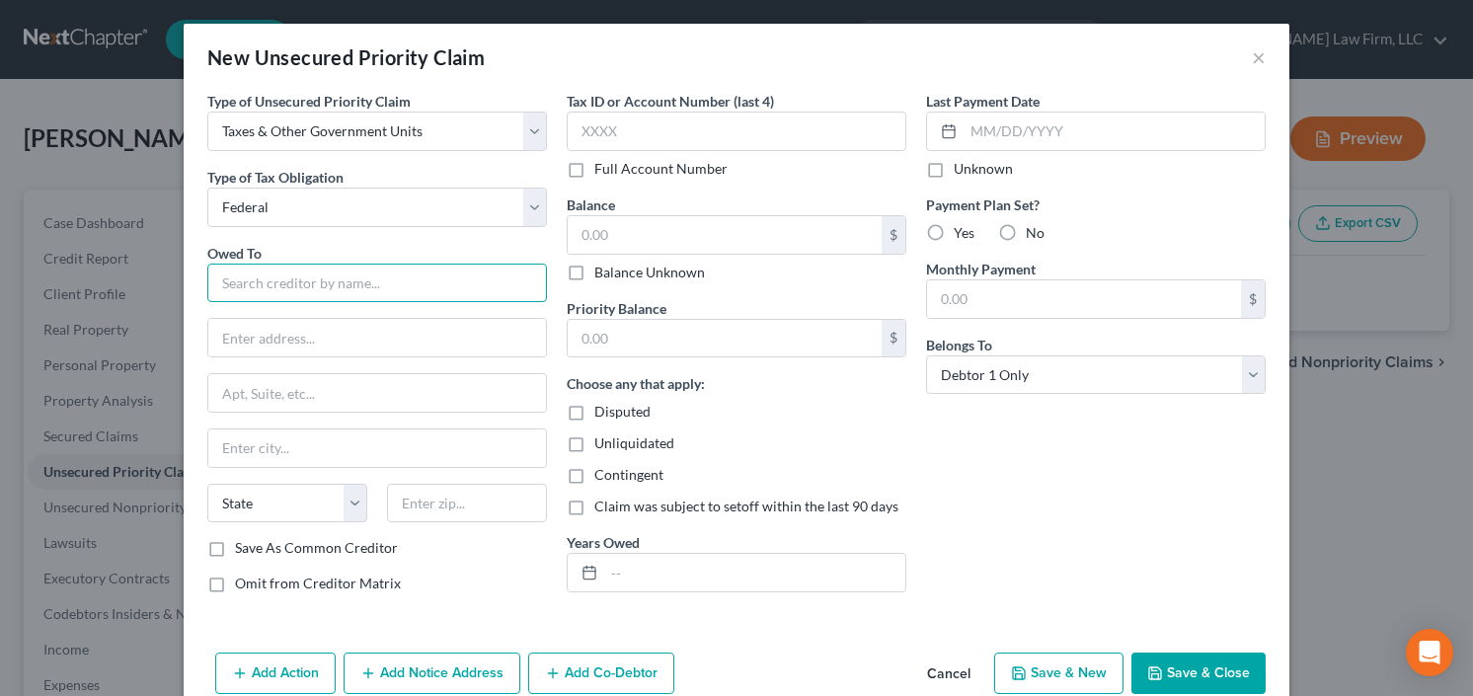
click at [302, 279] on input "text" at bounding box center [377, 283] width 340 height 39
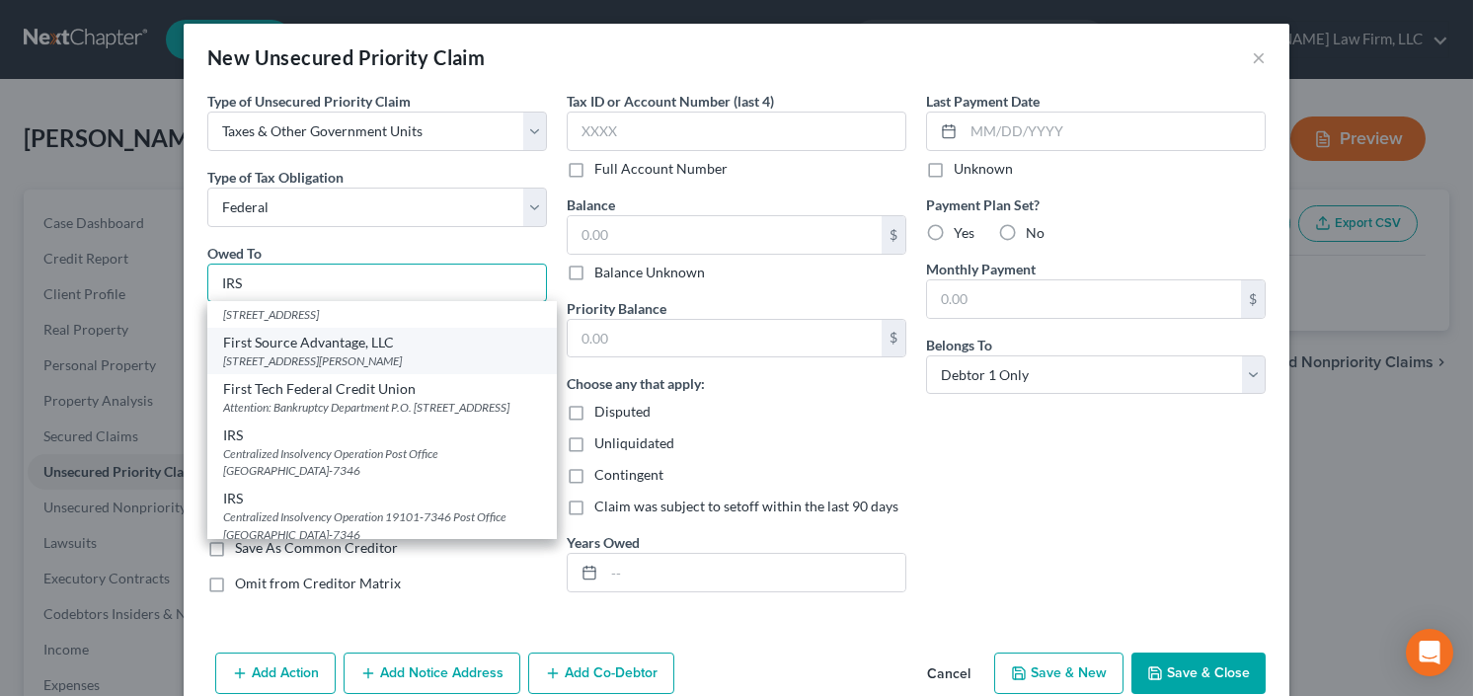
scroll to position [237, 0]
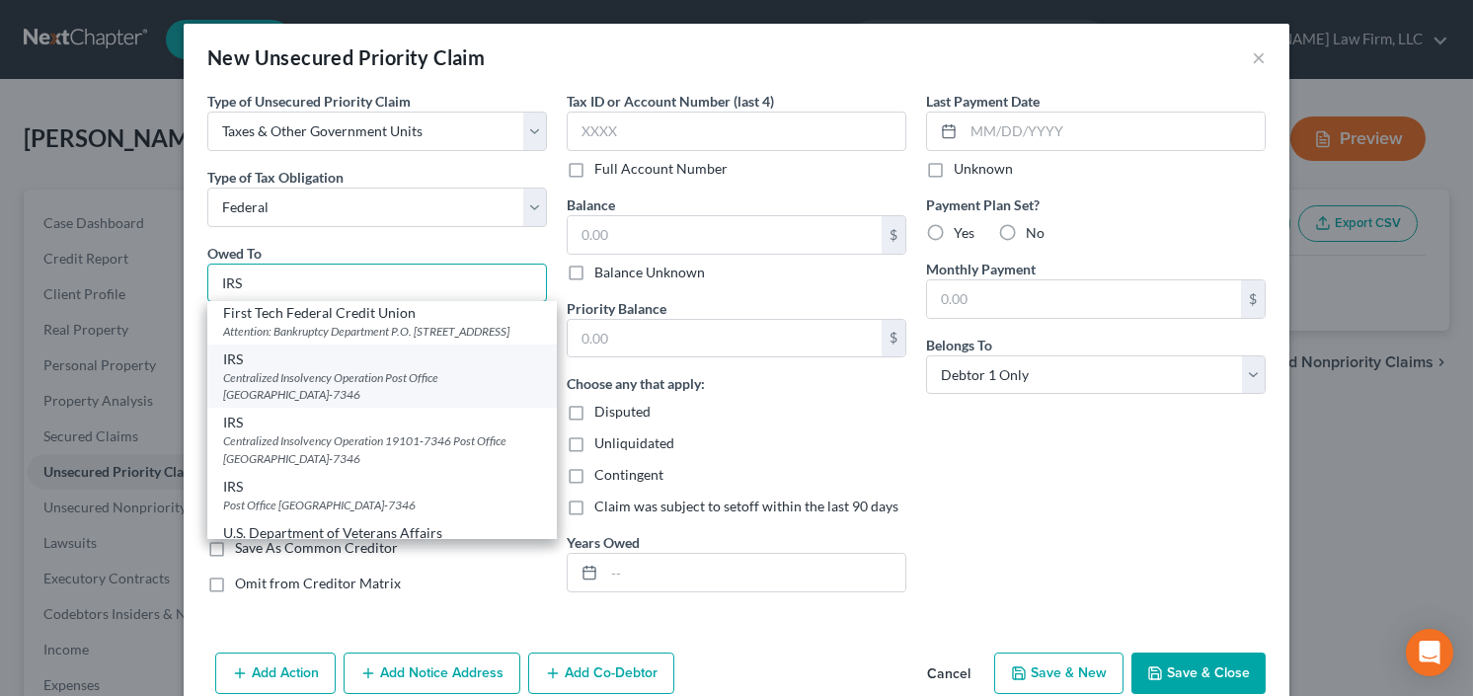
type input "IRS"
click at [309, 403] on div "Centralized Insolvency Operation Post Office [GEOGRAPHIC_DATA]-7346" at bounding box center [382, 386] width 318 height 34
type input "Centralized Insolvency Operation"
type input "Post Office Box 7346"
type input "[GEOGRAPHIC_DATA]"
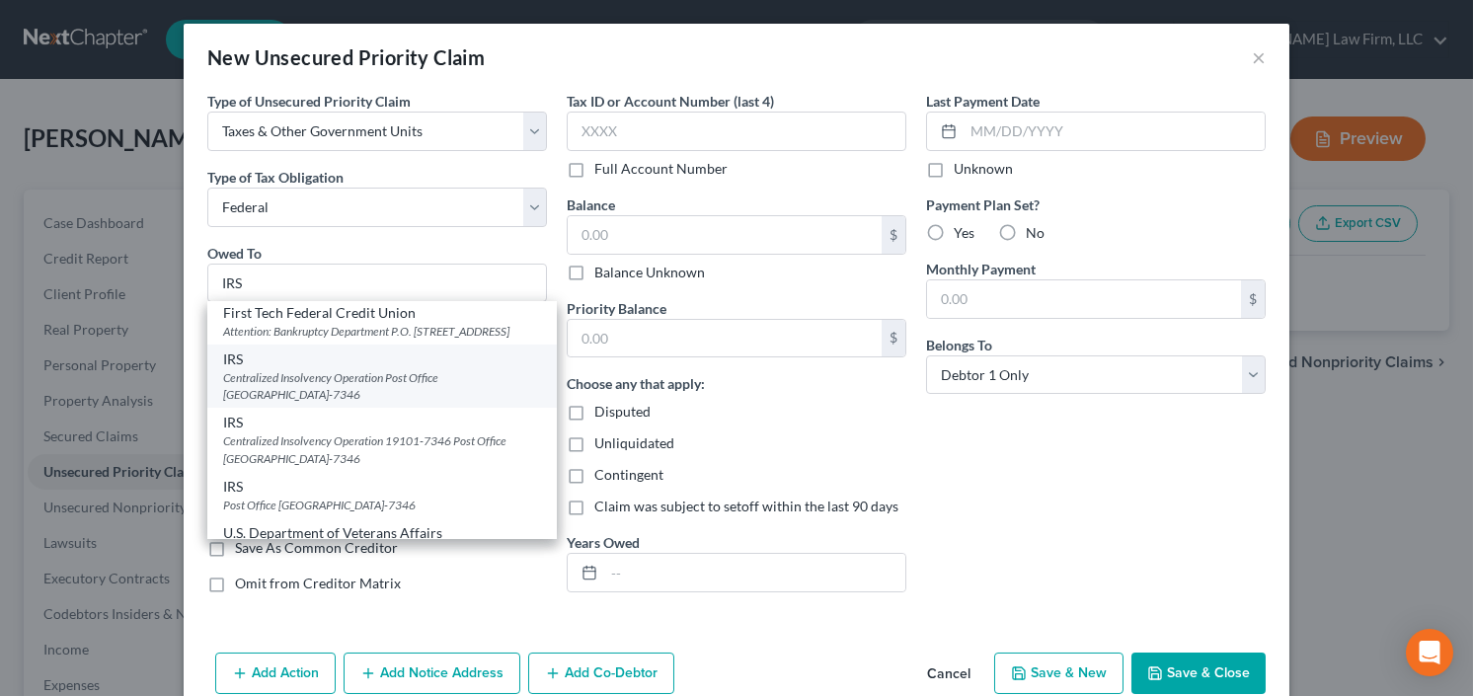
select select "39"
type input "19101-7346"
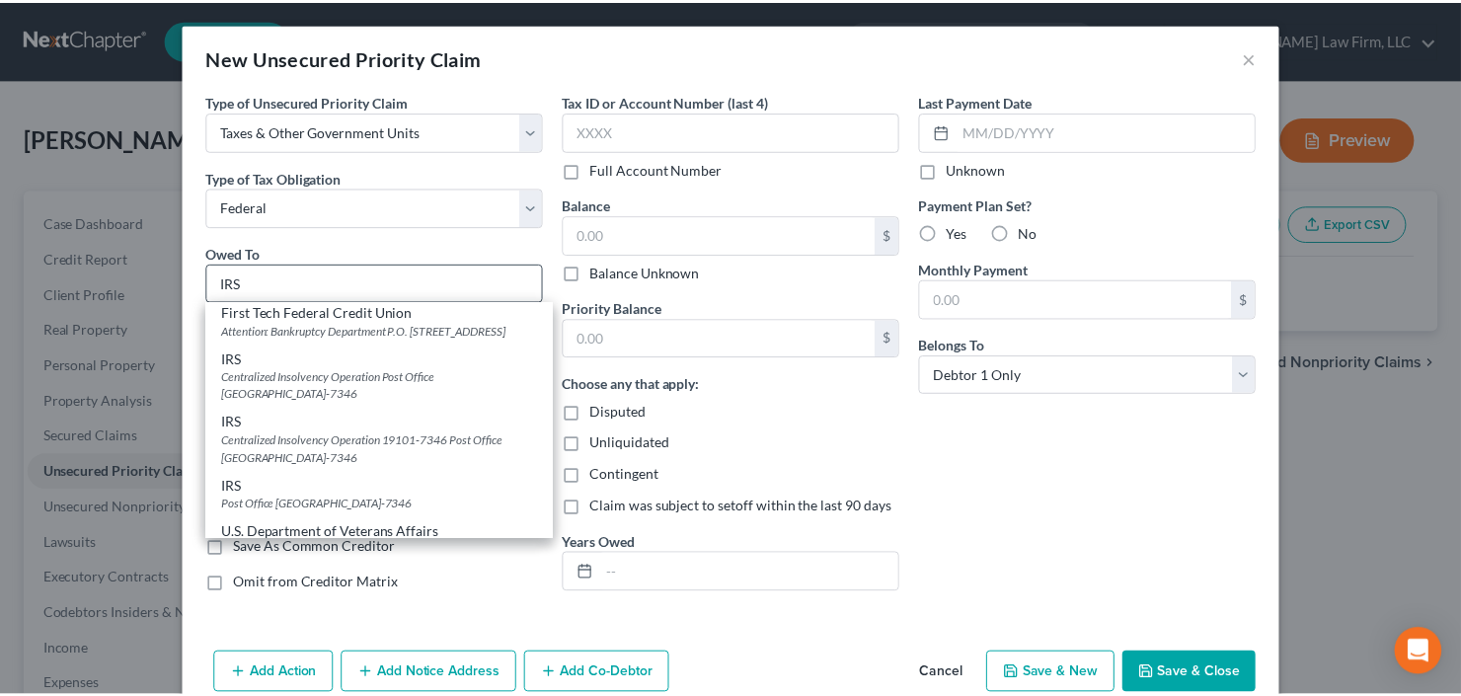
scroll to position [0, 0]
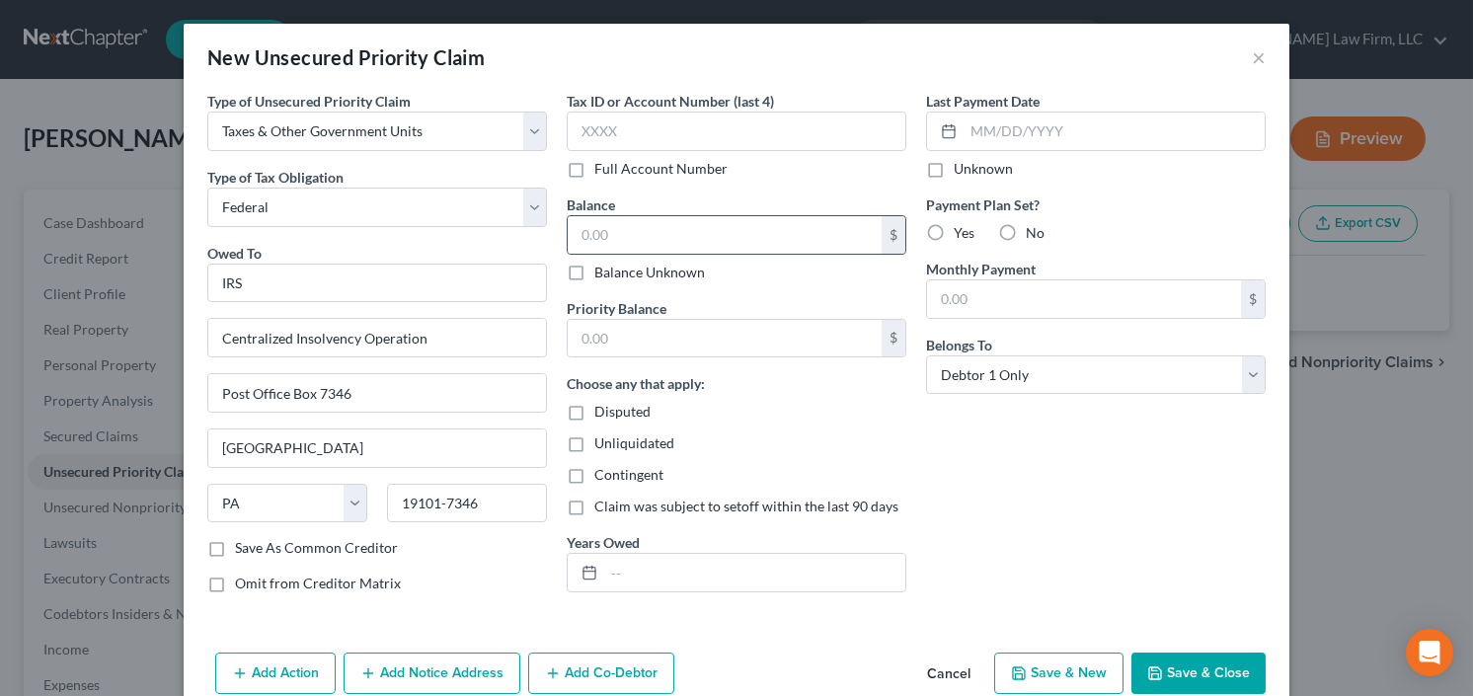
click at [649, 215] on div "$" at bounding box center [737, 234] width 340 height 39
click at [625, 242] on input "text" at bounding box center [725, 235] width 314 height 38
type input "14,000"
click at [1186, 654] on button "Save & Close" at bounding box center [1198, 673] width 134 height 41
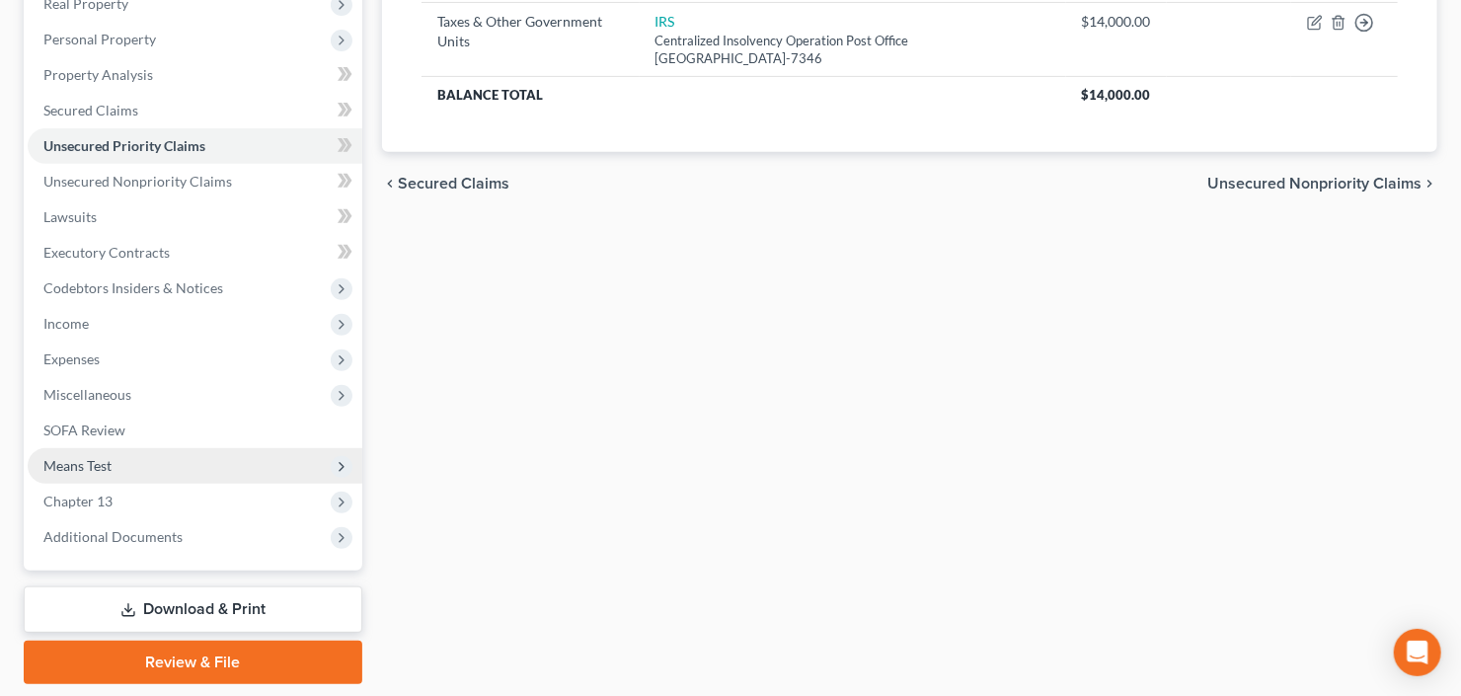
scroll to position [385, 0]
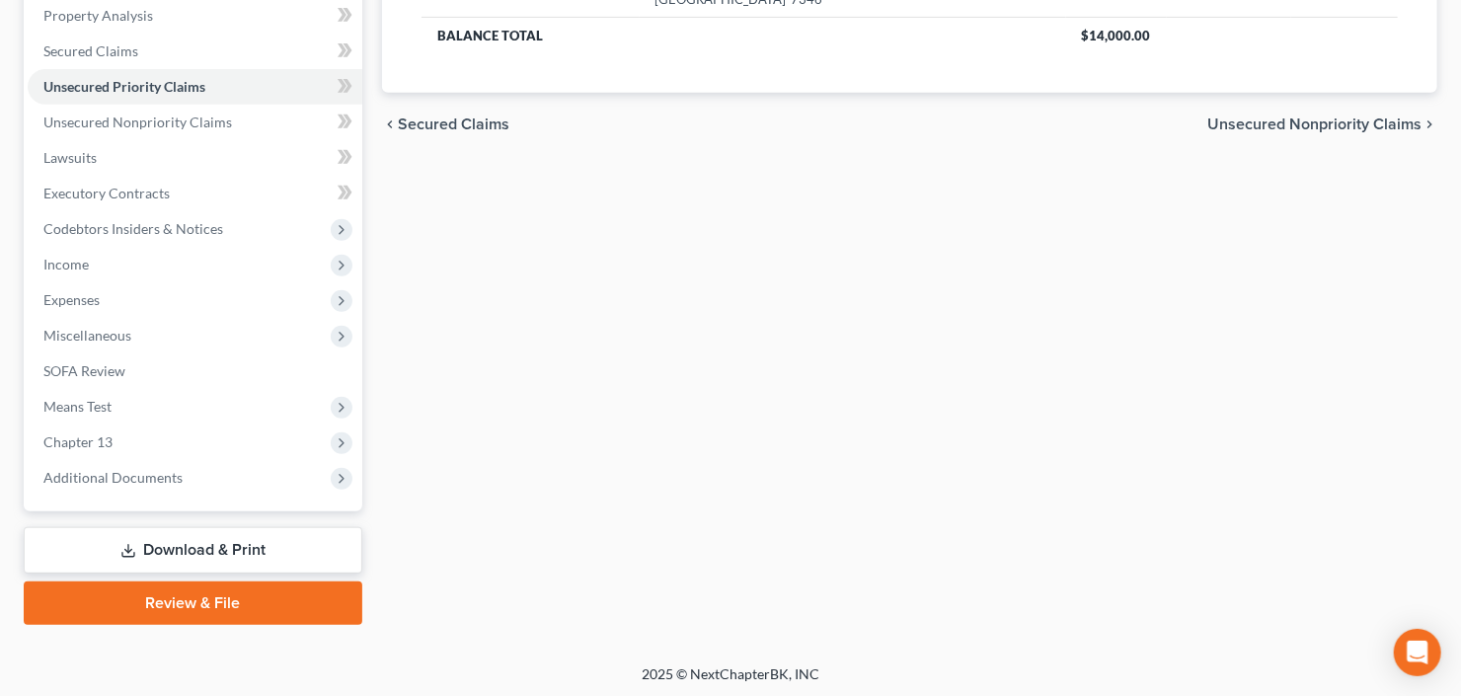
drag, startPoint x: 154, startPoint y: 338, endPoint x: 173, endPoint y: 356, distance: 26.5
click at [154, 338] on span "Miscellaneous" at bounding box center [195, 336] width 335 height 36
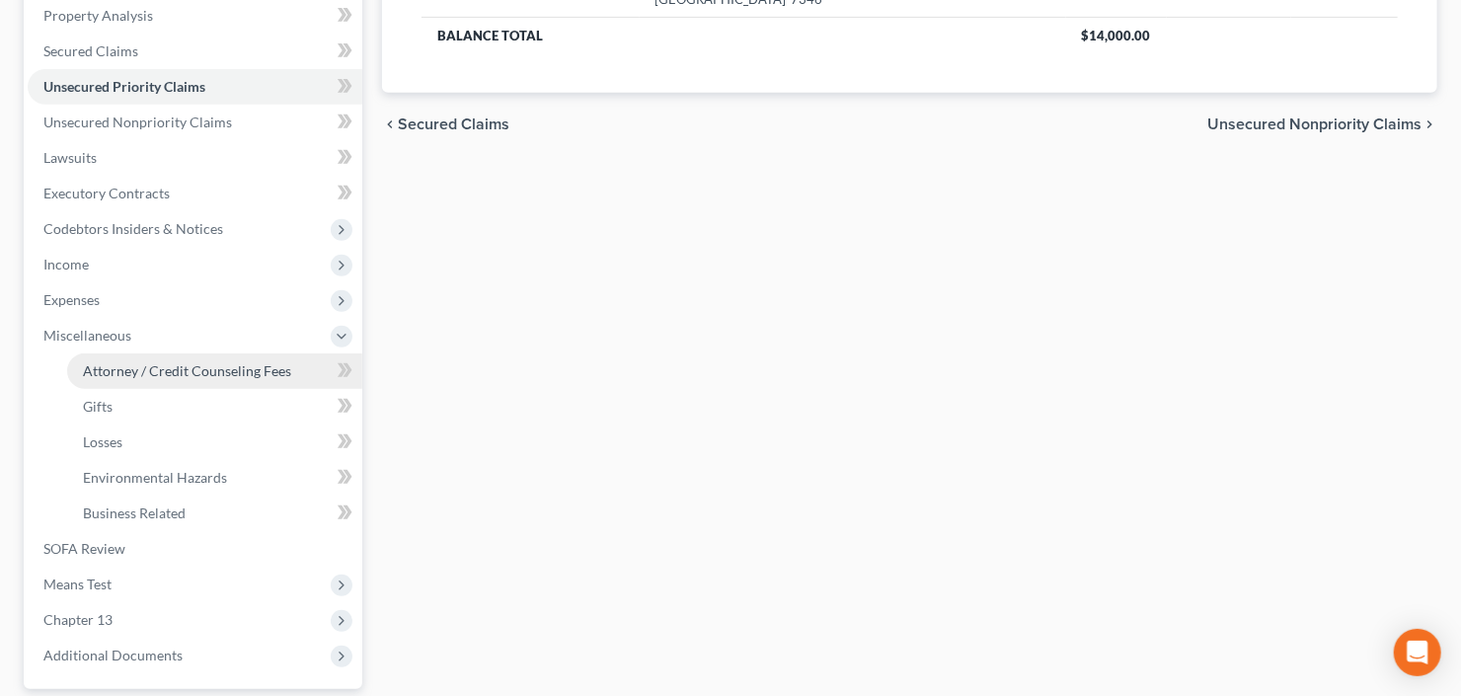
click at [193, 364] on span "Attorney / Credit Counseling Fees" at bounding box center [187, 370] width 208 height 17
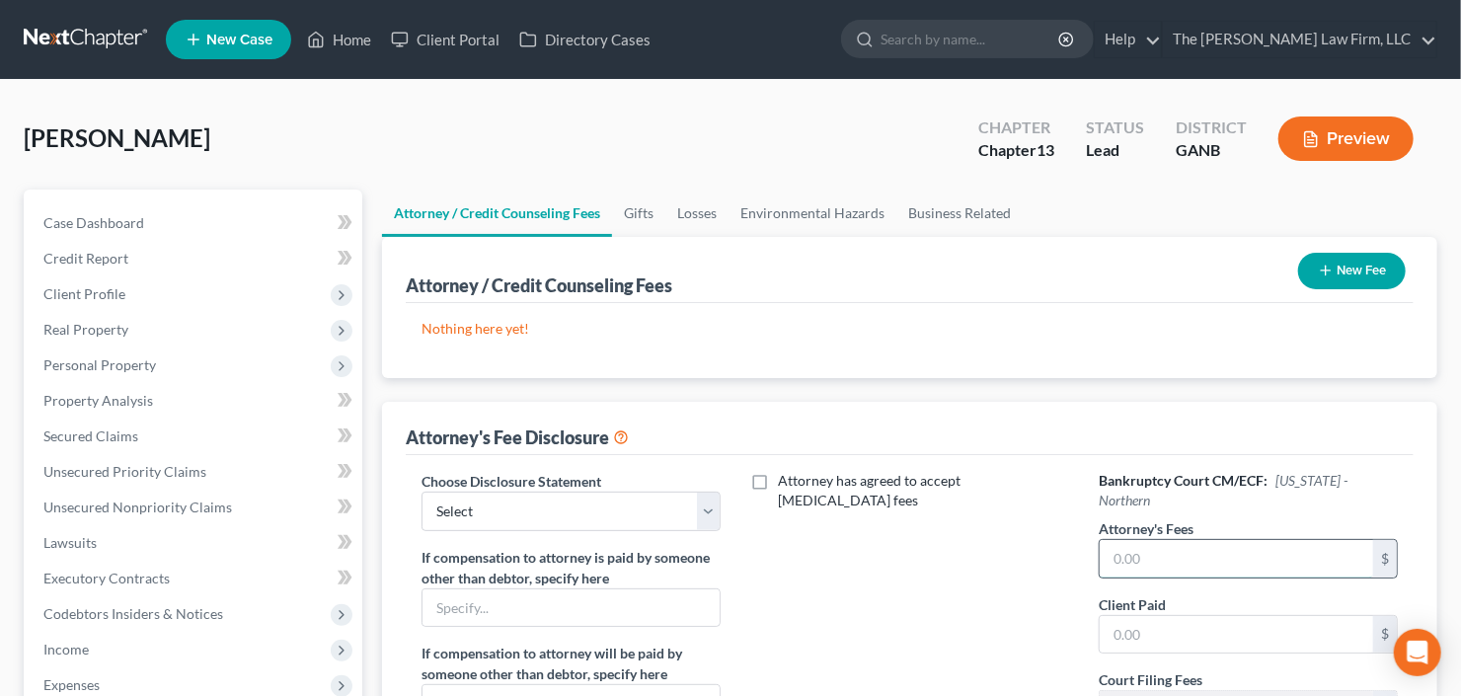
click at [1197, 540] on input "text" at bounding box center [1236, 559] width 273 height 38
type input "5,850"
click at [1176, 622] on input "text" at bounding box center [1236, 635] width 273 height 38
type input "400"
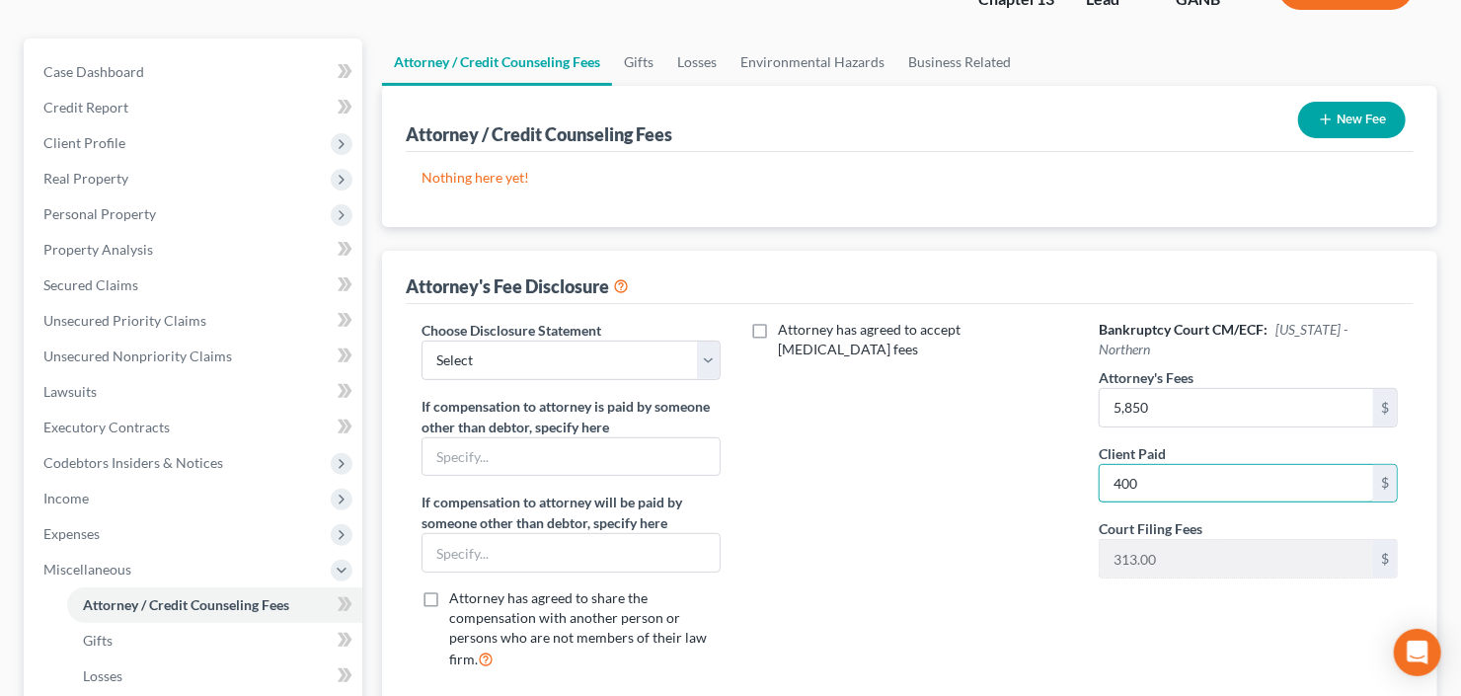
scroll to position [158, 0]
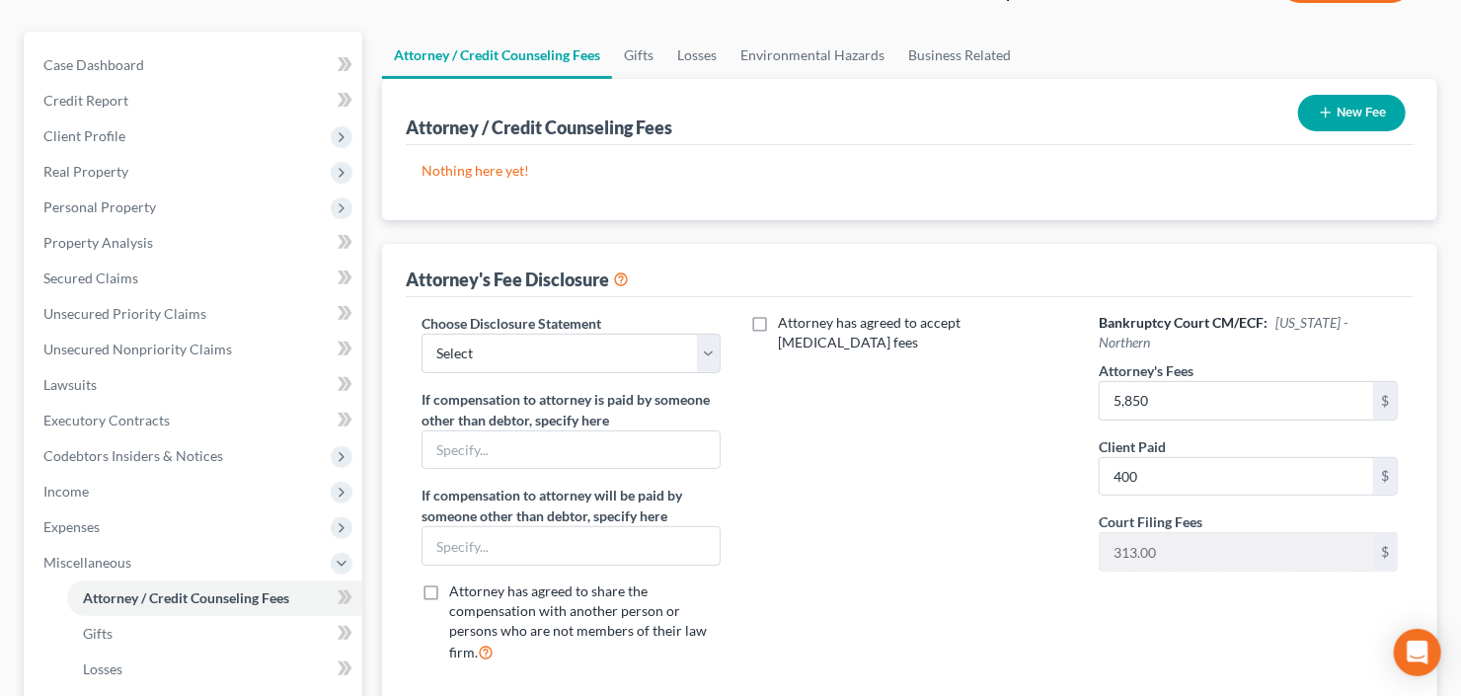
click at [1365, 102] on button "New Fee" at bounding box center [1352, 113] width 108 height 37
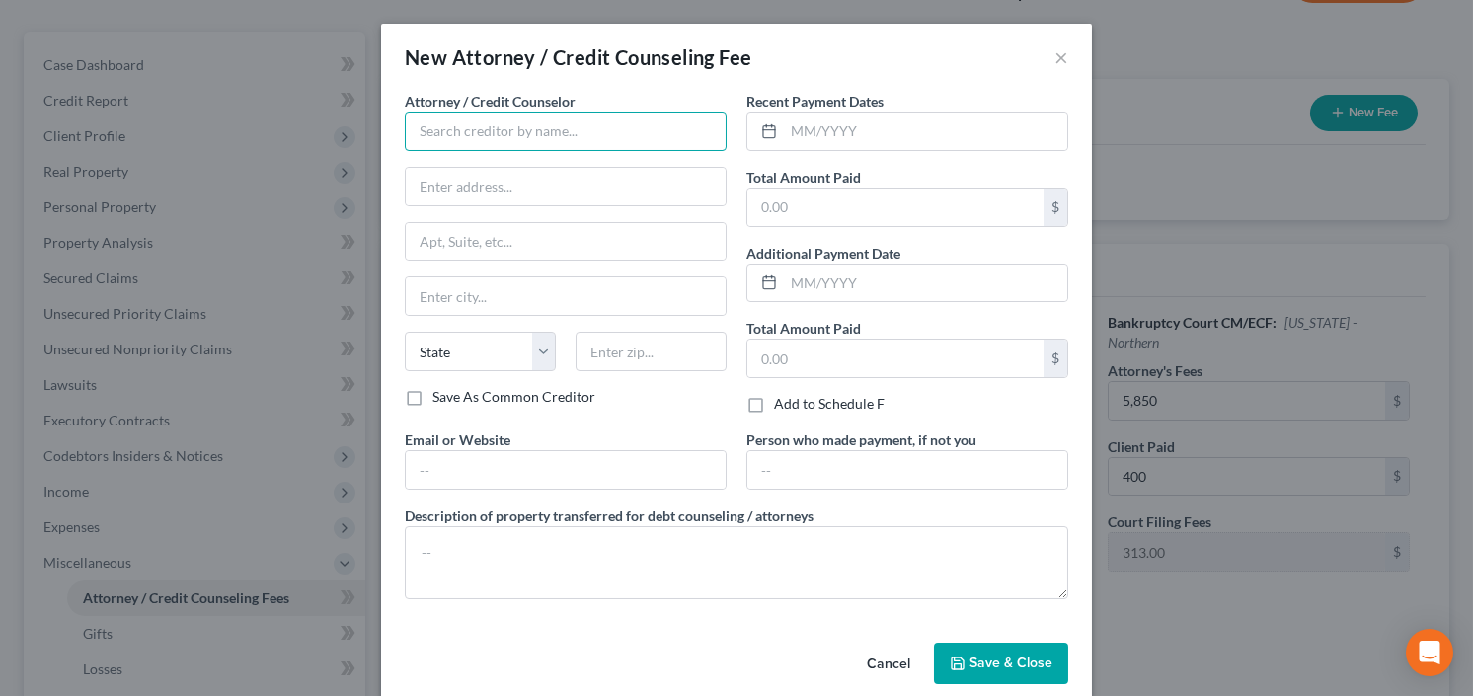
click at [533, 121] on input "text" at bounding box center [566, 131] width 322 height 39
drag, startPoint x: 604, startPoint y: 140, endPoint x: 476, endPoint y: 142, distance: 128.4
click at [476, 142] on input "The [PERSON_NAME] Law Firm LL" at bounding box center [566, 131] width 322 height 39
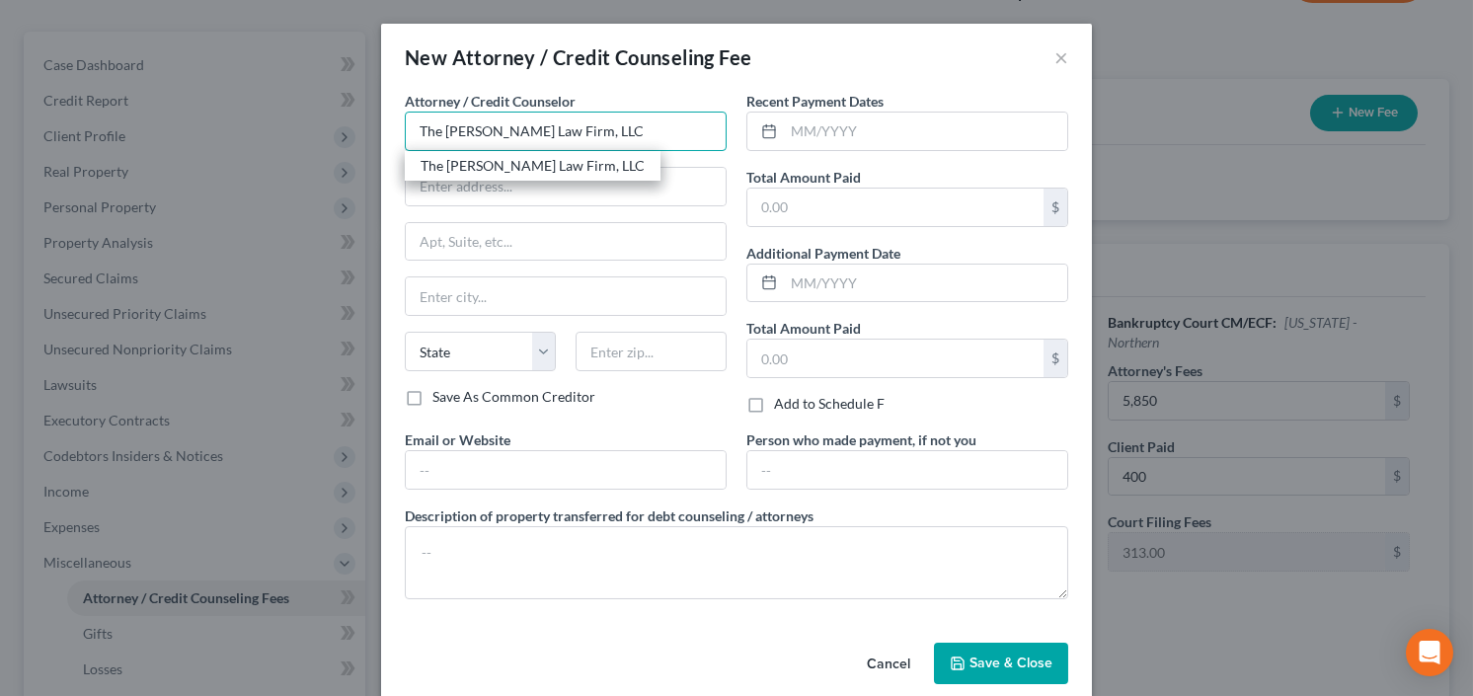
type input "The [PERSON_NAME] Law Firm, LLC"
click at [520, 156] on div "The [PERSON_NAME] Law Firm, LLC" at bounding box center [533, 166] width 224 height 20
type input "[STREET_ADDRESS]"
type input "[GEOGRAPHIC_DATA]"
select select "10"
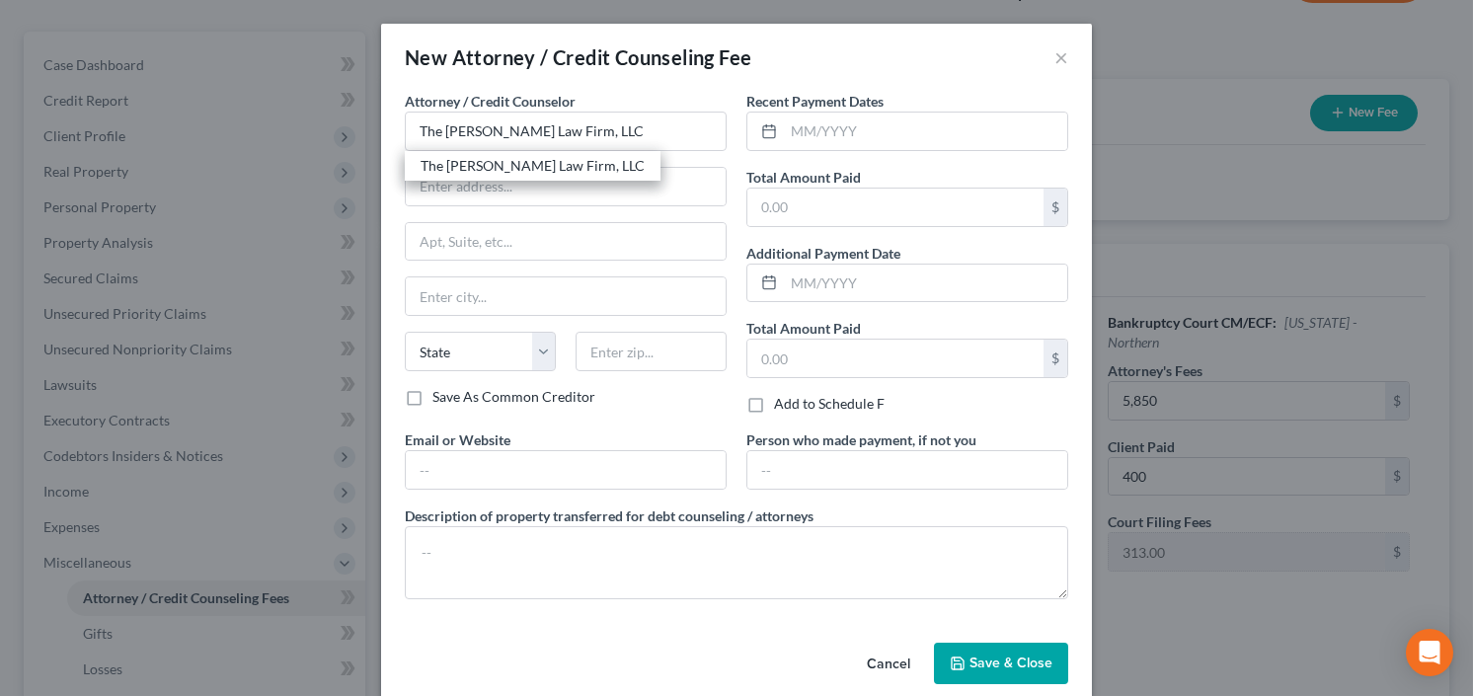
type input "30342"
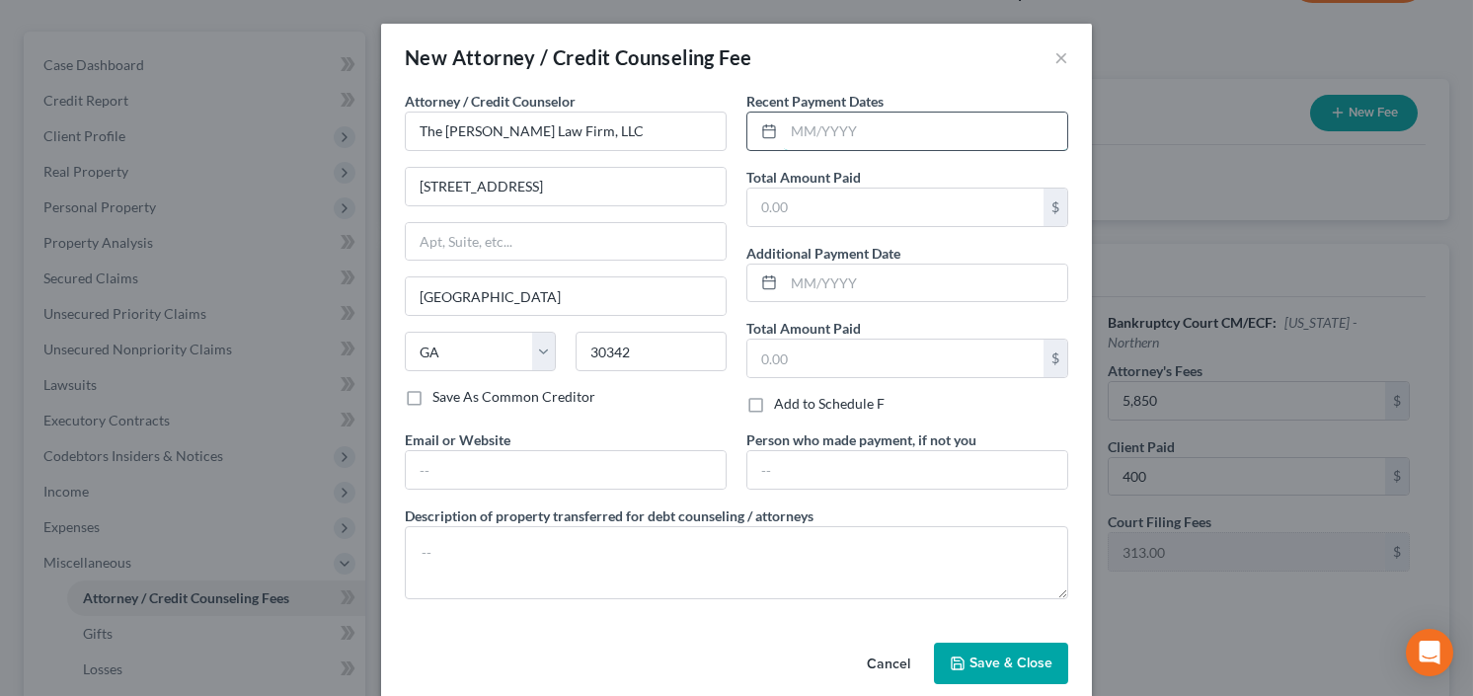
click at [873, 123] on input "text" at bounding box center [925, 132] width 283 height 38
type input "8"
type input "9/25"
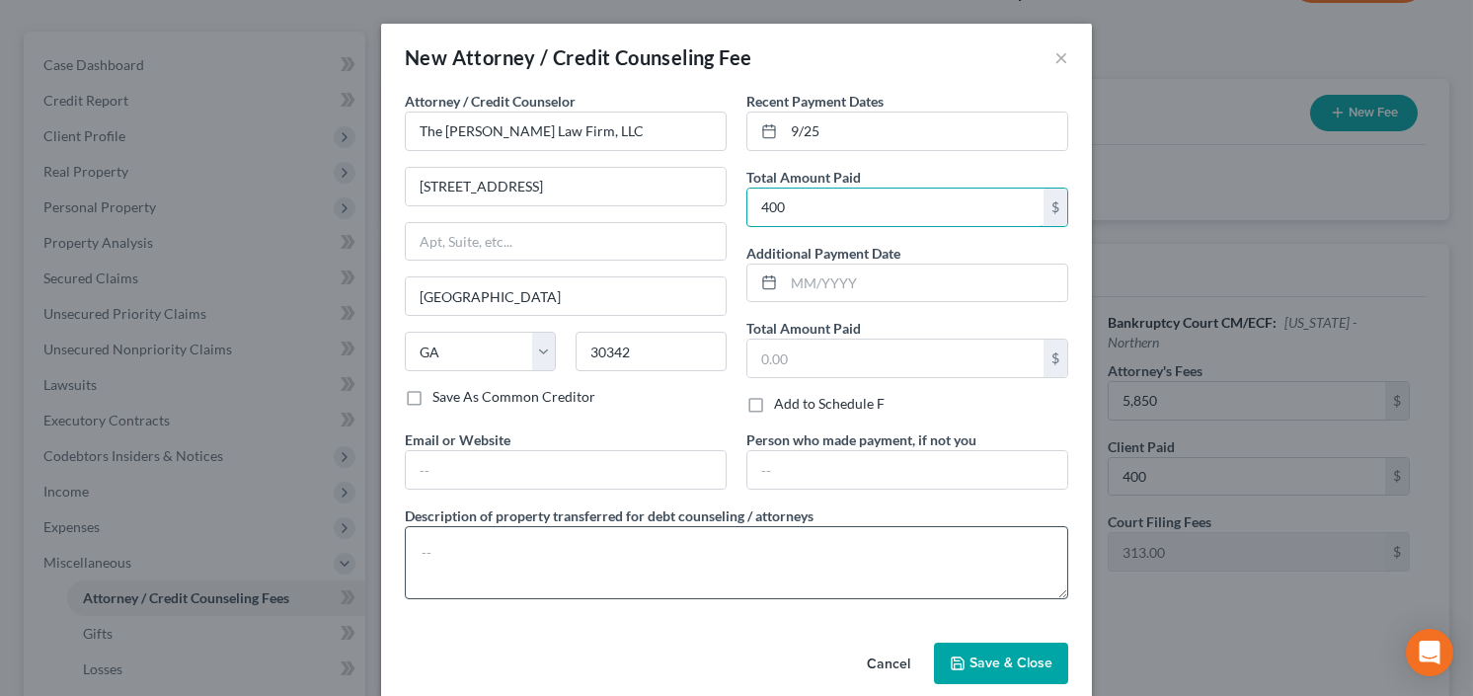
type input "400"
click at [489, 548] on textarea at bounding box center [736, 562] width 663 height 73
type textarea "[MEDICAL_DATA]"
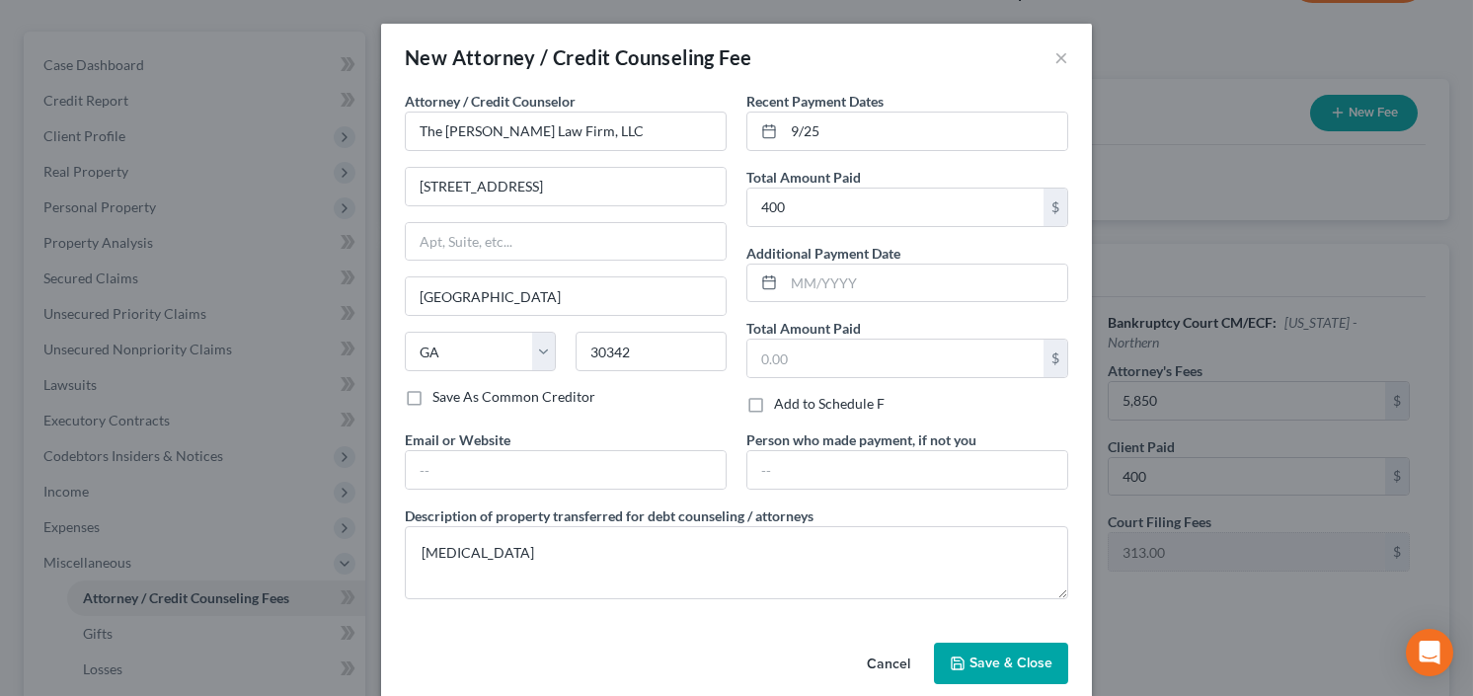
click at [976, 639] on div "Cancel Save & Close" at bounding box center [736, 667] width 711 height 65
click at [977, 643] on button "Save & Close" at bounding box center [1001, 663] width 134 height 41
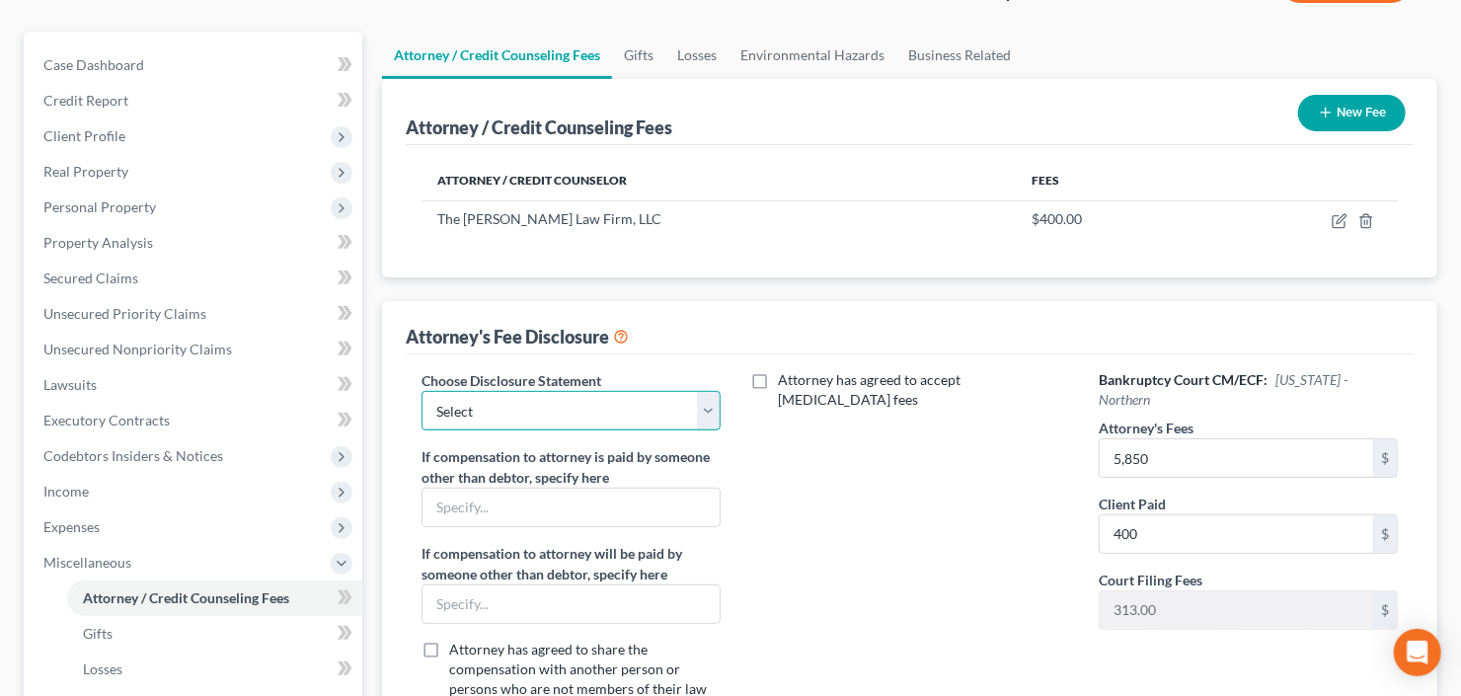
click at [563, 398] on select "Select Advanced Fee 13 Joint Hourly fee agreement Chapter 13 Advance Fee Ch 7 S…" at bounding box center [571, 410] width 299 height 39
select select "2"
click at [422, 391] on select "Select Advanced Fee 13 Joint Hourly fee agreement Chapter 13 Advance Fee Ch 7 S…" at bounding box center [571, 410] width 299 height 39
click at [1336, 110] on button "New Fee" at bounding box center [1352, 113] width 108 height 37
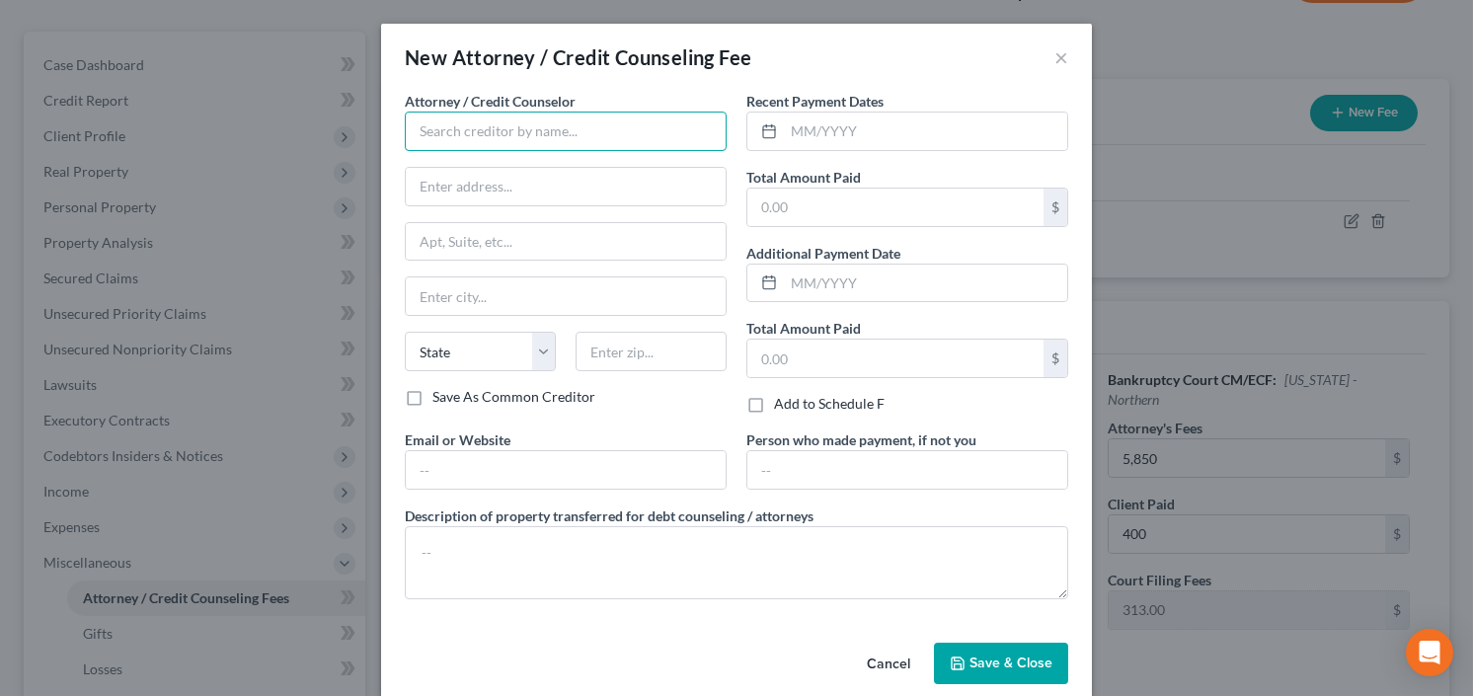
click at [534, 130] on input "text" at bounding box center [566, 131] width 322 height 39
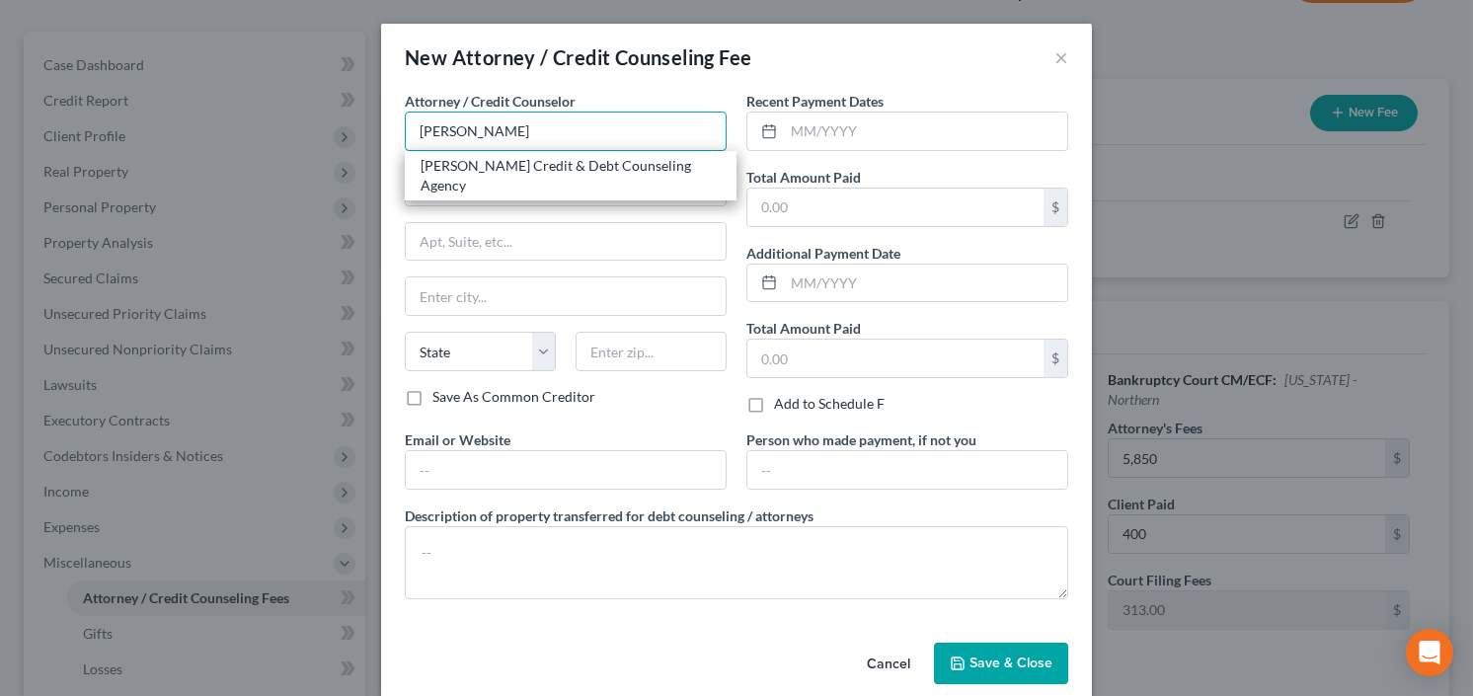
drag, startPoint x: 502, startPoint y: 149, endPoint x: 501, endPoint y: 159, distance: 10.1
click at [501, 159] on div "[PERSON_NAME] Credit & Debt Counseling Agency" at bounding box center [571, 175] width 332 height 49
type input "[PERSON_NAME] Credit & Debt Counseling Agency"
type input "[STREET_ADDRESS]"
type input "[PERSON_NAME]"
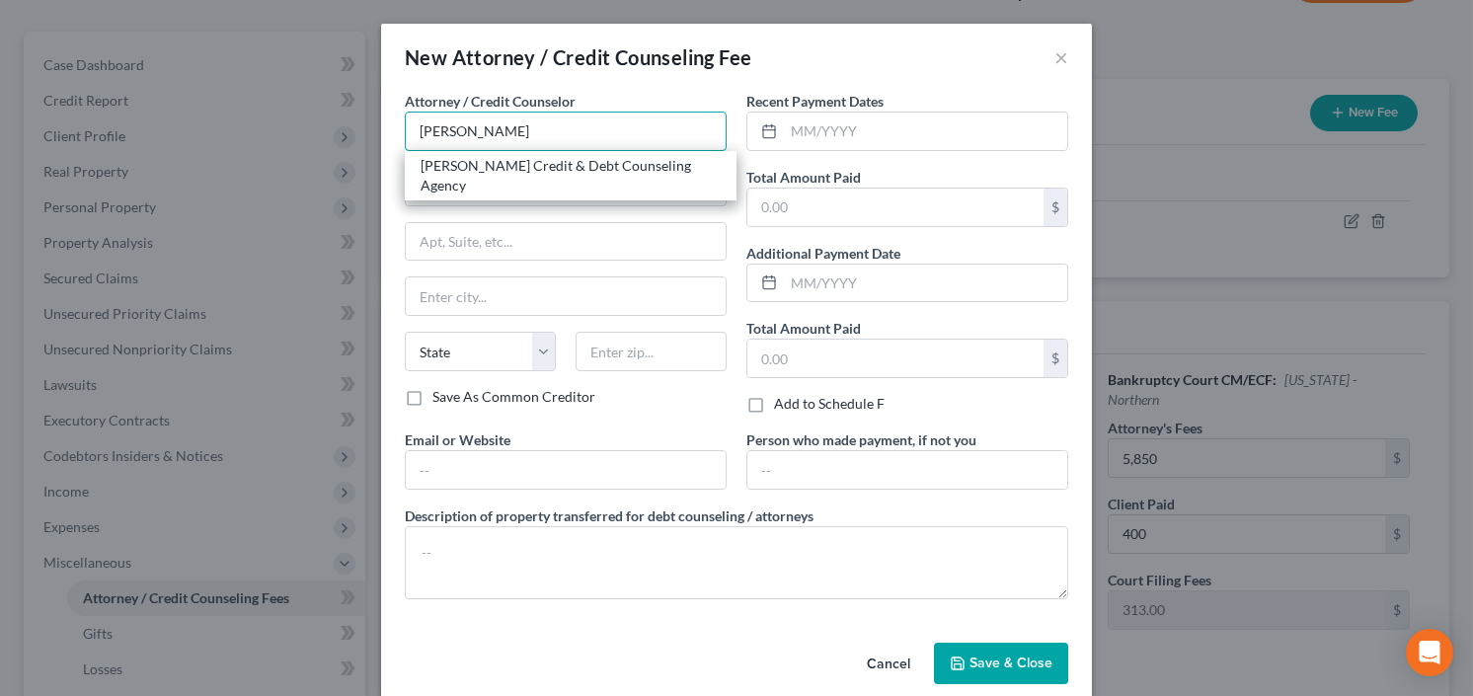
select select "43"
type input "57384"
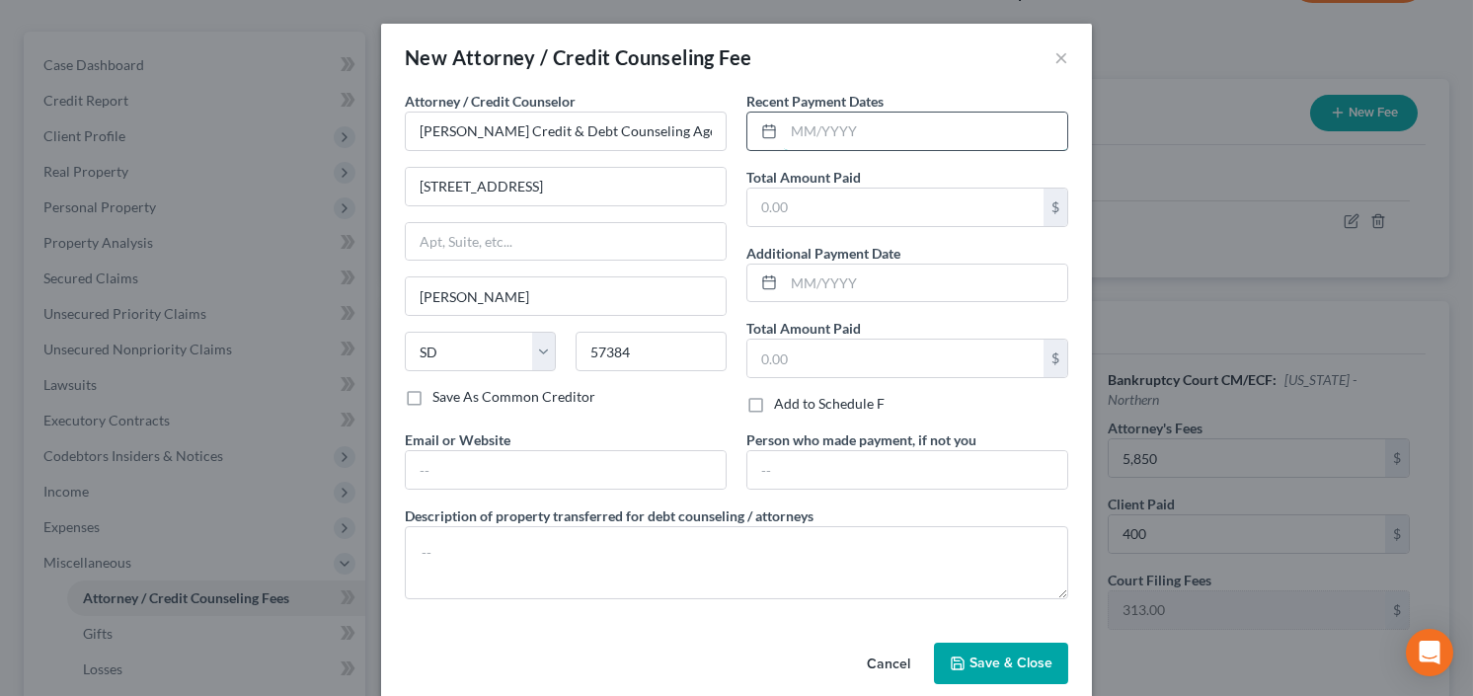
click at [806, 141] on input "text" at bounding box center [925, 132] width 283 height 38
type input "9/25"
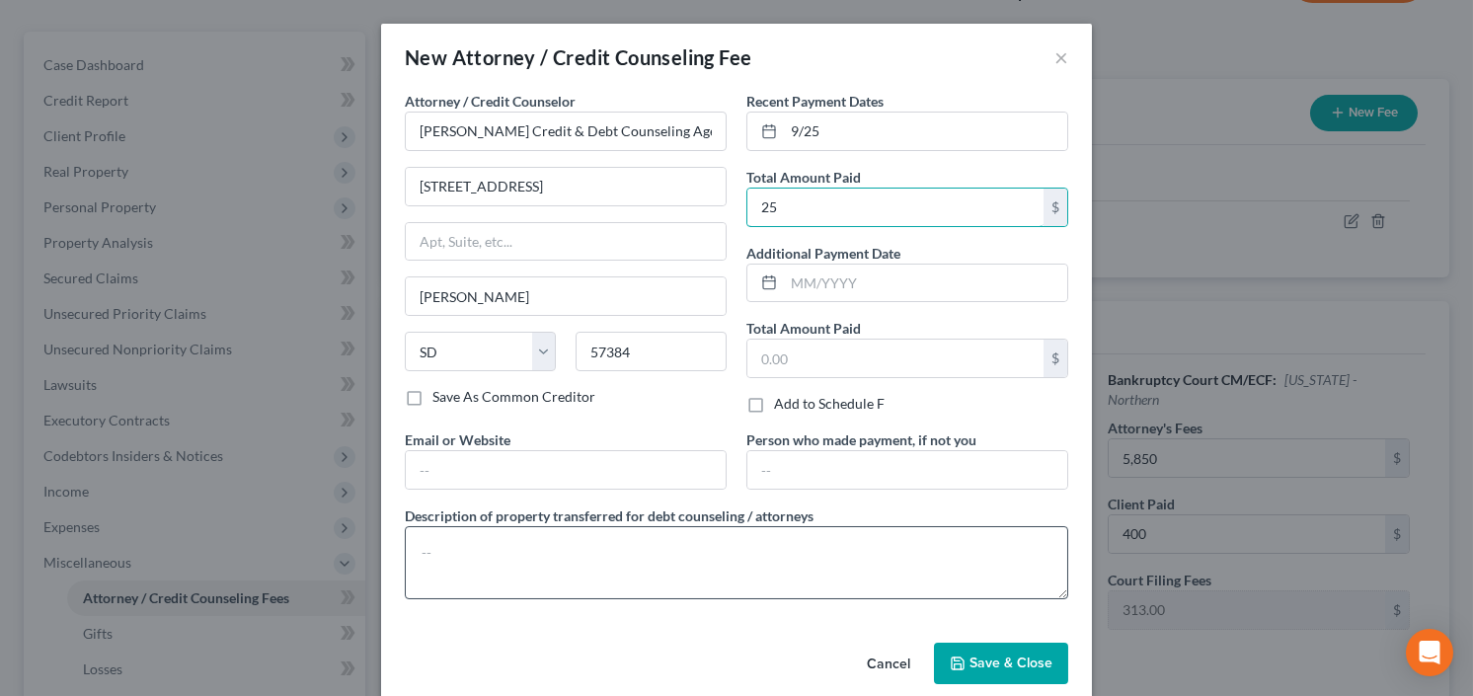
type input "25"
click at [487, 532] on textarea at bounding box center [736, 562] width 663 height 73
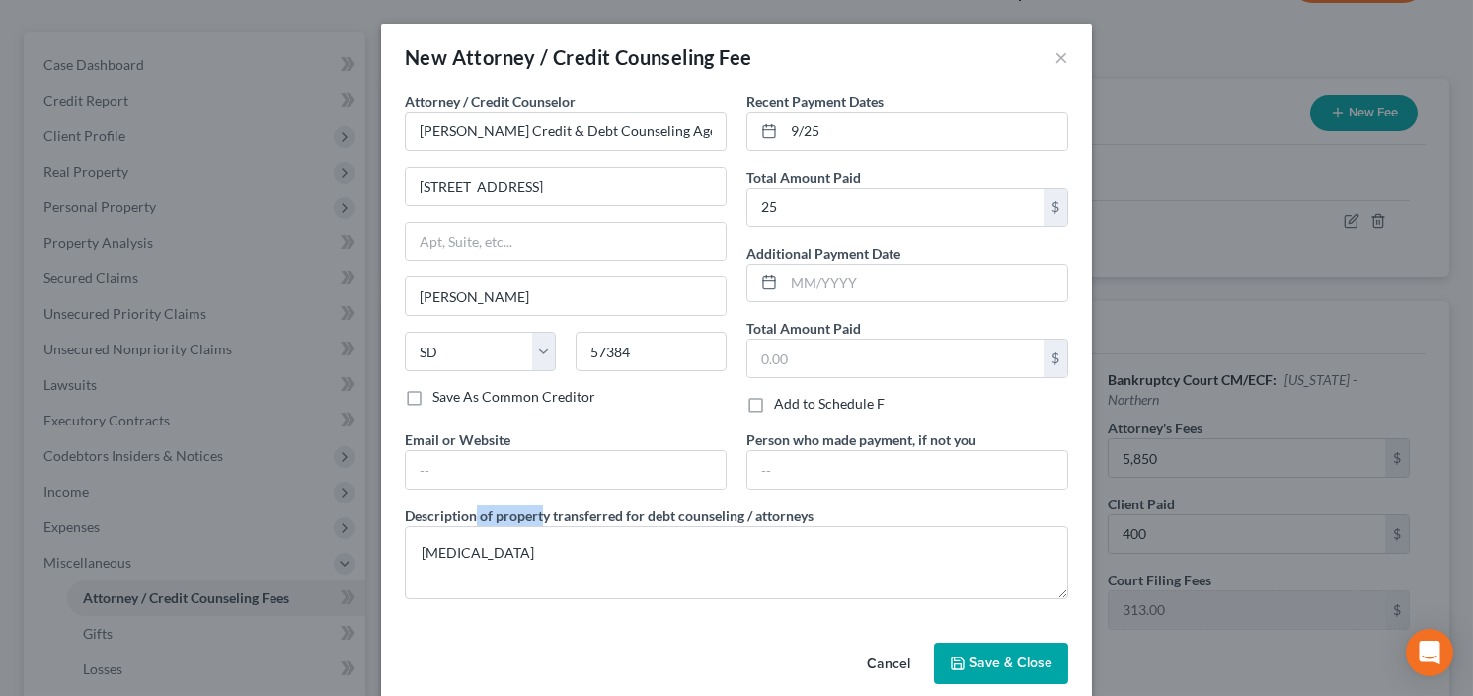
drag, startPoint x: 523, startPoint y: 516, endPoint x: 471, endPoint y: 514, distance: 52.4
click at [471, 514] on label "Description of property transferred for debt counseling / attorneys" at bounding box center [609, 515] width 409 height 21
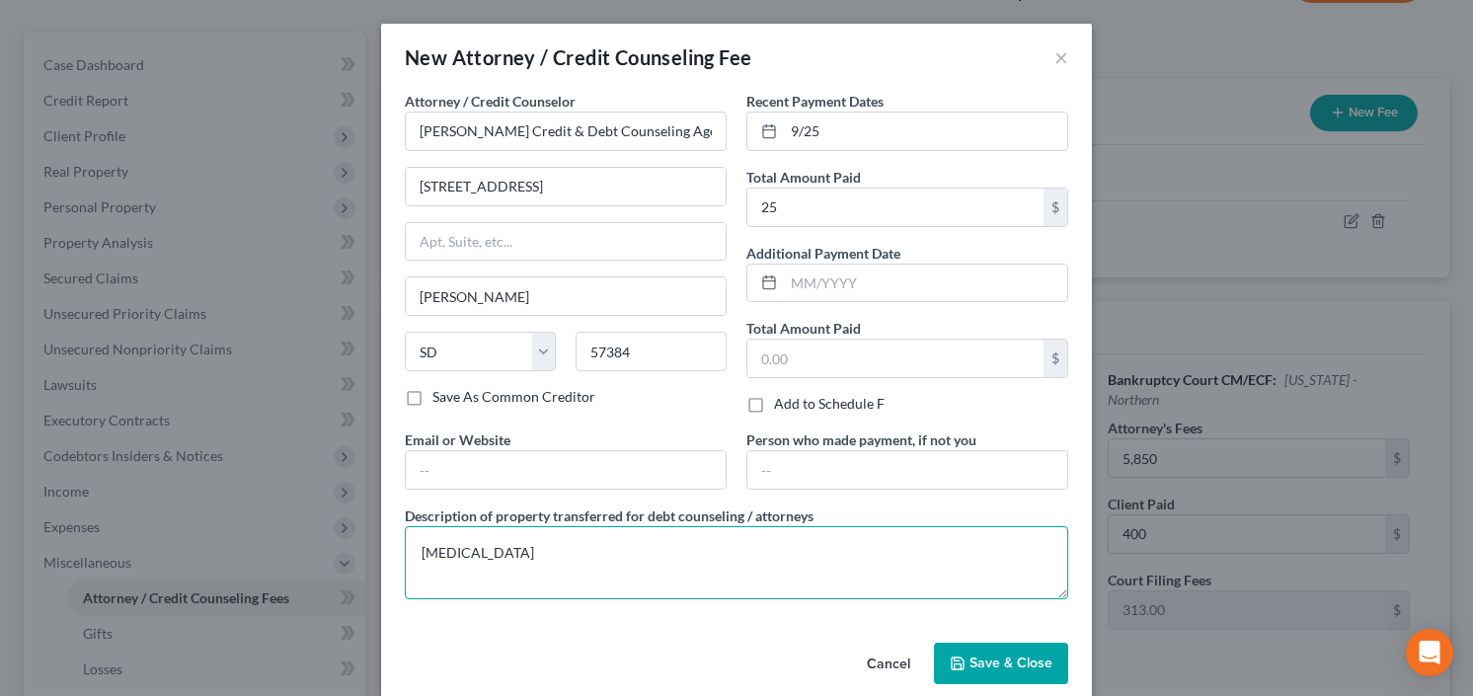
drag, startPoint x: 460, startPoint y: 544, endPoint x: 448, endPoint y: 553, distance: 14.8
click at [448, 553] on textarea "[MEDICAL_DATA]" at bounding box center [736, 562] width 663 height 73
drag, startPoint x: 476, startPoint y: 555, endPoint x: 417, endPoint y: 551, distance: 59.4
click at [417, 551] on textarea "[MEDICAL_DATA]" at bounding box center [736, 562] width 663 height 73
type textarea "credit counseling"
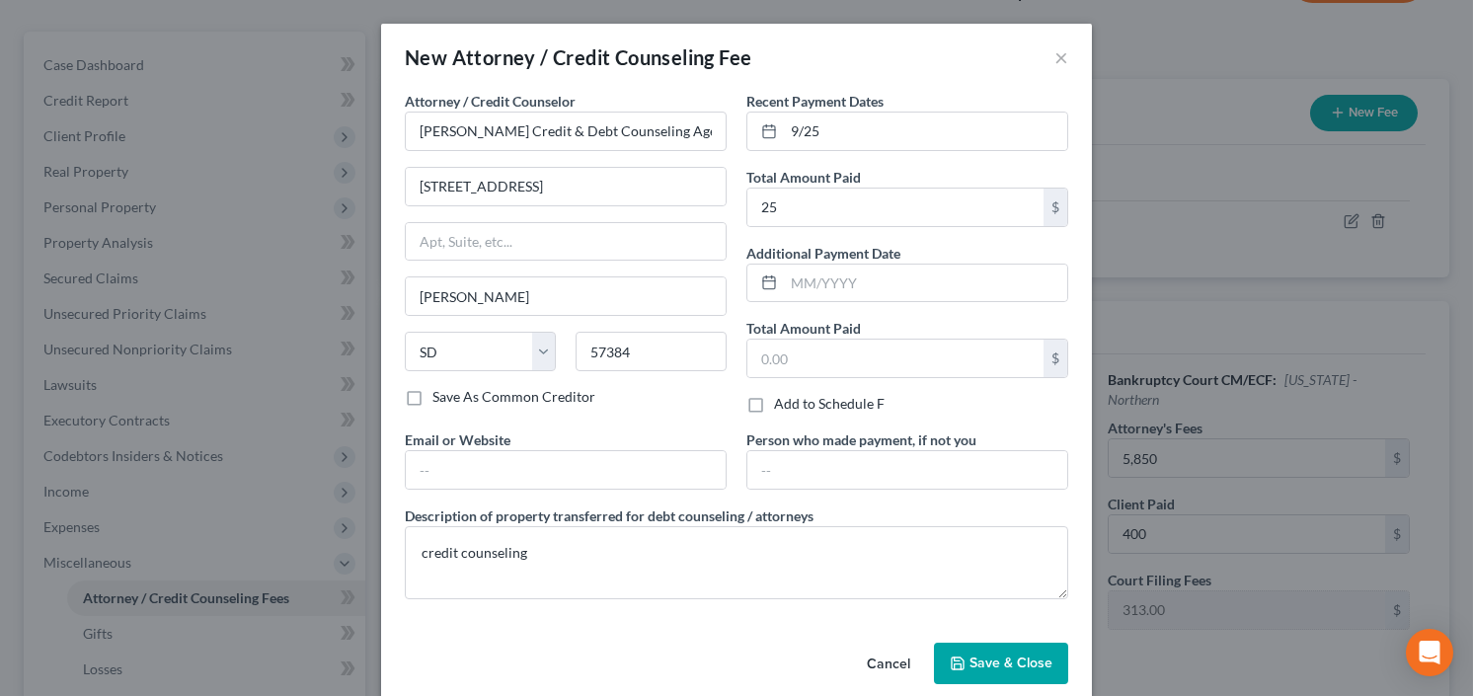
click at [999, 666] on span "Save & Close" at bounding box center [1010, 663] width 83 height 17
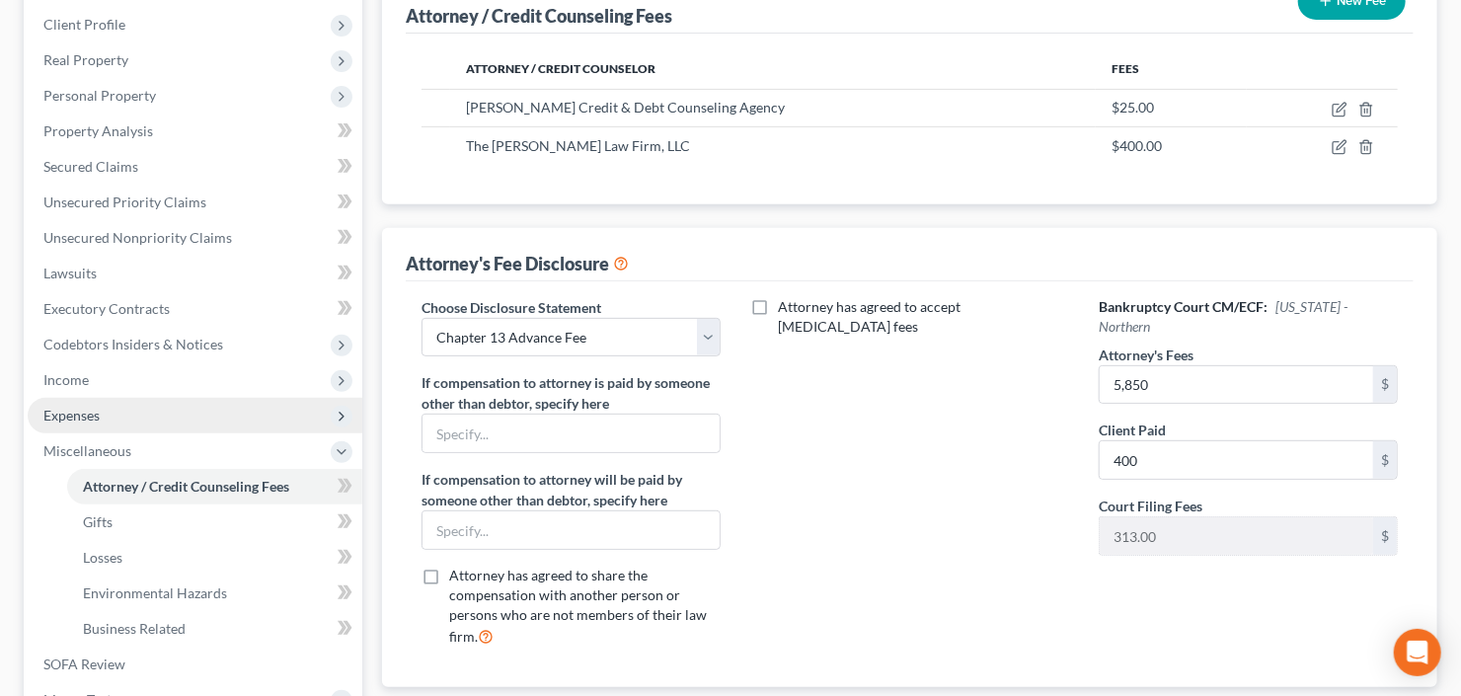
scroll to position [395, 0]
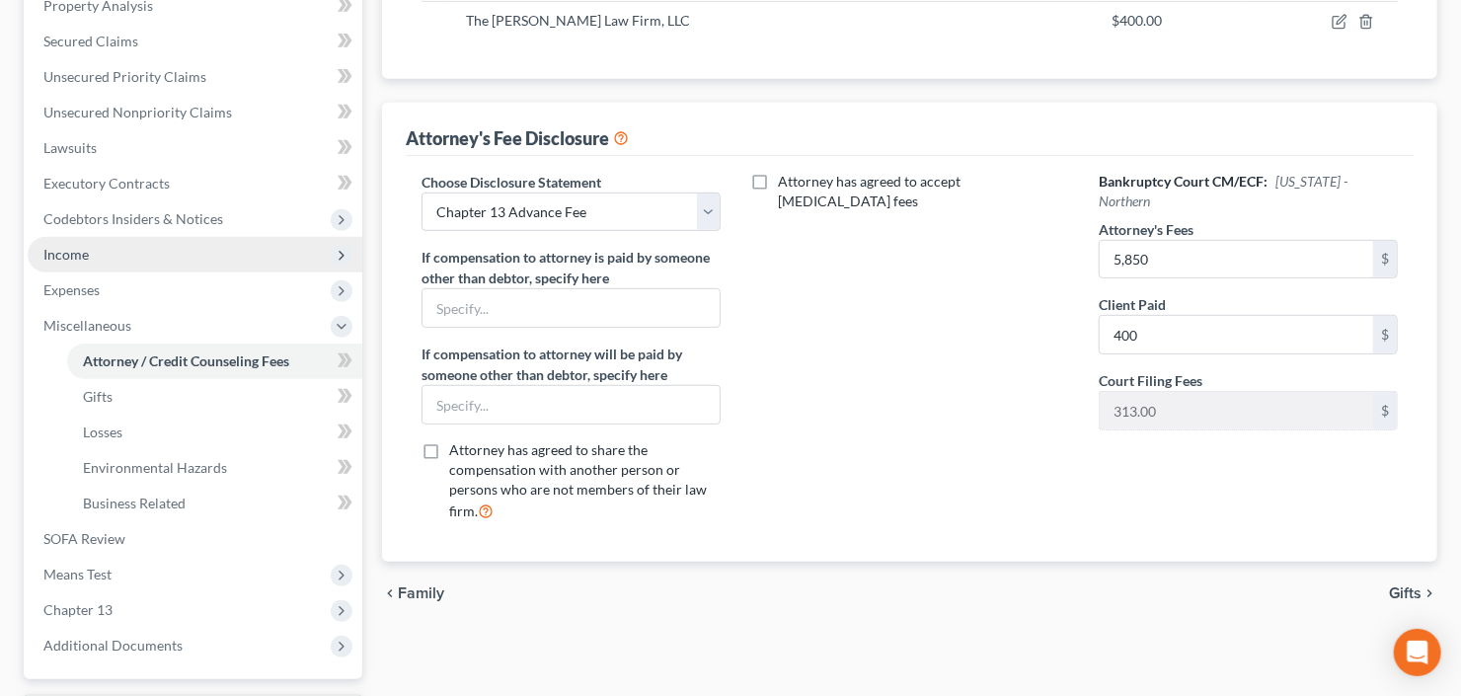
click at [95, 267] on span "Income" at bounding box center [195, 255] width 335 height 36
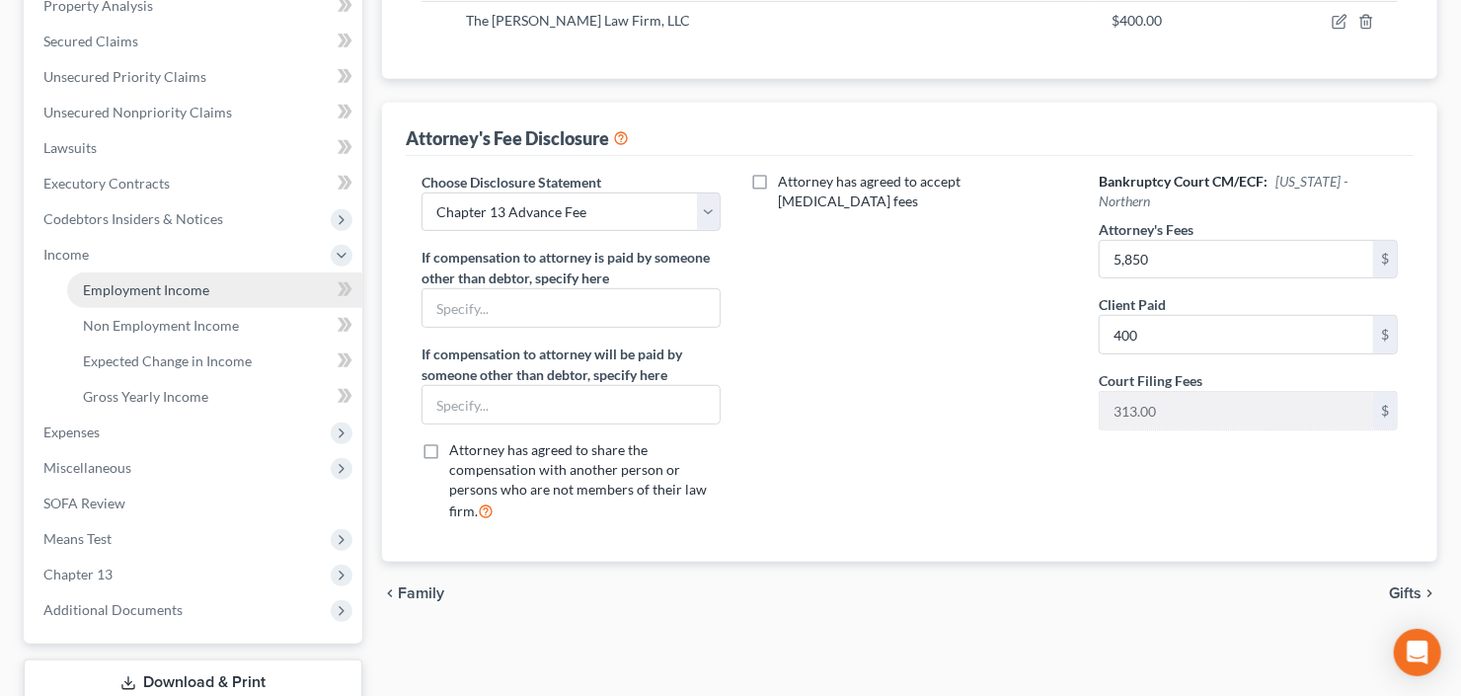
click at [96, 275] on link "Employment Income" at bounding box center [214, 290] width 295 height 36
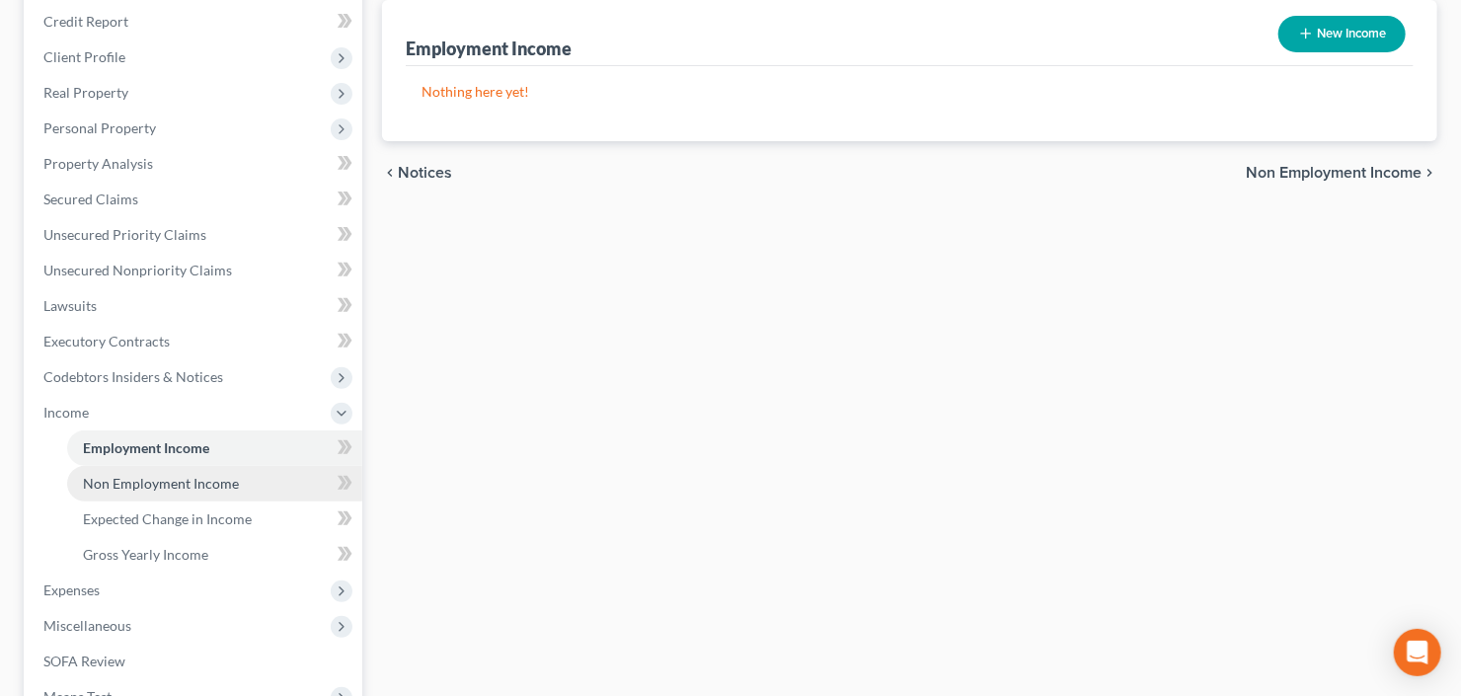
click at [106, 485] on span "Non Employment Income" at bounding box center [161, 483] width 156 height 17
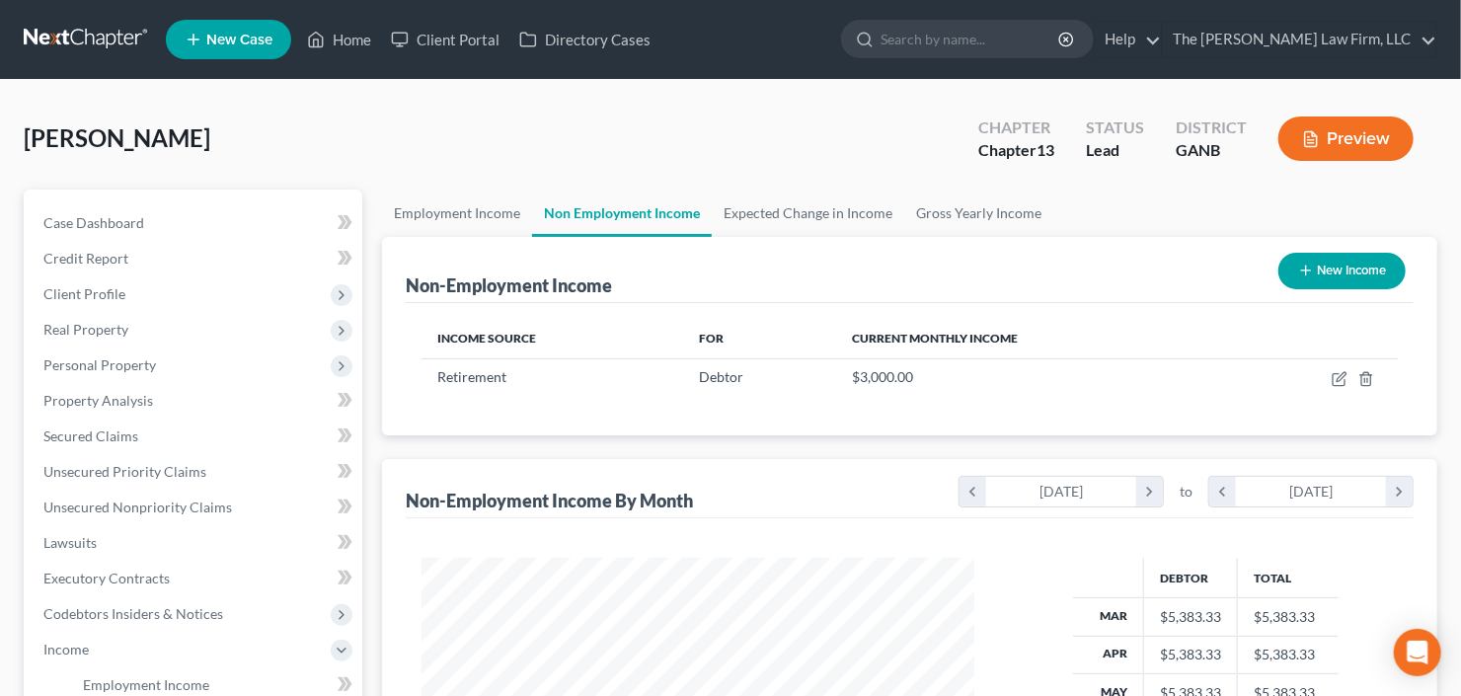
scroll to position [352, 592]
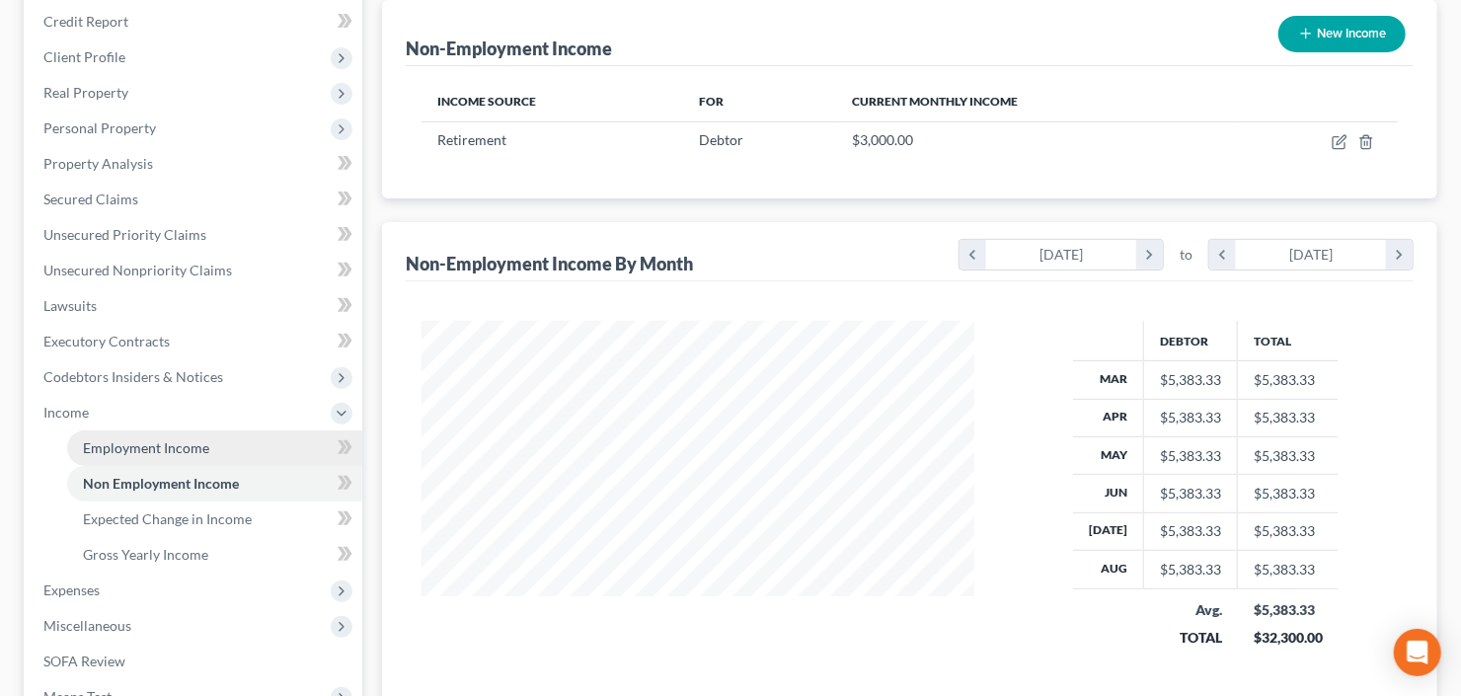
click at [127, 443] on span "Employment Income" at bounding box center [146, 447] width 126 height 17
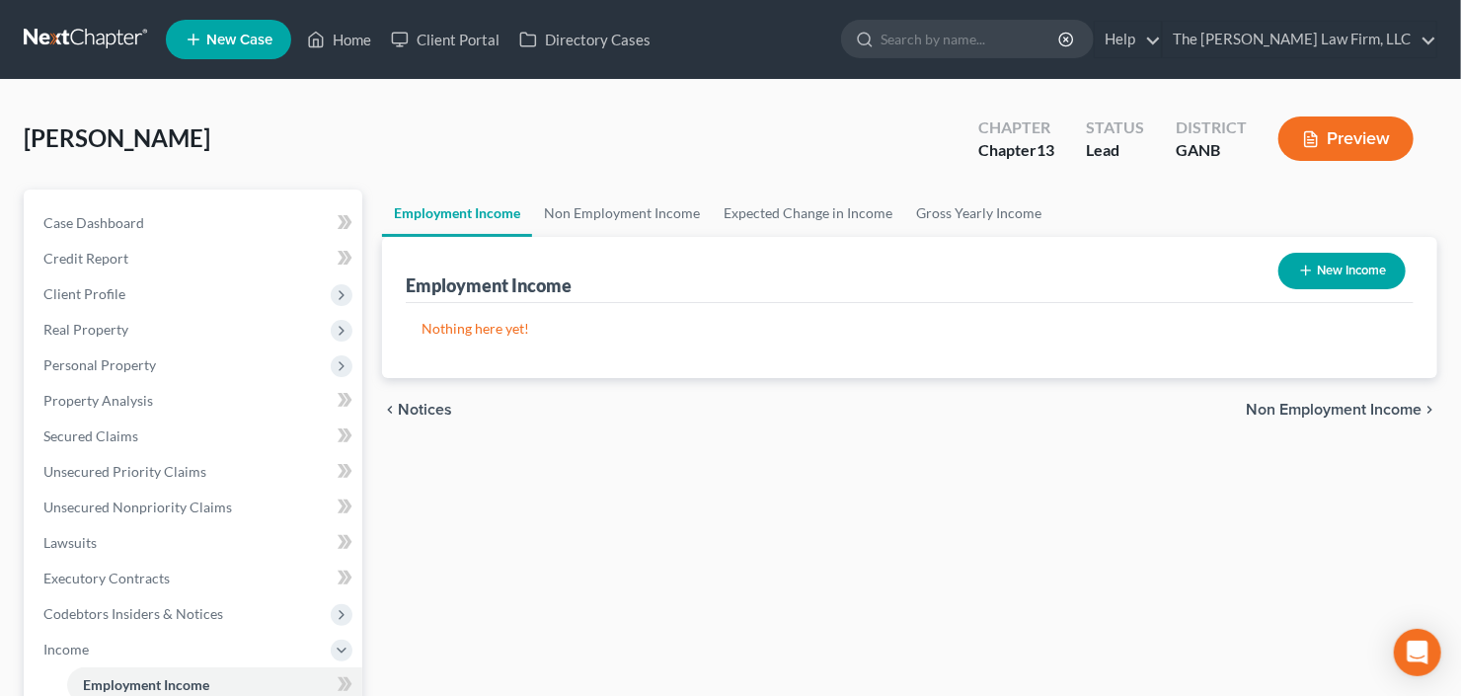
click at [1343, 266] on button "New Income" at bounding box center [1341, 271] width 127 height 37
select select "0"
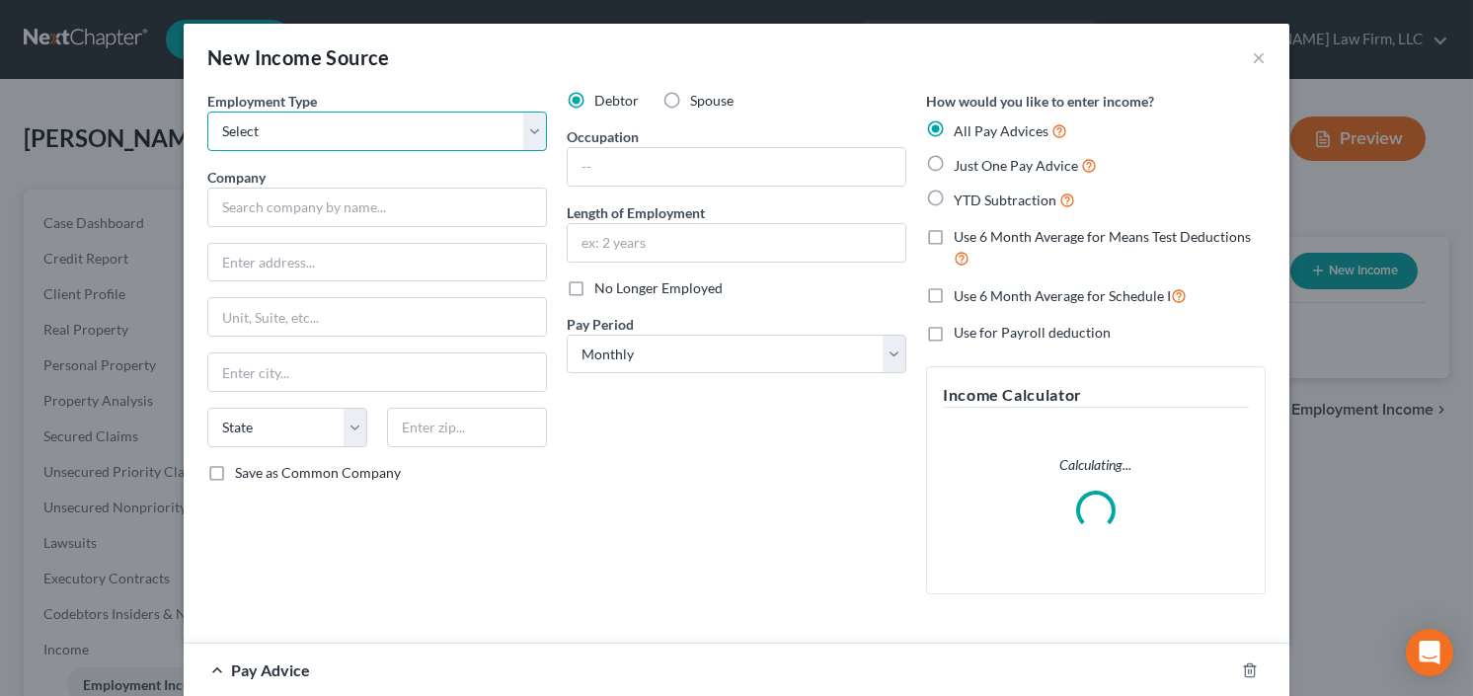
click at [319, 138] on select "Select Full or [DEMOGRAPHIC_DATA] Employment Self Employment" at bounding box center [377, 131] width 340 height 39
select select "0"
click at [207, 112] on select "Select Full or [DEMOGRAPHIC_DATA] Employment Self Employment" at bounding box center [377, 131] width 340 height 39
click at [367, 229] on div "Employment Type * Select Full or [DEMOGRAPHIC_DATA] Employment Self Employment …" at bounding box center [376, 350] width 359 height 519
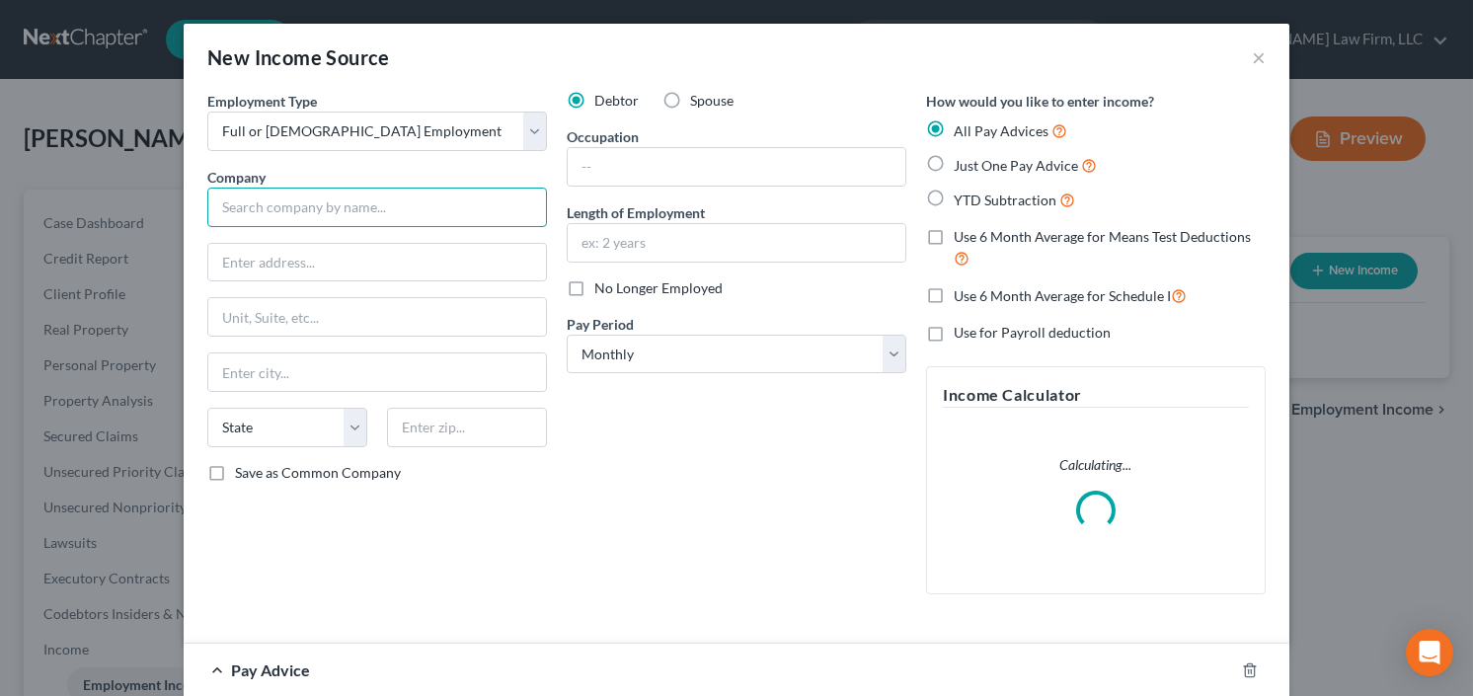
click at [348, 211] on input "text" at bounding box center [377, 207] width 340 height 39
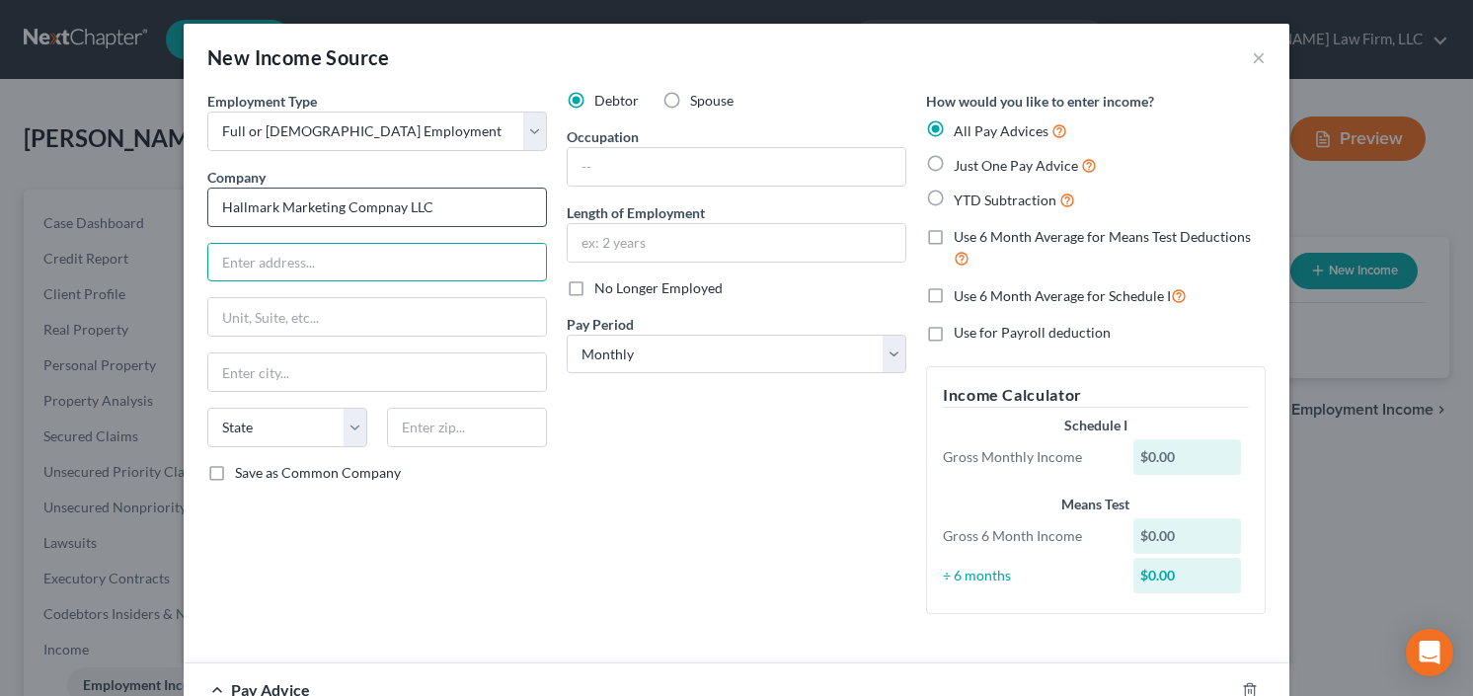
type input "Hallmark Marketing Compnay LLC"
type input "POB 419586"
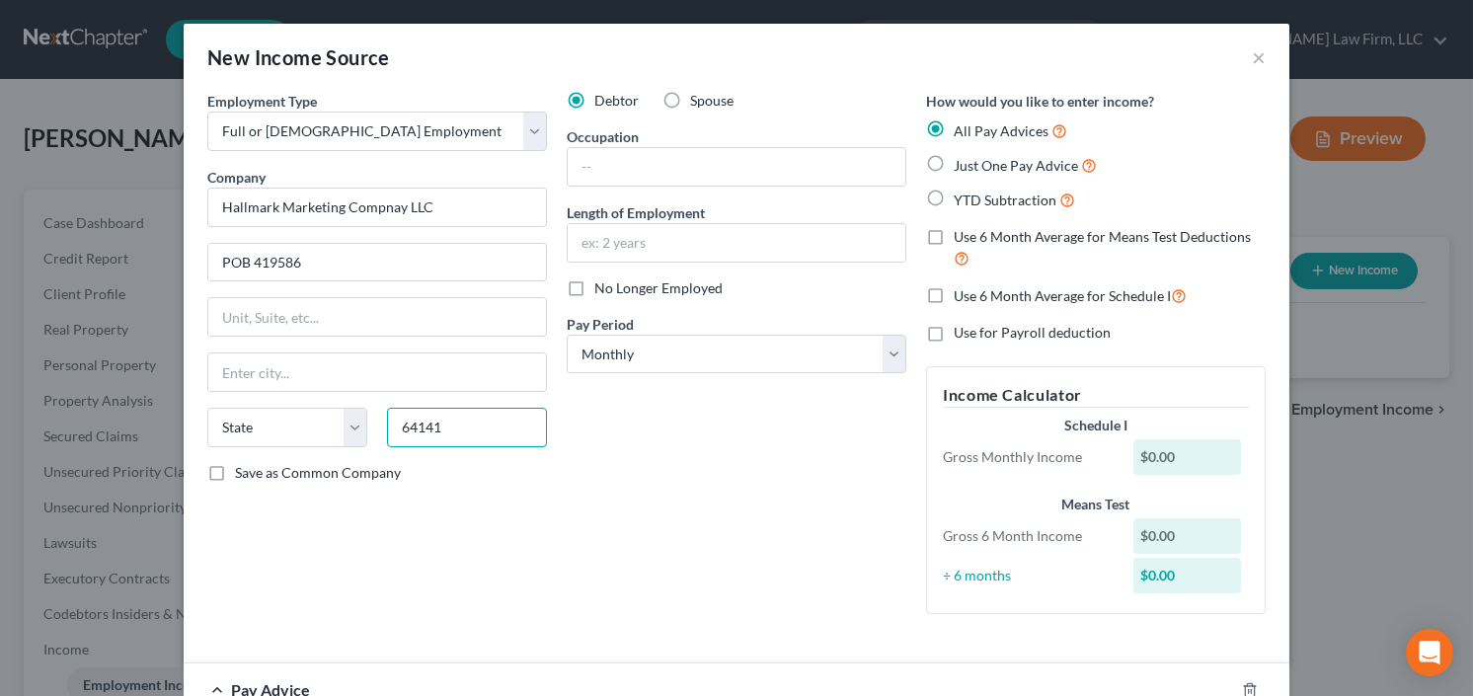
type input "64141"
type input "[US_STATE][GEOGRAPHIC_DATA]"
select select "26"
drag, startPoint x: 928, startPoint y: 194, endPoint x: 965, endPoint y: 190, distance: 37.8
click at [954, 194] on label "YTD Subtraction" at bounding box center [1014, 200] width 121 height 23
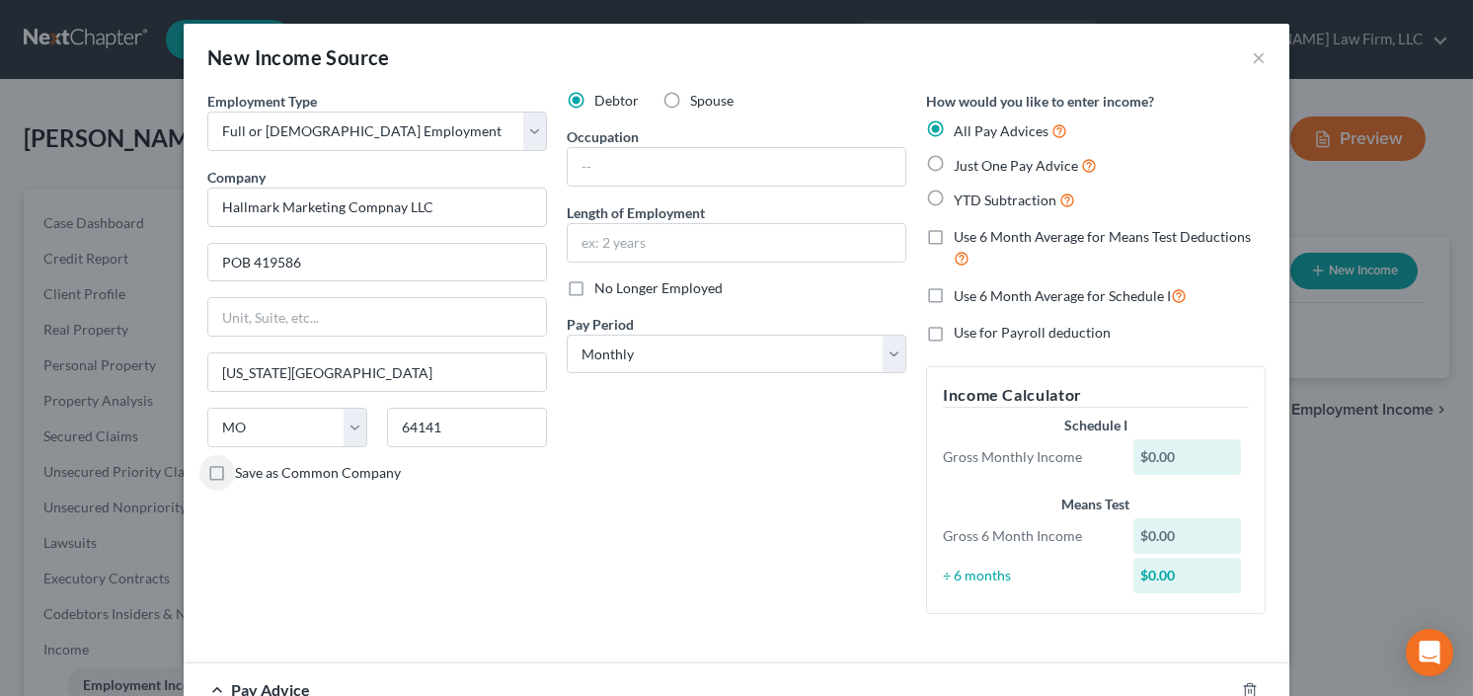
click at [962, 194] on input "YTD Subtraction" at bounding box center [968, 195] width 13 height 13
radio input "true"
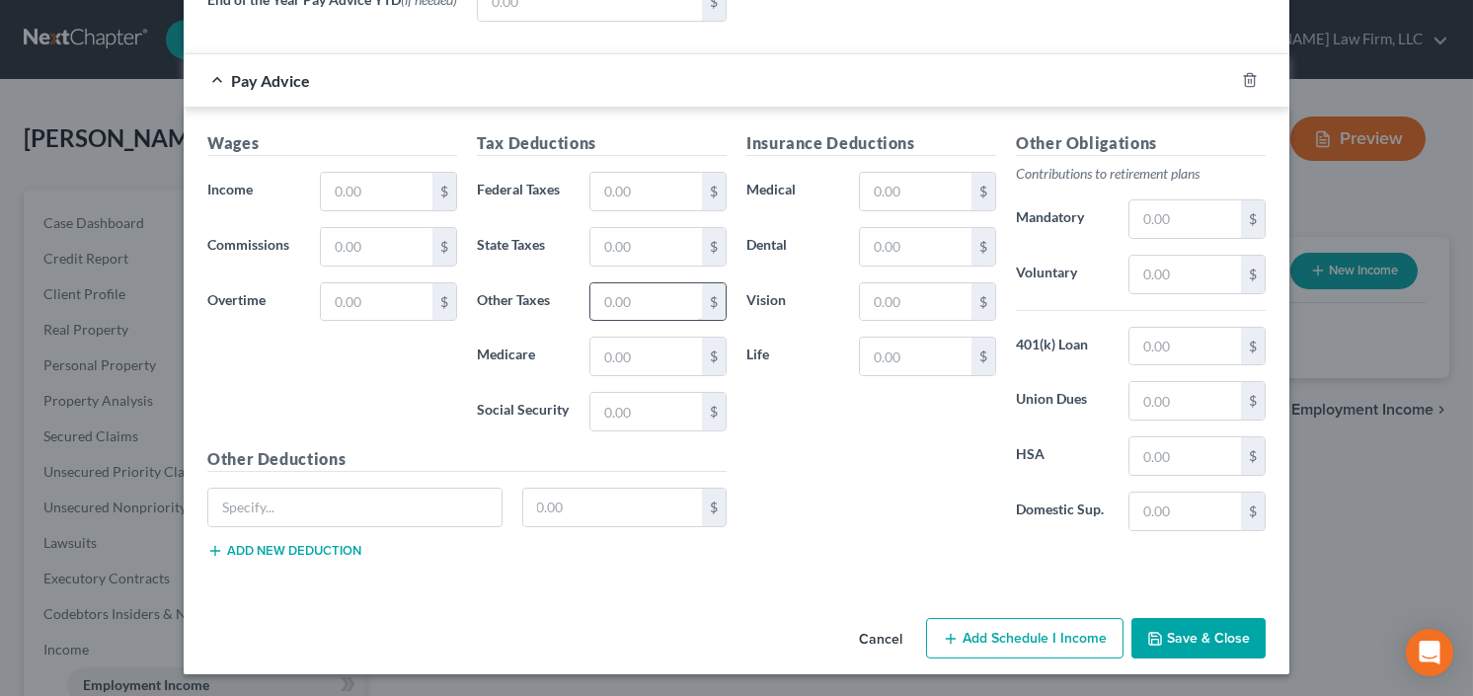
scroll to position [464, 0]
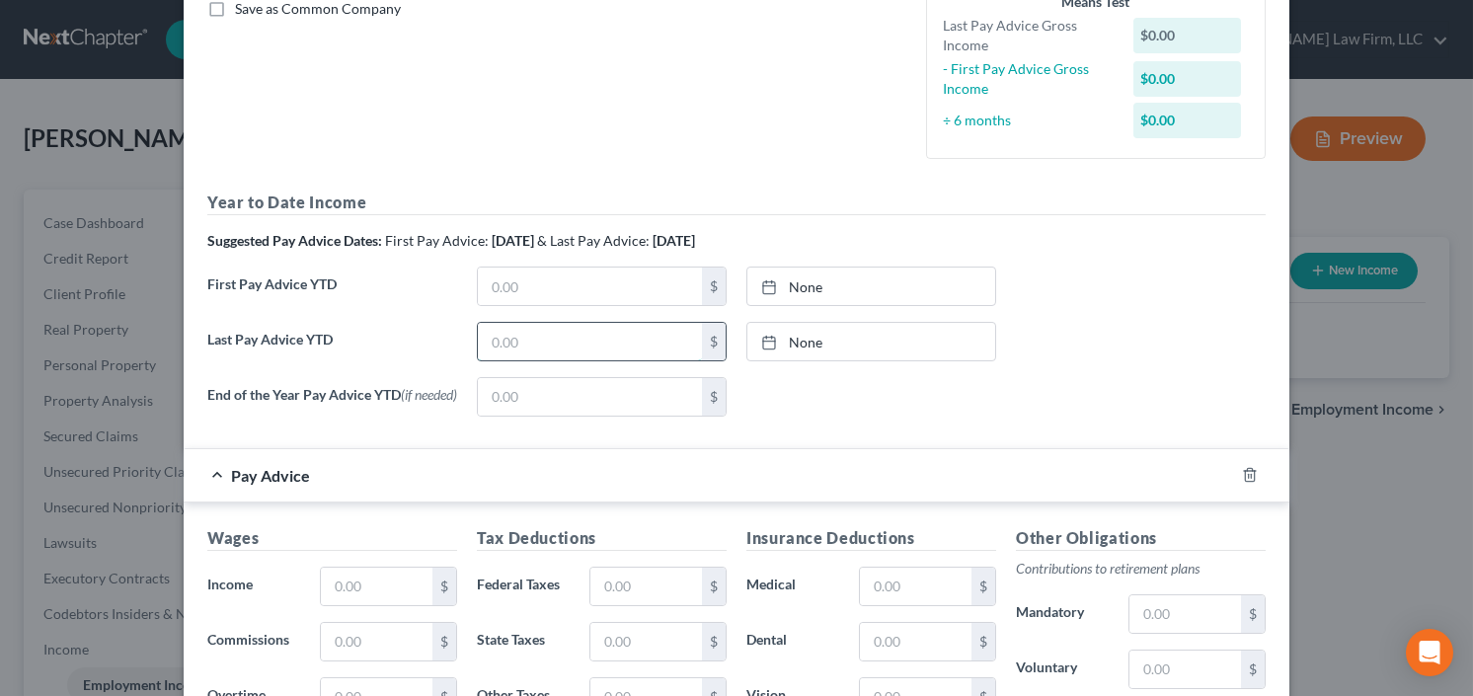
click at [540, 338] on input "text" at bounding box center [590, 342] width 224 height 38
type input "2,537.00"
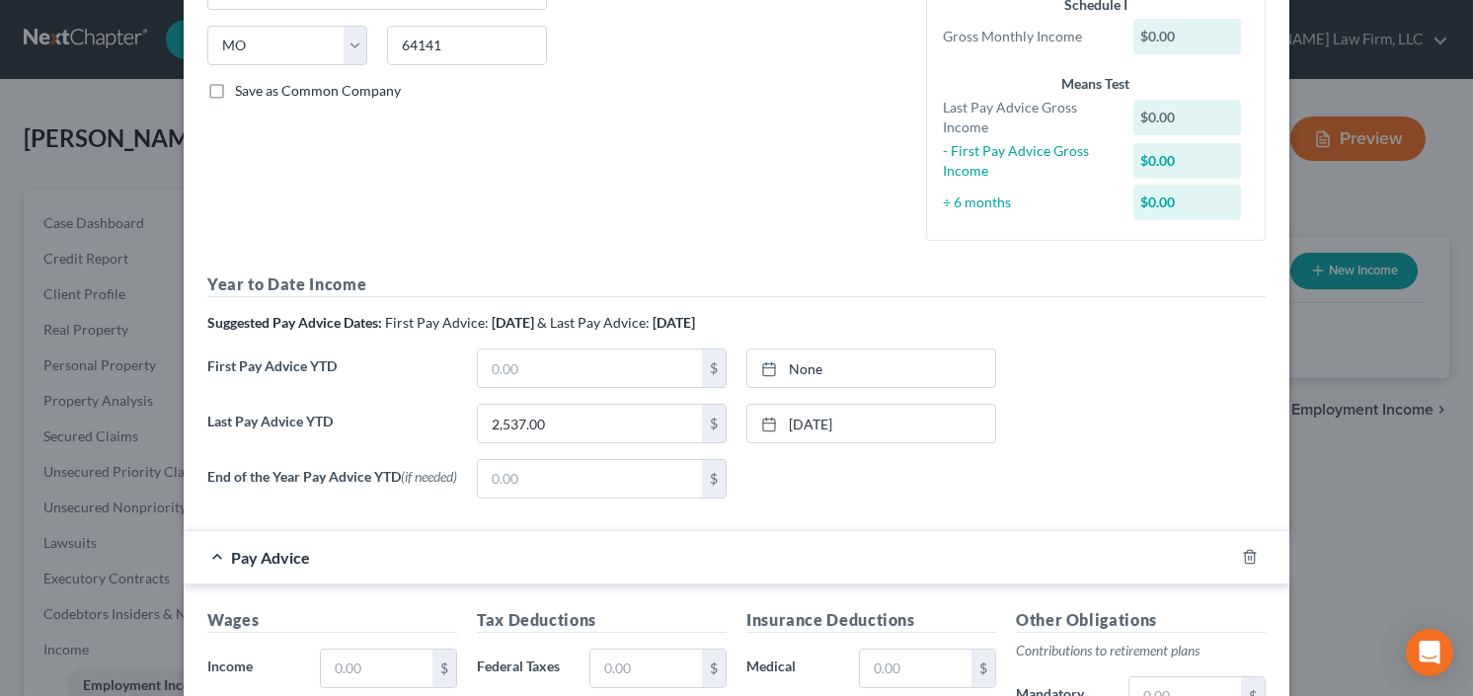
scroll to position [227, 0]
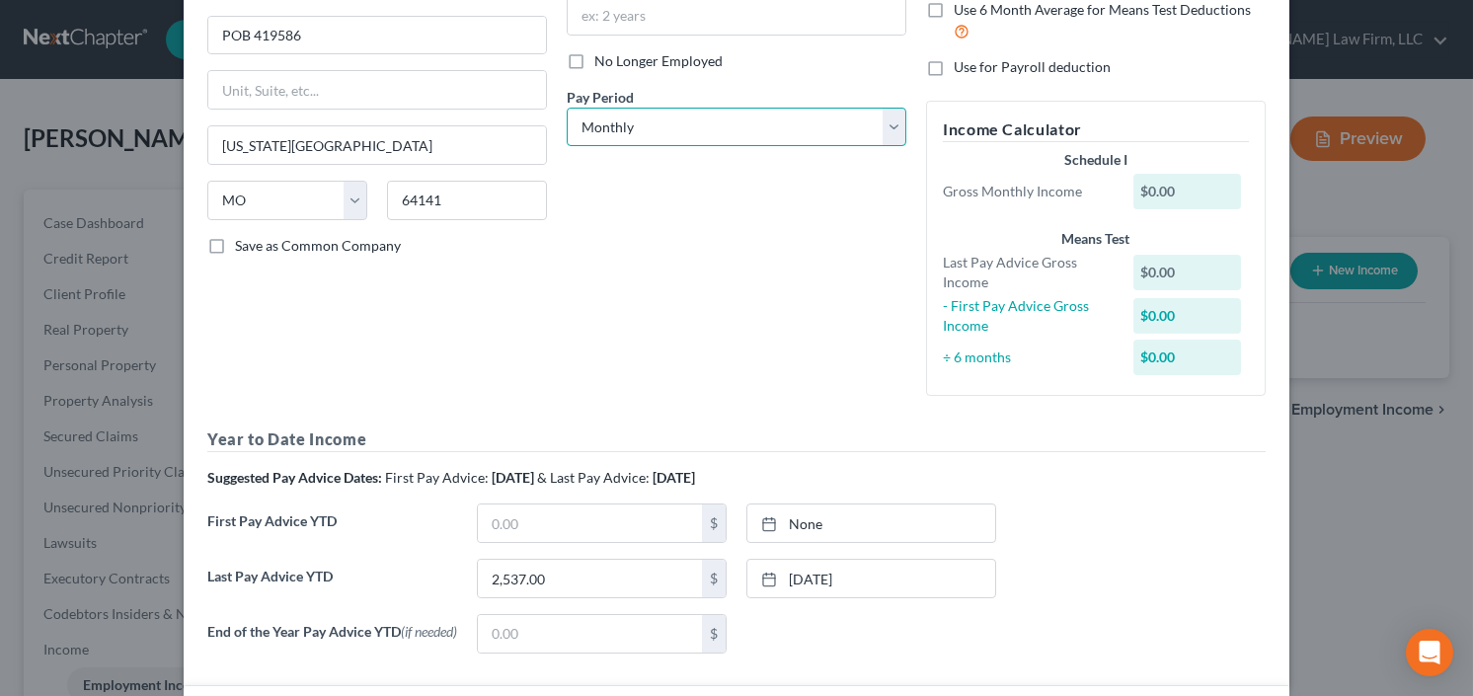
click at [736, 124] on select "Select Monthly Twice Monthly Every Other Week Weekly" at bounding box center [737, 127] width 340 height 39
select select "3"
click at [567, 108] on select "Select Monthly Twice Monthly Every Other Week Weekly" at bounding box center [737, 127] width 340 height 39
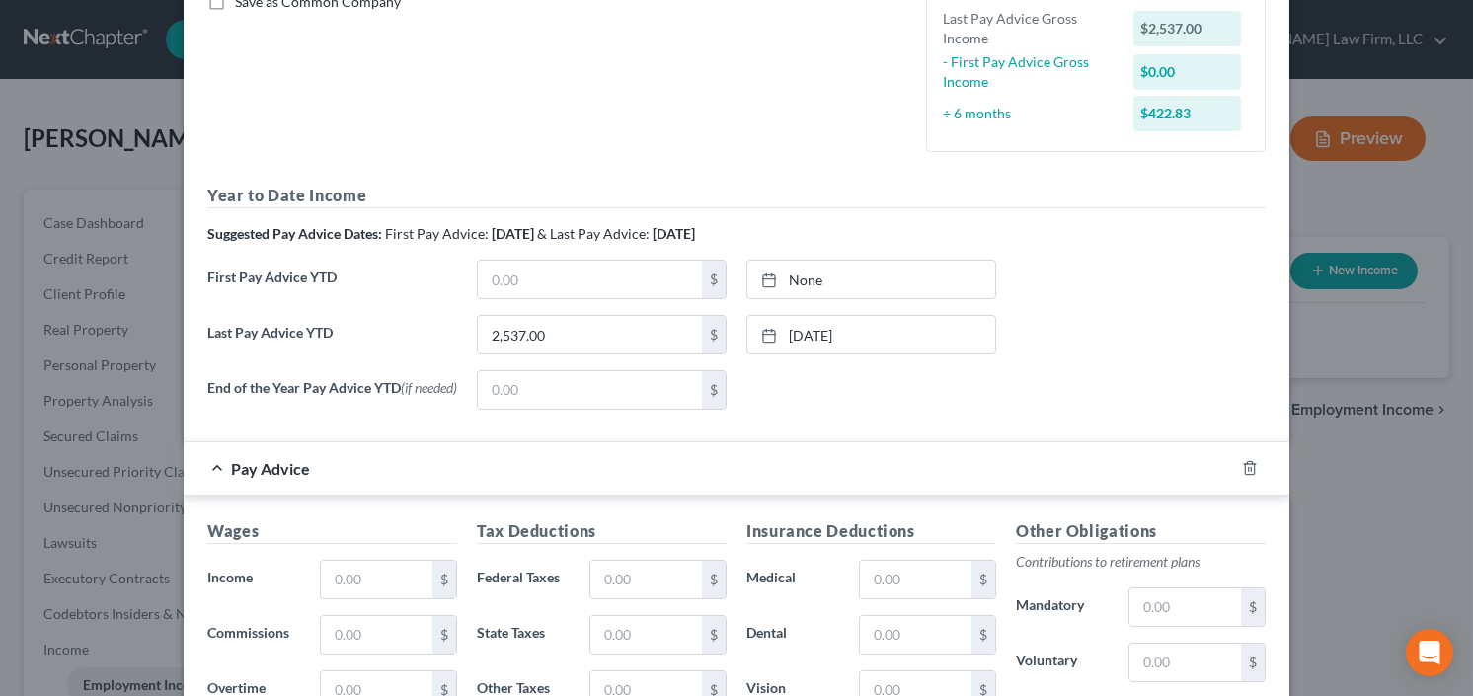
scroll to position [543, 0]
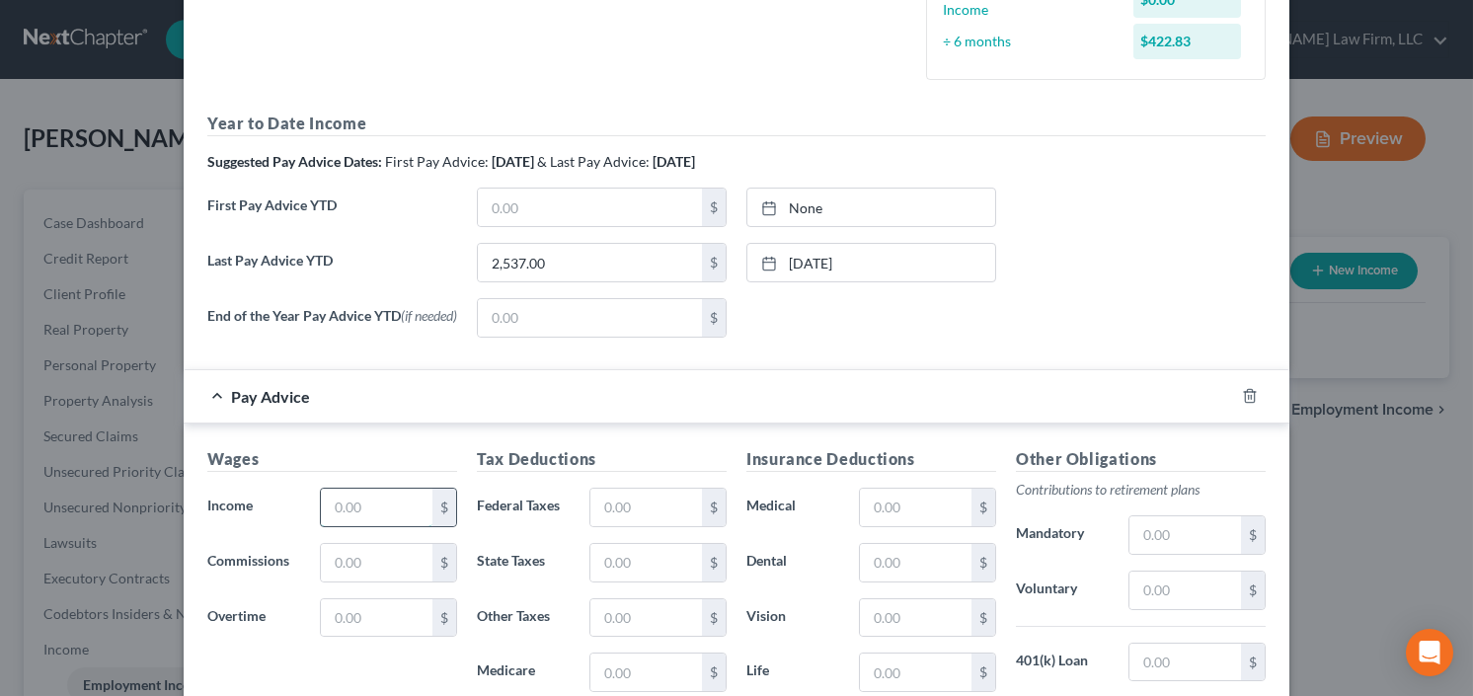
click at [349, 512] on input "text" at bounding box center [377, 508] width 112 height 38
type input "88.19"
type input "6.74"
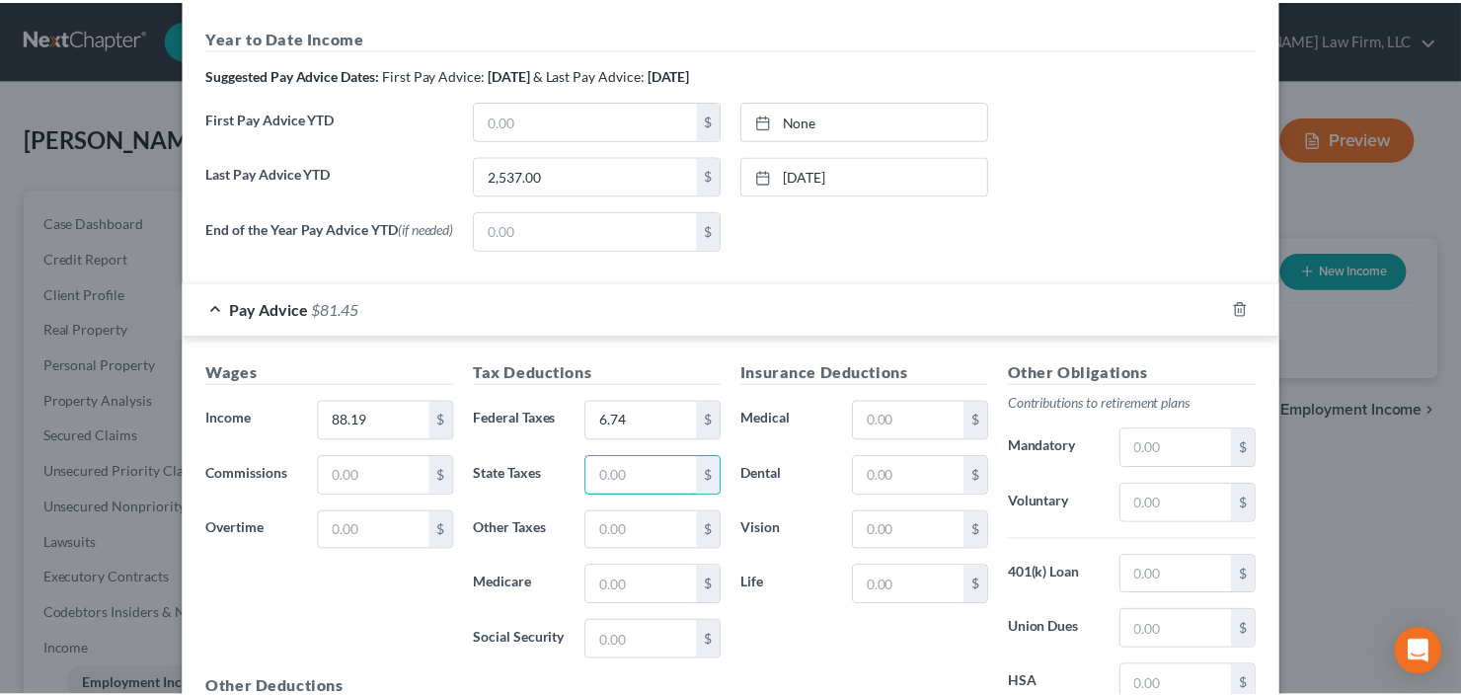
scroll to position [859, 0]
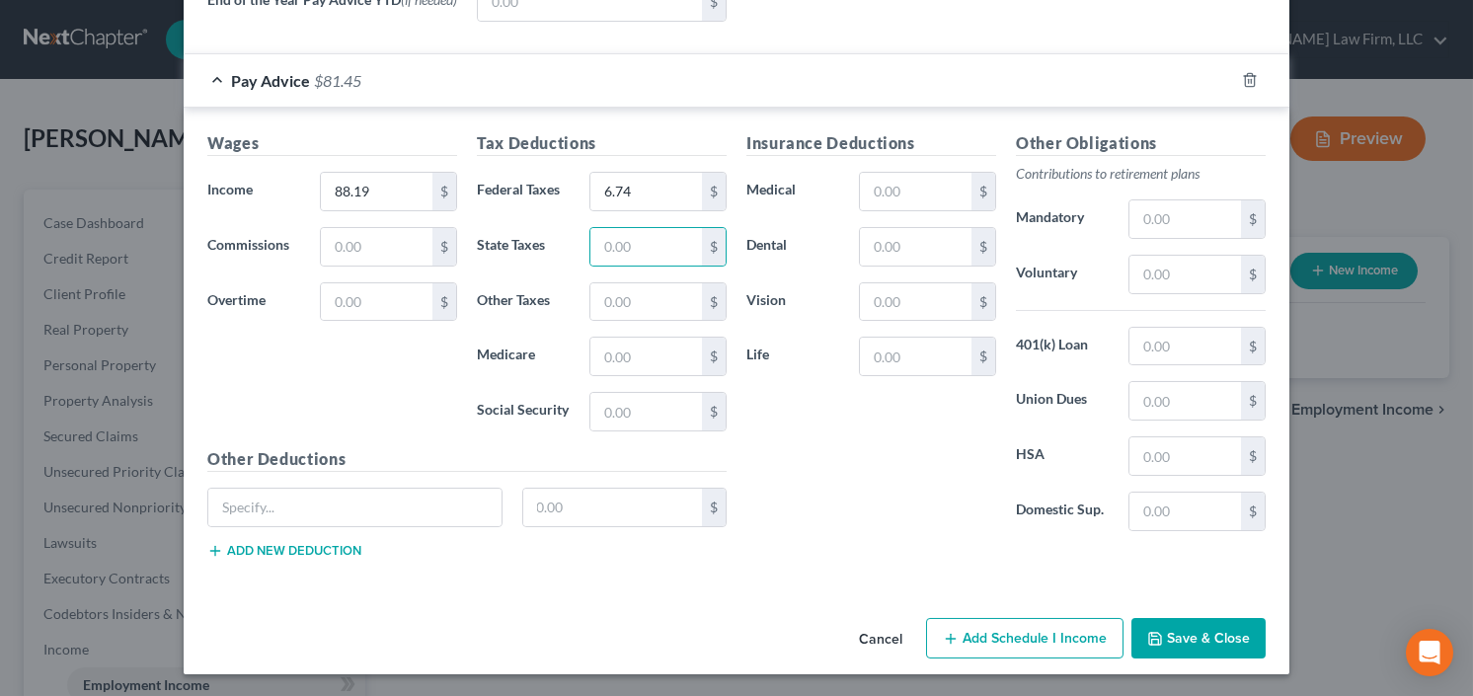
click at [1191, 619] on button "Save & Close" at bounding box center [1198, 638] width 134 height 41
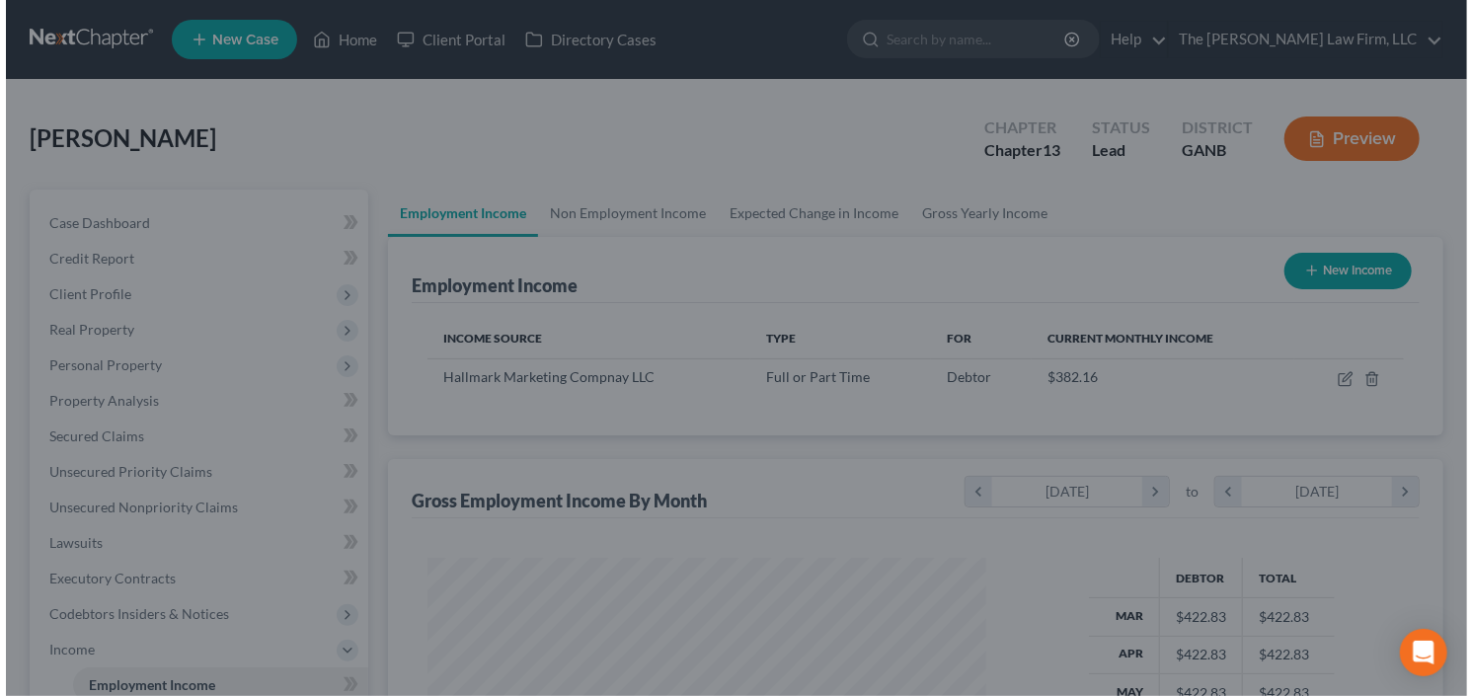
scroll to position [986842, 986601]
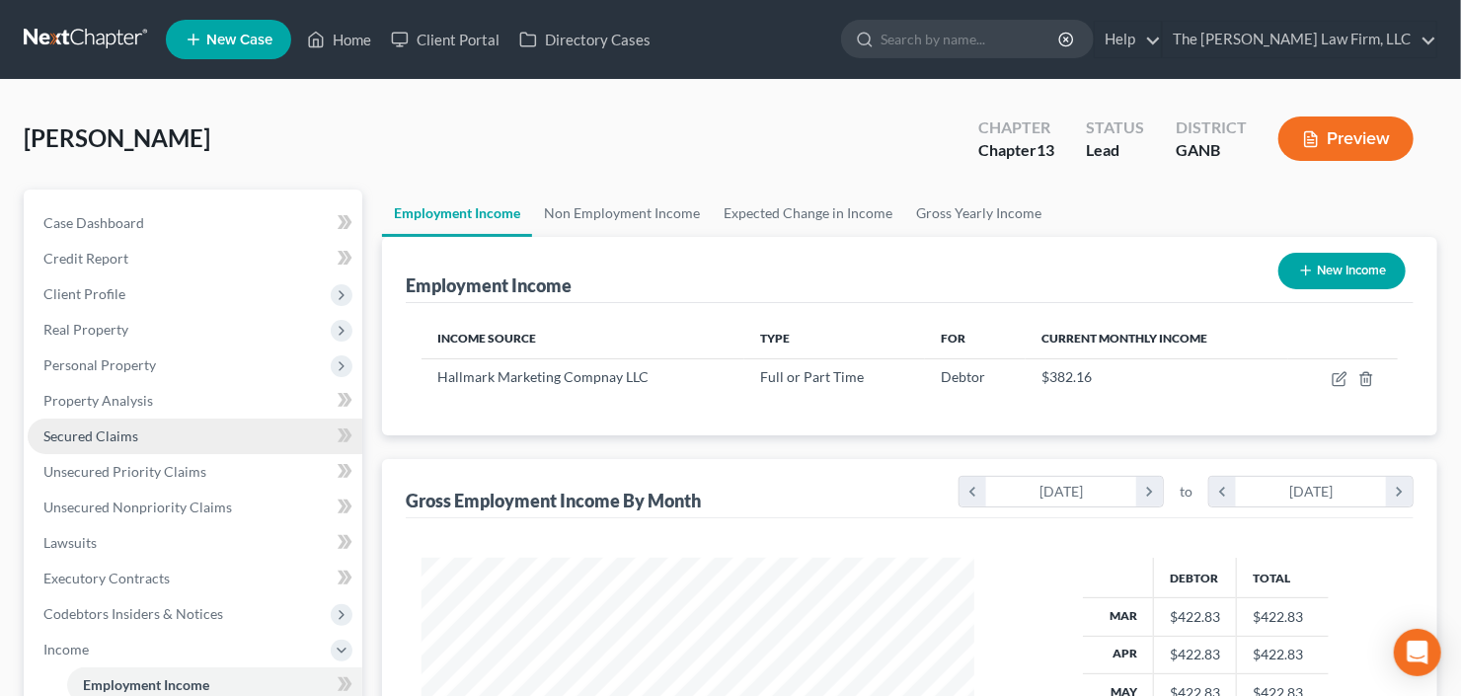
click at [92, 434] on span "Secured Claims" at bounding box center [90, 435] width 95 height 17
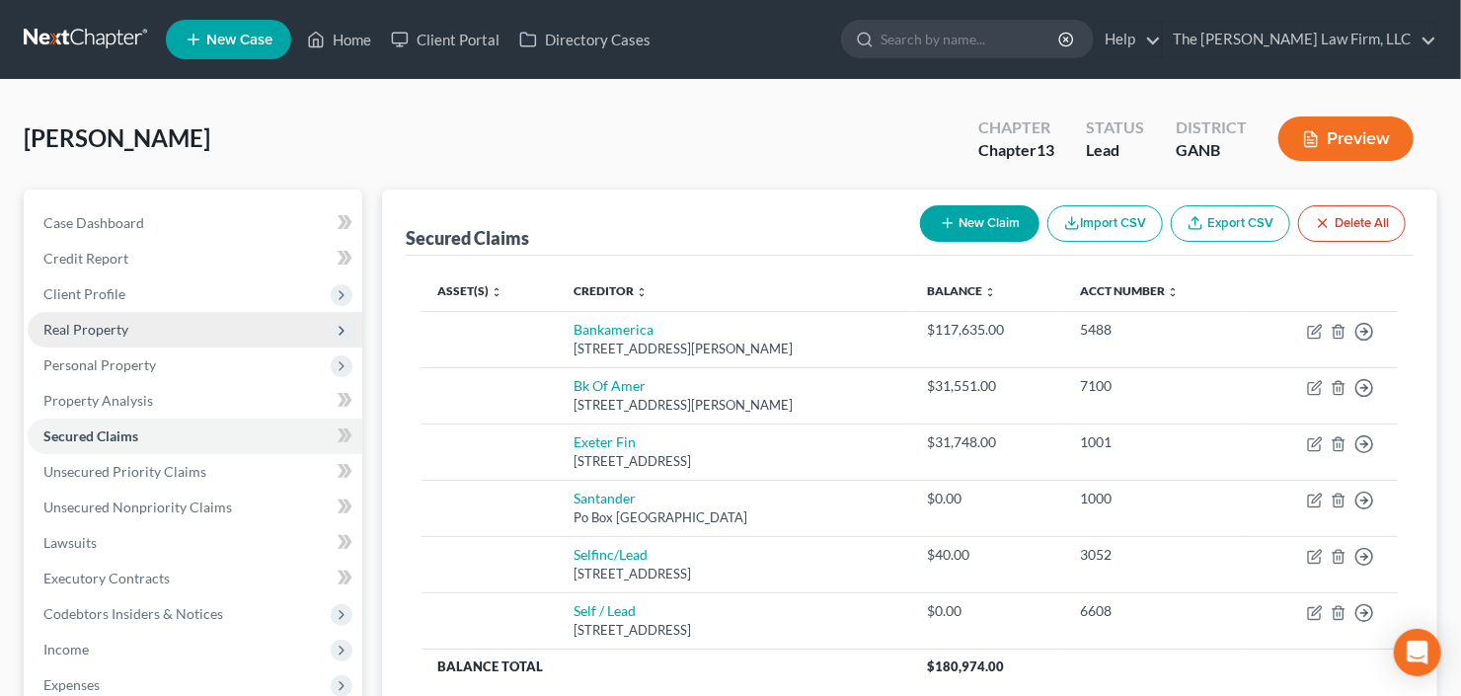
click at [121, 312] on span "Real Property" at bounding box center [195, 330] width 335 height 36
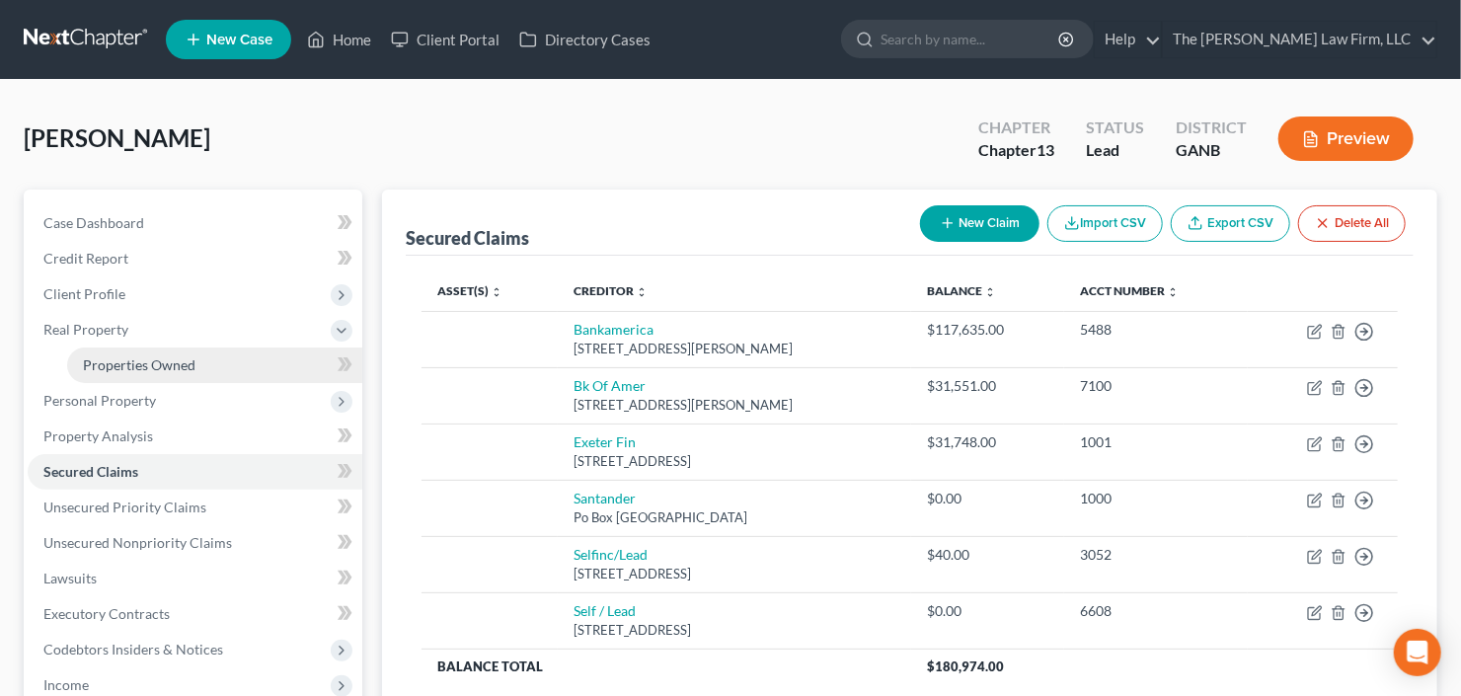
click at [123, 367] on span "Properties Owned" at bounding box center [139, 364] width 113 height 17
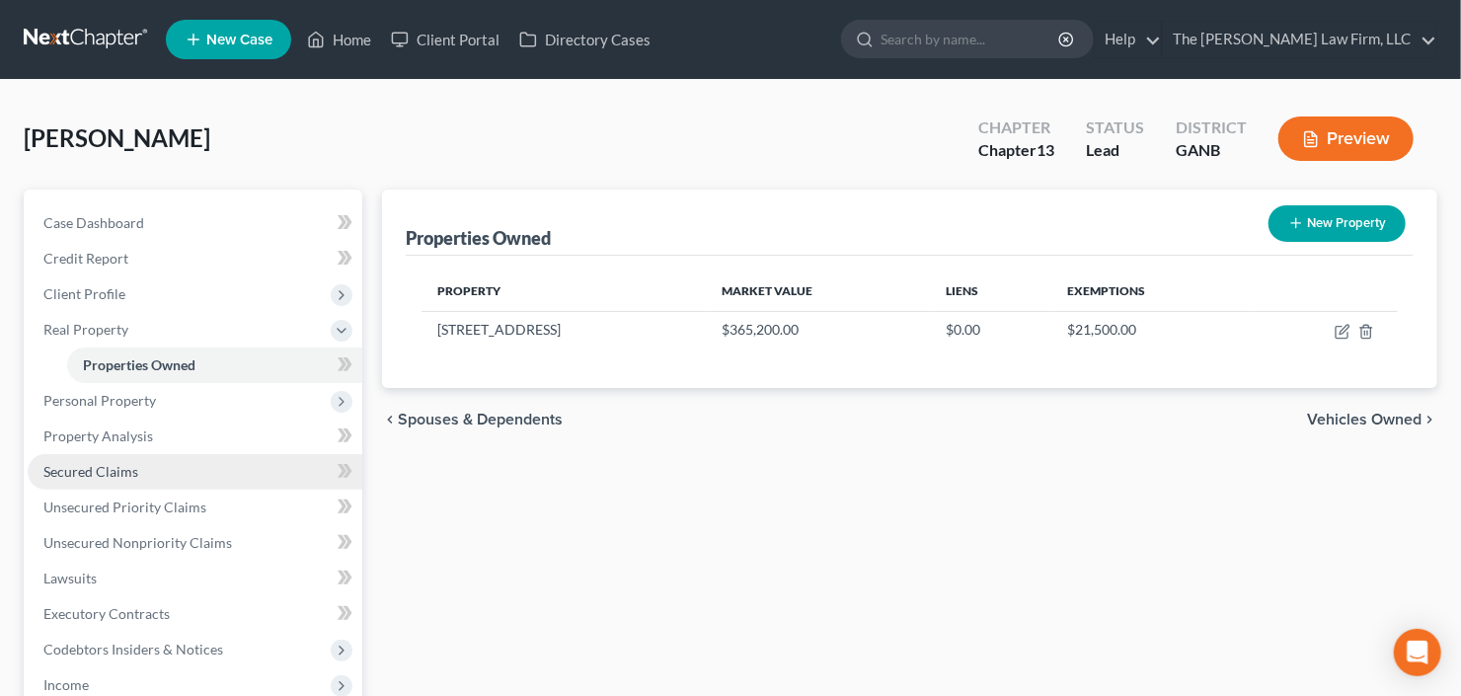
click at [109, 478] on span "Secured Claims" at bounding box center [90, 471] width 95 height 17
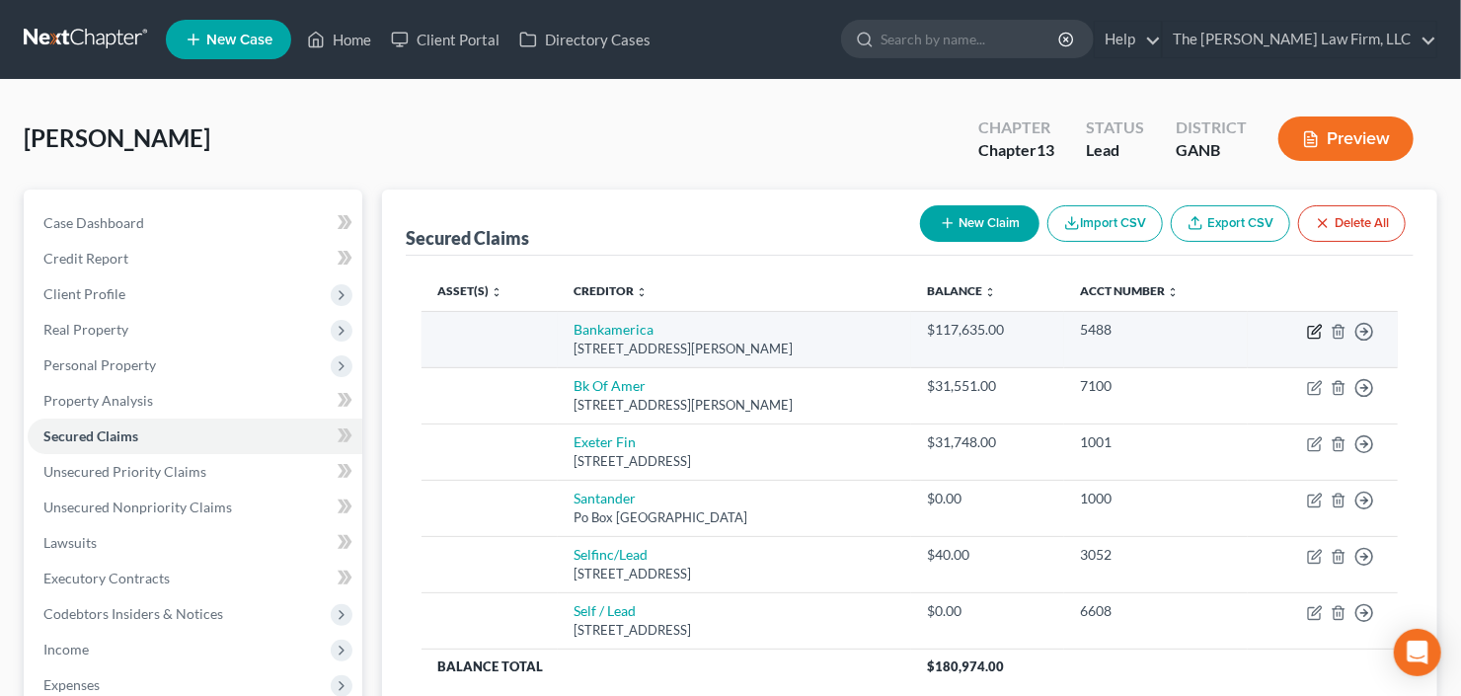
click at [1311, 331] on icon "button" at bounding box center [1315, 332] width 16 height 16
select select "9"
select select "0"
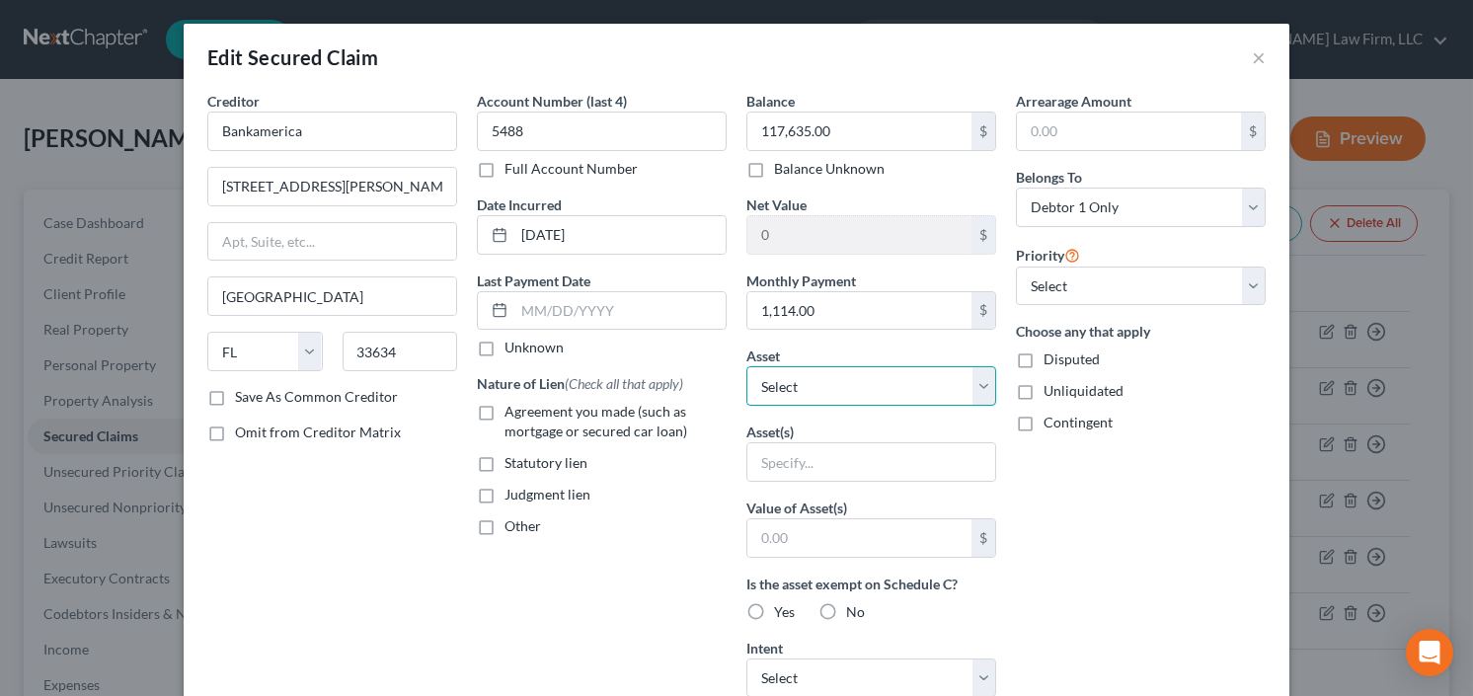
click at [786, 396] on select "Select Other Multiple Assets [STREET_ADDRESS] - $365200.0" at bounding box center [871, 385] width 250 height 39
select select "2"
click at [746, 366] on select "Select Other Multiple Assets [STREET_ADDRESS] - $365200.0" at bounding box center [871, 385] width 250 height 39
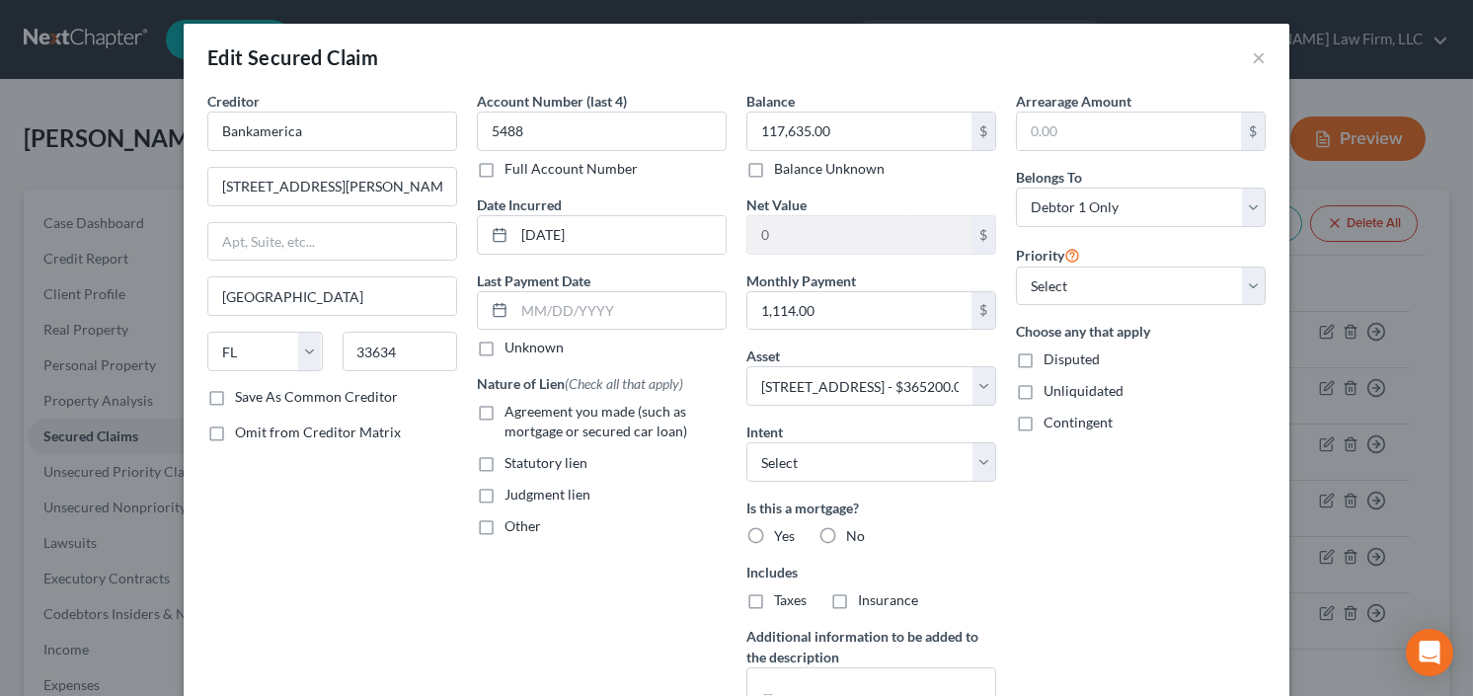
click at [504, 413] on label "Agreement you made (such as mortgage or secured car loan)" at bounding box center [615, 421] width 222 height 39
click at [512, 413] on input "Agreement you made (such as mortgage or secured car loan)" at bounding box center [518, 408] width 13 height 13
checkbox input "true"
click at [774, 526] on label "Yes" at bounding box center [784, 536] width 21 height 20
click at [782, 526] on input "Yes" at bounding box center [788, 532] width 13 height 13
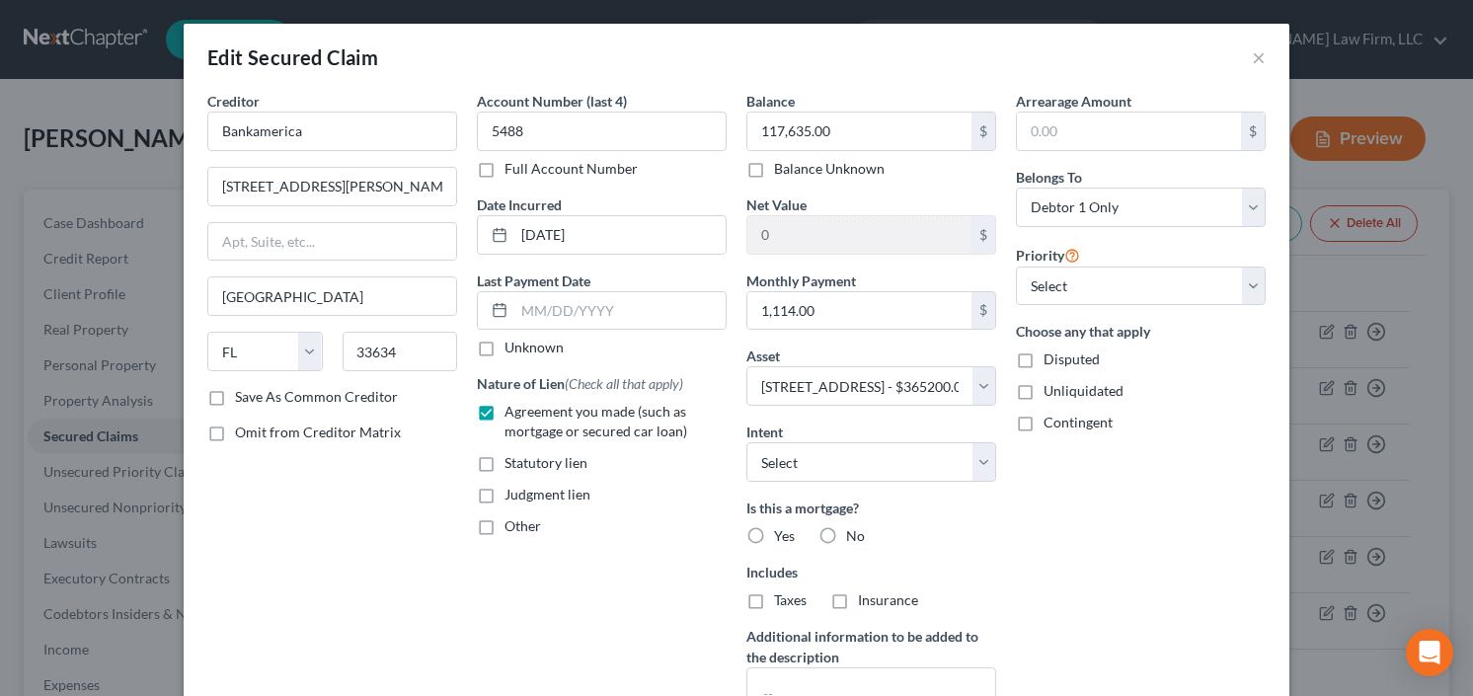
radio input "true"
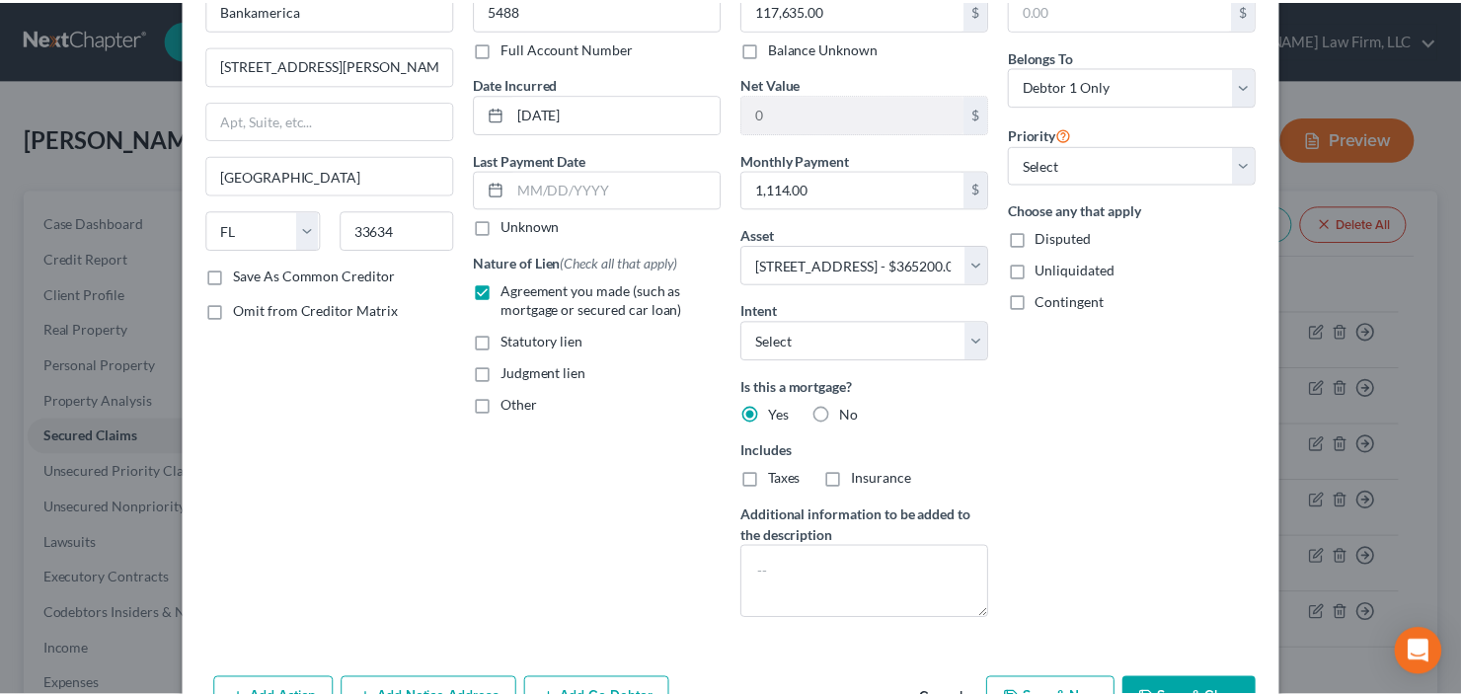
scroll to position [237, 0]
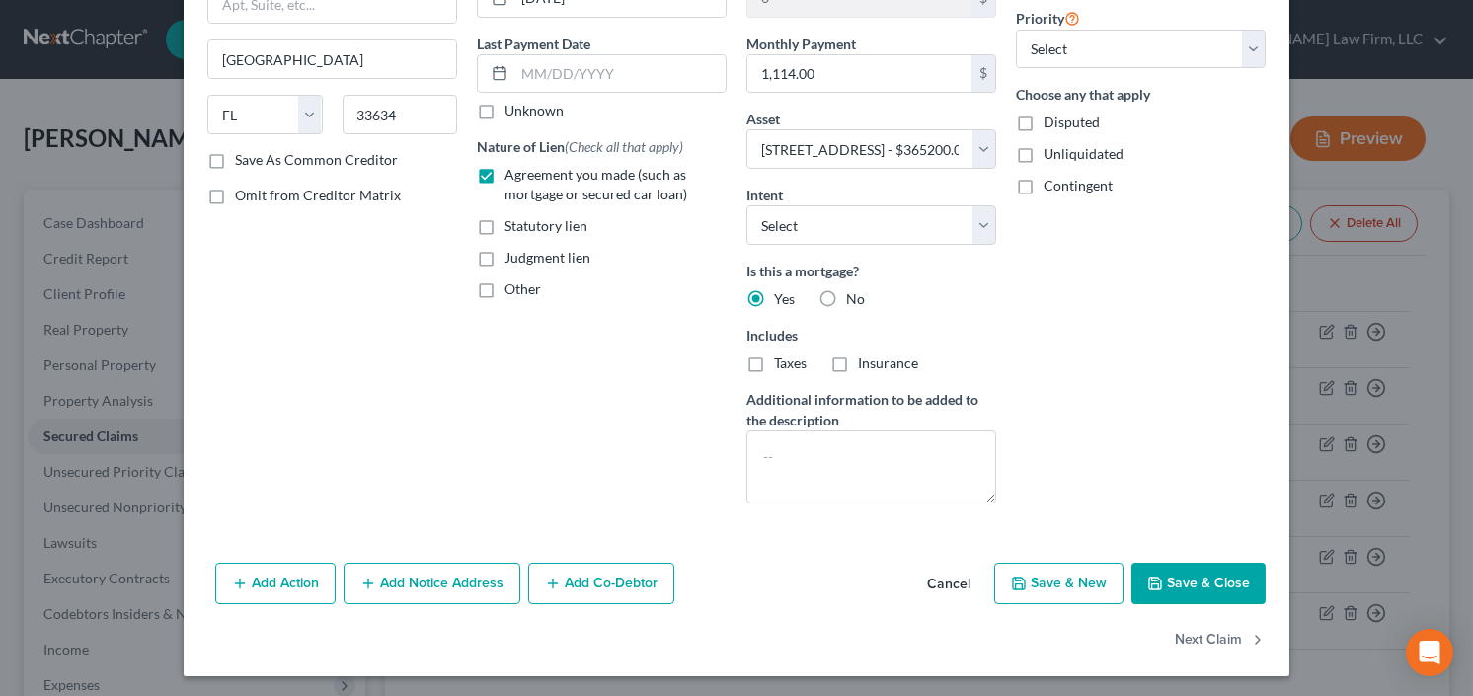
click at [1188, 589] on button "Save & Close" at bounding box center [1198, 583] width 134 height 41
select select
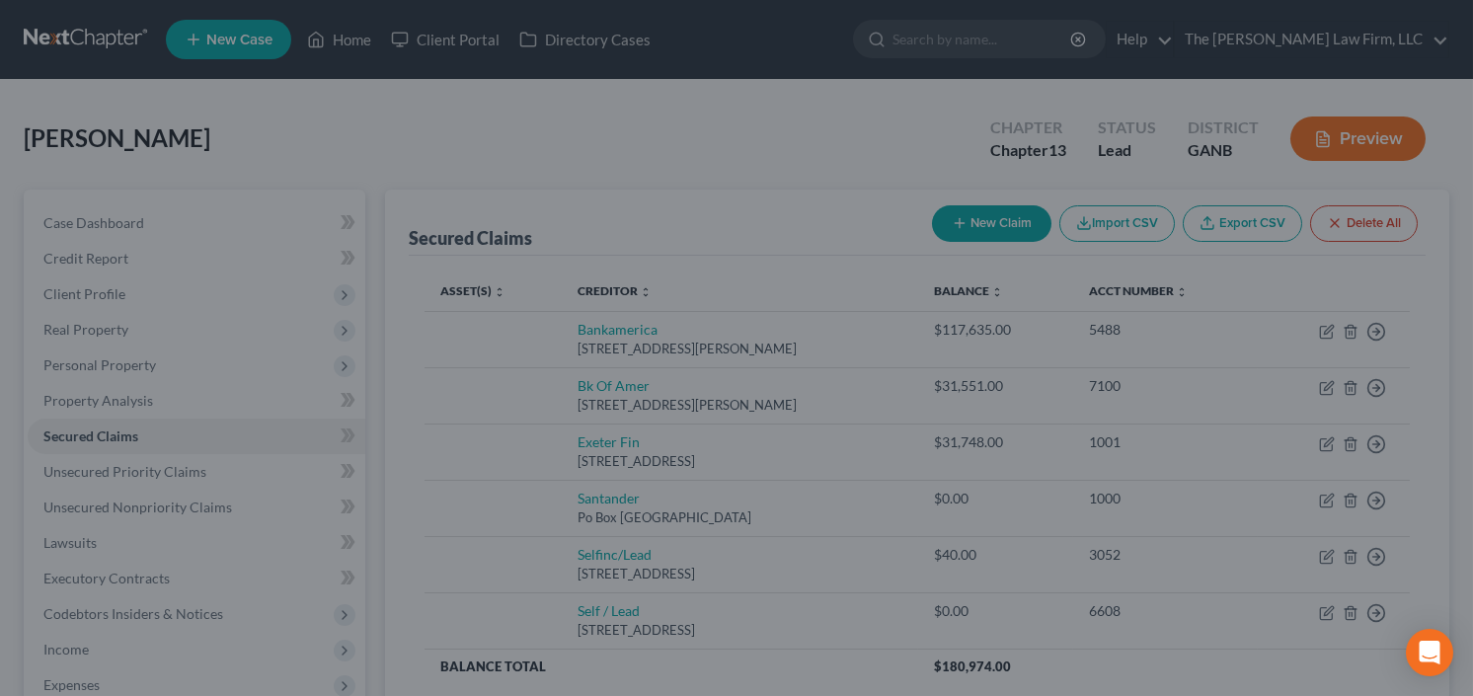
type input "247,565.00"
select select "2"
type input "0"
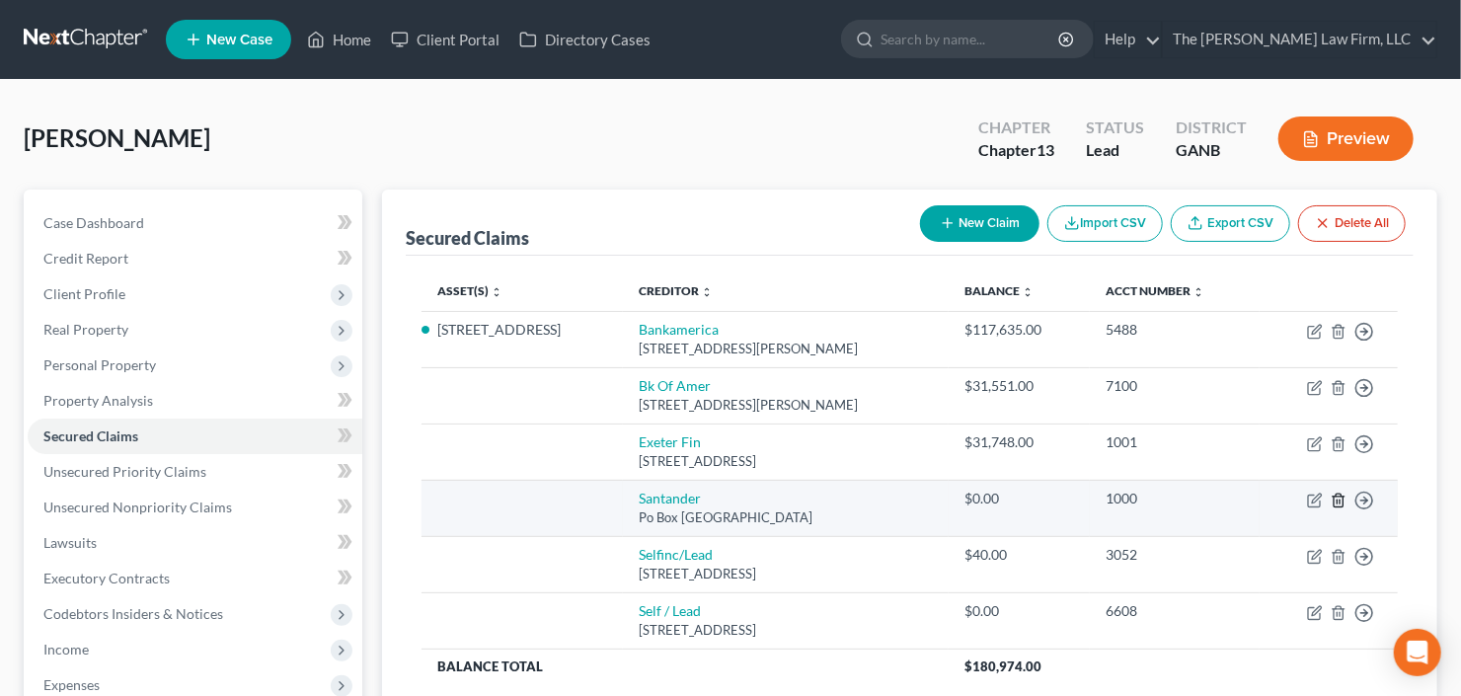
click at [1336, 499] on icon "button" at bounding box center [1339, 501] width 16 height 16
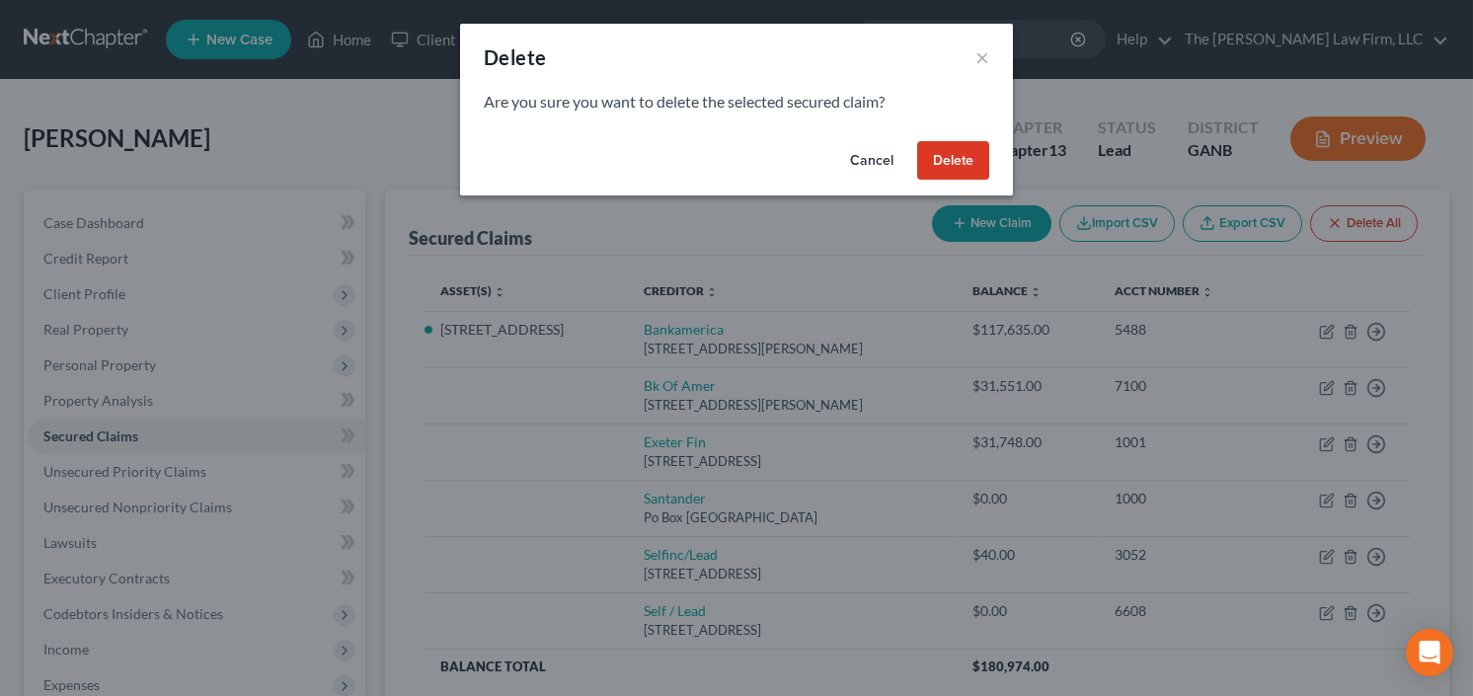
click at [959, 154] on button "Delete" at bounding box center [953, 160] width 72 height 39
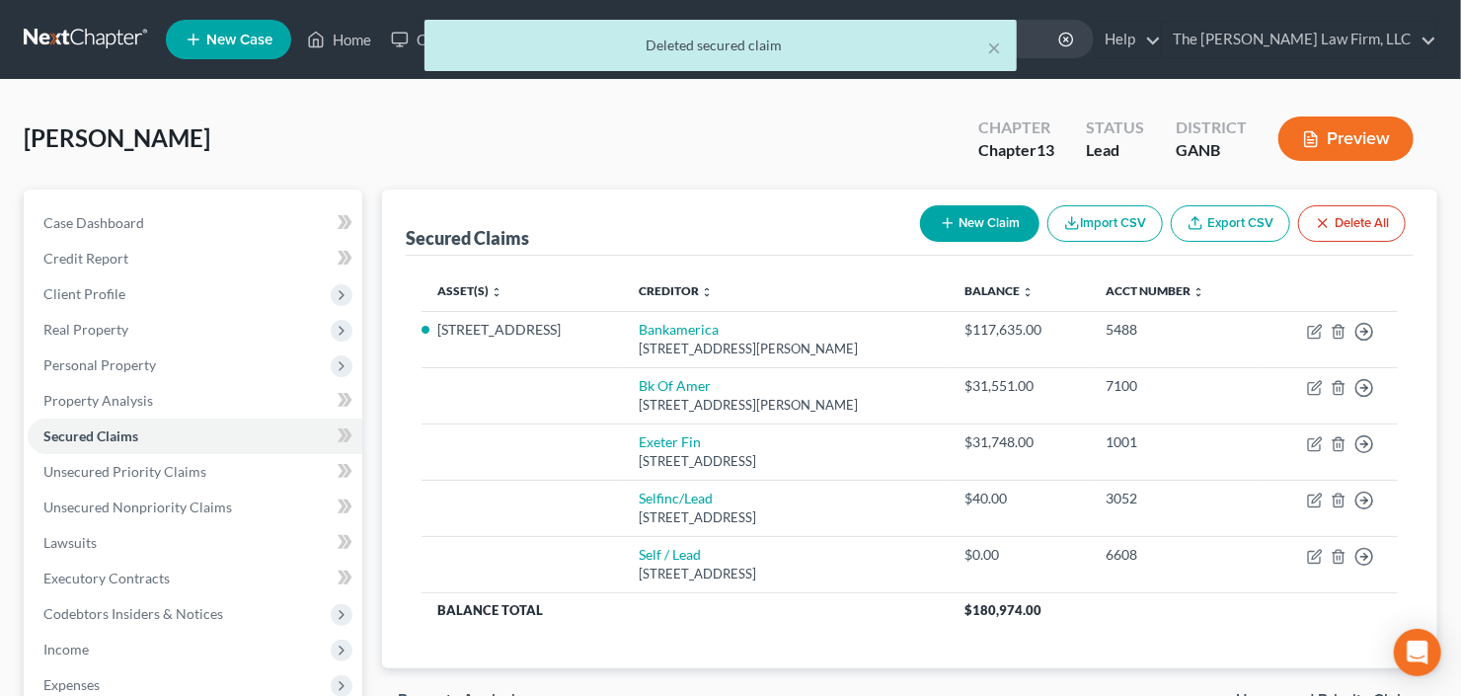
click at [1349, 230] on button "Delete All" at bounding box center [1352, 223] width 108 height 37
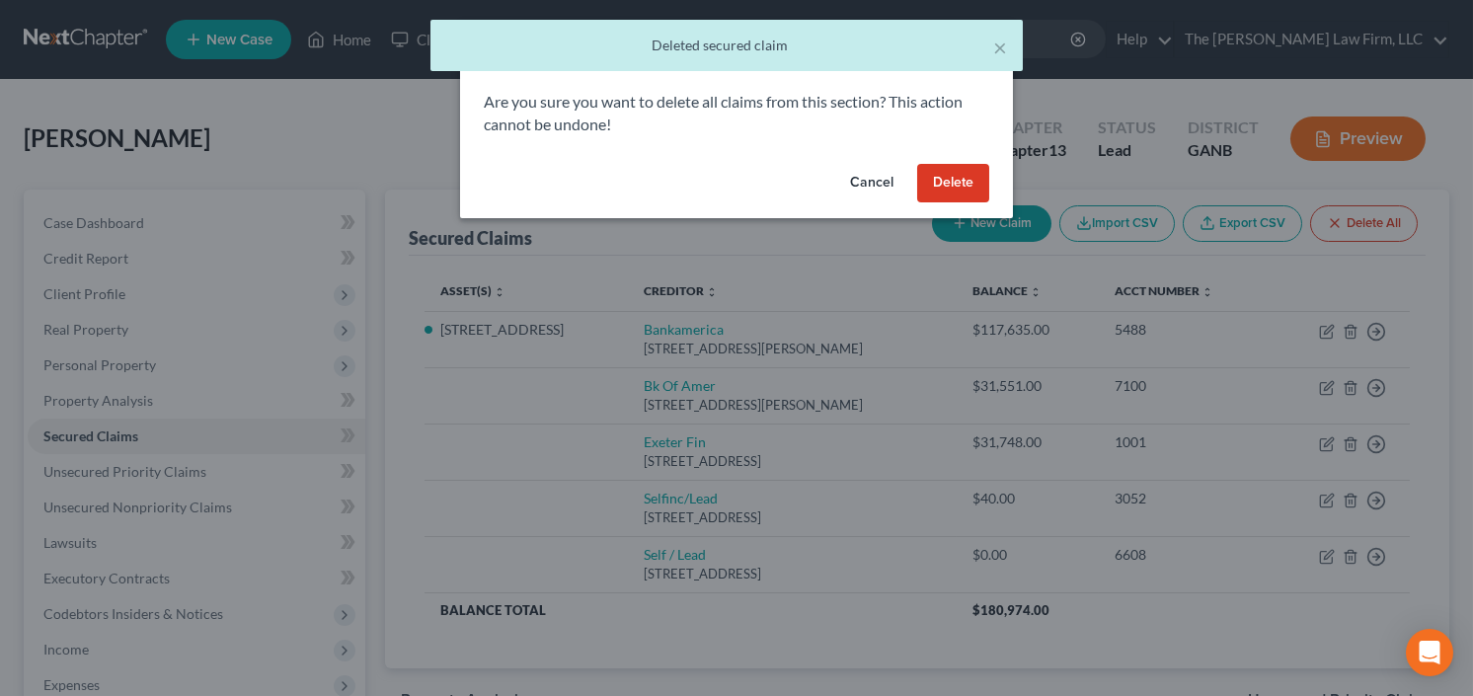
click at [962, 176] on button "Delete" at bounding box center [953, 183] width 72 height 39
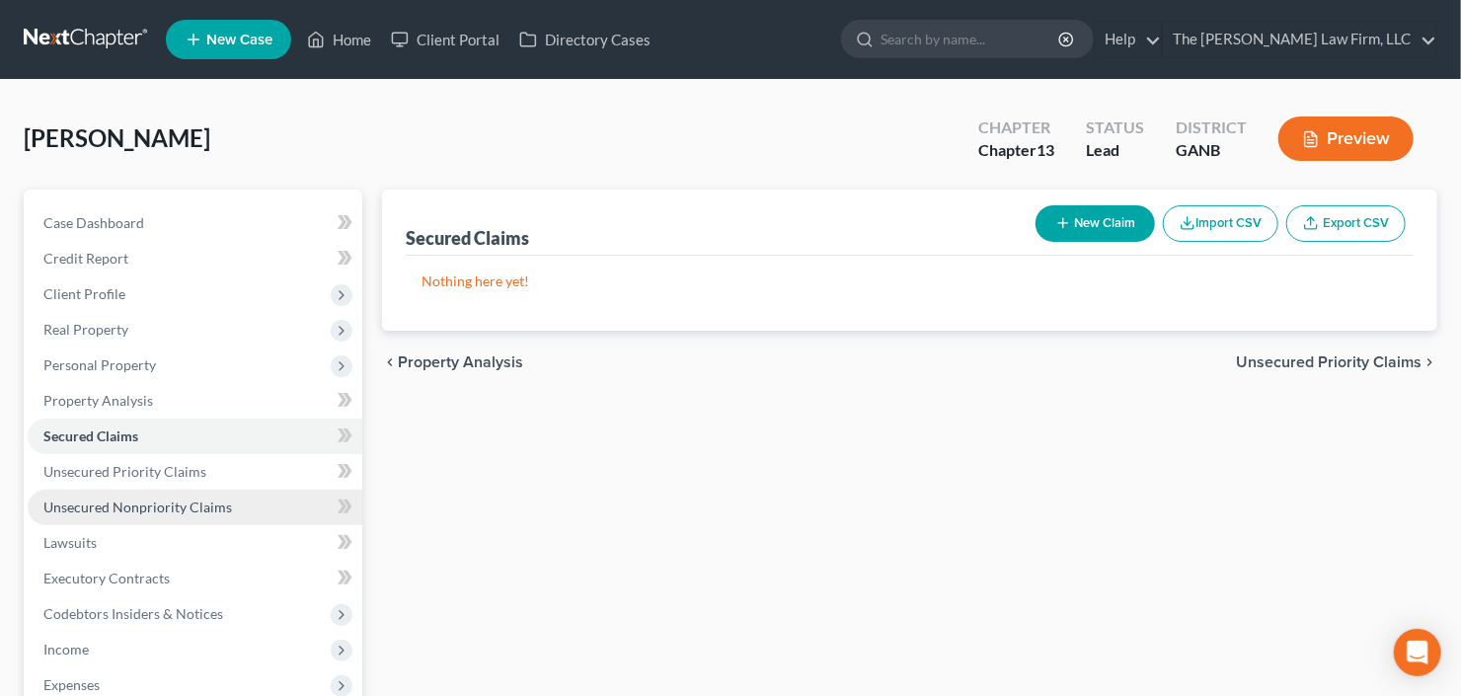
click at [179, 505] on span "Unsecured Nonpriority Claims" at bounding box center [137, 507] width 189 height 17
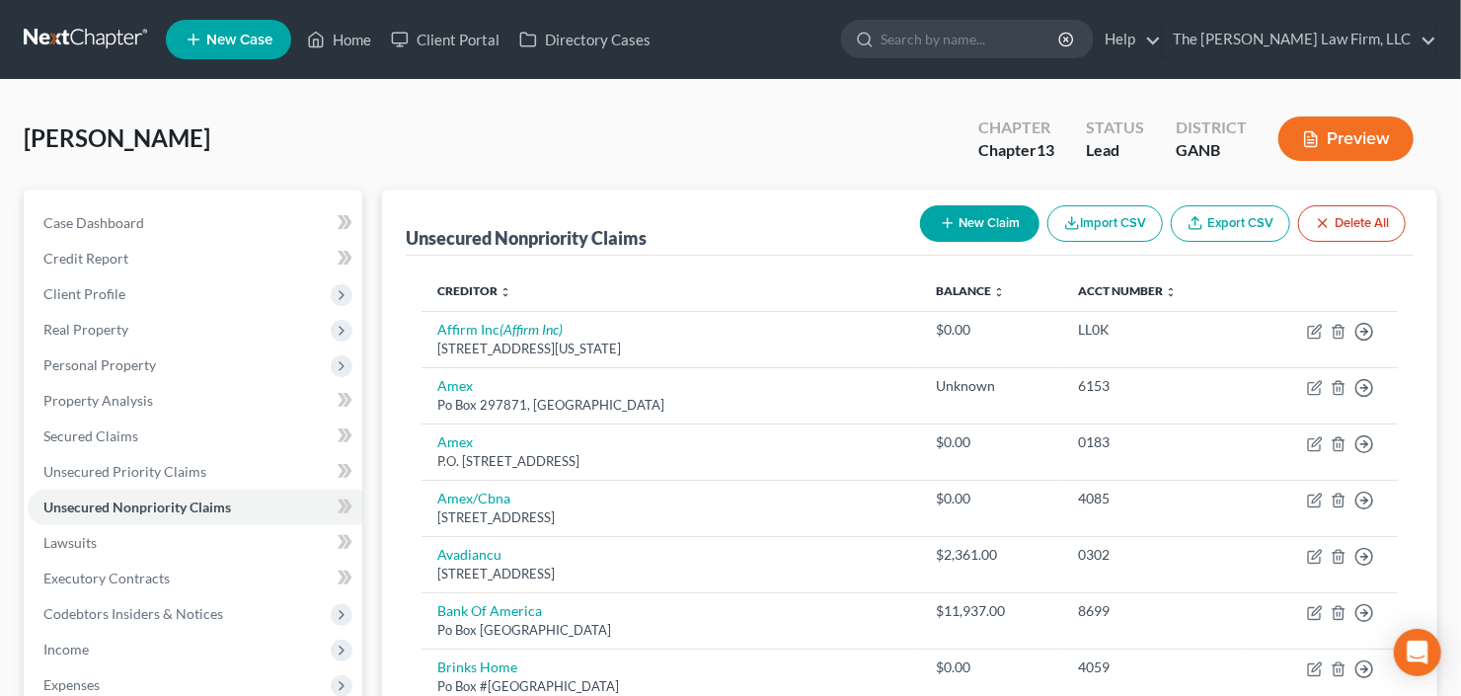
click at [1365, 229] on button "Delete All" at bounding box center [1352, 223] width 108 height 37
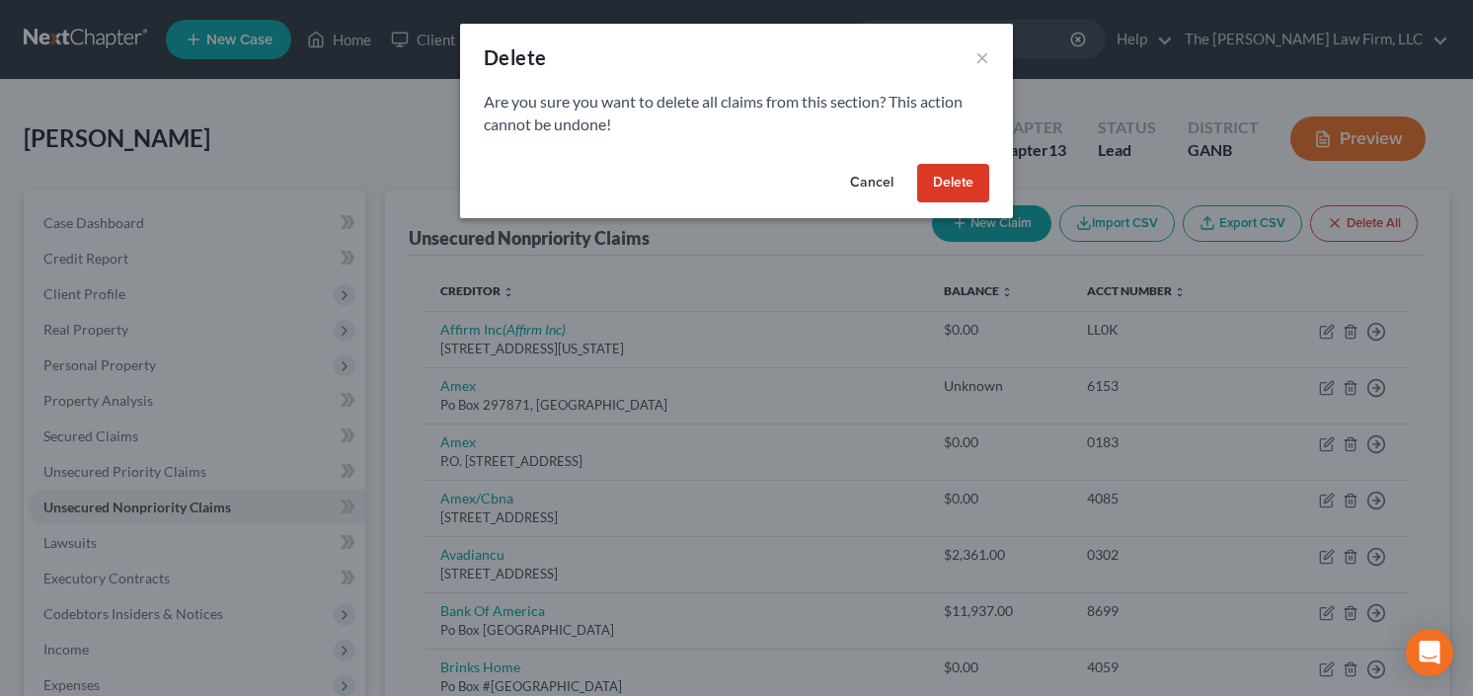
click at [941, 185] on button "Delete" at bounding box center [953, 183] width 72 height 39
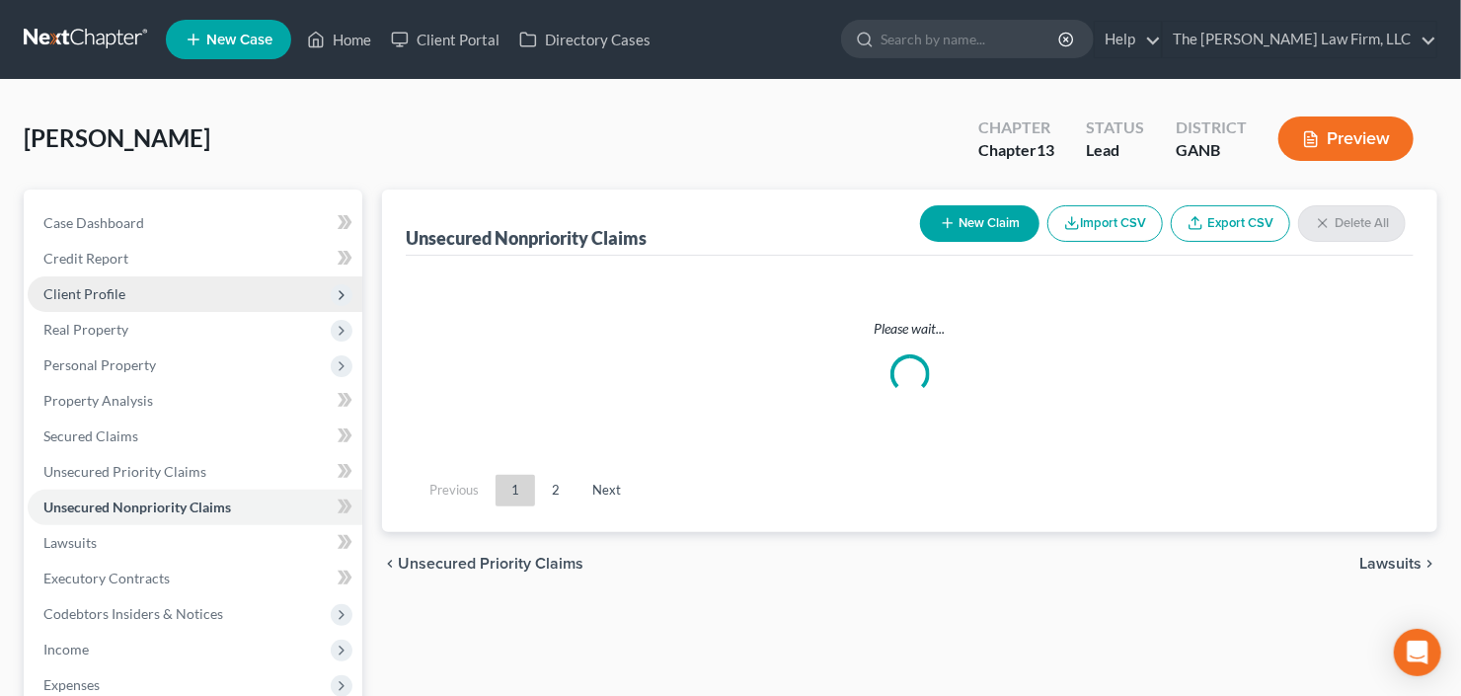
click at [51, 287] on span "Client Profile" at bounding box center [84, 293] width 82 height 17
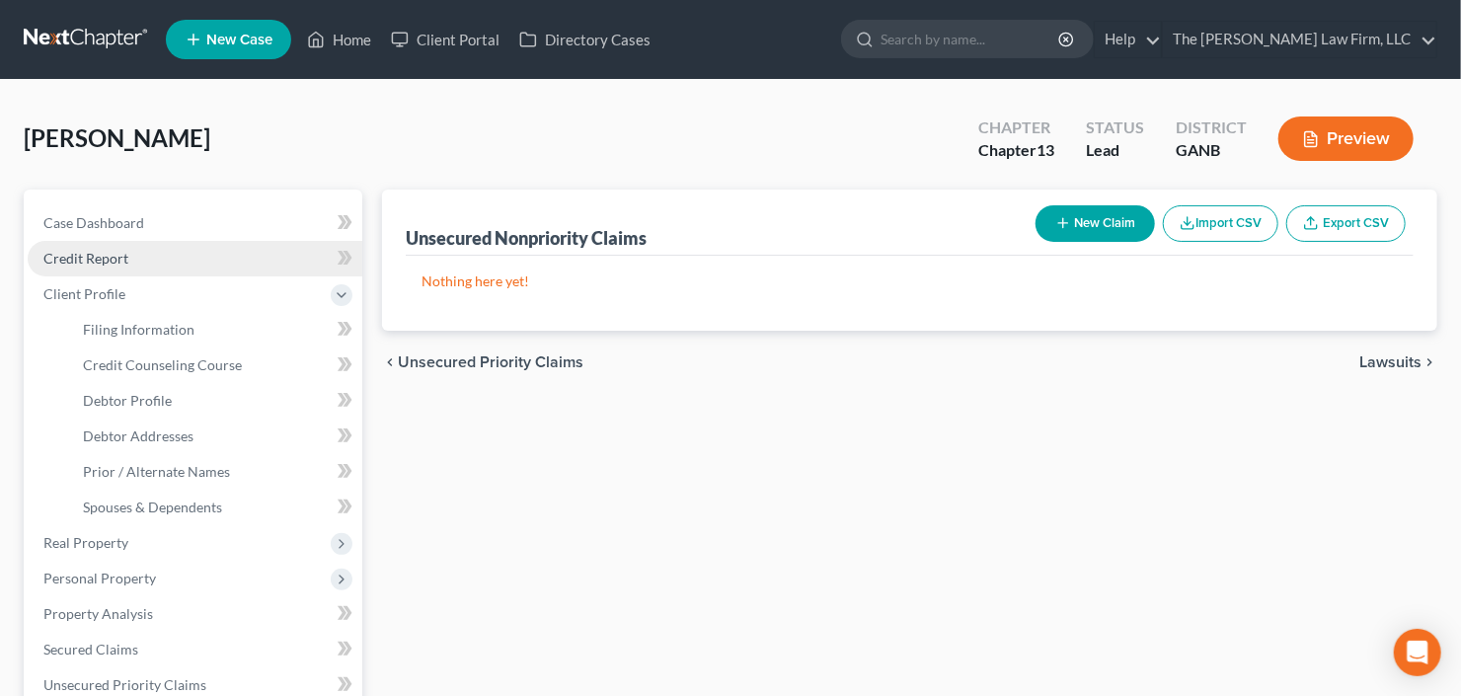
click at [140, 255] on link "Credit Report" at bounding box center [195, 259] width 335 height 36
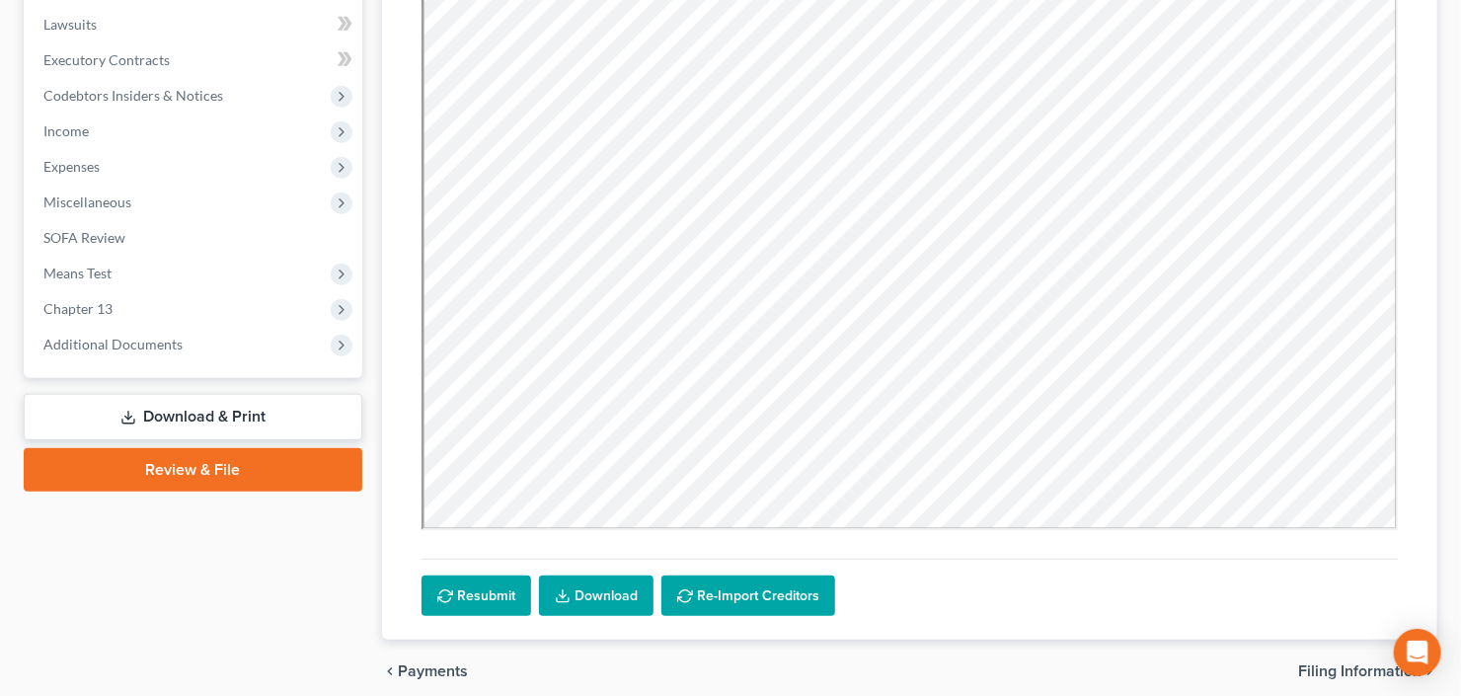
scroll to position [598, 0]
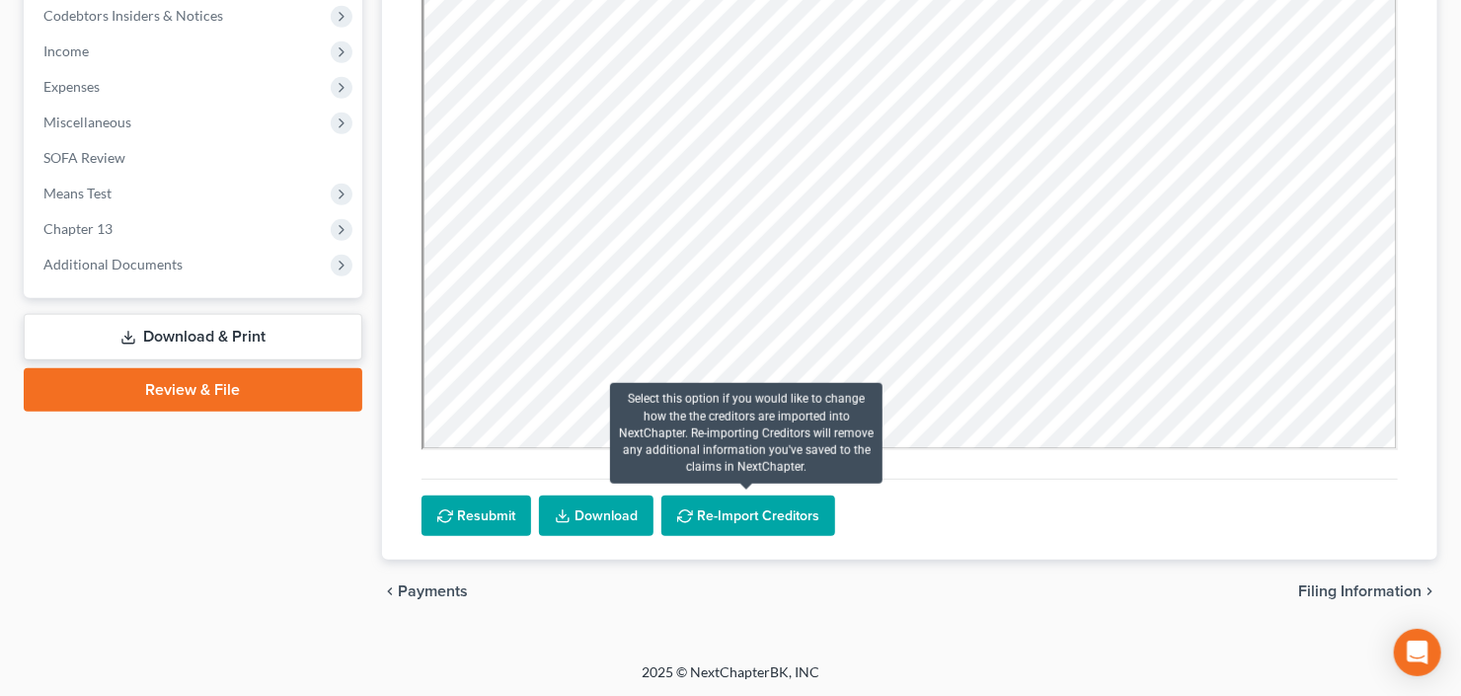
click at [722, 520] on button "Re-Import Creditors" at bounding box center [748, 516] width 174 height 41
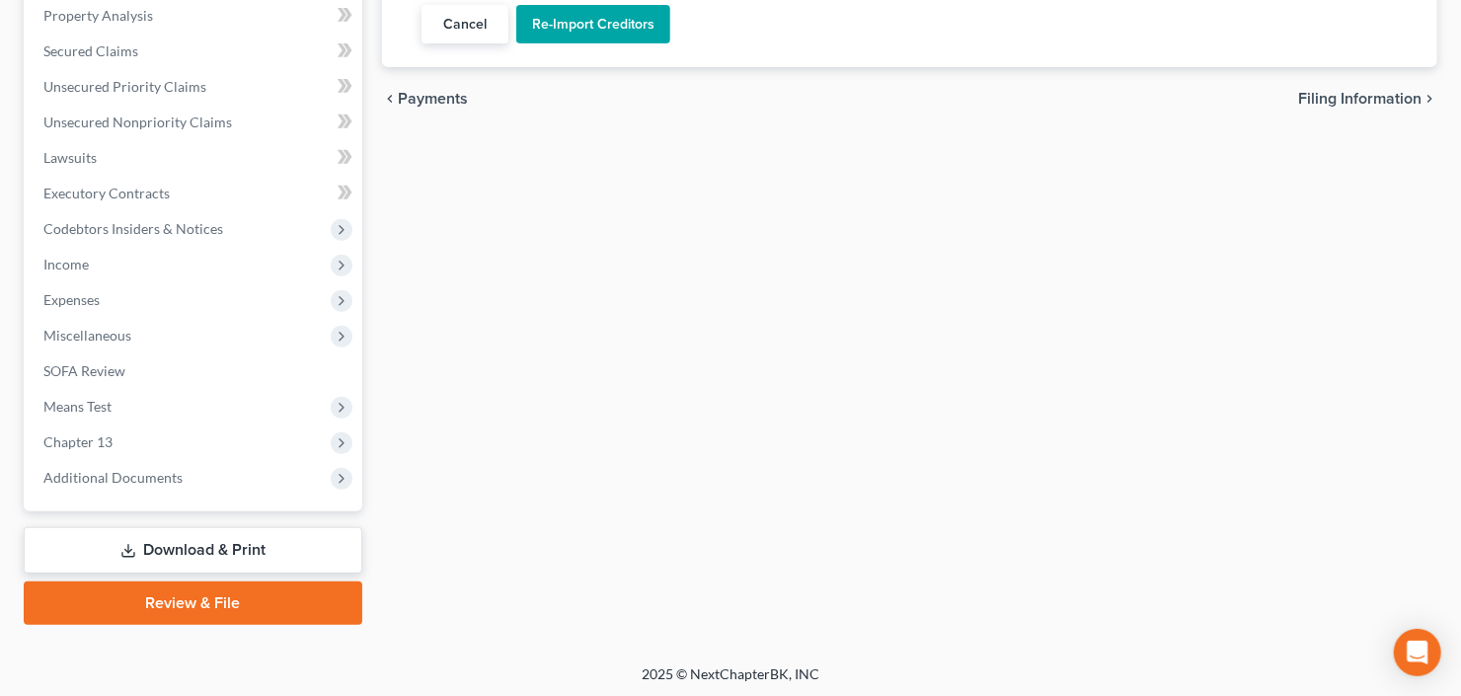
scroll to position [0, 0]
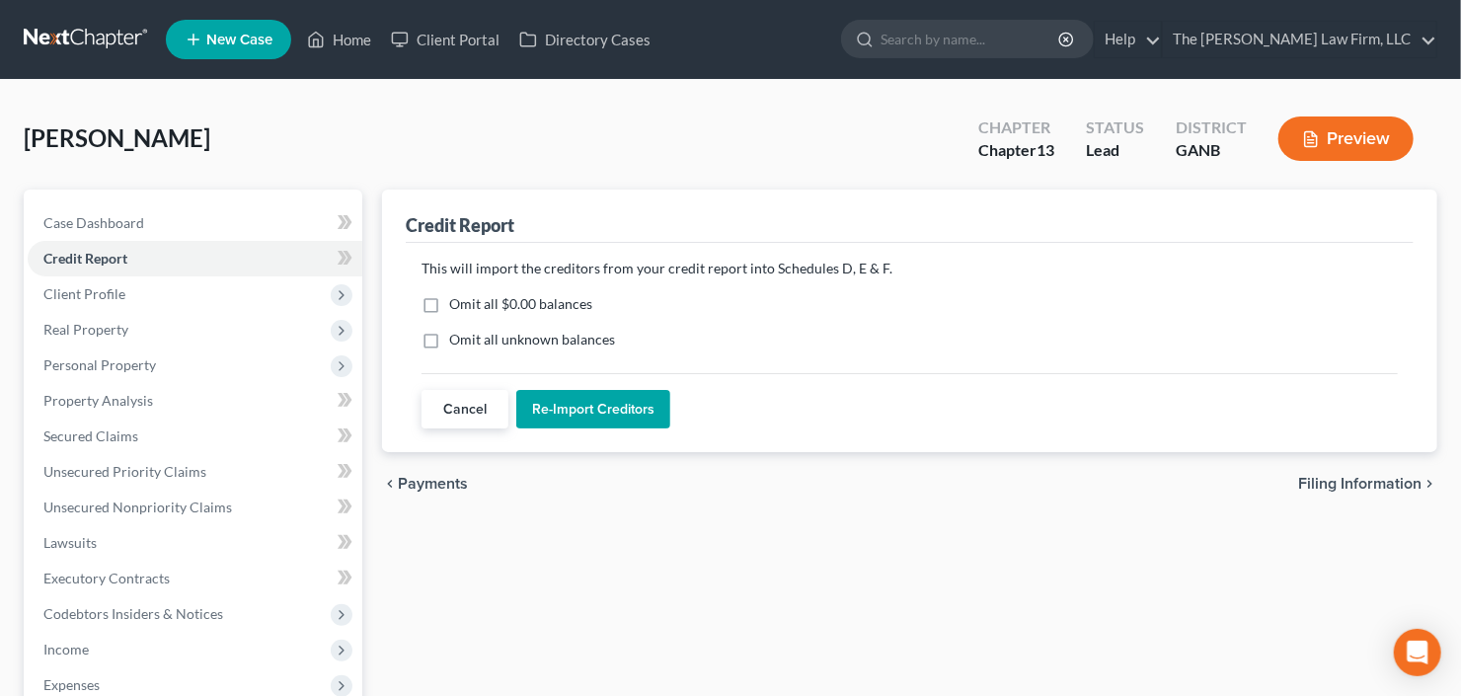
drag, startPoint x: 432, startPoint y: 303, endPoint x: 433, endPoint y: 313, distance: 9.9
click at [449, 303] on label "Omit all $0.00 balances" at bounding box center [520, 304] width 143 height 20
click at [457, 303] on input "Omit all $0.00 balances" at bounding box center [463, 300] width 13 height 13
checkbox input "true"
click at [589, 406] on button "Re-Import Creditors" at bounding box center [593, 409] width 154 height 39
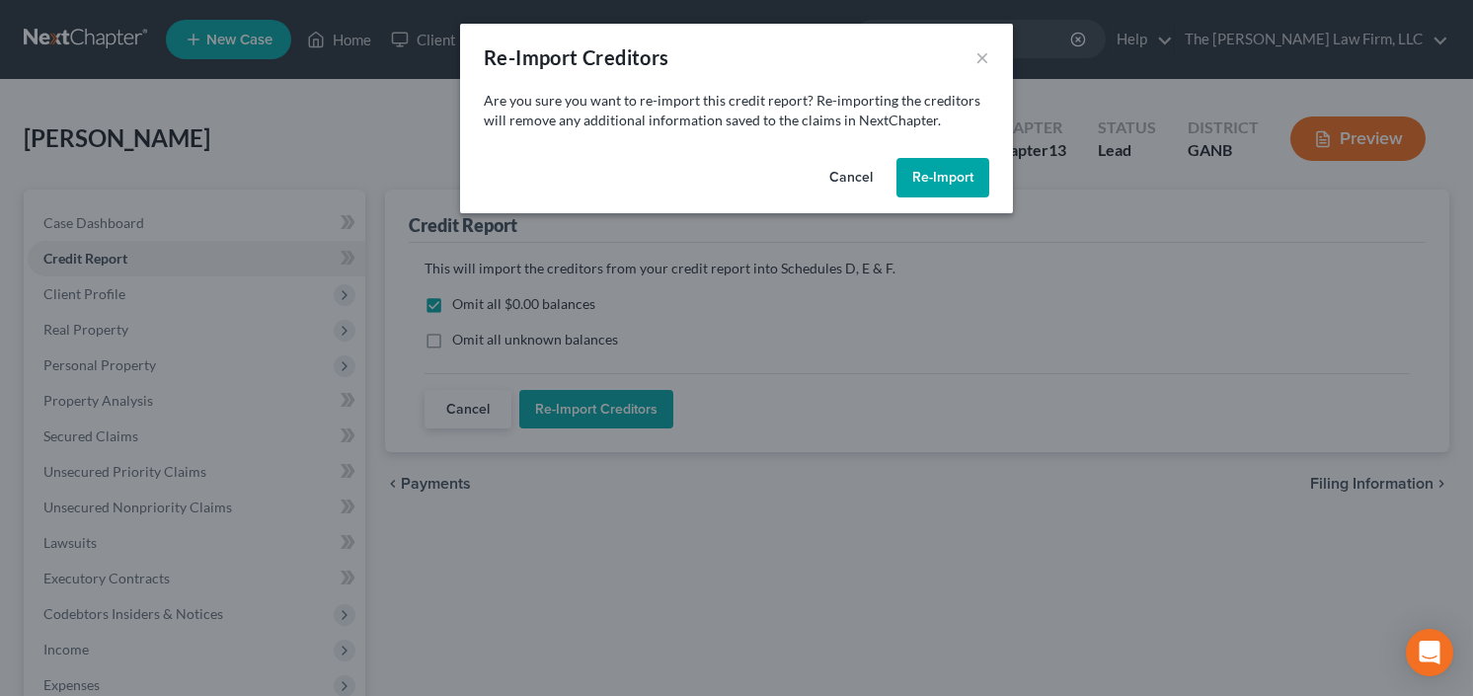
click at [934, 170] on button "Re-Import" at bounding box center [942, 177] width 93 height 39
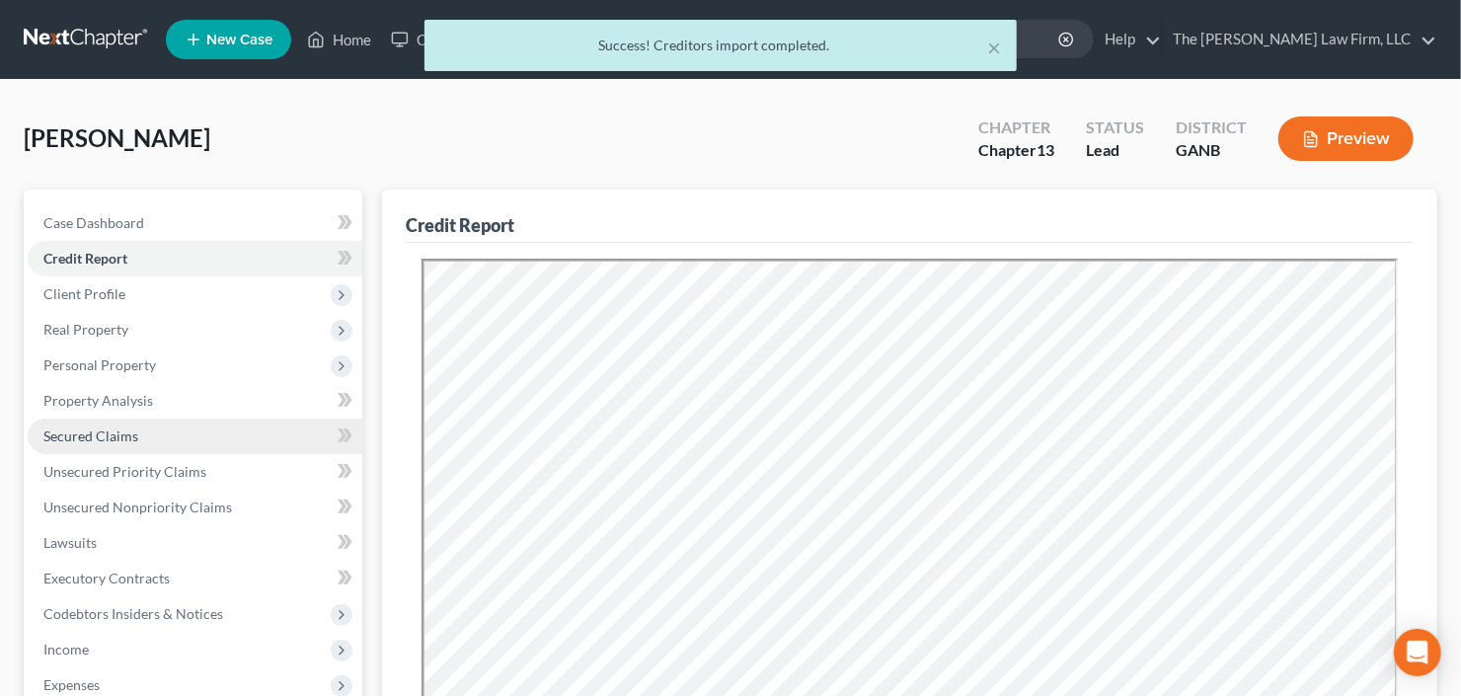
click at [82, 436] on span "Secured Claims" at bounding box center [90, 435] width 95 height 17
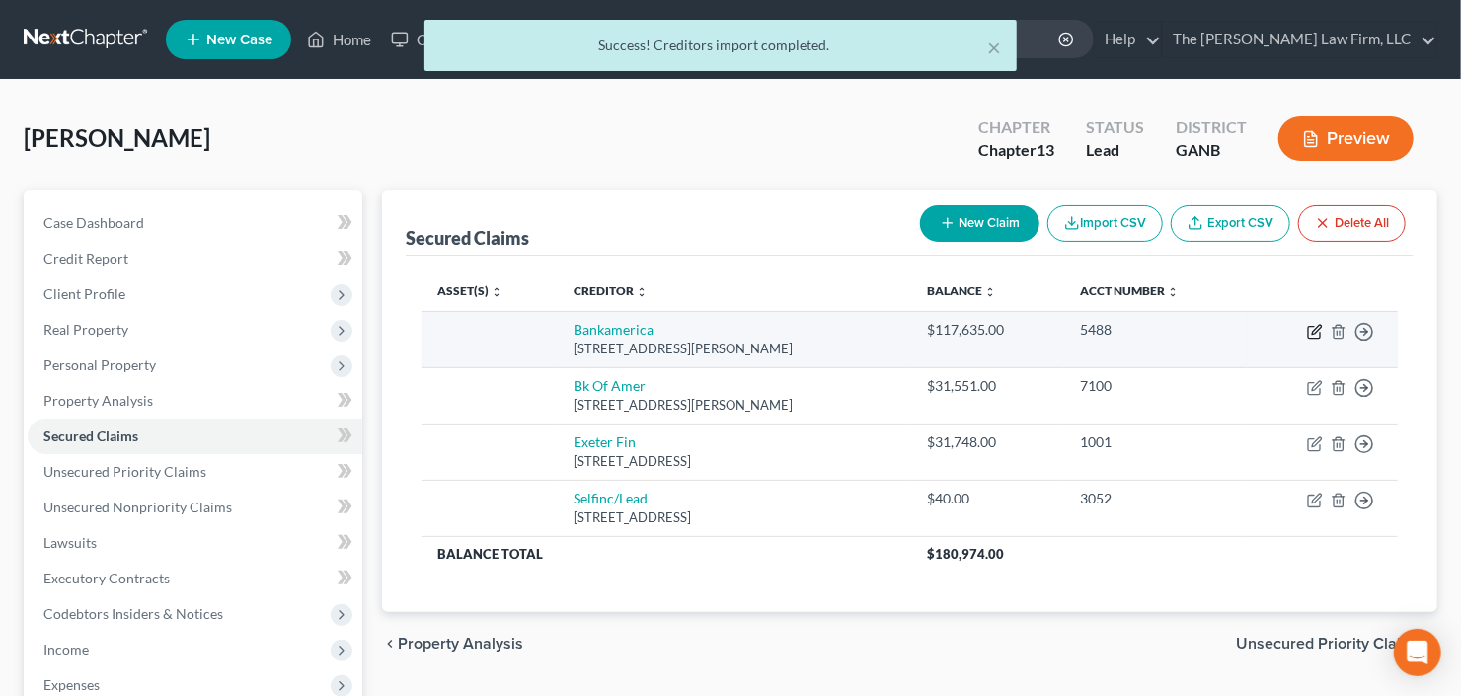
click at [1313, 331] on icon "button" at bounding box center [1316, 329] width 9 height 9
select select "9"
select select "0"
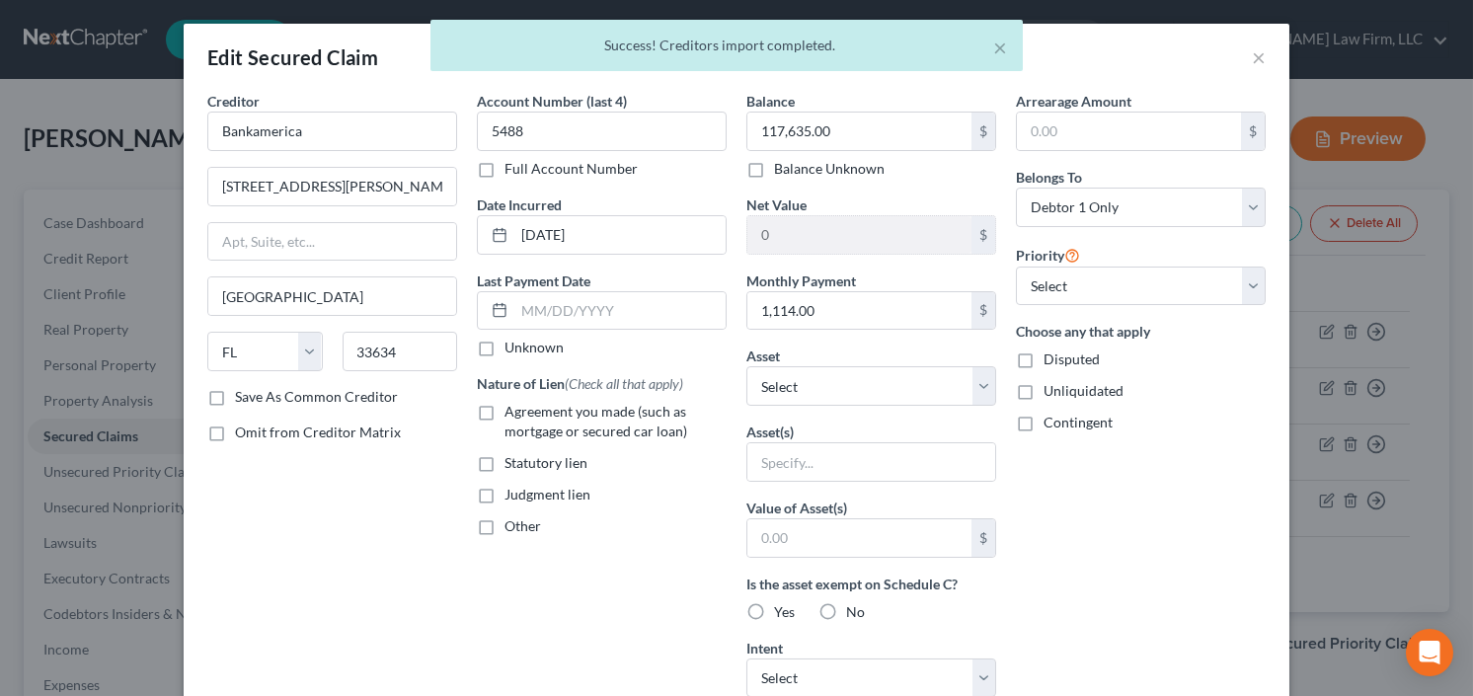
click at [504, 413] on label "Agreement you made (such as mortgage or secured car loan)" at bounding box center [615, 421] width 222 height 39
click at [512, 413] on input "Agreement you made (such as mortgage or secured car loan)" at bounding box center [518, 408] width 13 height 13
checkbox input "true"
click at [876, 385] on select "Select Other Multiple Assets [STREET_ADDRESS] - $365200.0" at bounding box center [871, 385] width 250 height 39
select select "2"
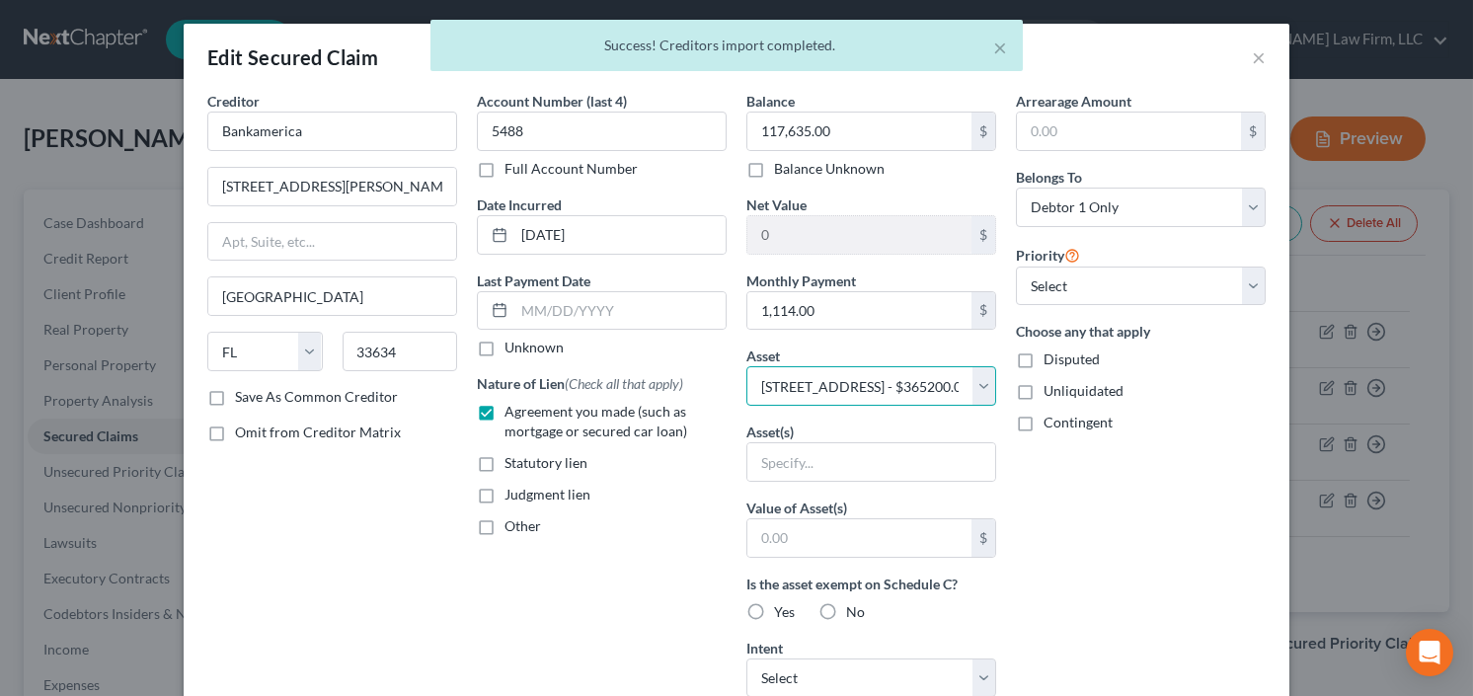
click at [746, 366] on select "Select Other Multiple Assets [STREET_ADDRESS] - $365200.0" at bounding box center [871, 385] width 250 height 39
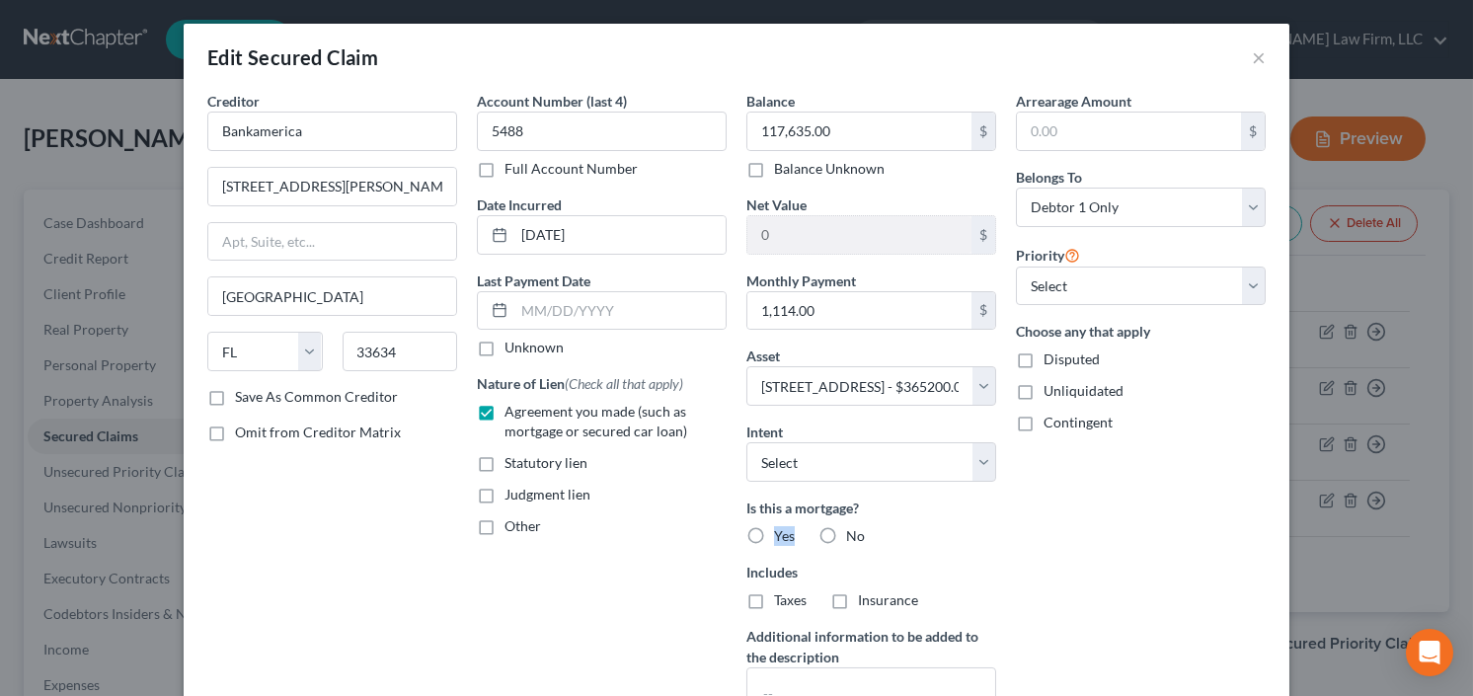
drag, startPoint x: 758, startPoint y: 522, endPoint x: 772, endPoint y: 529, distance: 15.5
click at [774, 526] on label "Yes" at bounding box center [784, 536] width 21 height 20
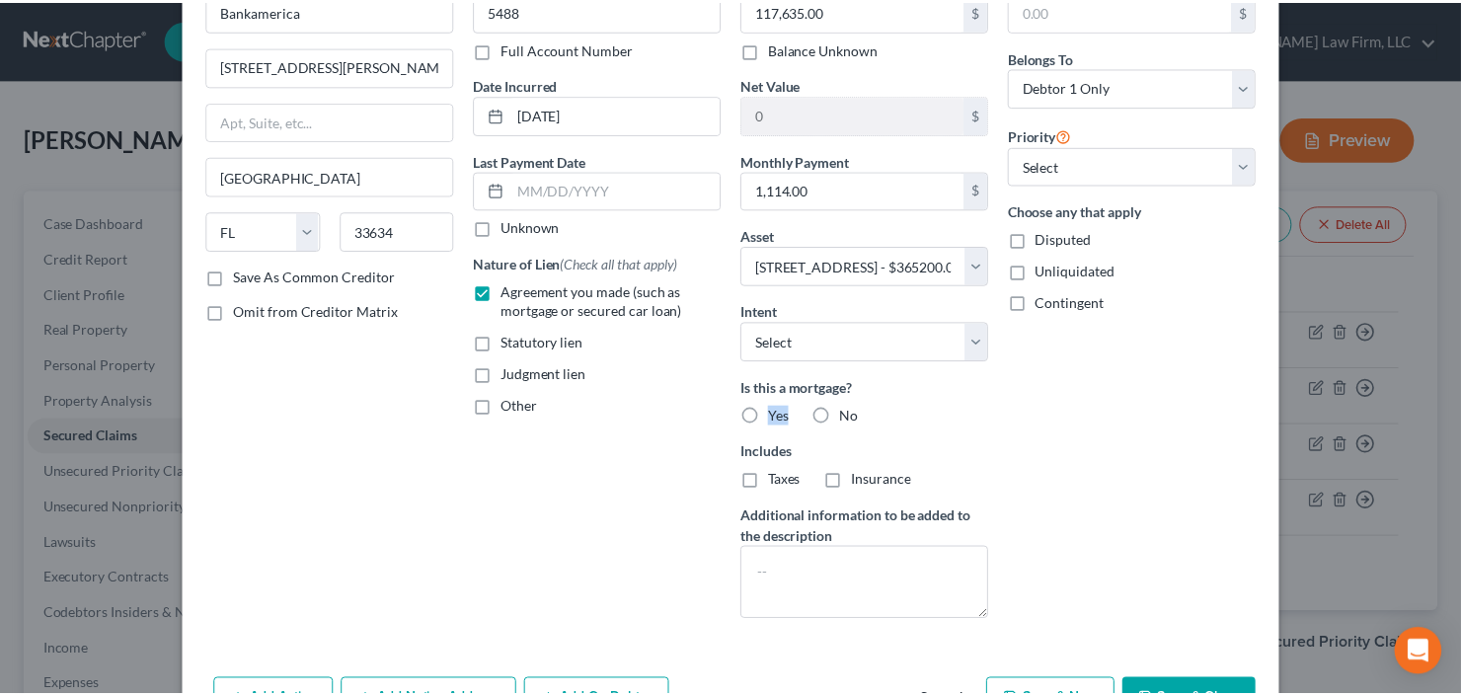
scroll to position [158, 0]
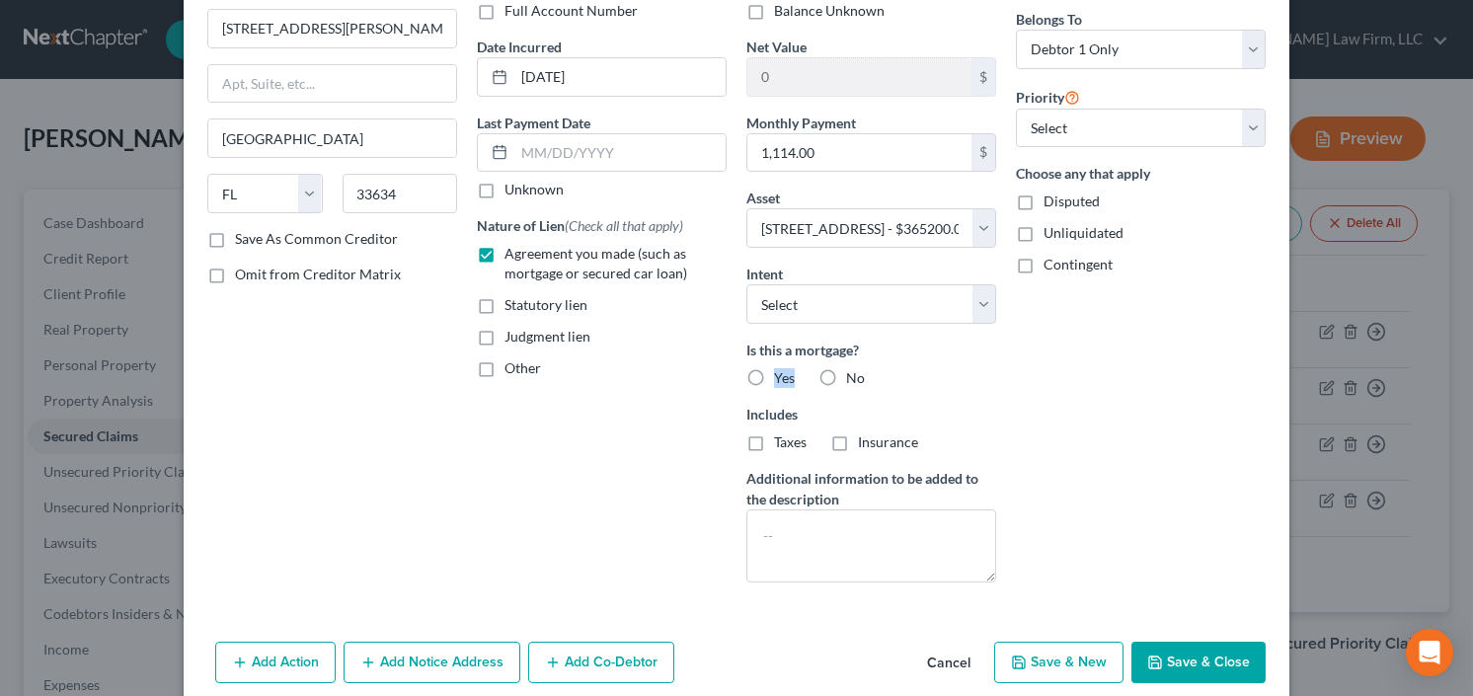
click at [774, 371] on label "Yes" at bounding box center [784, 378] width 21 height 20
click at [782, 371] on input "Yes" at bounding box center [788, 374] width 13 height 13
radio input "true"
click at [1153, 656] on icon "button" at bounding box center [1155, 663] width 16 height 16
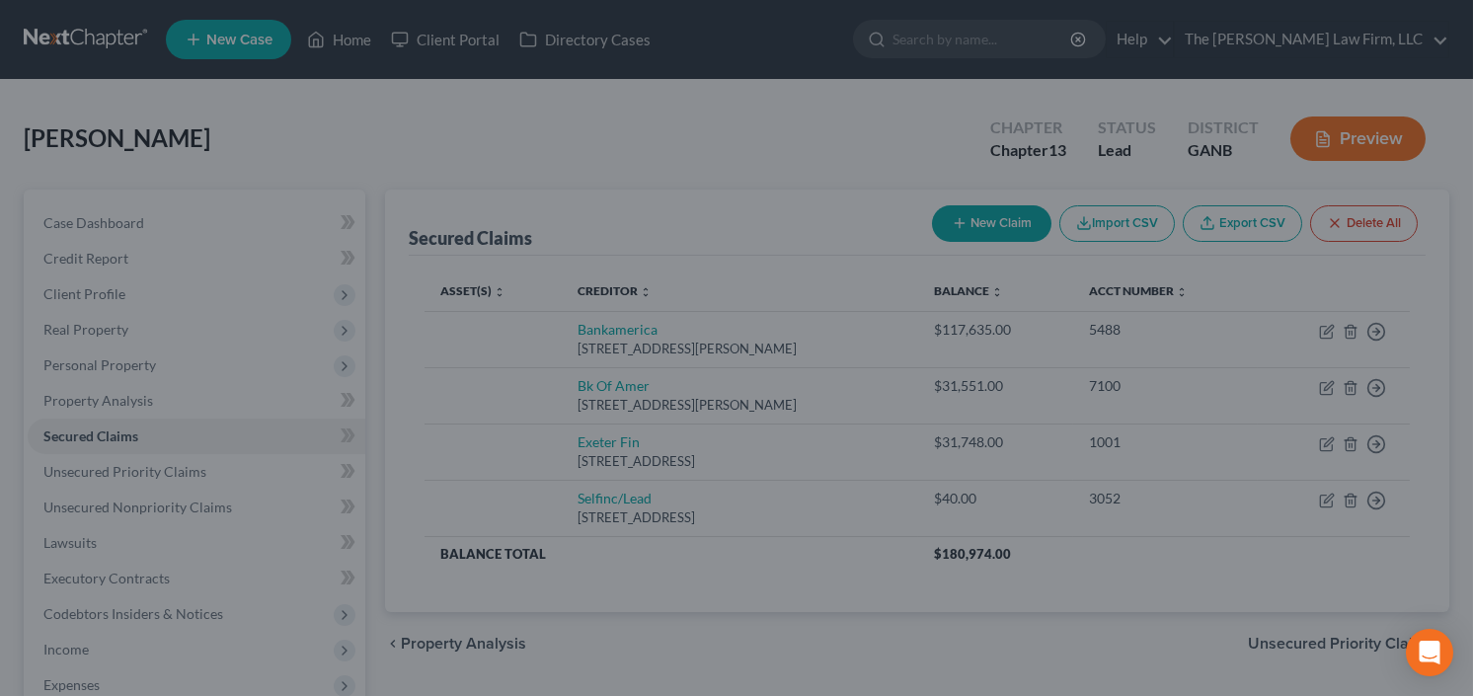
select select
type input "247,565.00"
select select "2"
type input "0"
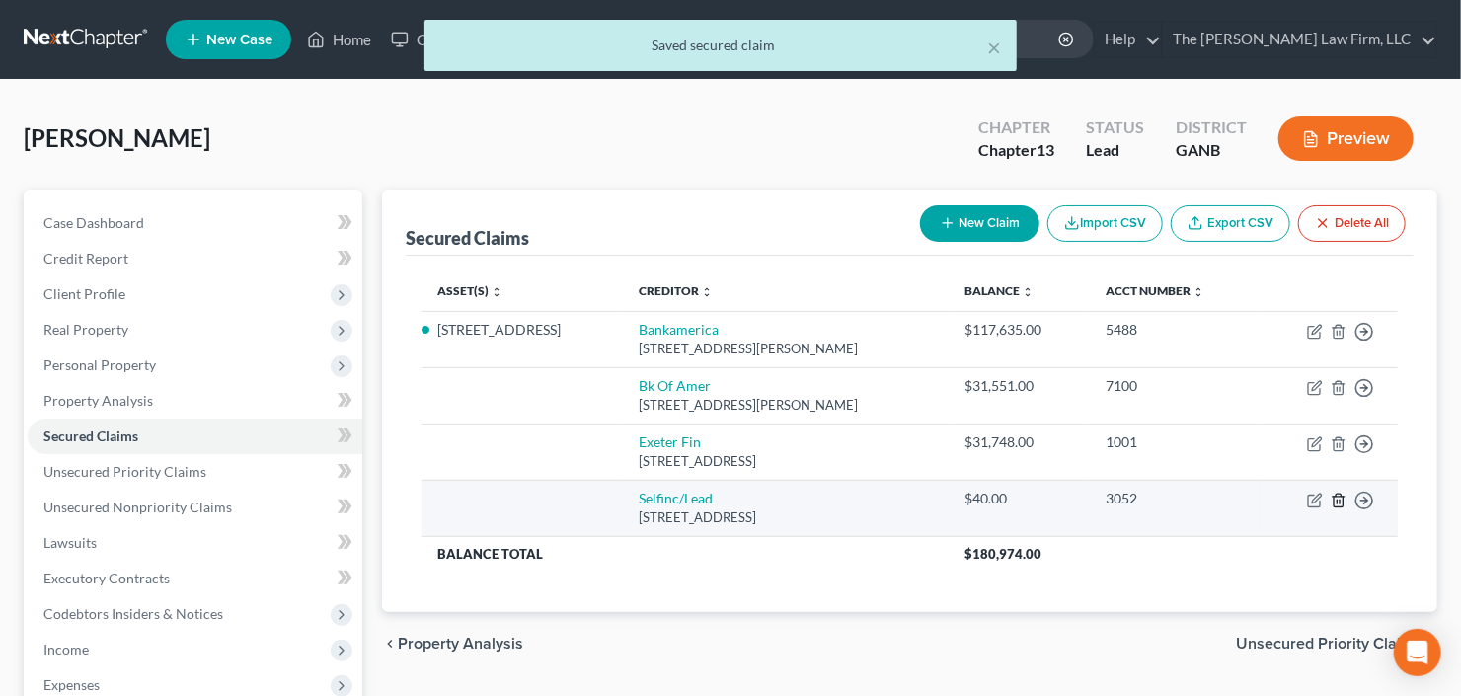
click at [1341, 500] on icon "button" at bounding box center [1339, 501] width 16 height 16
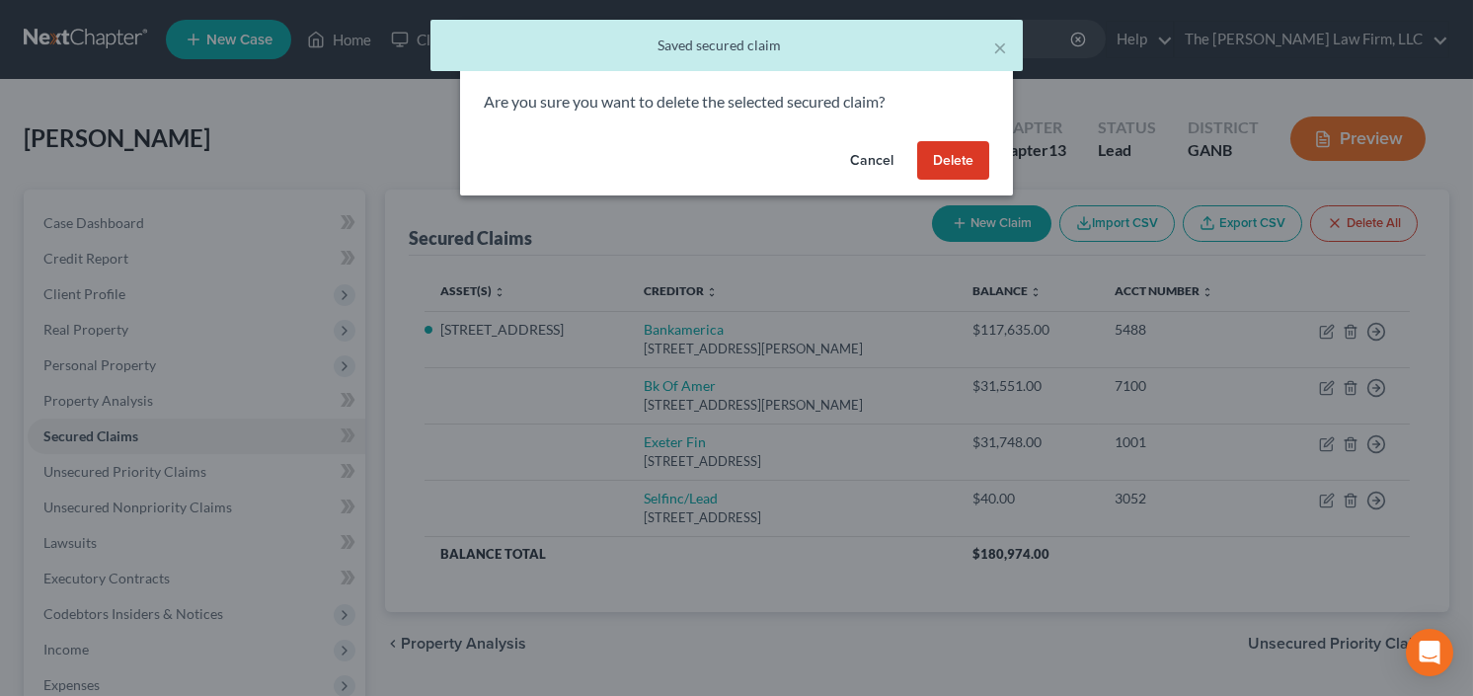
click at [961, 158] on button "Delete" at bounding box center [953, 160] width 72 height 39
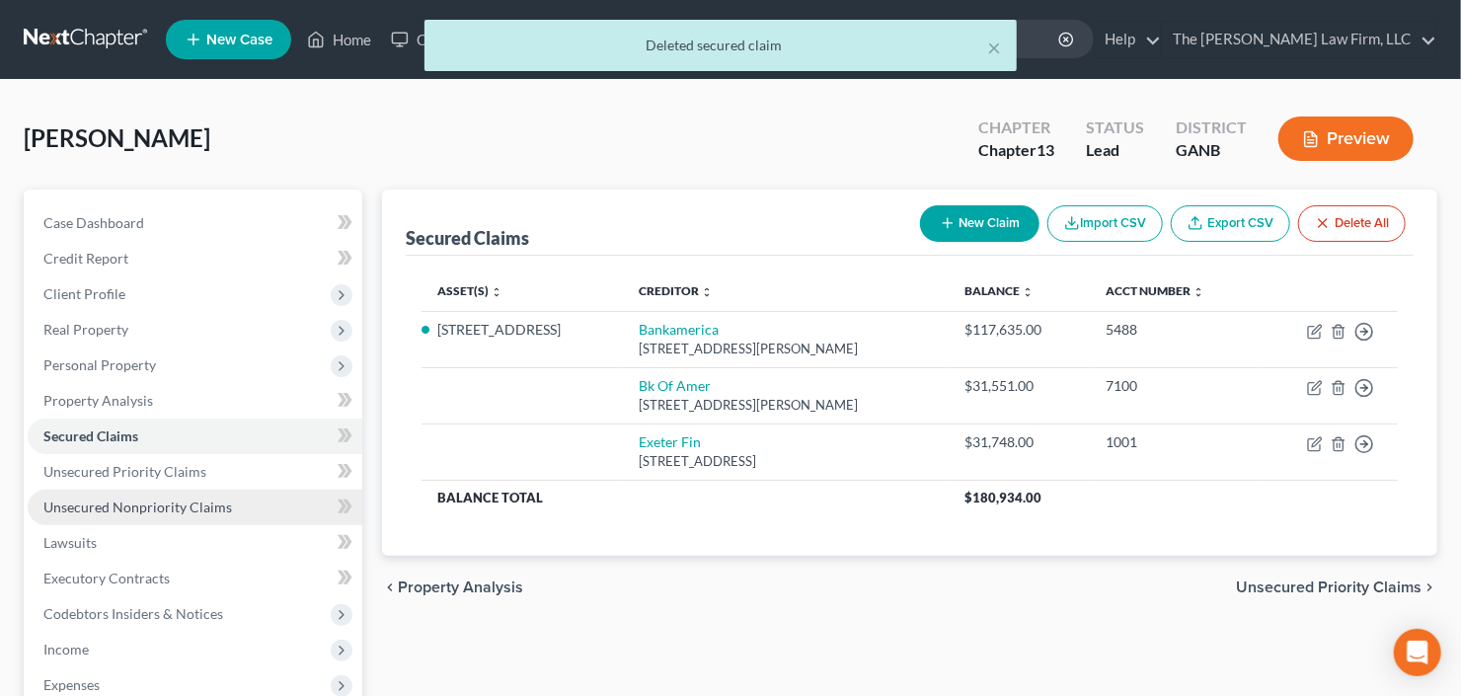
click at [96, 499] on span "Unsecured Nonpriority Claims" at bounding box center [137, 507] width 189 height 17
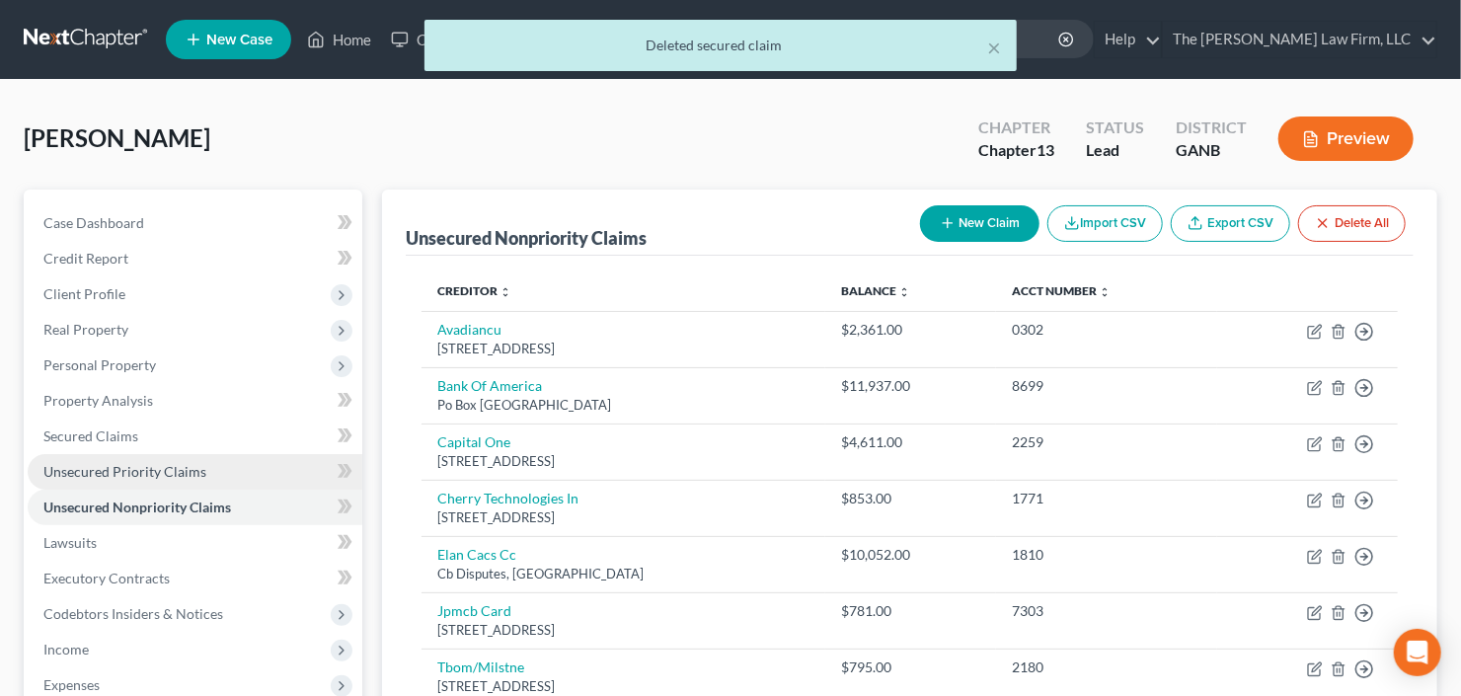
click at [82, 472] on span "Unsecured Priority Claims" at bounding box center [124, 471] width 163 height 17
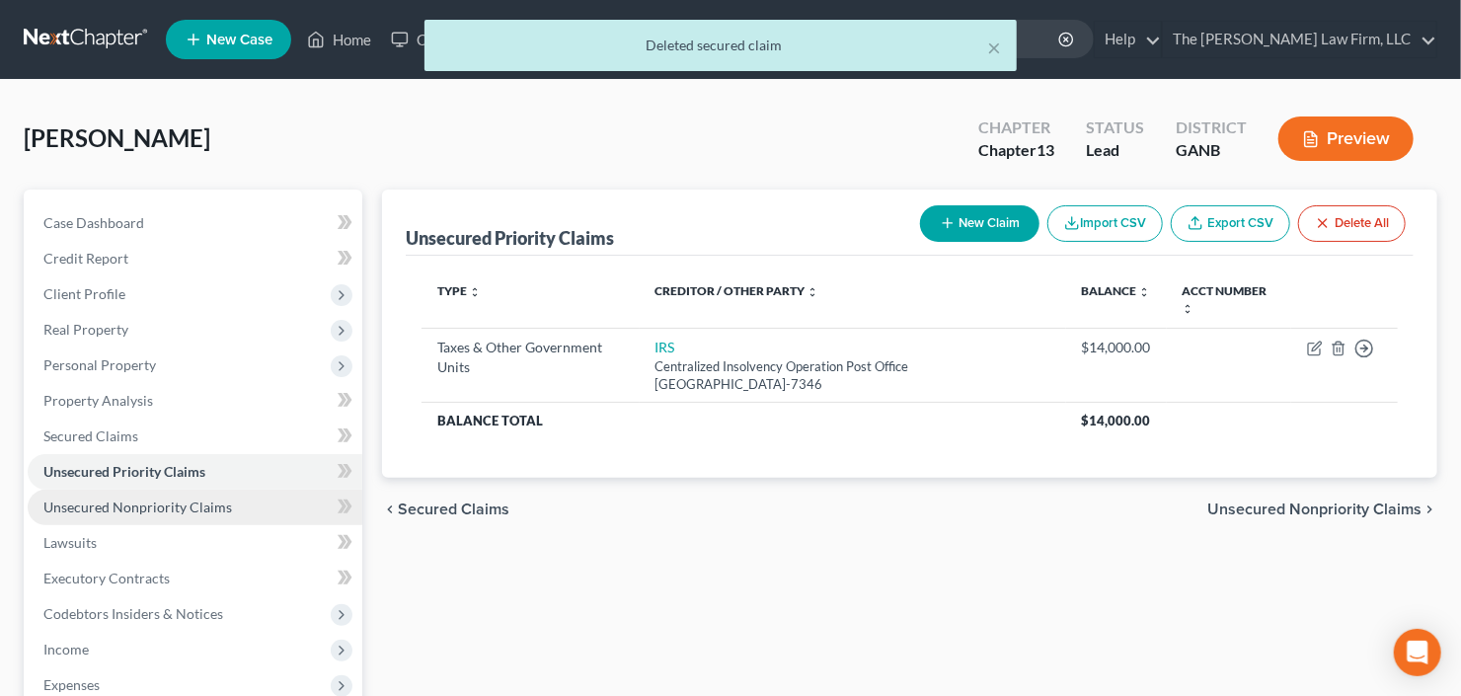
click at [111, 505] on span "Unsecured Nonpriority Claims" at bounding box center [137, 507] width 189 height 17
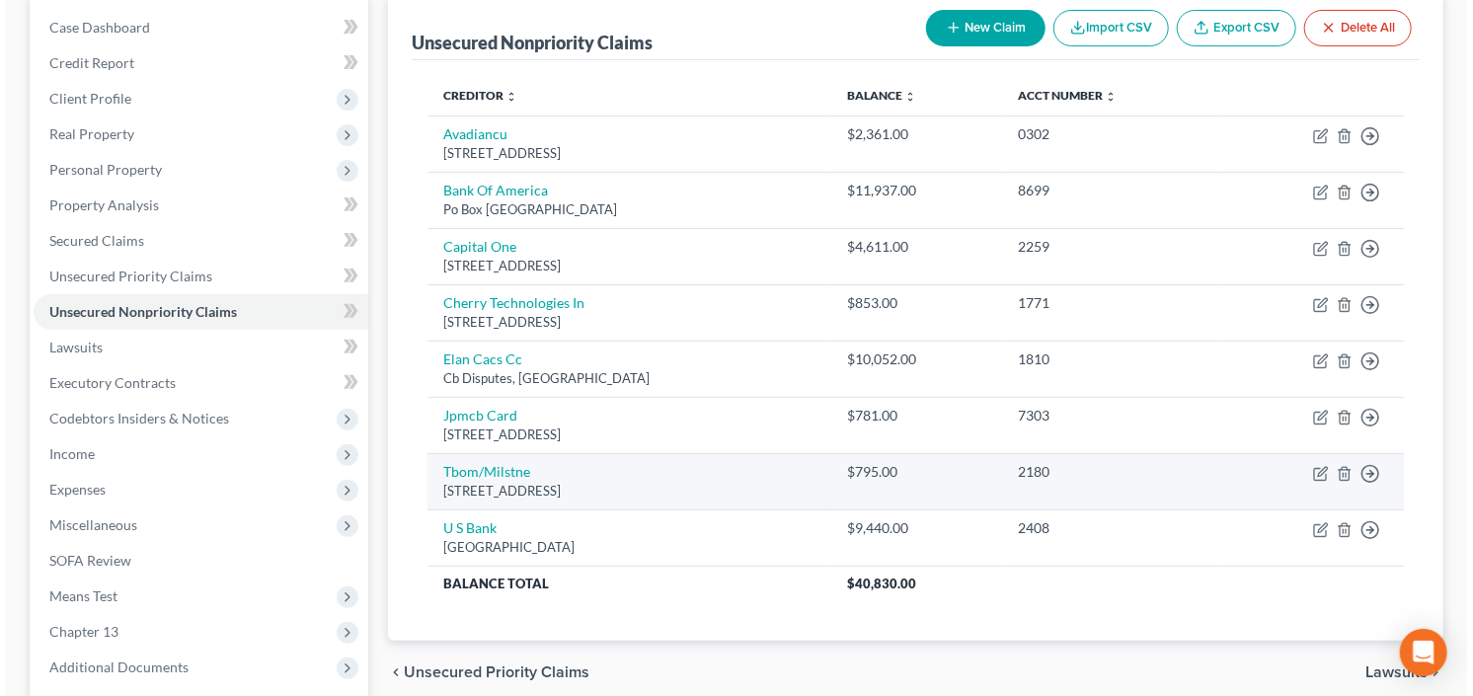
scroll to position [158, 0]
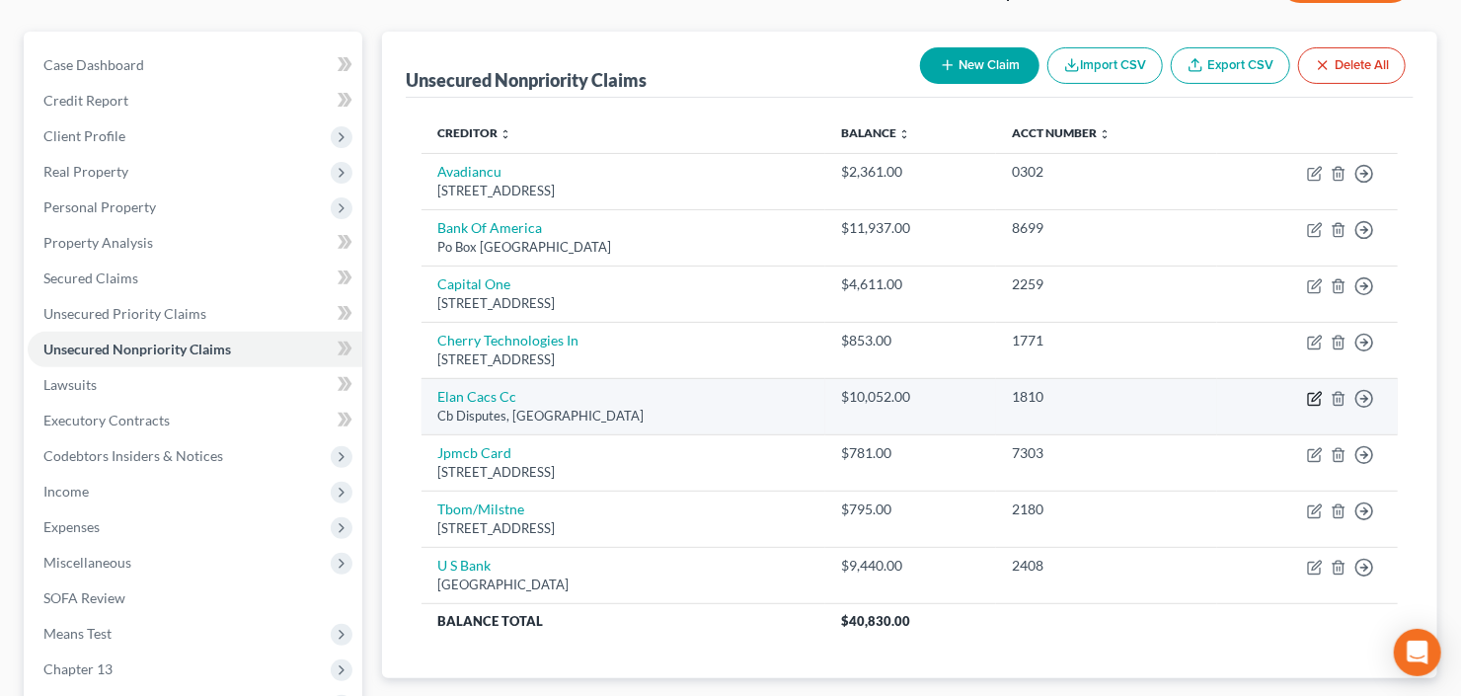
click at [1308, 396] on icon "button" at bounding box center [1315, 399] width 16 height 16
select select "26"
select select "2"
select select "0"
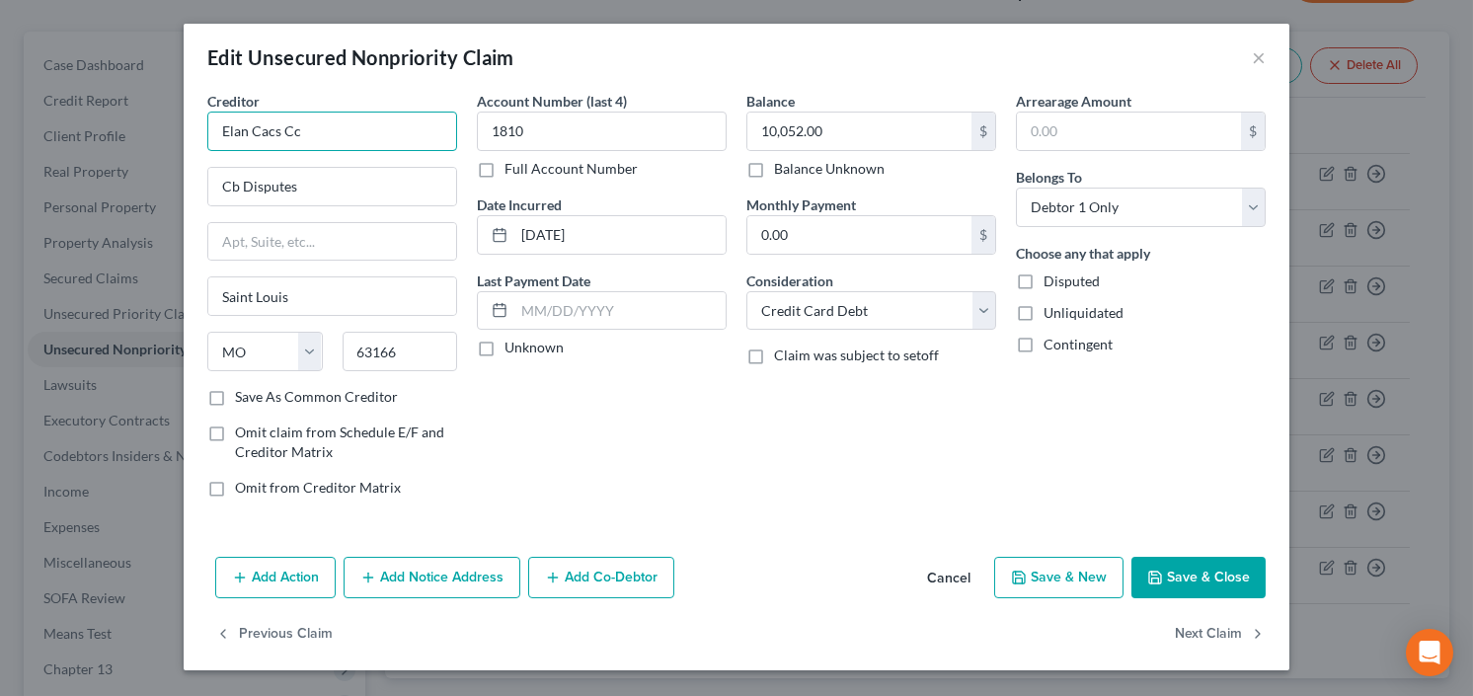
drag, startPoint x: 335, startPoint y: 130, endPoint x: 218, endPoint y: 131, distance: 116.5
click at [218, 131] on input "Elan Cacs Cc" at bounding box center [332, 131] width 250 height 39
drag, startPoint x: 313, startPoint y: 187, endPoint x: 164, endPoint y: 191, distance: 149.1
click at [153, 193] on div "Edit Unsecured Nonpriority Claim × Creditor * Elan Cacs Cc Cb Disputes [GEOGRAP…" at bounding box center [736, 348] width 1473 height 696
paste input "[STREET_ADDRESS]"
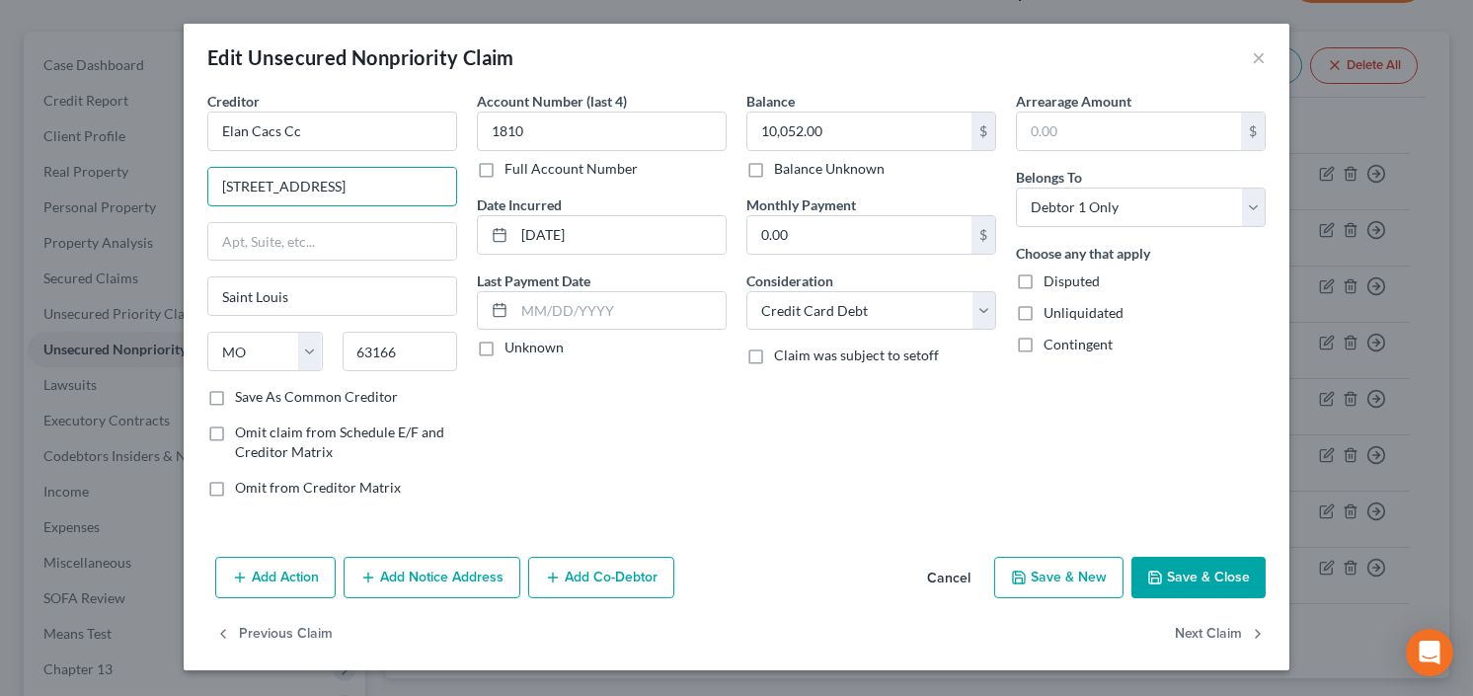
scroll to position [0, 26]
type input "[STREET_ADDRESS]"
click at [414, 351] on input "63166" at bounding box center [401, 351] width 116 height 39
drag, startPoint x: 414, startPoint y: 351, endPoint x: 349, endPoint y: 358, distance: 64.5
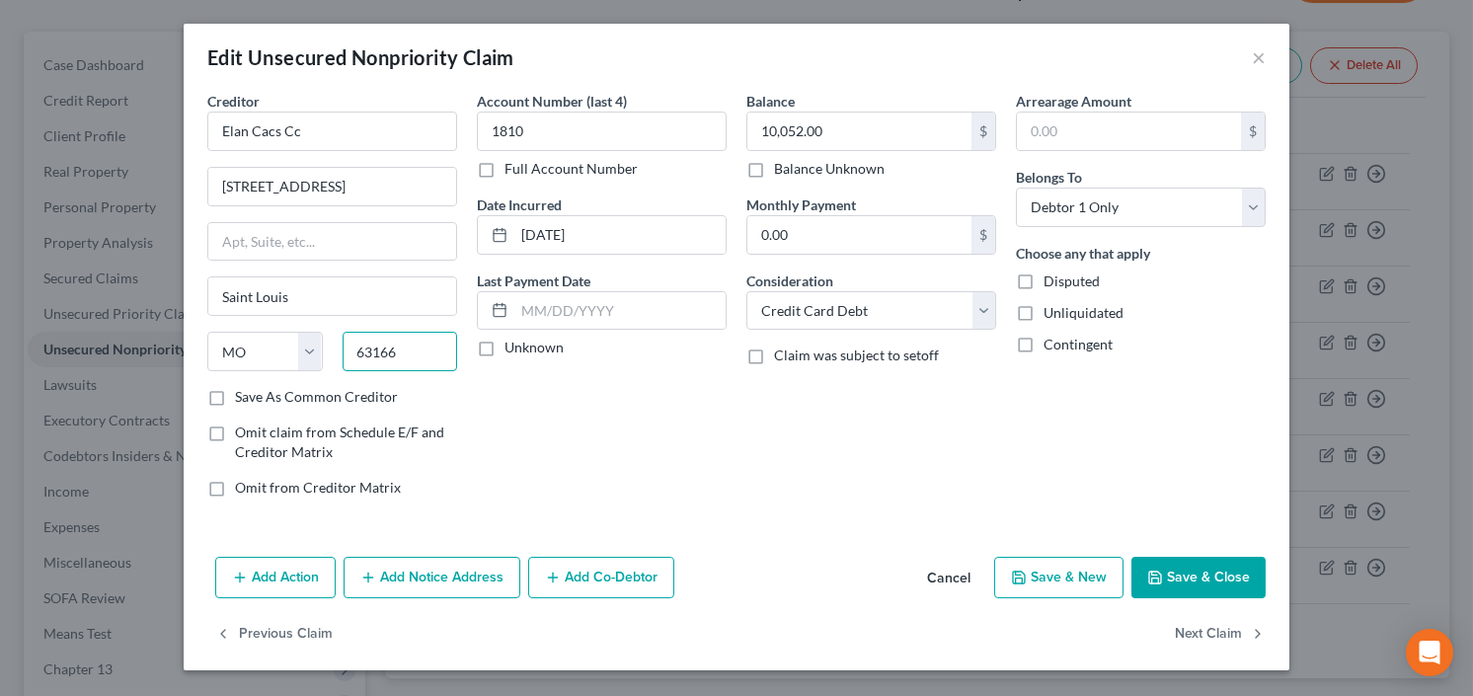
click at [349, 358] on input "63166" at bounding box center [401, 351] width 116 height 39
type input "55402"
type input "[GEOGRAPHIC_DATA]"
select select "24"
drag, startPoint x: 326, startPoint y: 190, endPoint x: 624, endPoint y: 196, distance: 298.2
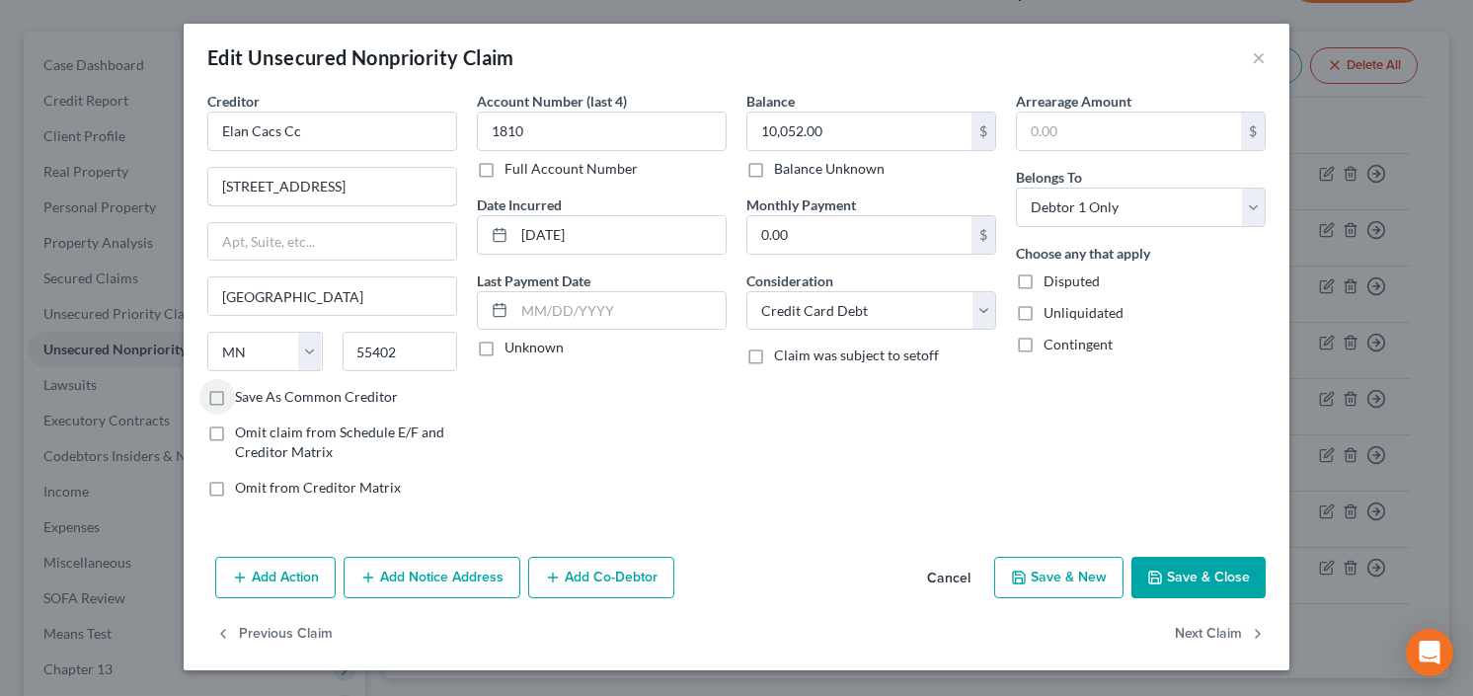
click at [614, 196] on div "Creditor * Elan Cacs Cc [GEOGRAPHIC_DATA] [GEOGRAPHIC_DATA] [US_STATE][GEOGRAPH…" at bounding box center [736, 302] width 1078 height 423
type input "[STREET_ADDRESS]"
drag, startPoint x: 265, startPoint y: 131, endPoint x: 326, endPoint y: 133, distance: 61.2
click at [326, 133] on input "Elan Cacs Cc" at bounding box center [332, 131] width 250 height 39
click at [1198, 585] on button "Save & Close" at bounding box center [1198, 577] width 134 height 41
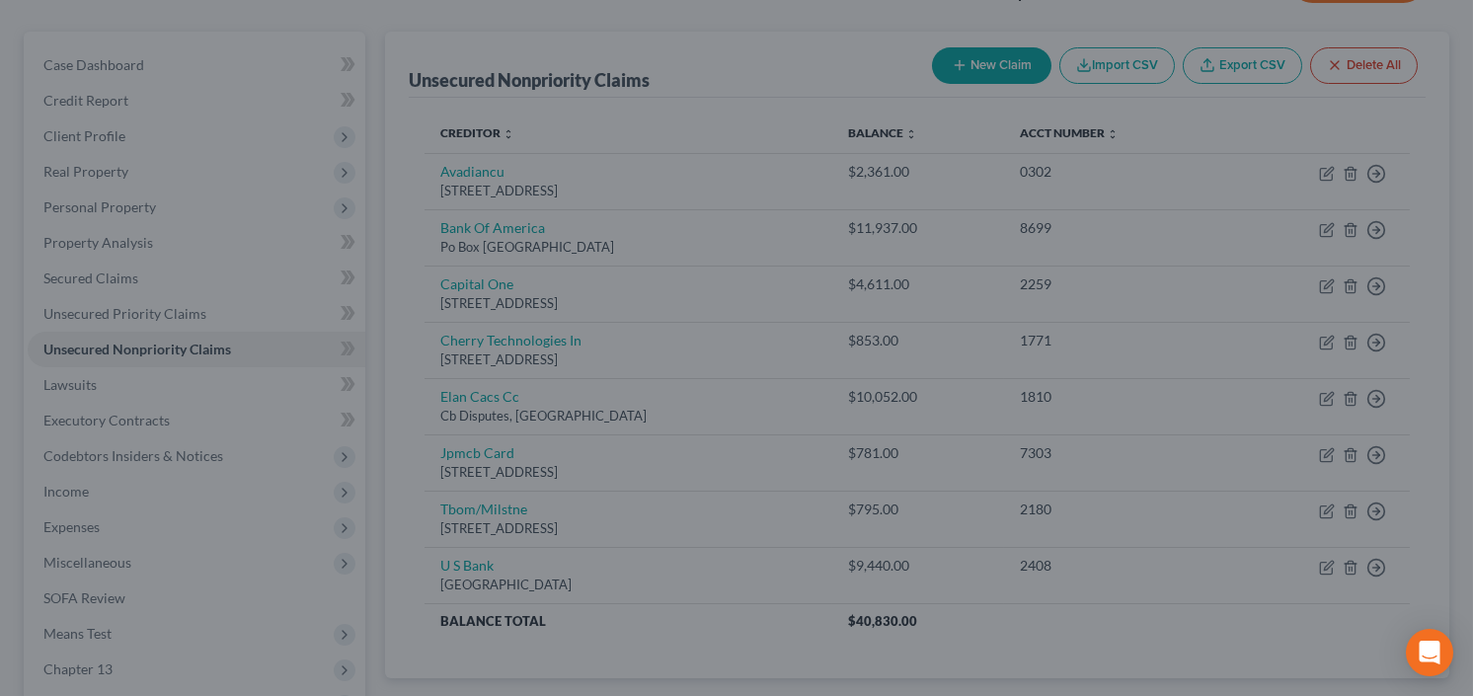
type input "Elan Financial"
type input "0"
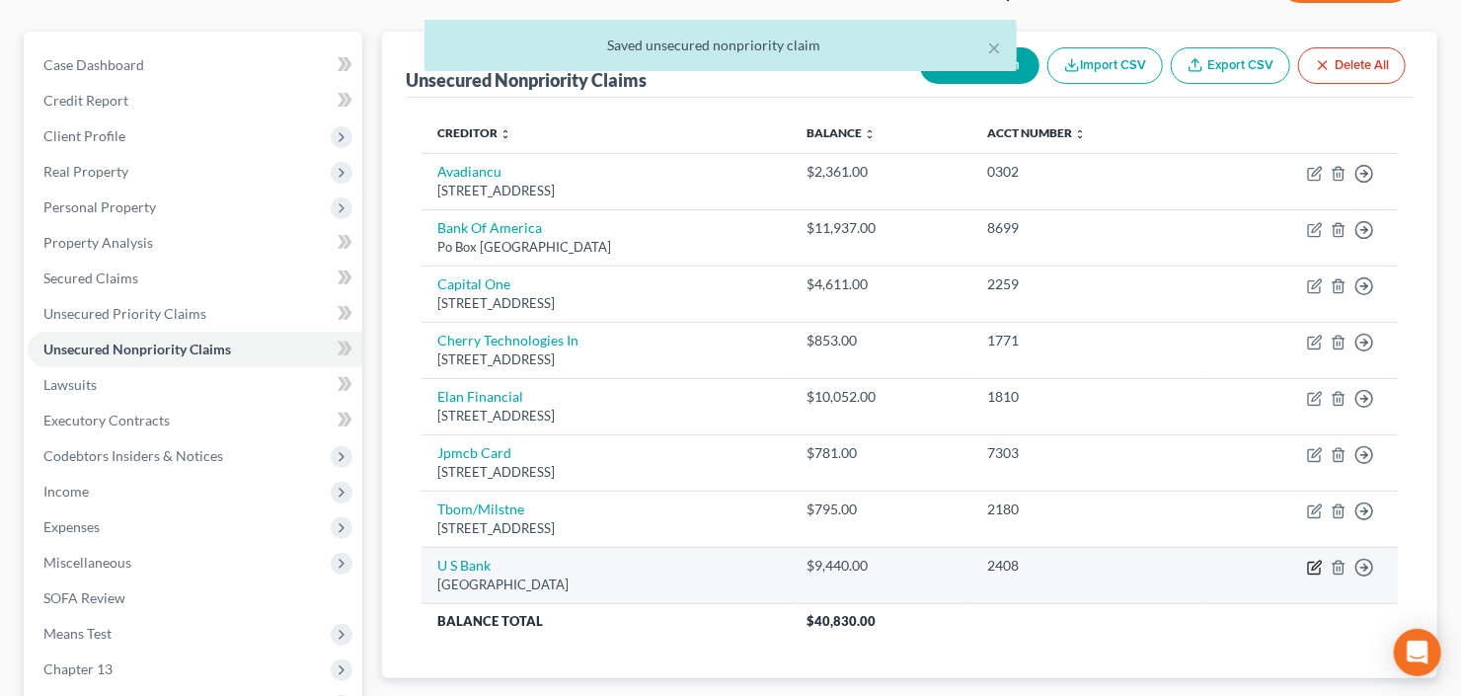
click at [1311, 563] on icon "button" at bounding box center [1315, 568] width 16 height 16
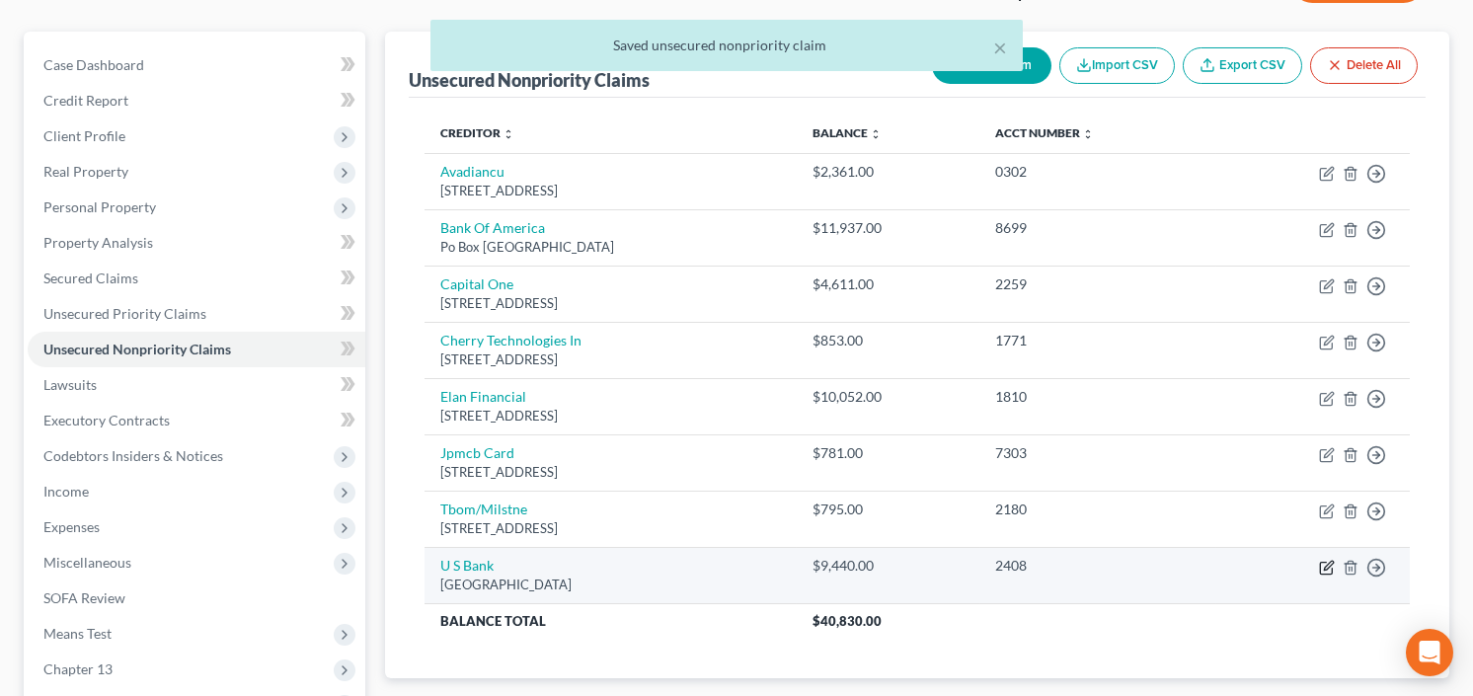
select select "26"
select select "2"
select select "0"
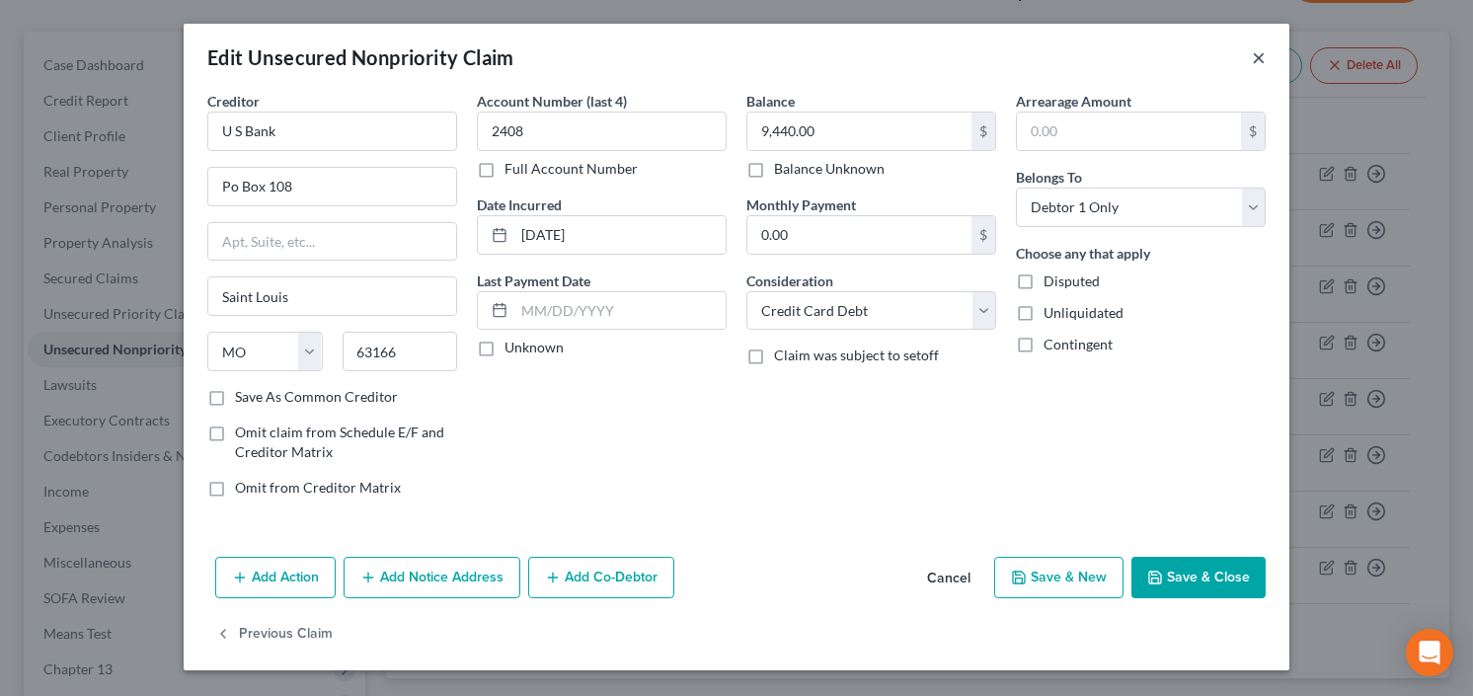
click at [1252, 58] on button "×" at bounding box center [1259, 57] width 14 height 24
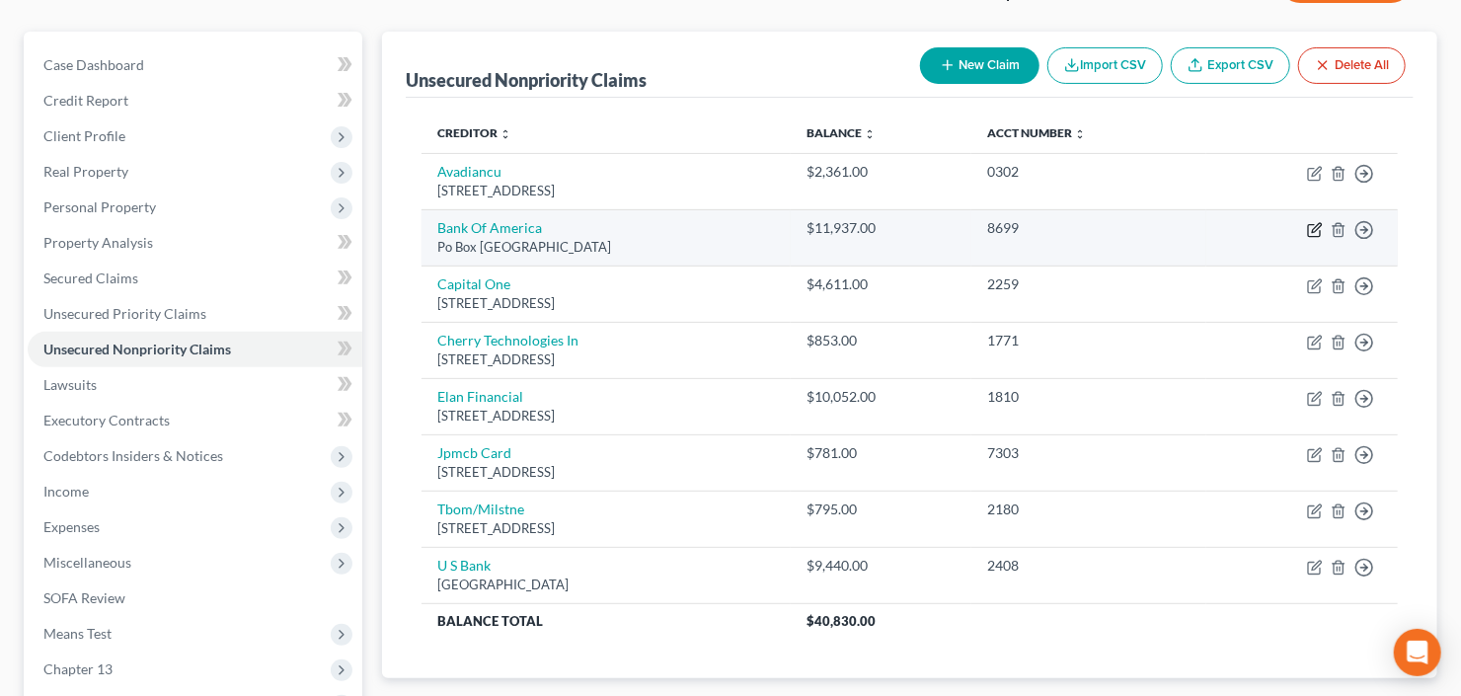
click at [1310, 224] on icon "button" at bounding box center [1315, 230] width 16 height 16
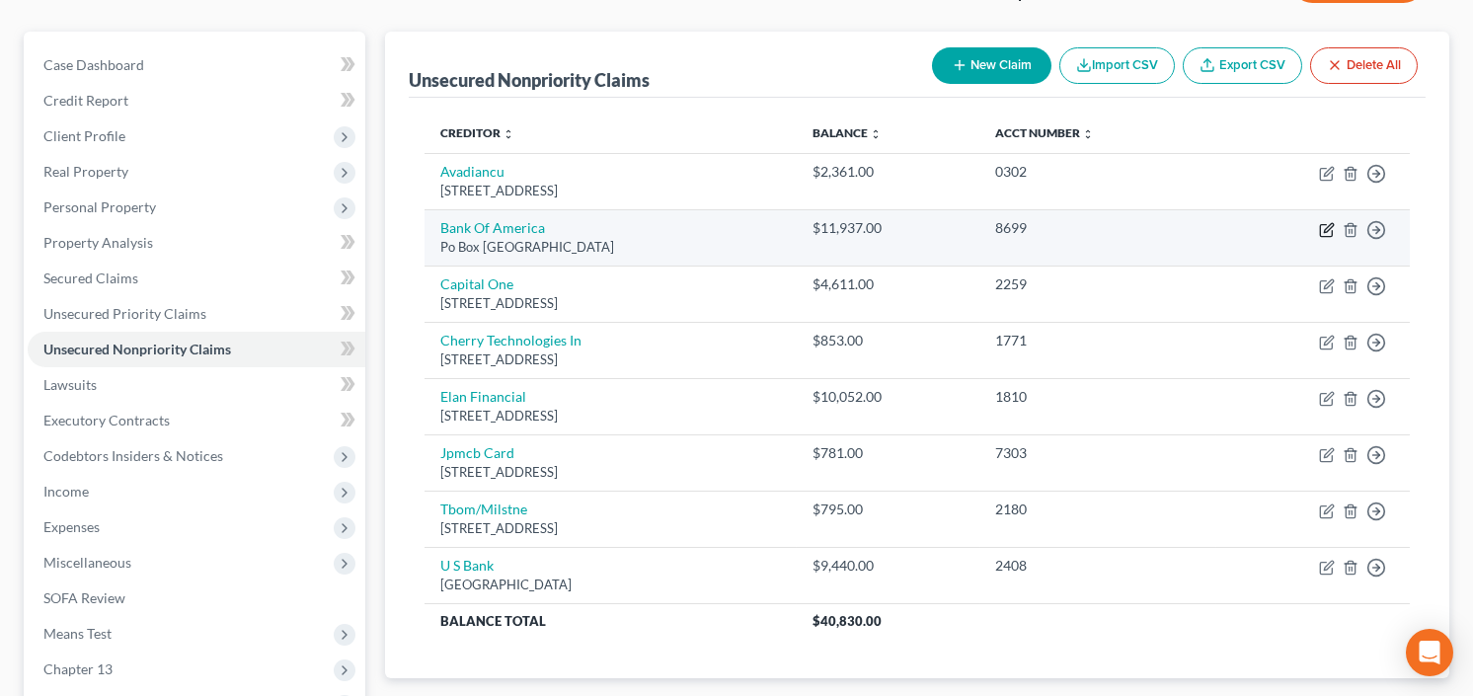
select select "45"
select select "2"
select select "0"
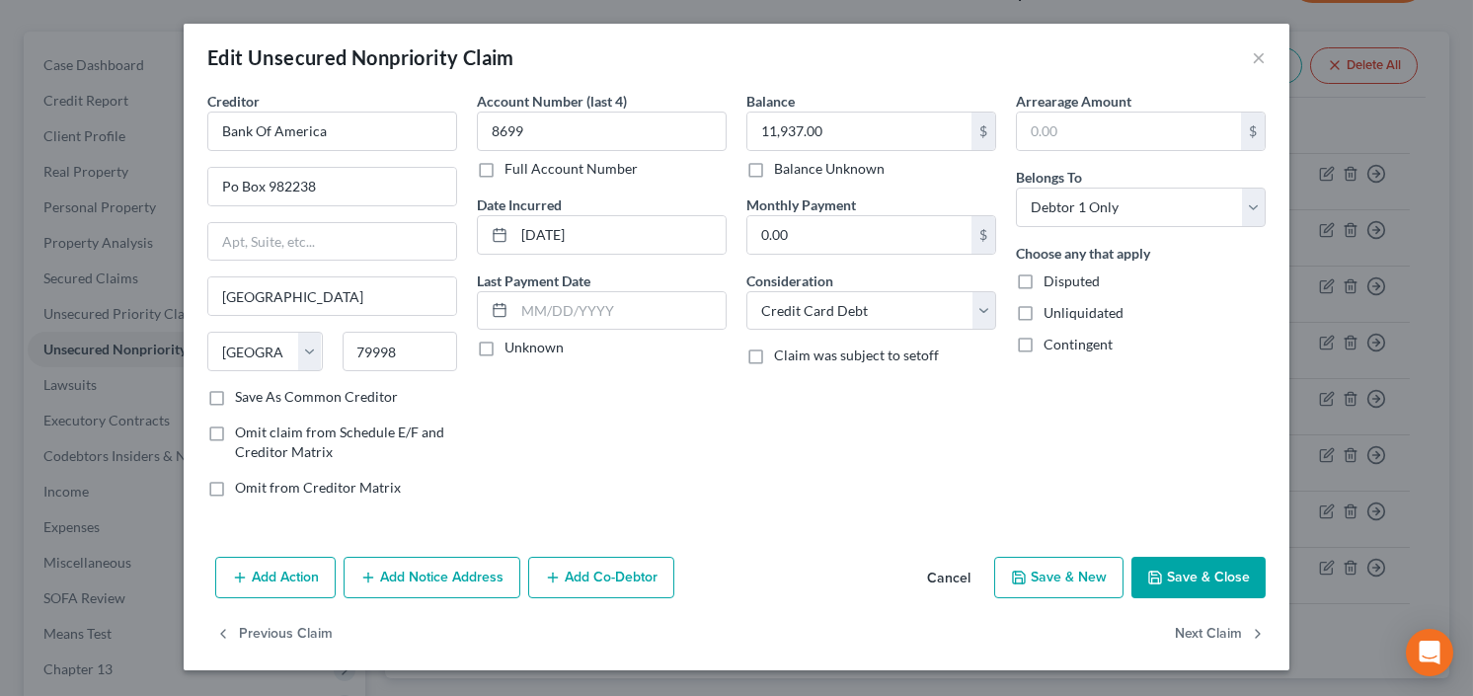
click at [1173, 566] on button "Save & Close" at bounding box center [1198, 577] width 134 height 41
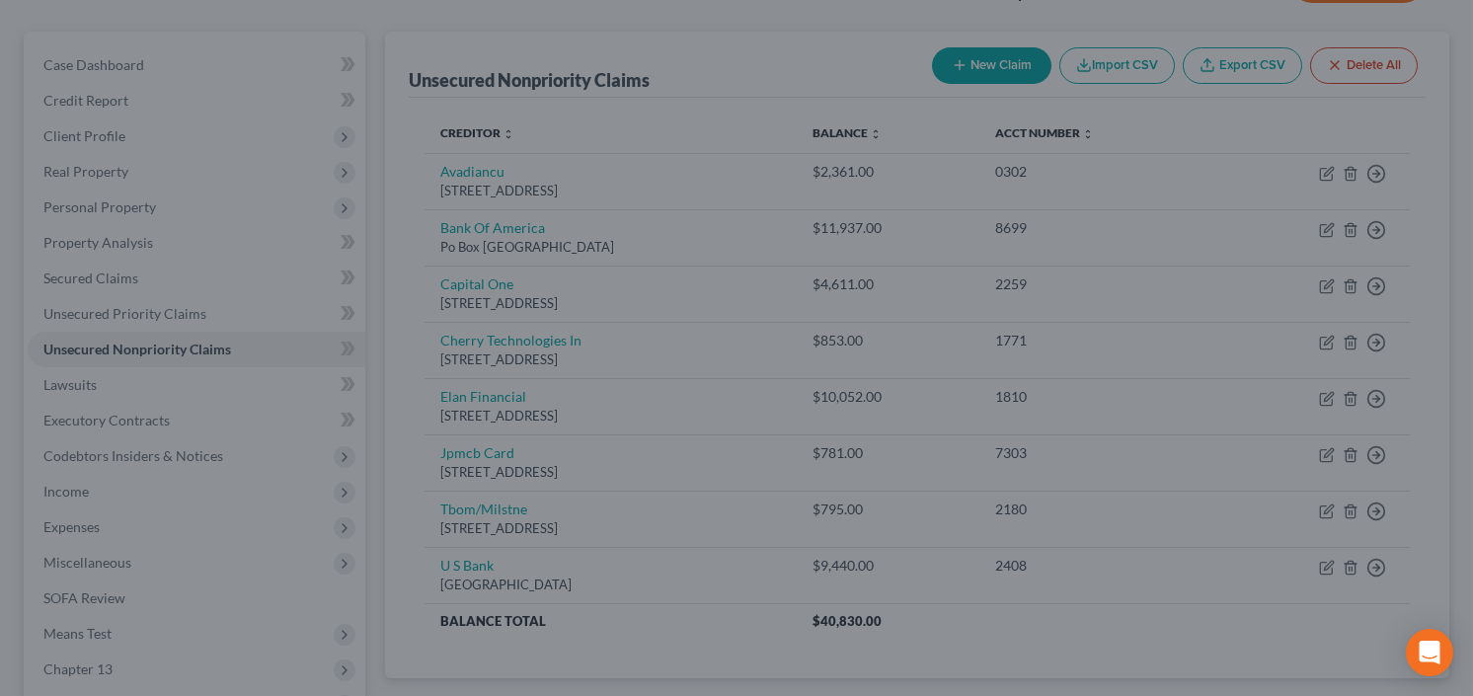
type input "0"
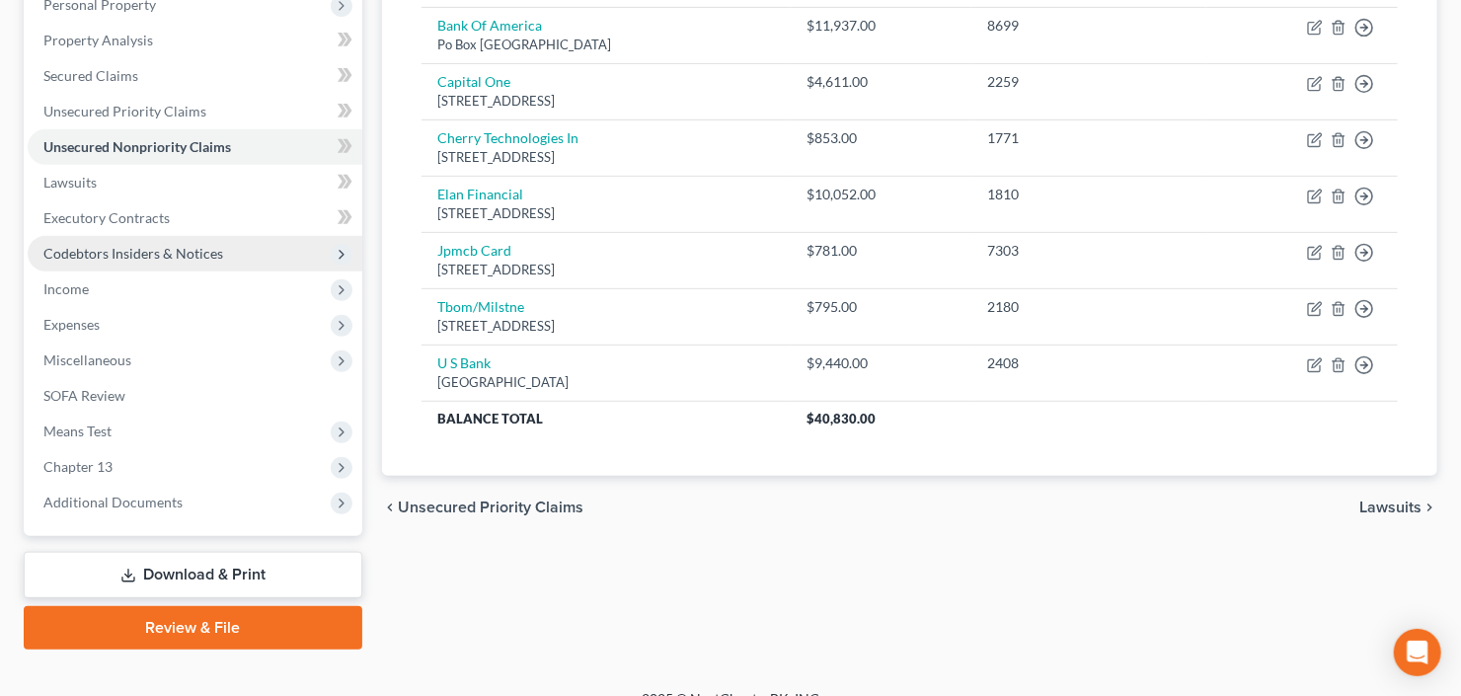
scroll to position [385, 0]
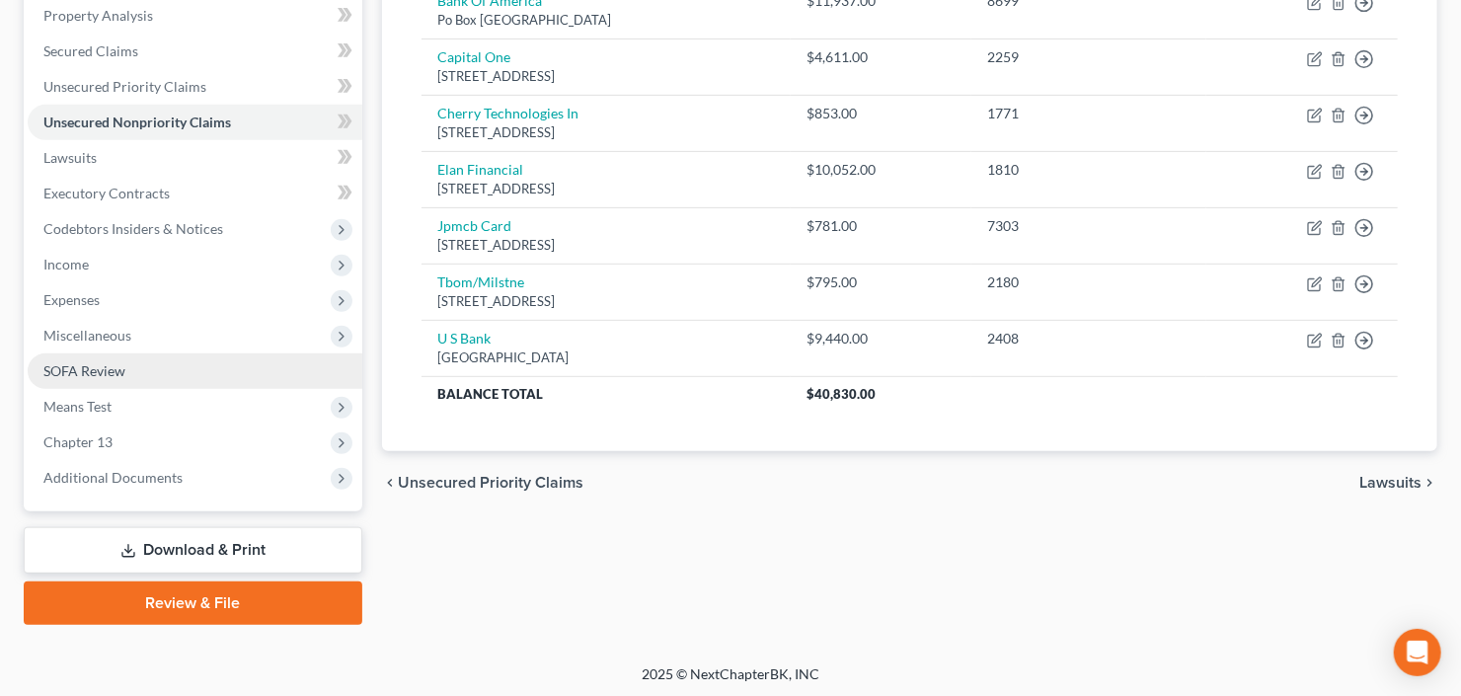
click at [166, 364] on link "SOFA Review" at bounding box center [195, 371] width 335 height 36
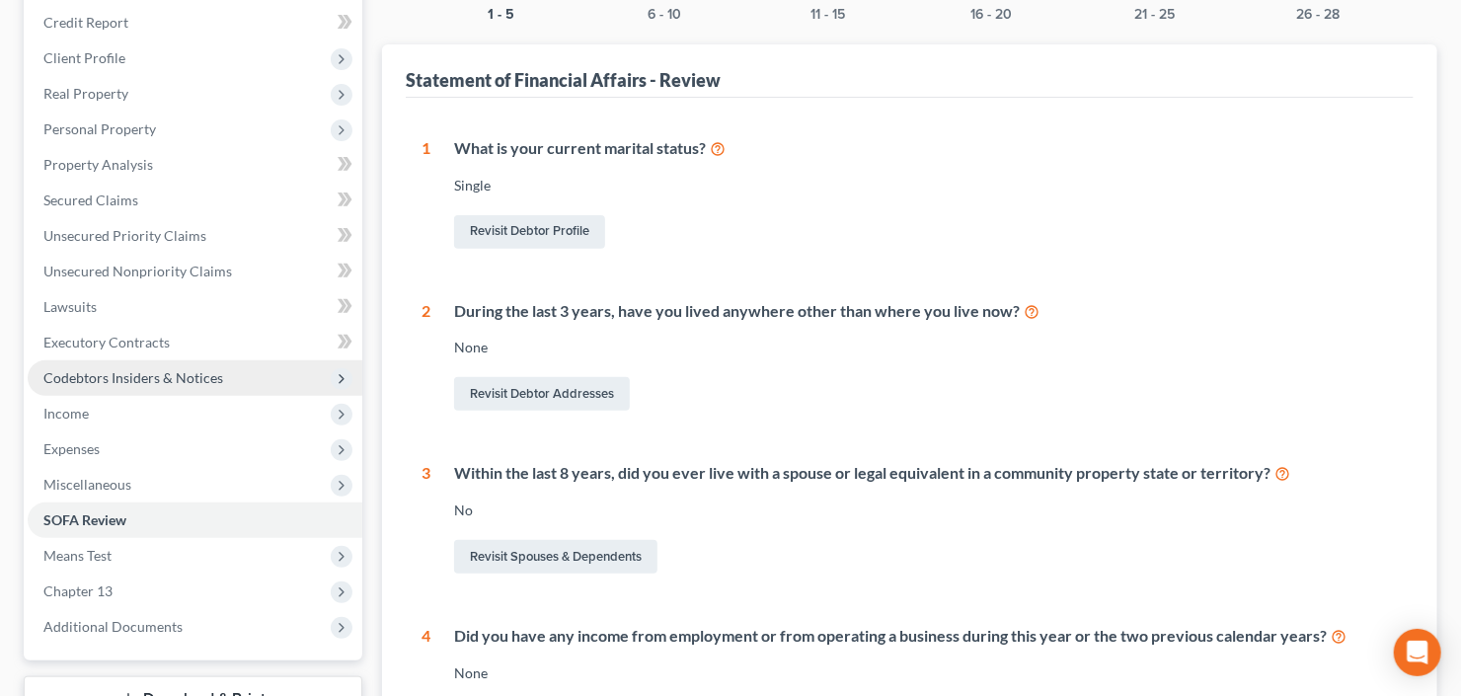
scroll to position [237, 0]
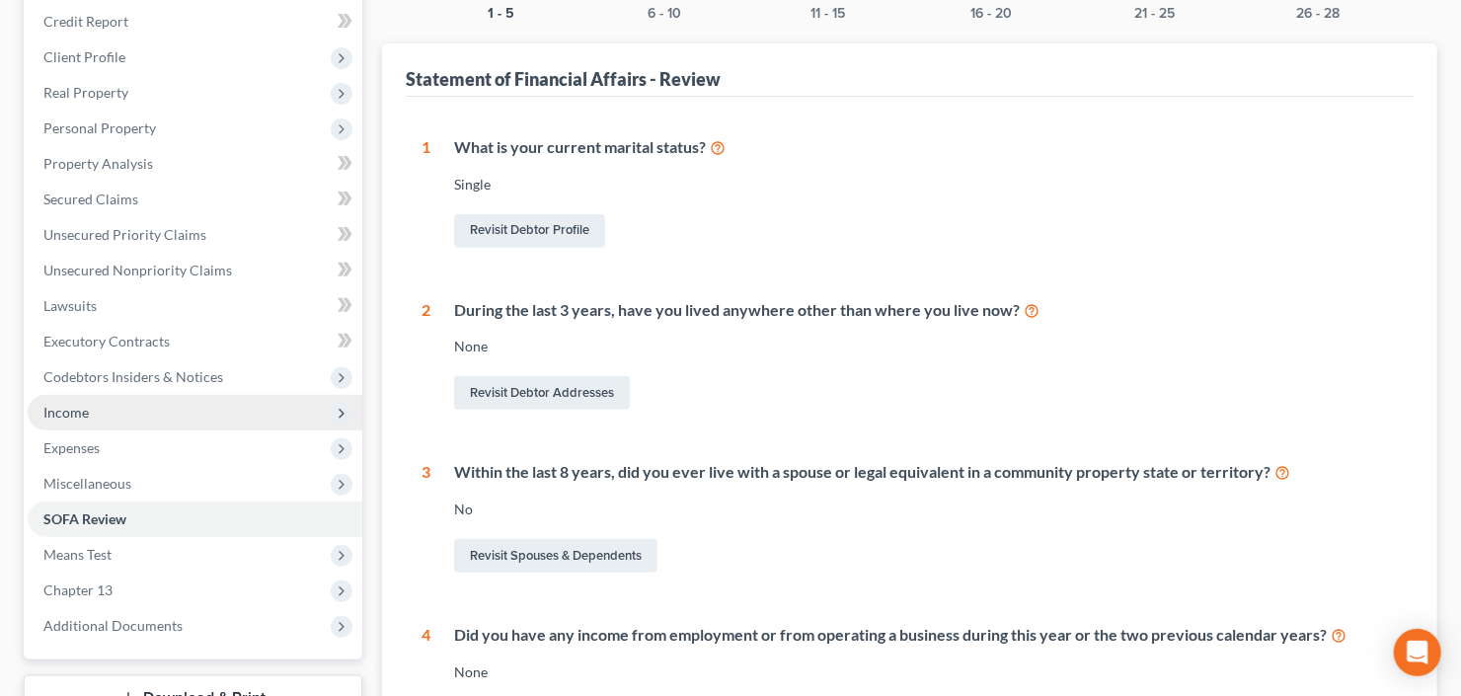
click at [113, 417] on span "Income" at bounding box center [195, 413] width 335 height 36
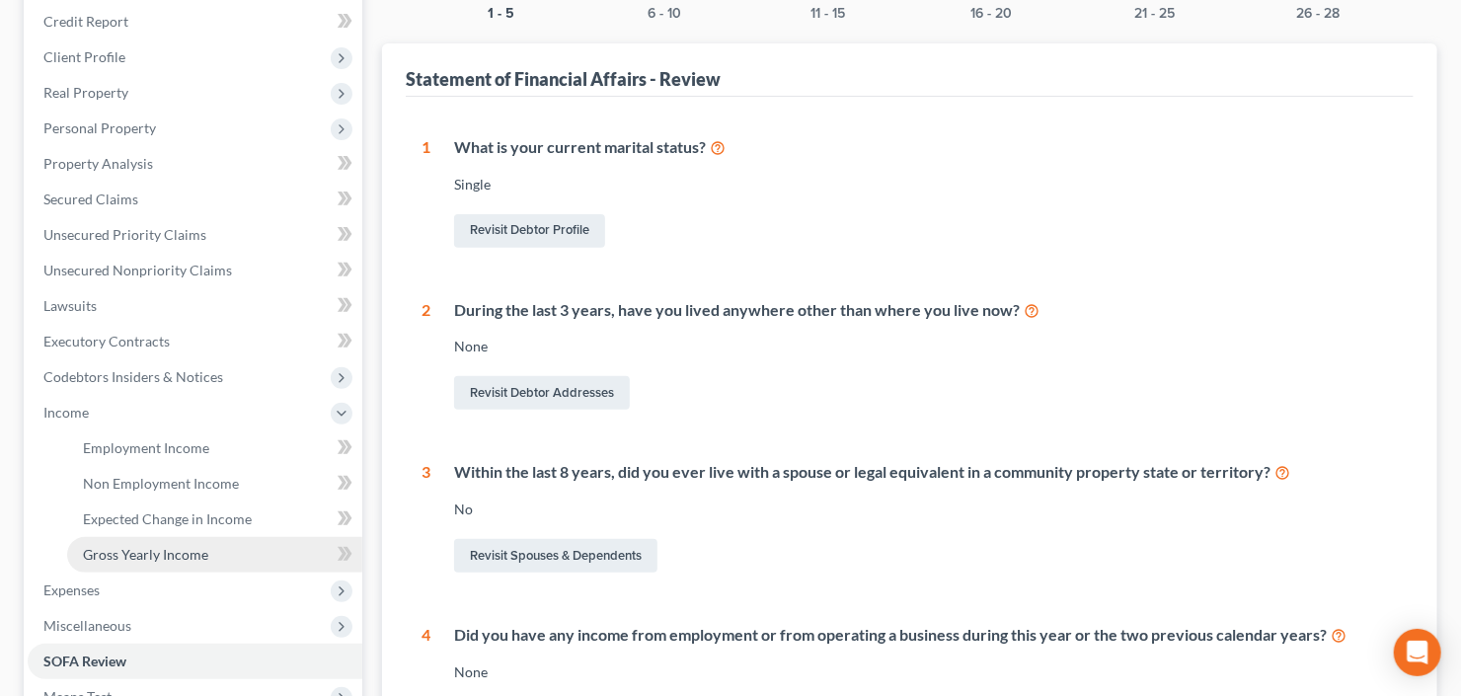
click at [149, 554] on span "Gross Yearly Income" at bounding box center [145, 554] width 125 height 17
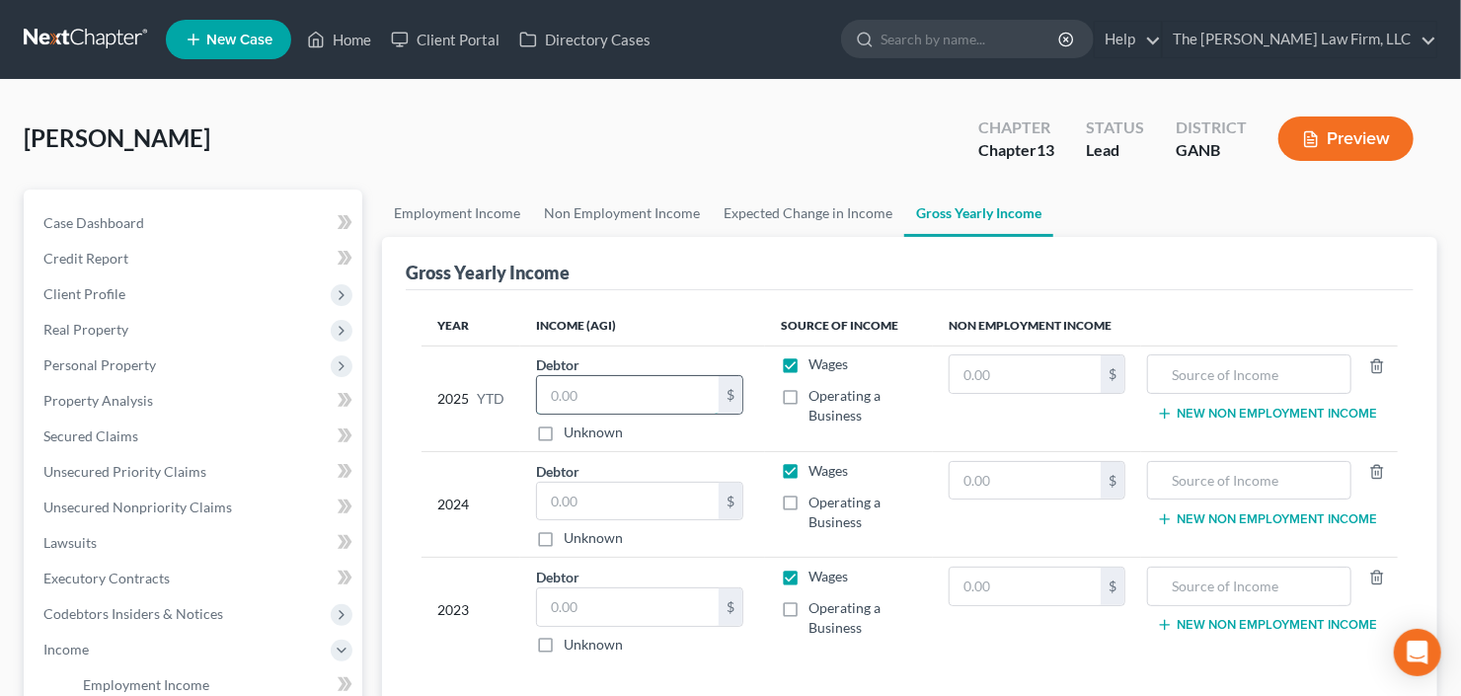
click at [581, 396] on input "text" at bounding box center [628, 395] width 182 height 38
click at [582, 396] on input "text" at bounding box center [628, 395] width 182 height 38
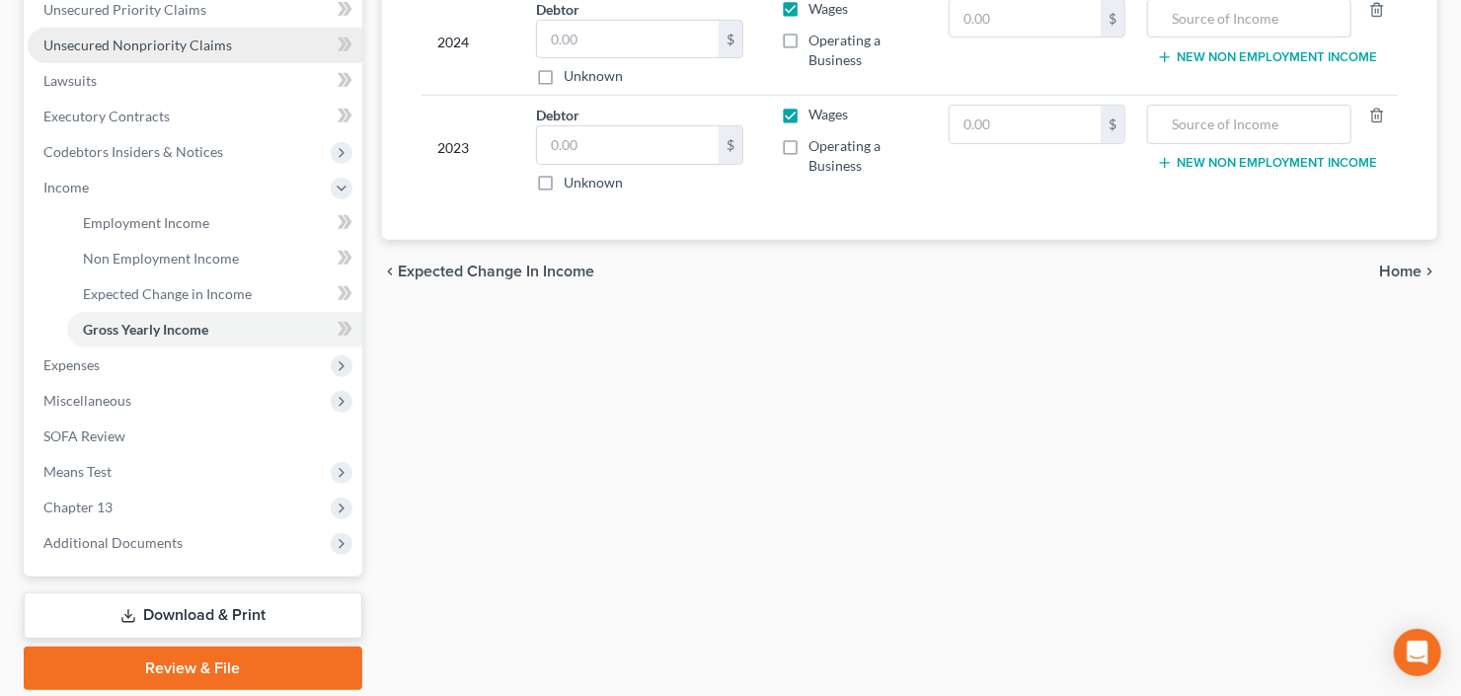
scroll to position [474, 0]
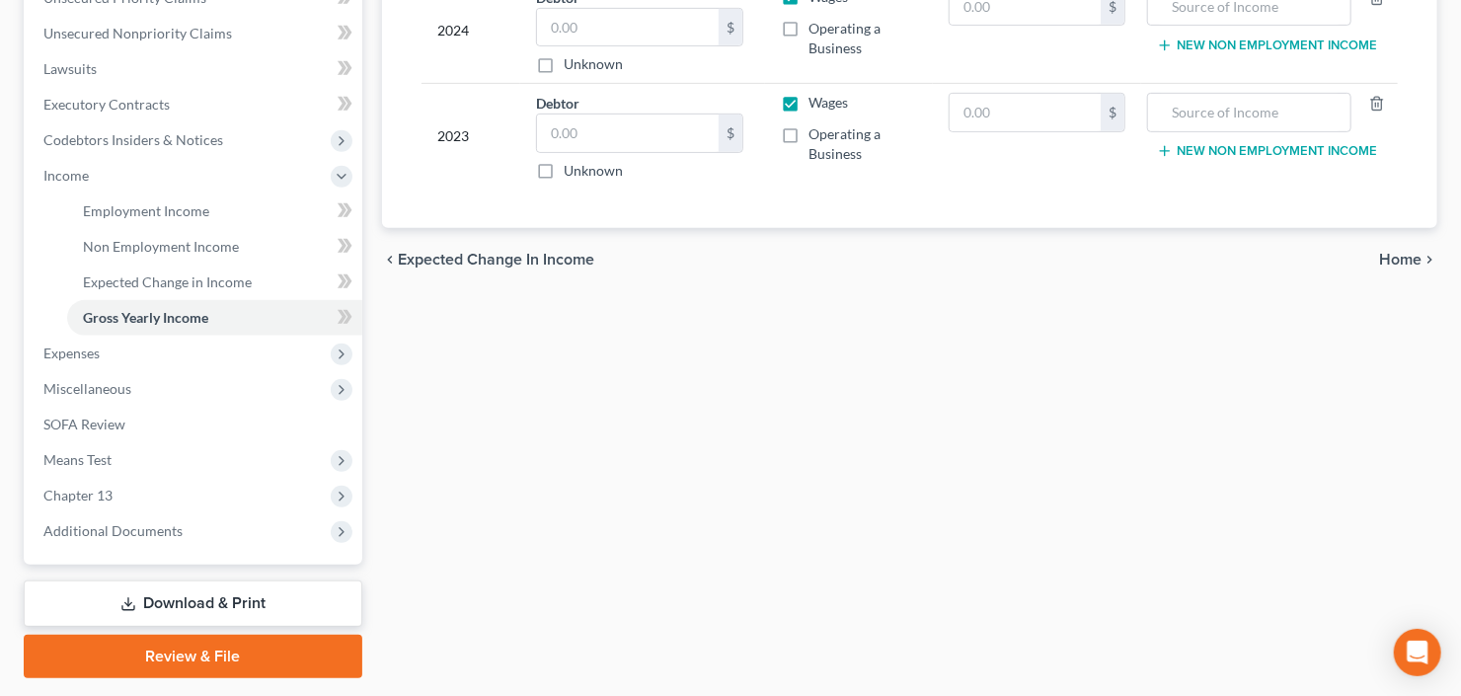
type input "2,814.37"
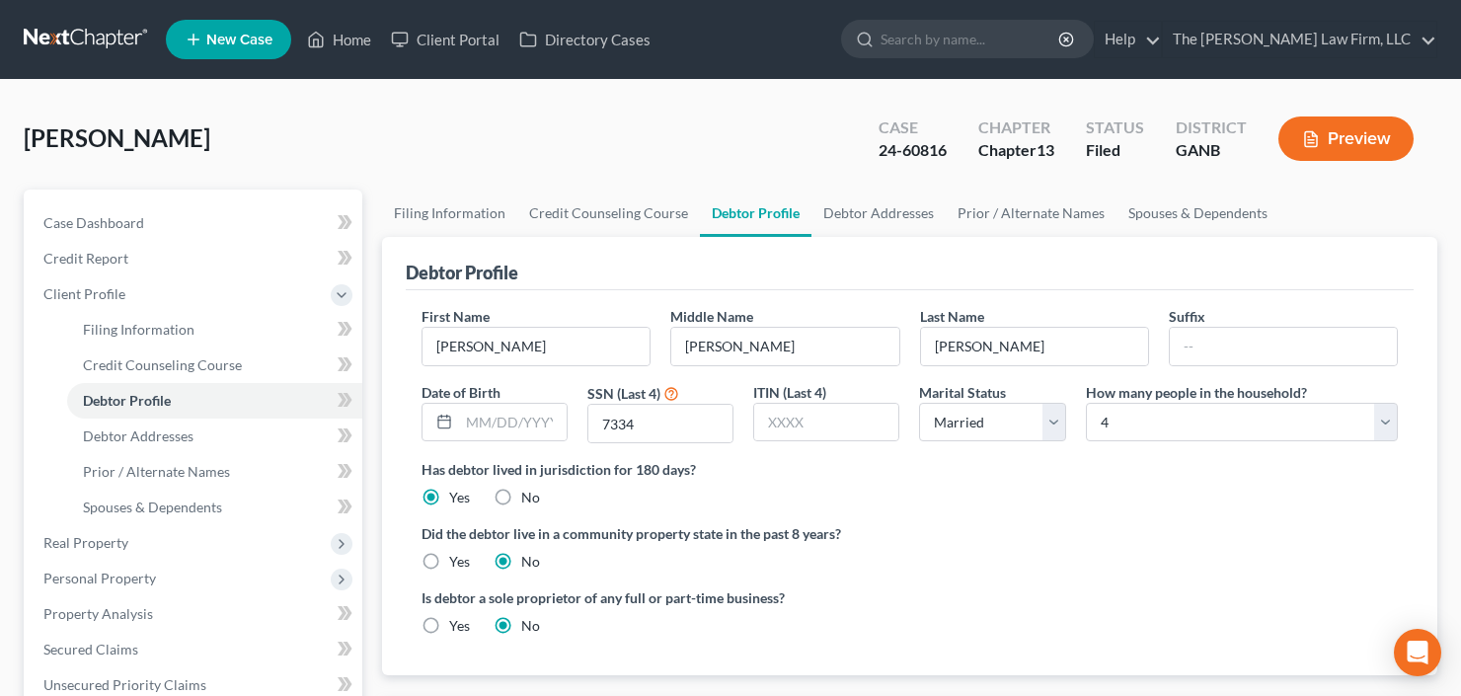
select select "1"
select select "3"
